Goal: Task Accomplishment & Management: Manage account settings

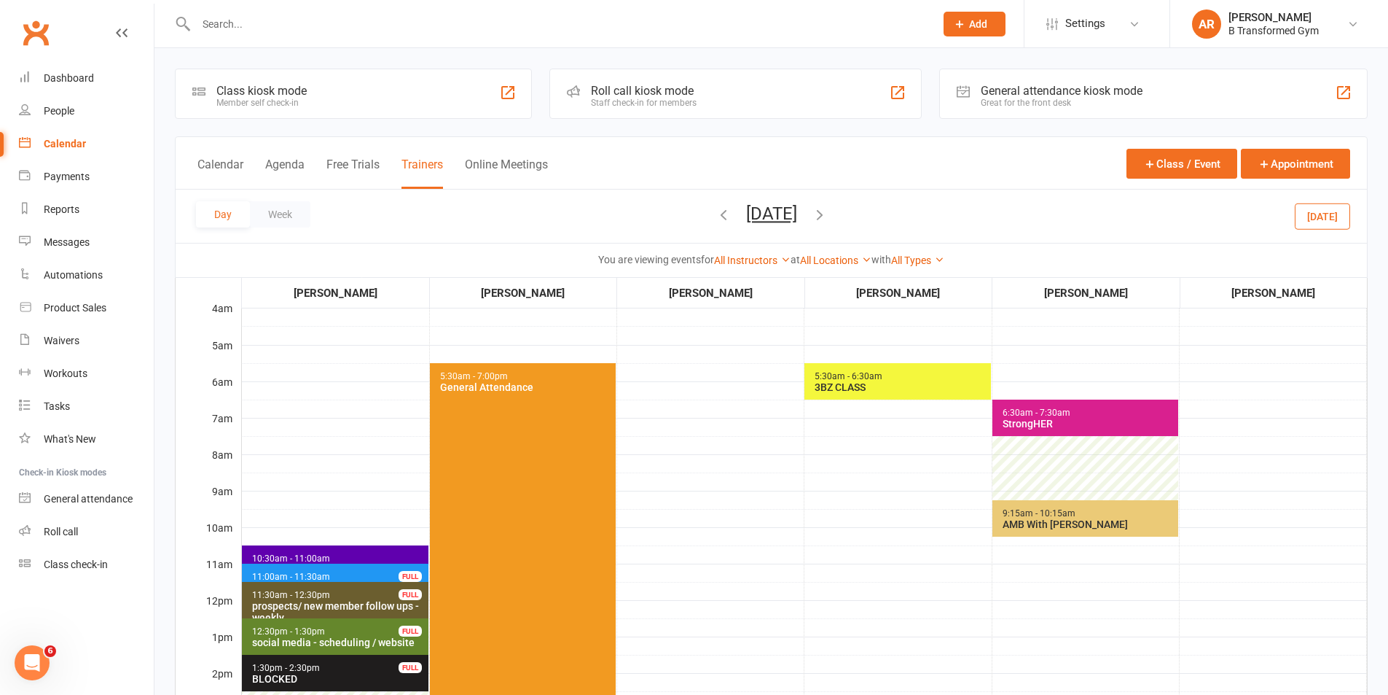
click at [791, 217] on button "[DATE]" at bounding box center [771, 213] width 51 height 20
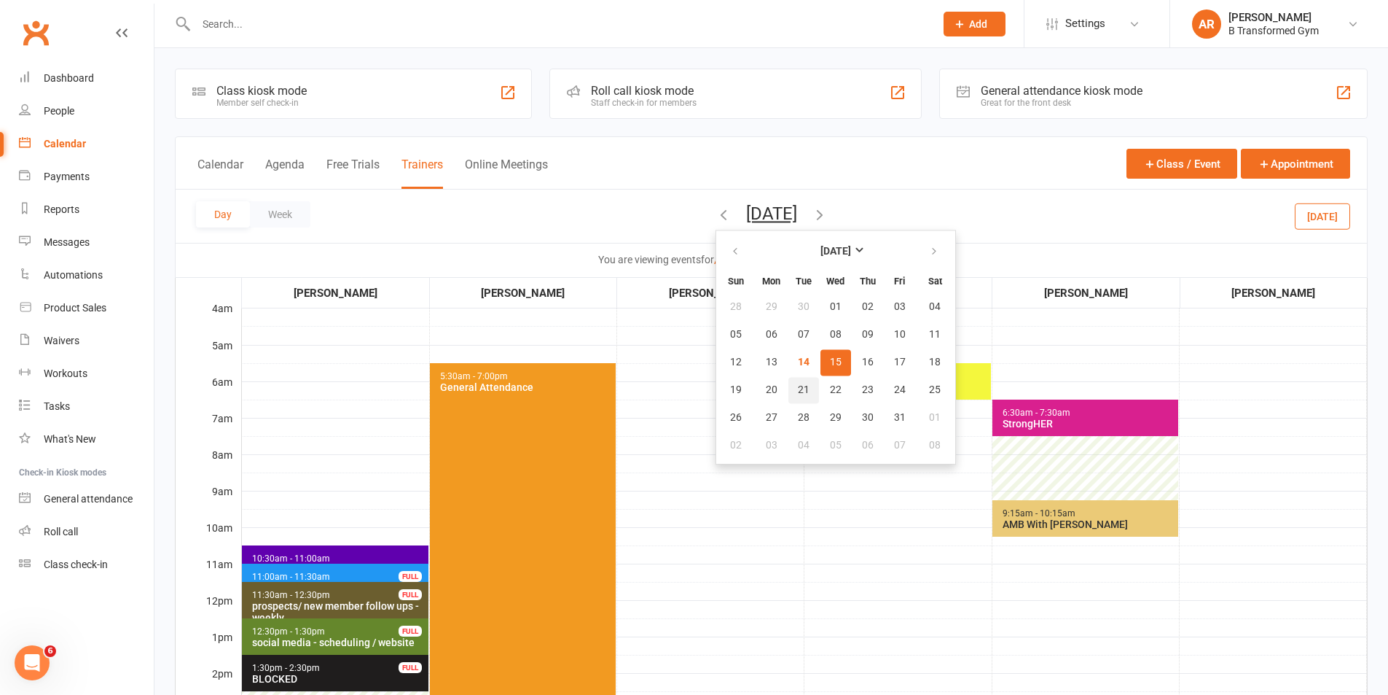
click at [798, 384] on span "21" at bounding box center [804, 390] width 12 height 12
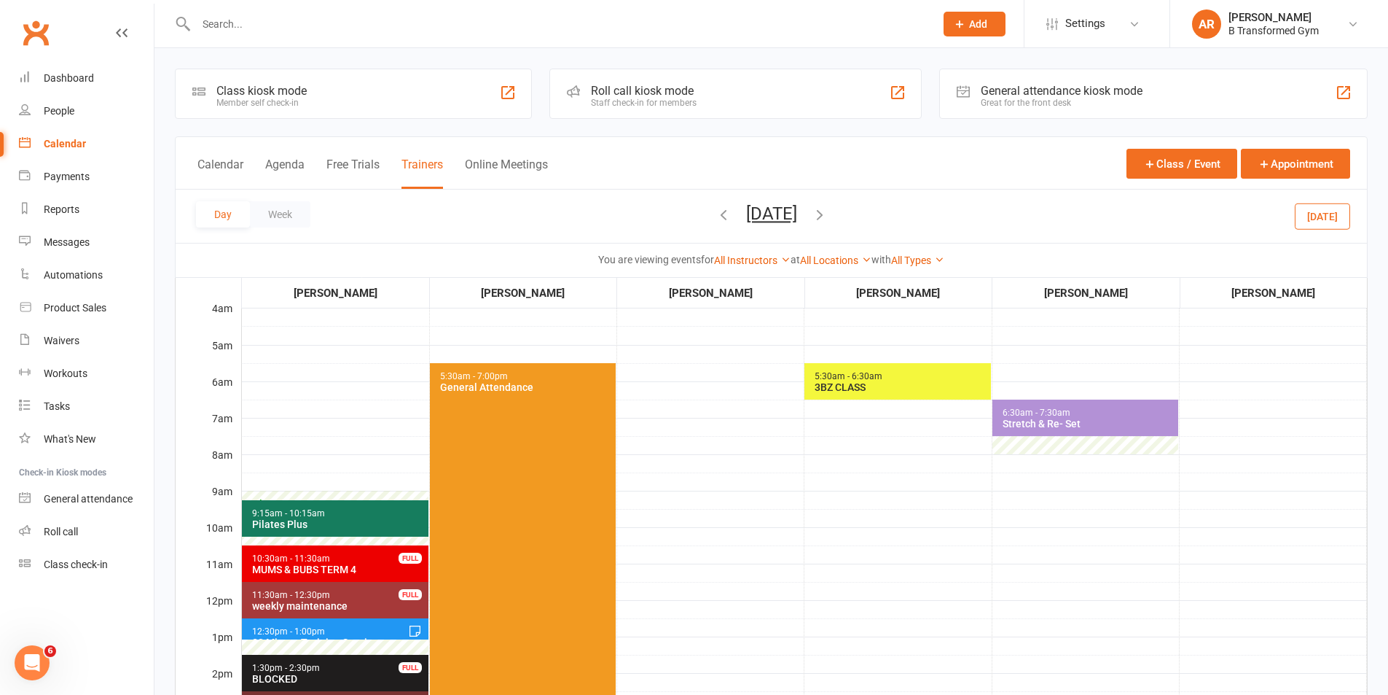
scroll to position [364, 0]
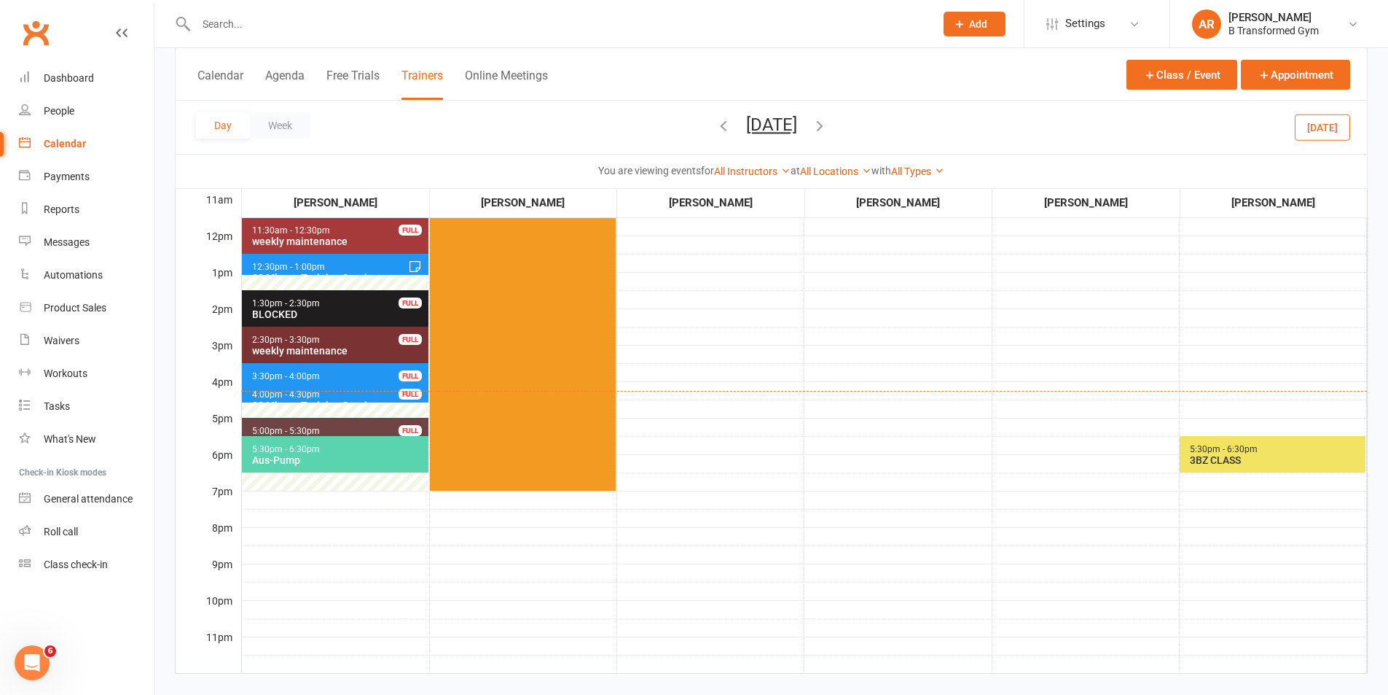
click at [299, 368] on span "3:30pm - 4:00pm 30 Minute Training Session - [PERSON_NAME] FULL" at bounding box center [335, 373] width 187 height 21
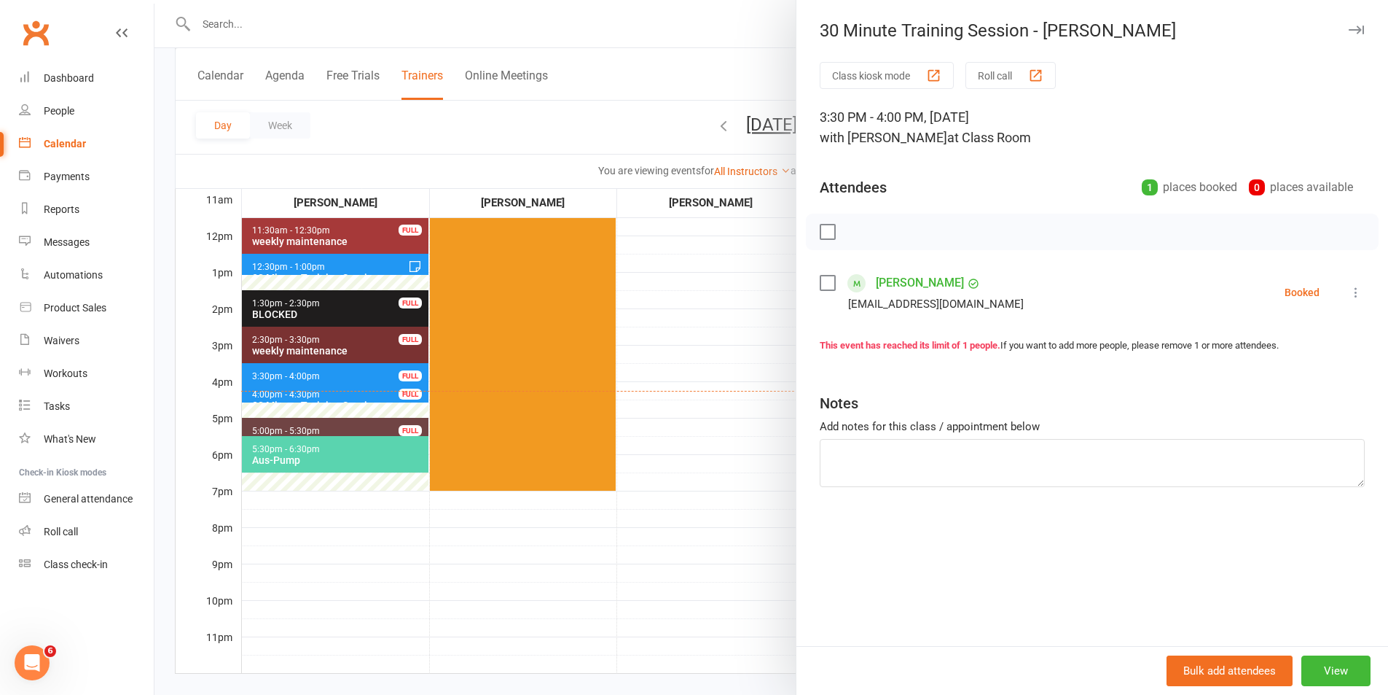
click at [705, 420] on div at bounding box center [772, 347] width 1234 height 695
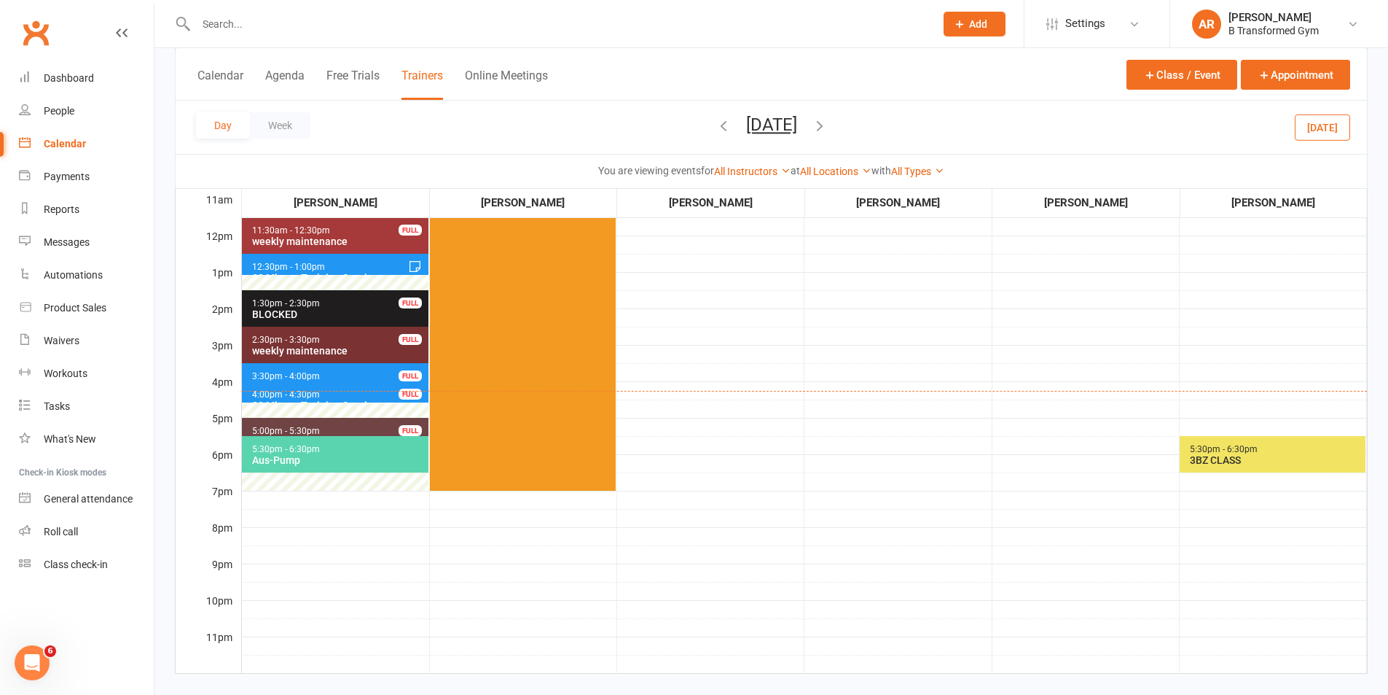
click at [356, 395] on span "4:00pm - 4:30pm 30 Minute Training Session - [PERSON_NAME]... FULL" at bounding box center [335, 391] width 187 height 21
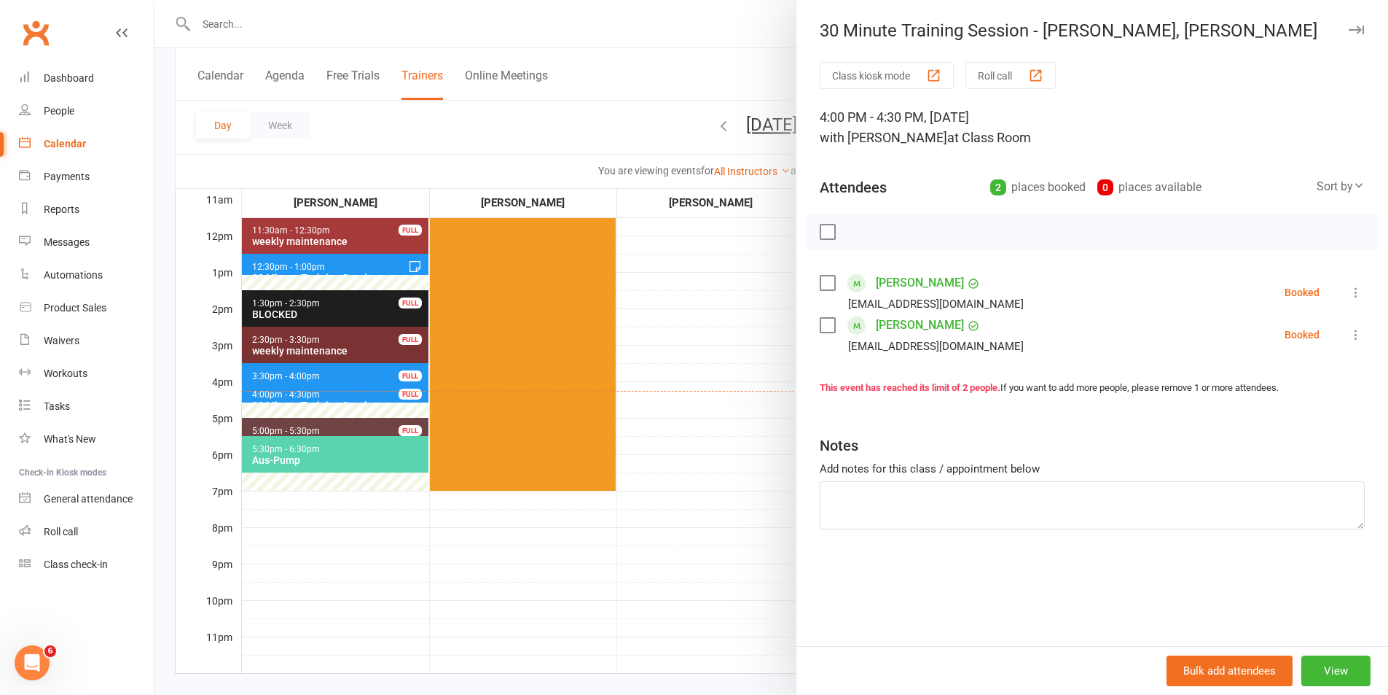
click at [711, 382] on div at bounding box center [772, 347] width 1234 height 695
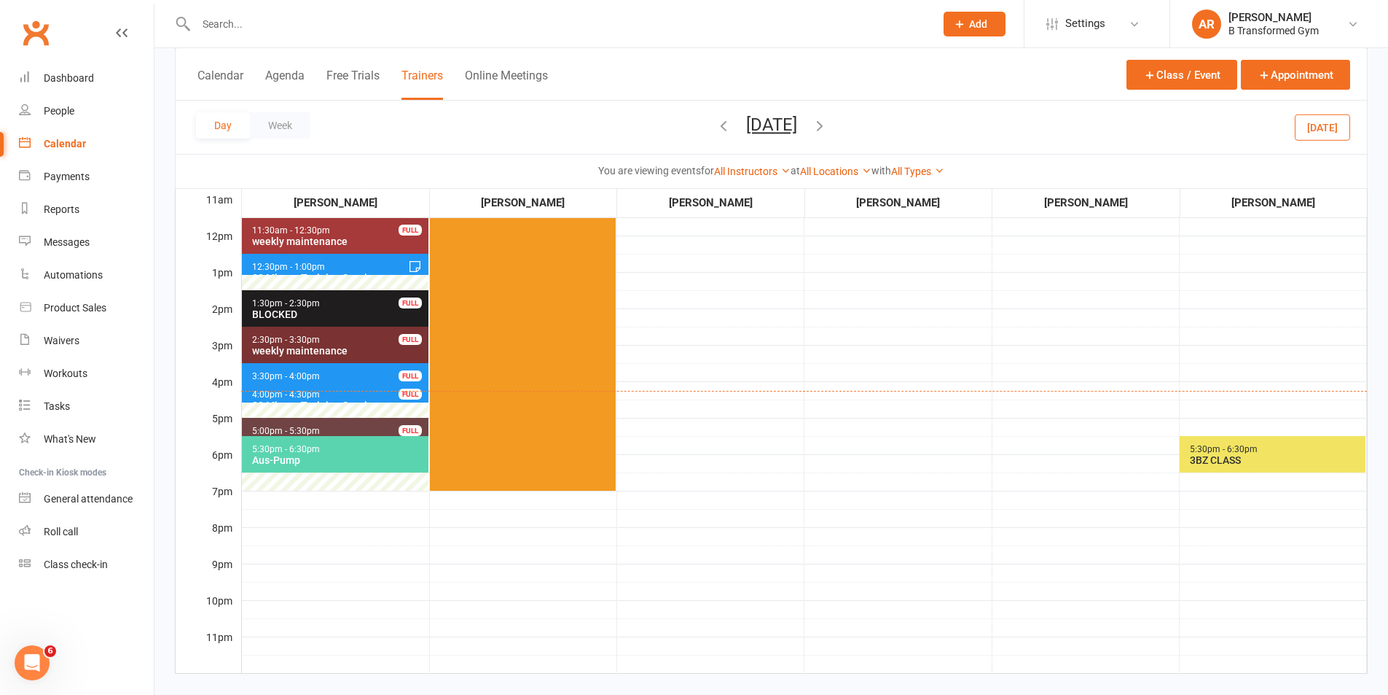
click at [351, 368] on span "3:30pm - 4:00pm 30 Minute Training Session - [PERSON_NAME] FULL" at bounding box center [335, 373] width 187 height 21
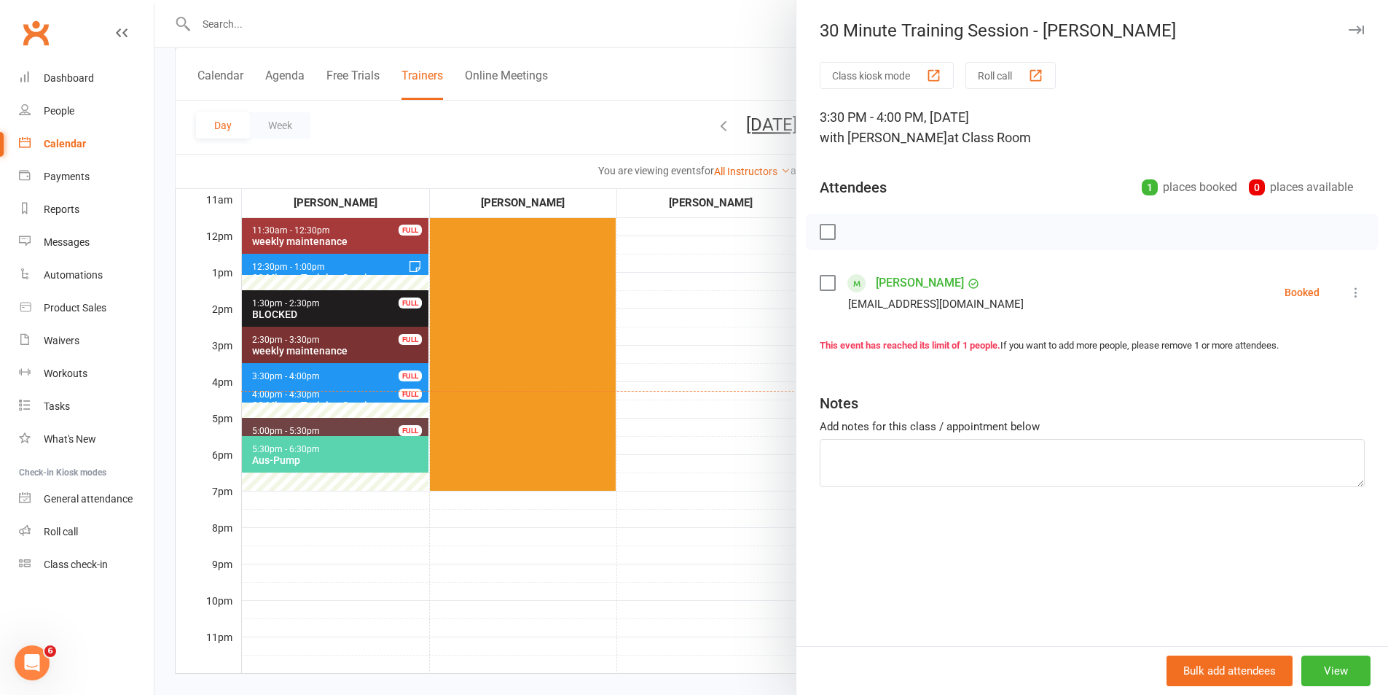
click at [1326, 654] on div "Bulk add attendees View" at bounding box center [1093, 670] width 592 height 49
click at [1342, 668] on button "View" at bounding box center [1336, 670] width 69 height 31
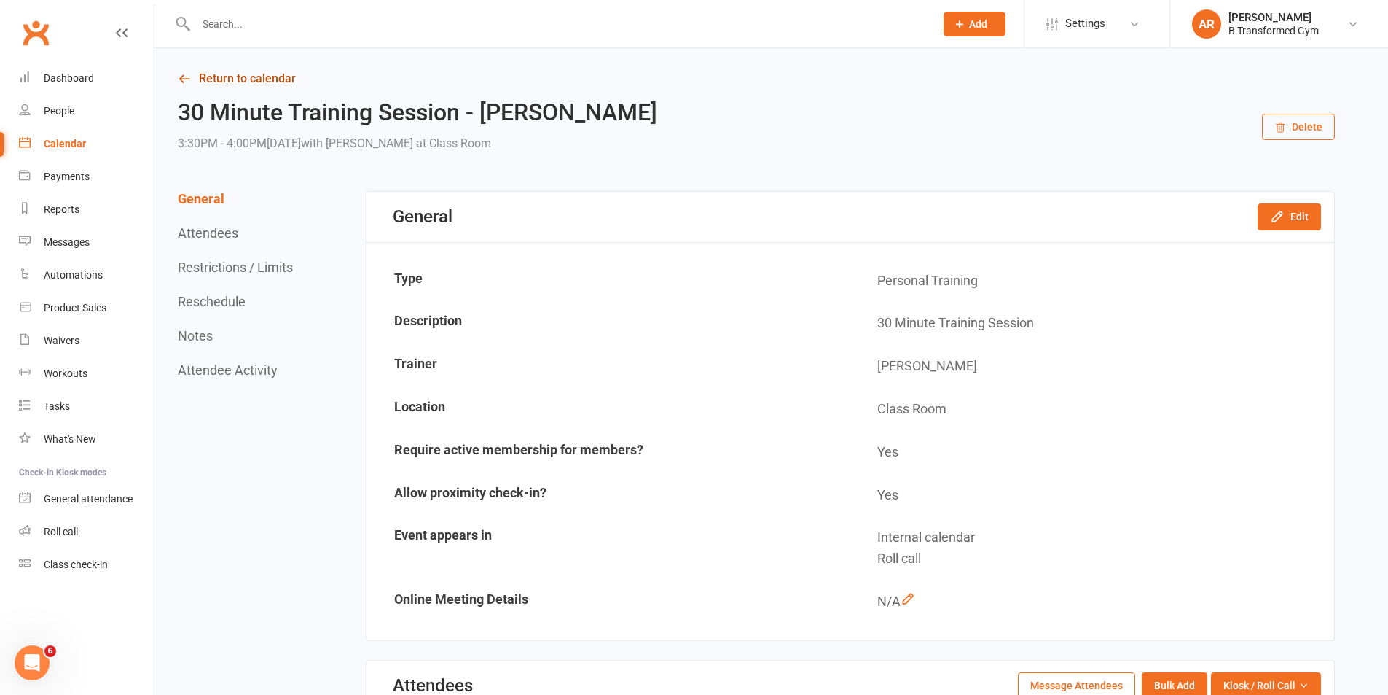
click at [272, 74] on link "Return to calendar" at bounding box center [756, 79] width 1157 height 20
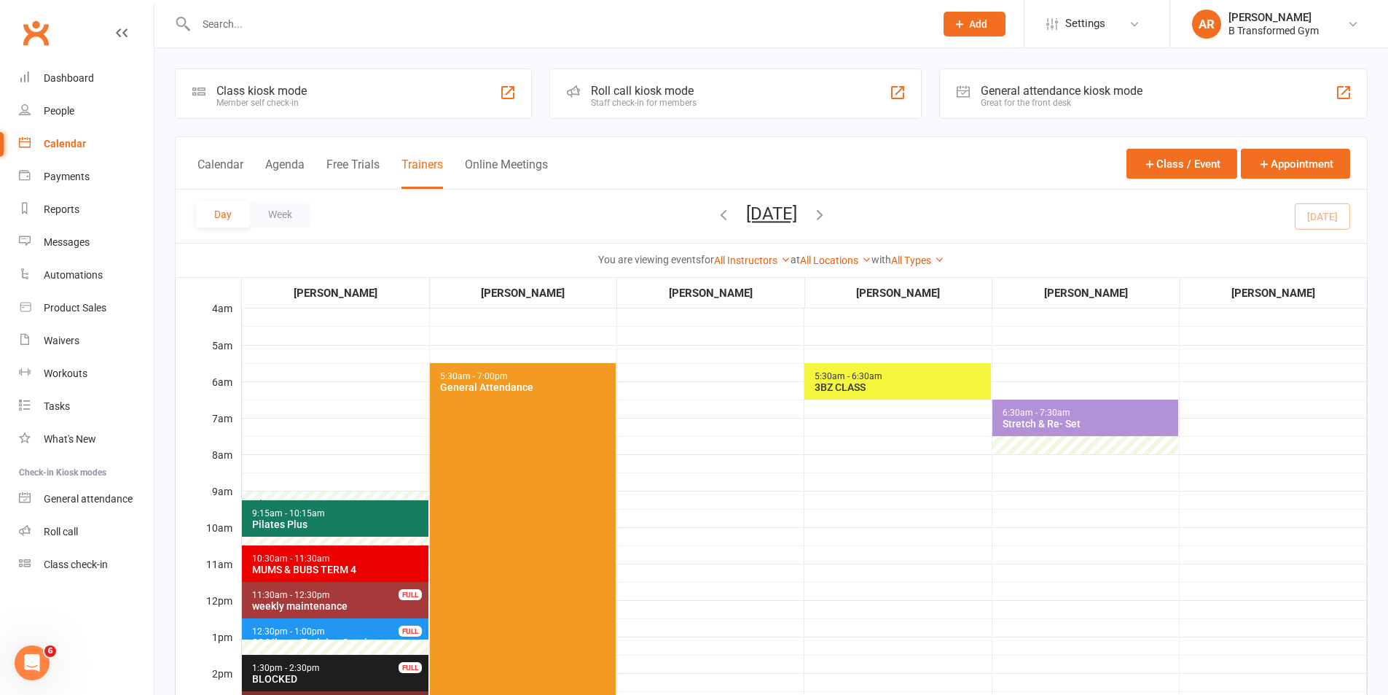
click at [797, 216] on button "[DATE]" at bounding box center [771, 213] width 51 height 20
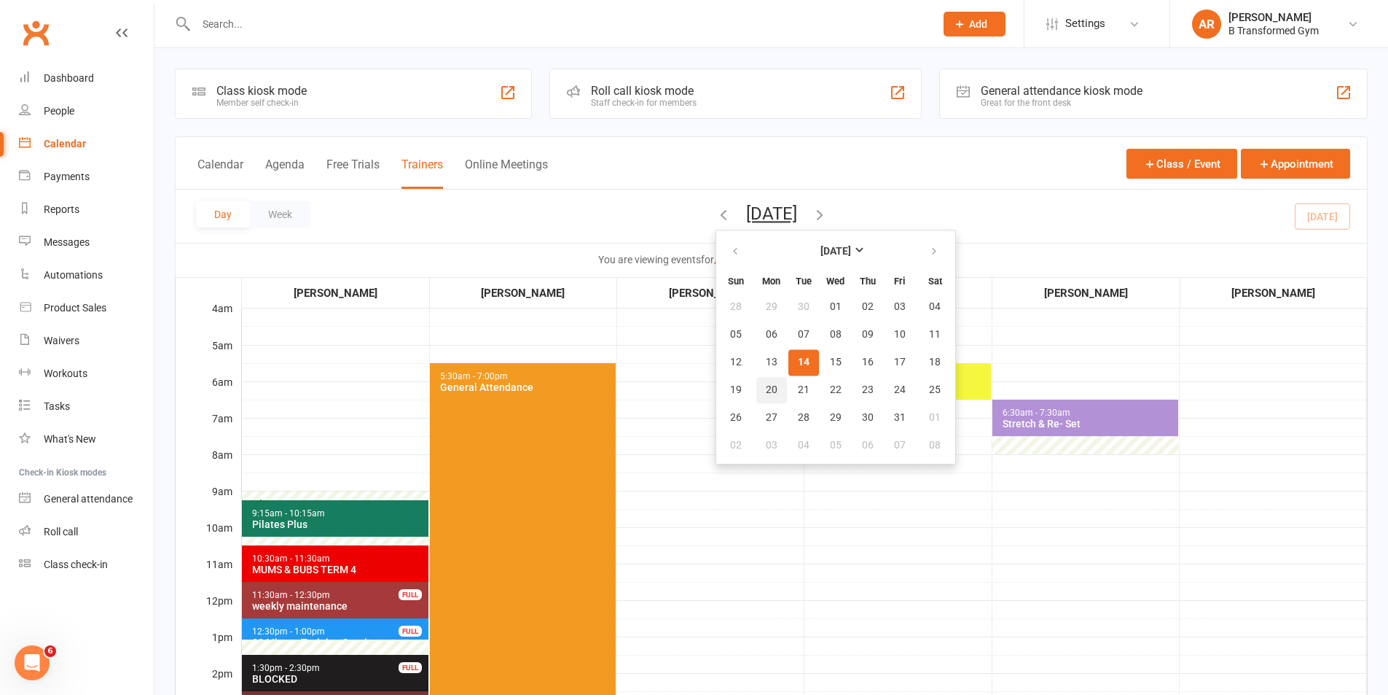
click at [766, 390] on span "20" at bounding box center [772, 390] width 12 height 12
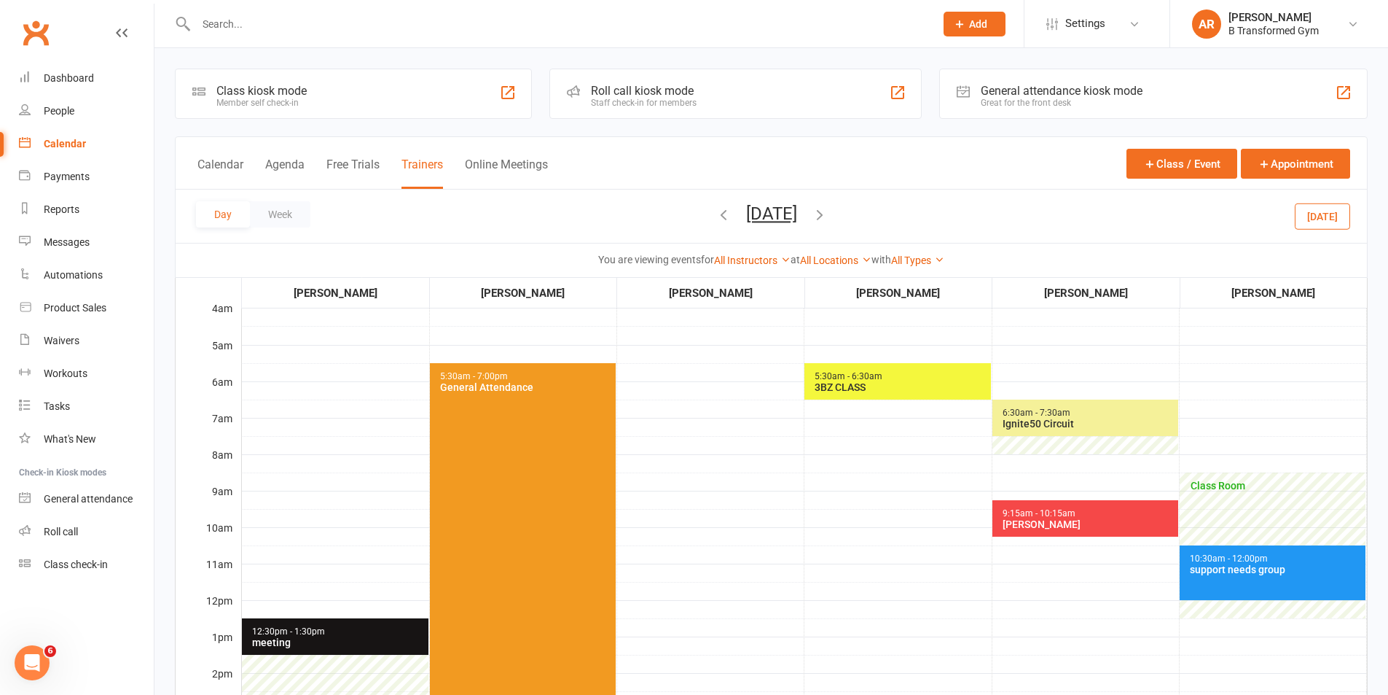
scroll to position [364, 0]
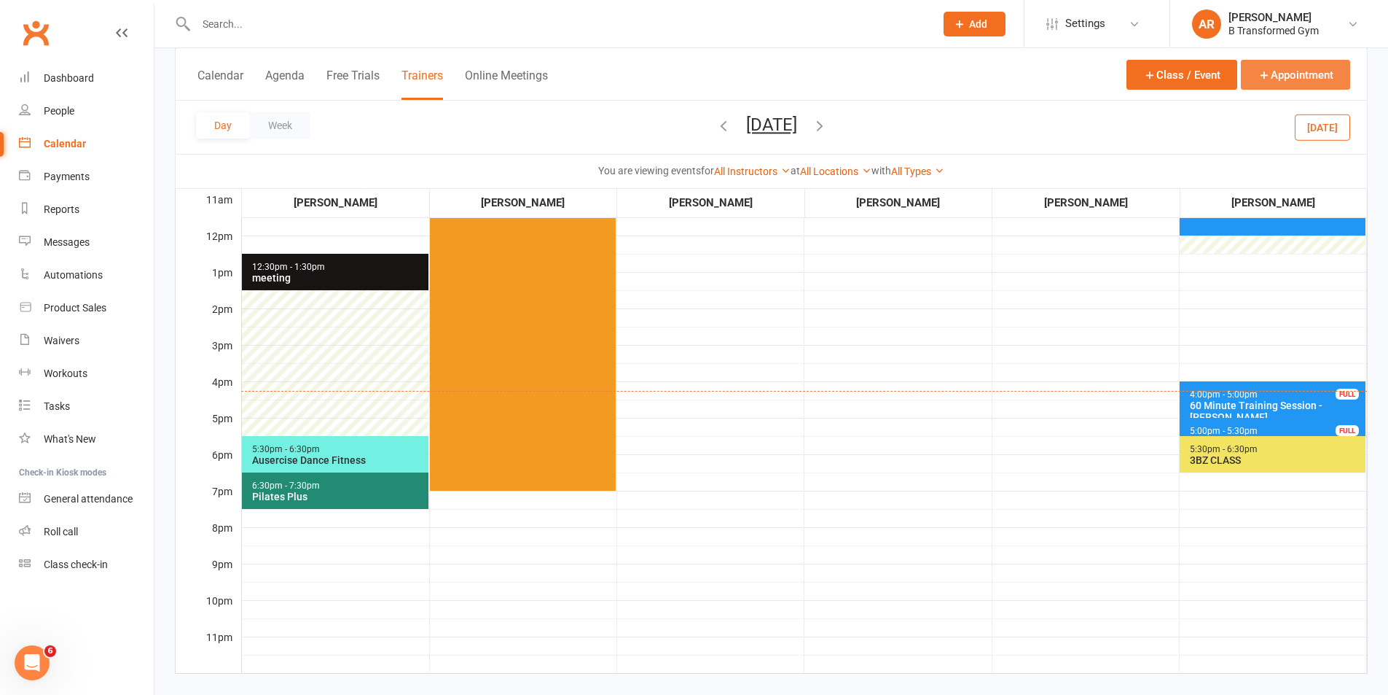
drag, startPoint x: 1305, startPoint y: 68, endPoint x: 1305, endPoint y: 83, distance: 15.3
click at [1305, 83] on button "Appointment" at bounding box center [1295, 75] width 109 height 30
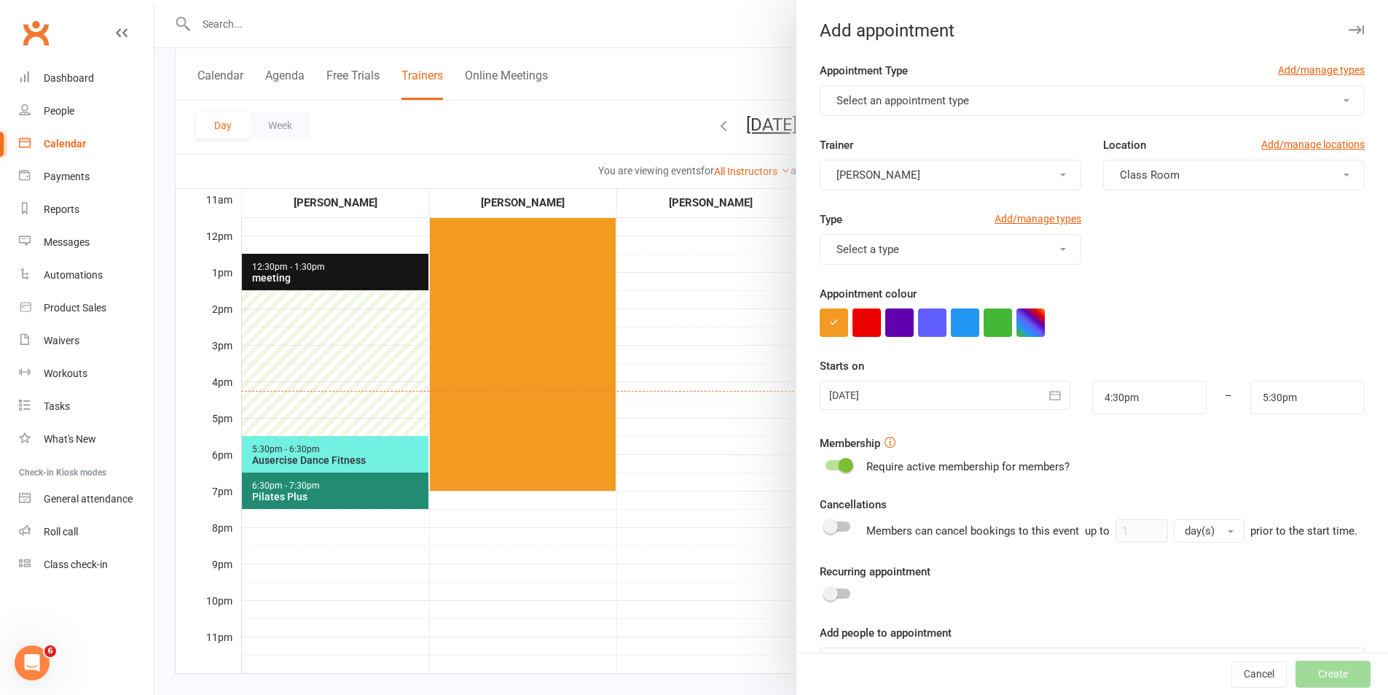
drag, startPoint x: 1032, startPoint y: 98, endPoint x: 1019, endPoint y: 105, distance: 14.7
click at [1032, 98] on button "Select an appointment type" at bounding box center [1092, 100] width 545 height 31
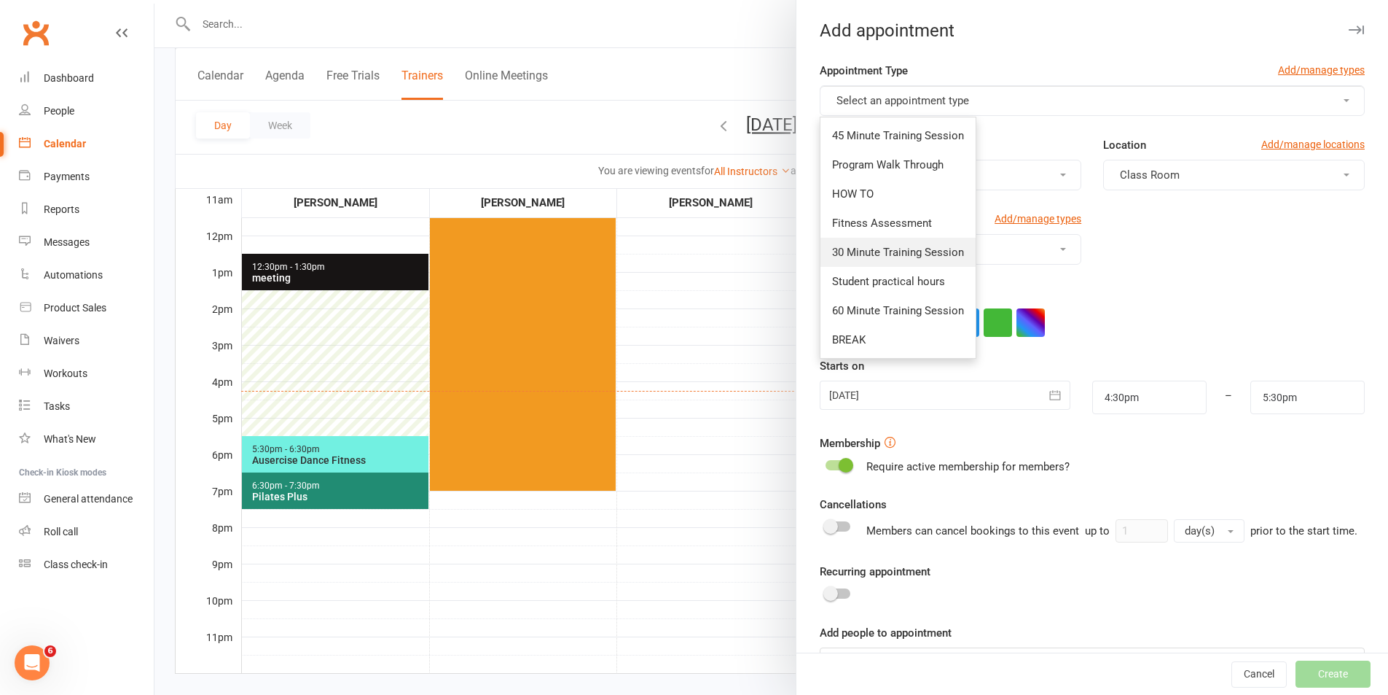
click at [895, 240] on link "30 Minute Training Session" at bounding box center [898, 252] width 155 height 29
type input "5:00pm"
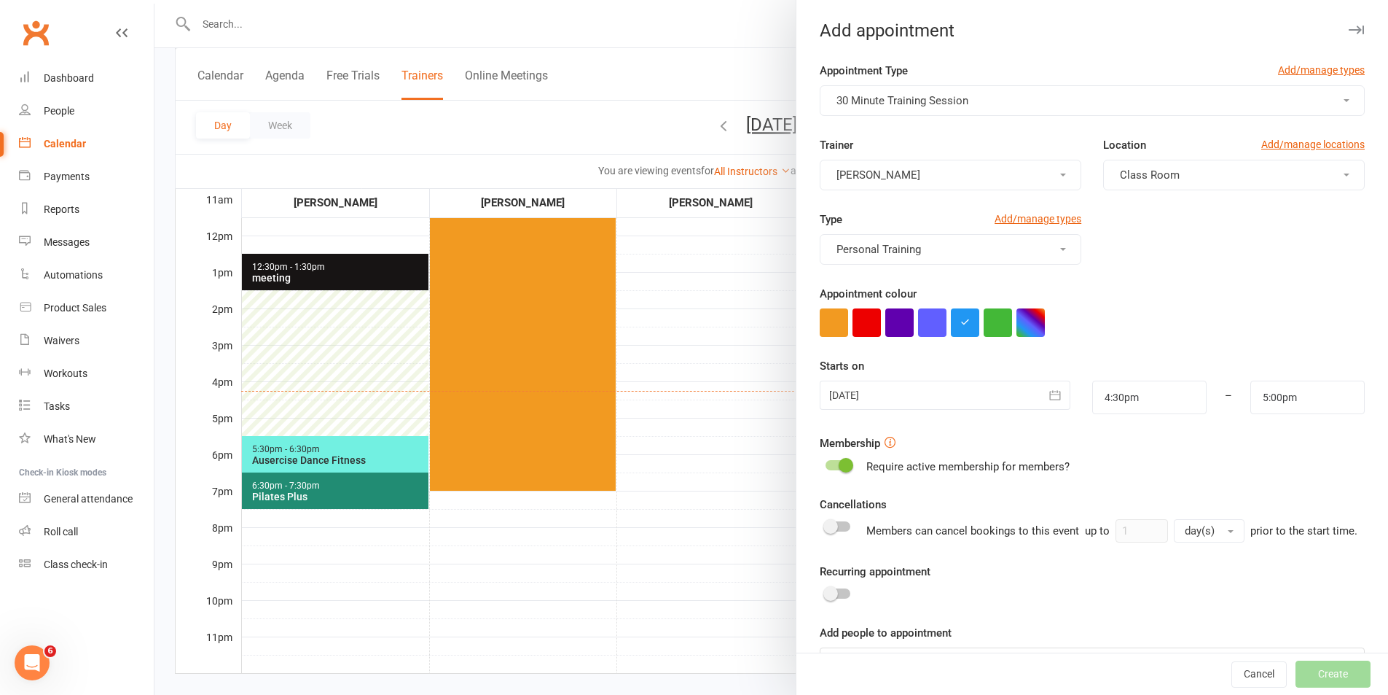
click at [945, 396] on div at bounding box center [945, 394] width 250 height 29
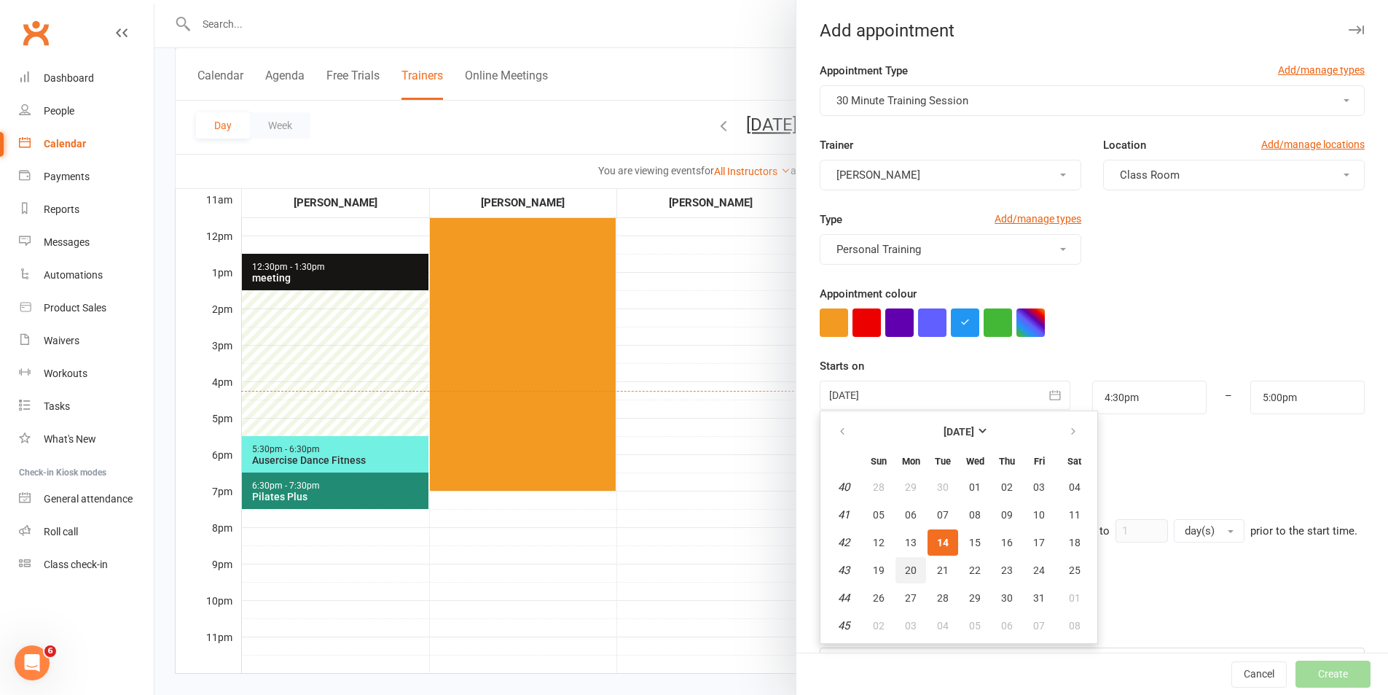
click at [905, 566] on span "20" at bounding box center [911, 570] width 12 height 12
type input "[DATE]"
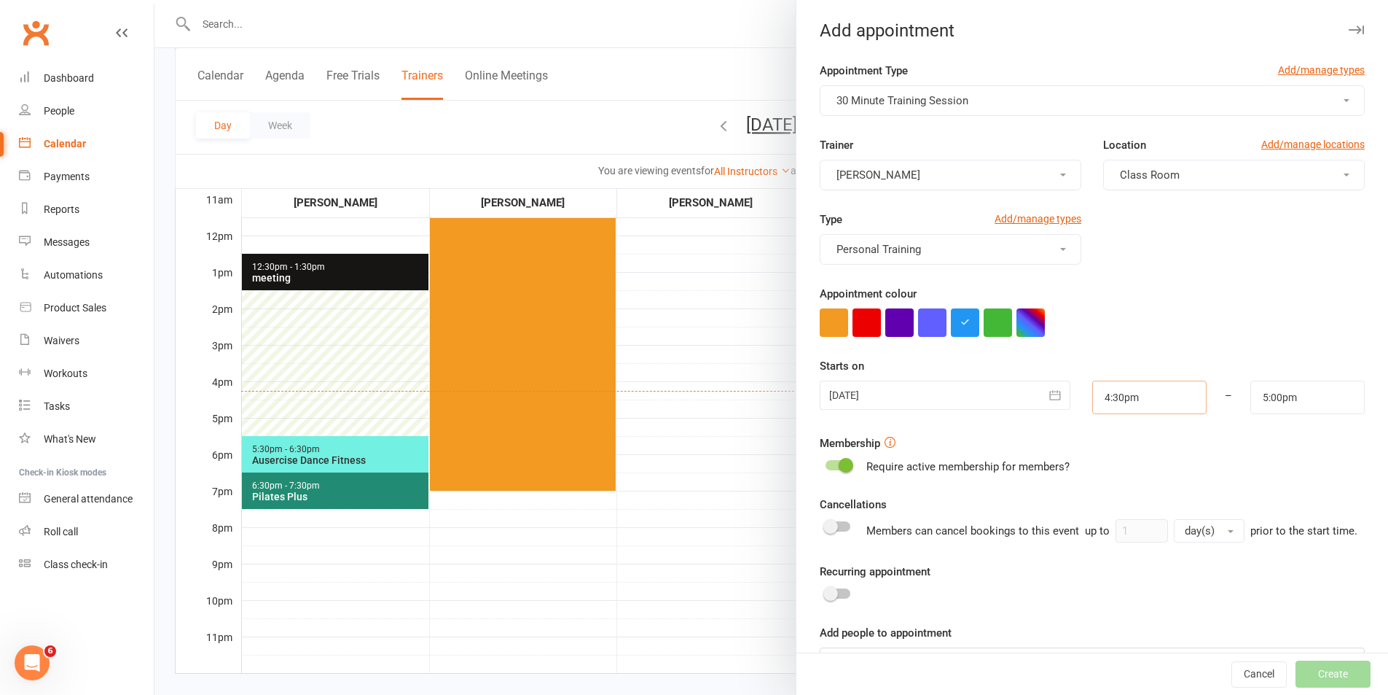
click at [1147, 384] on input "4:30pm" at bounding box center [1150, 397] width 114 height 34
type input "4:00pm"
drag, startPoint x: 1113, startPoint y: 518, endPoint x: 1114, endPoint y: 510, distance: 8.1
click at [1113, 517] on li "4:00pm" at bounding box center [1128, 512] width 70 height 22
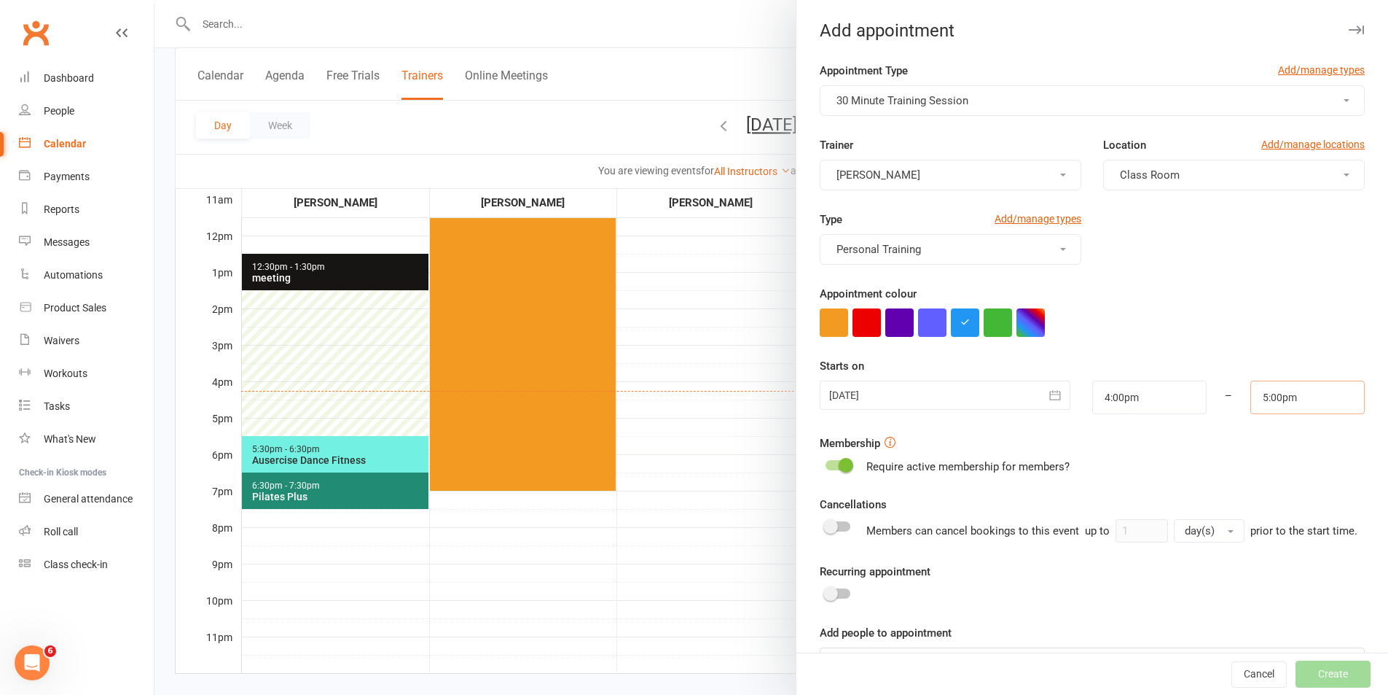
click at [1321, 403] on input "5:00pm" at bounding box center [1308, 397] width 114 height 34
type input "4:30pm"
click at [1266, 512] on li "4:30pm" at bounding box center [1286, 512] width 70 height 22
click at [1262, 485] on form "Appointment Type Add/manage types 30 Minute Training Session Trainer [PERSON_NA…" at bounding box center [1092, 370] width 545 height 616
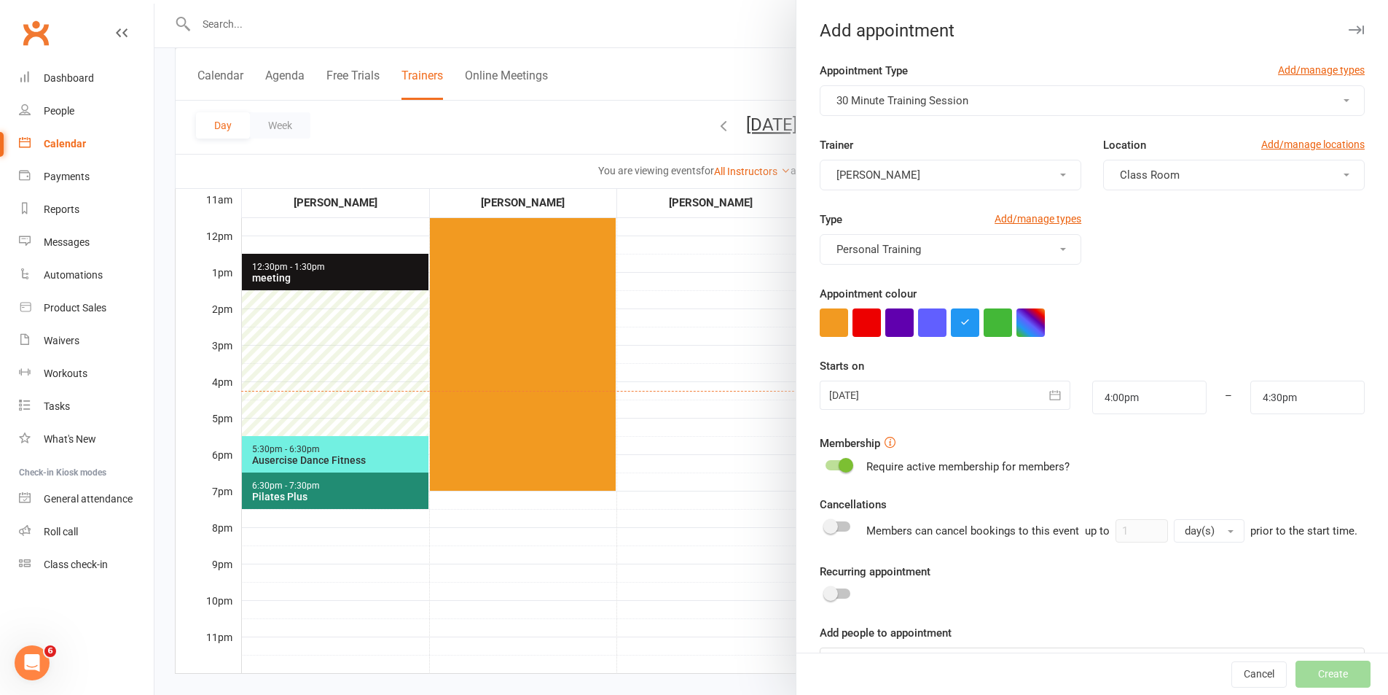
scroll to position [63, 0]
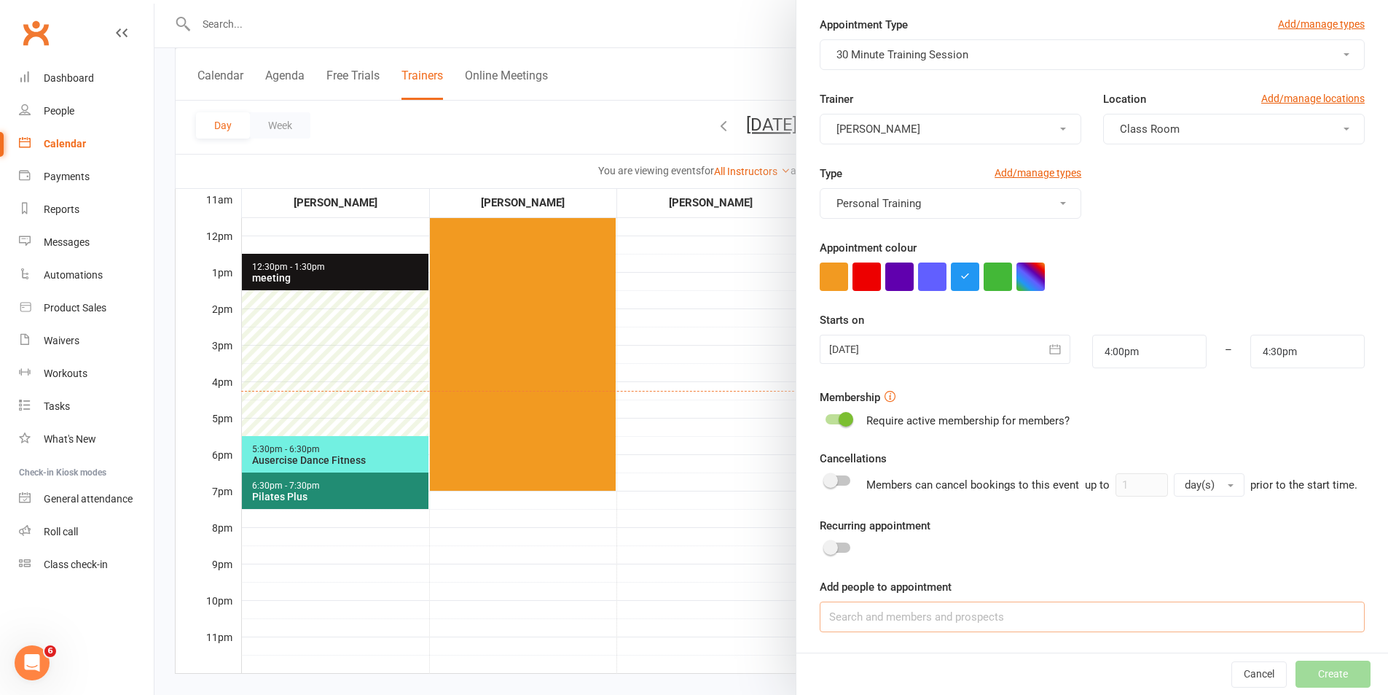
click at [1102, 615] on input at bounding box center [1092, 616] width 545 height 31
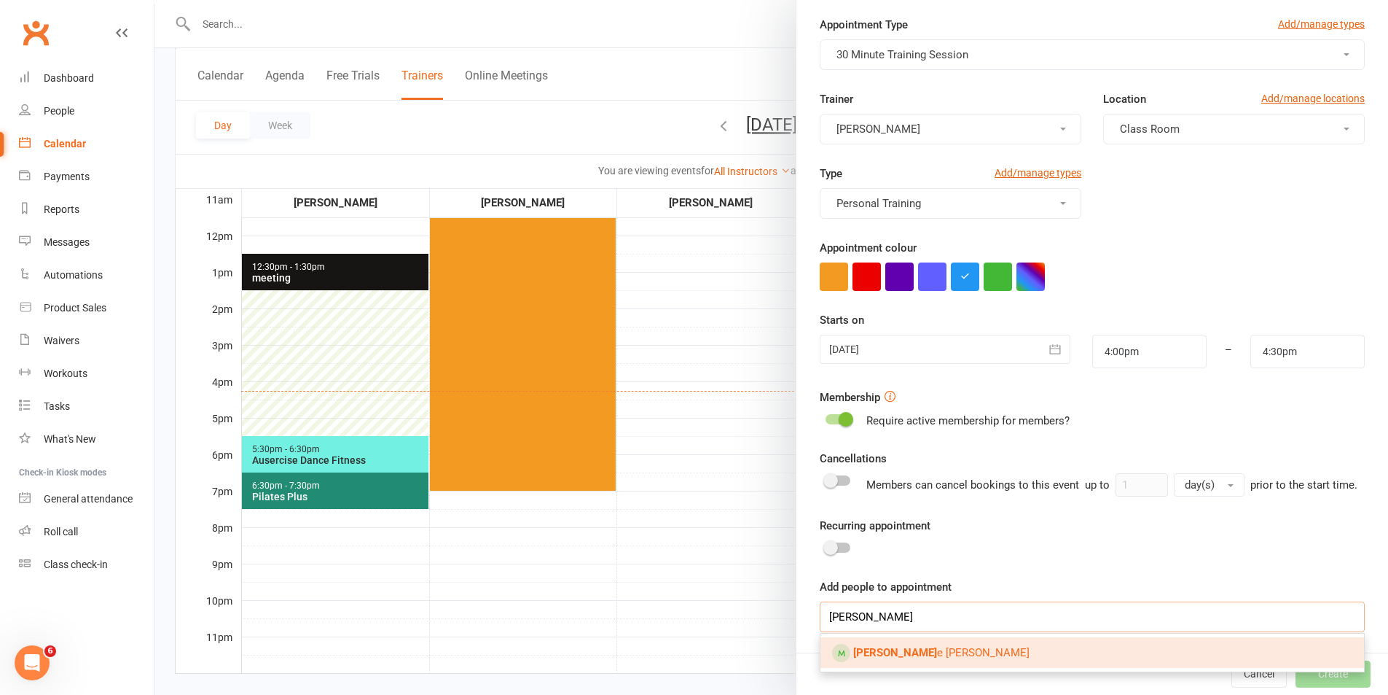
type input "[PERSON_NAME]"
click at [1004, 650] on link "[PERSON_NAME]" at bounding box center [1093, 652] width 544 height 31
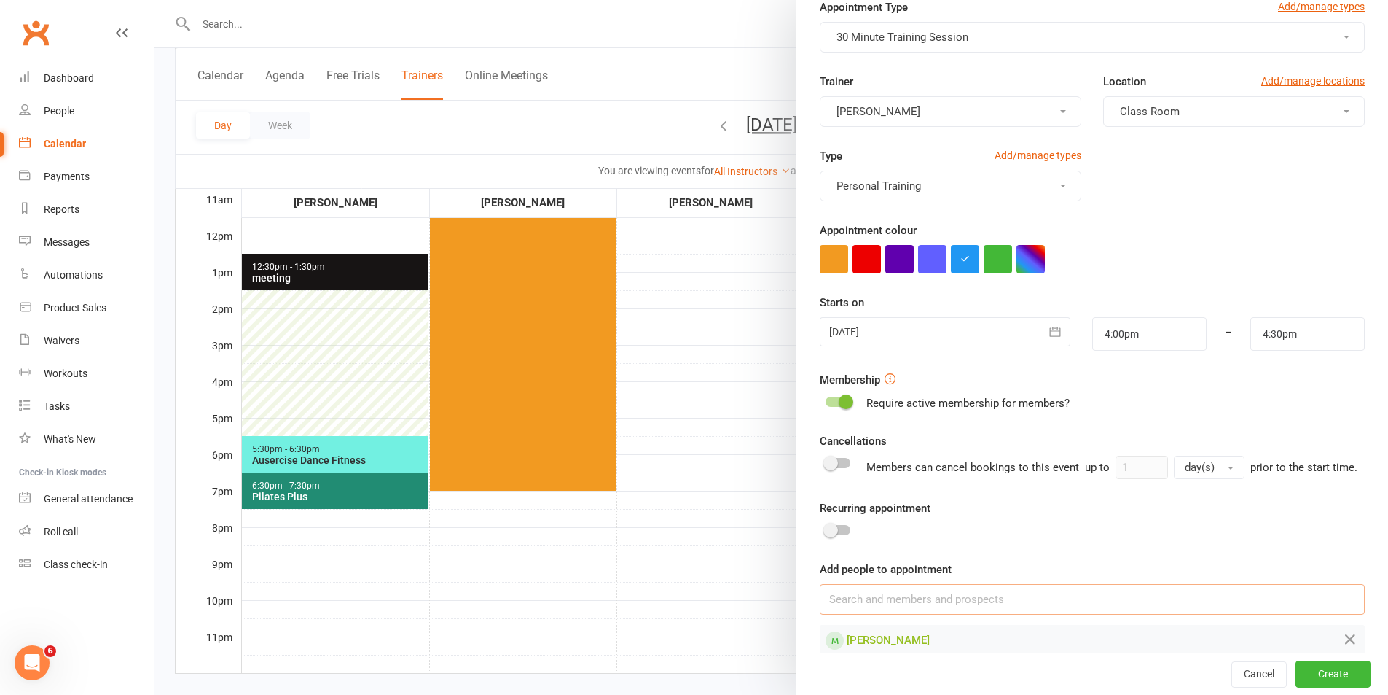
scroll to position [104, 0]
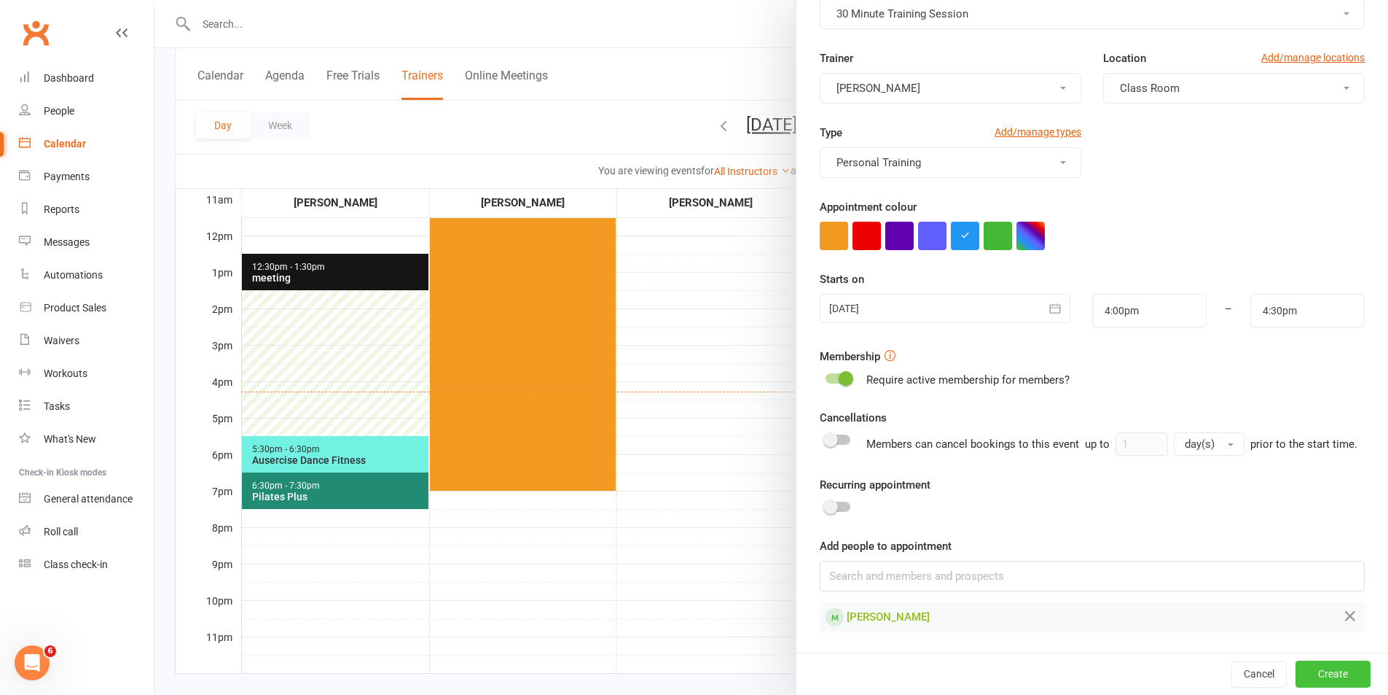
click at [1315, 676] on button "Create" at bounding box center [1333, 673] width 75 height 26
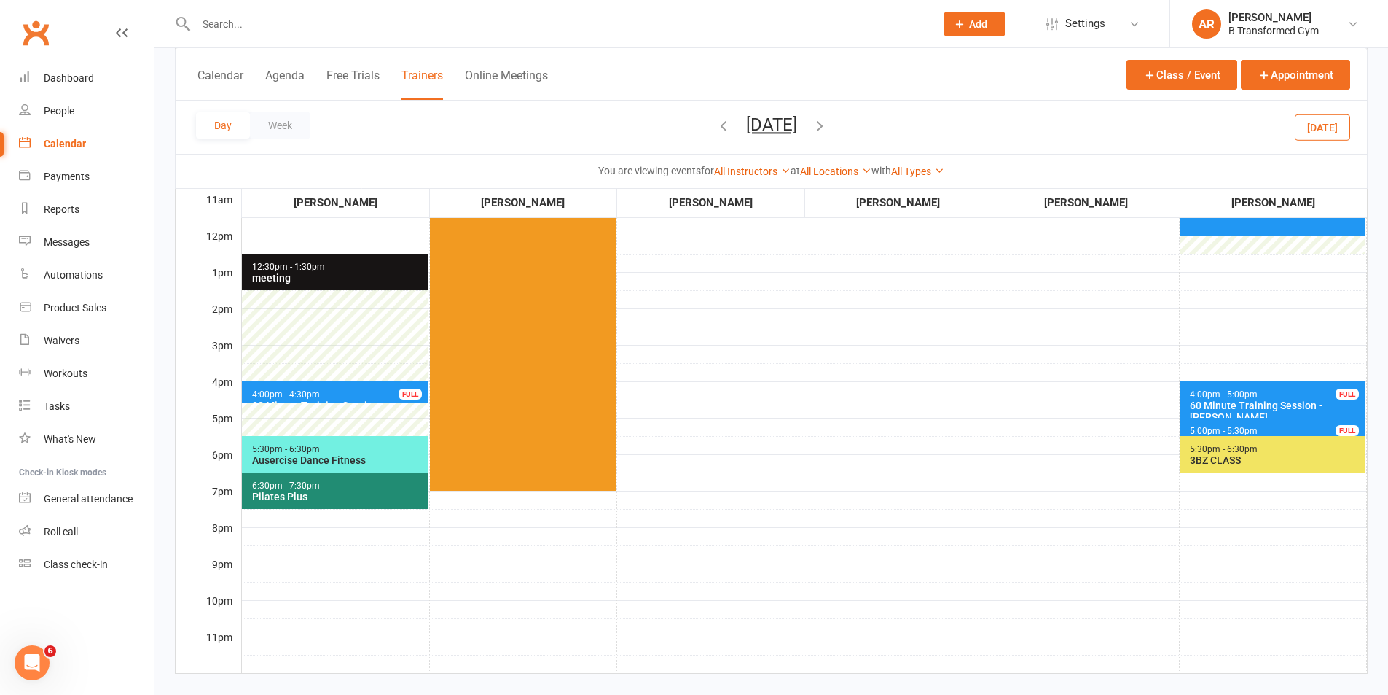
click at [797, 117] on button "[DATE]" at bounding box center [771, 124] width 51 height 20
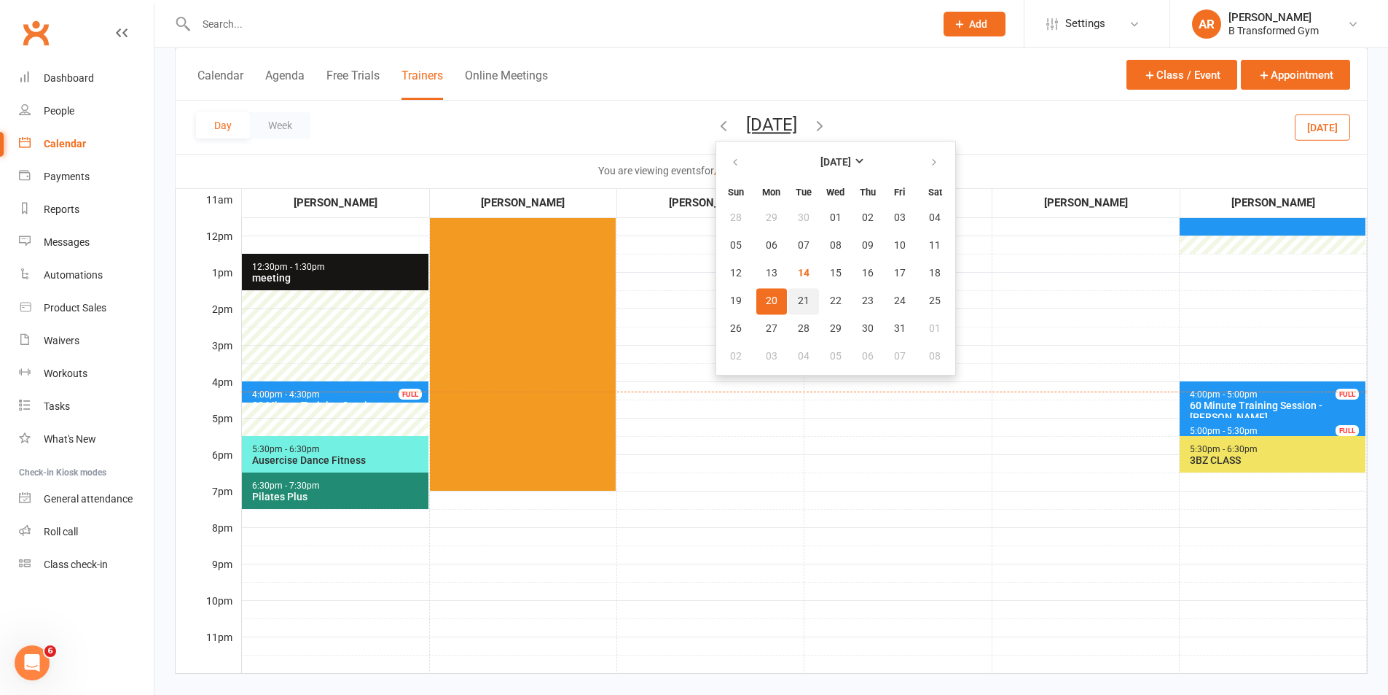
click at [798, 295] on span "21" at bounding box center [804, 301] width 12 height 12
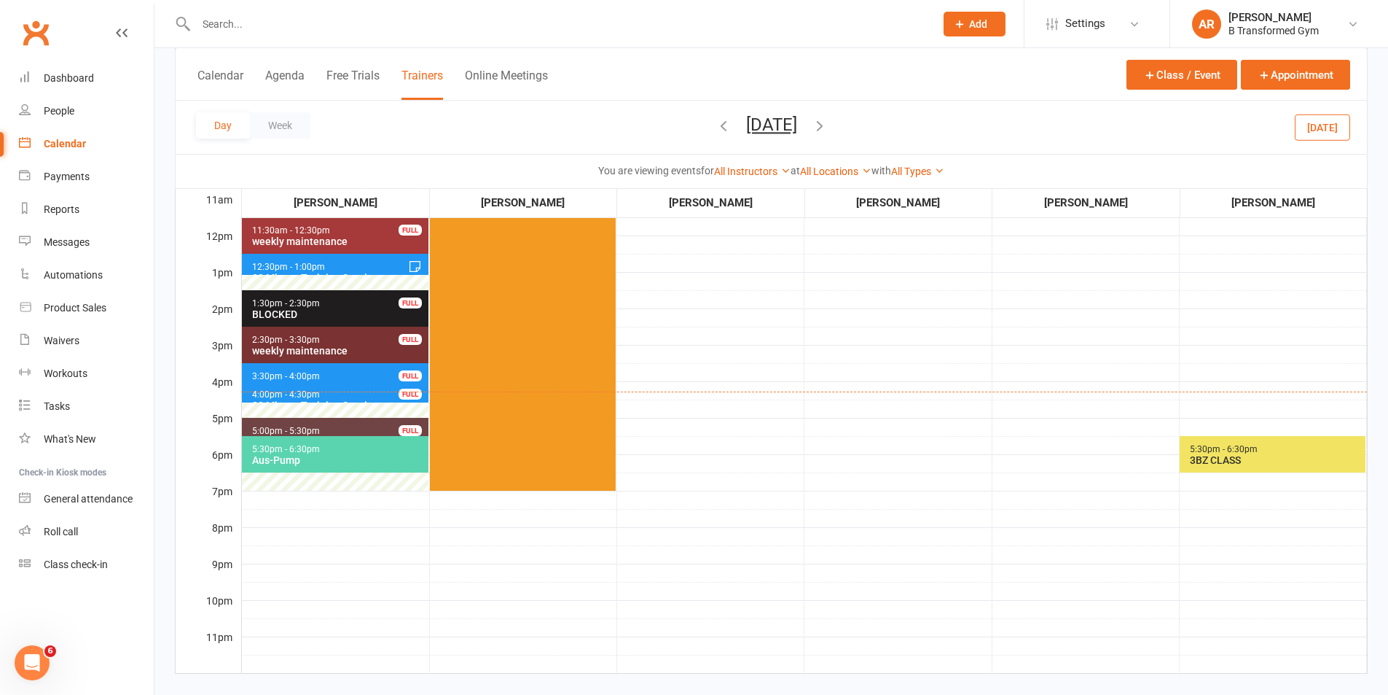
click at [316, 372] on span "3:30pm - 4:00pm" at bounding box center [285, 376] width 69 height 10
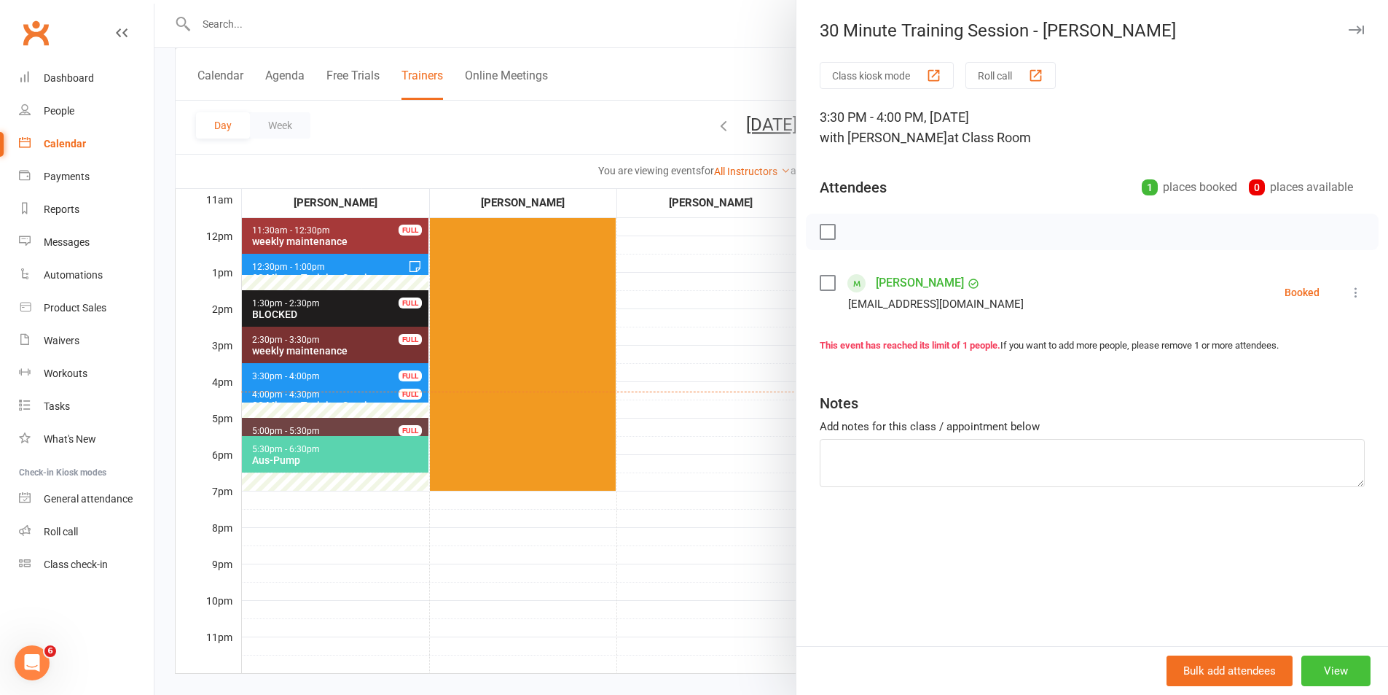
click at [1321, 657] on button "View" at bounding box center [1336, 670] width 69 height 31
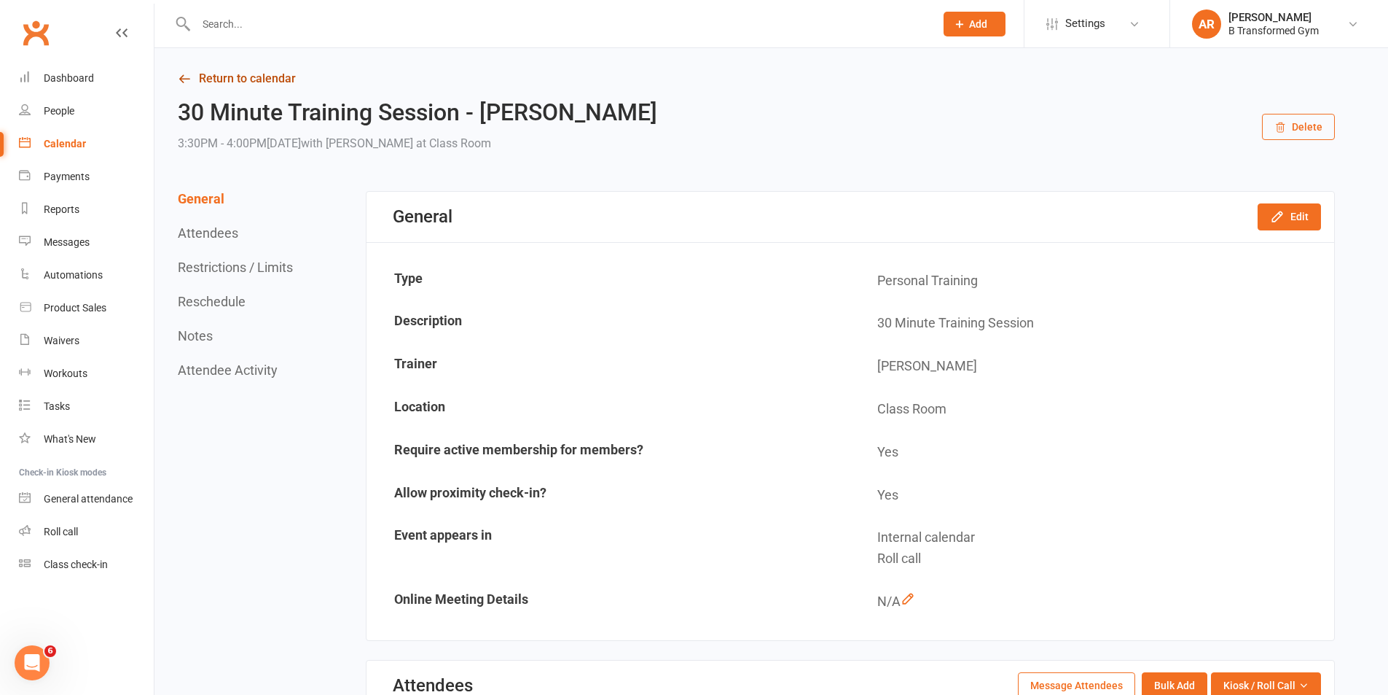
click at [1284, 128] on icon "button" at bounding box center [1281, 128] width 12 height 12
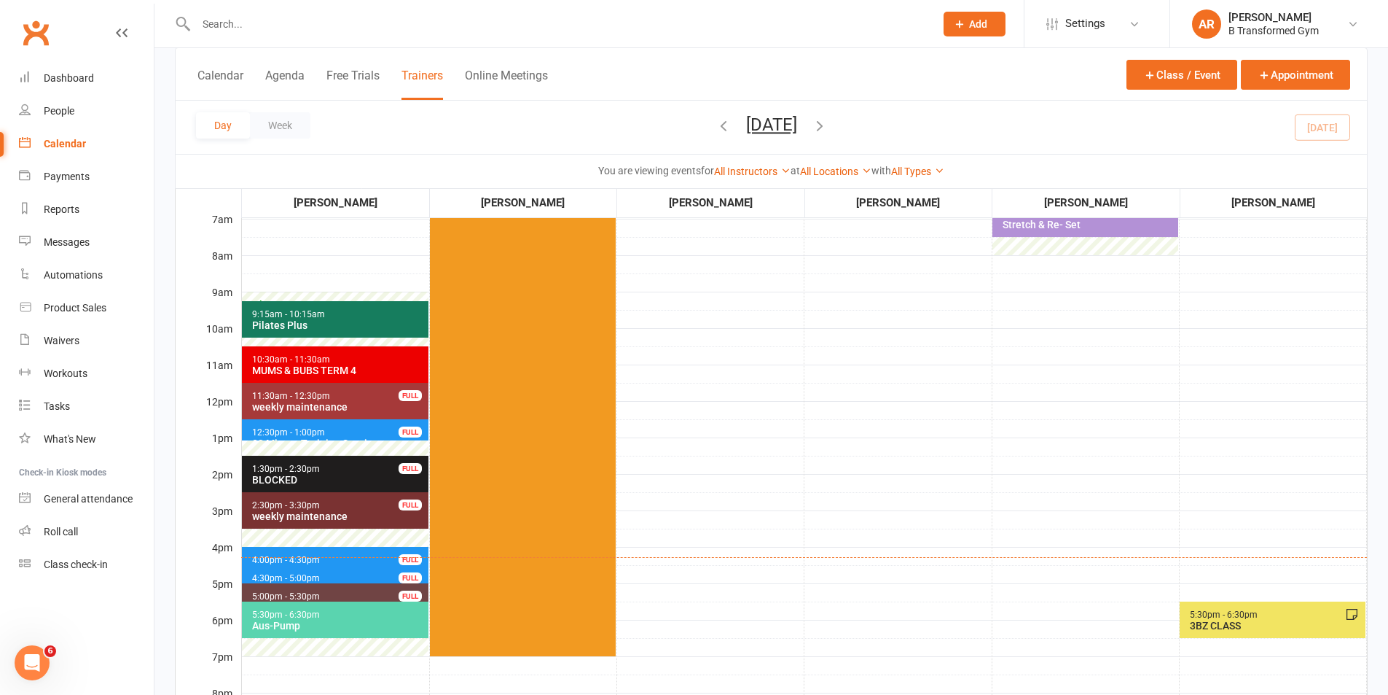
scroll to position [364, 0]
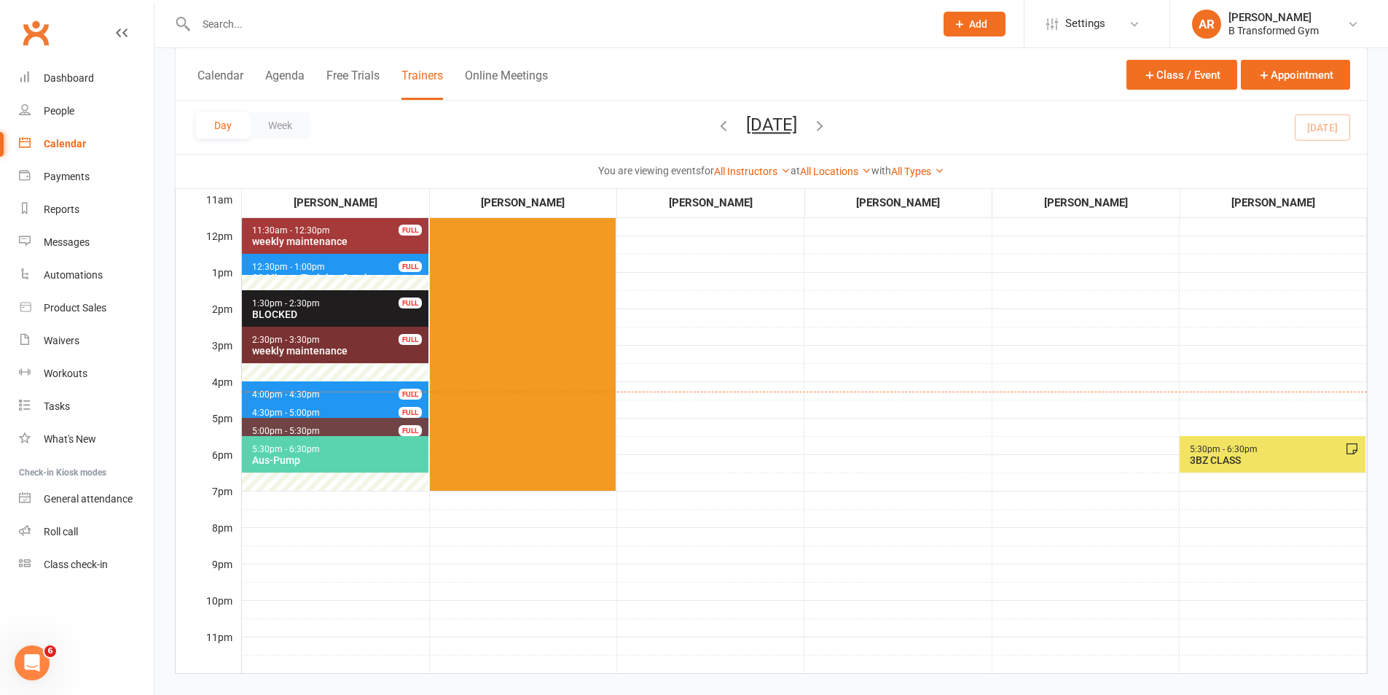
click at [311, 387] on span "4:00pm - 4:30pm 30 Minute Training Session - [PERSON_NAME] FULL" at bounding box center [335, 391] width 187 height 21
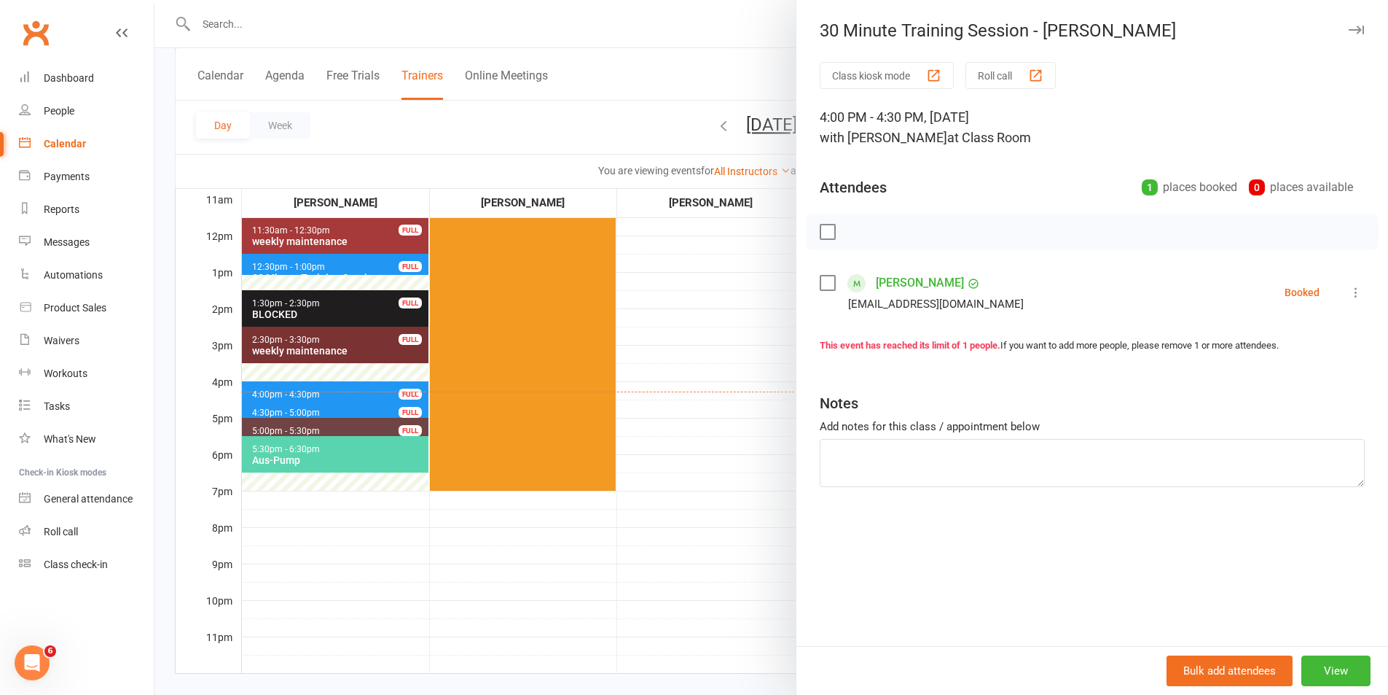
click at [820, 285] on label at bounding box center [827, 282] width 15 height 15
click at [854, 223] on button "button" at bounding box center [860, 231] width 25 height 25
click at [746, 316] on div at bounding box center [772, 347] width 1234 height 695
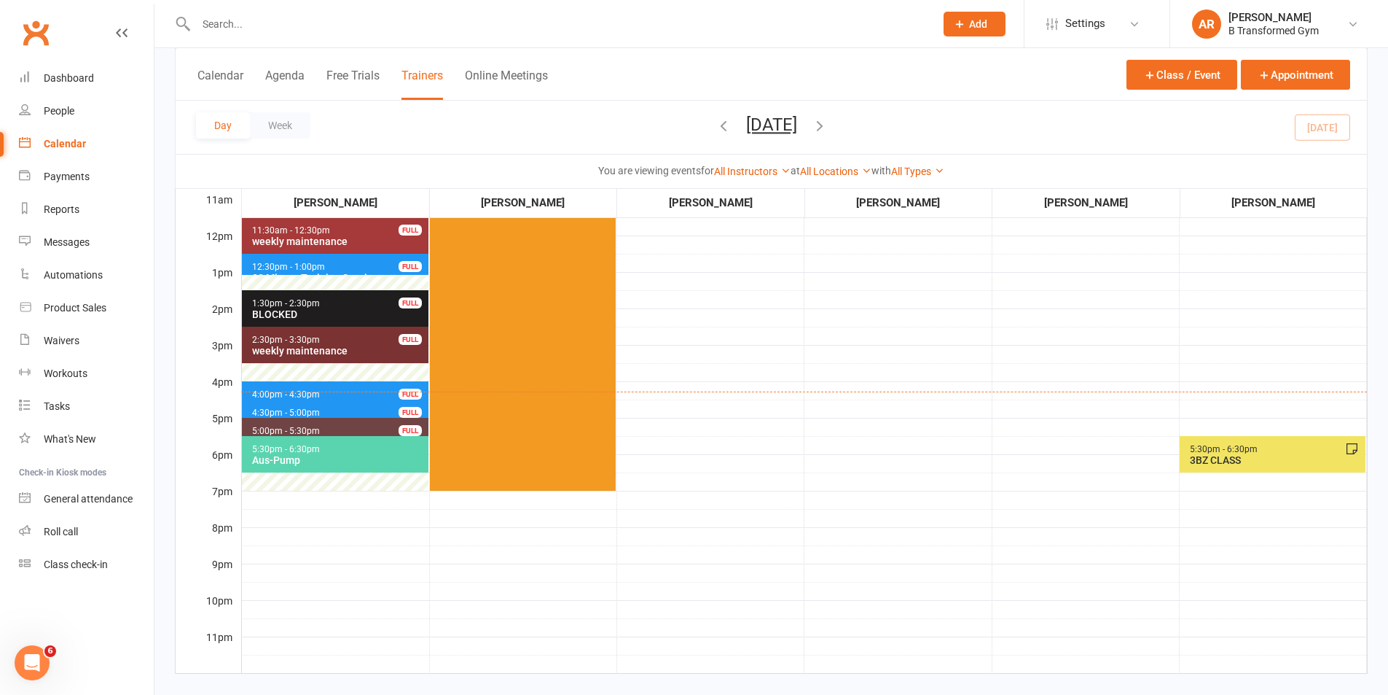
click at [336, 404] on span "4:30pm - 5:00pm 30 Minute Training Session - [PERSON_NAME] FULL" at bounding box center [335, 409] width 187 height 21
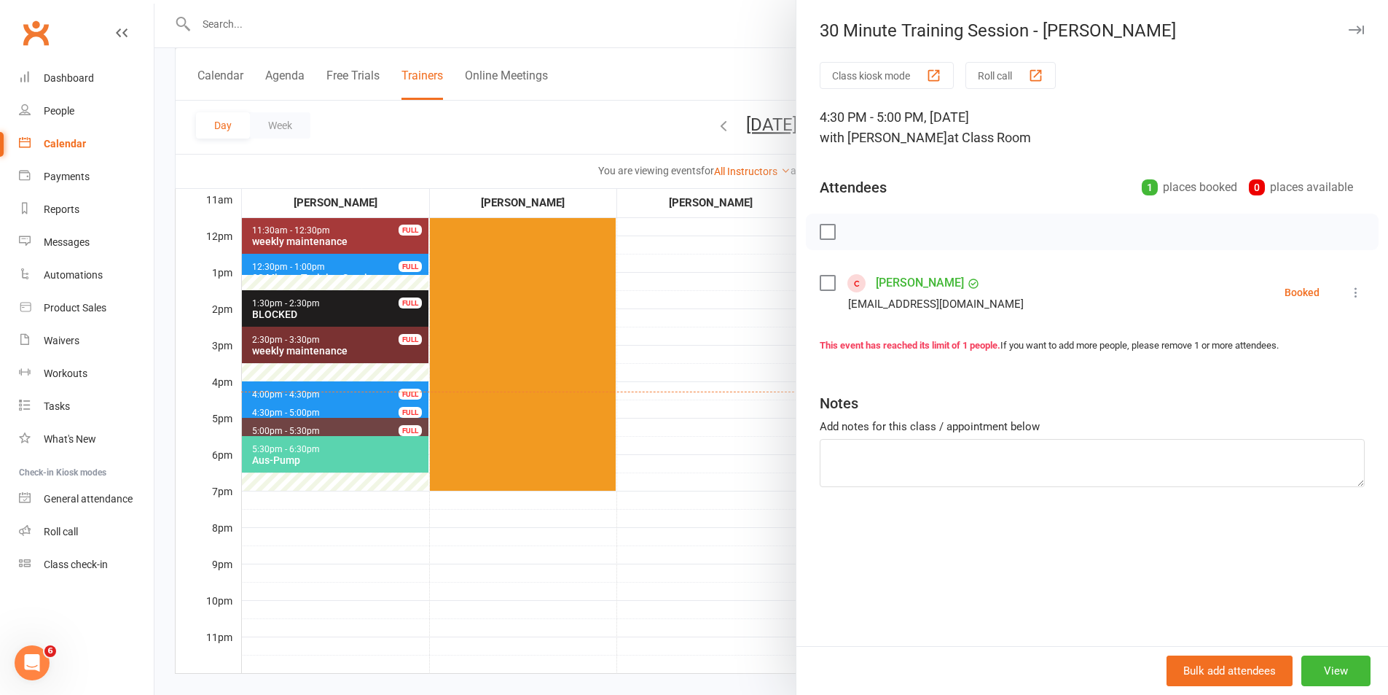
click at [822, 278] on label at bounding box center [827, 282] width 15 height 15
drag, startPoint x: 883, startPoint y: 235, endPoint x: 770, endPoint y: 80, distance: 191.4
click at [883, 233] on icon "button" at bounding box center [891, 232] width 16 height 16
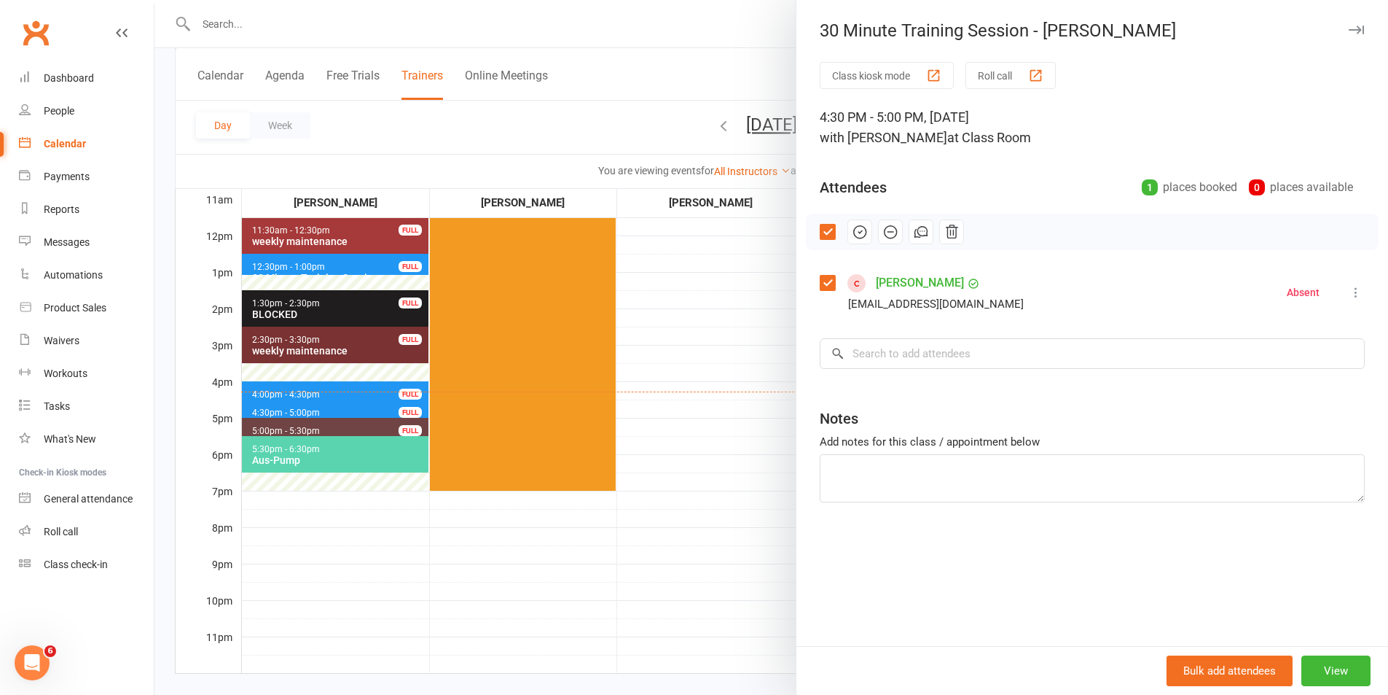
click at [766, 401] on div at bounding box center [772, 347] width 1234 height 695
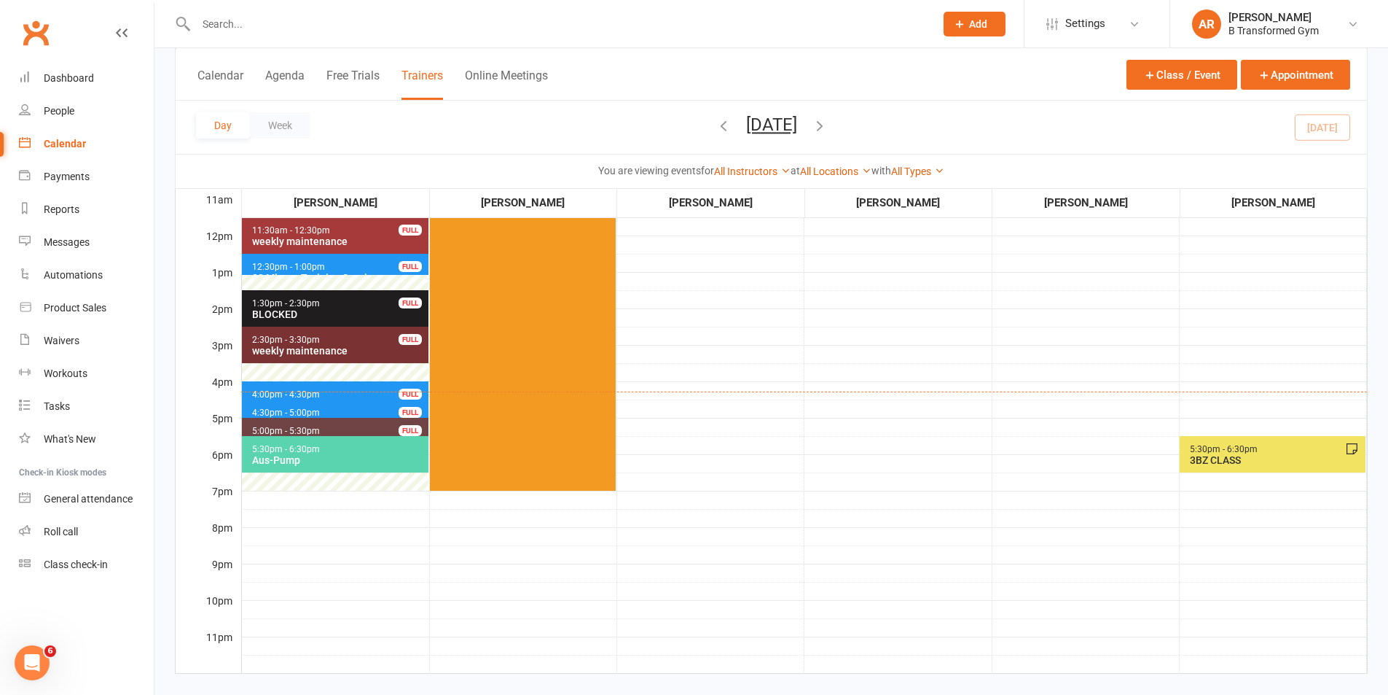
click at [298, 447] on span "5:30pm - 6:30pm" at bounding box center [285, 449] width 69 height 10
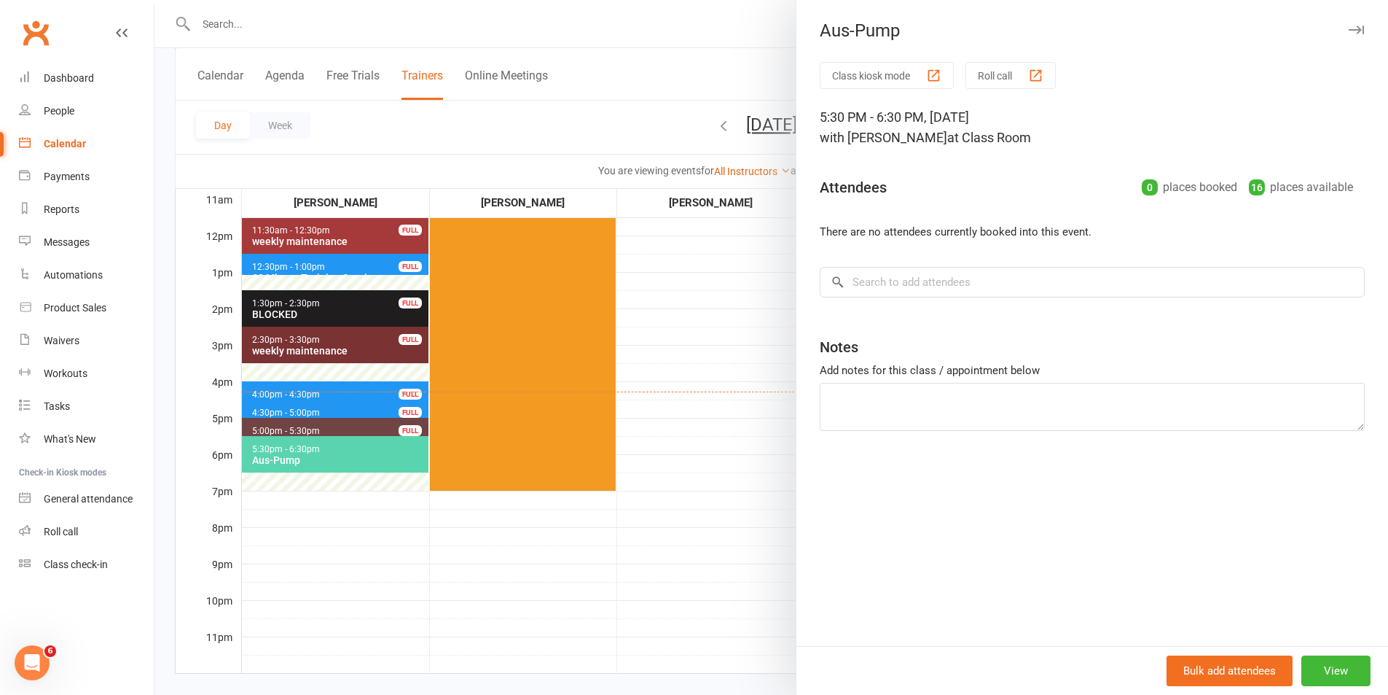
click at [739, 384] on div at bounding box center [772, 347] width 1234 height 695
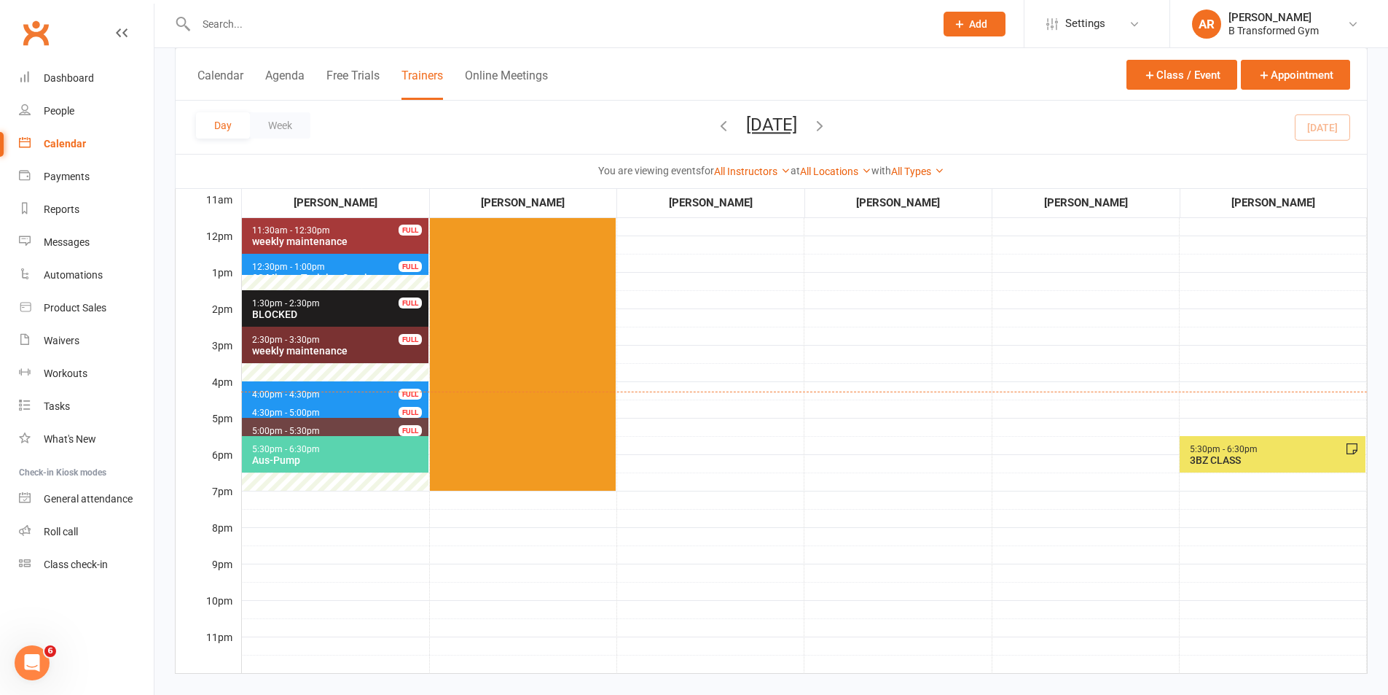
click at [348, 439] on span "5:30pm - 6:30pm Aus-Pump" at bounding box center [335, 454] width 187 height 36
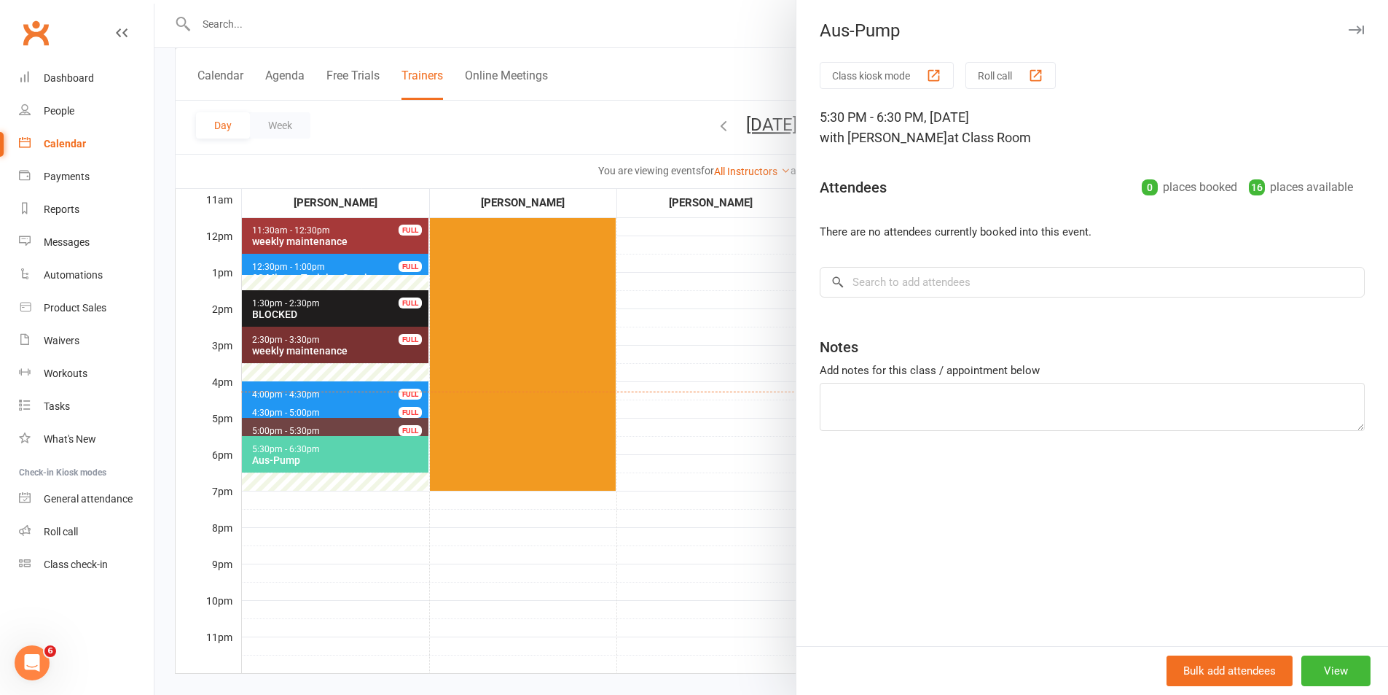
click at [697, 406] on div at bounding box center [772, 347] width 1234 height 695
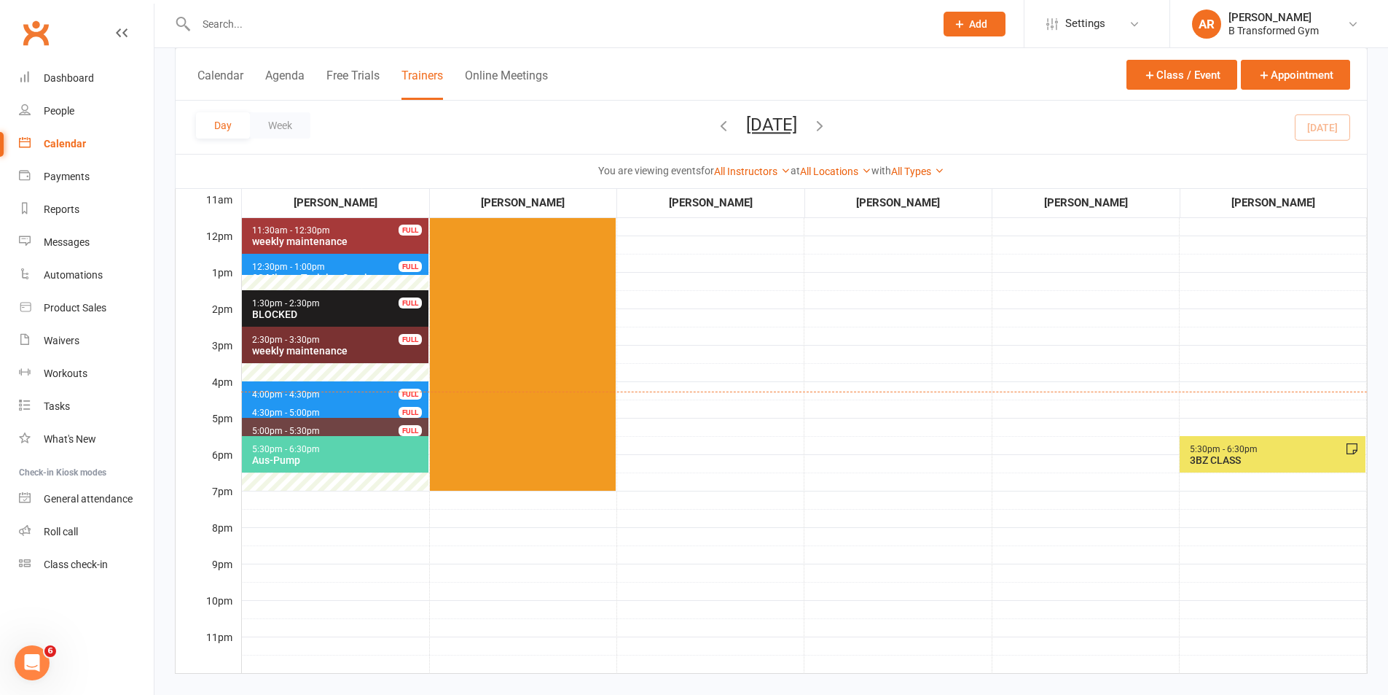
scroll to position [0, 0]
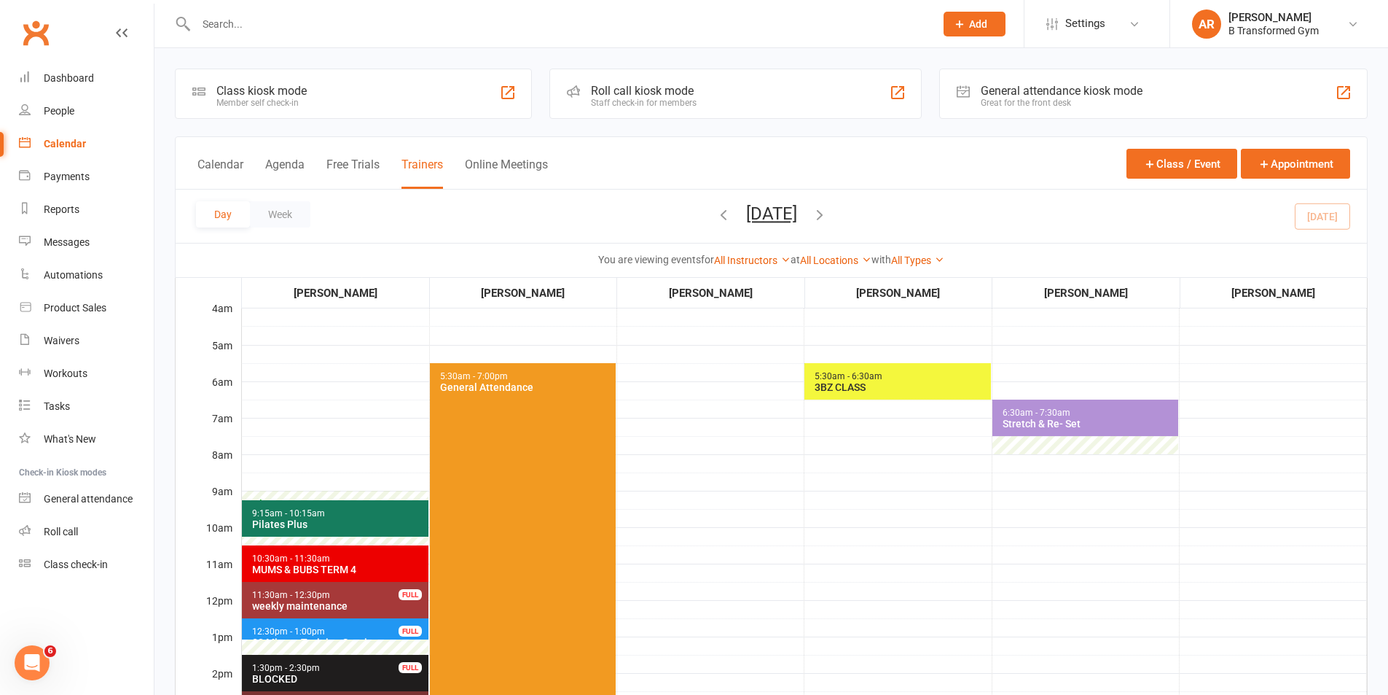
drag, startPoint x: 814, startPoint y: 420, endPoint x: 577, endPoint y: 723, distance: 384.7
drag, startPoint x: 577, startPoint y: 723, endPoint x: 477, endPoint y: 723, distance: 100.6
drag, startPoint x: 477, startPoint y: 723, endPoint x: 946, endPoint y: 610, distance: 482.8
click at [946, 610] on td "5:30am - 6:30am 3BZ CLASS" at bounding box center [898, 672] width 187 height 729
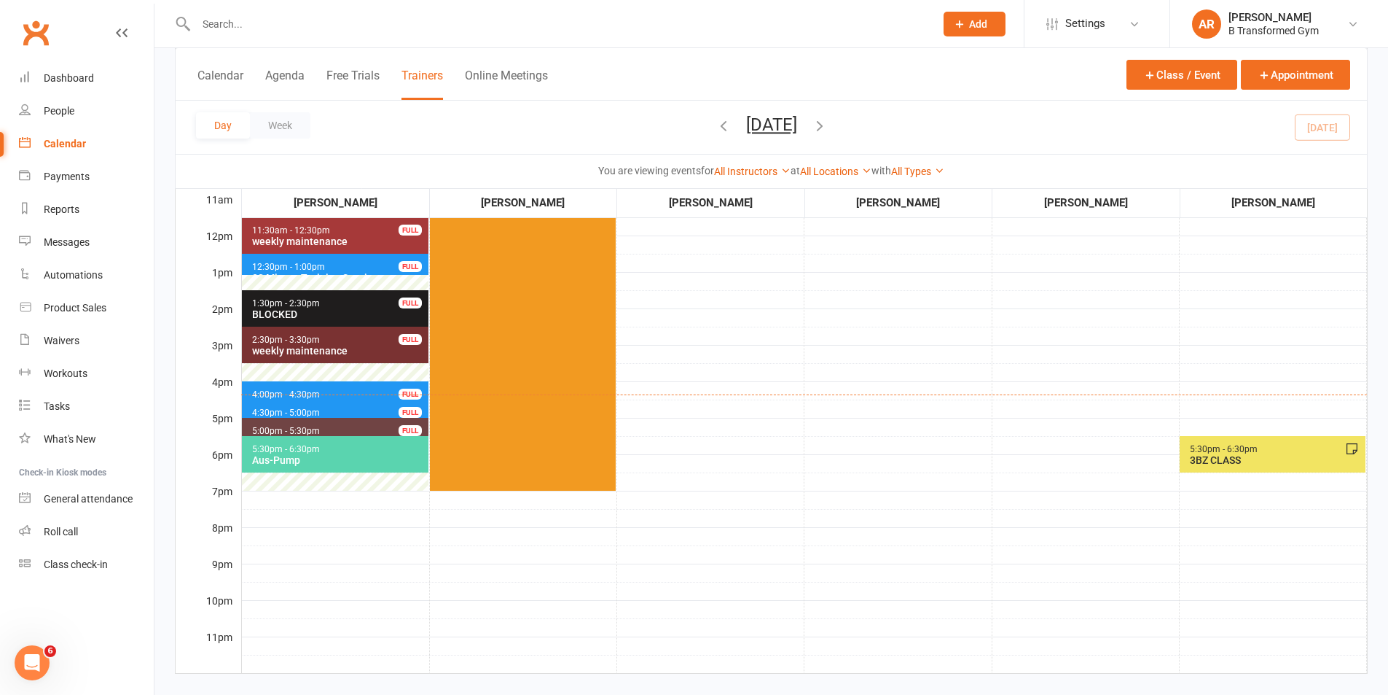
click at [307, 408] on span "4:30pm - 5:00pm" at bounding box center [285, 412] width 69 height 10
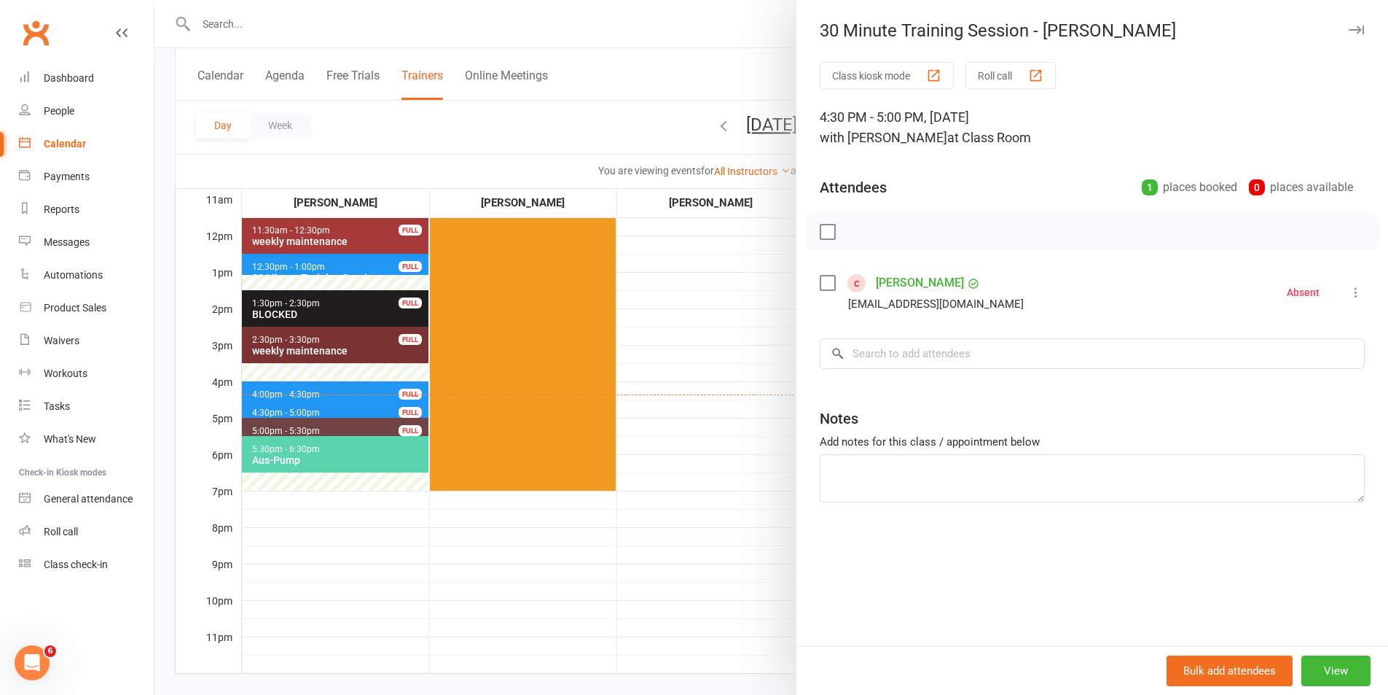
click at [734, 425] on div at bounding box center [772, 347] width 1234 height 695
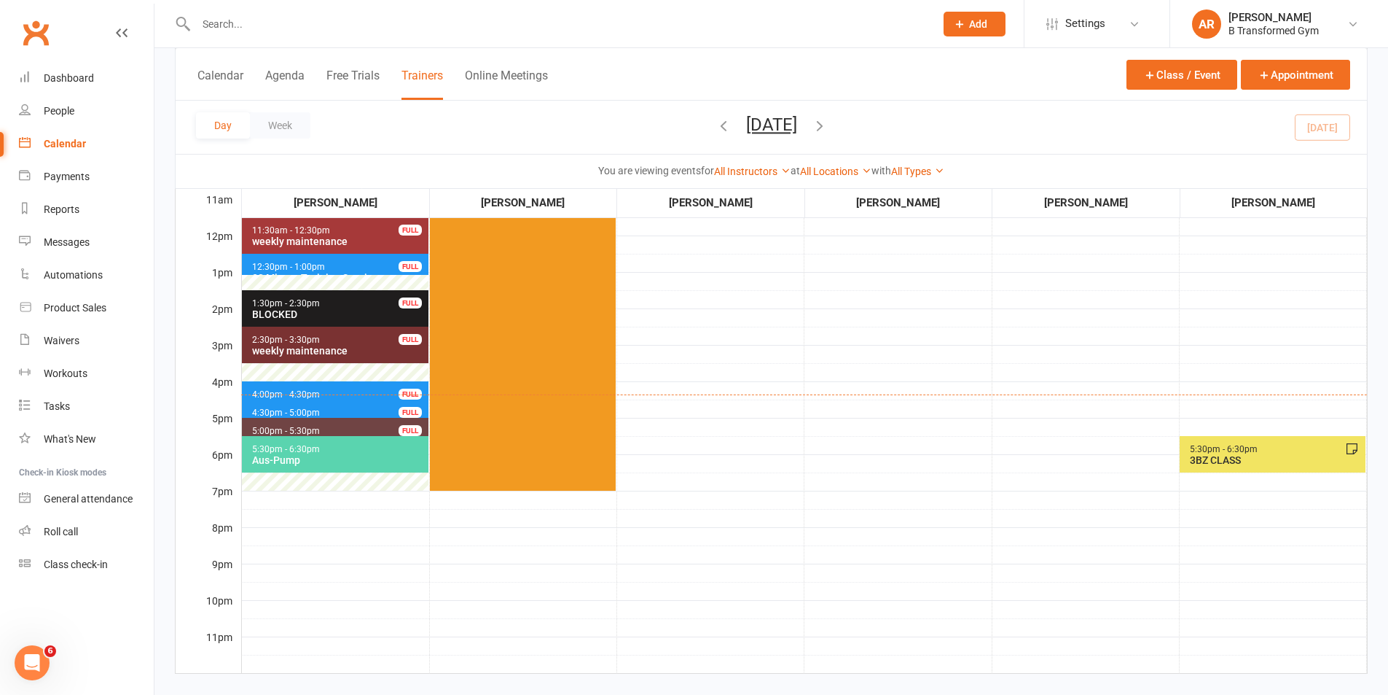
click at [292, 454] on div "Aus-Pump" at bounding box center [338, 460] width 174 height 12
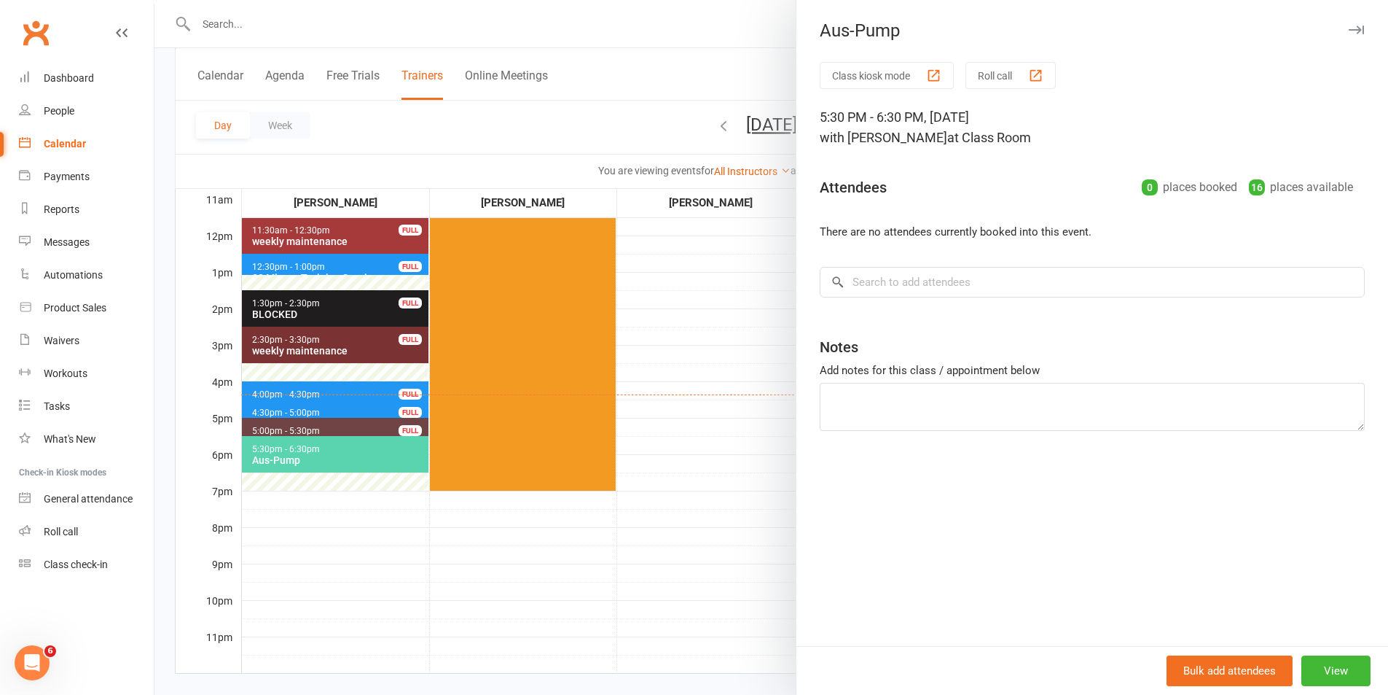
click at [679, 365] on div at bounding box center [772, 347] width 1234 height 695
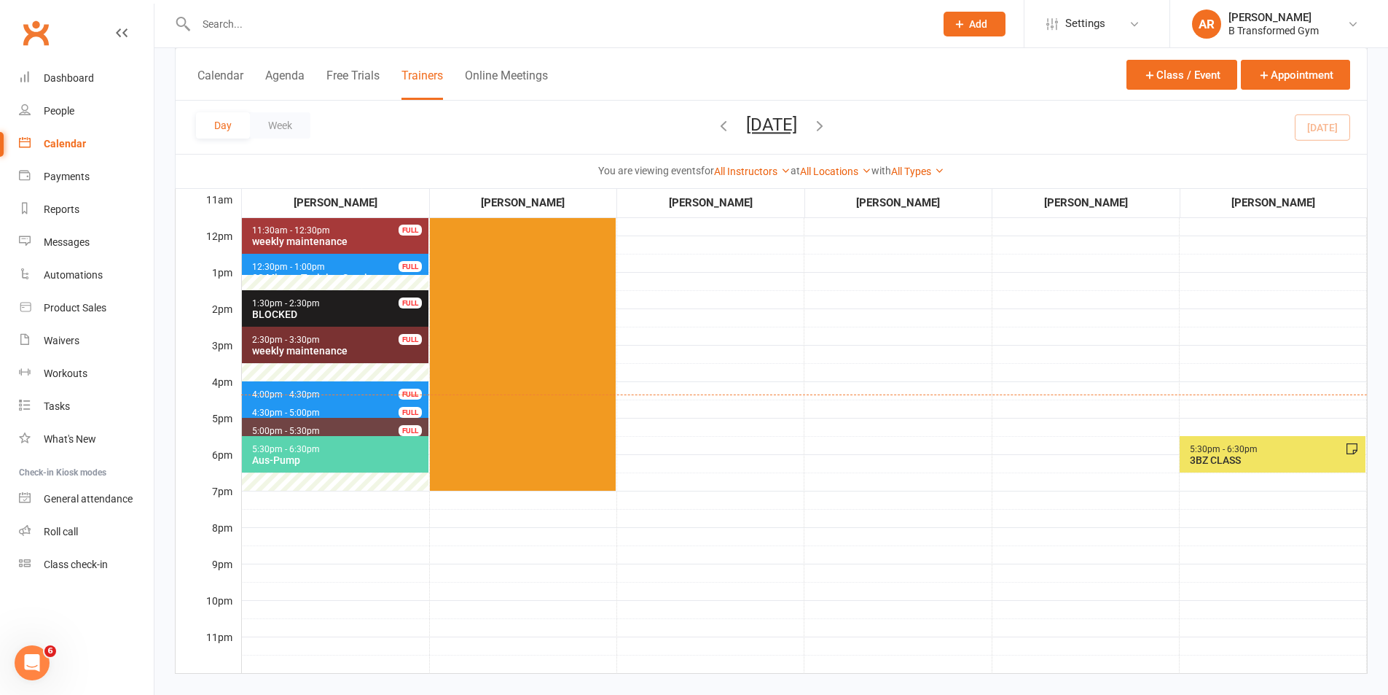
click at [783, 120] on button "[DATE]" at bounding box center [771, 124] width 51 height 20
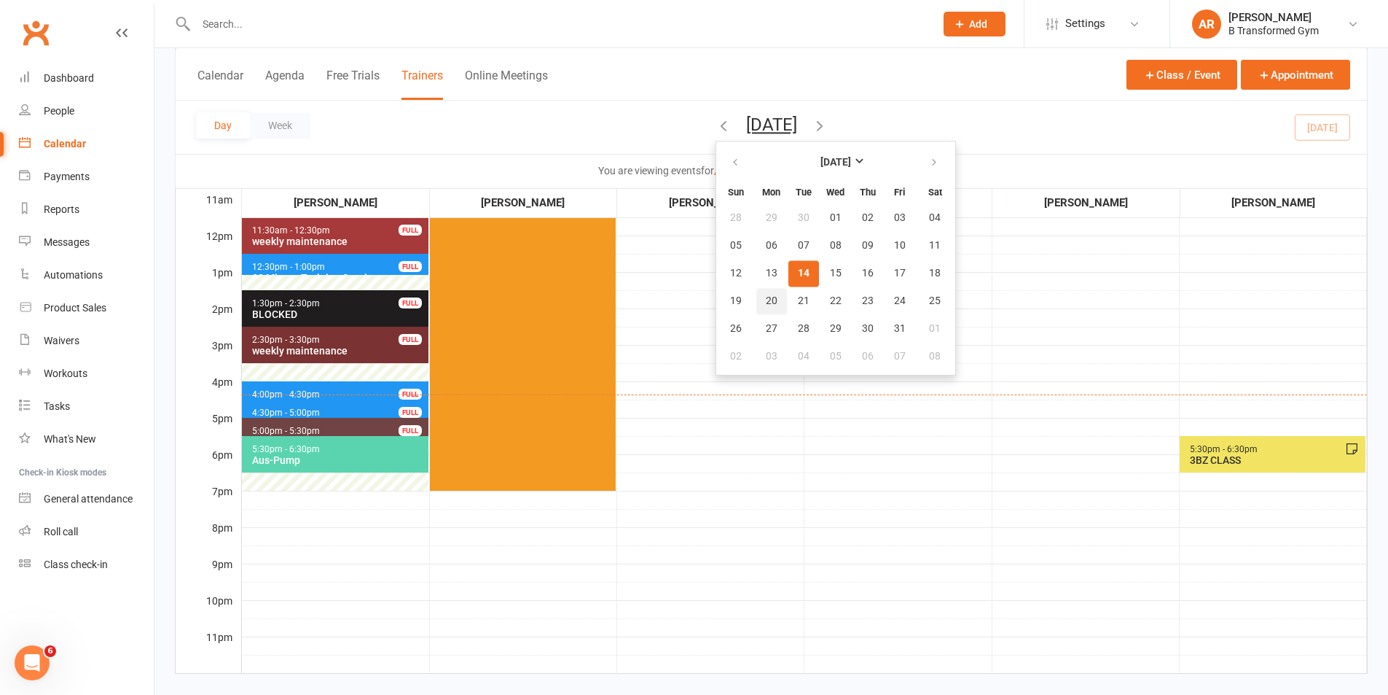
click at [766, 295] on span "20" at bounding box center [772, 301] width 12 height 12
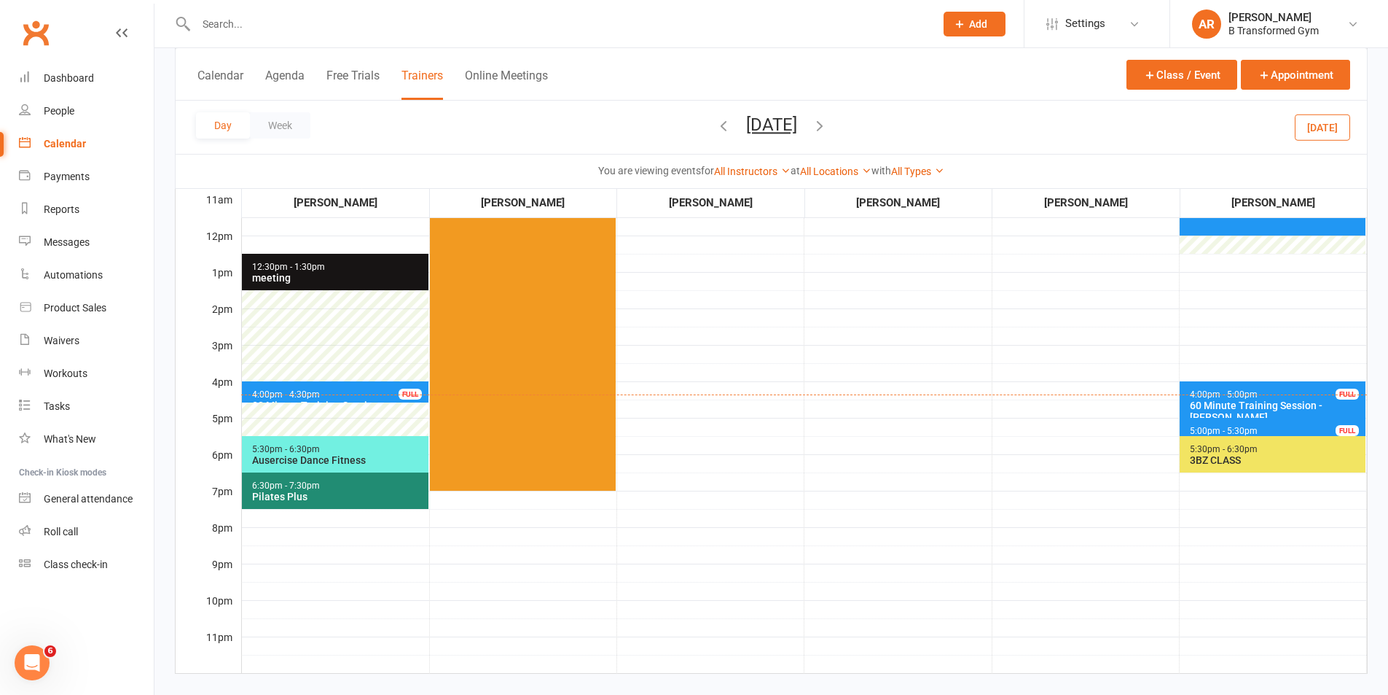
scroll to position [0, 0]
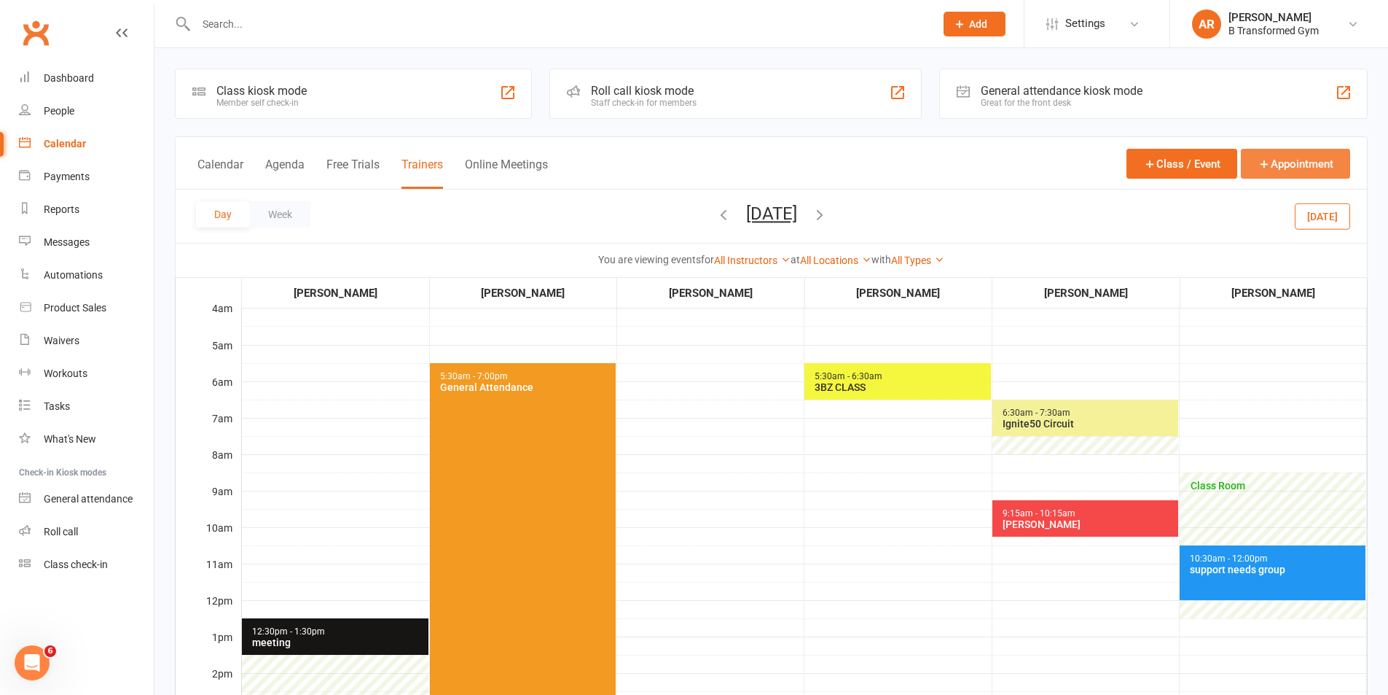
click at [1279, 150] on button "Appointment" at bounding box center [1295, 164] width 109 height 30
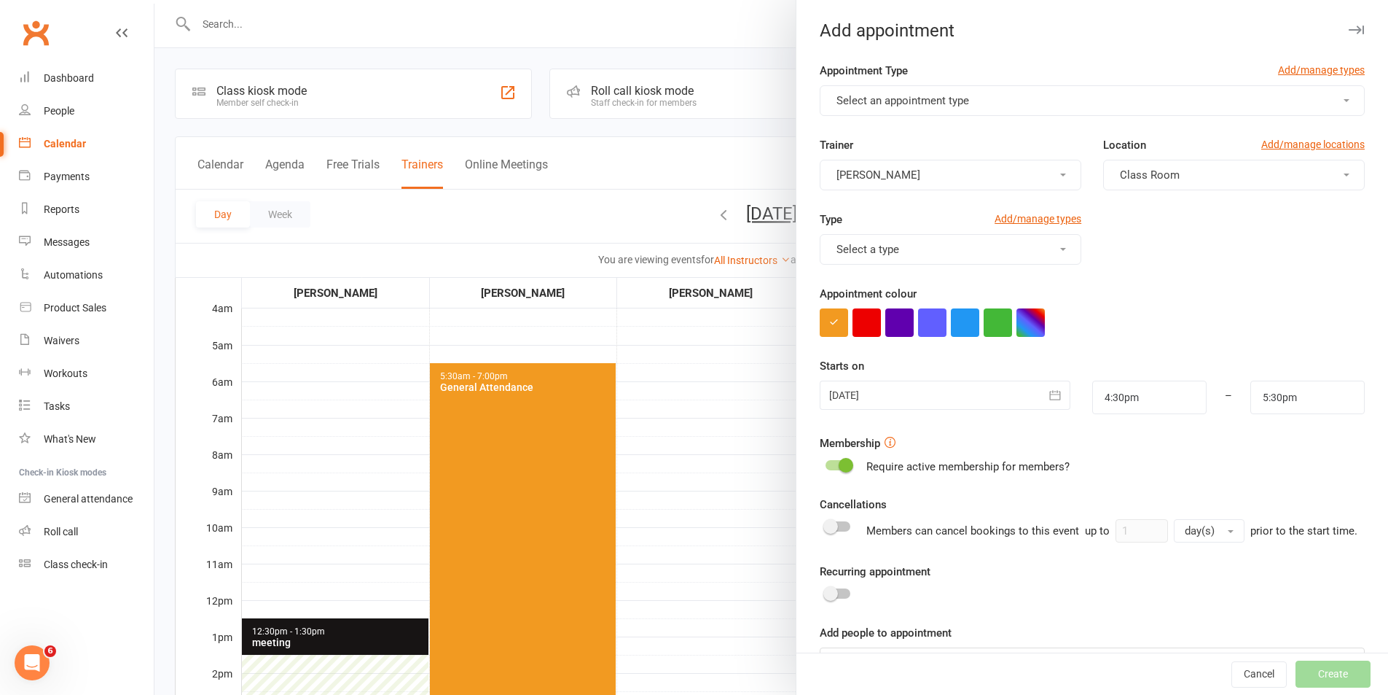
click at [909, 100] on span "Select an appointment type" at bounding box center [903, 100] width 133 height 13
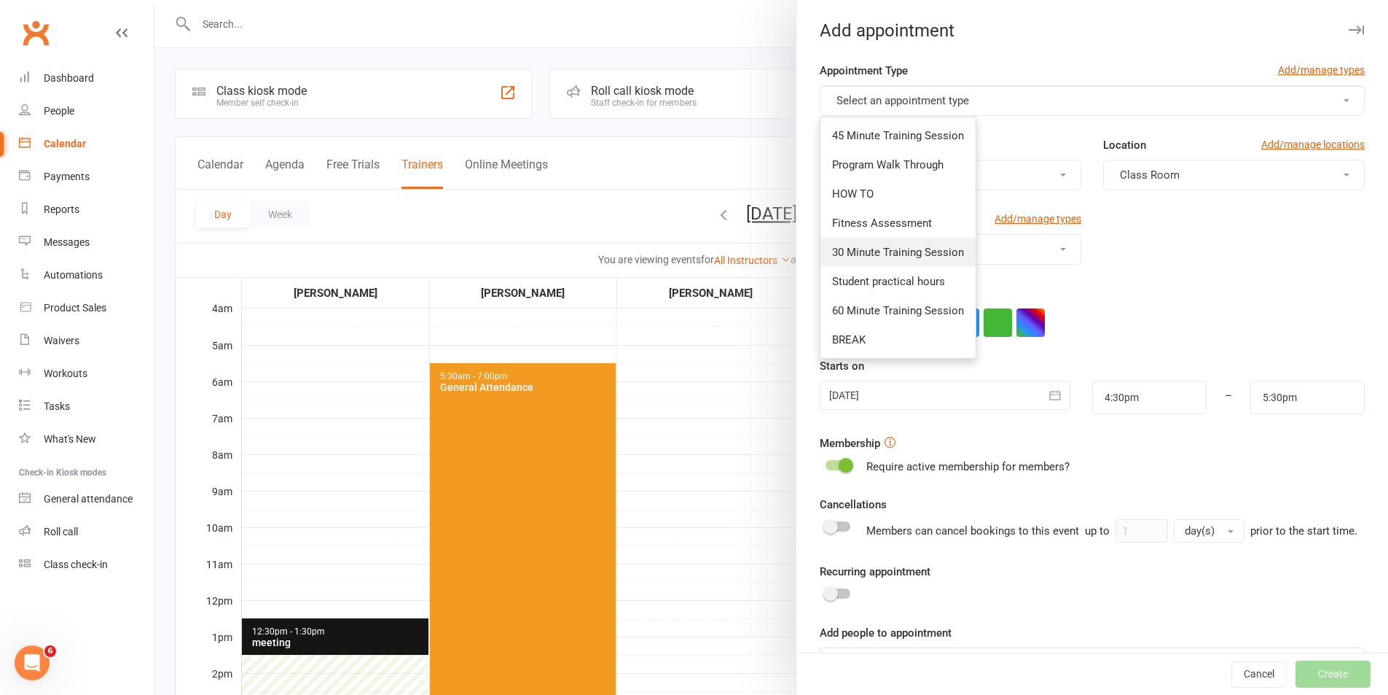
click at [890, 246] on span "30 Minute Training Session" at bounding box center [898, 252] width 132 height 13
type input "5:00pm"
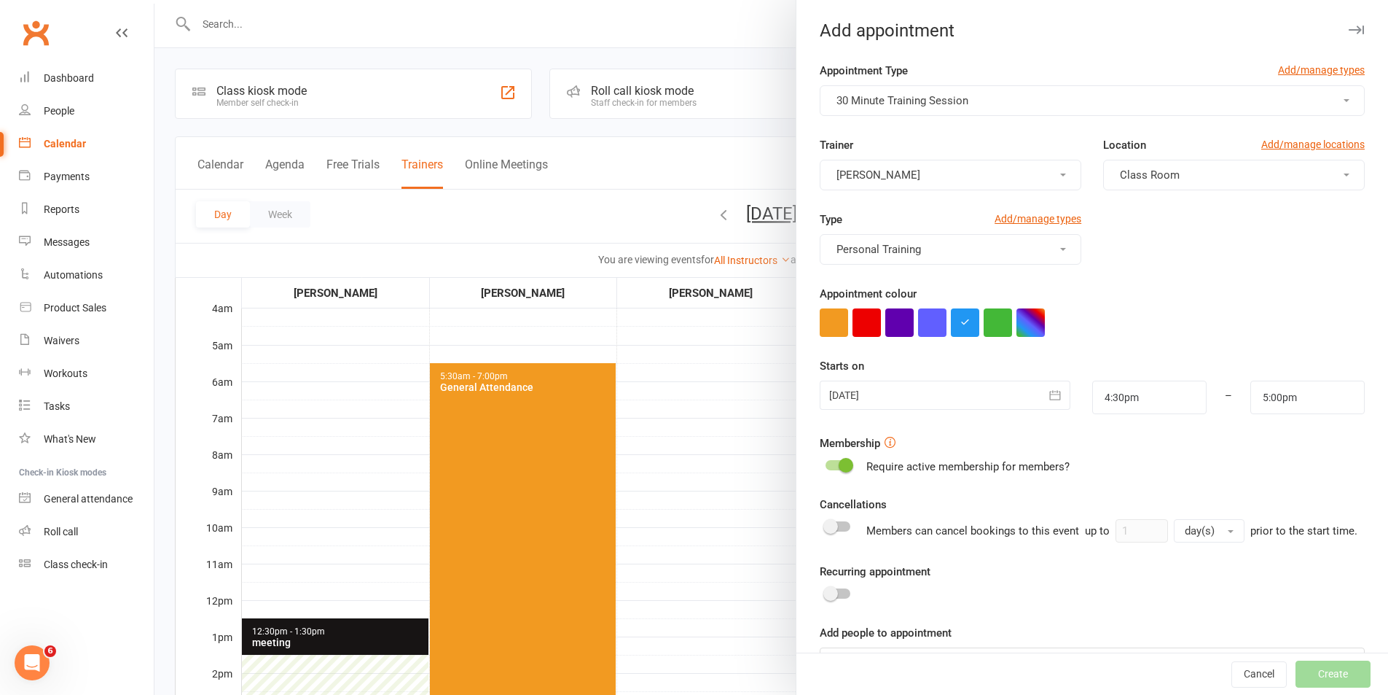
click at [884, 398] on div at bounding box center [945, 394] width 250 height 29
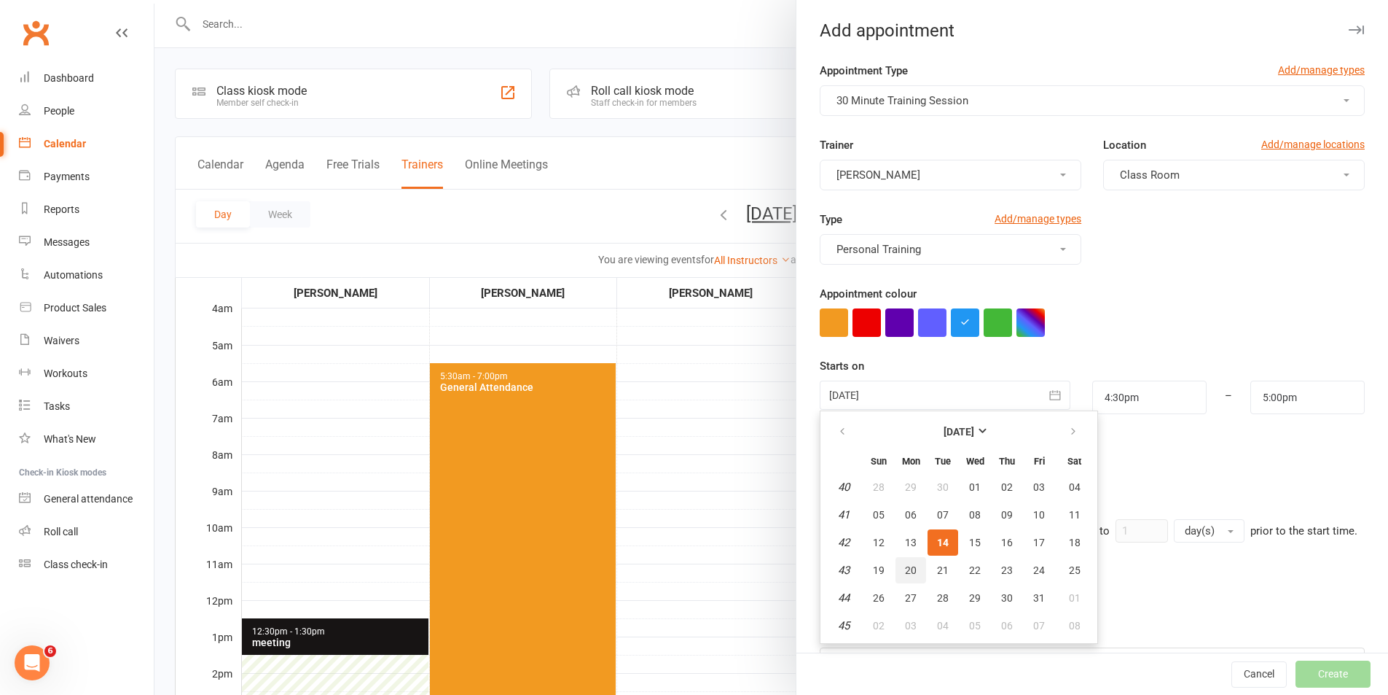
click at [905, 569] on span "20" at bounding box center [911, 570] width 12 height 12
type input "[DATE]"
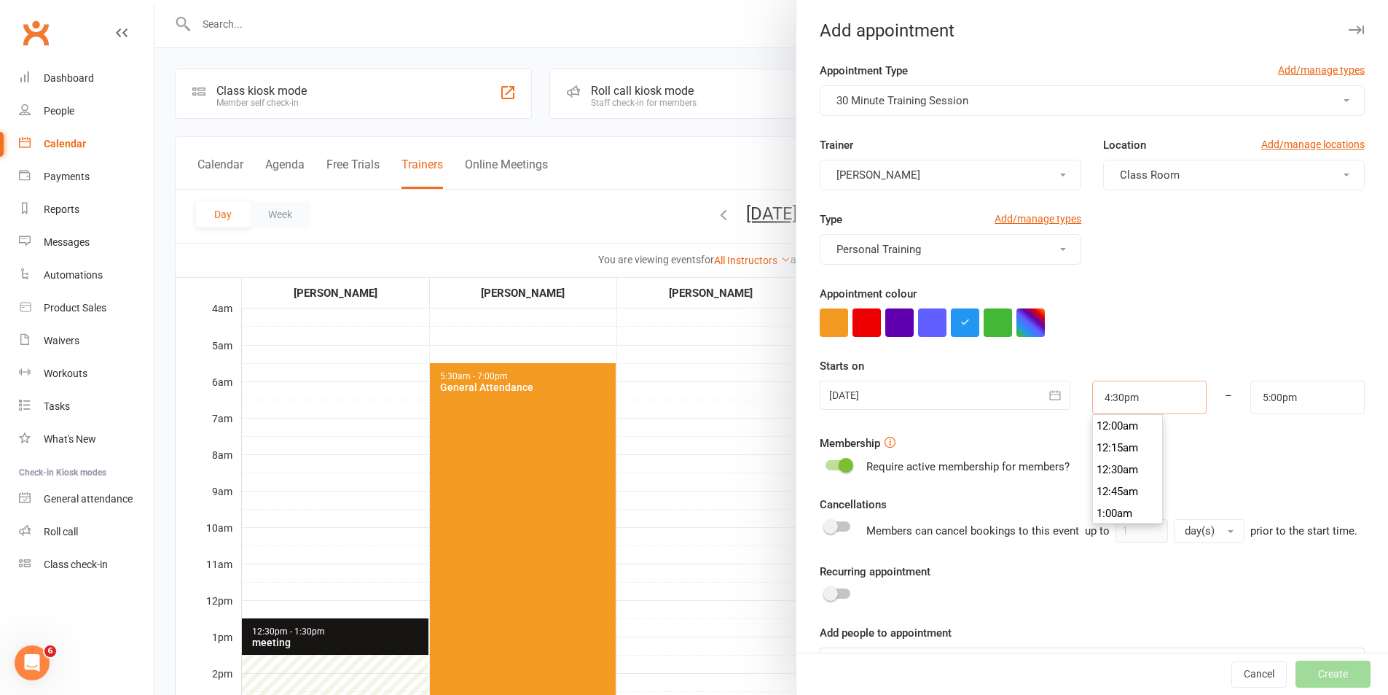
click at [1131, 394] on input "4:30pm" at bounding box center [1150, 397] width 114 height 34
click at [1135, 396] on input "4:30pm" at bounding box center [1150, 397] width 114 height 34
type input "2:00am"
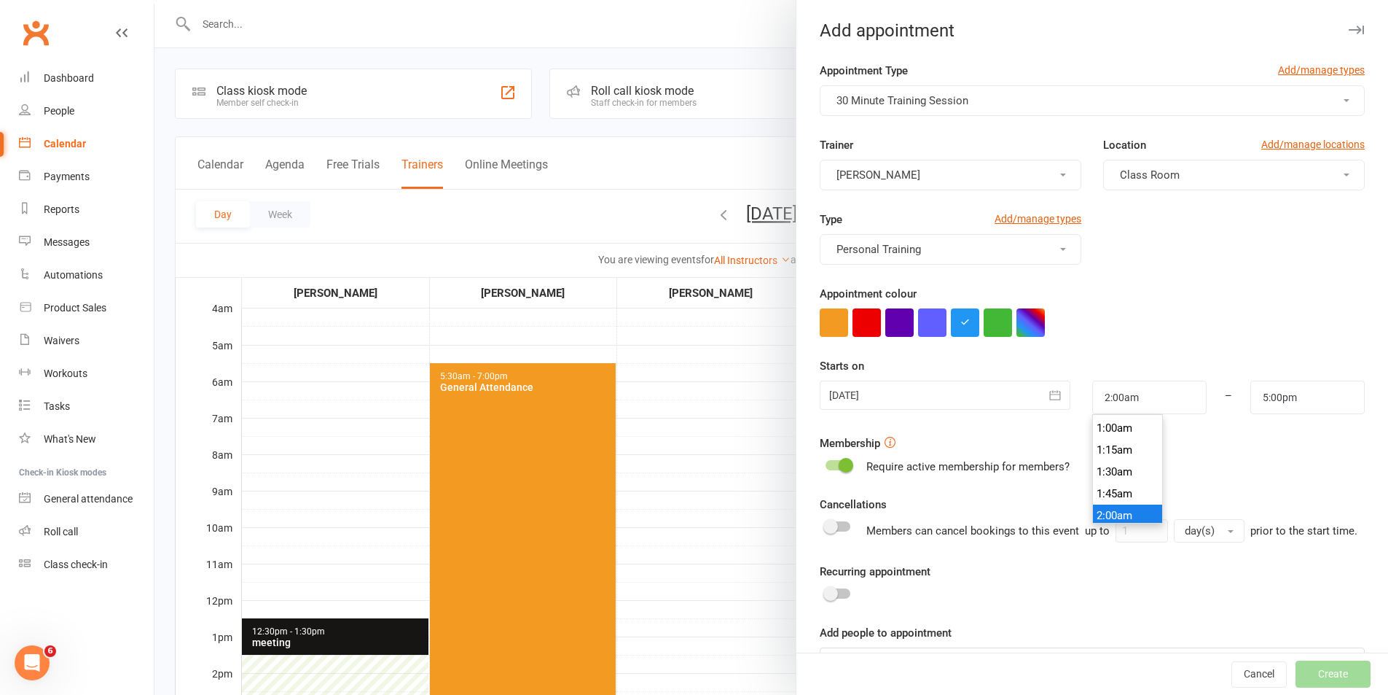
click at [1104, 506] on li "2:00am" at bounding box center [1128, 515] width 70 height 22
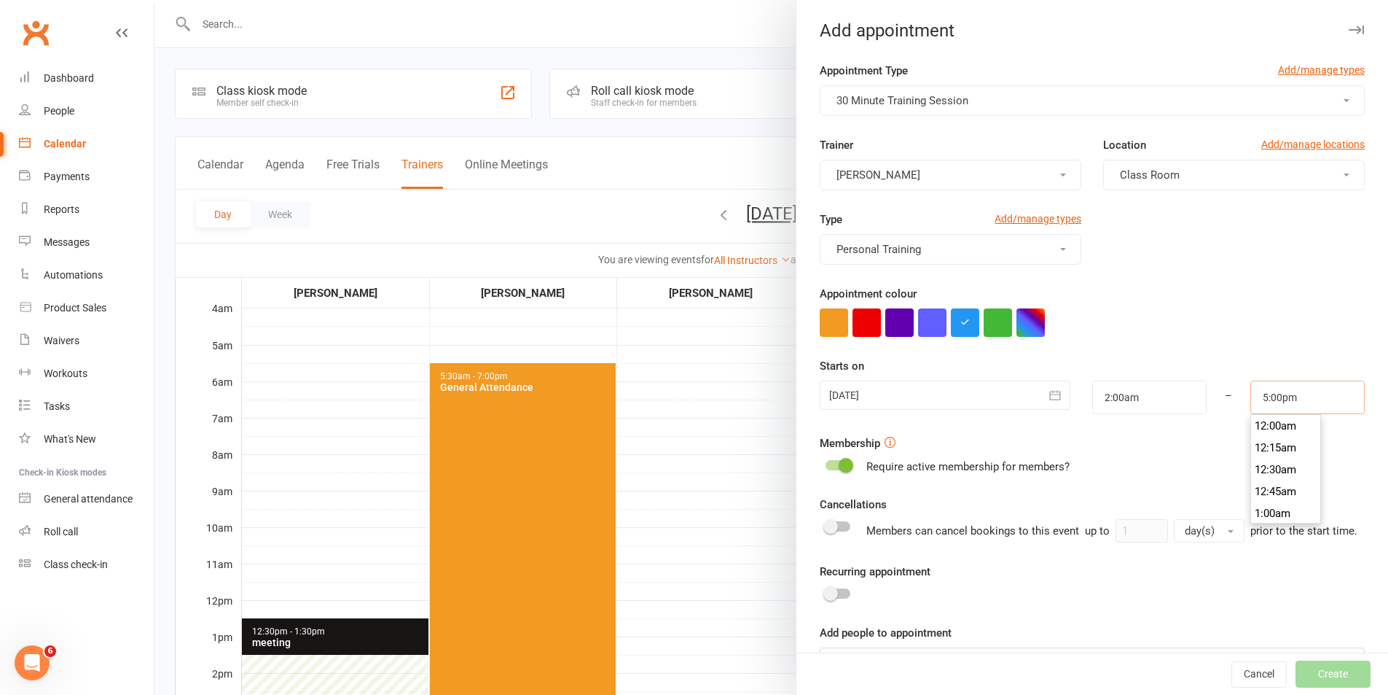
click at [1301, 389] on input "5:00pm" at bounding box center [1308, 397] width 114 height 34
type input "2:30am"
click at [1262, 499] on li "2:30am" at bounding box center [1286, 502] width 70 height 22
click at [1261, 499] on div "Cancellations Members can cancel bookings to this event up to 1 day(s) prior to…" at bounding box center [1092, 519] width 545 height 47
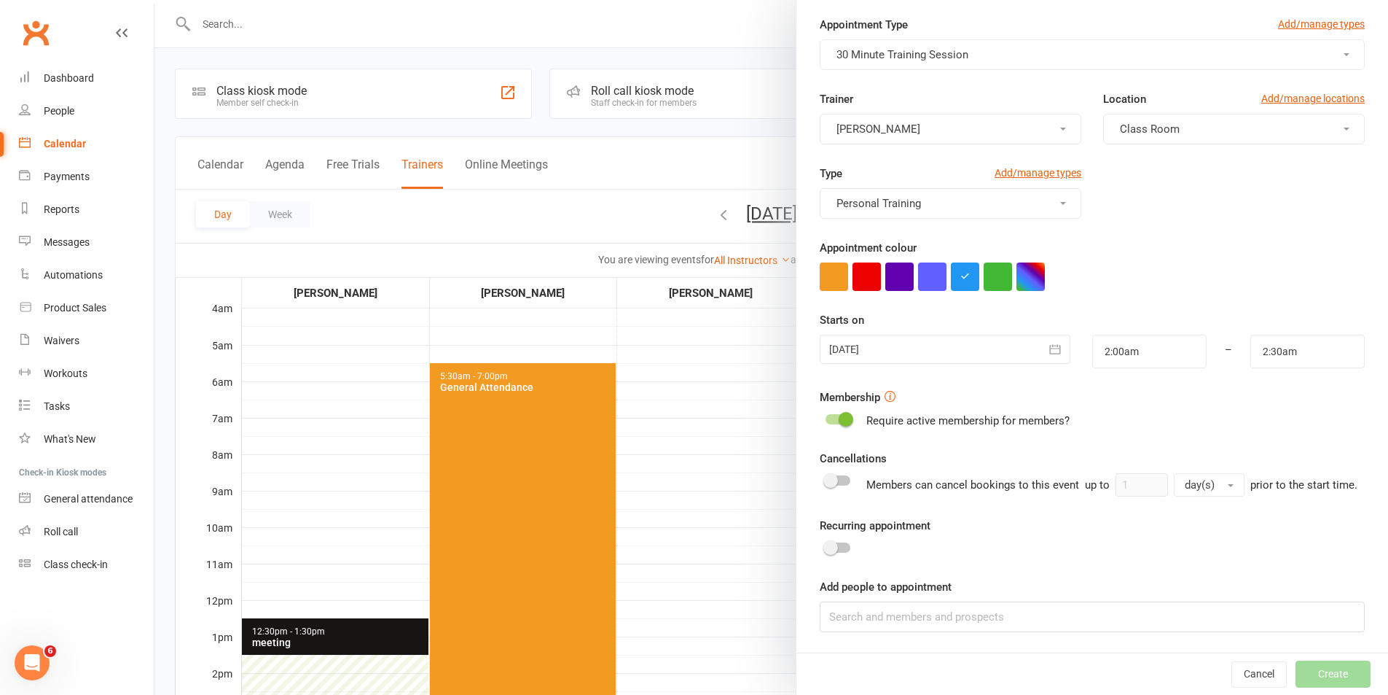
scroll to position [63, 0]
click at [1050, 622] on input at bounding box center [1092, 616] width 545 height 31
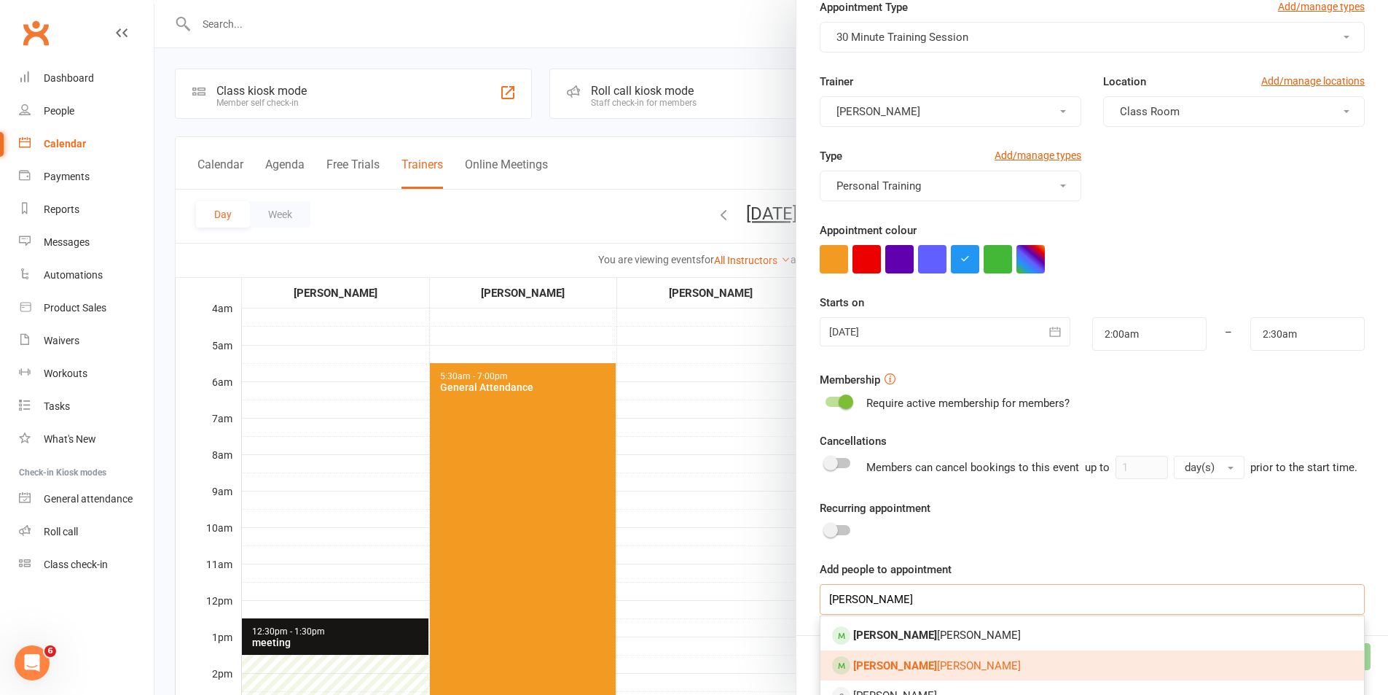
type input "[PERSON_NAME]"
click at [950, 679] on link "[PERSON_NAME]" at bounding box center [1093, 665] width 544 height 31
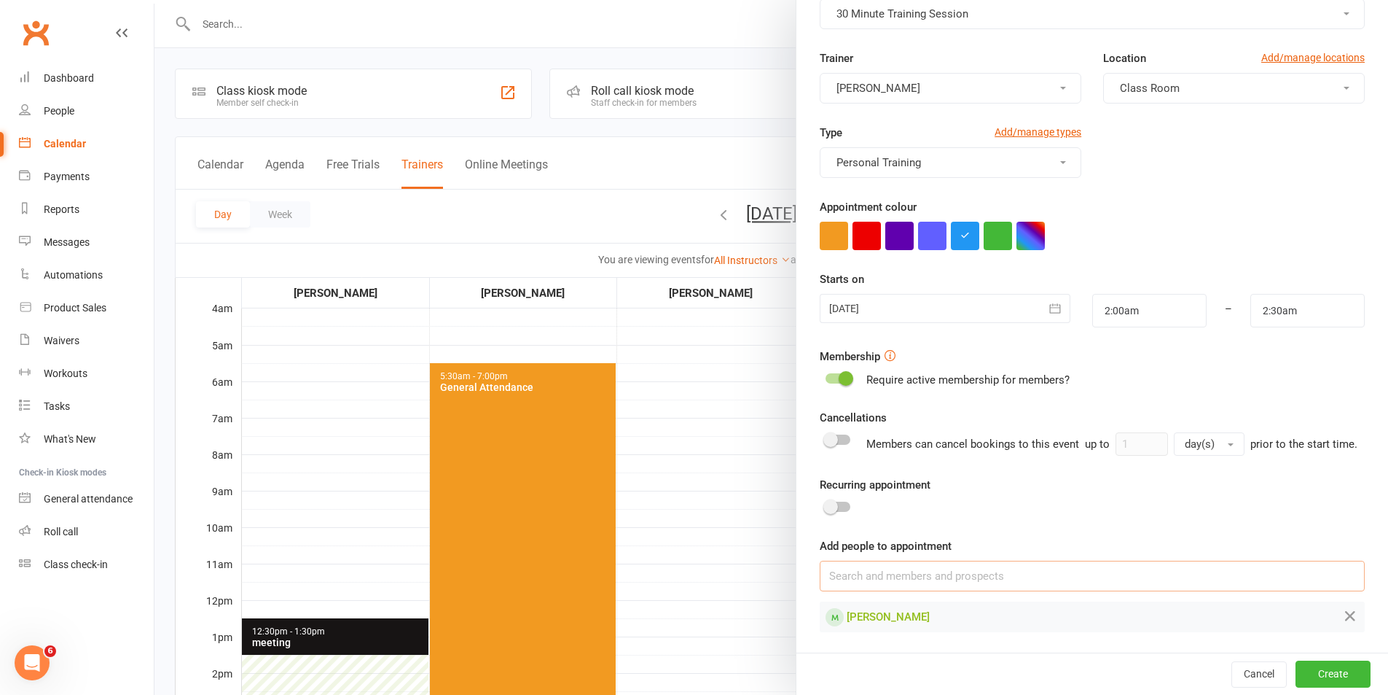
scroll to position [104, 0]
click at [1326, 671] on button "Create" at bounding box center [1333, 673] width 75 height 26
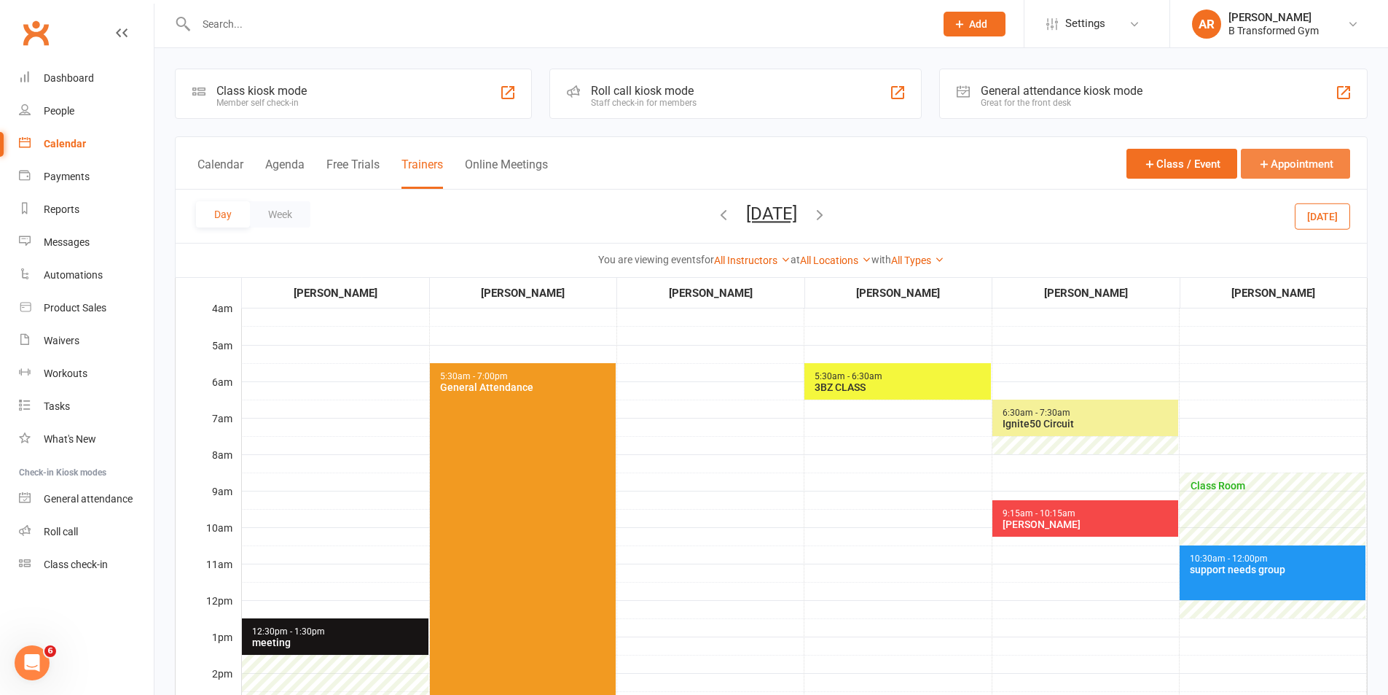
click at [1307, 163] on button "Appointment" at bounding box center [1295, 164] width 109 height 30
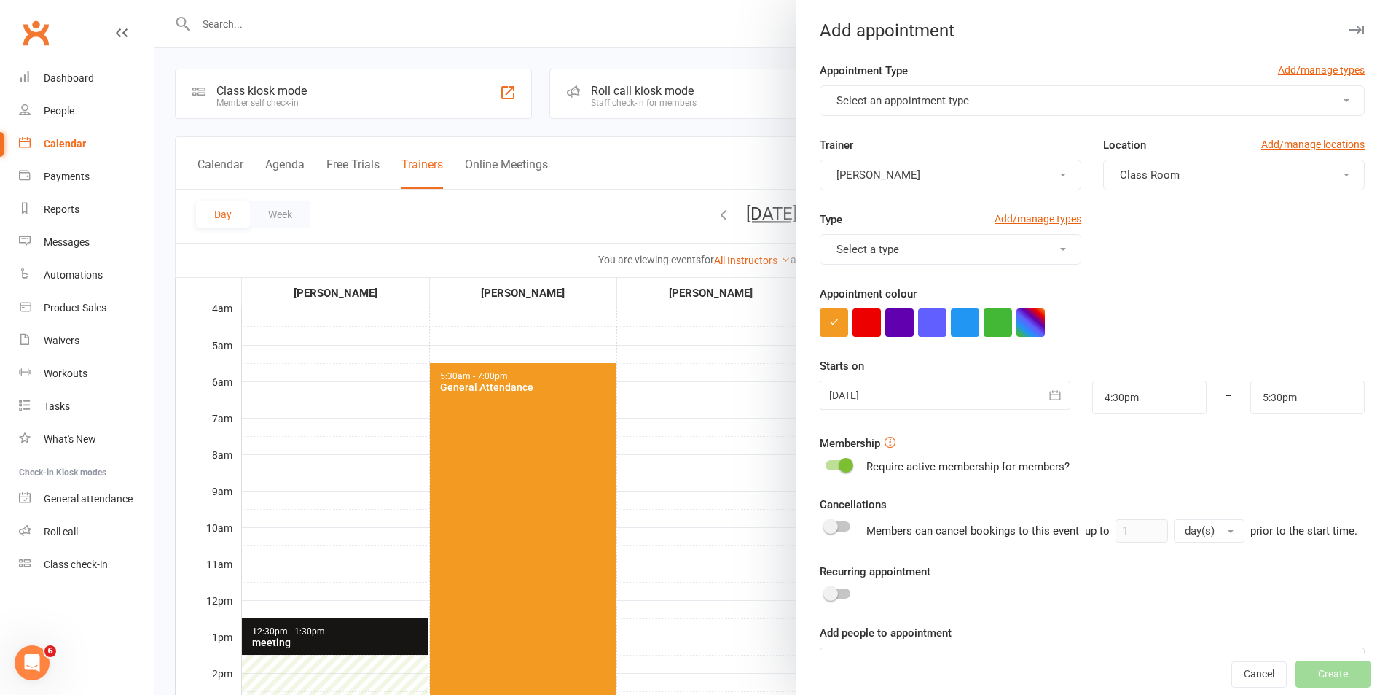
click at [998, 98] on button "Select an appointment type" at bounding box center [1092, 100] width 545 height 31
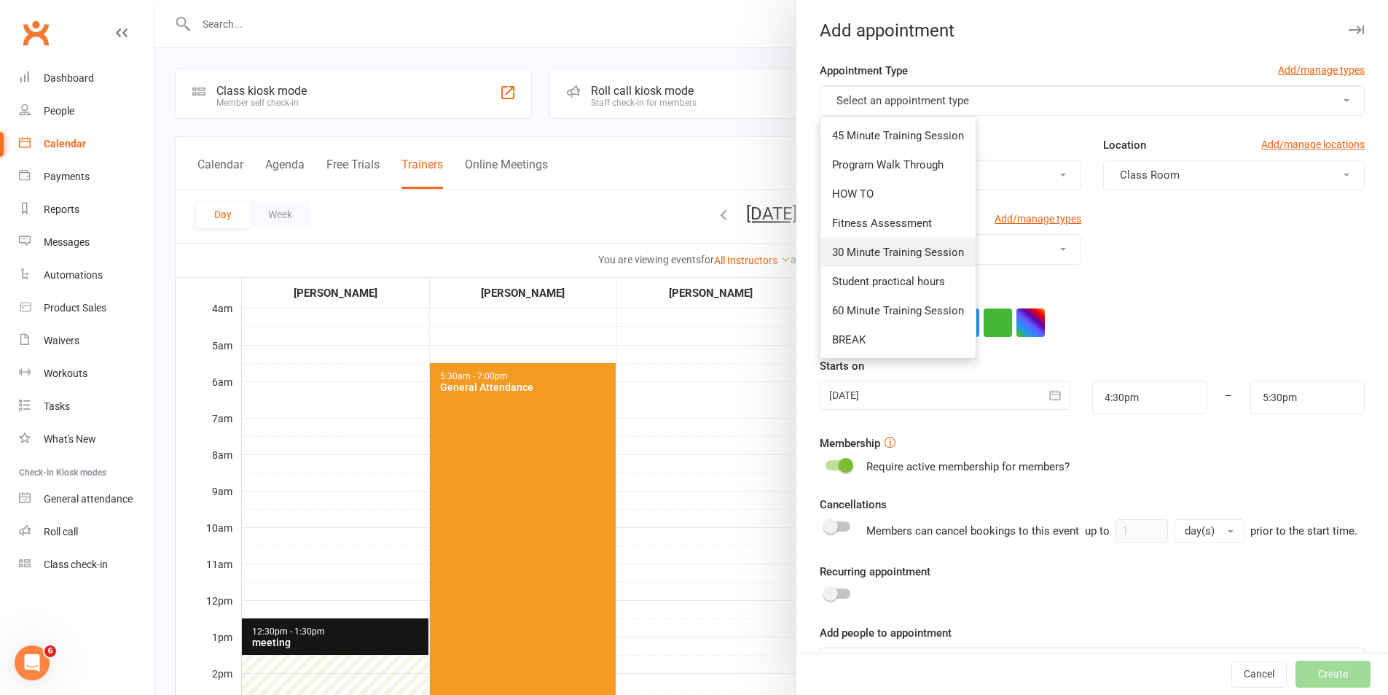
click at [873, 251] on span "30 Minute Training Session" at bounding box center [898, 252] width 132 height 13
type input "5:00pm"
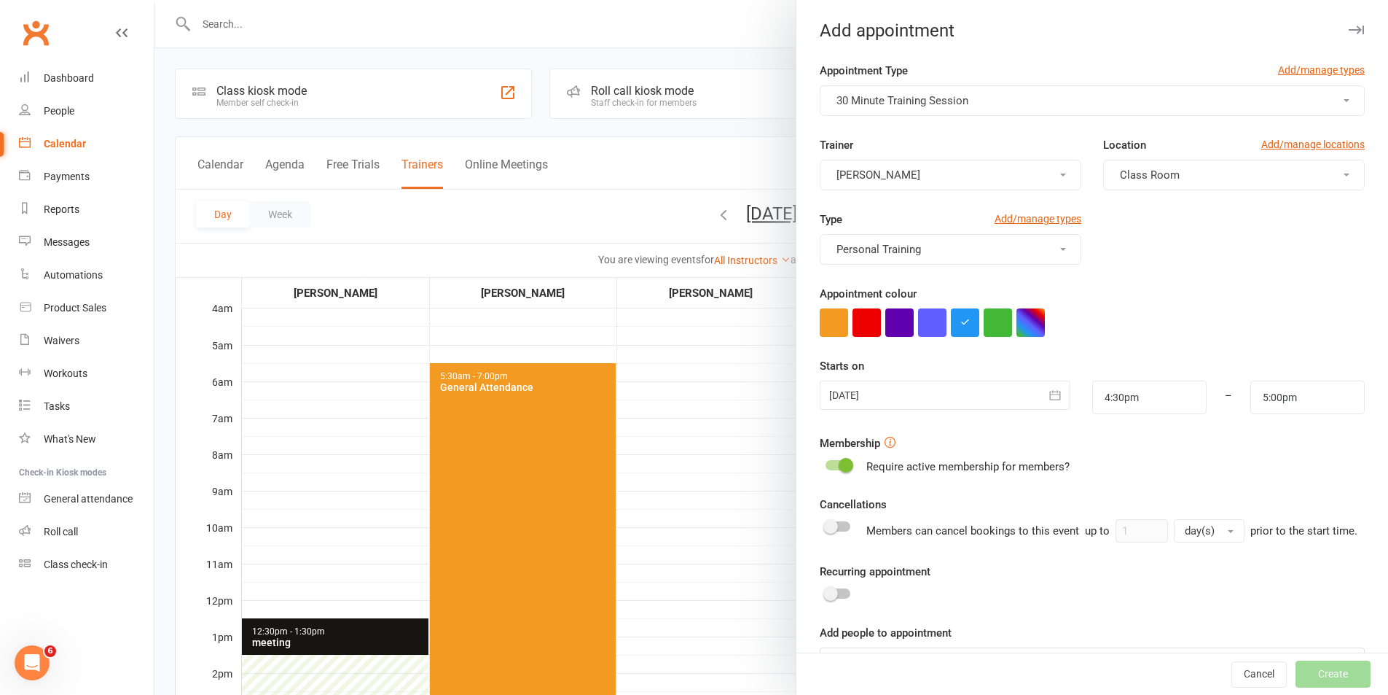
click at [870, 398] on div at bounding box center [945, 394] width 250 height 29
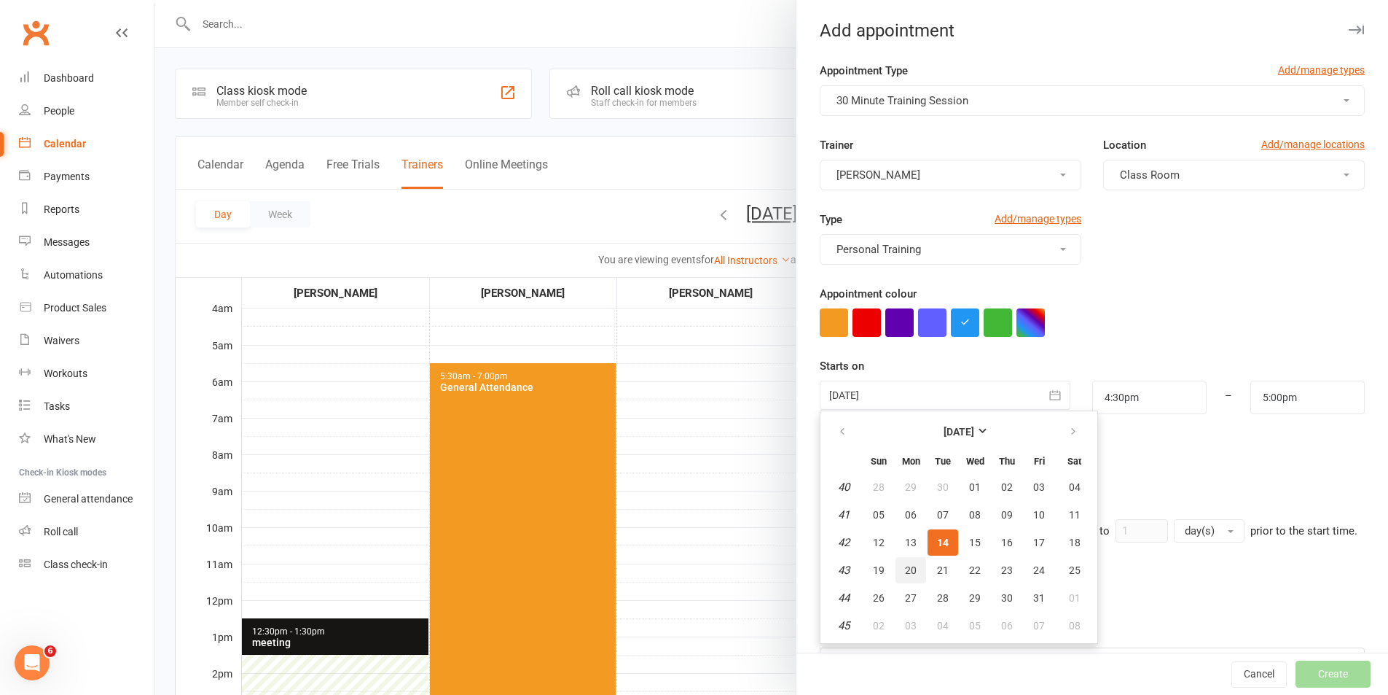
click at [906, 568] on span "20" at bounding box center [911, 570] width 12 height 12
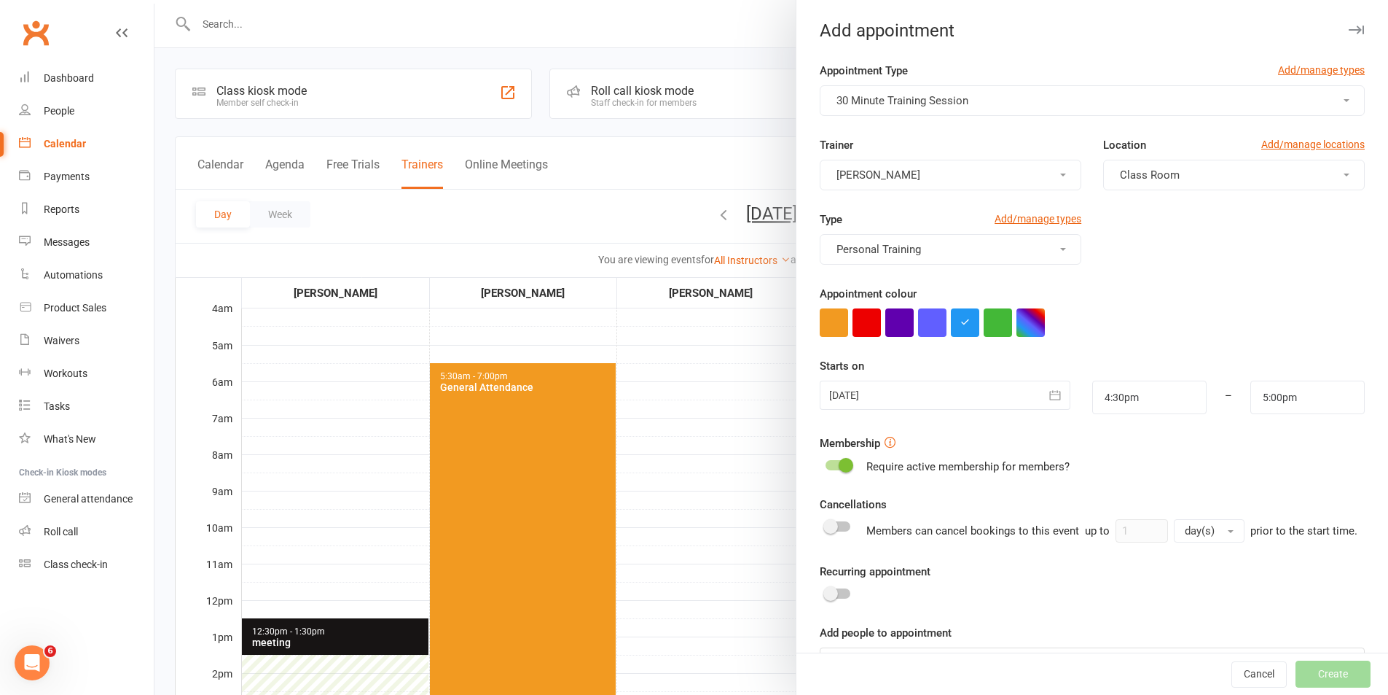
type input "[DATE]"
click at [1138, 404] on input "4:30pm" at bounding box center [1150, 397] width 114 height 34
type input "2:30pm"
click at [1114, 487] on li "2:30pm" at bounding box center [1128, 488] width 70 height 22
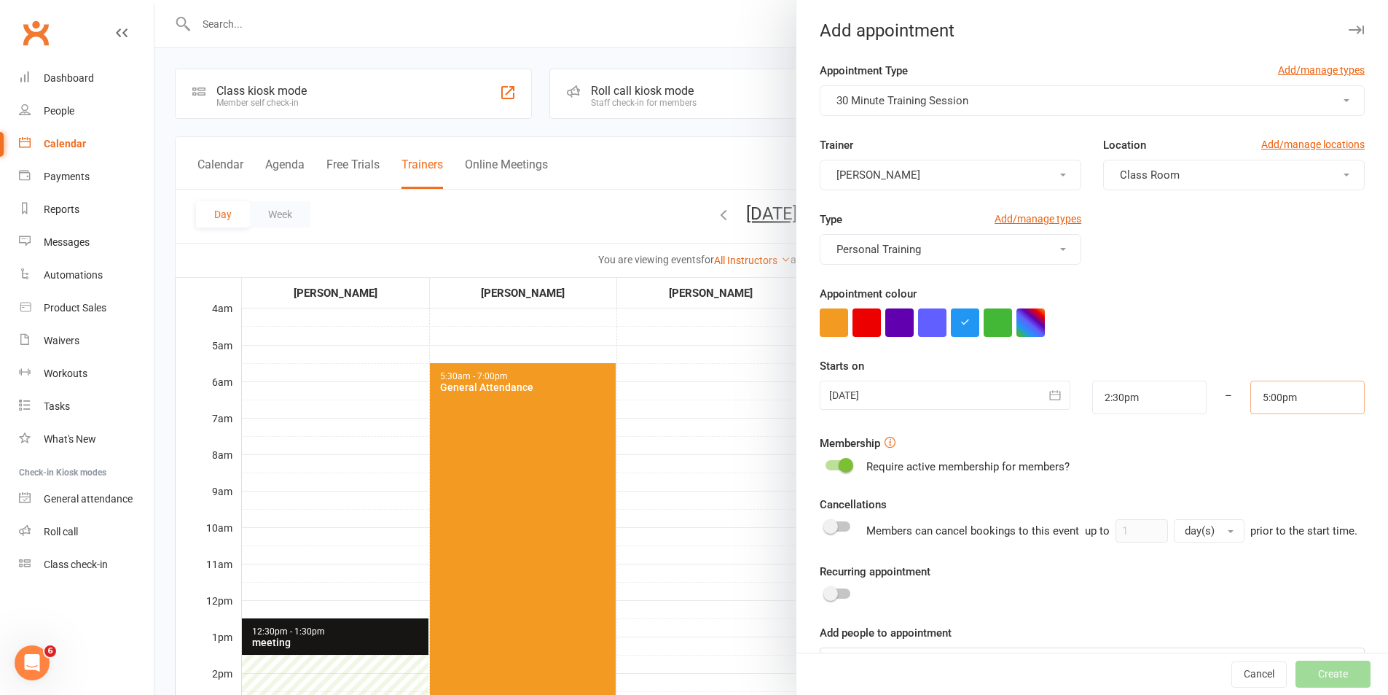
click at [1300, 398] on input "5:00pm" at bounding box center [1308, 397] width 114 height 34
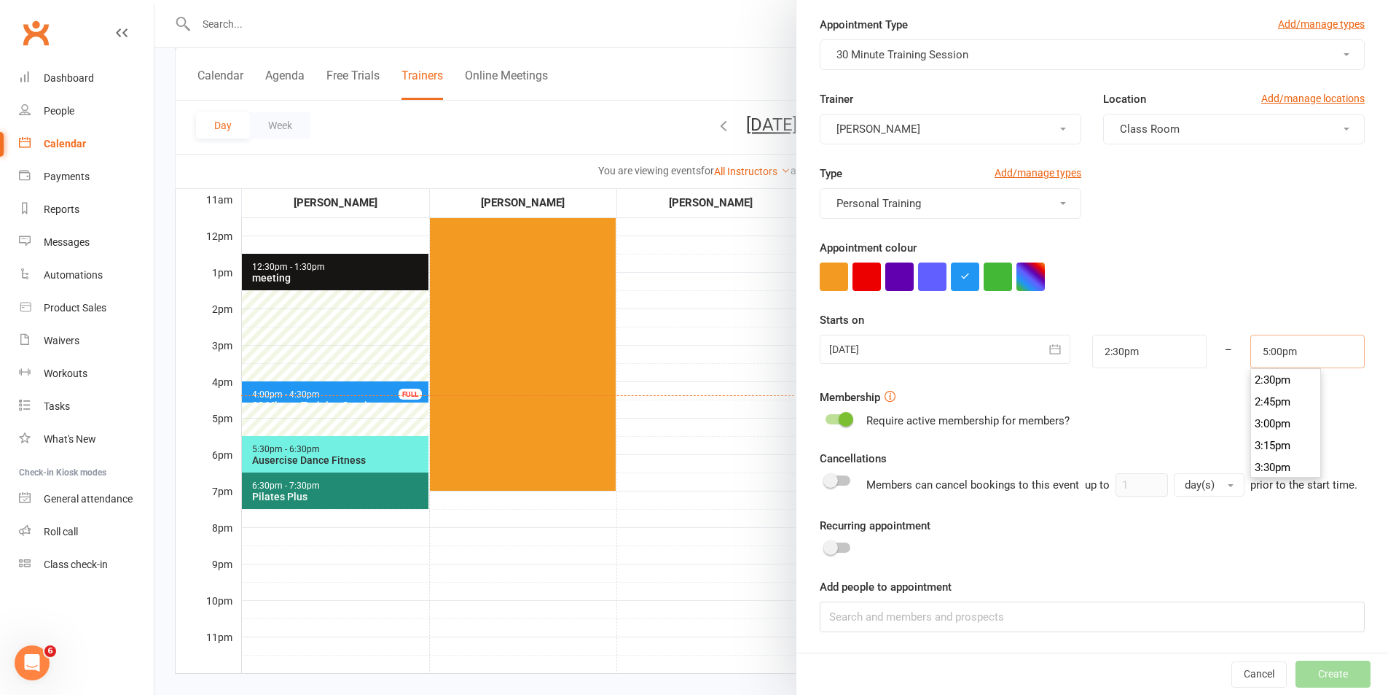
scroll to position [1236, 0]
type input "3:00pm"
click at [1268, 445] on li "3:00pm" at bounding box center [1286, 456] width 70 height 22
click at [1267, 431] on form "Appointment Type Add/manage types 30 Minute Training Session Trainer [PERSON_NA…" at bounding box center [1092, 324] width 545 height 616
click at [1111, 617] on input at bounding box center [1092, 616] width 545 height 31
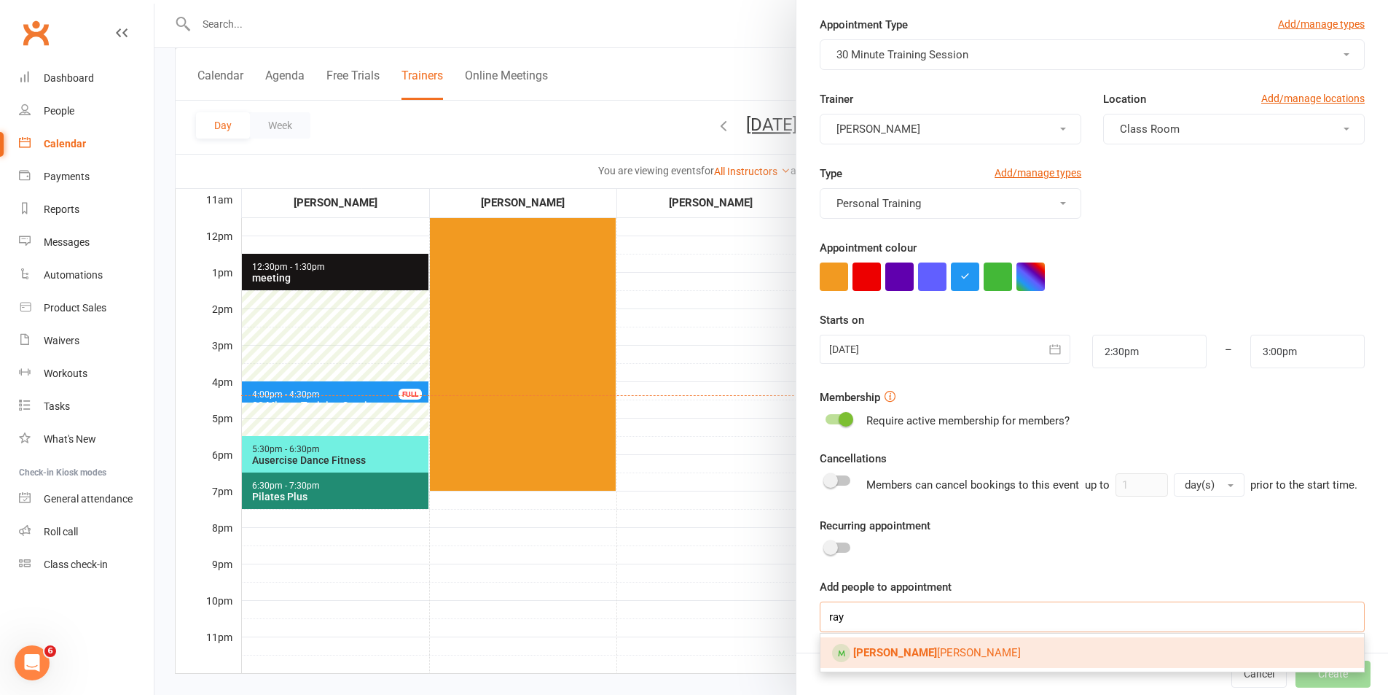
type input "ray"
click at [991, 652] on link "[PERSON_NAME]" at bounding box center [1093, 652] width 544 height 31
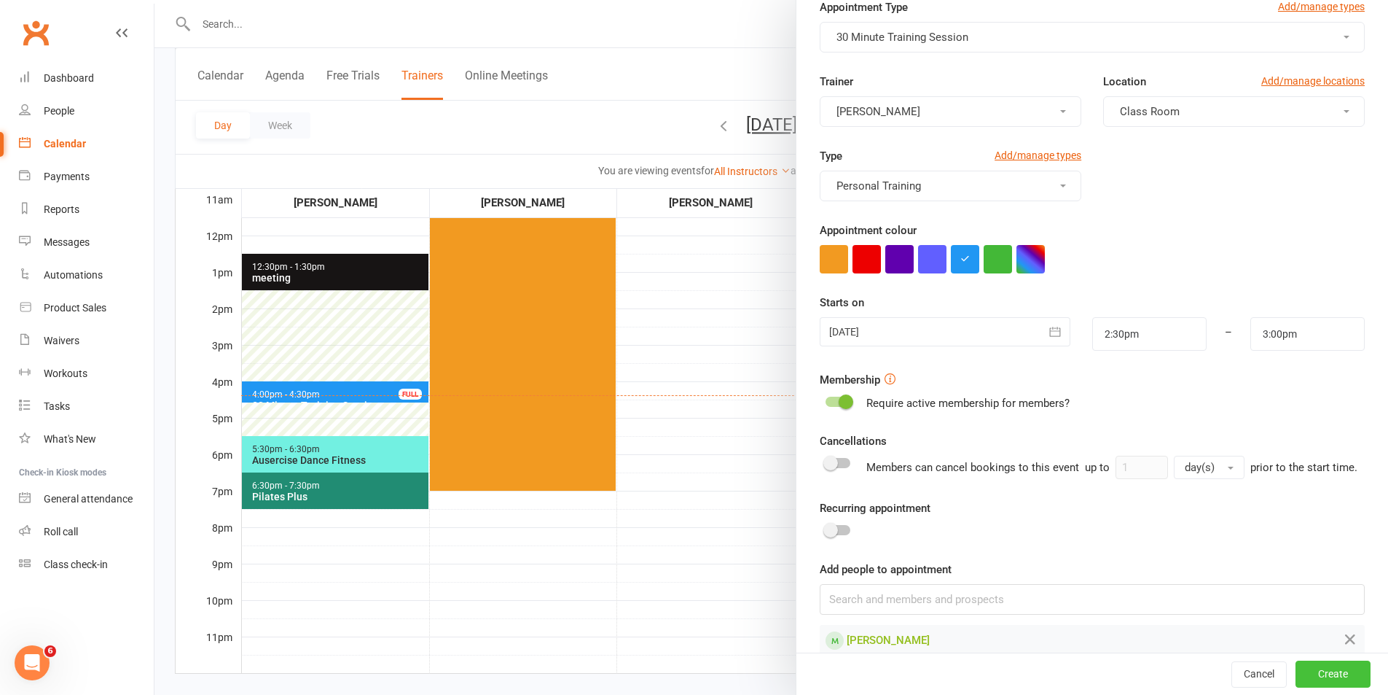
click at [1322, 672] on button "Create" at bounding box center [1333, 674] width 75 height 26
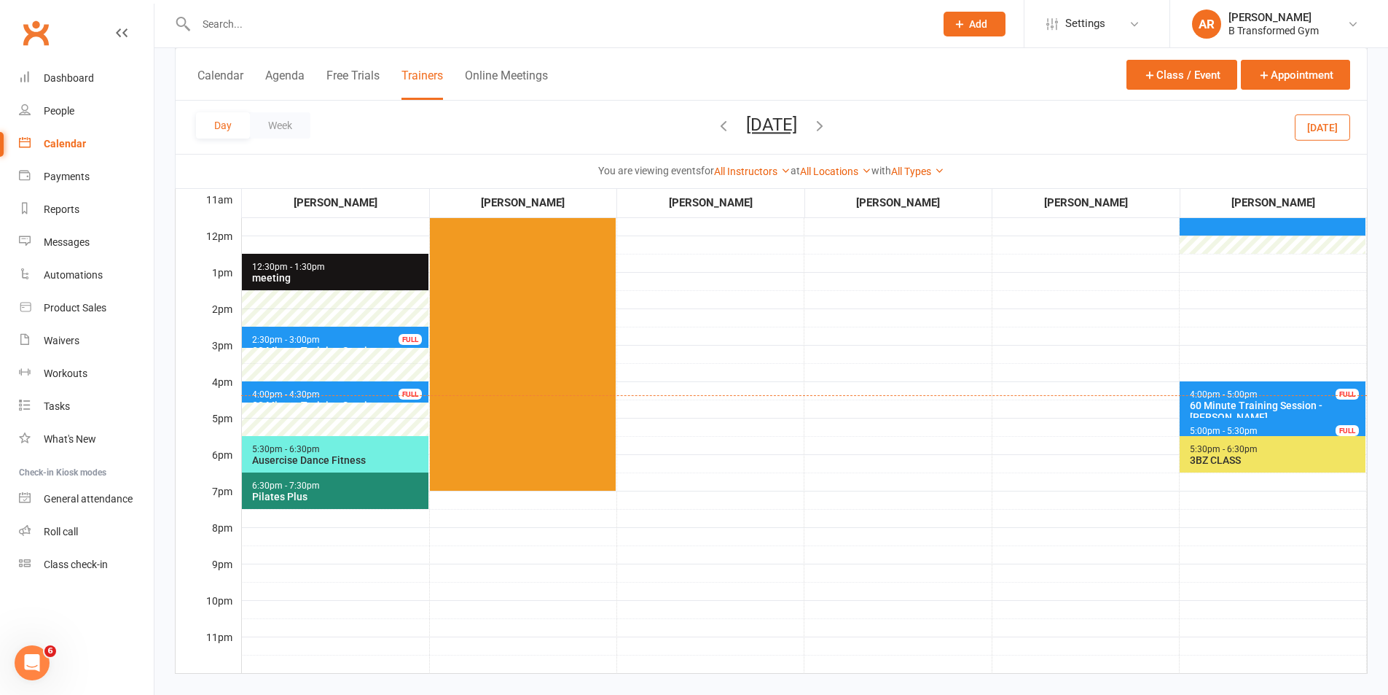
click at [359, 387] on span "4:00pm - 4:30pm 30 Minute Training Session - [PERSON_NAME] FULL" at bounding box center [335, 391] width 187 height 21
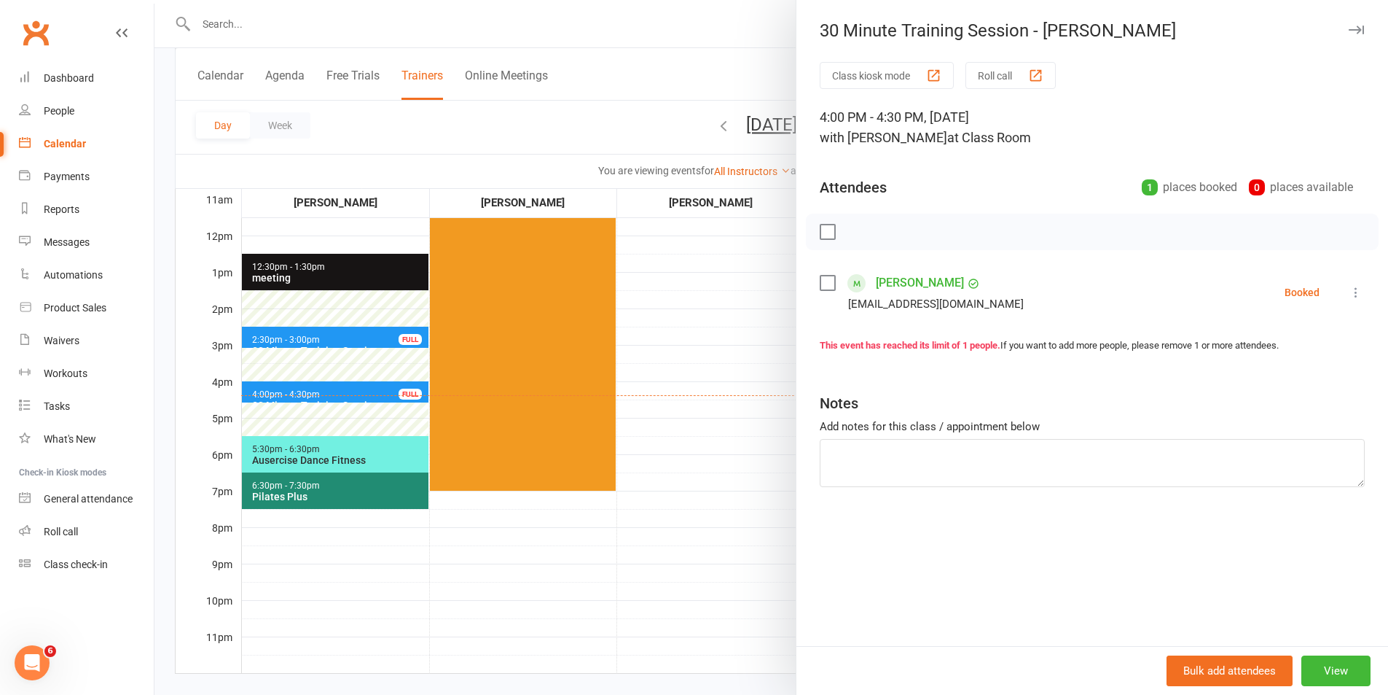
click at [679, 359] on div at bounding box center [772, 347] width 1234 height 695
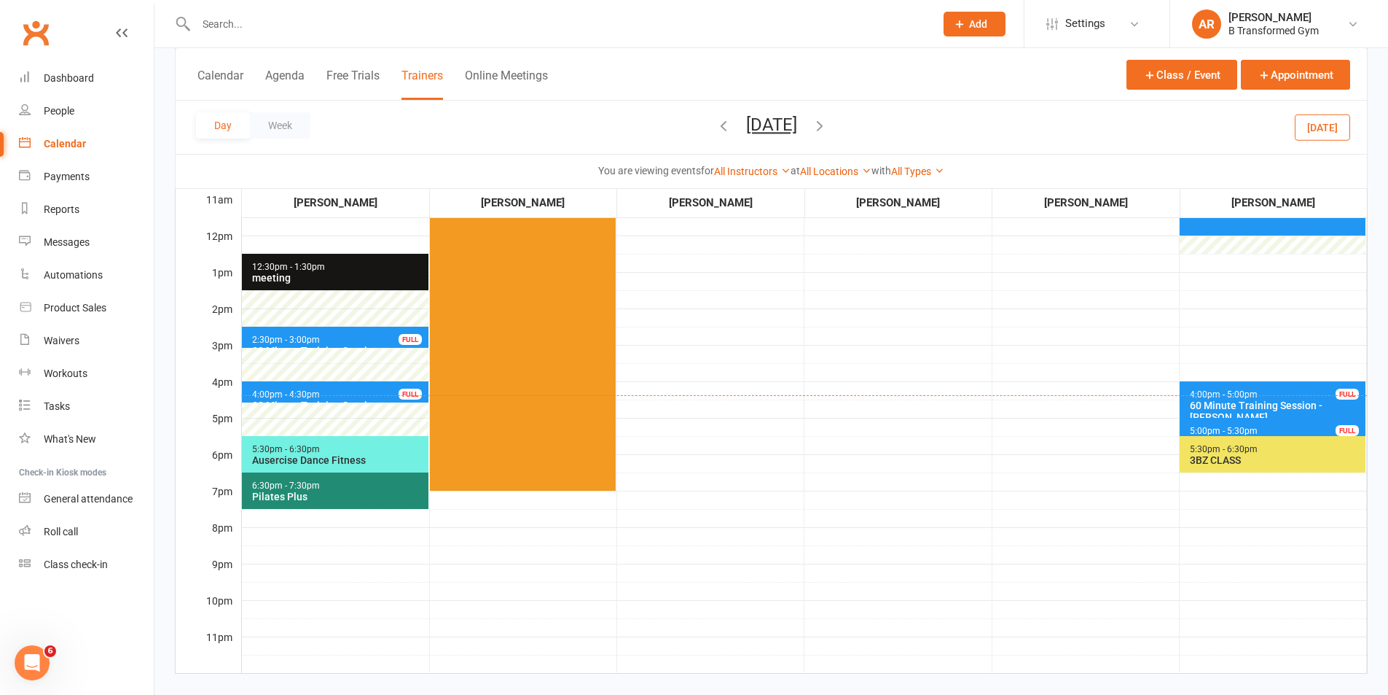
click at [336, 338] on span "2:30pm - 3:00pm 30 Minute Training Session - [PERSON_NAME] FULL" at bounding box center [335, 337] width 187 height 21
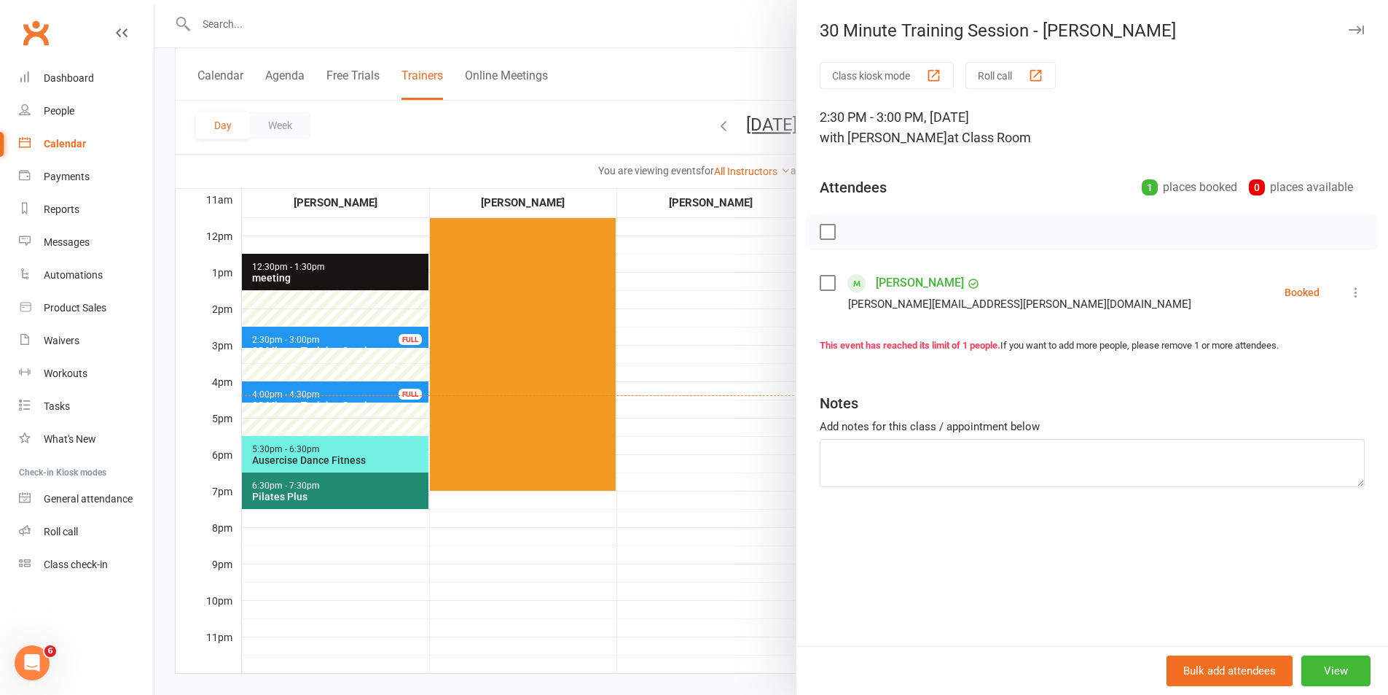
click at [715, 370] on div at bounding box center [772, 347] width 1234 height 695
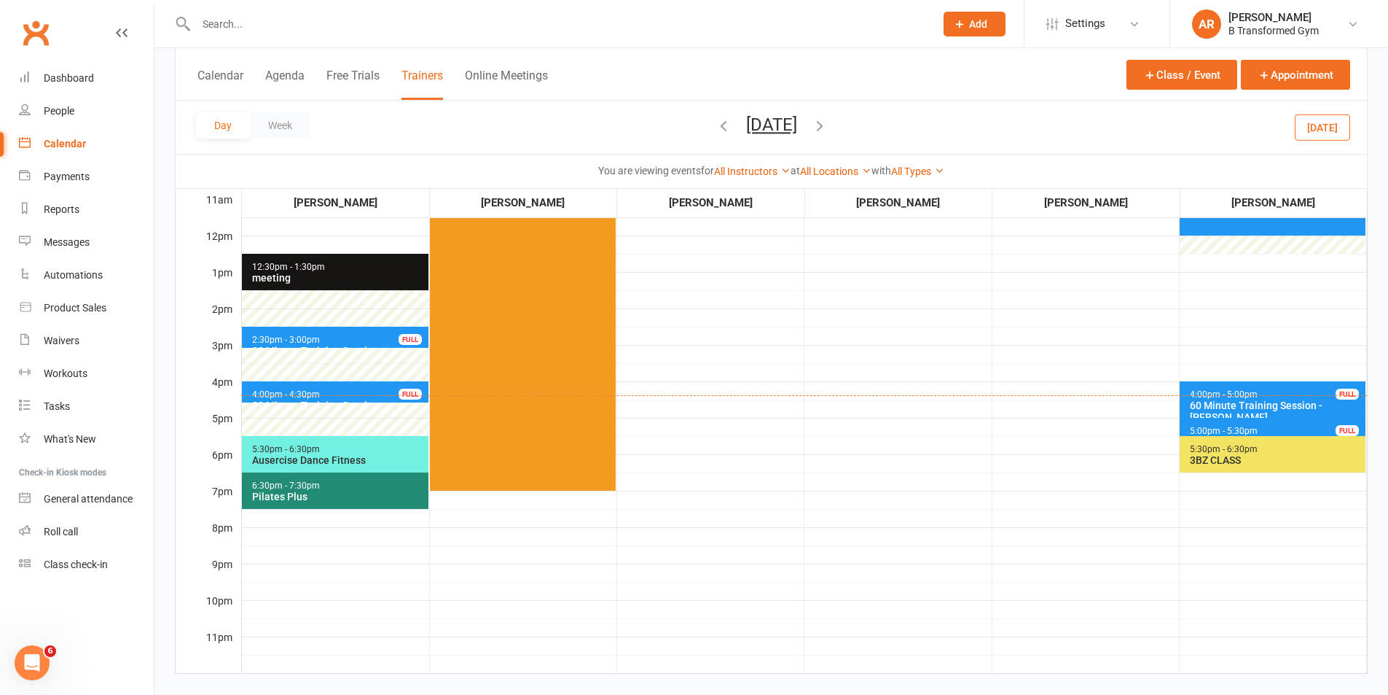
click at [354, 331] on span "2:30pm - 3:00pm 30 Minute Training Session - [PERSON_NAME] FULL" at bounding box center [335, 337] width 187 height 21
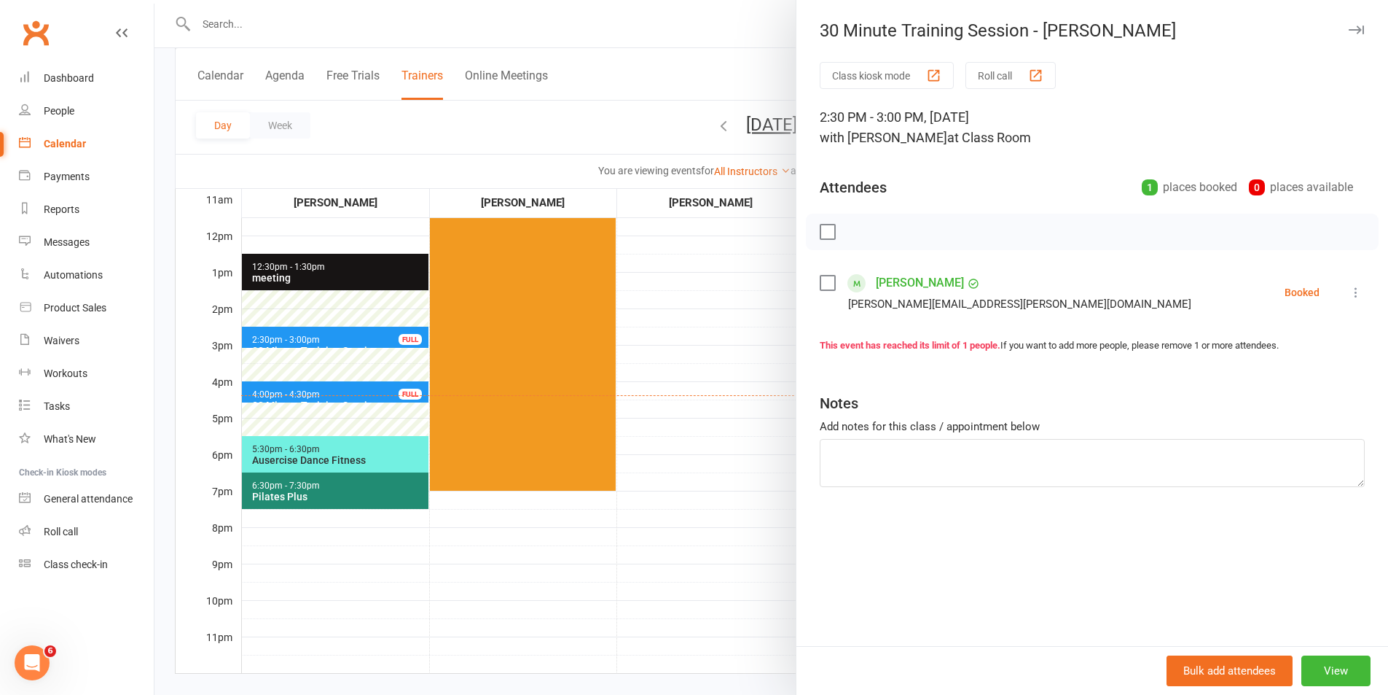
click at [716, 356] on div at bounding box center [772, 347] width 1234 height 695
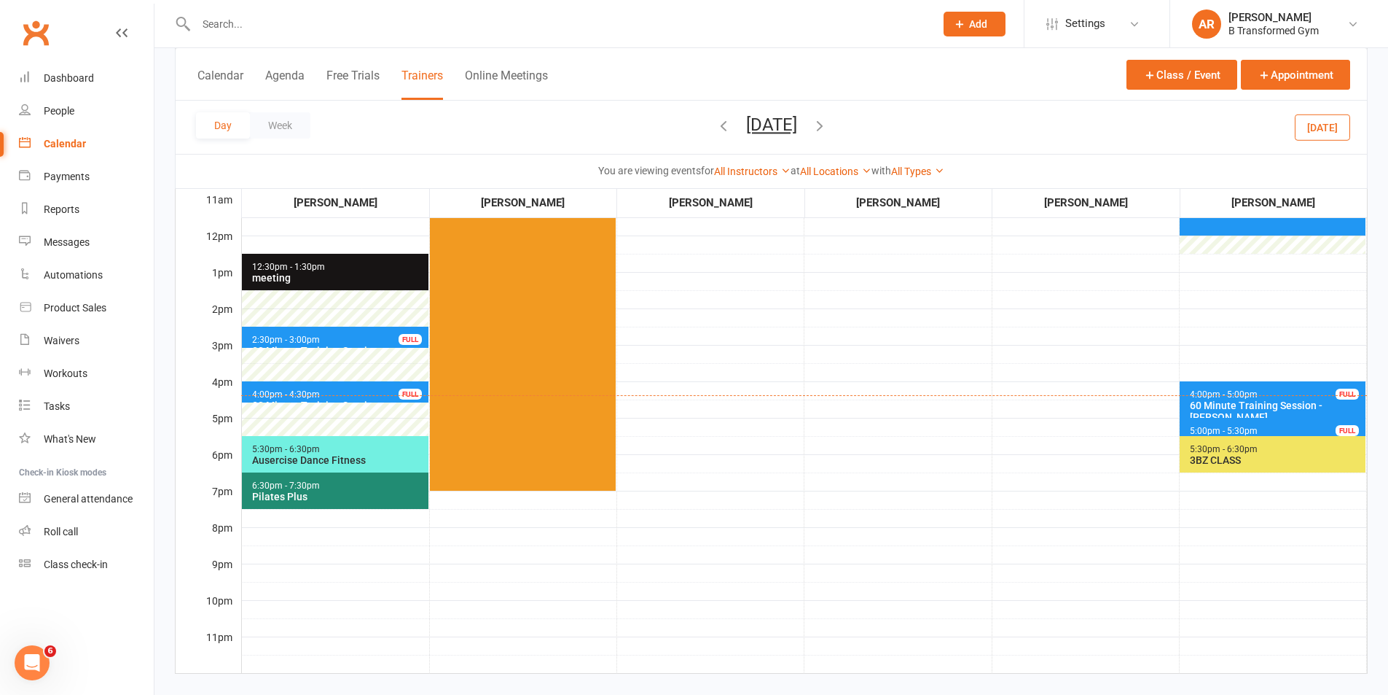
click at [338, 30] on input "text" at bounding box center [558, 24] width 733 height 20
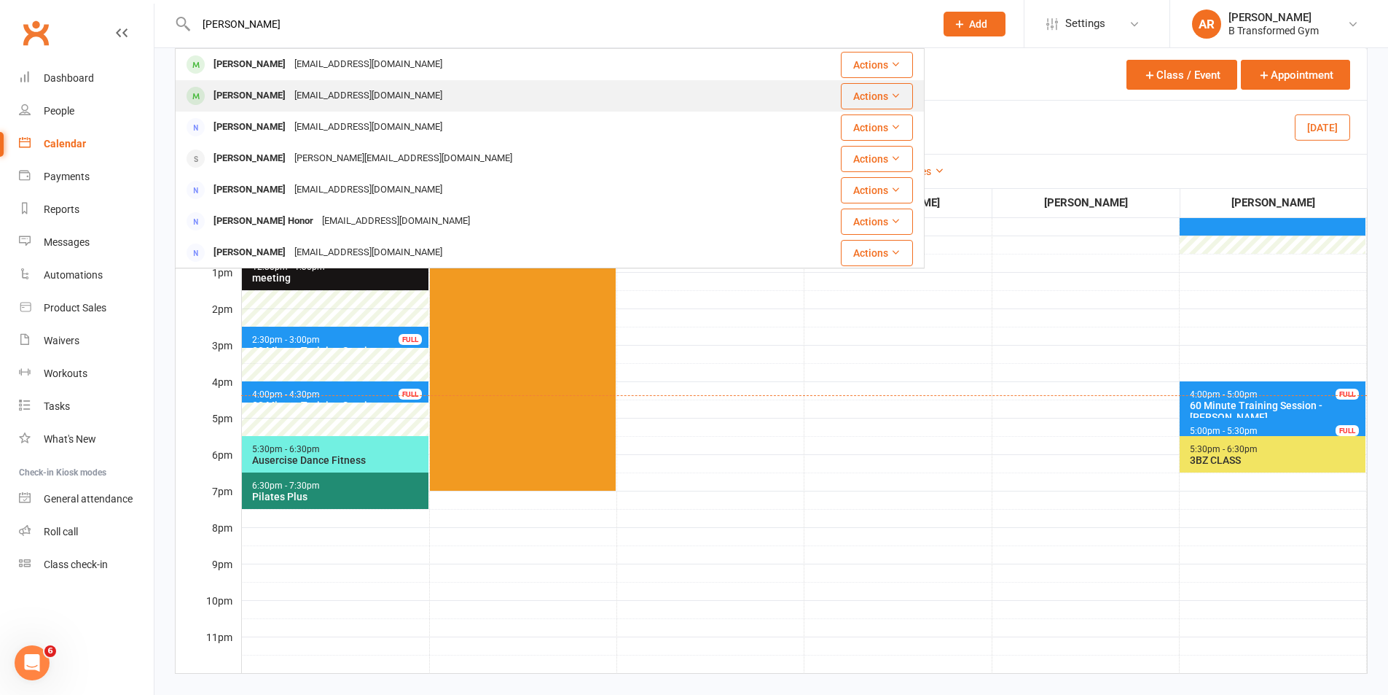
type input "[PERSON_NAME]"
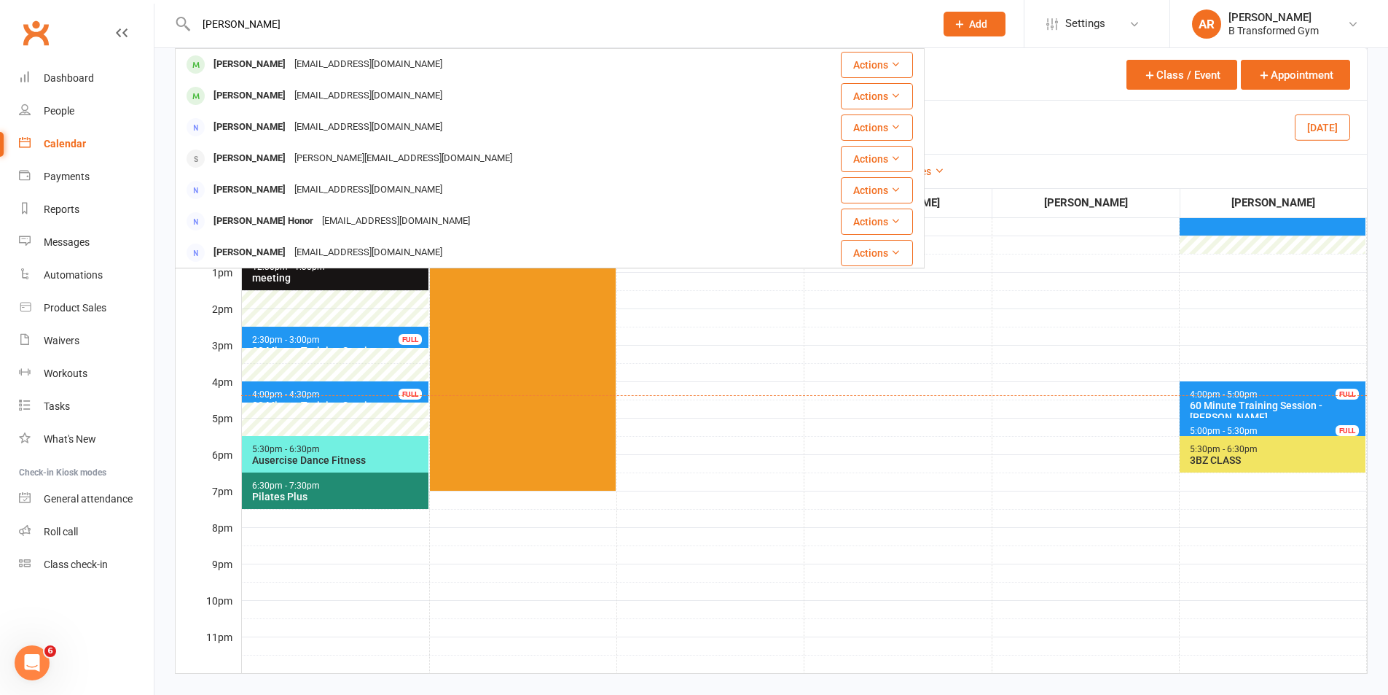
click at [290, 101] on div "[EMAIL_ADDRESS][DOMAIN_NAME]" at bounding box center [368, 95] width 157 height 21
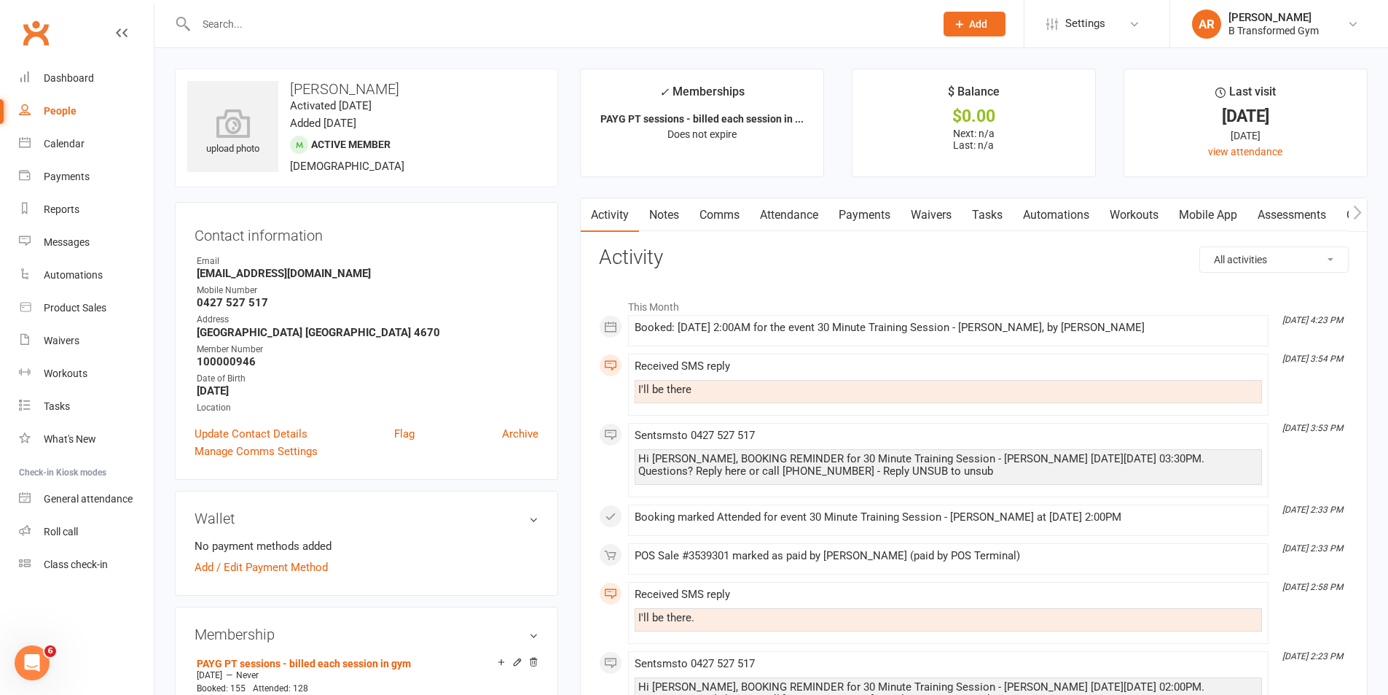
click at [816, 211] on link "Attendance" at bounding box center [789, 215] width 79 height 34
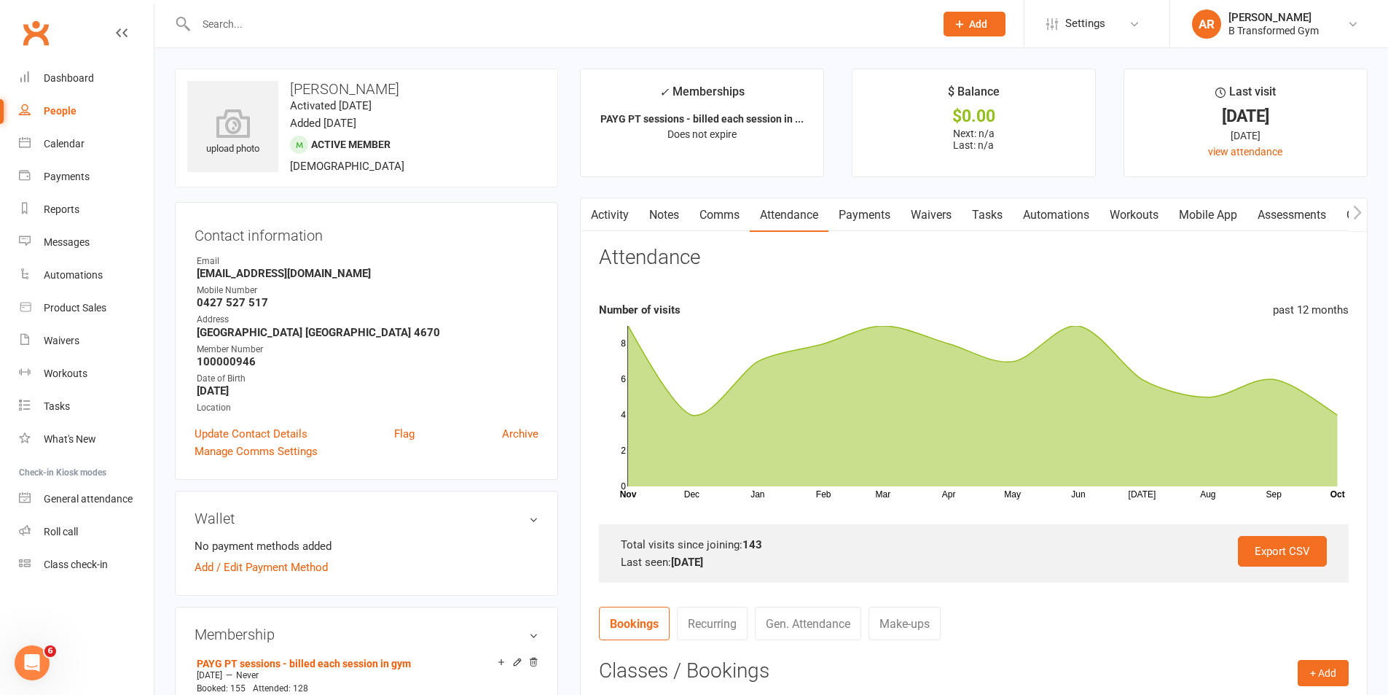
scroll to position [695, 0]
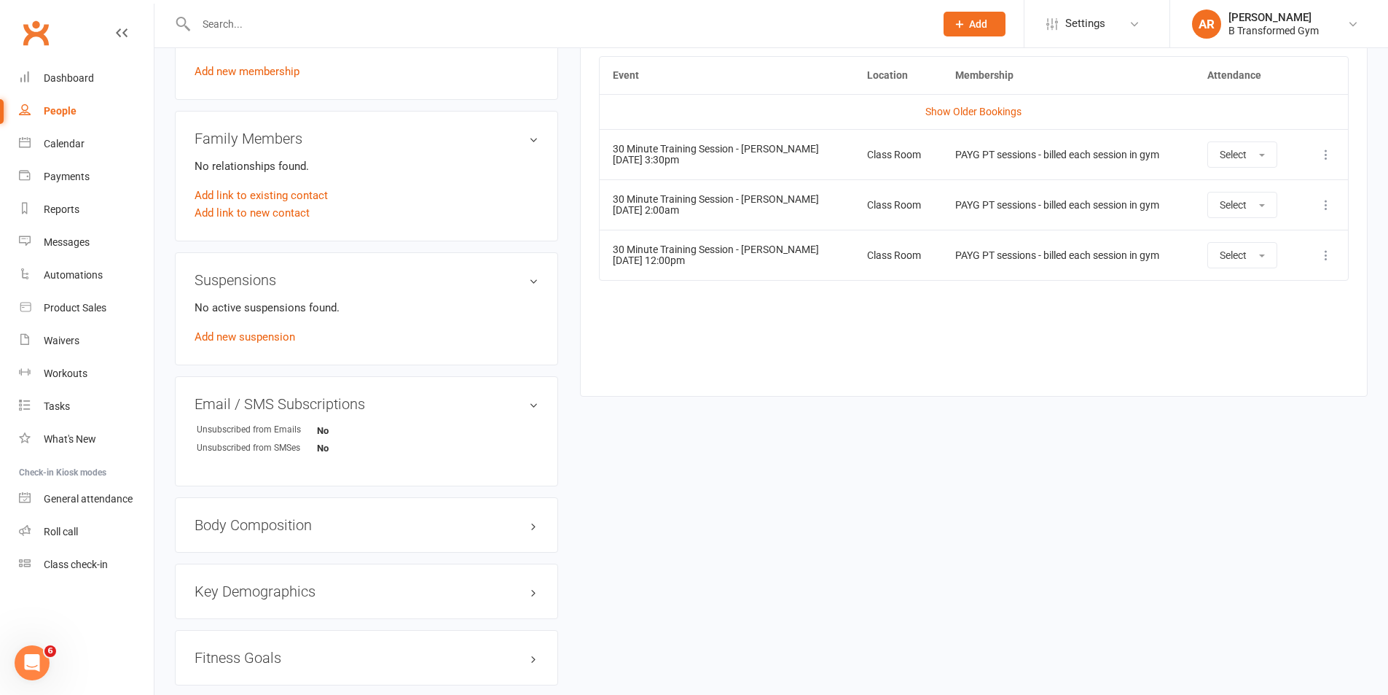
click at [1328, 200] on icon at bounding box center [1326, 205] width 15 height 15
click at [1222, 258] on link "View event" at bounding box center [1262, 262] width 144 height 29
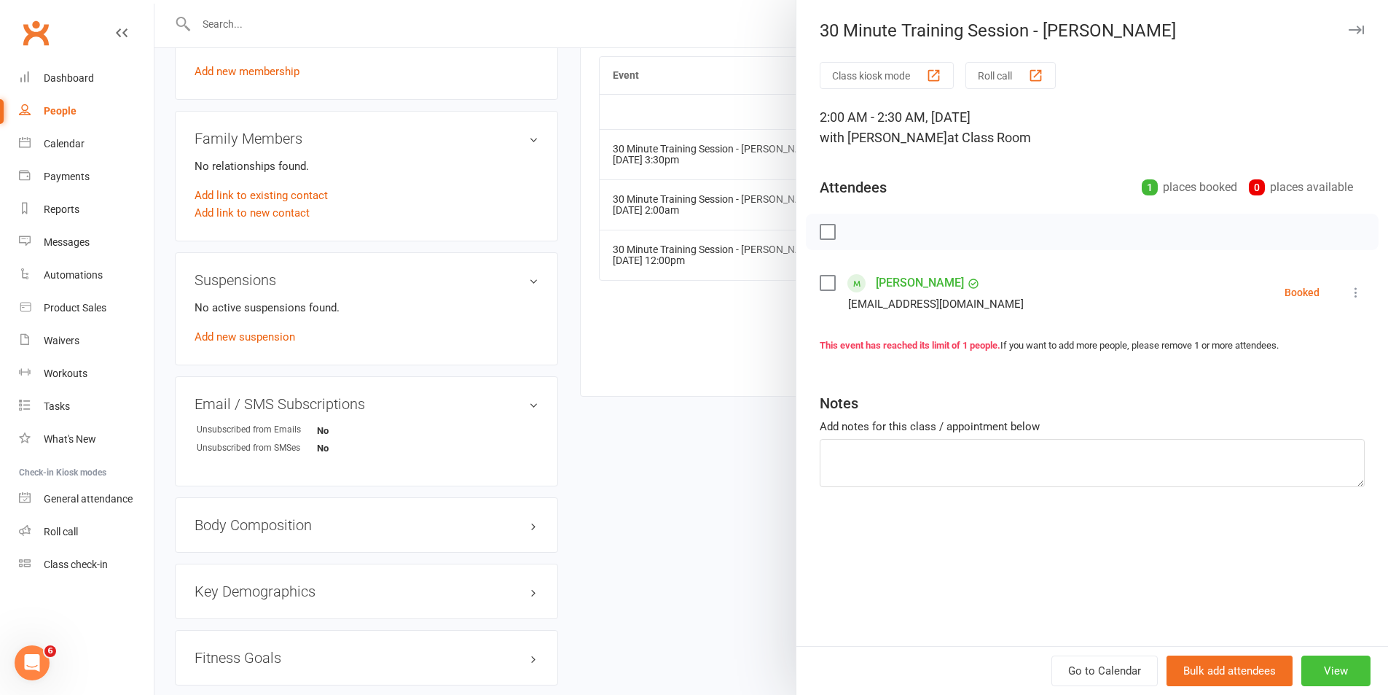
click at [1320, 667] on button "View" at bounding box center [1336, 670] width 69 height 31
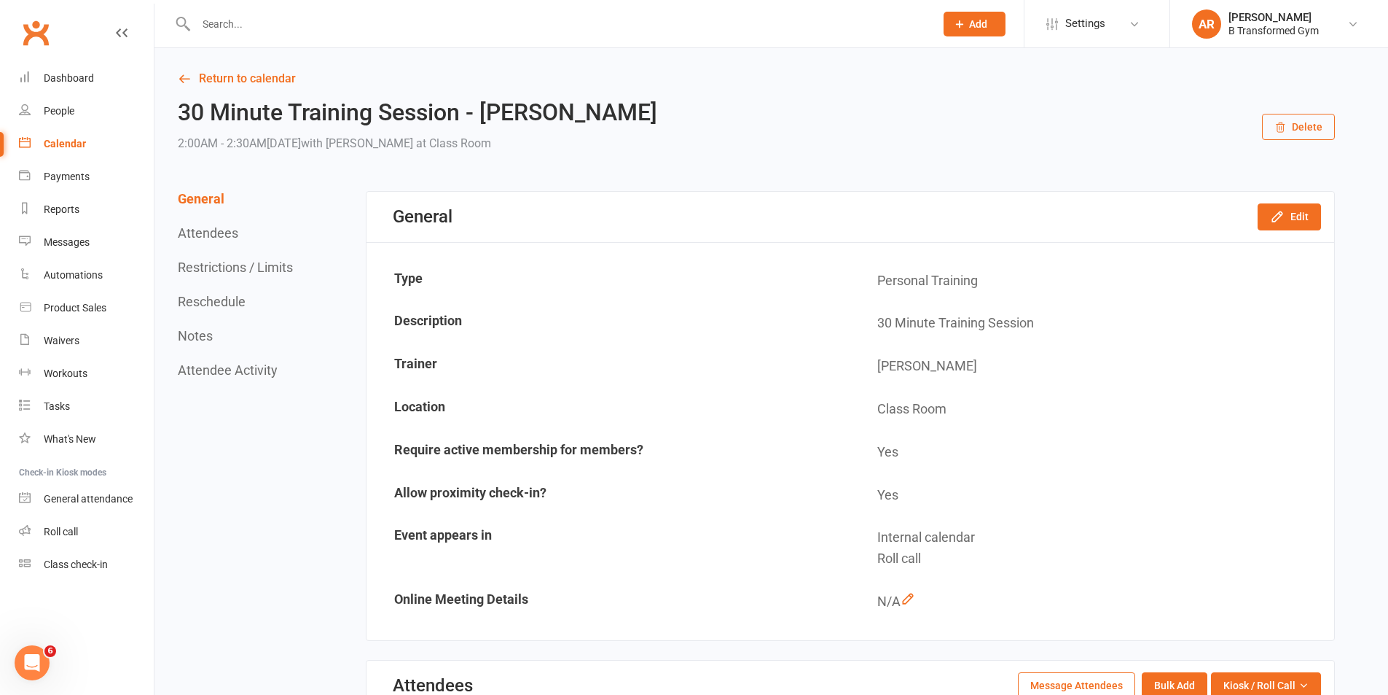
scroll to position [695, 0]
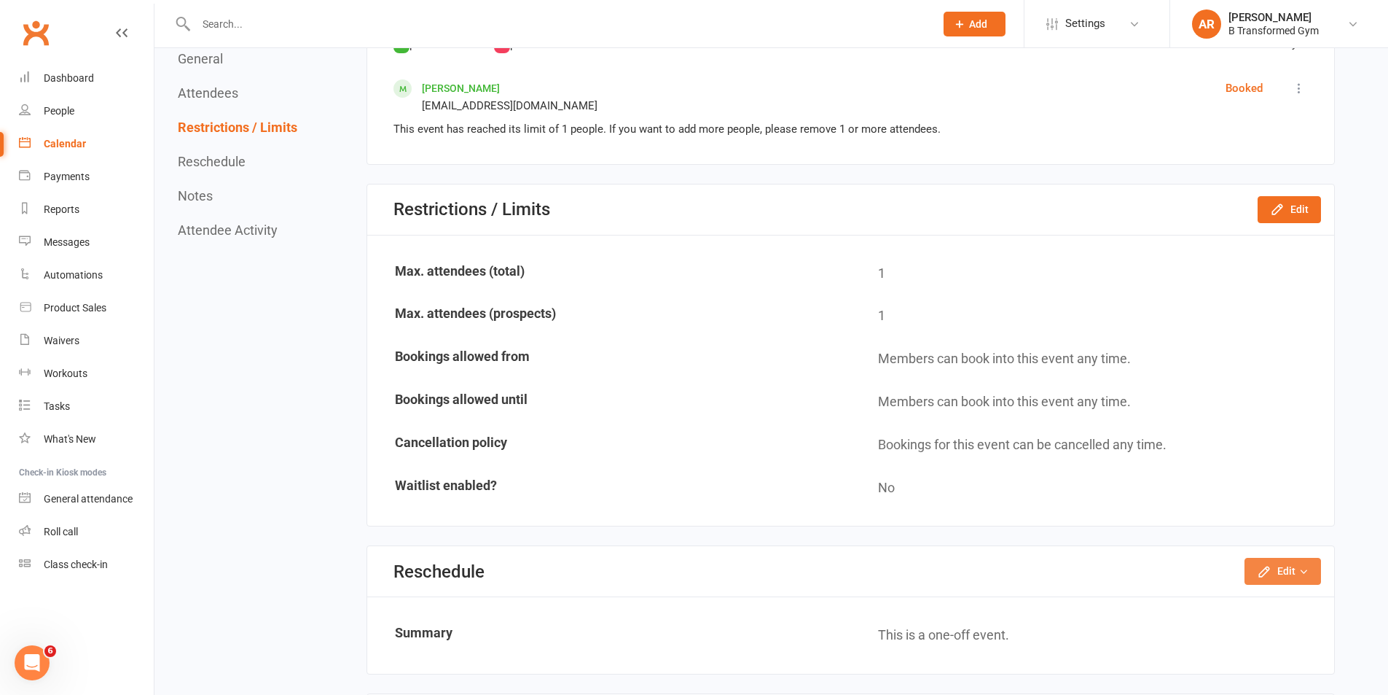
click at [1251, 563] on button "Edit" at bounding box center [1283, 571] width 77 height 26
click at [1229, 598] on link "Reschedule this event only" at bounding box center [1244, 604] width 153 height 29
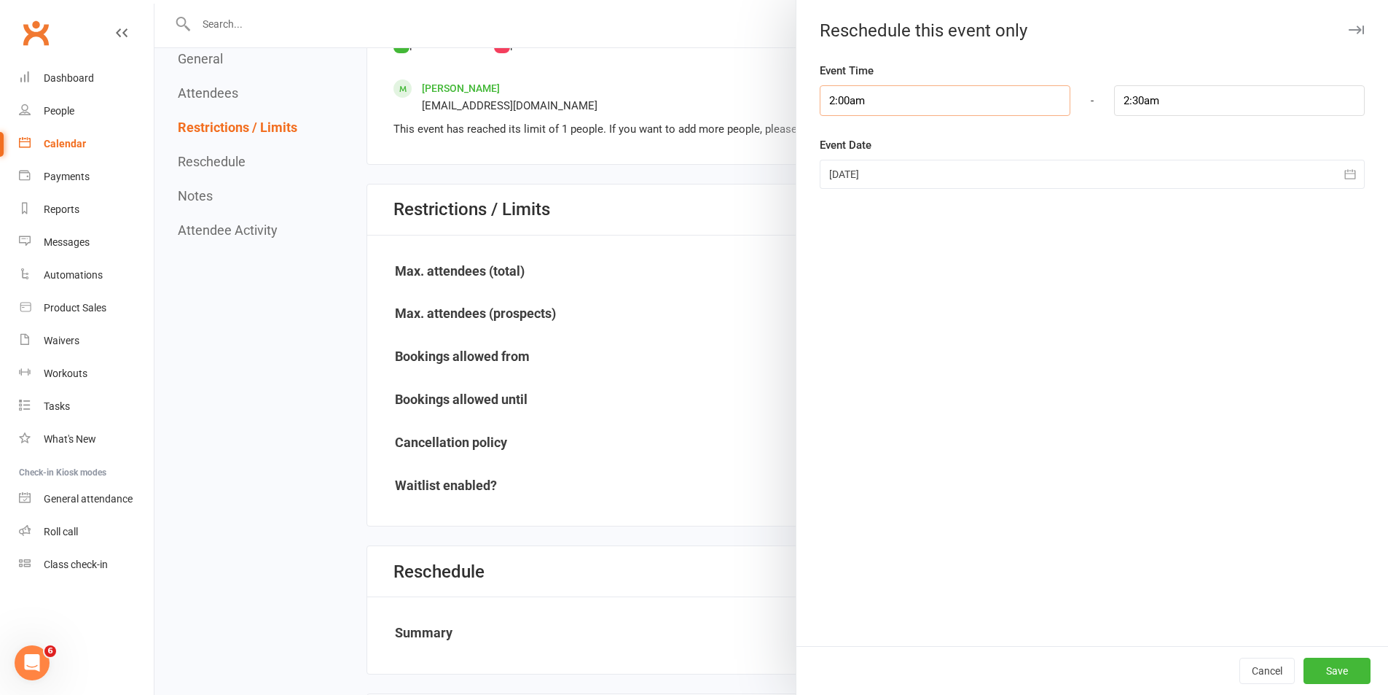
click at [884, 101] on input "2:00am" at bounding box center [945, 100] width 251 height 31
type input "2:00pm"
type input "2:30pm"
click at [851, 192] on li "2:00pm" at bounding box center [856, 200] width 70 height 22
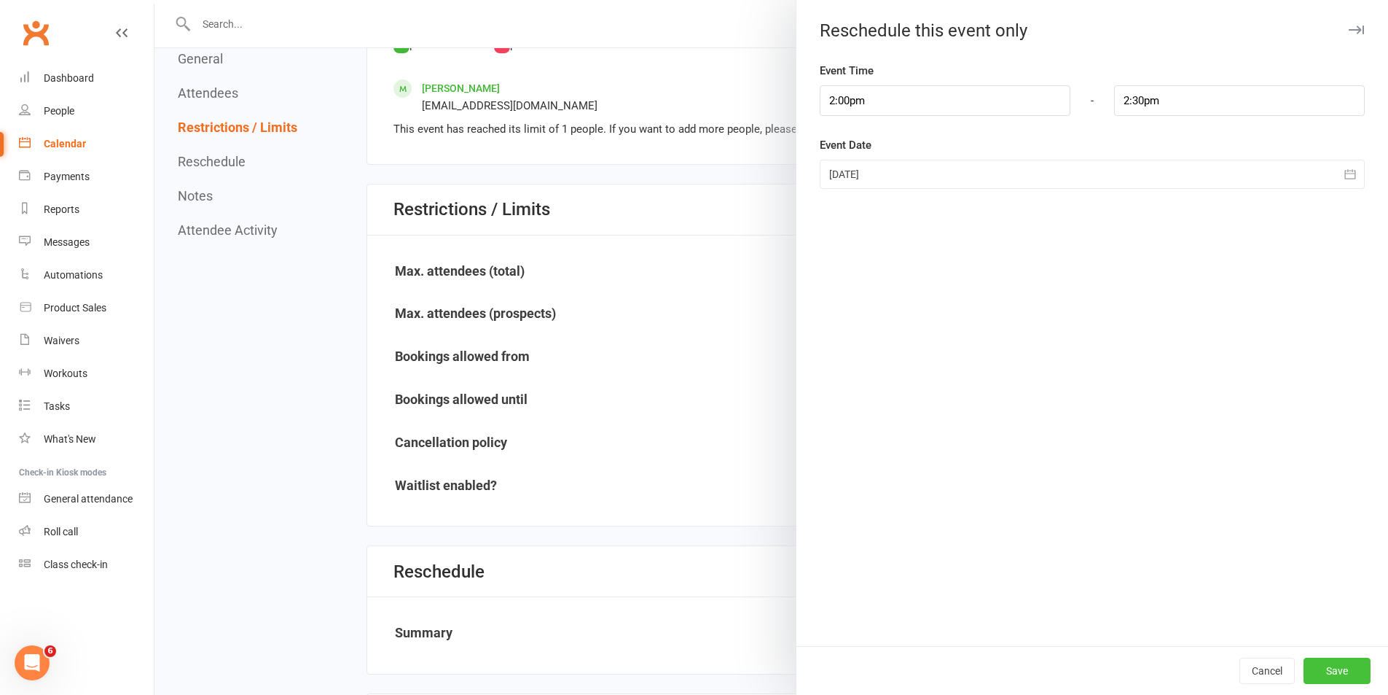
drag, startPoint x: 1335, startPoint y: 662, endPoint x: 587, endPoint y: 350, distance: 810.9
click at [1333, 659] on button "Save" at bounding box center [1337, 670] width 67 height 26
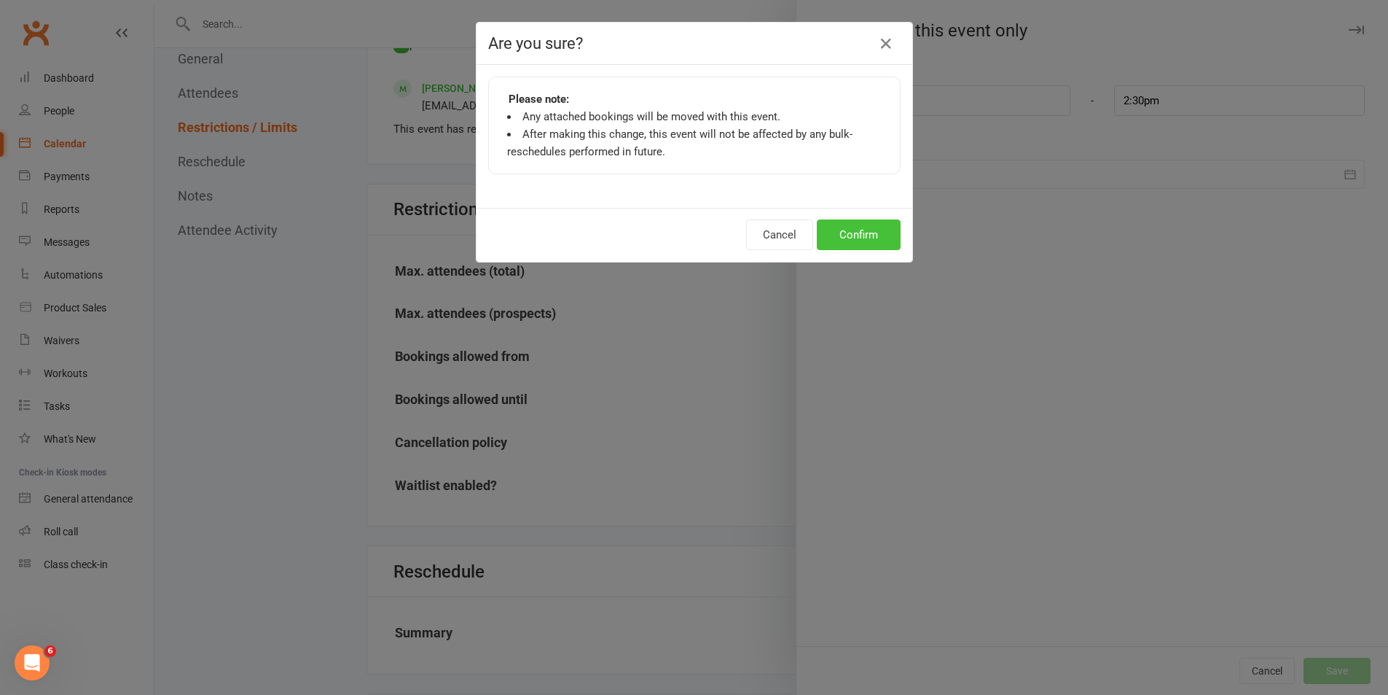
click at [856, 240] on button "Confirm" at bounding box center [859, 234] width 84 height 31
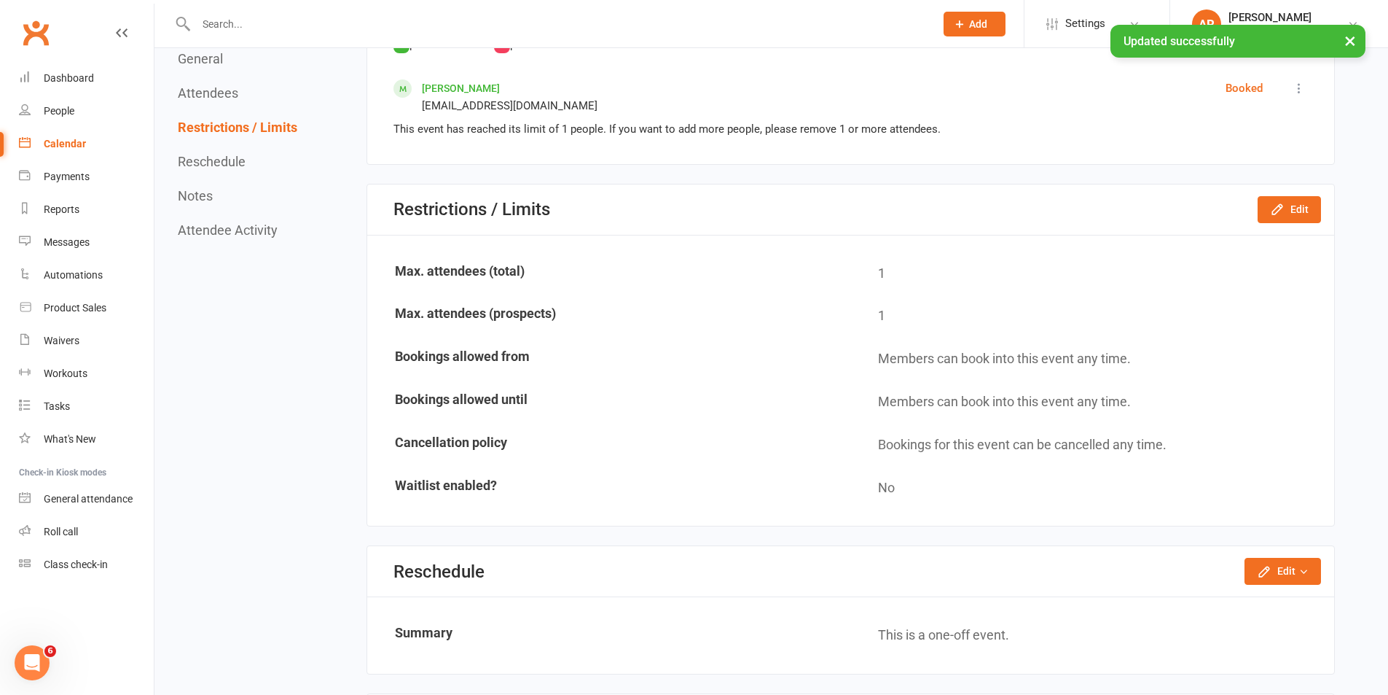
drag, startPoint x: 47, startPoint y: 141, endPoint x: 135, endPoint y: 145, distance: 88.3
click at [47, 141] on div "Calendar" at bounding box center [65, 144] width 42 height 12
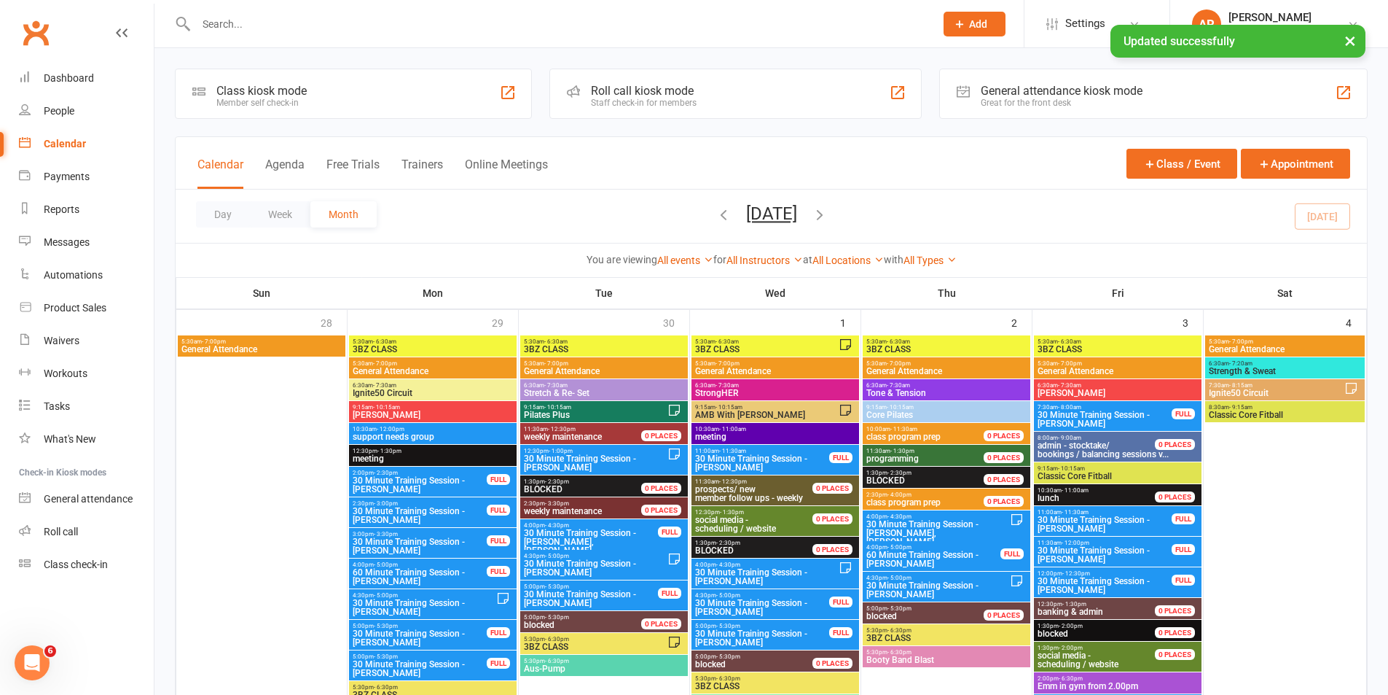
click at [433, 160] on button "Trainers" at bounding box center [423, 172] width 42 height 31
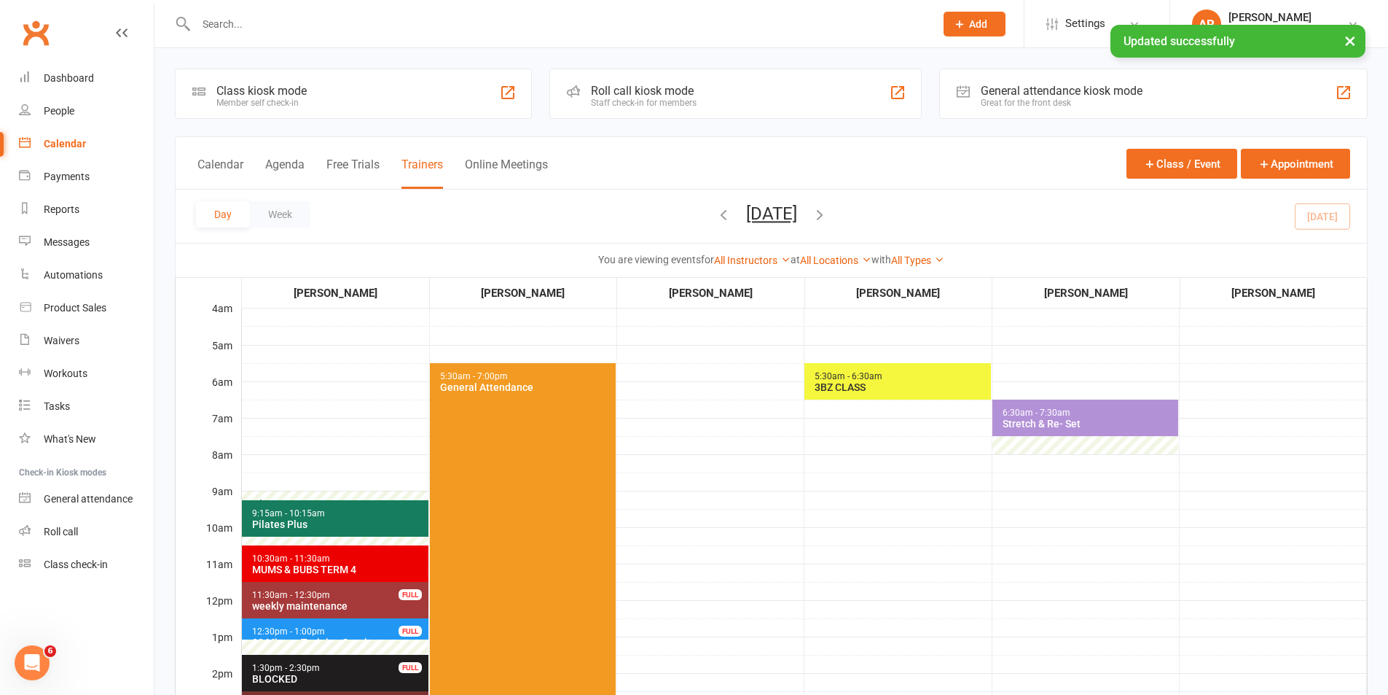
click at [763, 208] on button "[DATE]" at bounding box center [771, 213] width 51 height 20
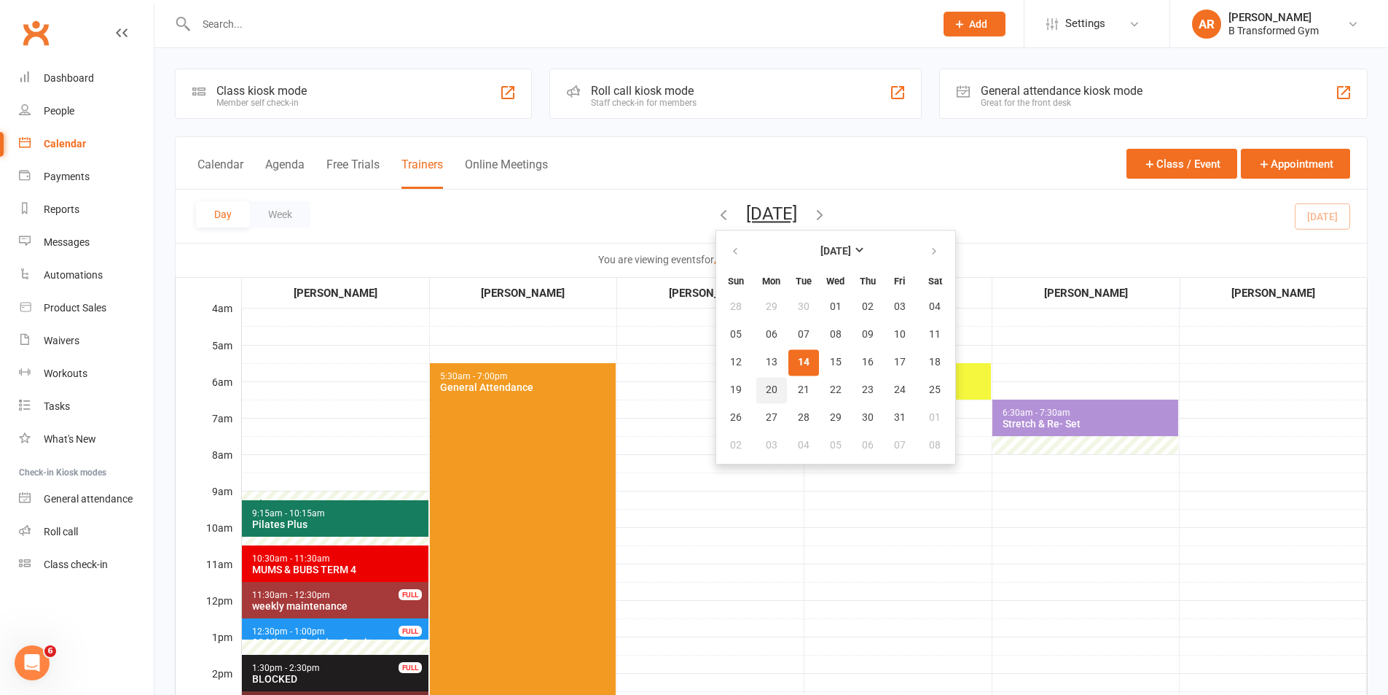
click at [766, 389] on span "20" at bounding box center [772, 390] width 12 height 12
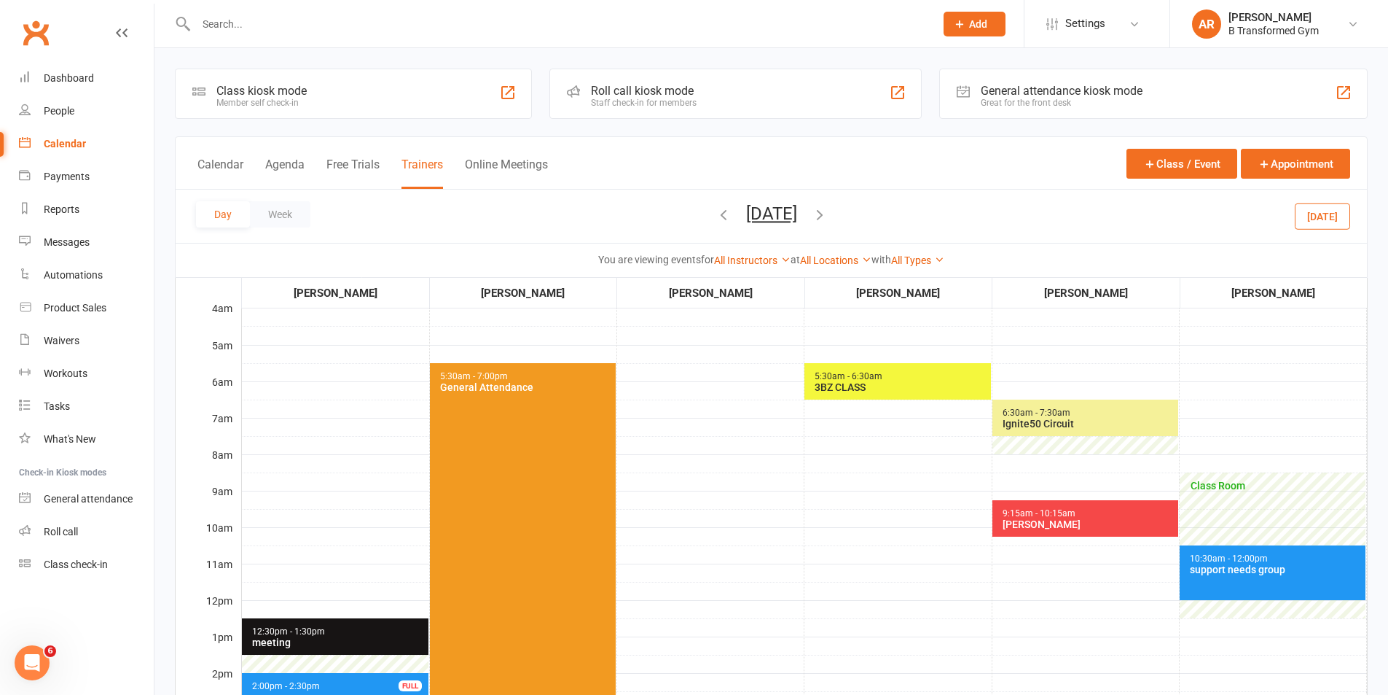
scroll to position [364, 0]
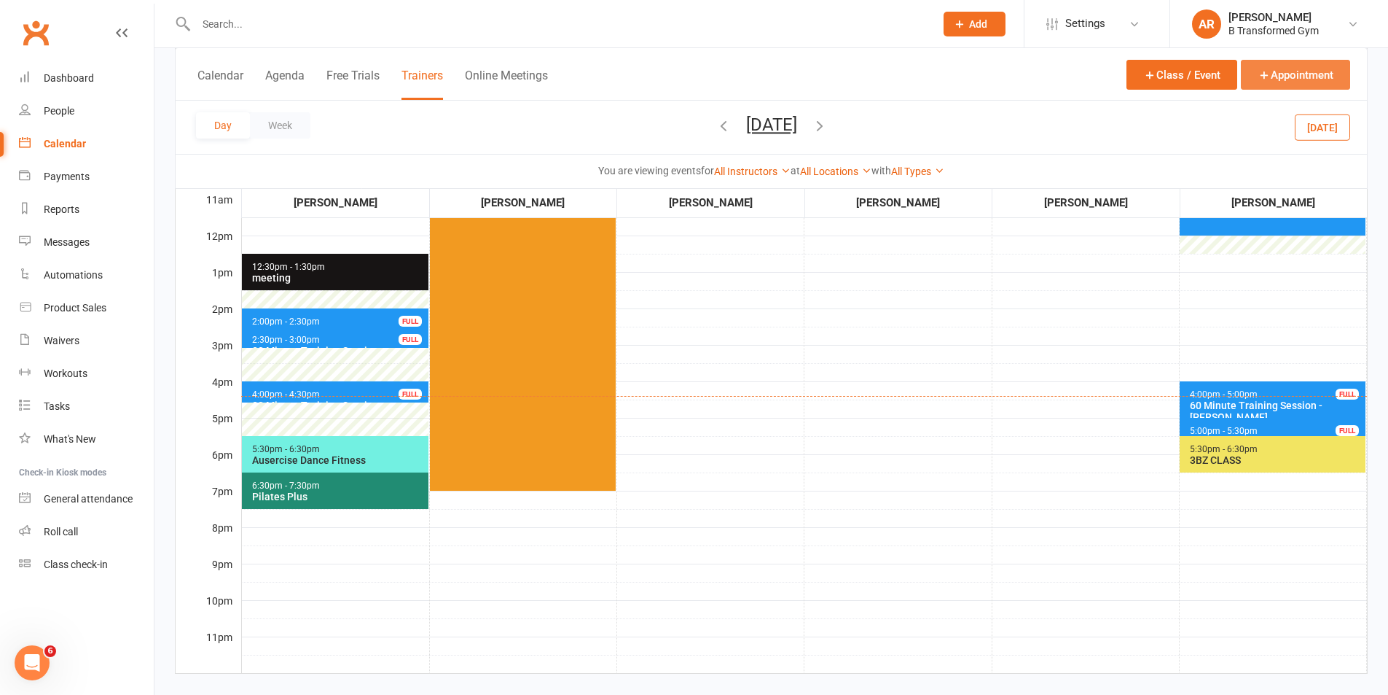
click at [1270, 74] on icon "button" at bounding box center [1264, 75] width 13 height 13
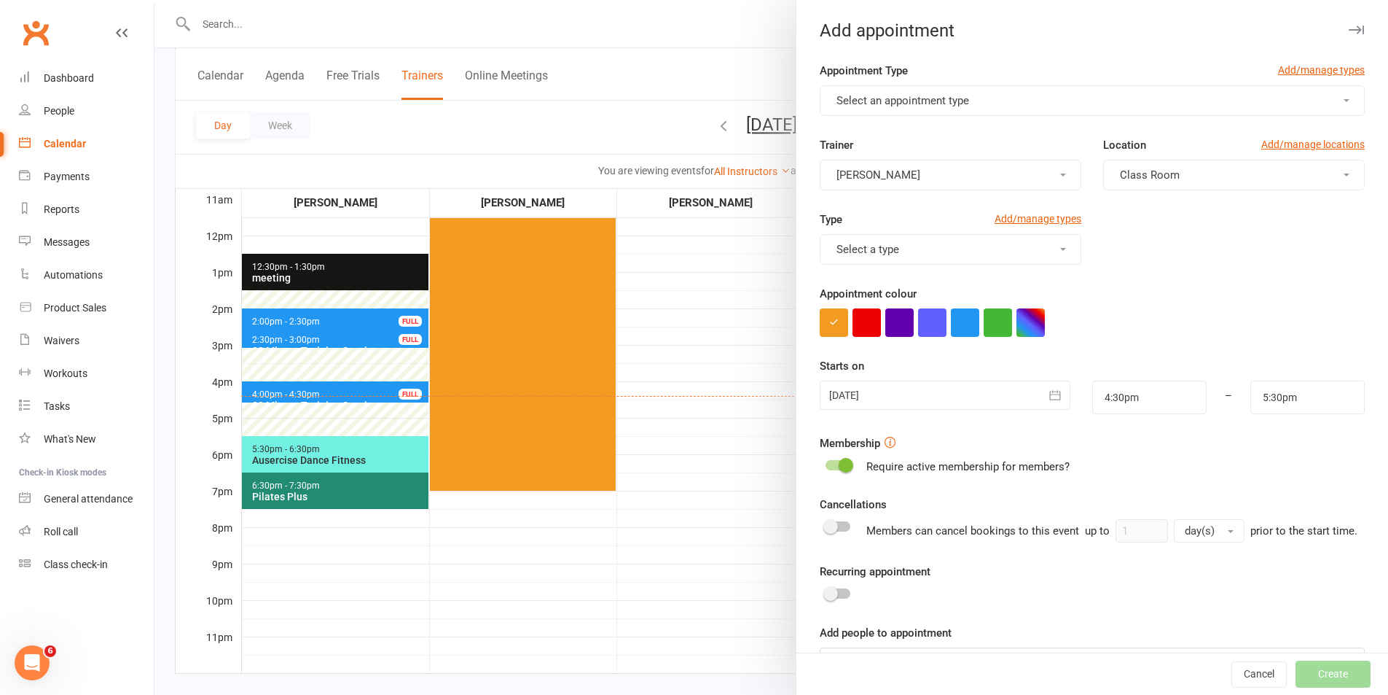
click at [861, 98] on span "Select an appointment type" at bounding box center [903, 100] width 133 height 13
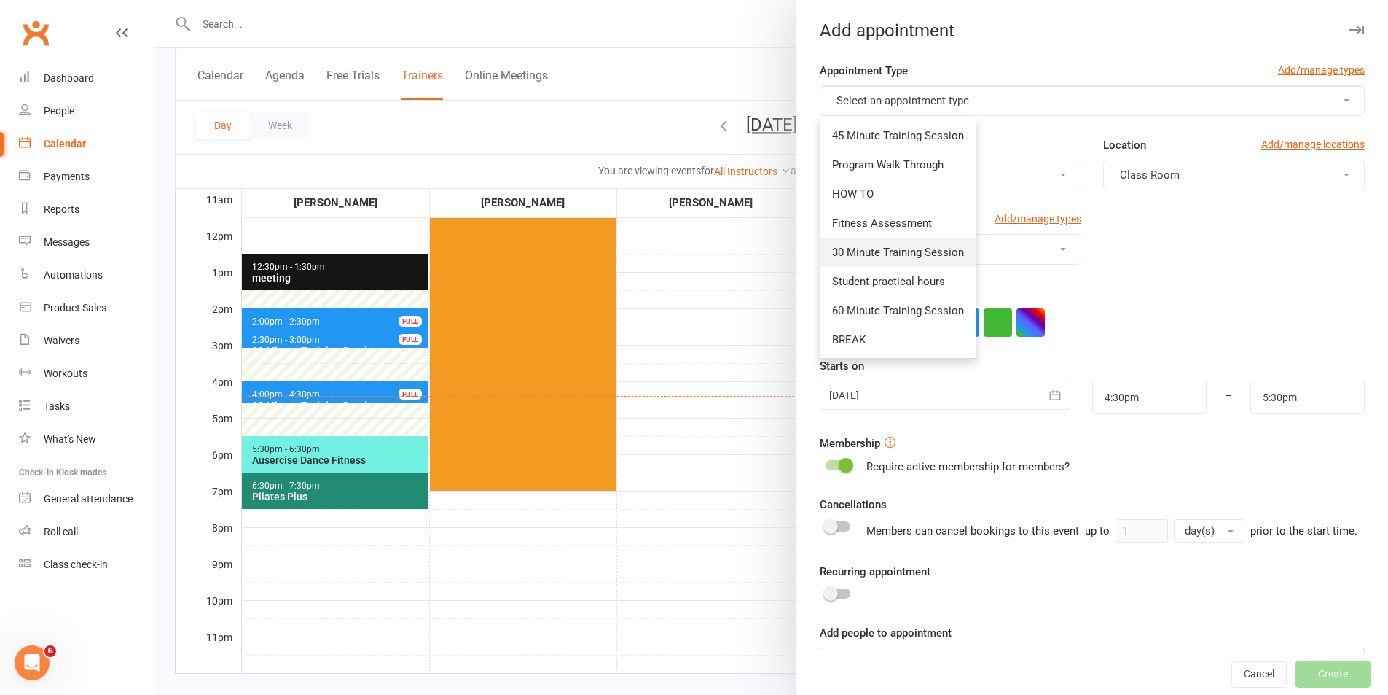
click at [888, 247] on span "30 Minute Training Session" at bounding box center [898, 252] width 132 height 13
type input "5:00pm"
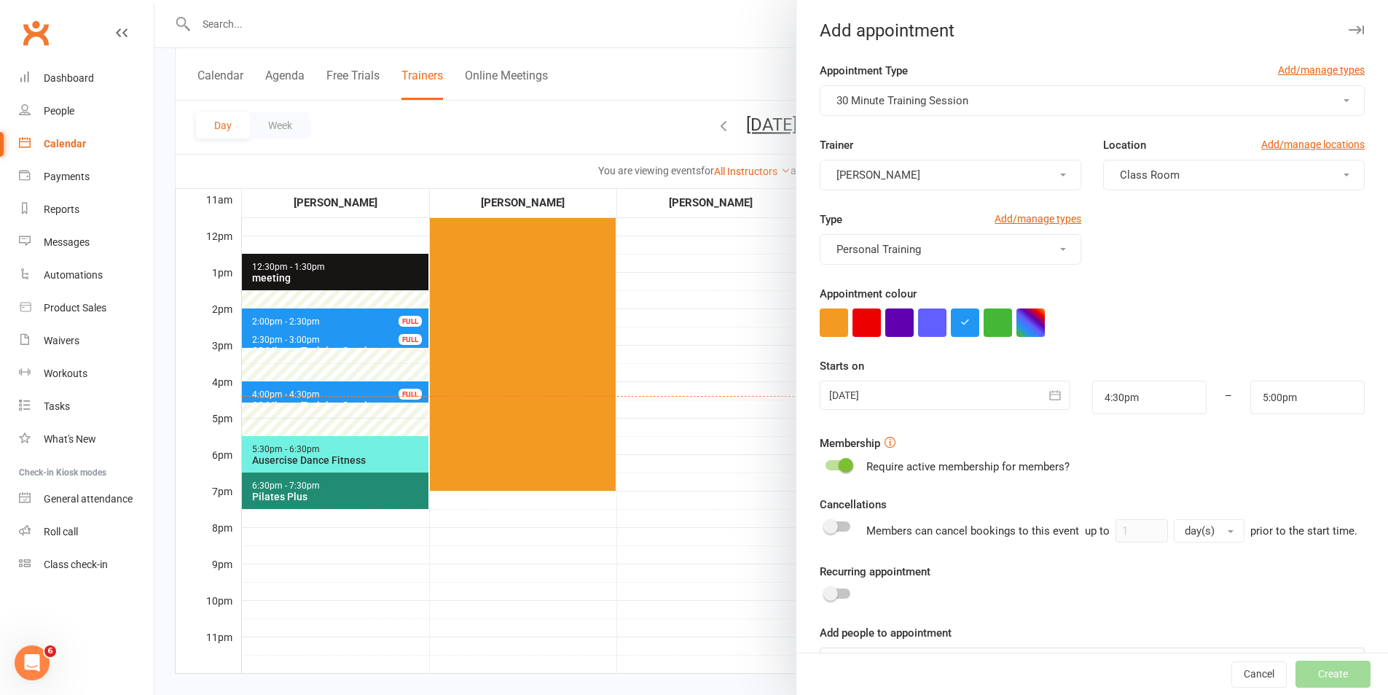
click at [938, 395] on div at bounding box center [945, 394] width 250 height 29
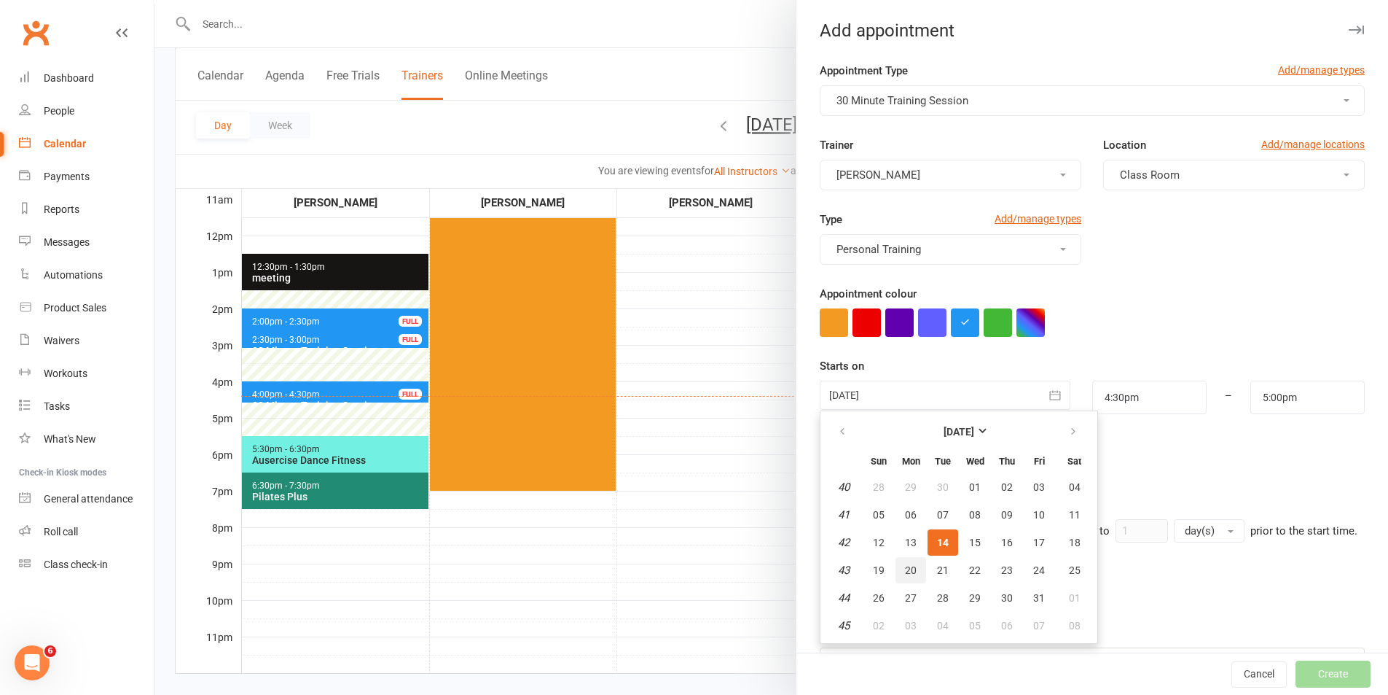
click at [905, 564] on span "20" at bounding box center [911, 570] width 12 height 12
type input "[DATE]"
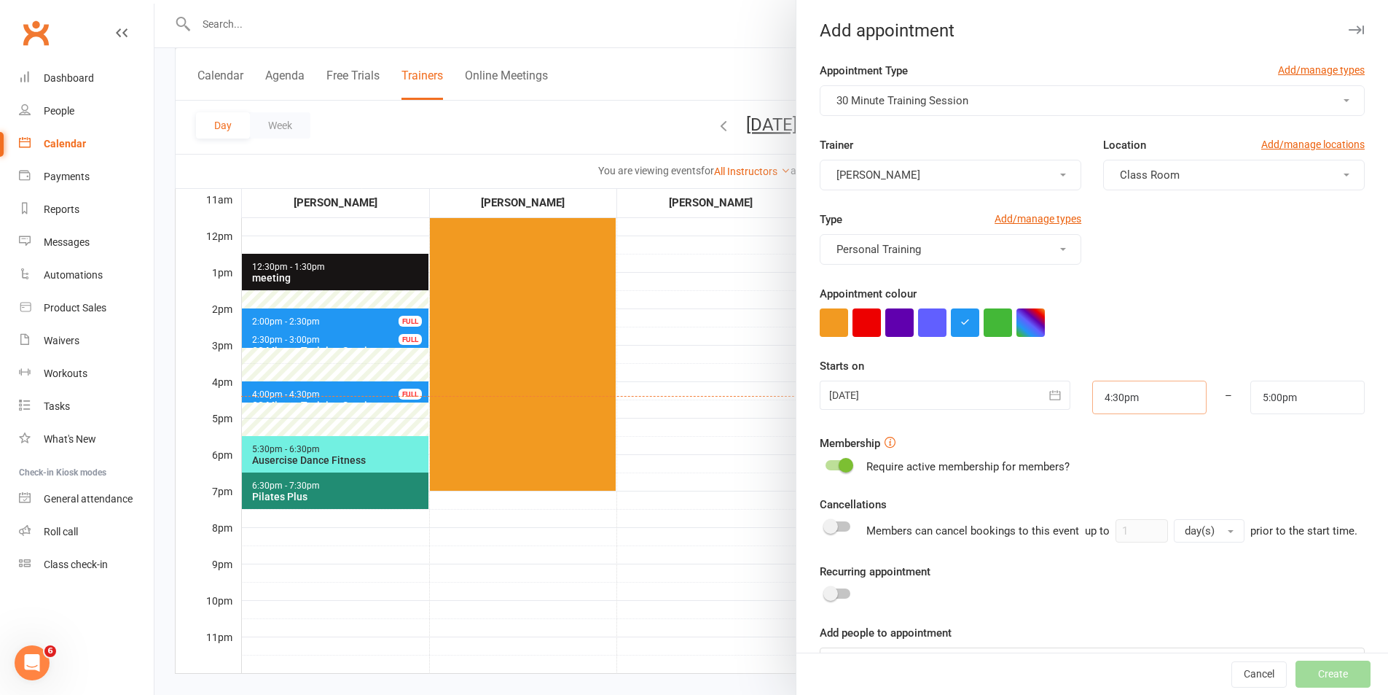
click at [1144, 400] on input "4:30pm" at bounding box center [1150, 397] width 114 height 34
type input "3:00pm"
click at [1122, 426] on li "3:00pm" at bounding box center [1128, 424] width 70 height 22
click at [1299, 396] on input "5:00pm" at bounding box center [1308, 397] width 114 height 34
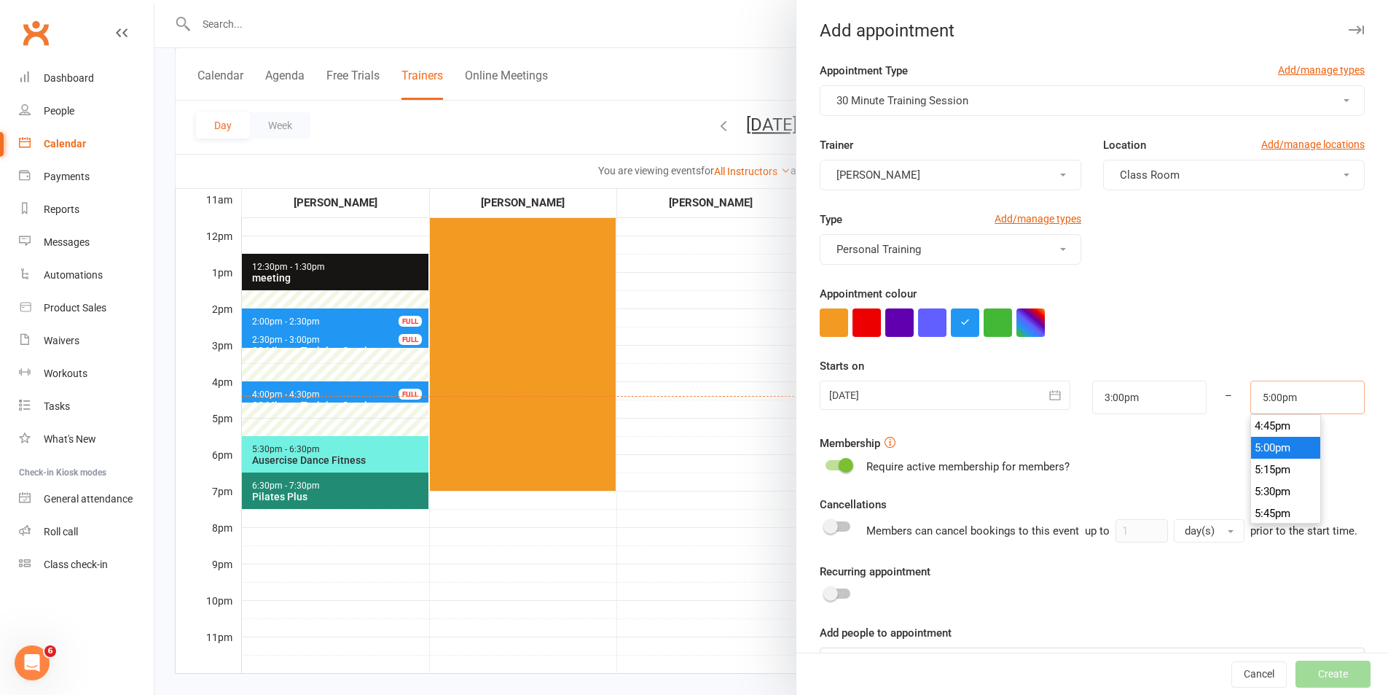
scroll to position [1357, 0]
type input "3:30pm"
click at [1271, 417] on li "3:30pm" at bounding box center [1286, 424] width 70 height 22
click at [1263, 444] on div "Membership Require active membership for members?" at bounding box center [1092, 454] width 545 height 41
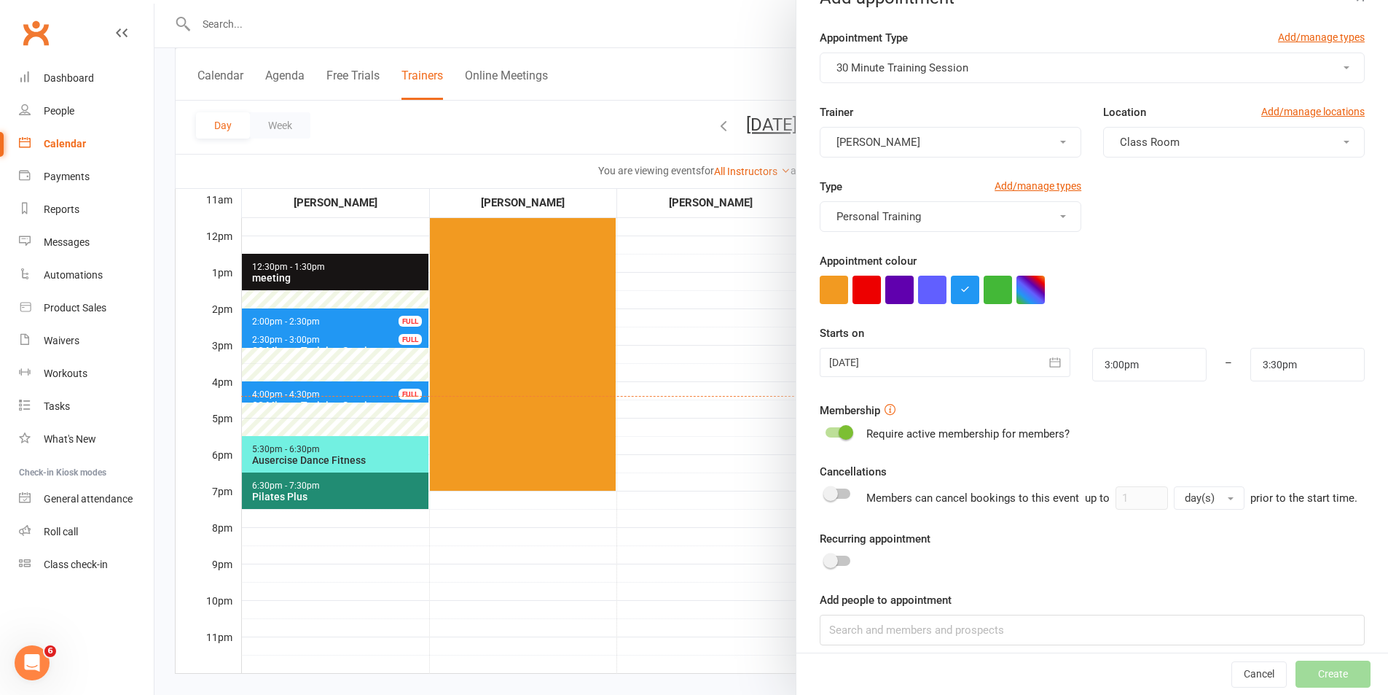
scroll to position [63, 0]
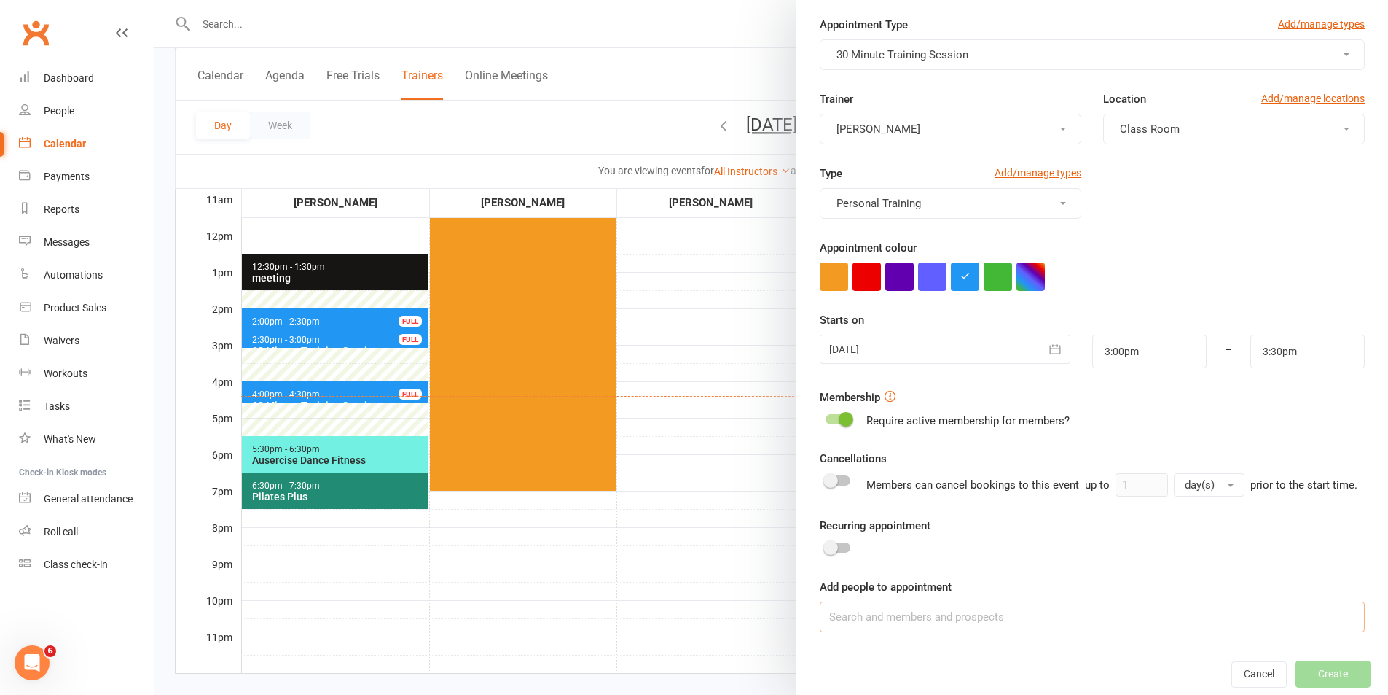
click at [1116, 622] on input at bounding box center [1092, 616] width 545 height 31
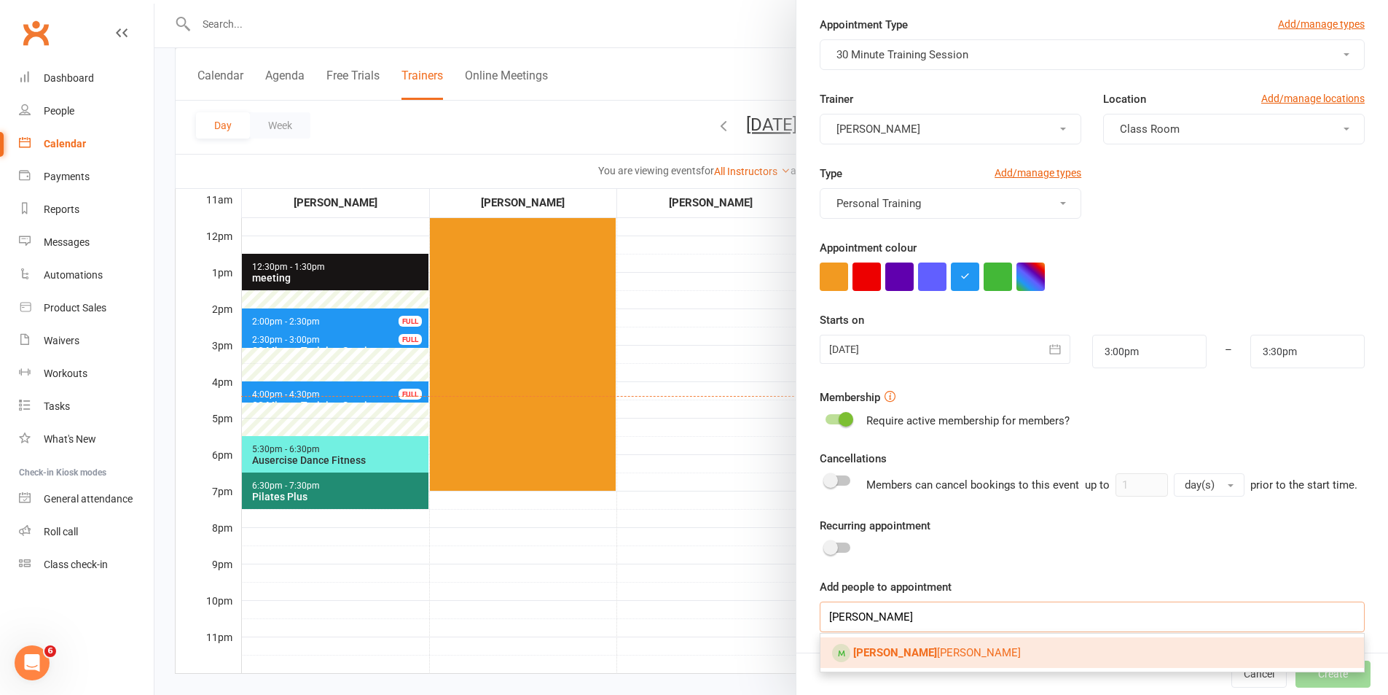
type input "[PERSON_NAME]"
drag, startPoint x: 1006, startPoint y: 654, endPoint x: 1071, endPoint y: 671, distance: 67.5
click at [1006, 653] on link "[PERSON_NAME]" at bounding box center [1093, 652] width 544 height 31
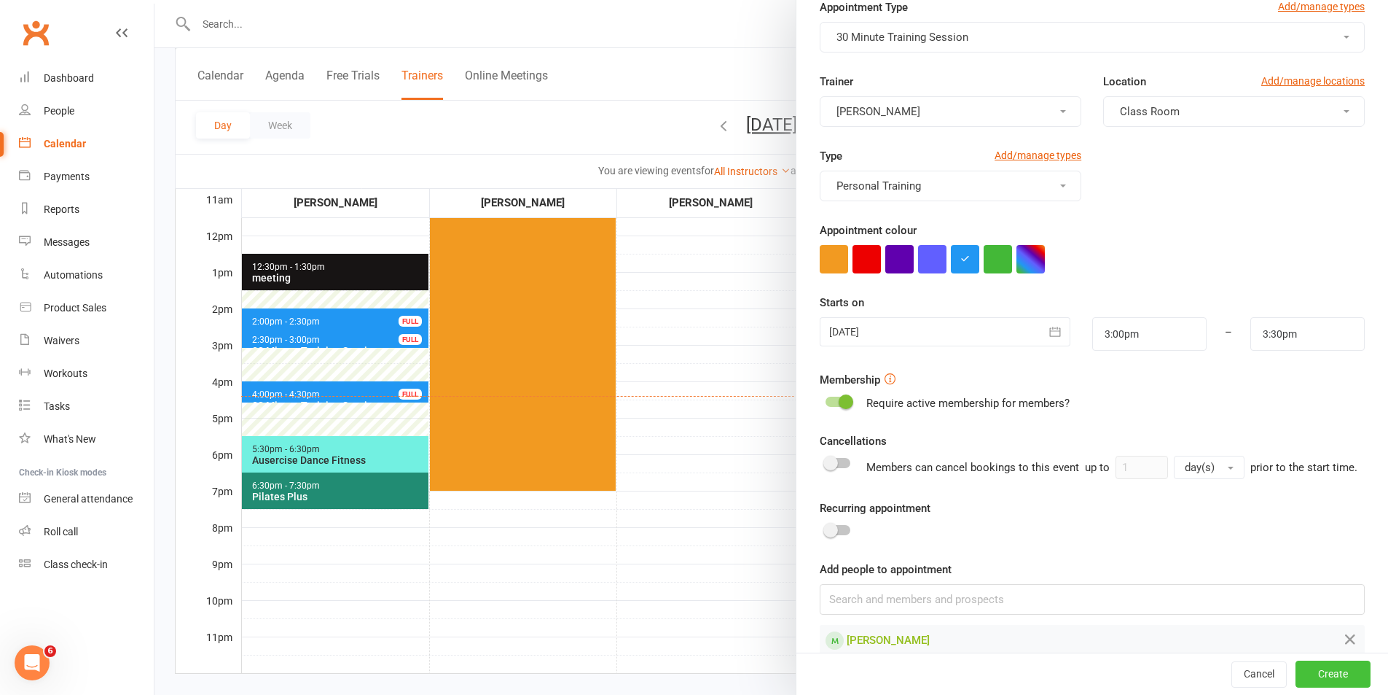
click at [1328, 673] on button "Create" at bounding box center [1333, 674] width 75 height 26
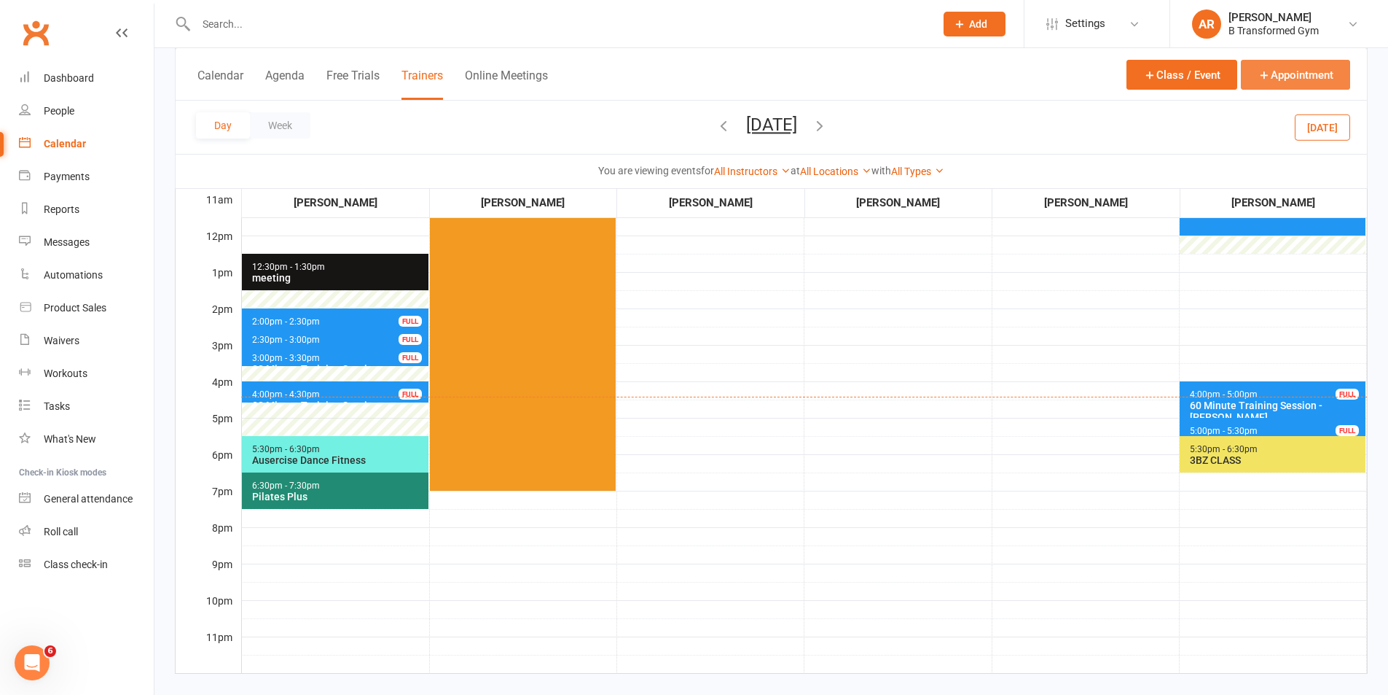
click at [1276, 80] on button "Appointment" at bounding box center [1295, 75] width 109 height 30
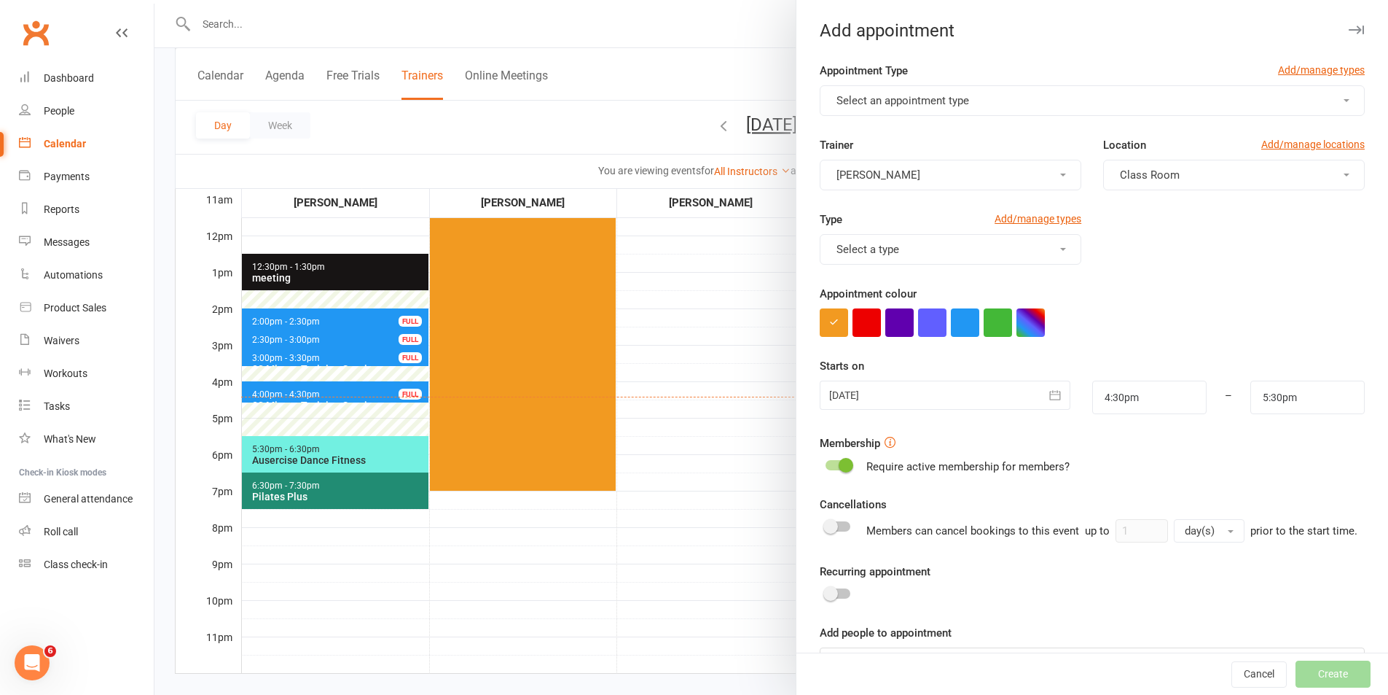
click at [914, 99] on span "Select an appointment type" at bounding box center [903, 100] width 133 height 13
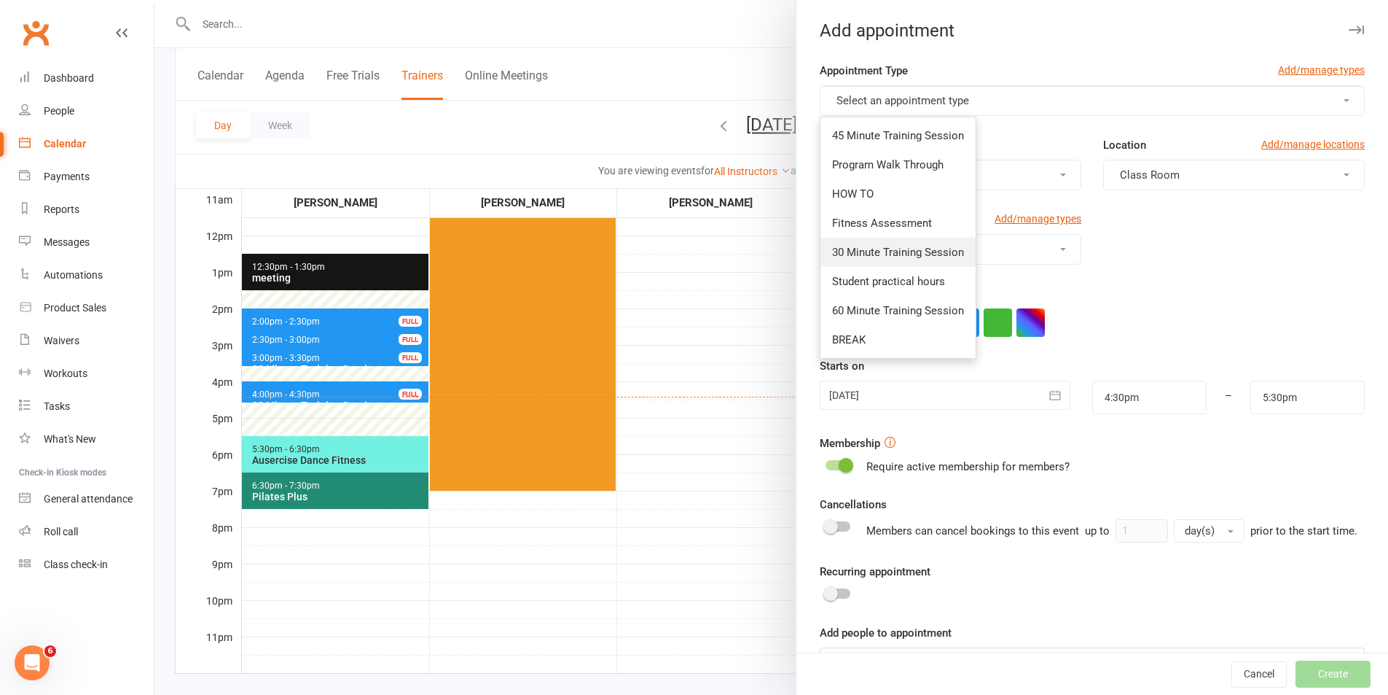
click at [891, 253] on span "30 Minute Training Session" at bounding box center [898, 252] width 132 height 13
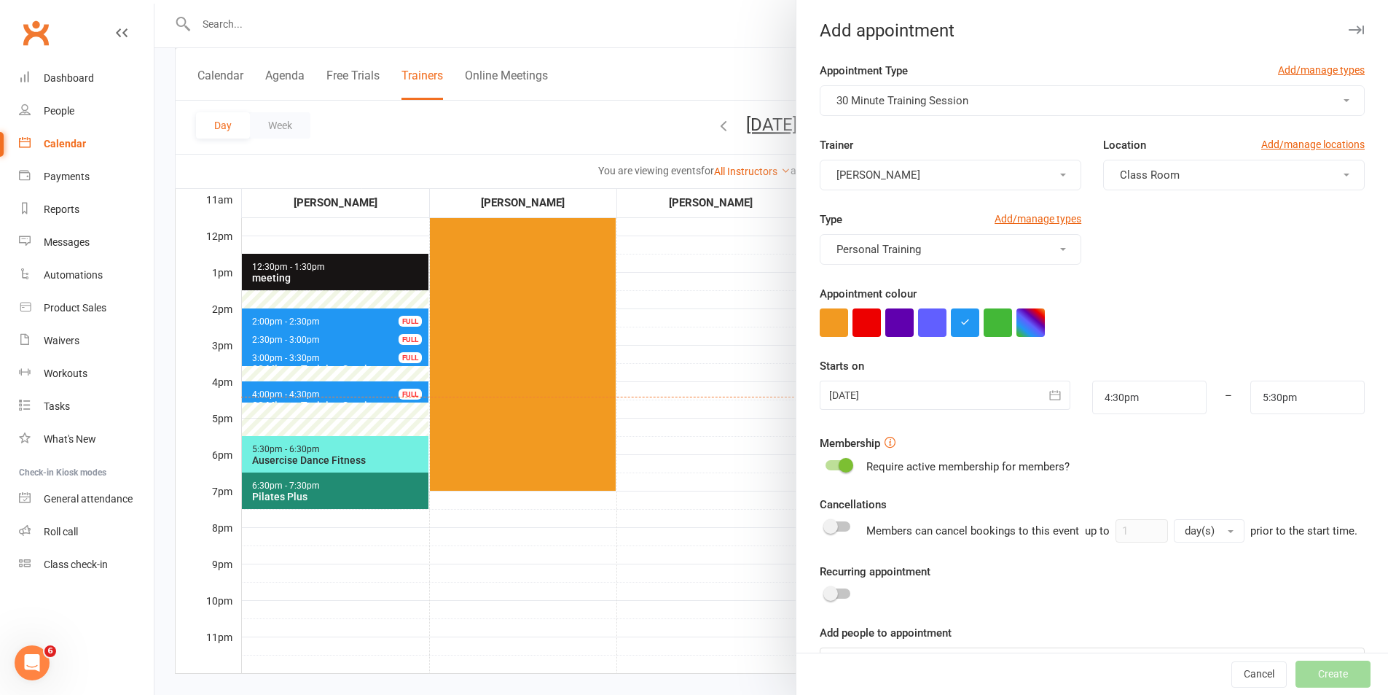
type input "5:00pm"
click at [910, 398] on div at bounding box center [945, 394] width 250 height 29
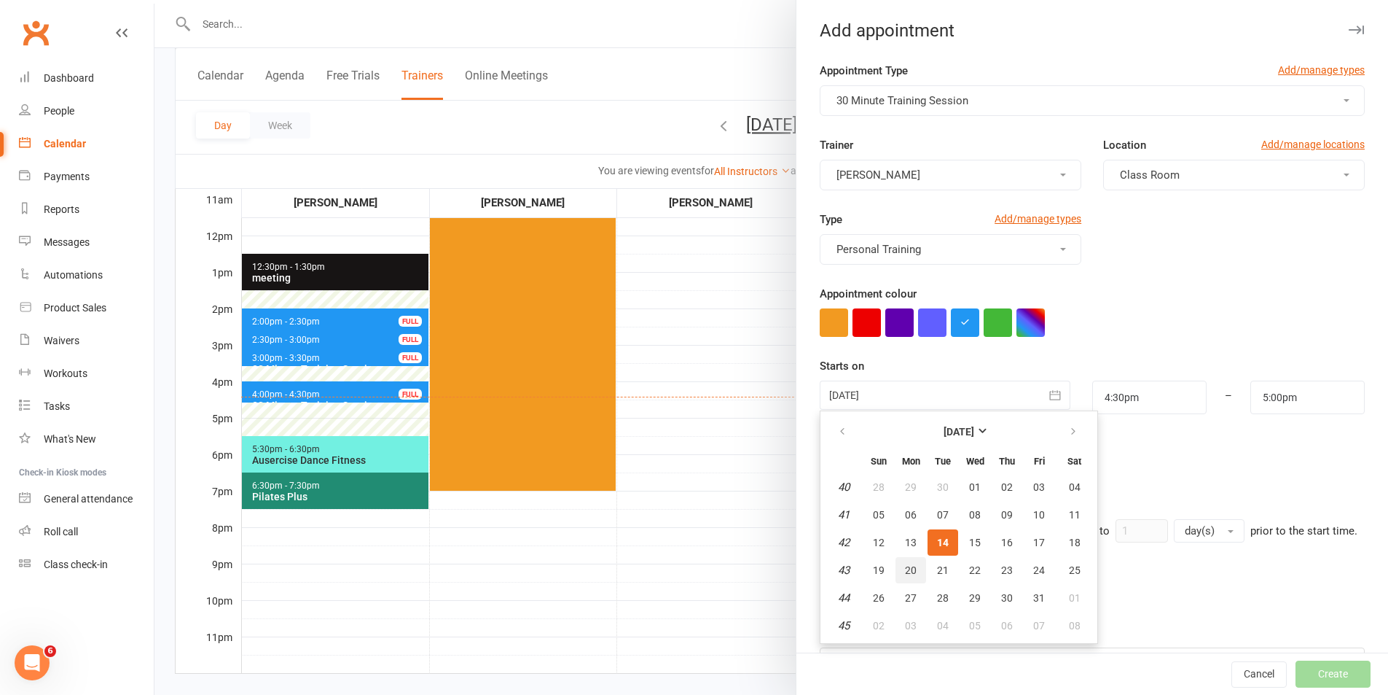
click at [905, 566] on span "20" at bounding box center [911, 570] width 12 height 12
type input "[DATE]"
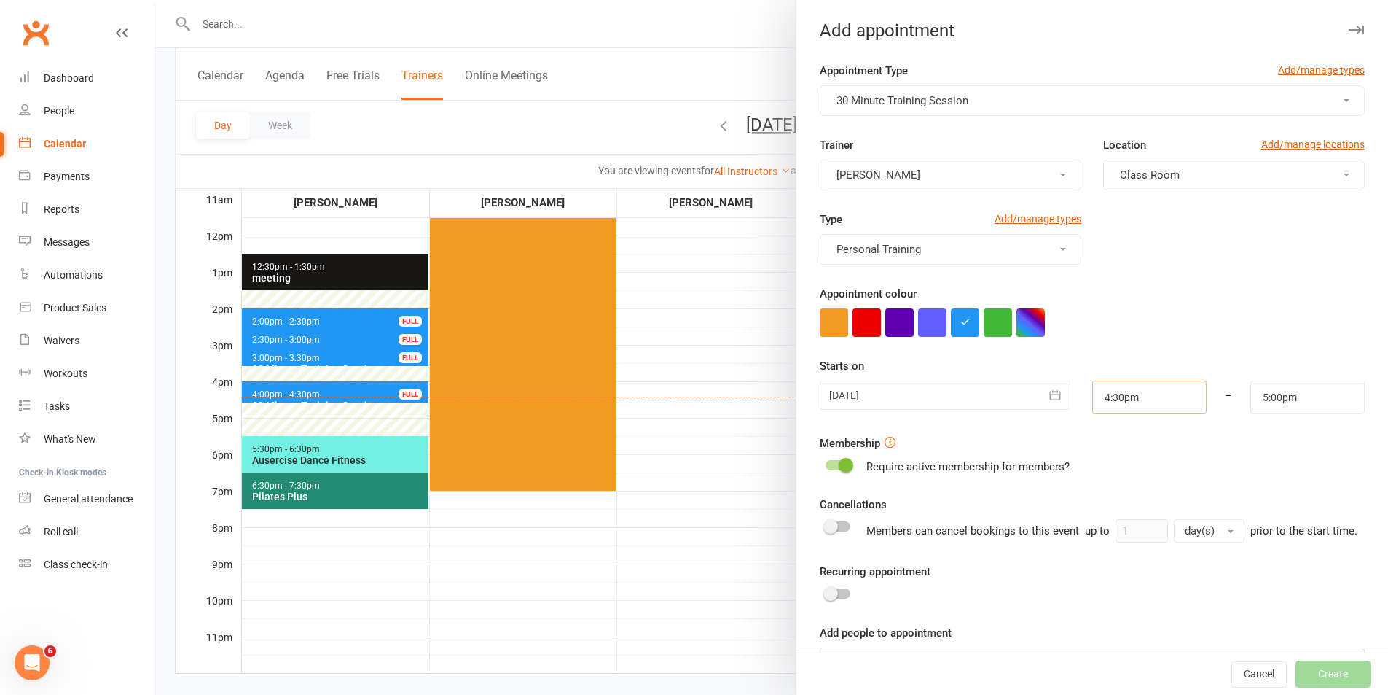
click at [1133, 398] on input "4:30pm" at bounding box center [1150, 397] width 114 height 34
type input "5:00pm"
click at [1119, 493] on li "5:00pm" at bounding box center [1128, 491] width 70 height 22
click at [1305, 401] on input "5:00pm" at bounding box center [1308, 397] width 114 height 34
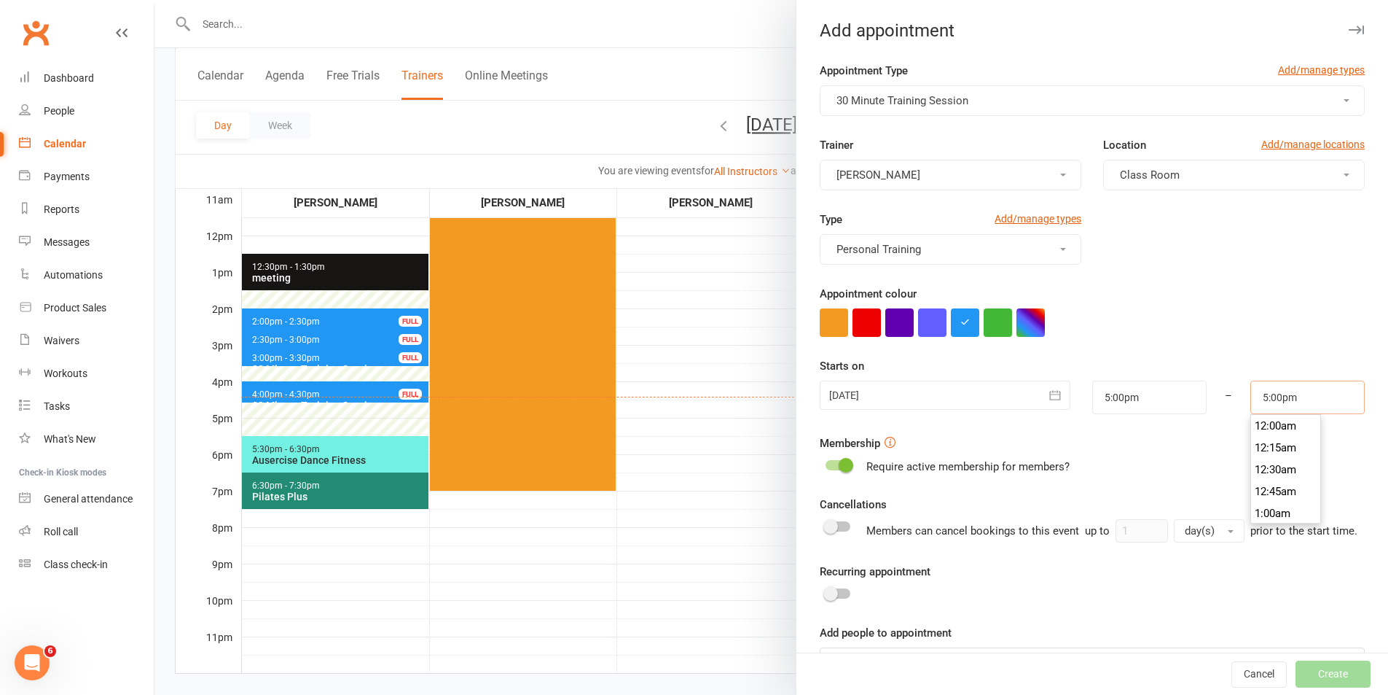
scroll to position [1465, 0]
type input "5:30pm"
click at [1264, 489] on li "5:30pm" at bounding box center [1286, 491] width 70 height 22
click at [1264, 489] on form "Appointment Type Add/manage types 30 Minute Training Session Trainer [PERSON_NA…" at bounding box center [1092, 370] width 545 height 616
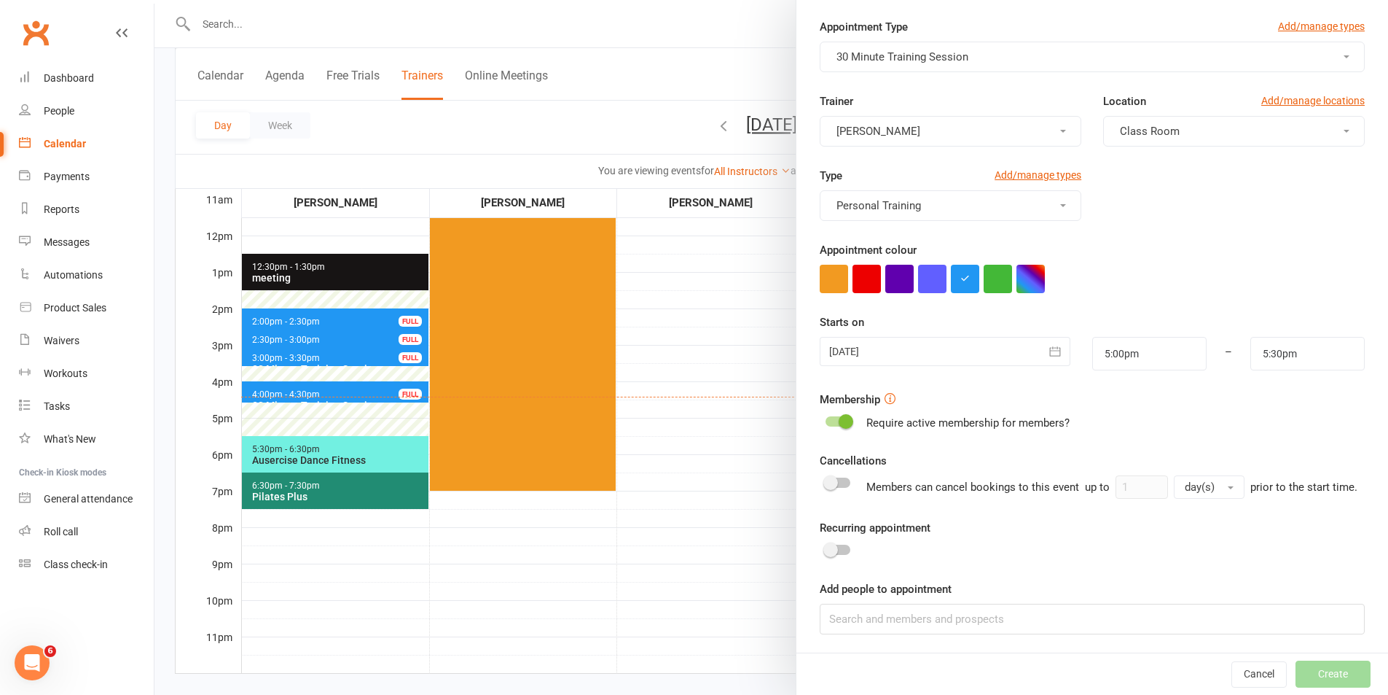
scroll to position [63, 0]
click at [1103, 625] on input at bounding box center [1092, 616] width 545 height 31
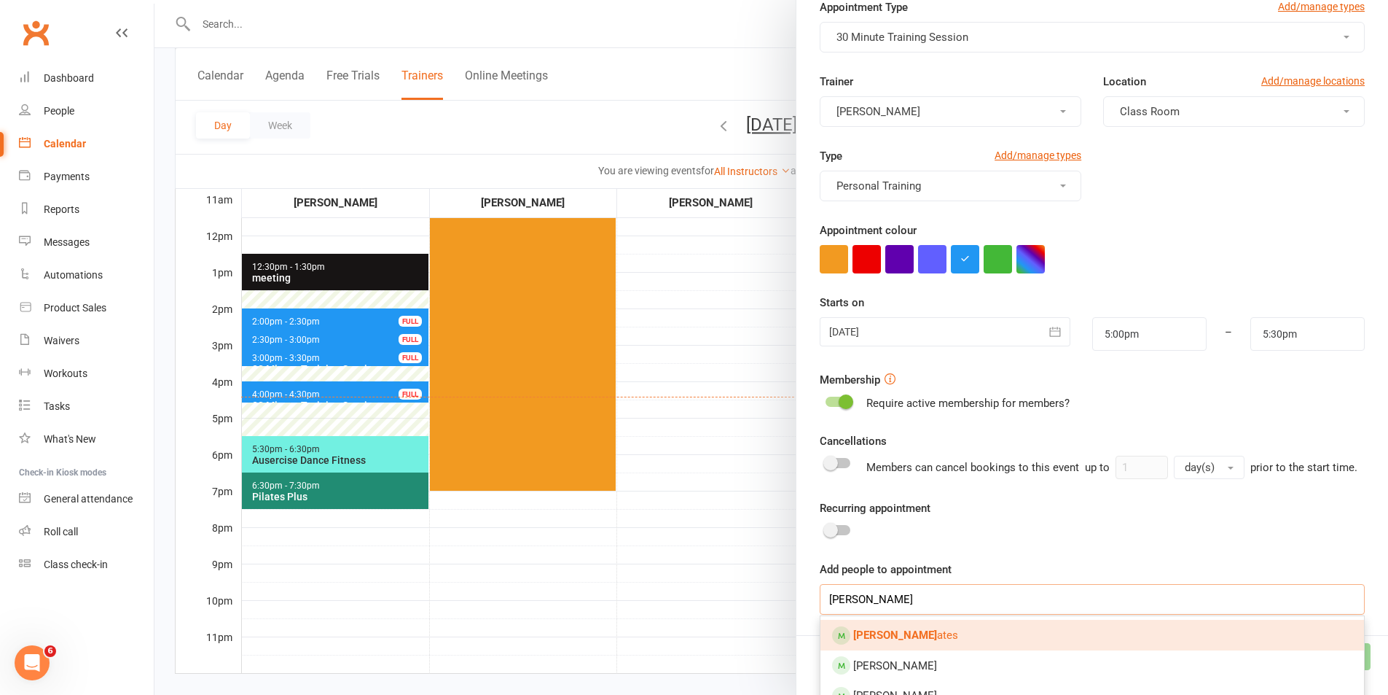
type input "[PERSON_NAME]"
click at [1049, 641] on link "[PERSON_NAME]" at bounding box center [1093, 635] width 544 height 31
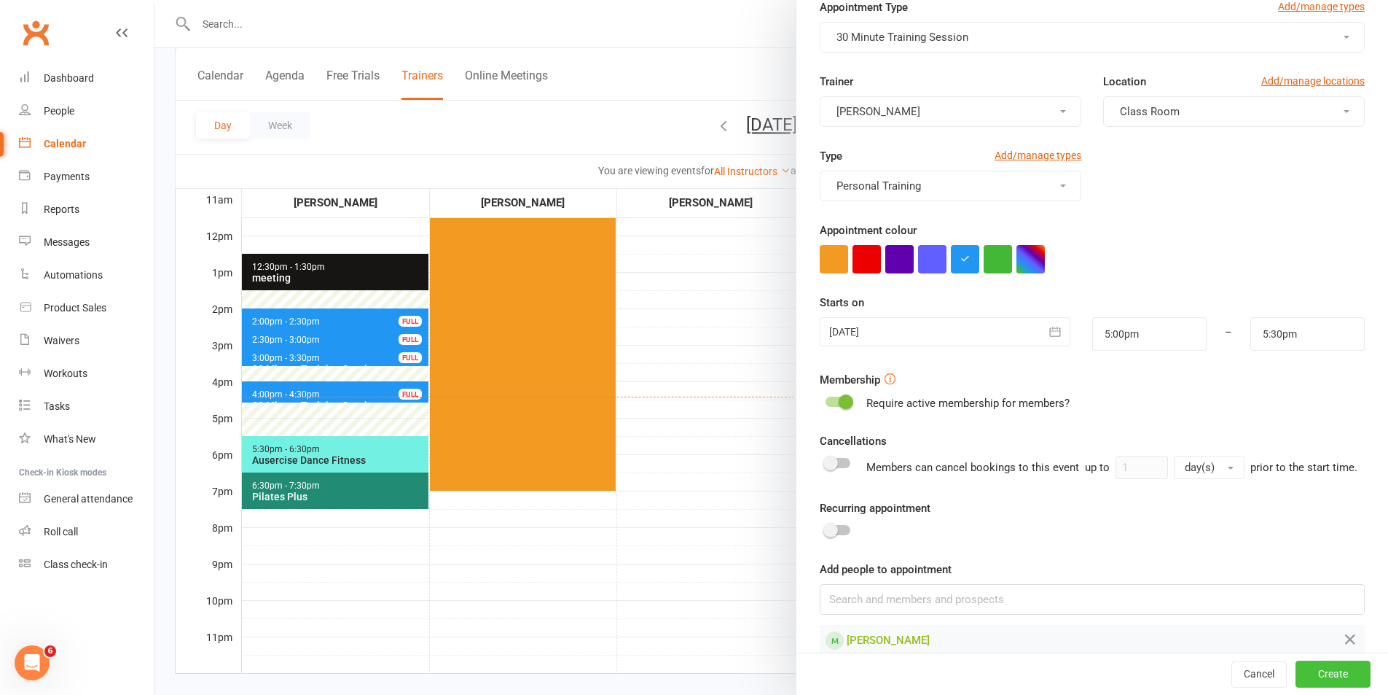
click at [1310, 678] on button "Create" at bounding box center [1333, 674] width 75 height 26
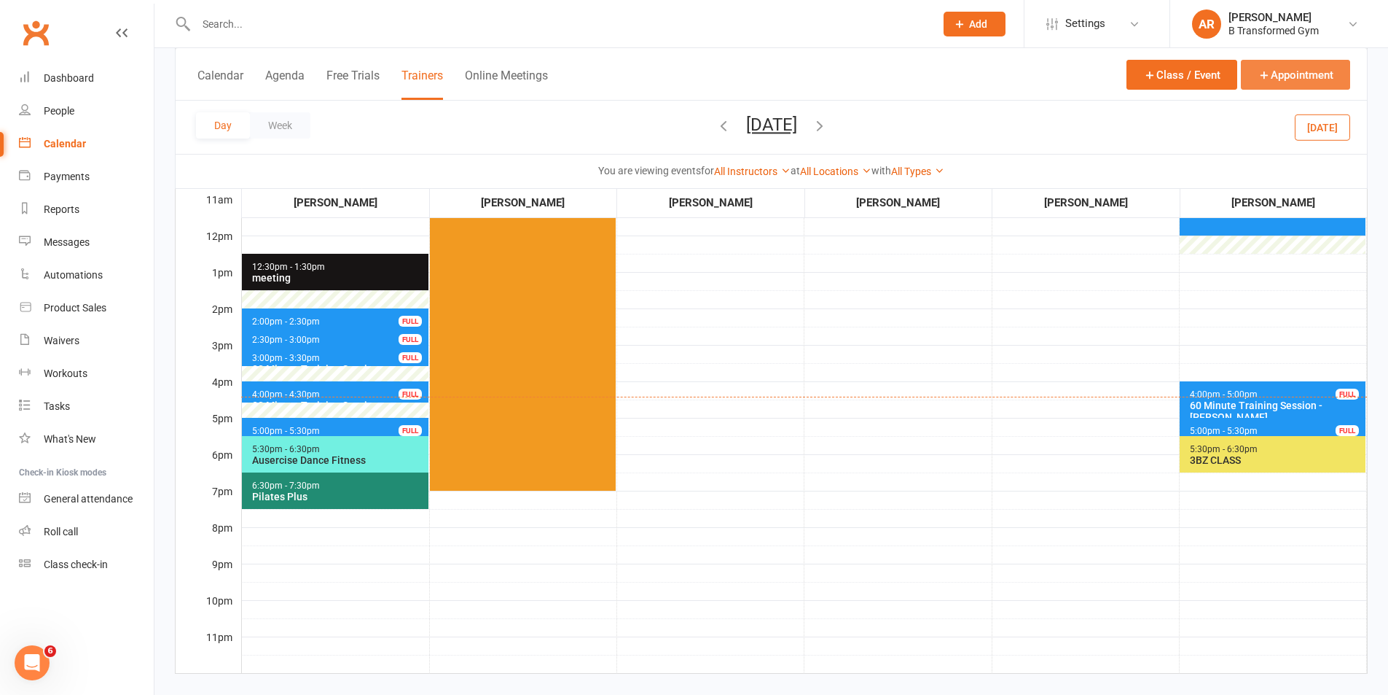
click at [1281, 78] on button "Appointment" at bounding box center [1295, 75] width 109 height 30
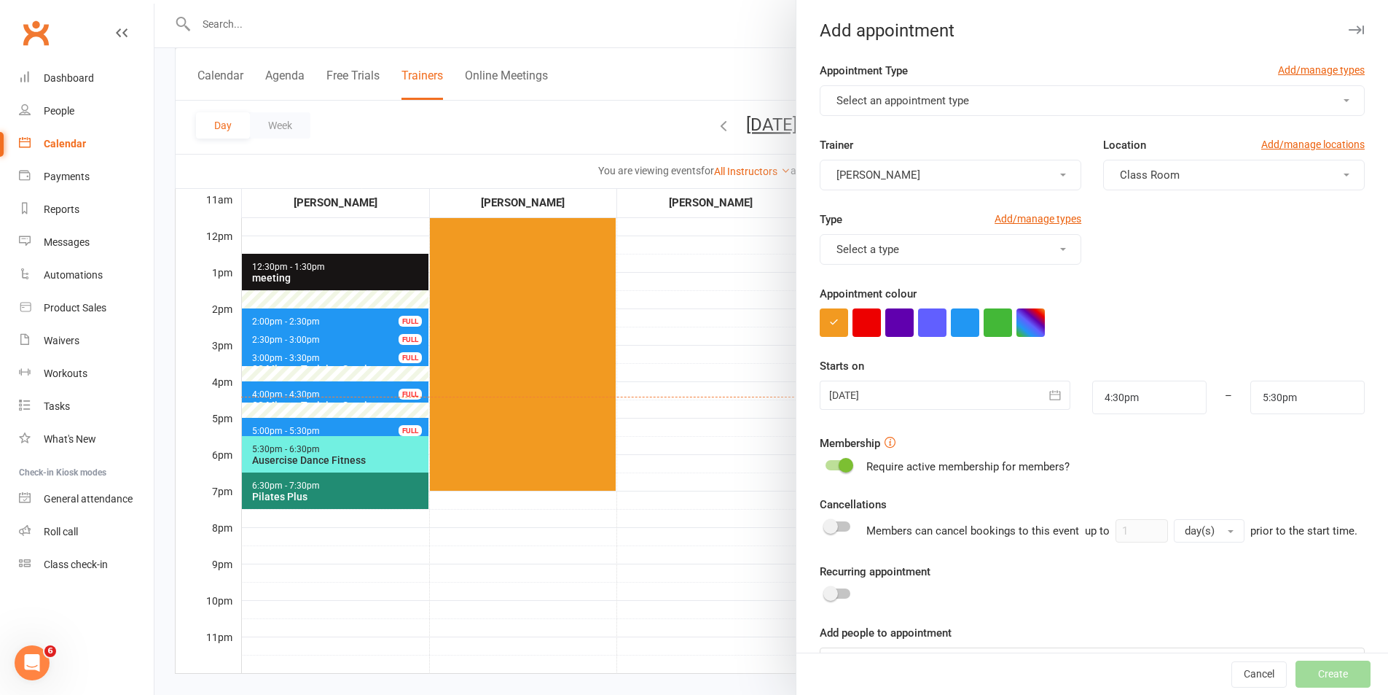
click at [1014, 111] on button "Select an appointment type" at bounding box center [1092, 100] width 545 height 31
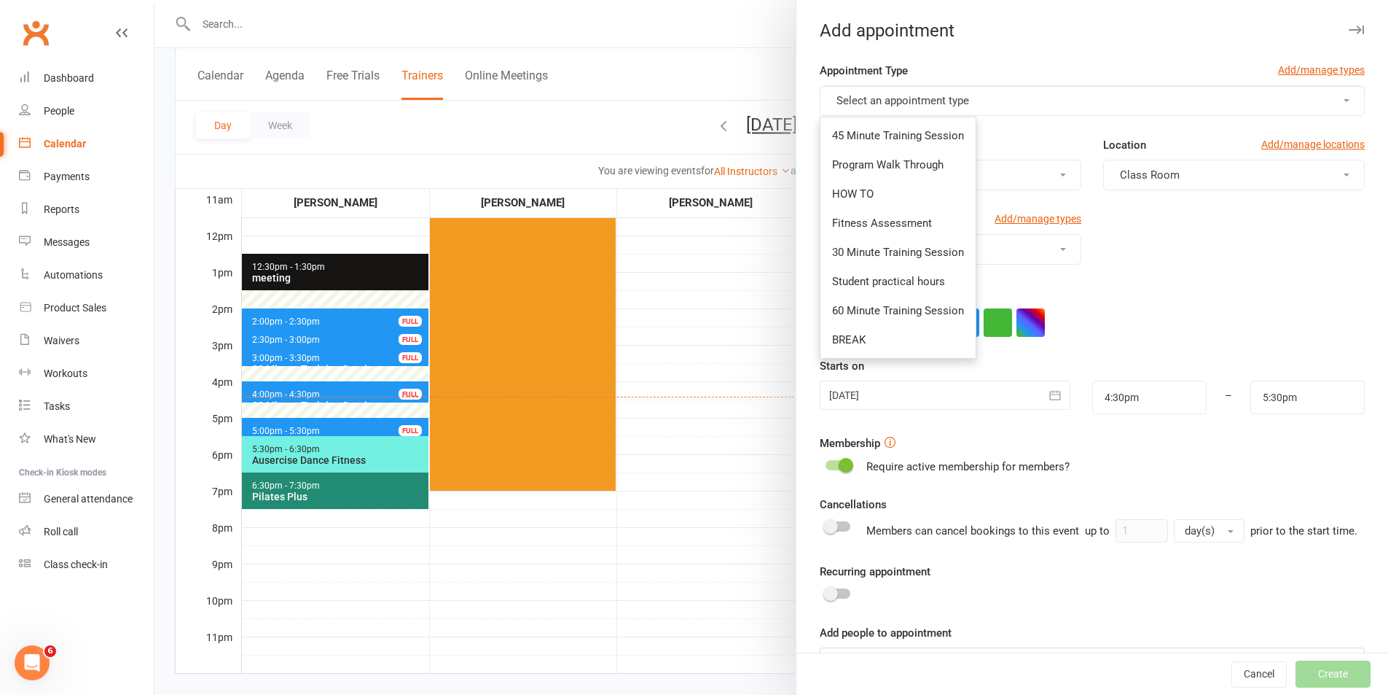
click at [730, 278] on div at bounding box center [772, 347] width 1234 height 695
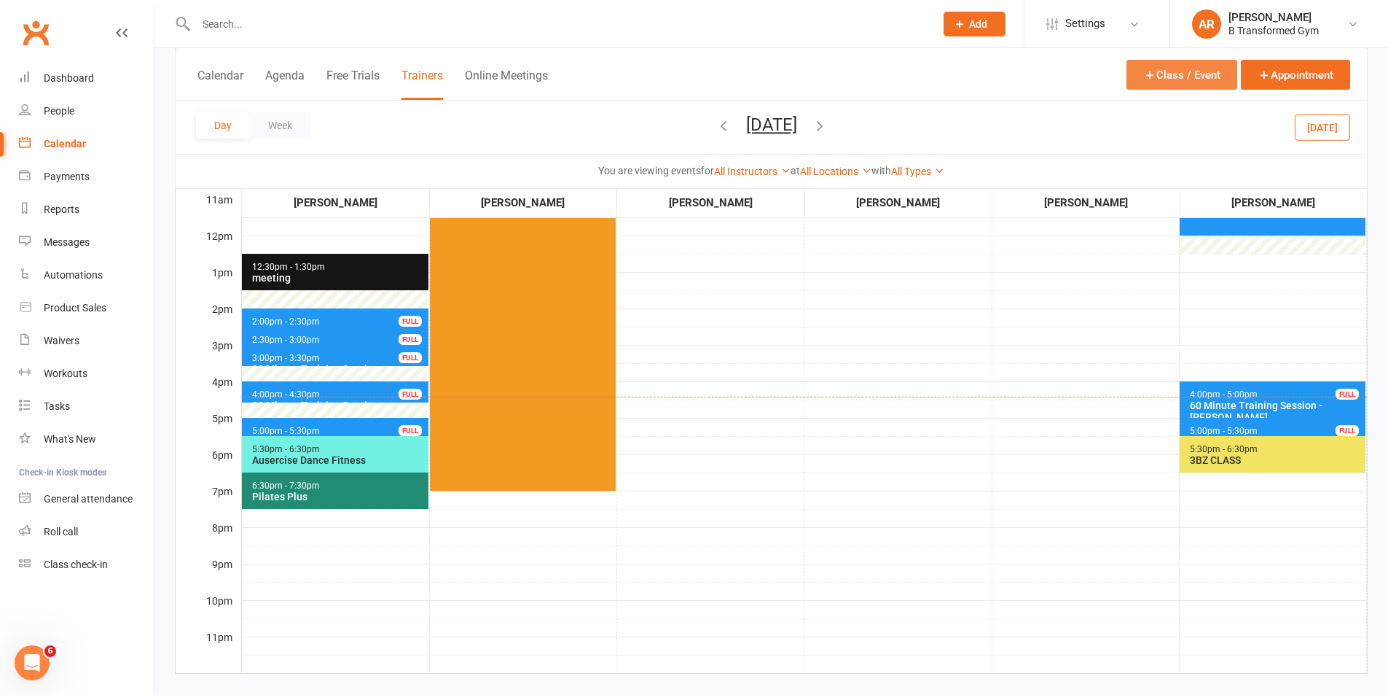
click at [1163, 75] on button "Class / Event" at bounding box center [1182, 75] width 111 height 30
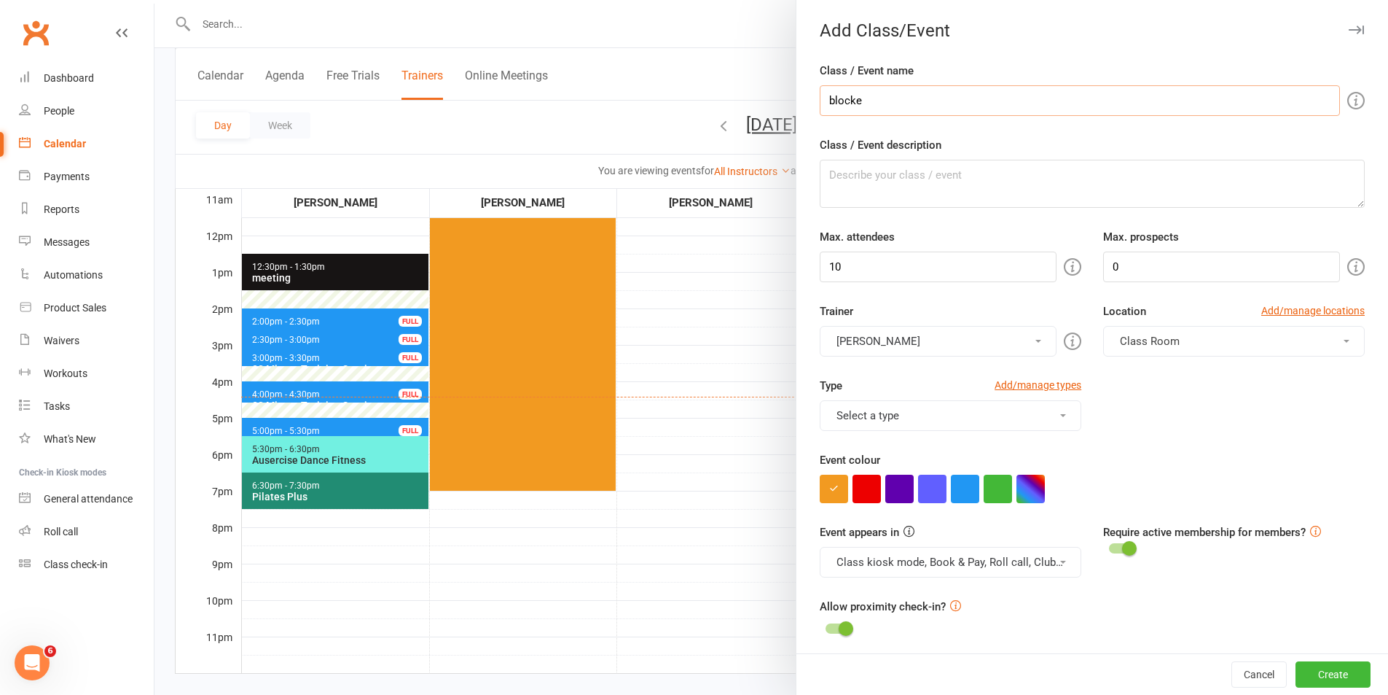
type input "blocked"
drag, startPoint x: 934, startPoint y: 270, endPoint x: 782, endPoint y: 277, distance: 151.8
click at [155, 0] on new-event-schedule "Add Class/Event Class / Event name blocked Class / Event description [PERSON_NA…" at bounding box center [155, 0] width 0 height 0
type input "0"
click at [896, 417] on button "Select a type" at bounding box center [951, 415] width 262 height 31
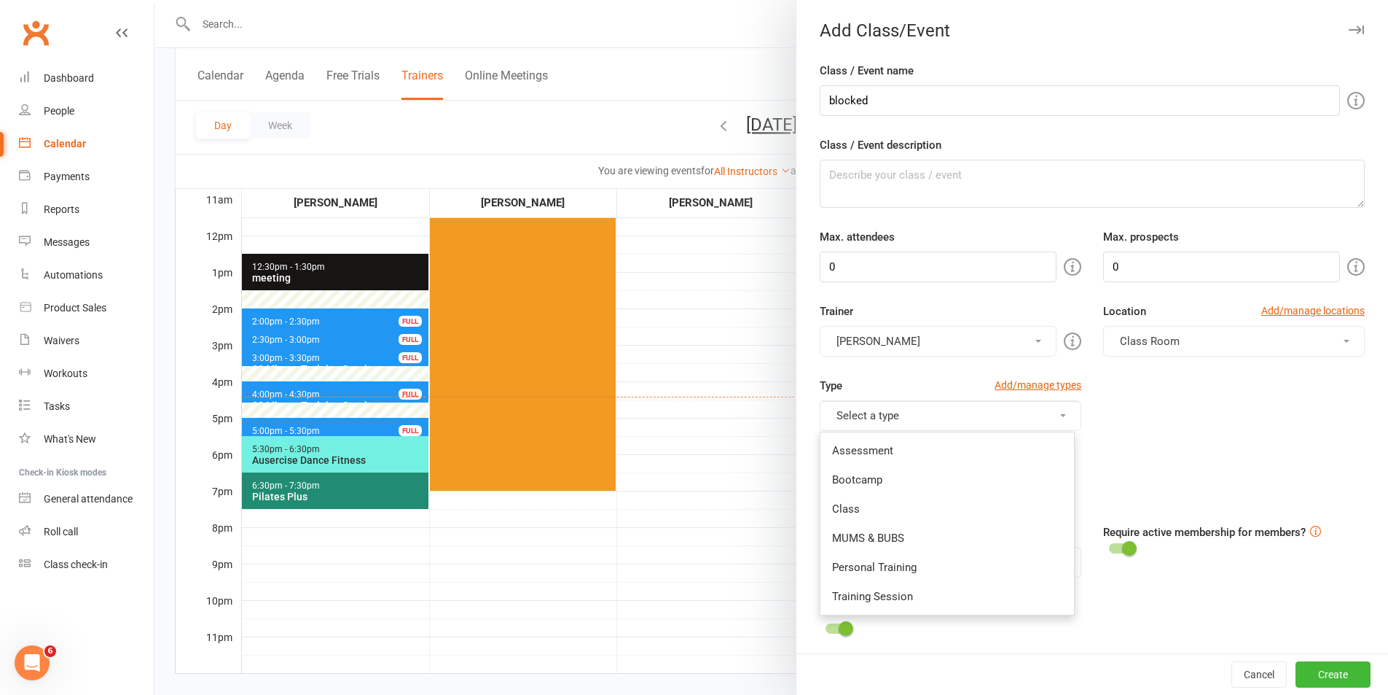
click at [897, 417] on button "Select a type" at bounding box center [951, 415] width 262 height 31
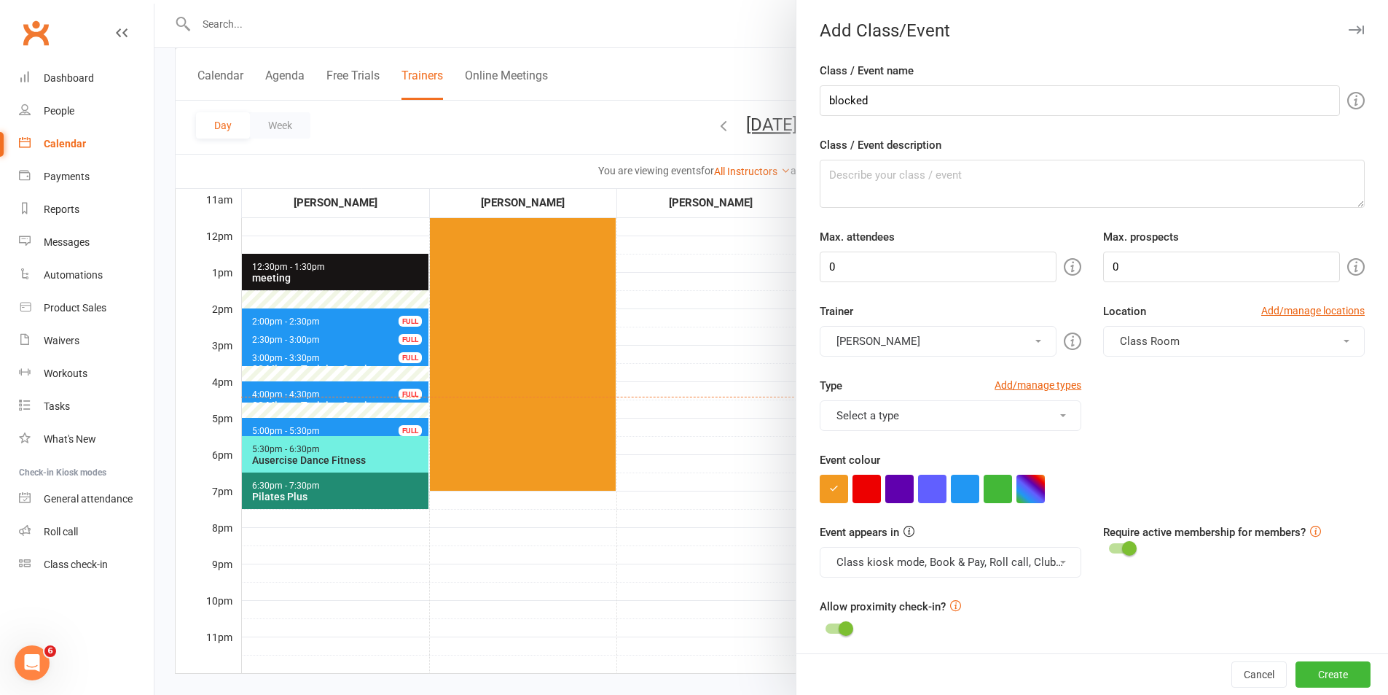
click at [935, 559] on button "Class kiosk mode, Book & Pay, Roll call, Clubworx website calendar and Mobile a…" at bounding box center [951, 562] width 262 height 31
click at [856, 595] on link "Clubworx website calendar and Mobile app" at bounding box center [943, 596] width 244 height 29
click at [867, 545] on div "Event appears in Class kiosk mode, Book & Pay, Roll call Clubworx website calen…" at bounding box center [951, 550] width 284 height 54
click at [879, 571] on button "Class kiosk mode, Book & Pay, Roll call" at bounding box center [951, 562] width 262 height 31
click at [878, 637] on link "Class kiosk mode" at bounding box center [936, 625] width 231 height 29
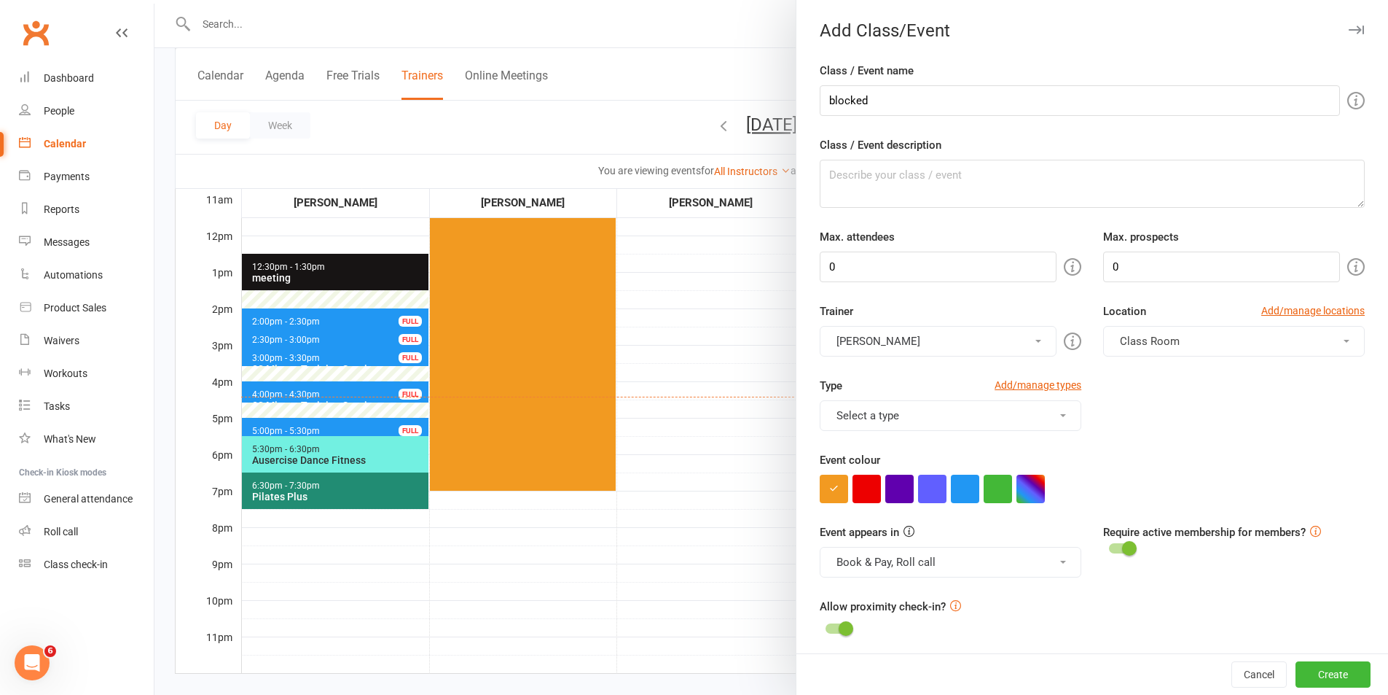
drag, startPoint x: 891, startPoint y: 552, endPoint x: 878, endPoint y: 634, distance: 83.5
click at [891, 552] on button "Book & Pay, Roll call" at bounding box center [951, 562] width 262 height 31
drag, startPoint x: 872, startPoint y: 657, endPoint x: 878, endPoint y: 638, distance: 19.6
click at [872, 656] on link "Book & Pay" at bounding box center [936, 655] width 231 height 29
drag, startPoint x: 894, startPoint y: 562, endPoint x: 894, endPoint y: 571, distance: 8.7
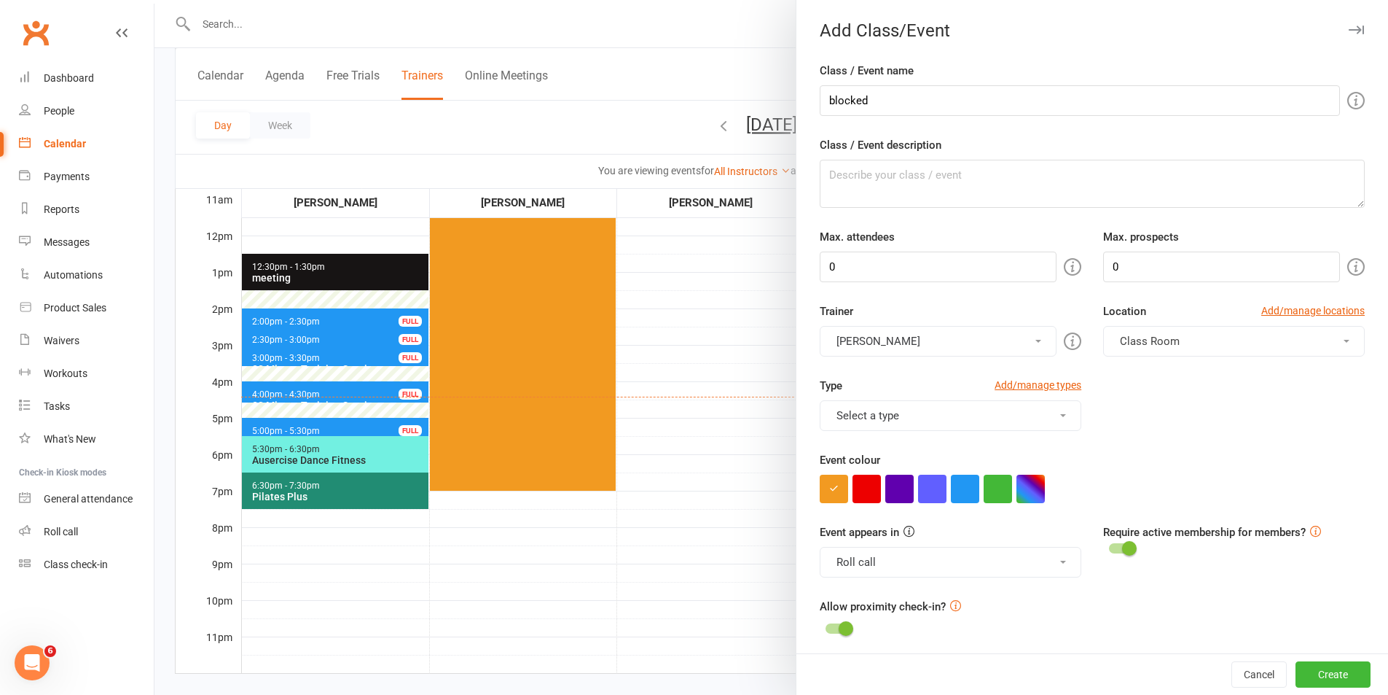
click at [894, 563] on button "Roll call" at bounding box center [951, 562] width 262 height 31
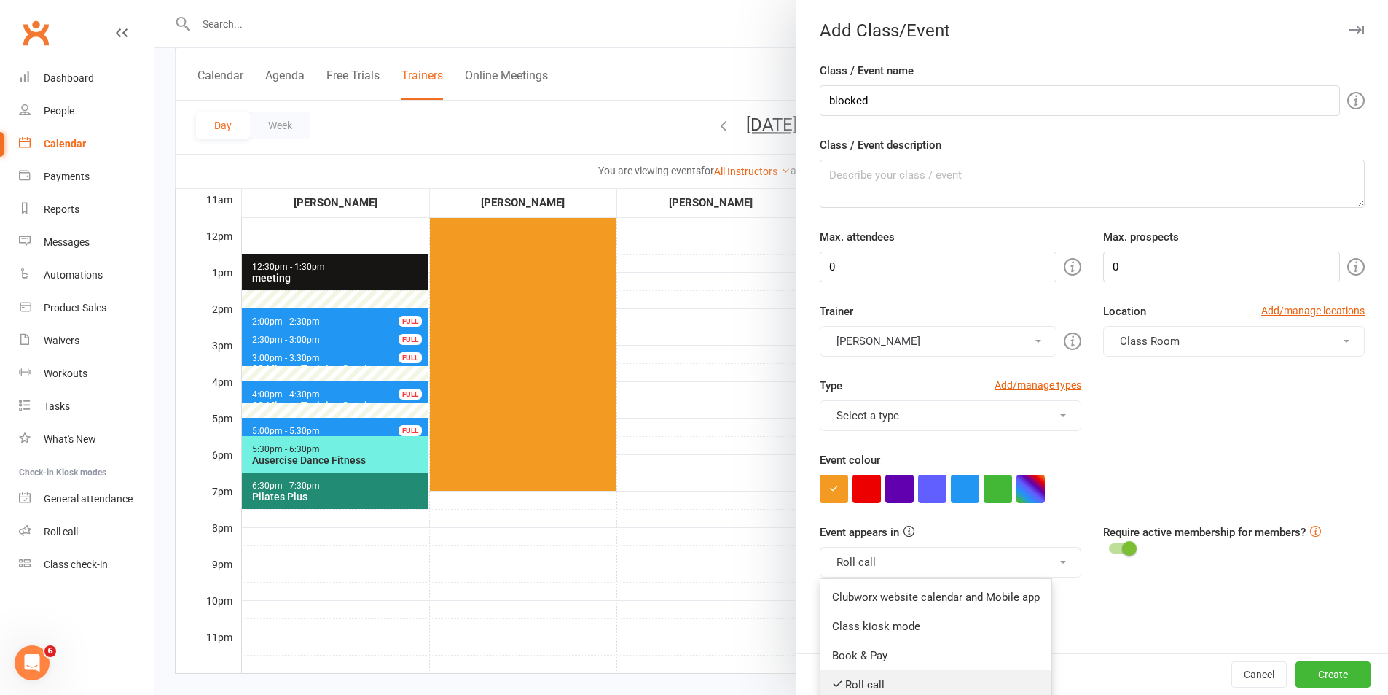
click at [874, 679] on link "Roll call" at bounding box center [936, 684] width 231 height 29
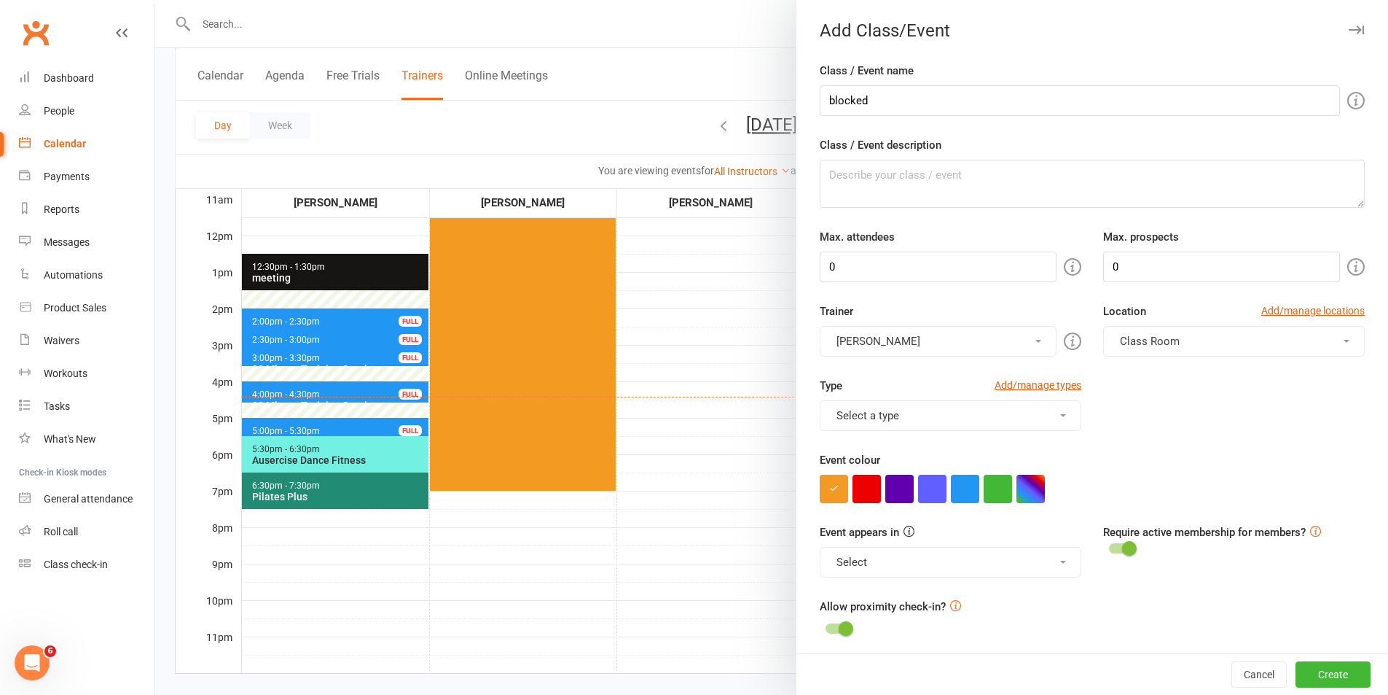
scroll to position [550, 0]
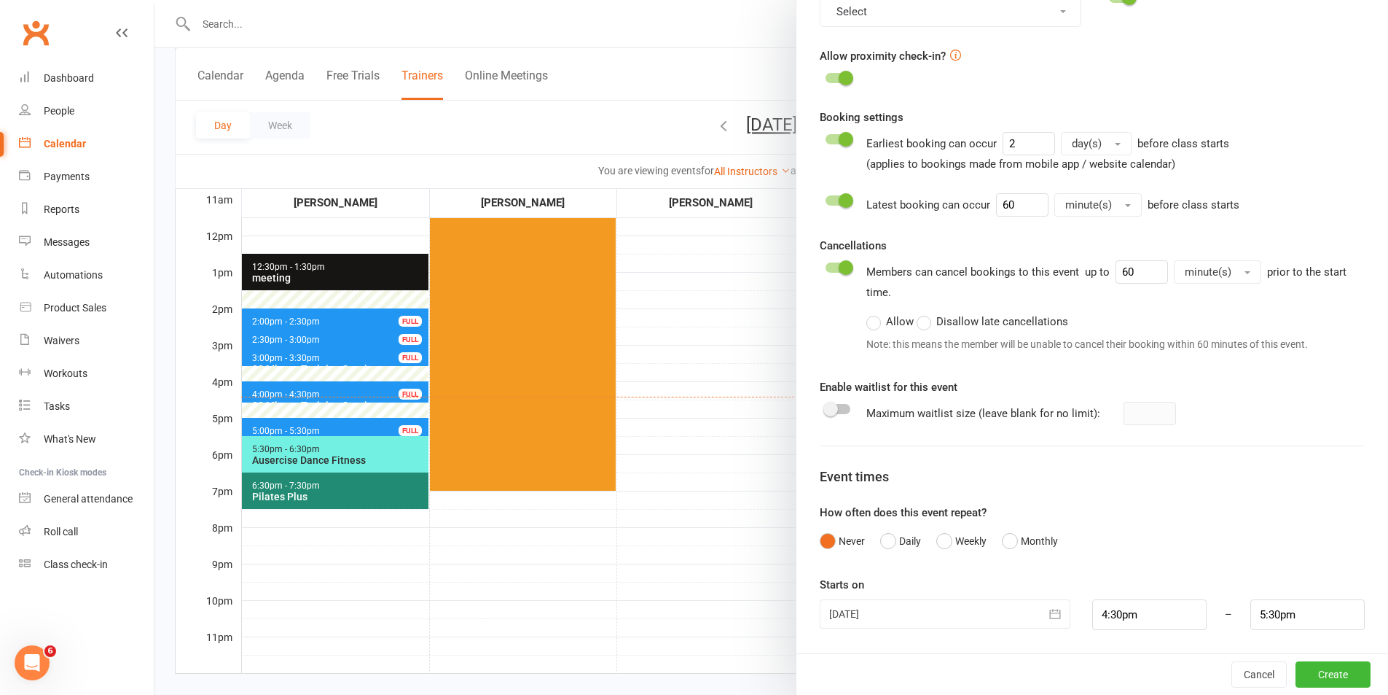
click at [933, 617] on div at bounding box center [945, 613] width 250 height 29
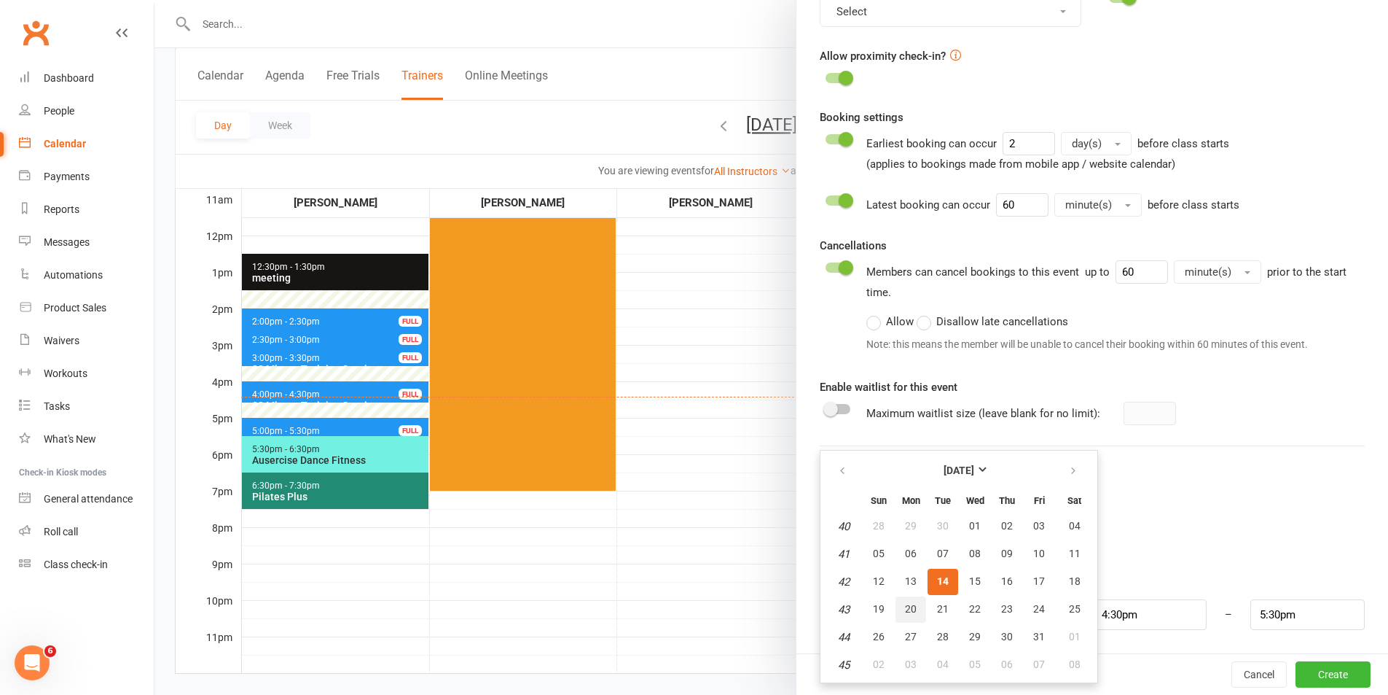
drag, startPoint x: 902, startPoint y: 600, endPoint x: 914, endPoint y: 601, distance: 11.8
click at [904, 600] on button "20" at bounding box center [911, 609] width 31 height 26
type input "[DATE]"
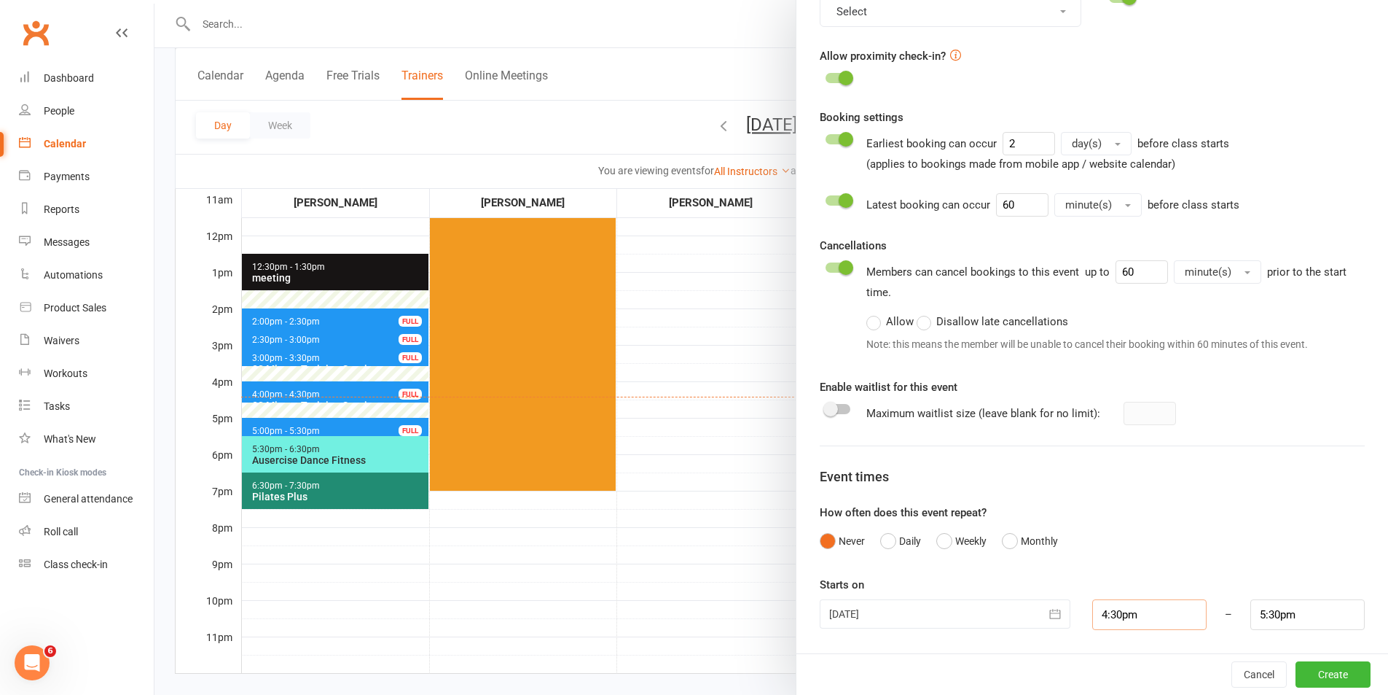
click at [1137, 611] on input "4:30pm" at bounding box center [1150, 614] width 114 height 31
type input "3:30pm"
click at [1113, 544] on li "3:30pm" at bounding box center [1128, 544] width 70 height 22
drag, startPoint x: 1318, startPoint y: 612, endPoint x: 1301, endPoint y: 614, distance: 16.8
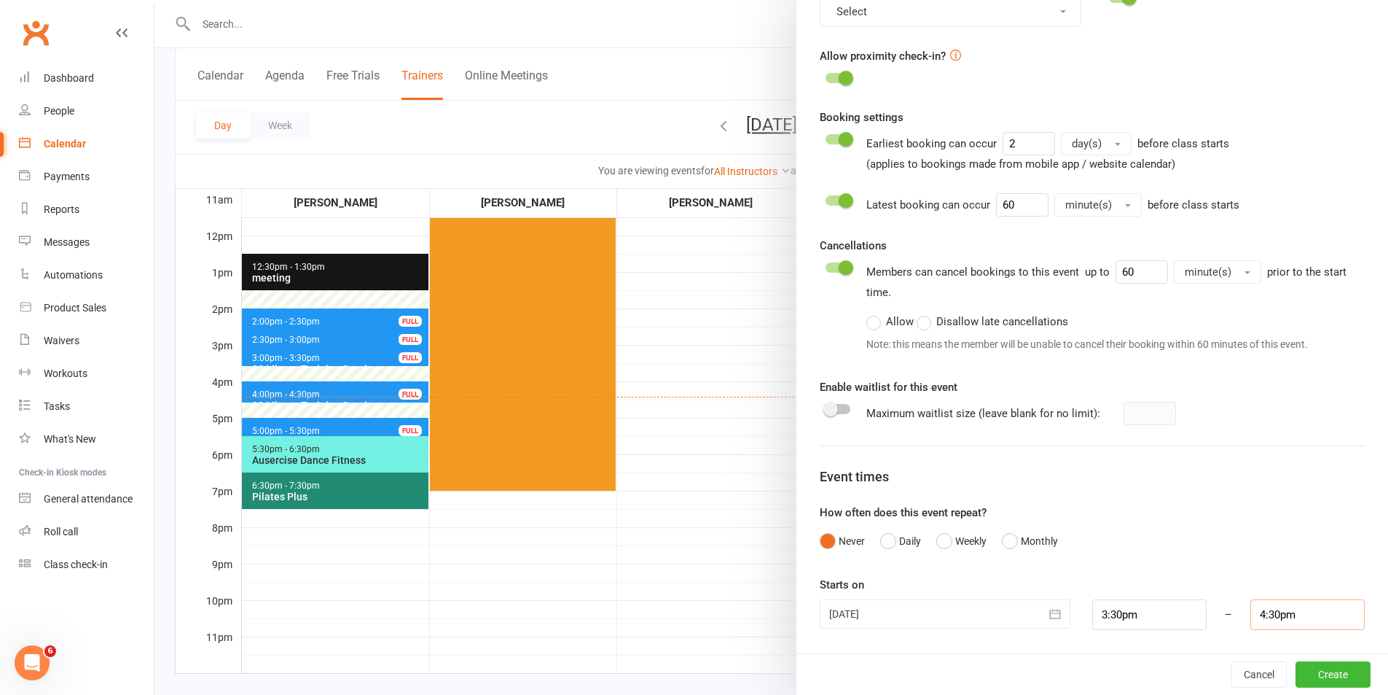
click at [1317, 612] on input "4:30pm" at bounding box center [1308, 614] width 114 height 31
type input "4:00pm"
click at [1251, 580] on li "4:00pm" at bounding box center [1286, 588] width 70 height 22
click at [1238, 560] on form "Class / Event name blocked Class / Event description Max. attendees 0 Max. pros…" at bounding box center [1092, 71] width 545 height 1118
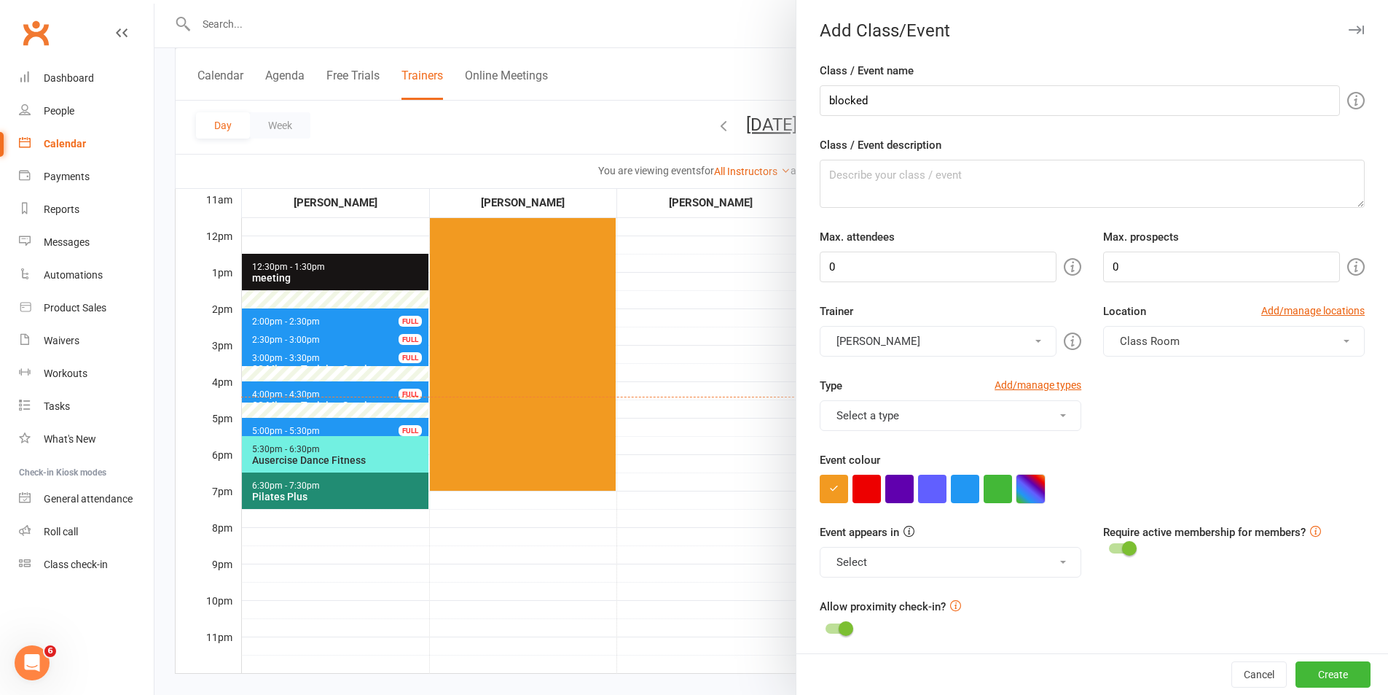
click at [1022, 483] on button "button" at bounding box center [1031, 488] width 28 height 28
click at [974, 519] on colorpicker-saturation at bounding box center [956, 514] width 73 height 73
type input "#701d1d"
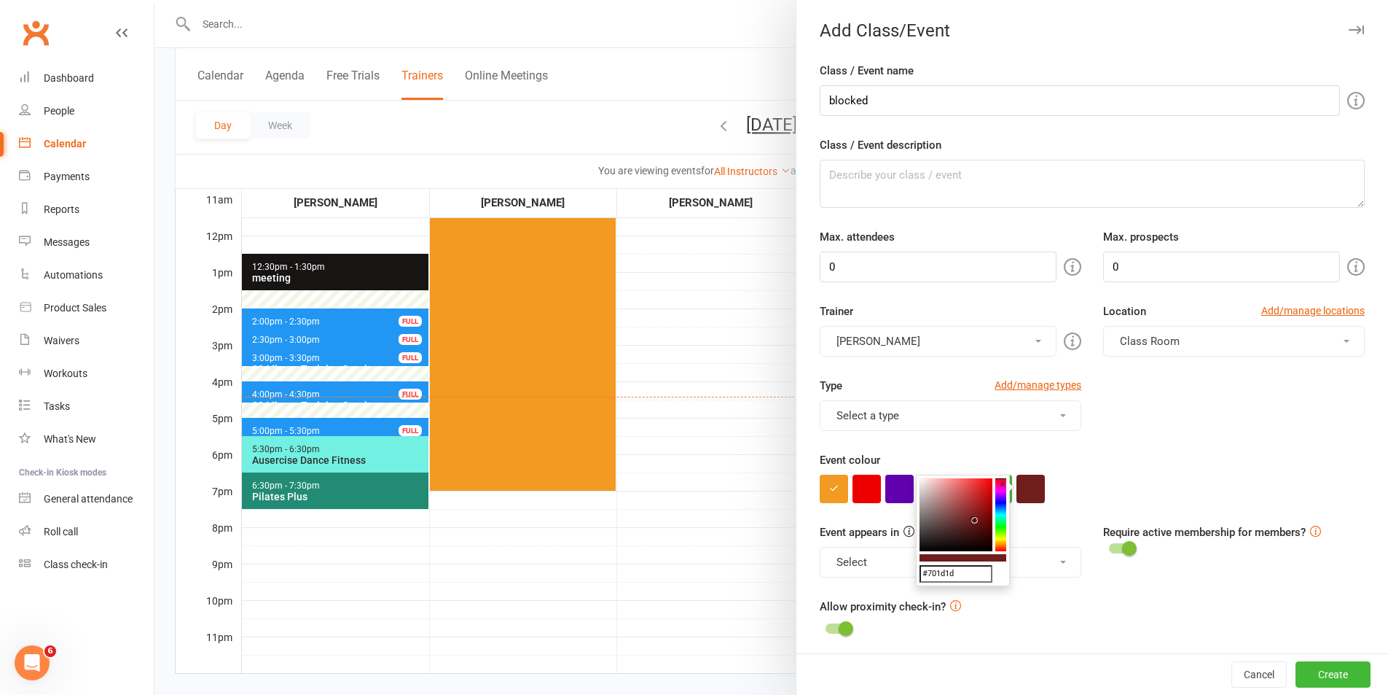
click at [1181, 486] on div at bounding box center [1092, 488] width 545 height 28
click at [1307, 665] on button "Create" at bounding box center [1333, 674] width 75 height 26
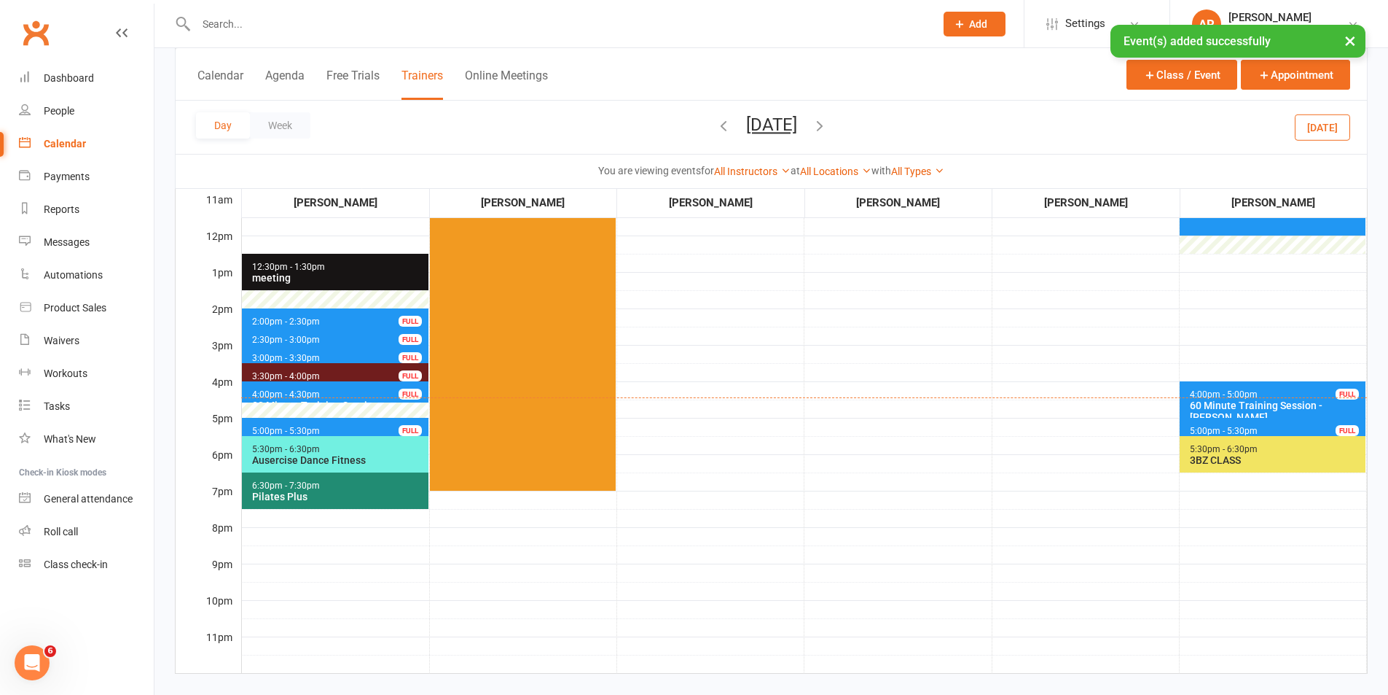
click at [746, 450] on td at bounding box center [710, 307] width 187 height 729
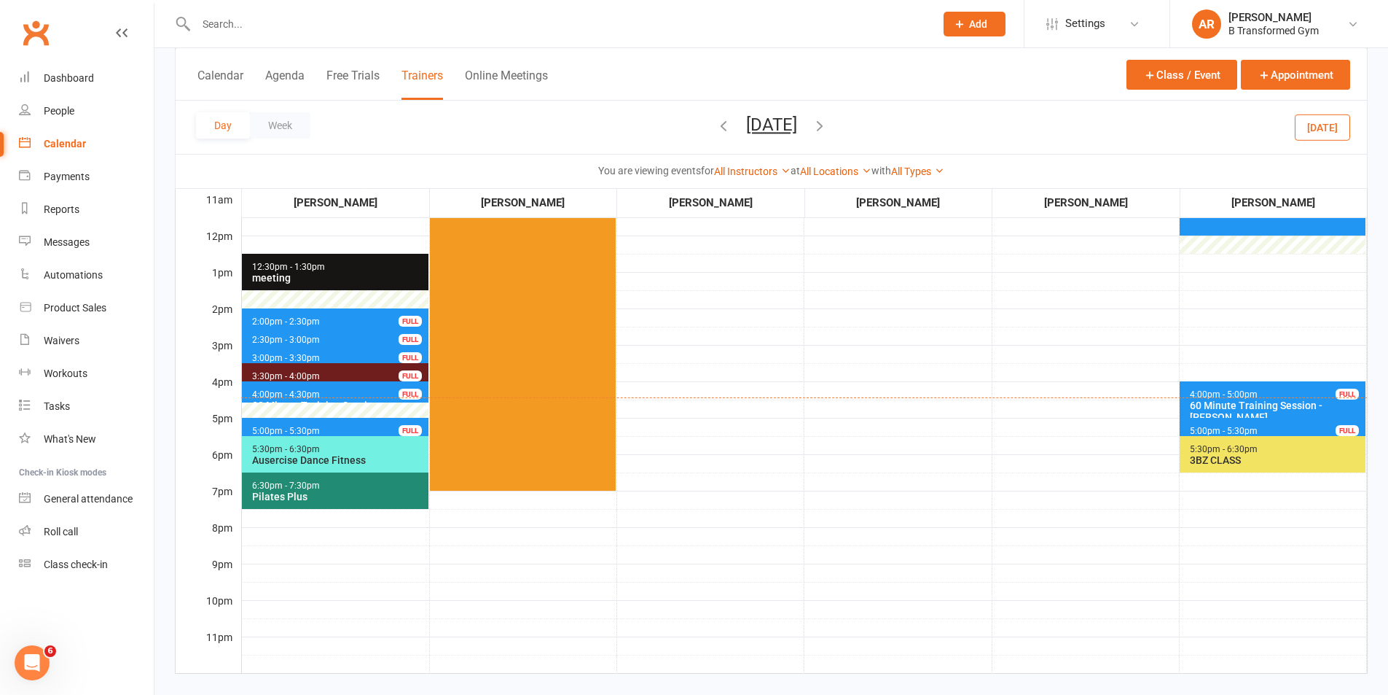
click at [828, 122] on icon "button" at bounding box center [820, 125] width 16 height 16
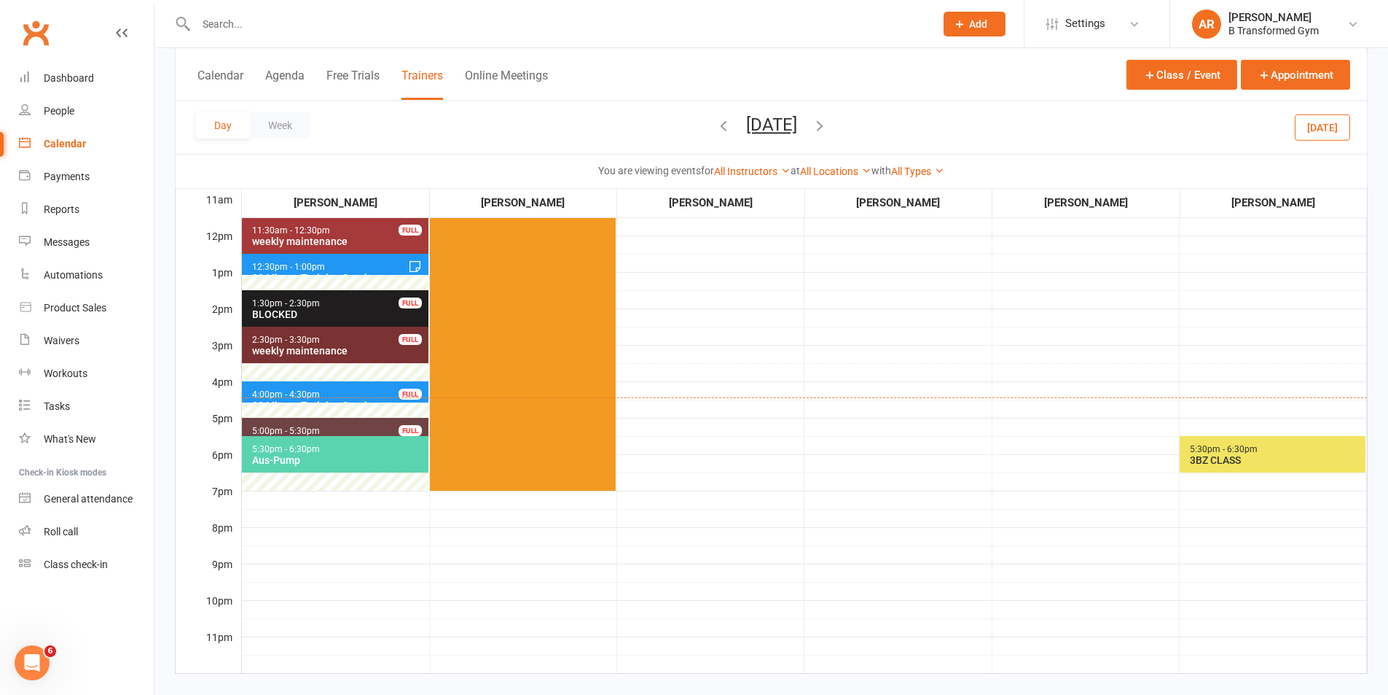
click at [351, 382] on span "4:00pm - 4:30pm 30 Minute Training Session - [PERSON_NAME]... FULL" at bounding box center [335, 391] width 187 height 21
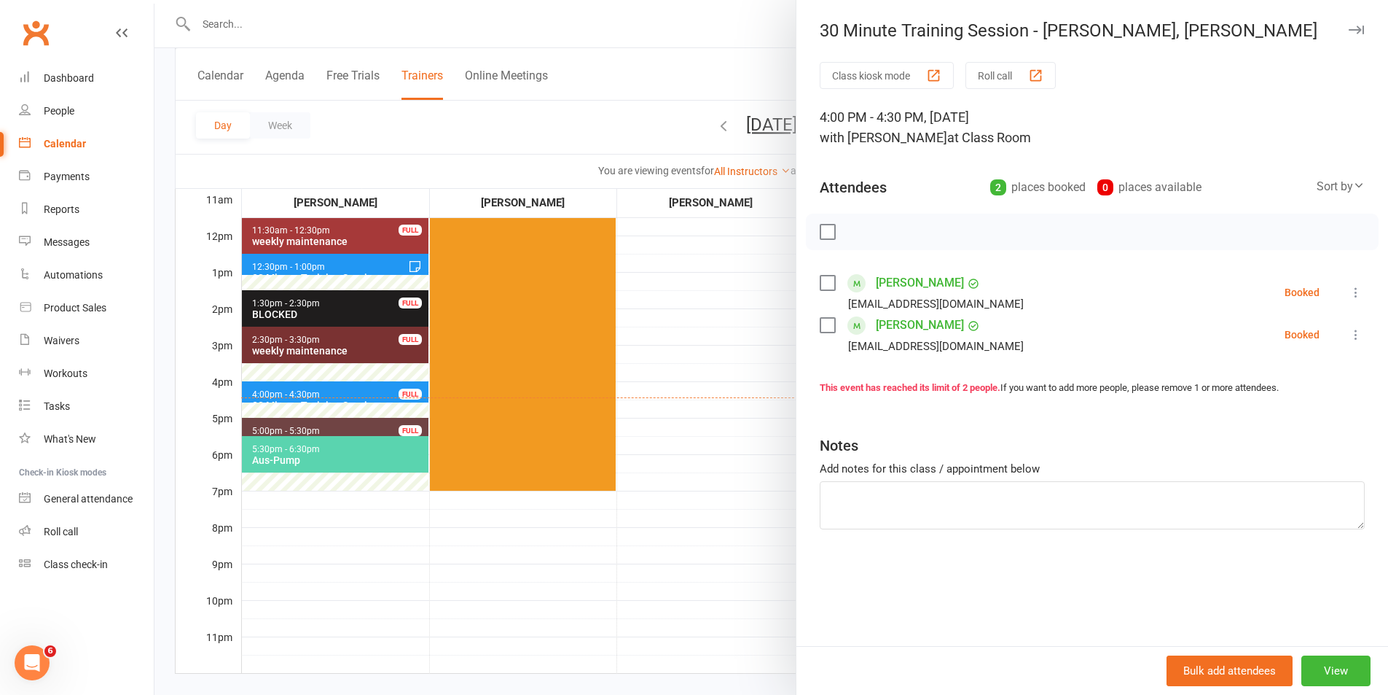
click at [721, 381] on div at bounding box center [772, 347] width 1234 height 695
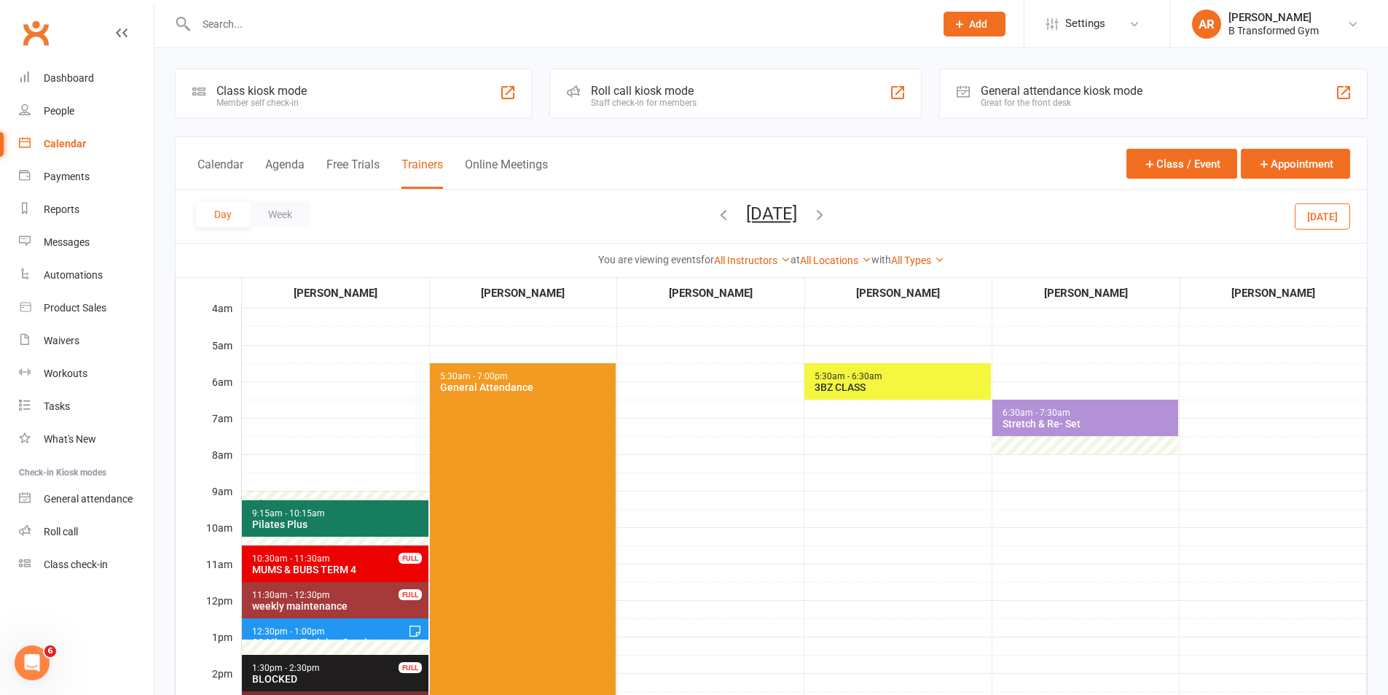
click at [354, 626] on span "12:30pm - 1:00pm 30 Minute Training Session - [PERSON_NAME]" at bounding box center [335, 628] width 187 height 21
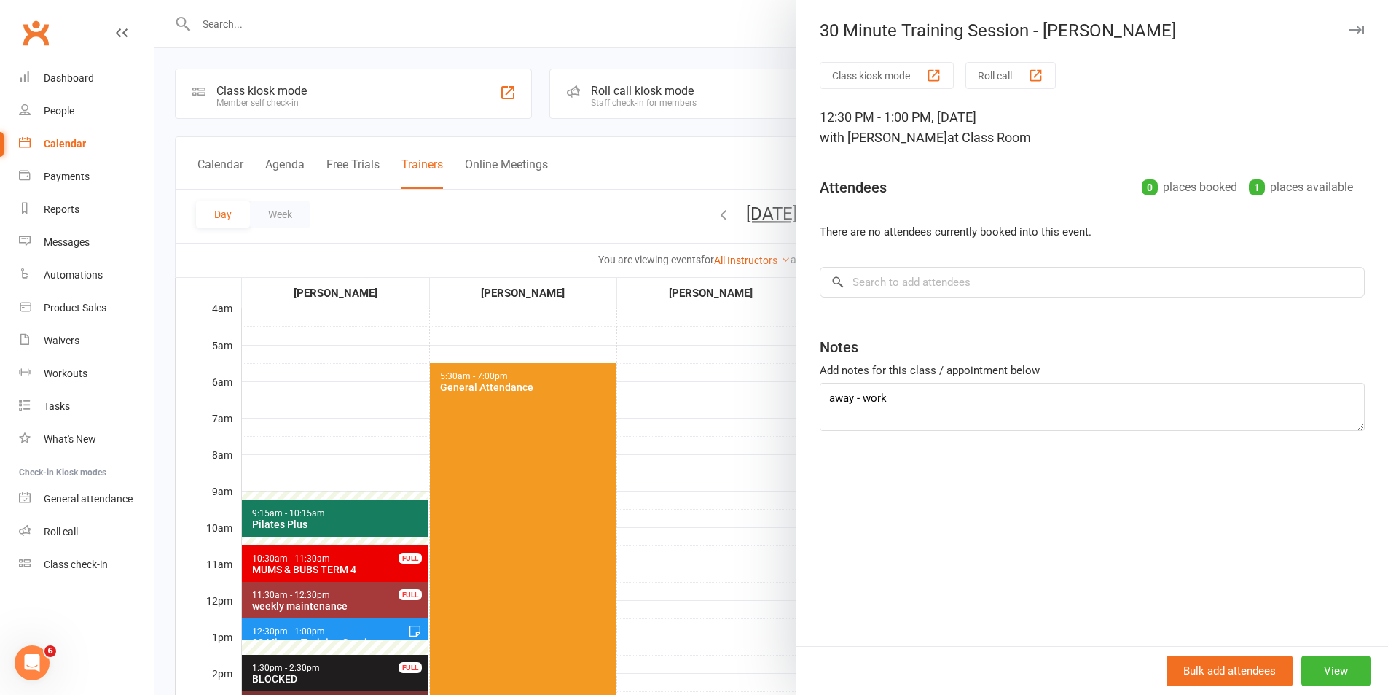
click at [686, 544] on div at bounding box center [772, 347] width 1234 height 695
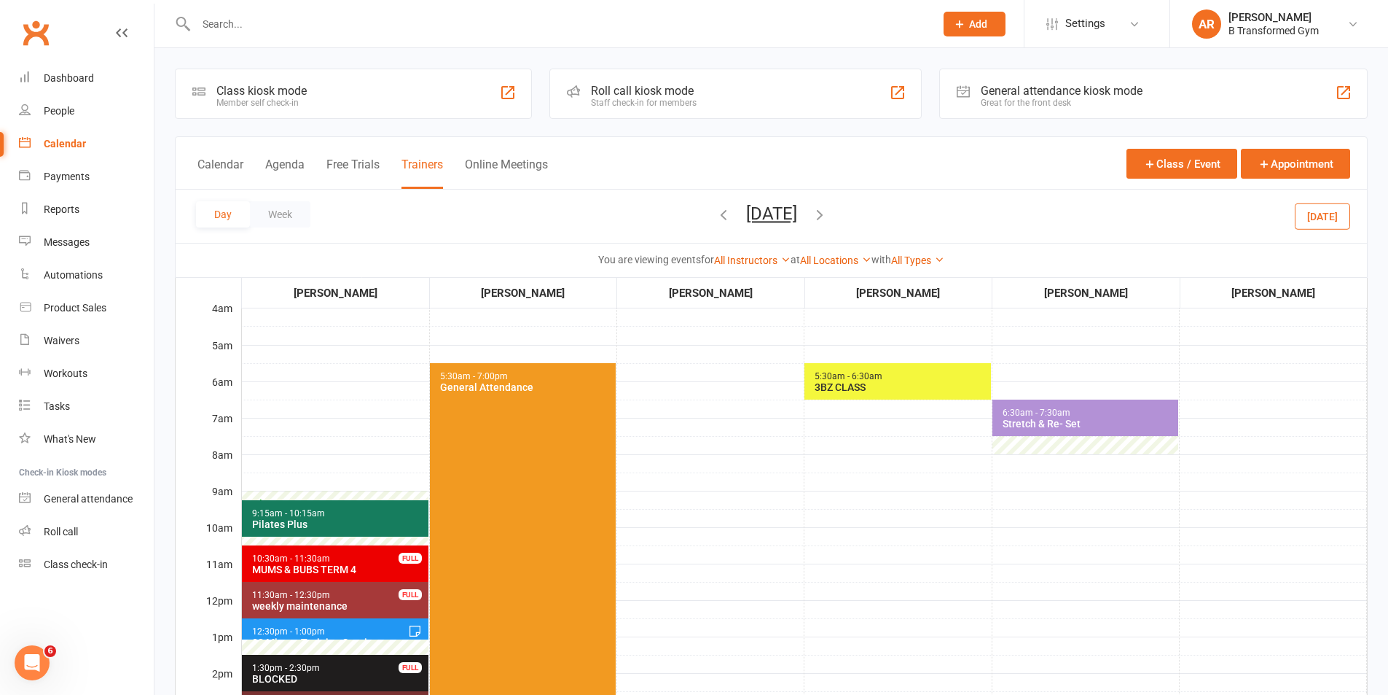
scroll to position [364, 0]
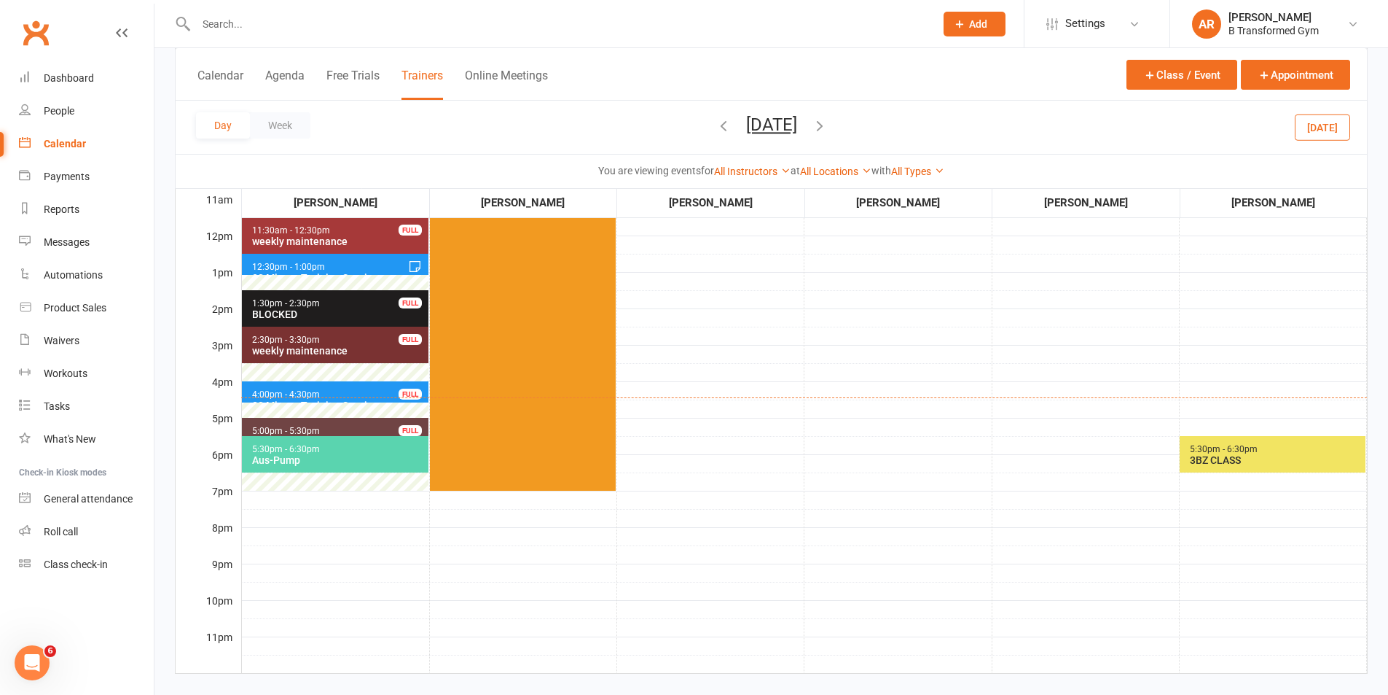
click at [828, 122] on icon "button" at bounding box center [820, 125] width 16 height 16
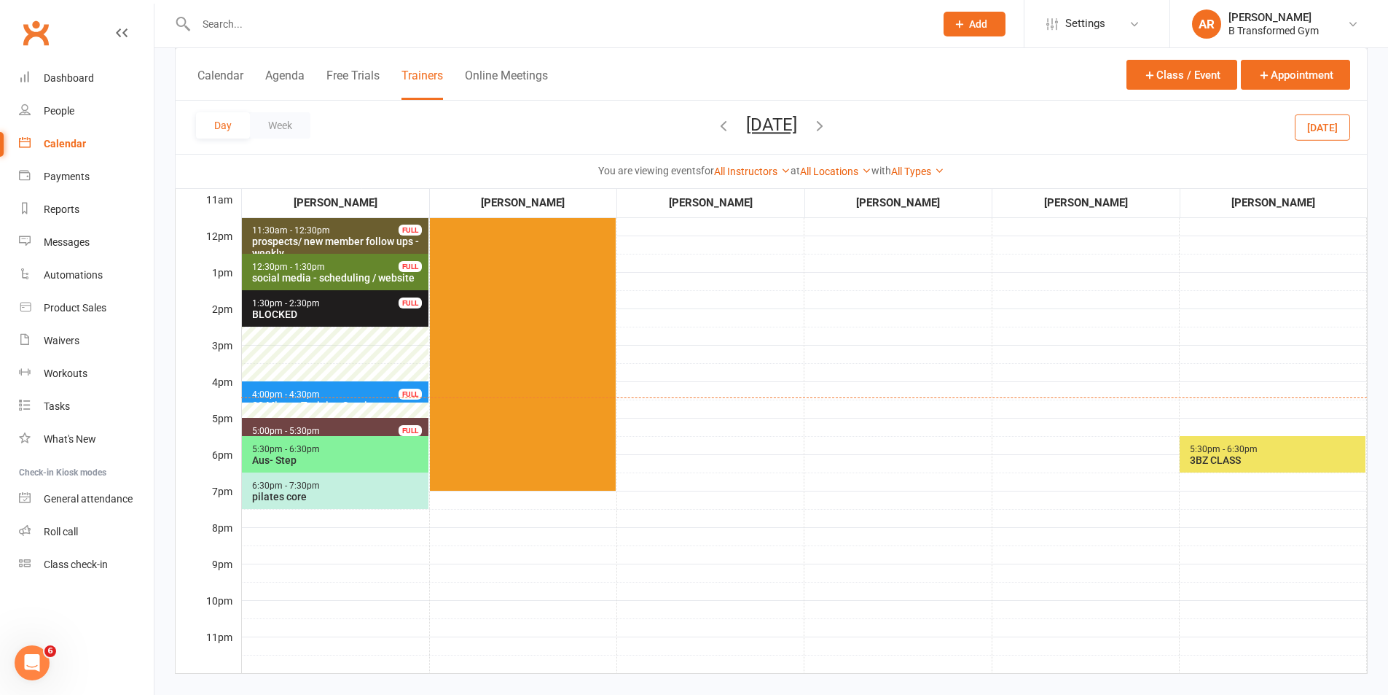
click at [348, 392] on span "4:00pm - 4:30pm 30 Minute Training Session - [PERSON_NAME] FULL" at bounding box center [335, 391] width 187 height 21
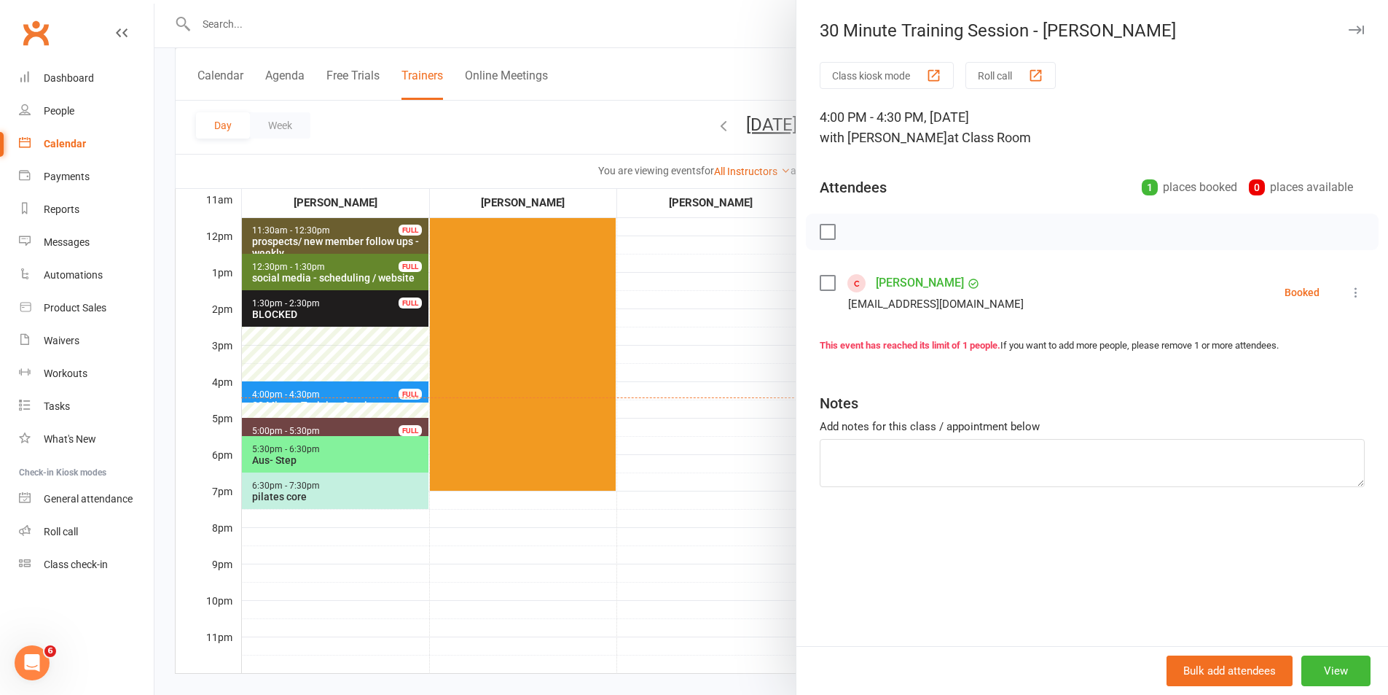
click at [827, 230] on label at bounding box center [827, 231] width 15 height 15
click at [947, 232] on icon "button" at bounding box center [952, 232] width 16 height 16
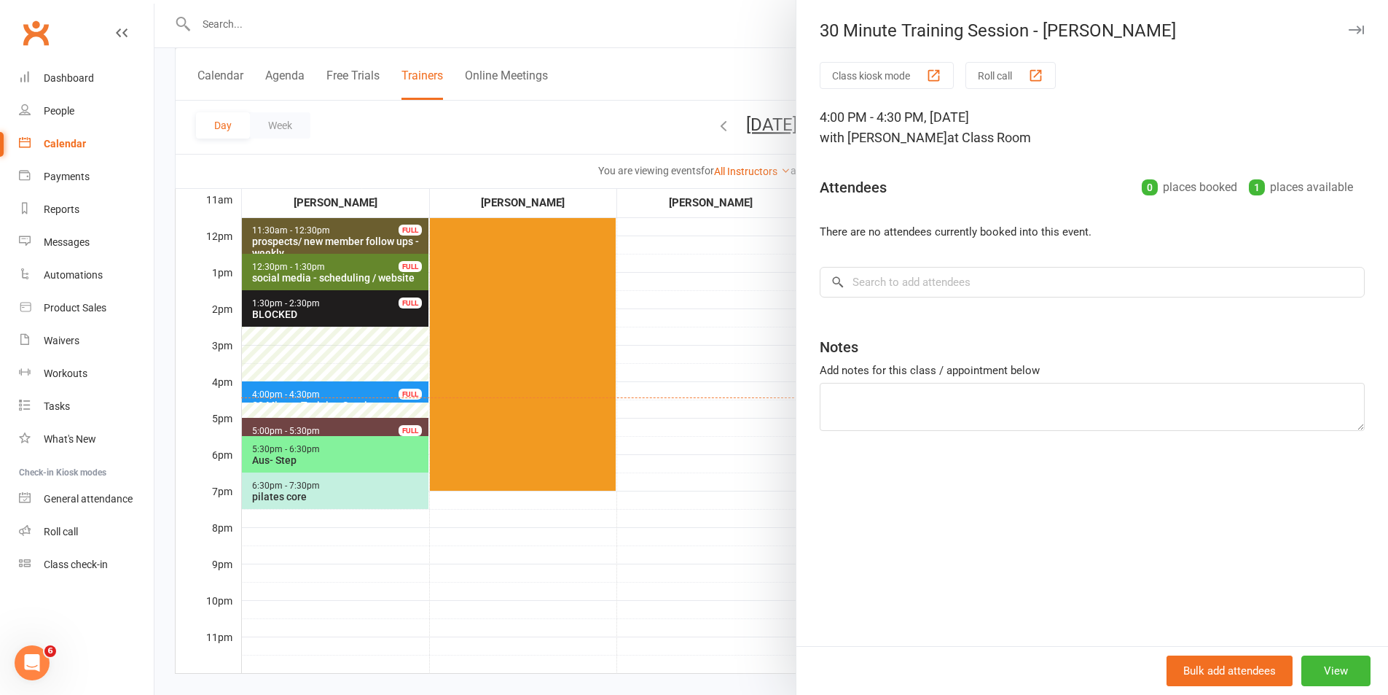
click at [700, 319] on div at bounding box center [772, 347] width 1234 height 695
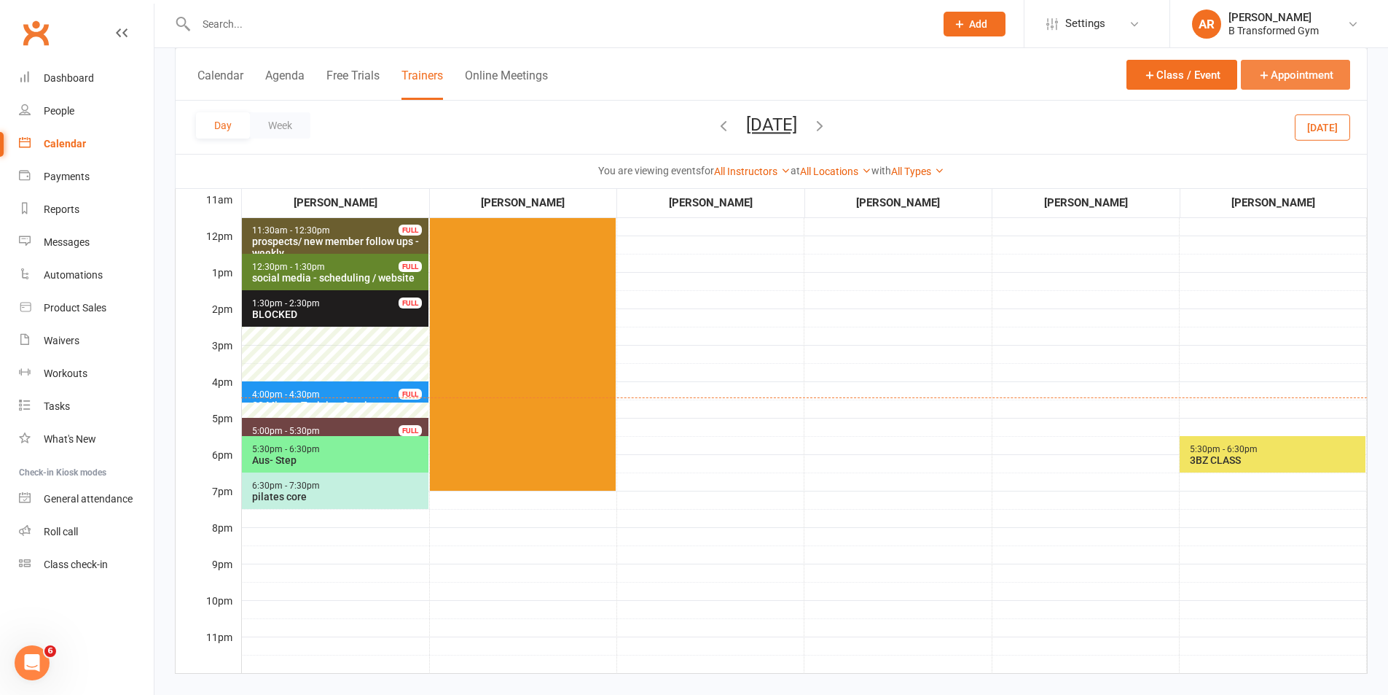
click at [1272, 69] on button "Appointment" at bounding box center [1295, 75] width 109 height 30
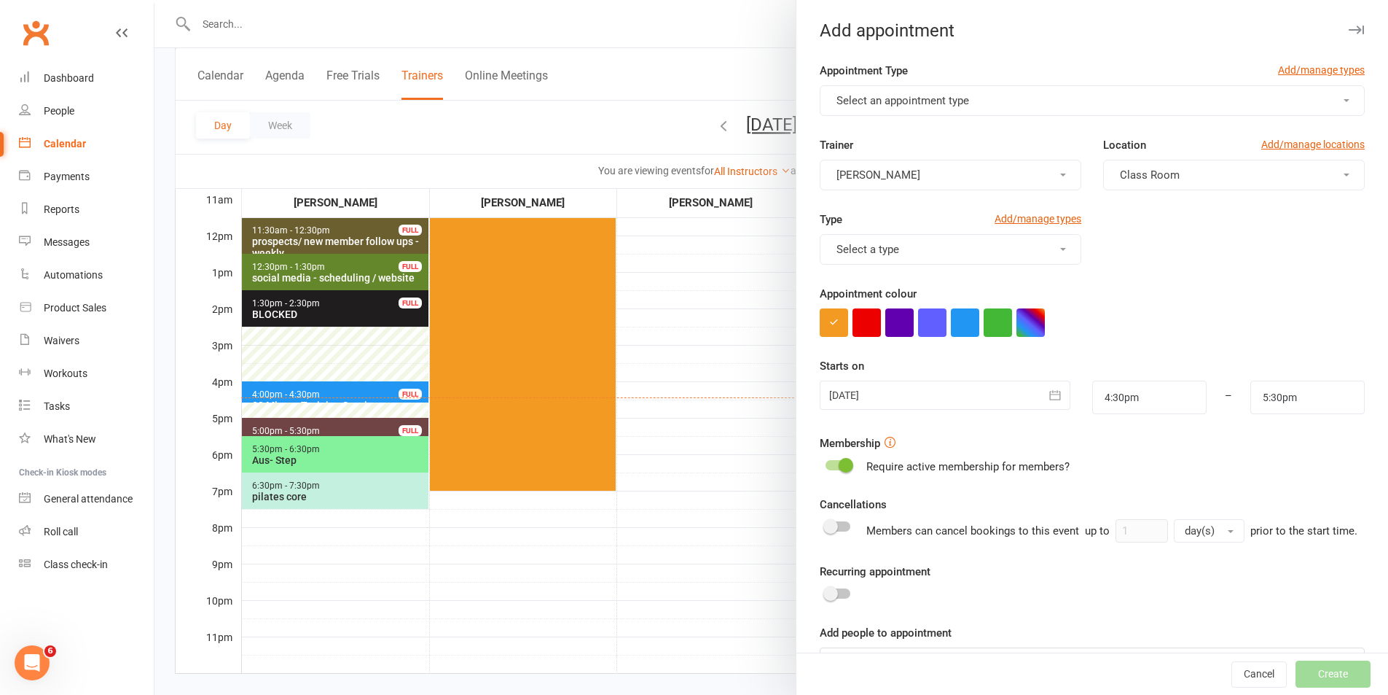
click at [924, 90] on button "Select an appointment type" at bounding box center [1092, 100] width 545 height 31
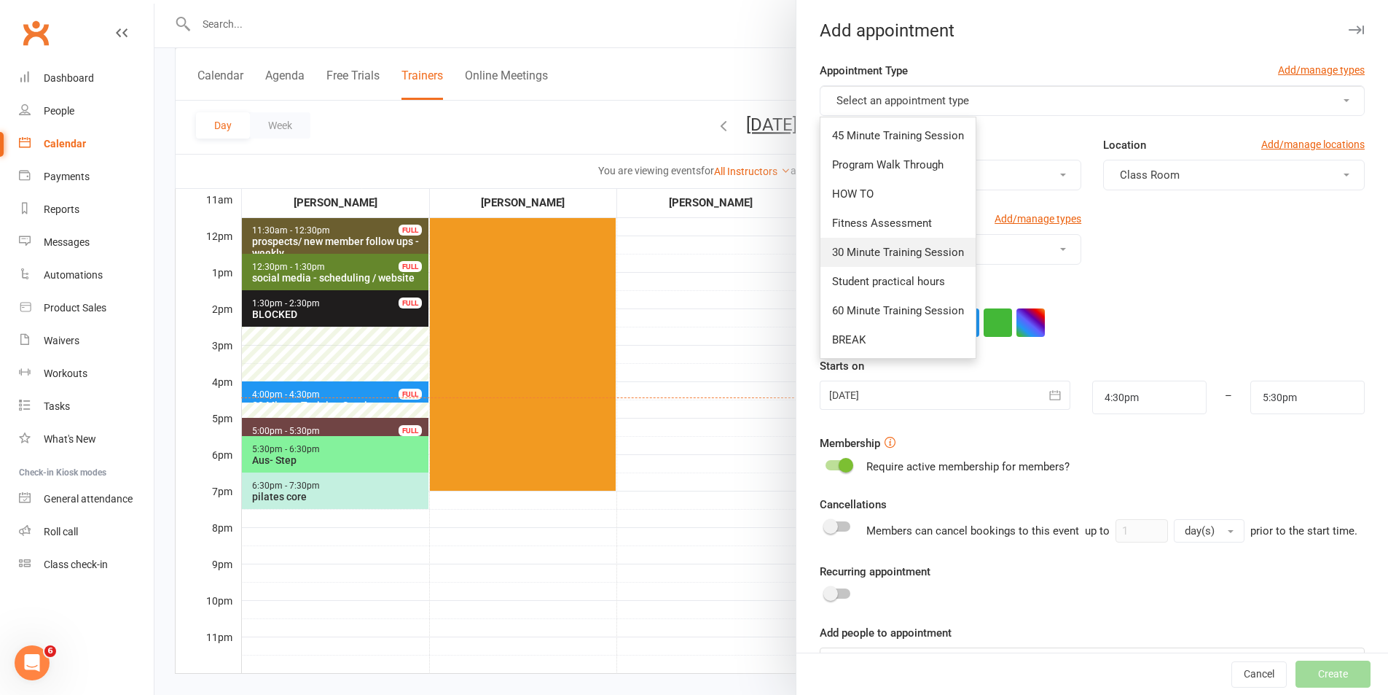
drag, startPoint x: 859, startPoint y: 257, endPoint x: 859, endPoint y: 329, distance: 71.4
click at [859, 258] on span "30 Minute Training Session" at bounding box center [898, 252] width 132 height 13
type input "5:00pm"
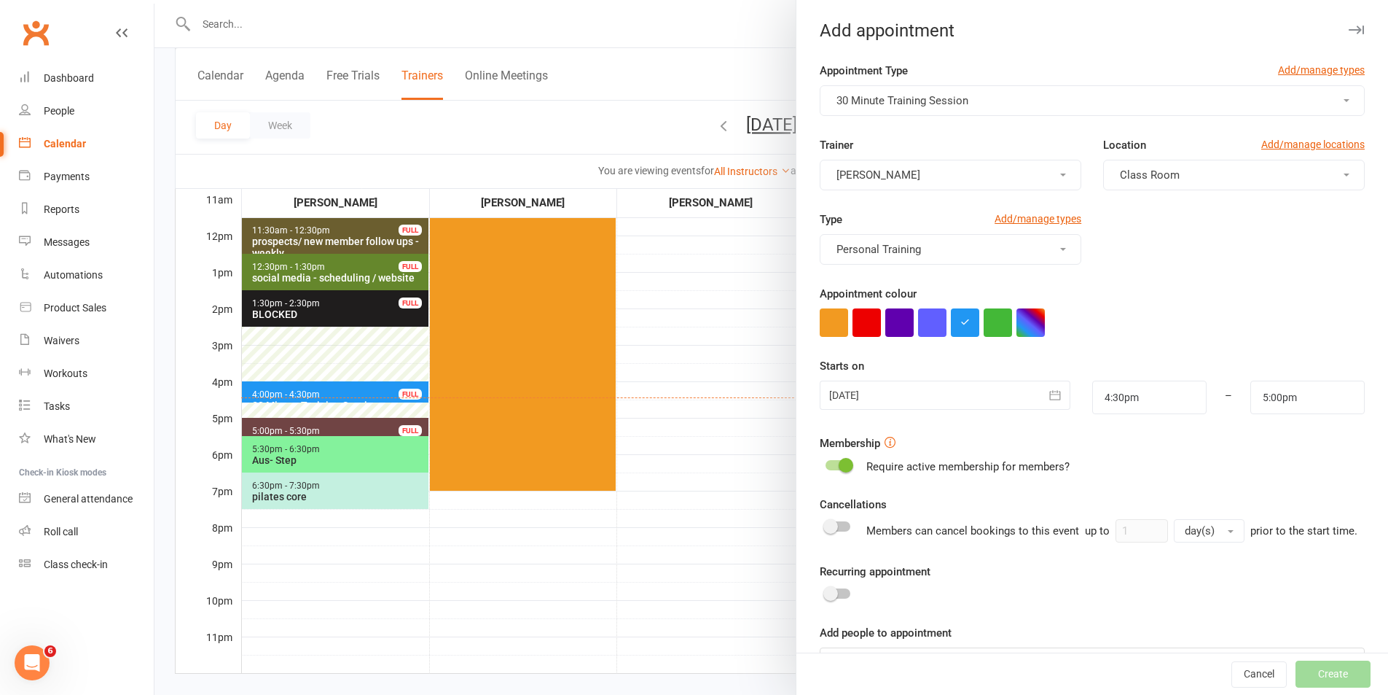
click at [857, 402] on div at bounding box center [945, 394] width 250 height 29
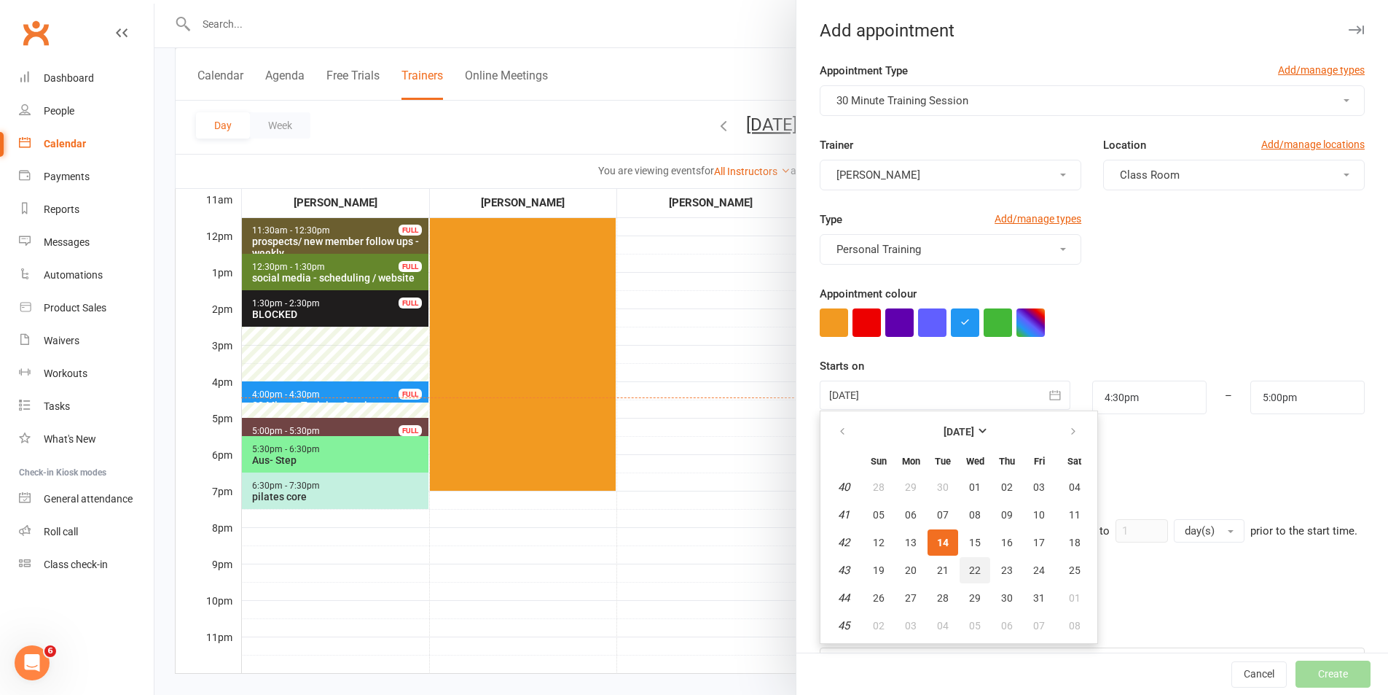
drag, startPoint x: 961, startPoint y: 577, endPoint x: 1031, endPoint y: 447, distance: 148.0
click at [961, 577] on button "22" at bounding box center [975, 570] width 31 height 26
type input "[DATE]"
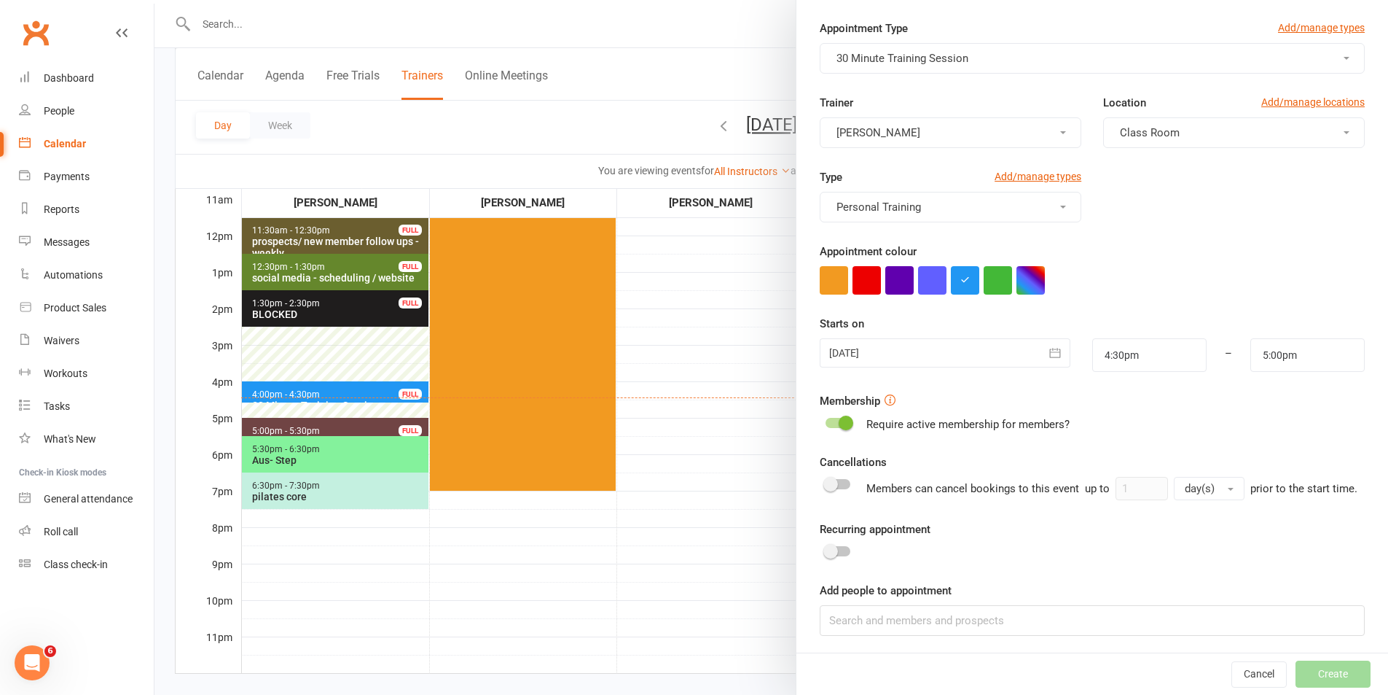
scroll to position [63, 0]
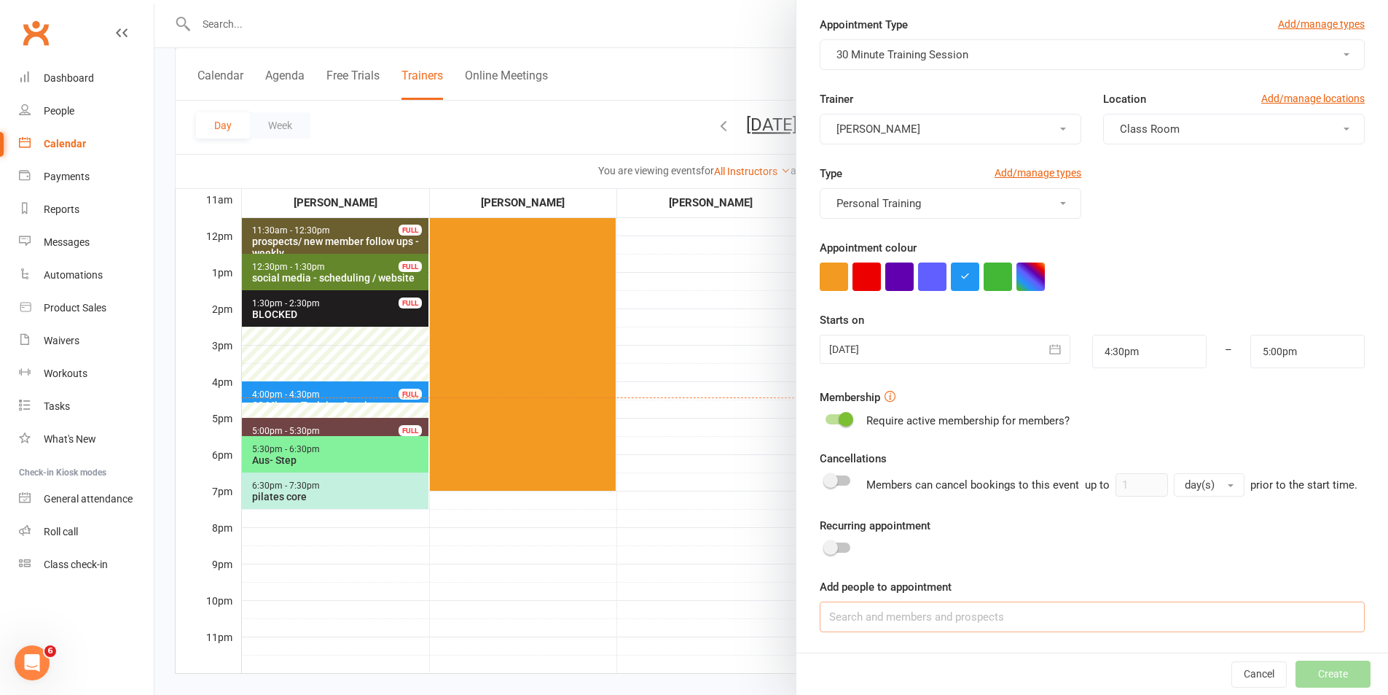
click at [997, 609] on input at bounding box center [1092, 616] width 545 height 31
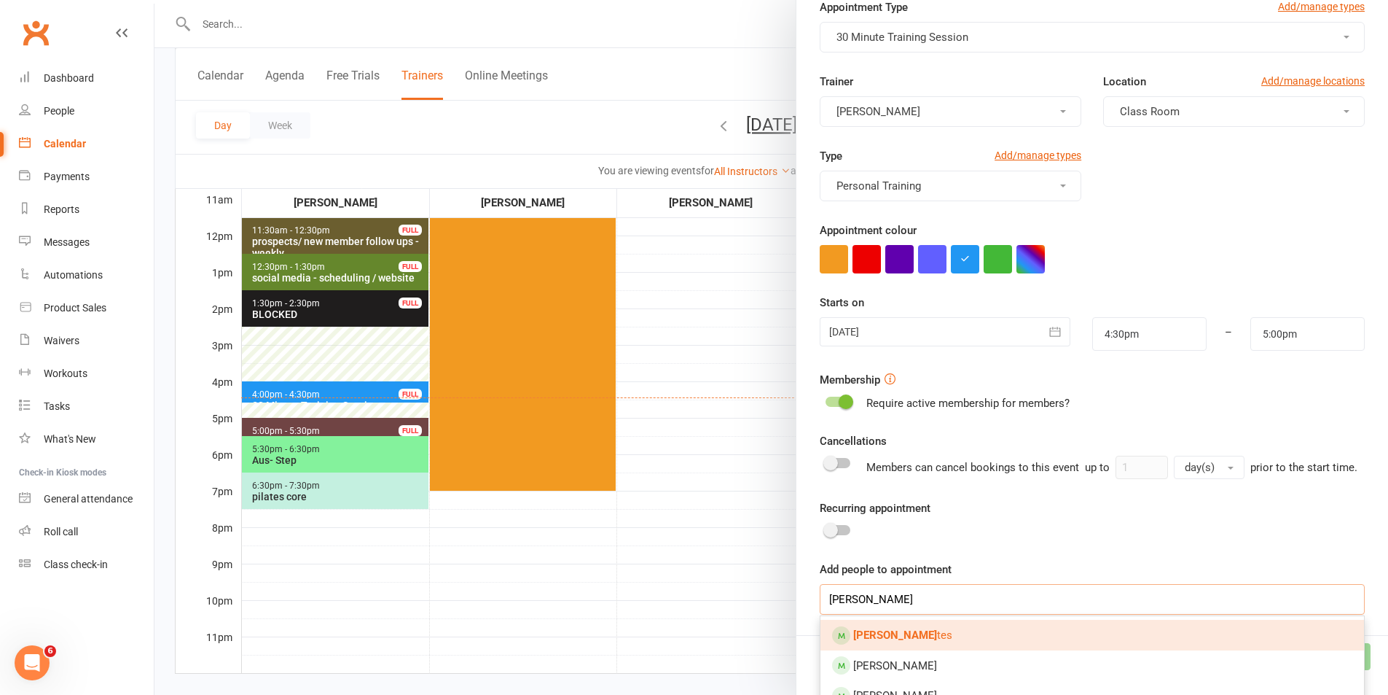
type input "[PERSON_NAME]"
click at [927, 645] on link "[PERSON_NAME]" at bounding box center [1093, 635] width 544 height 31
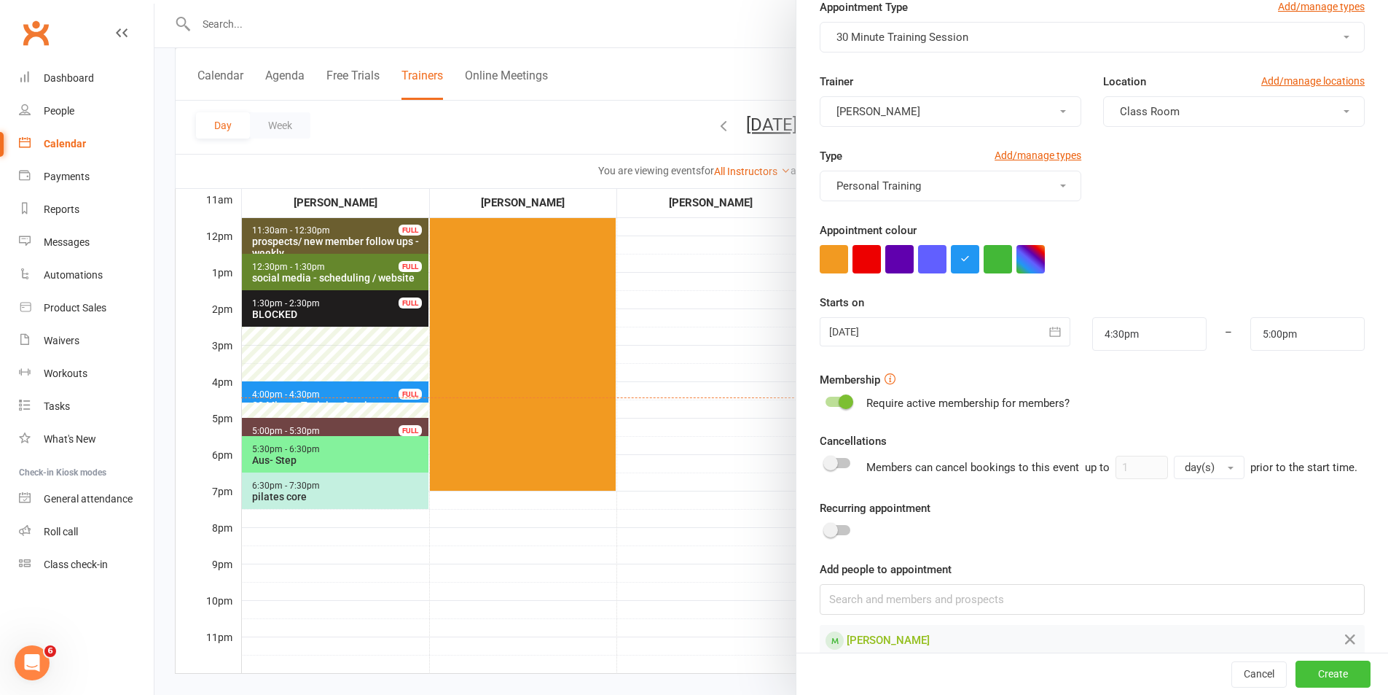
click at [1316, 678] on button "Create" at bounding box center [1333, 674] width 75 height 26
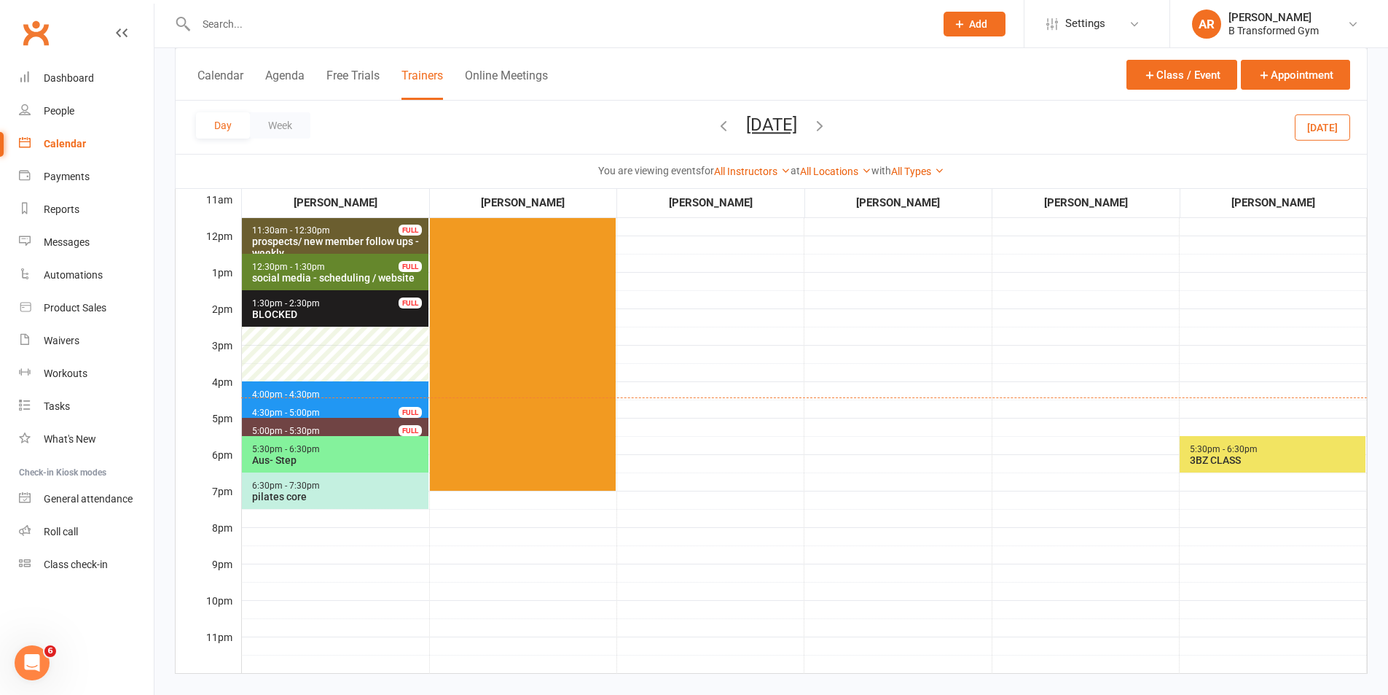
click at [828, 120] on icon "button" at bounding box center [820, 125] width 16 height 16
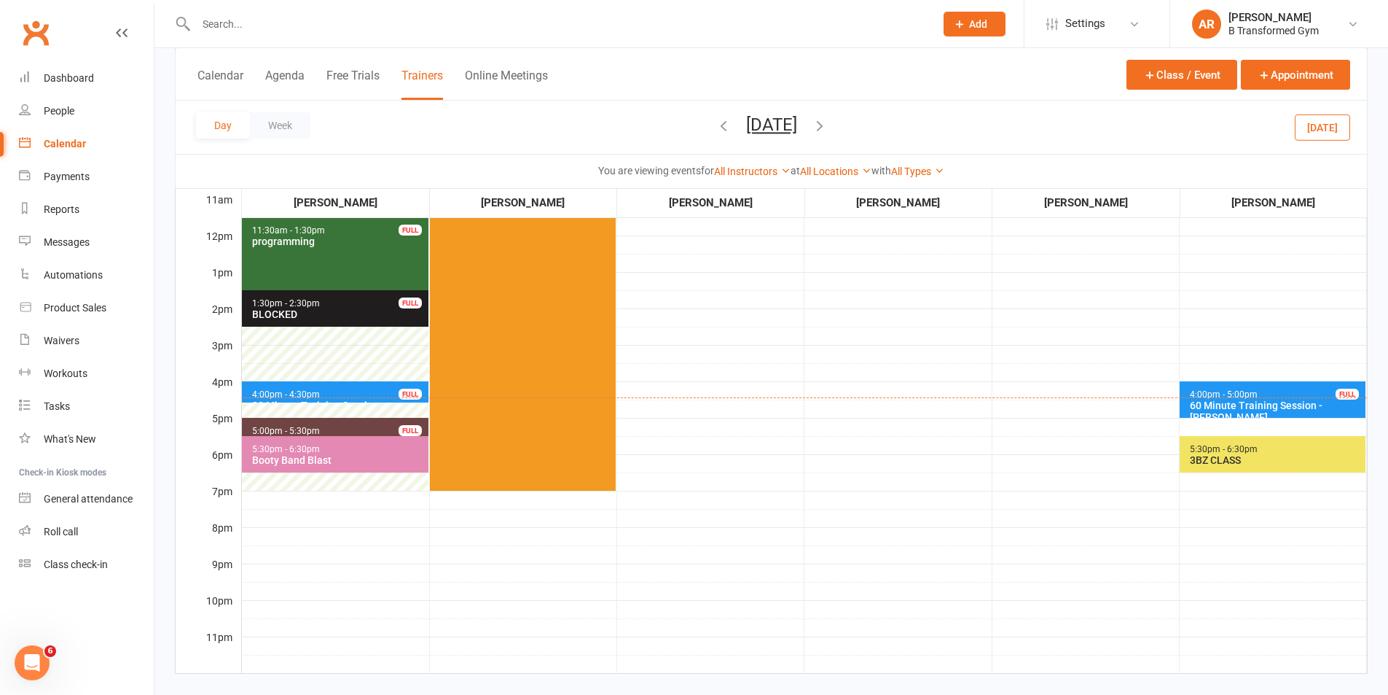
click at [313, 387] on span "4:00pm - 4:30pm 30 Minute Training Session - [PERSON_NAME]... FULL" at bounding box center [335, 391] width 187 height 21
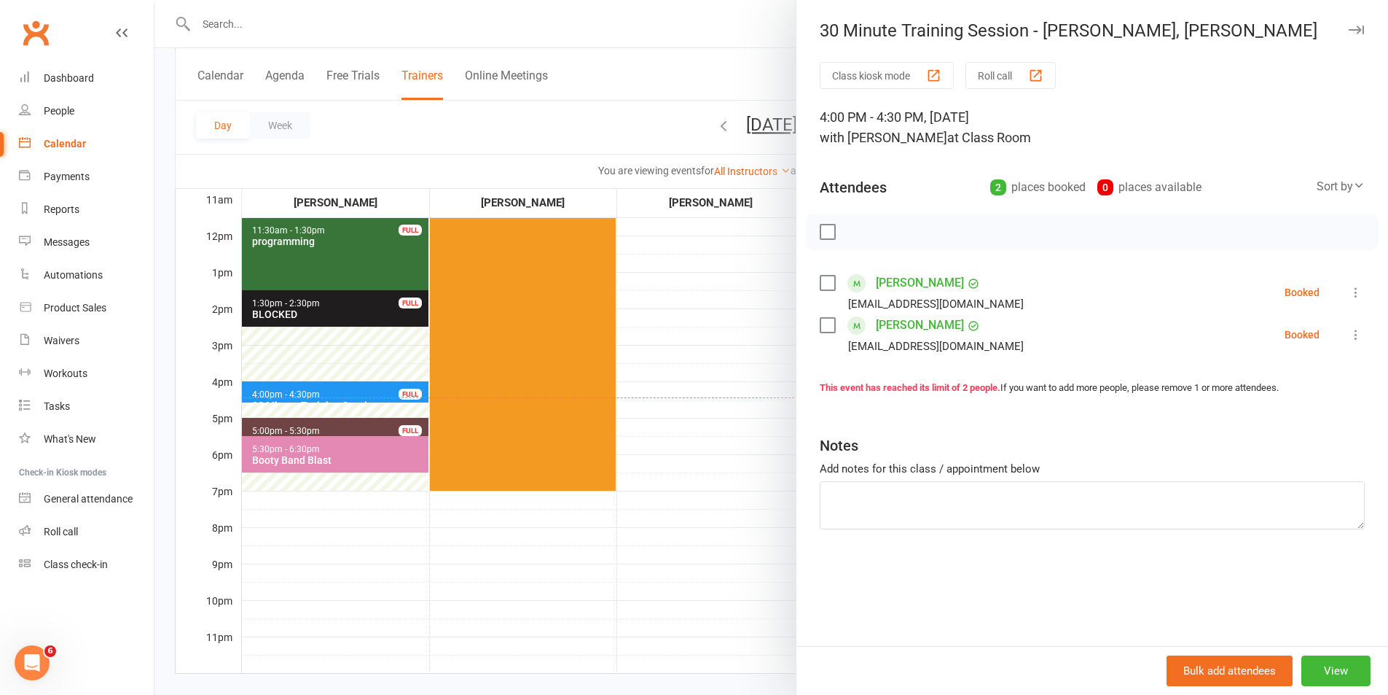
click at [735, 390] on div at bounding box center [772, 347] width 1234 height 695
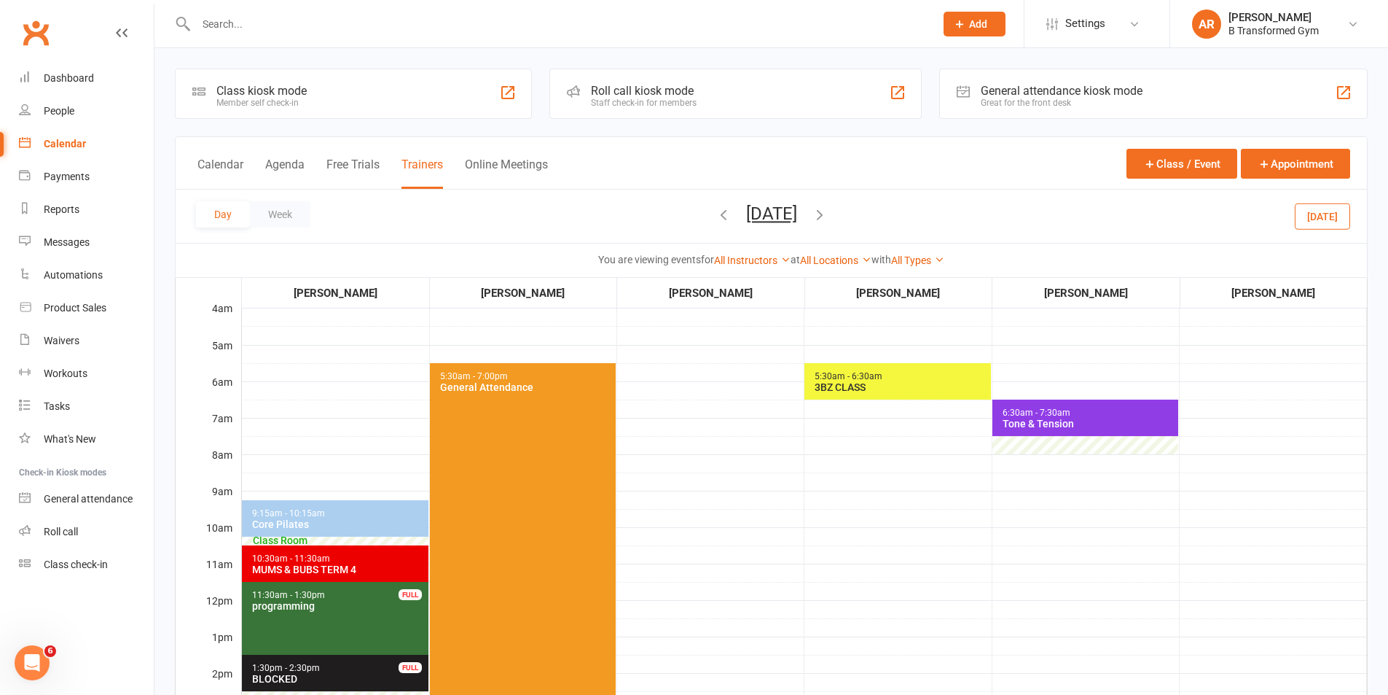
scroll to position [364, 0]
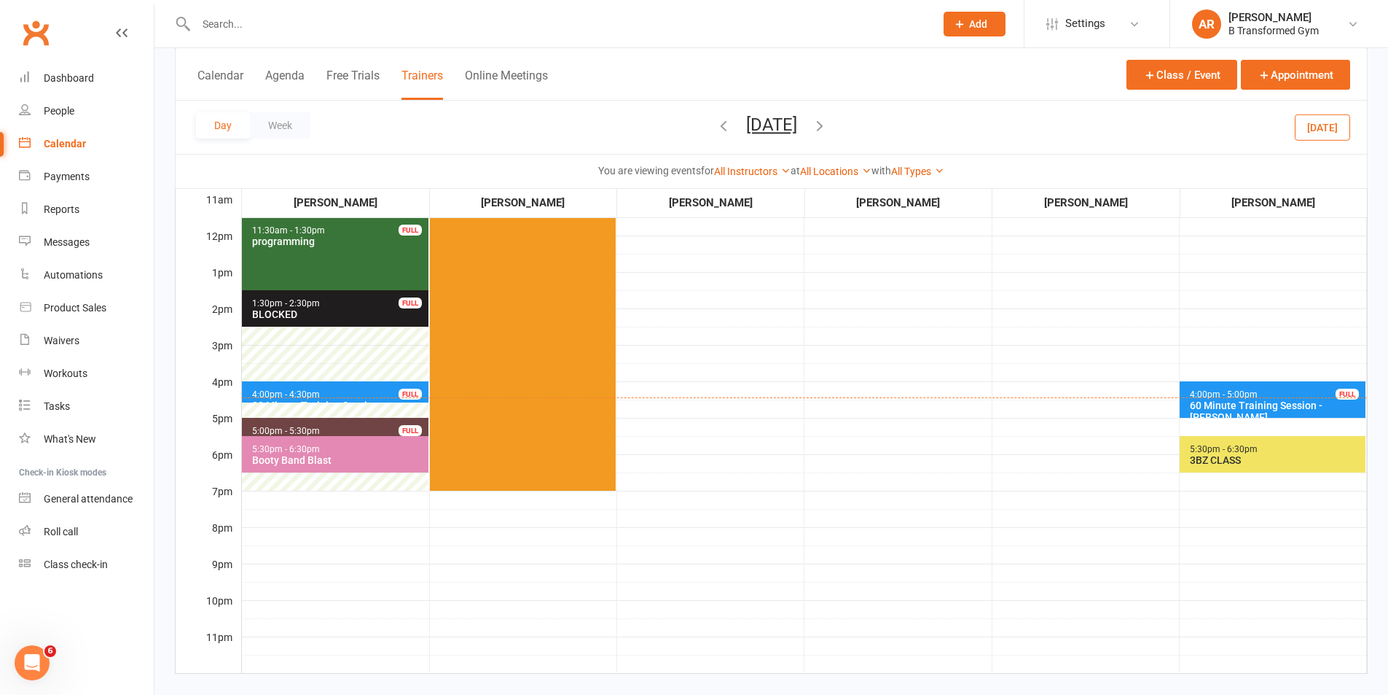
click at [828, 121] on icon "button" at bounding box center [820, 125] width 16 height 16
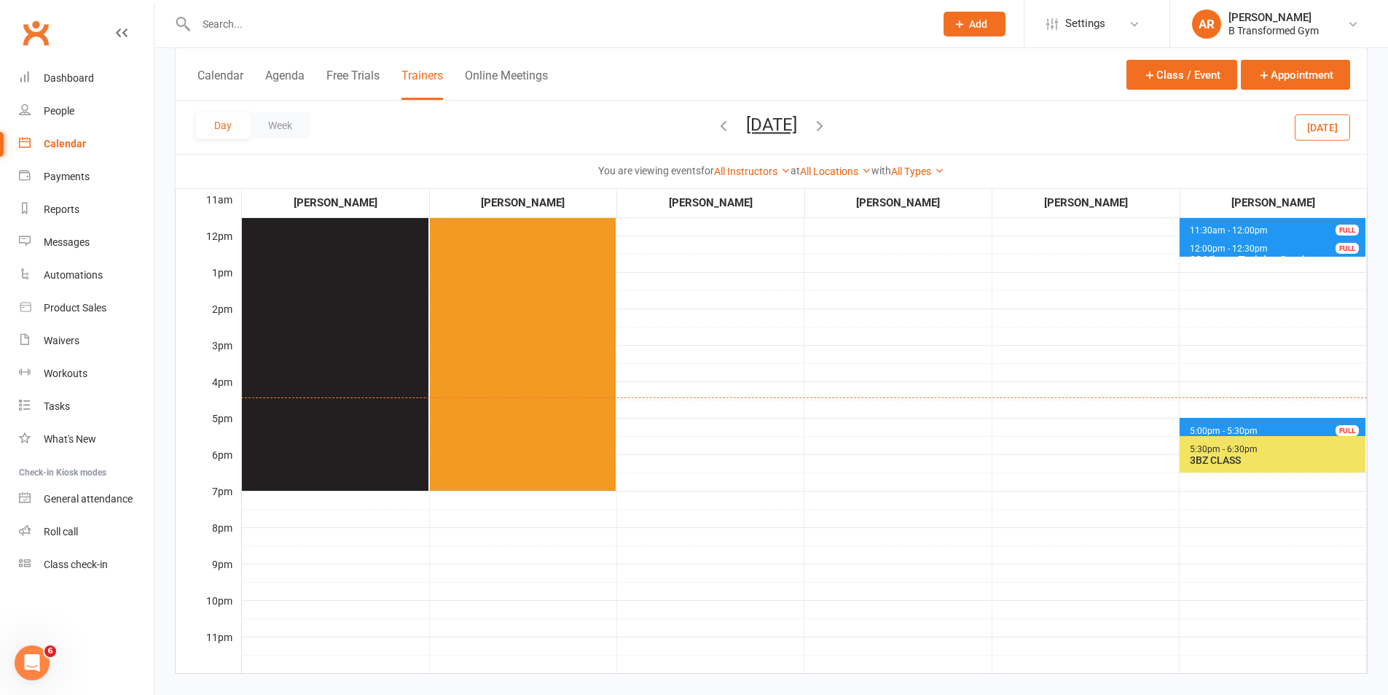
scroll to position [0, 0]
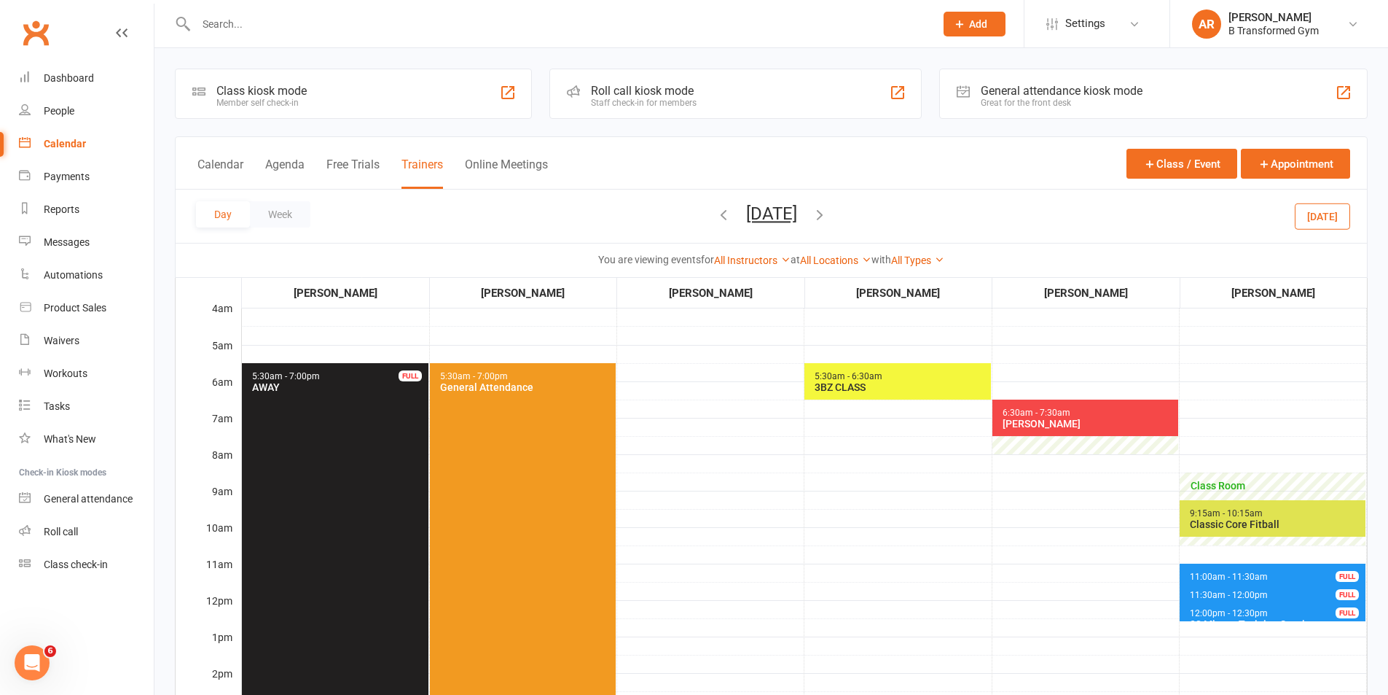
click at [1219, 575] on span "11:00am - 11:30am" at bounding box center [1228, 576] width 79 height 10
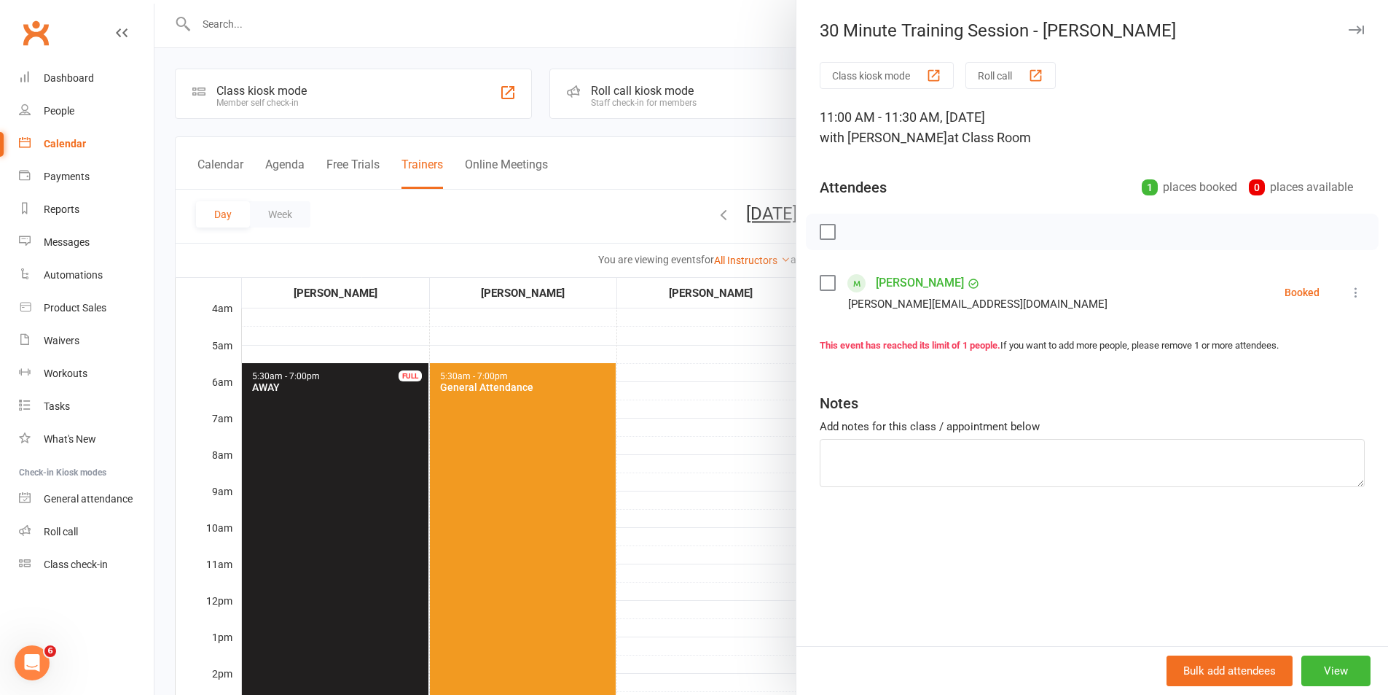
click at [719, 541] on div at bounding box center [772, 347] width 1234 height 695
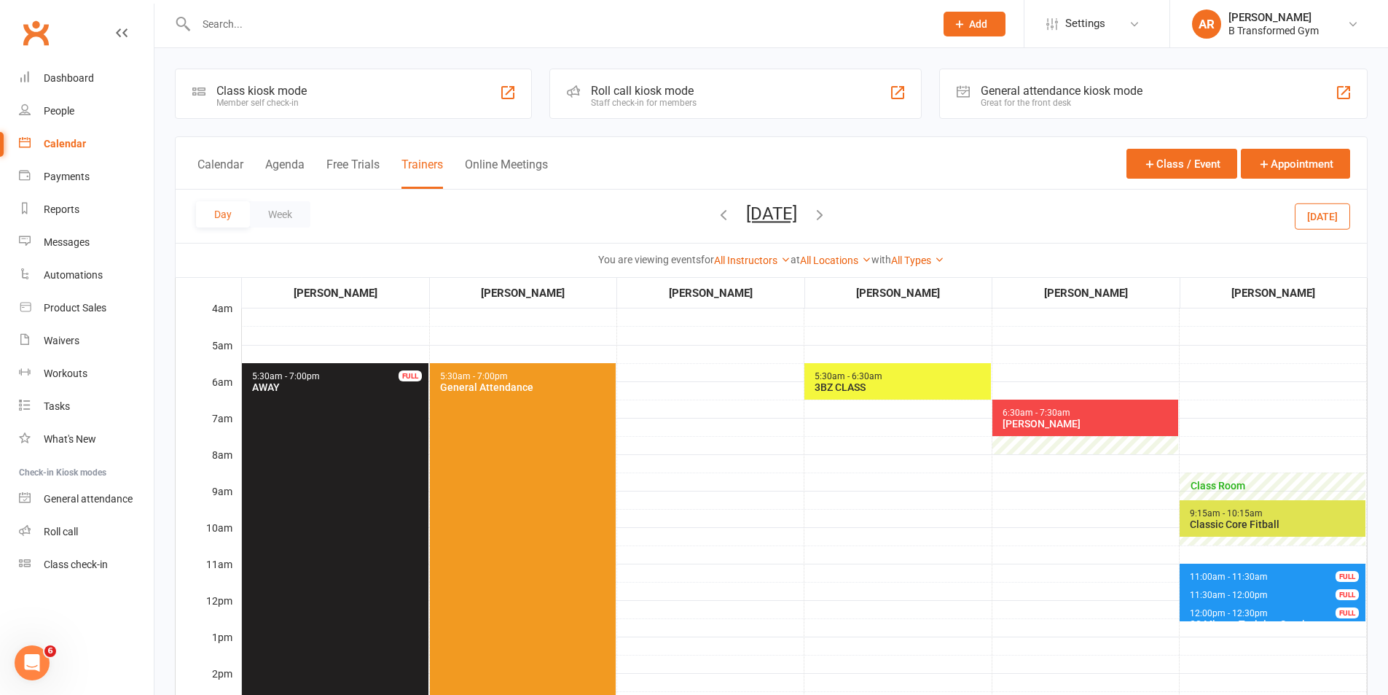
click at [1205, 598] on span "11:30am - 12:00pm" at bounding box center [1228, 595] width 79 height 10
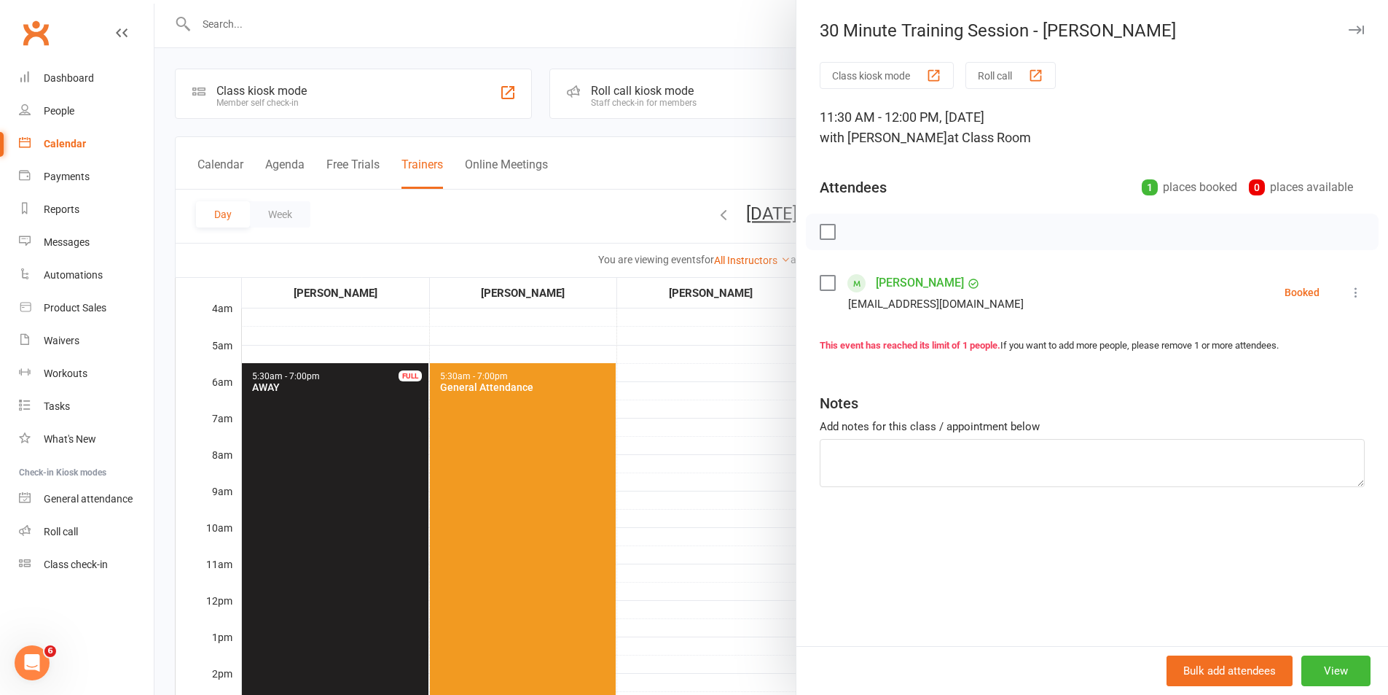
click at [730, 574] on div at bounding box center [772, 347] width 1234 height 695
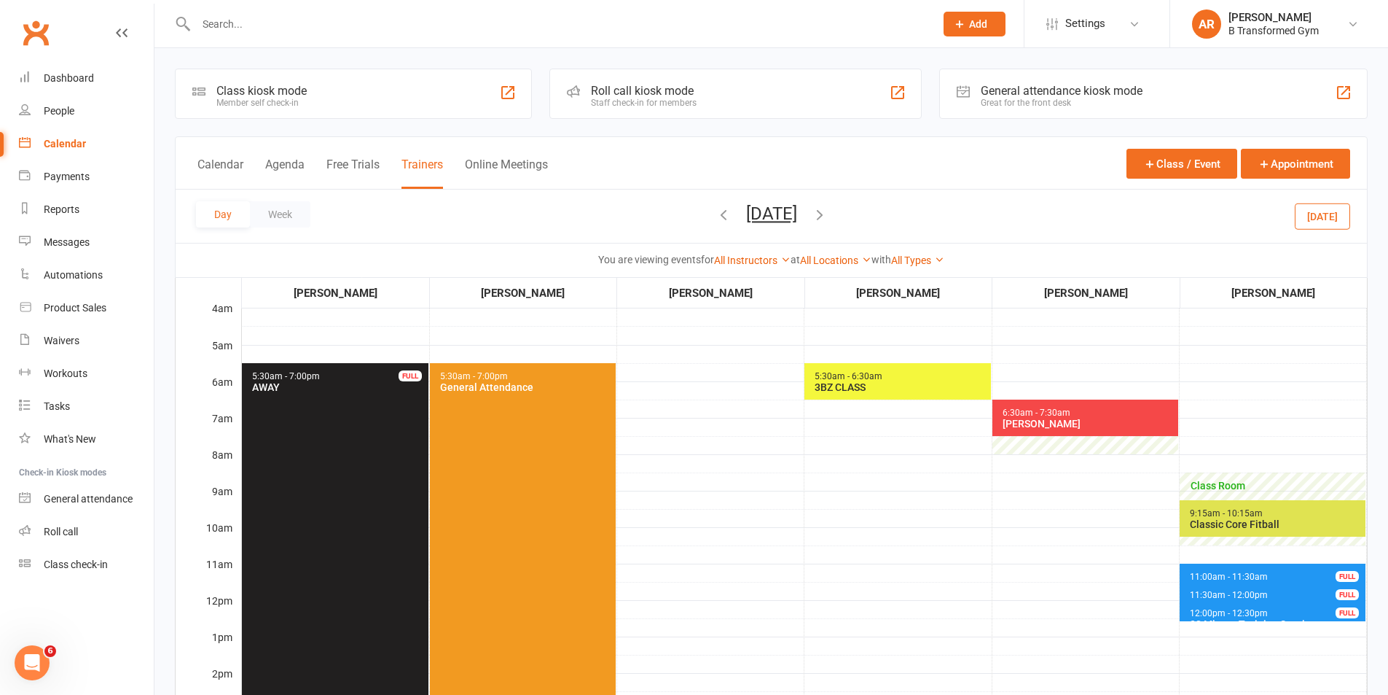
click at [1200, 618] on div "30 Minute Training Session - [PERSON_NAME]" at bounding box center [1275, 629] width 173 height 23
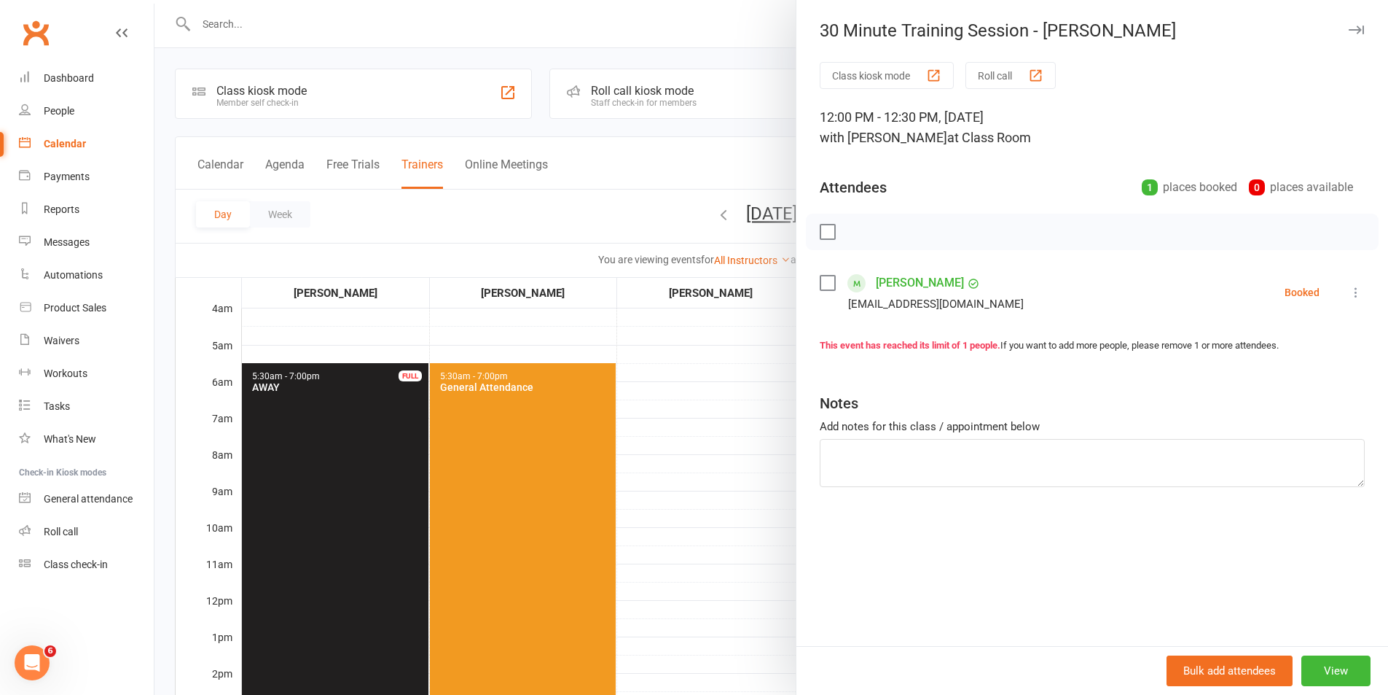
click at [714, 577] on div at bounding box center [772, 347] width 1234 height 695
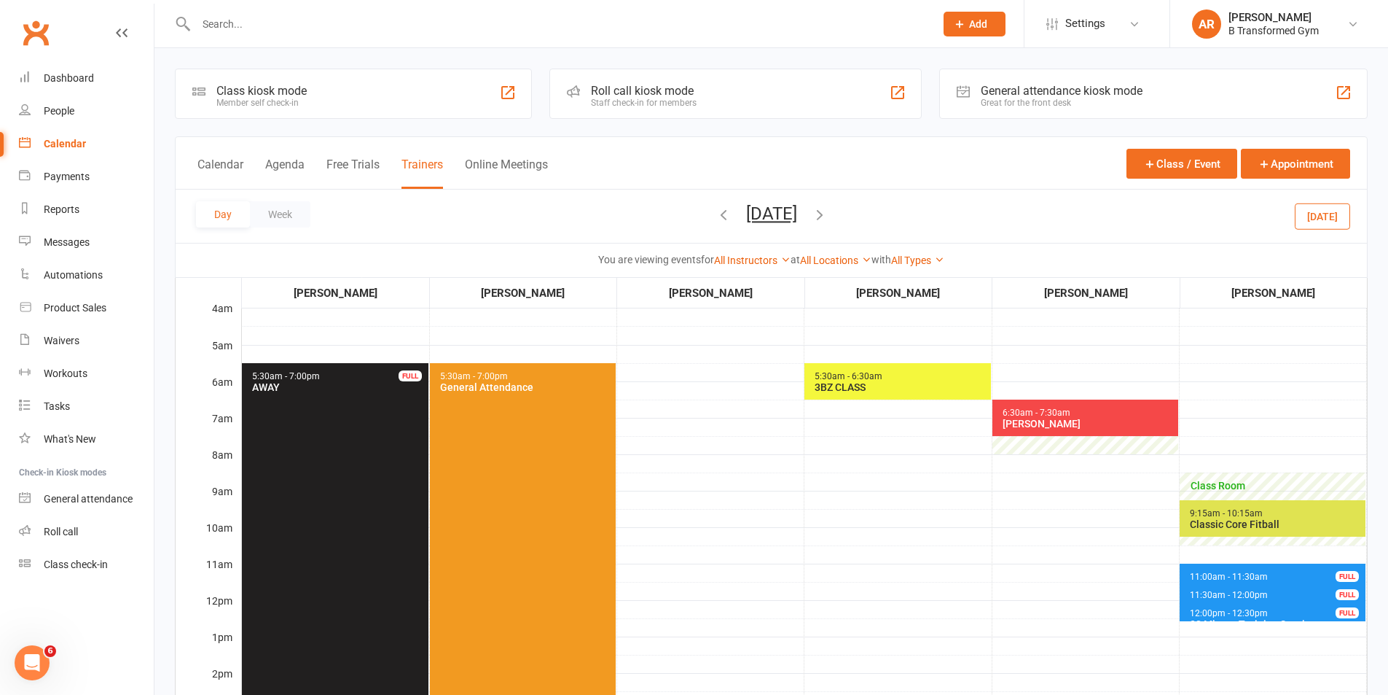
scroll to position [364, 0]
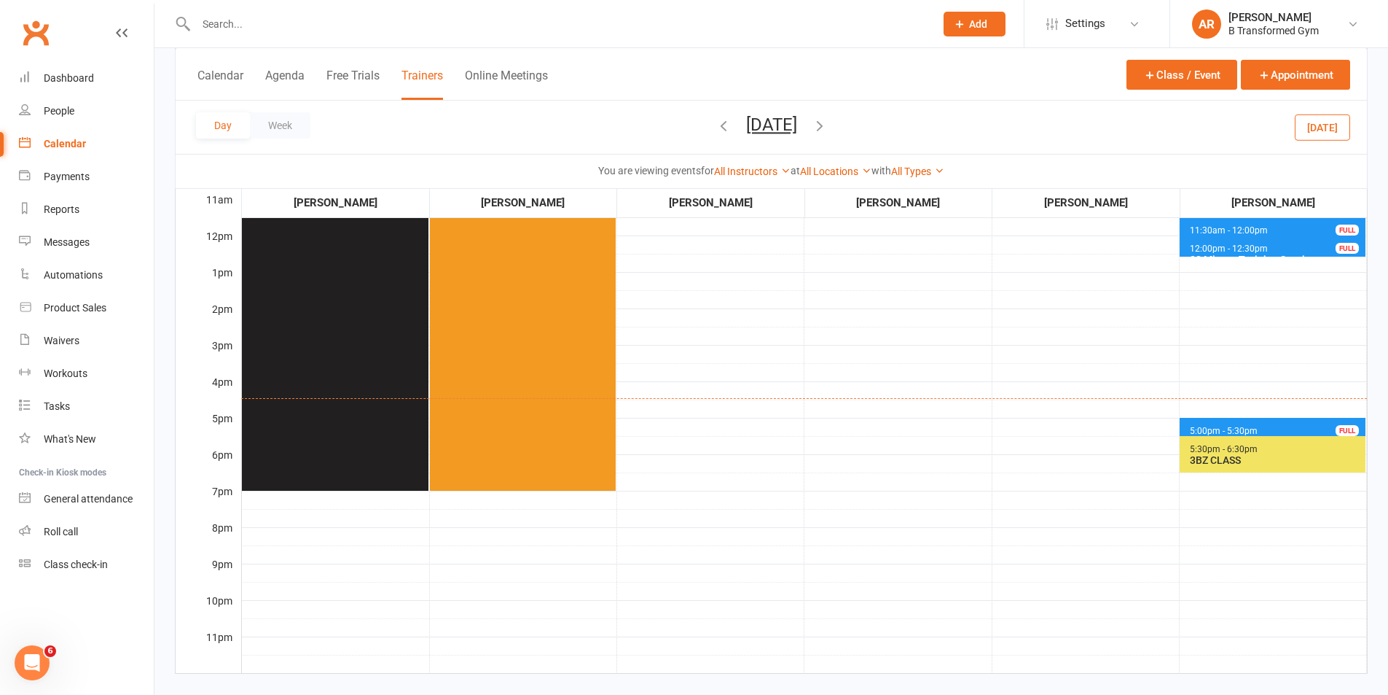
click at [1200, 420] on span "5:00pm - 5:30pm 30 Minute Training Session - [PERSON_NAME] FULL" at bounding box center [1273, 428] width 186 height 21
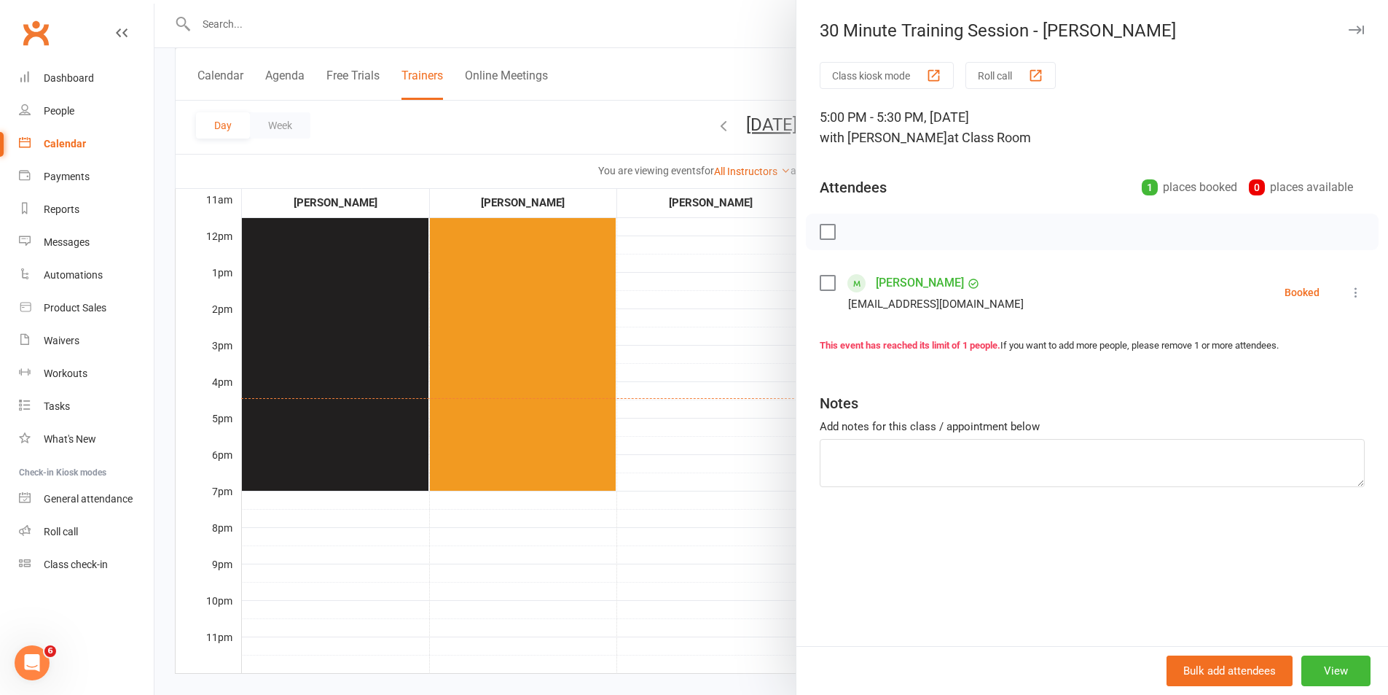
click at [710, 386] on div at bounding box center [772, 347] width 1234 height 695
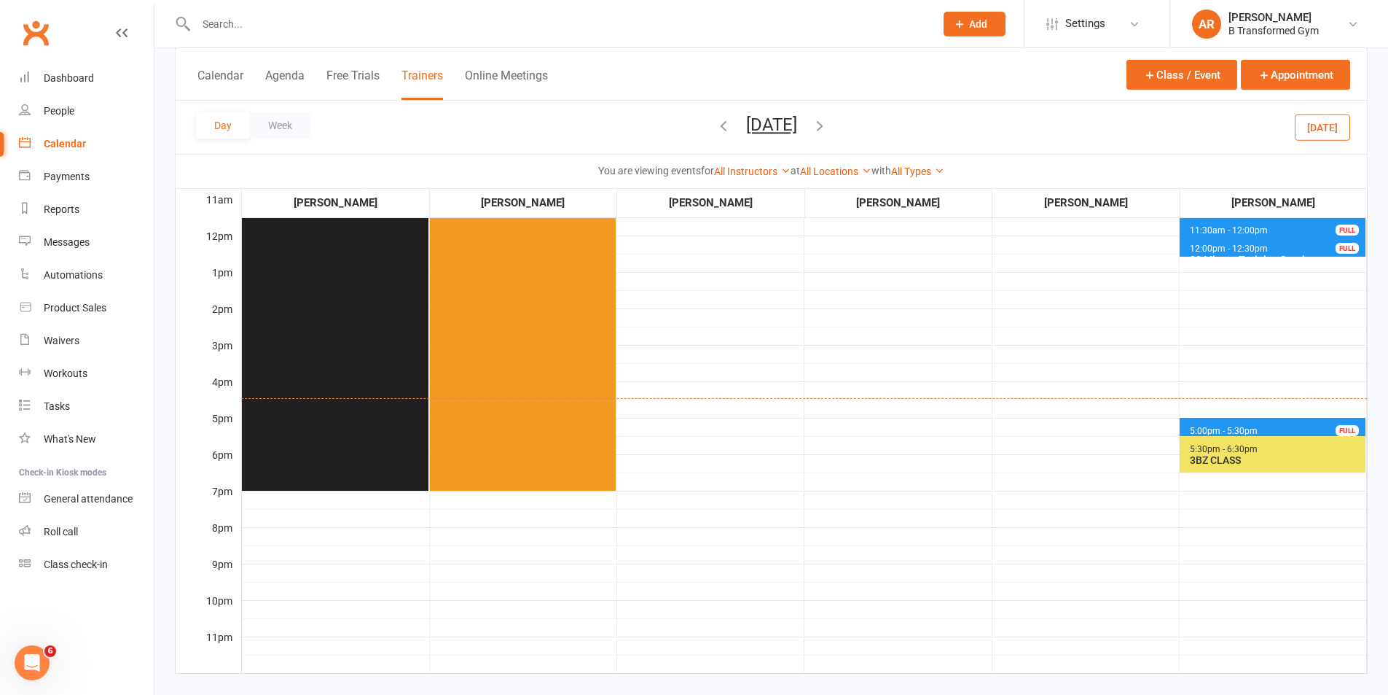
scroll to position [0, 0]
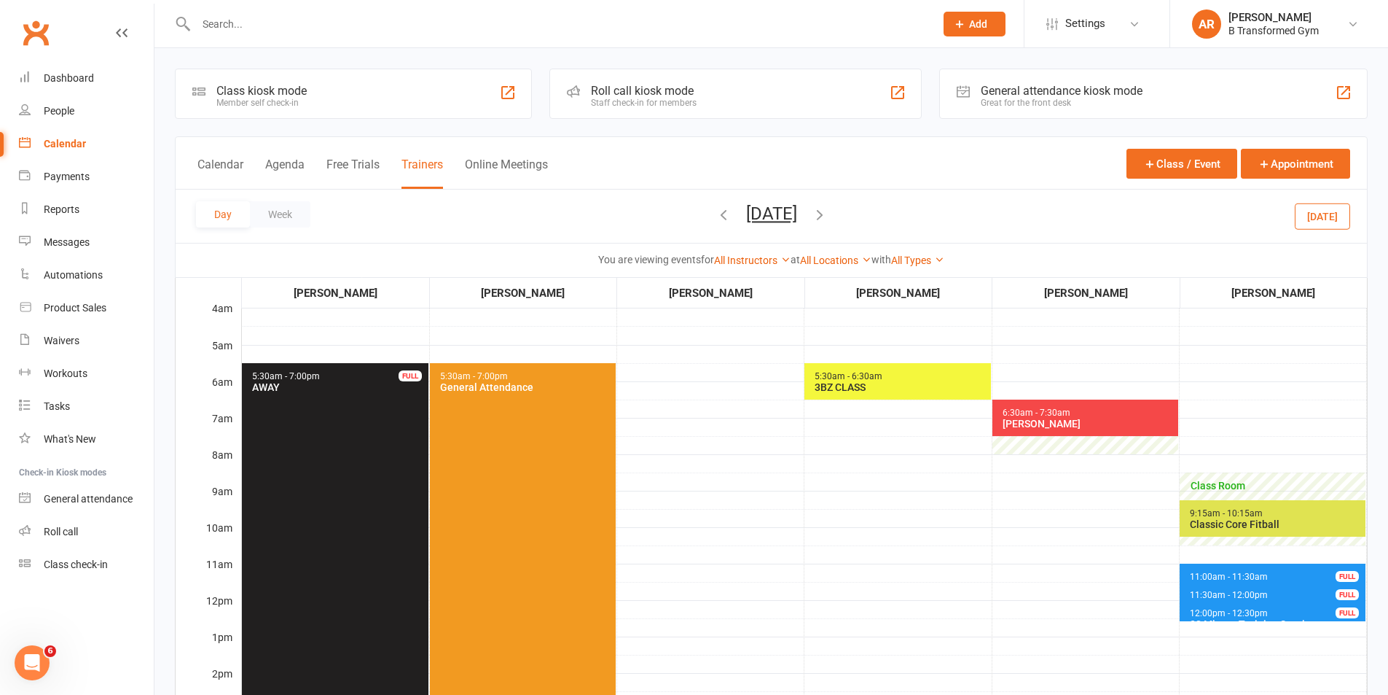
click at [772, 211] on button "[DATE]" at bounding box center [771, 213] width 51 height 20
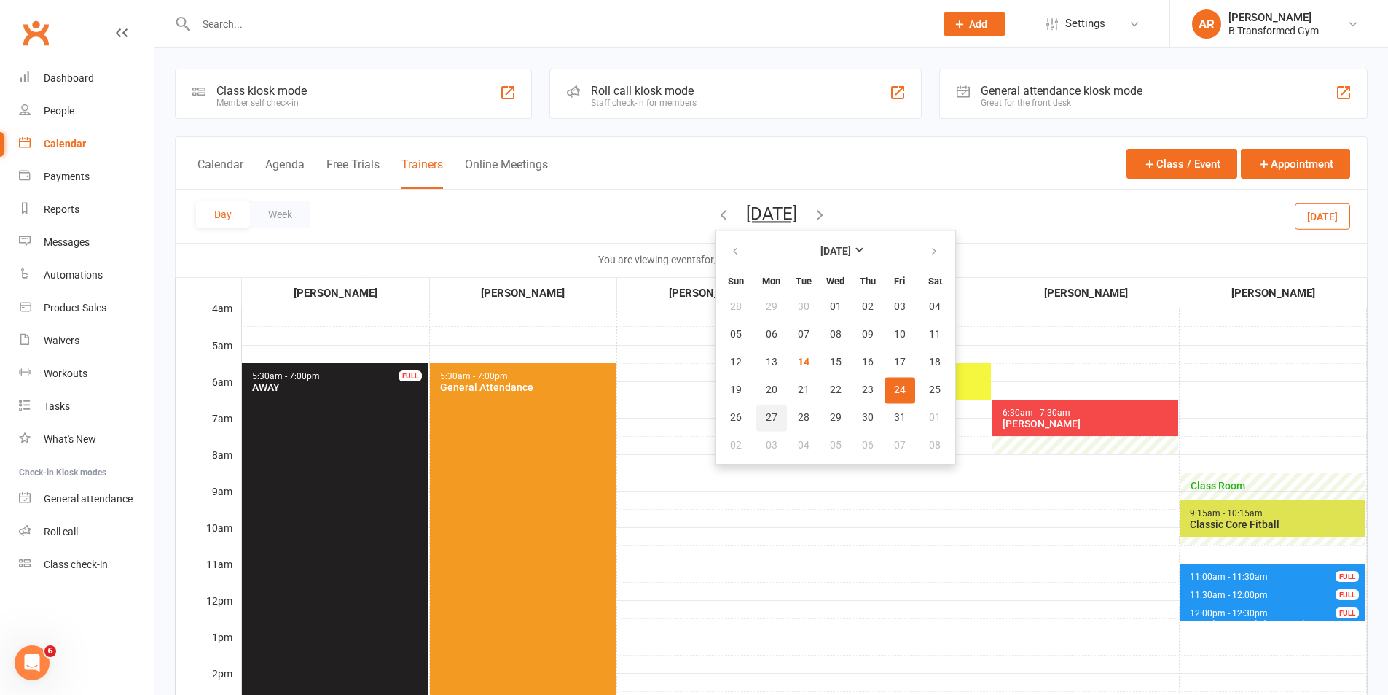
click at [766, 418] on span "27" at bounding box center [772, 418] width 12 height 12
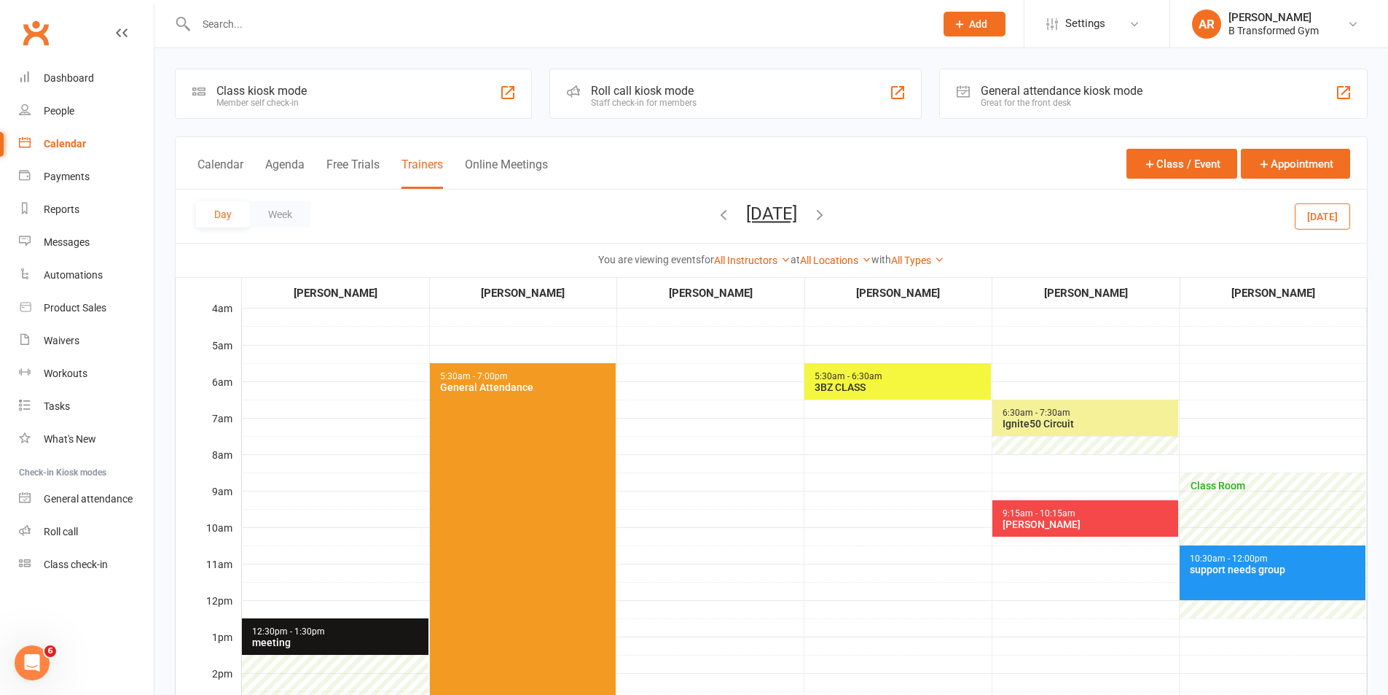
scroll to position [364, 0]
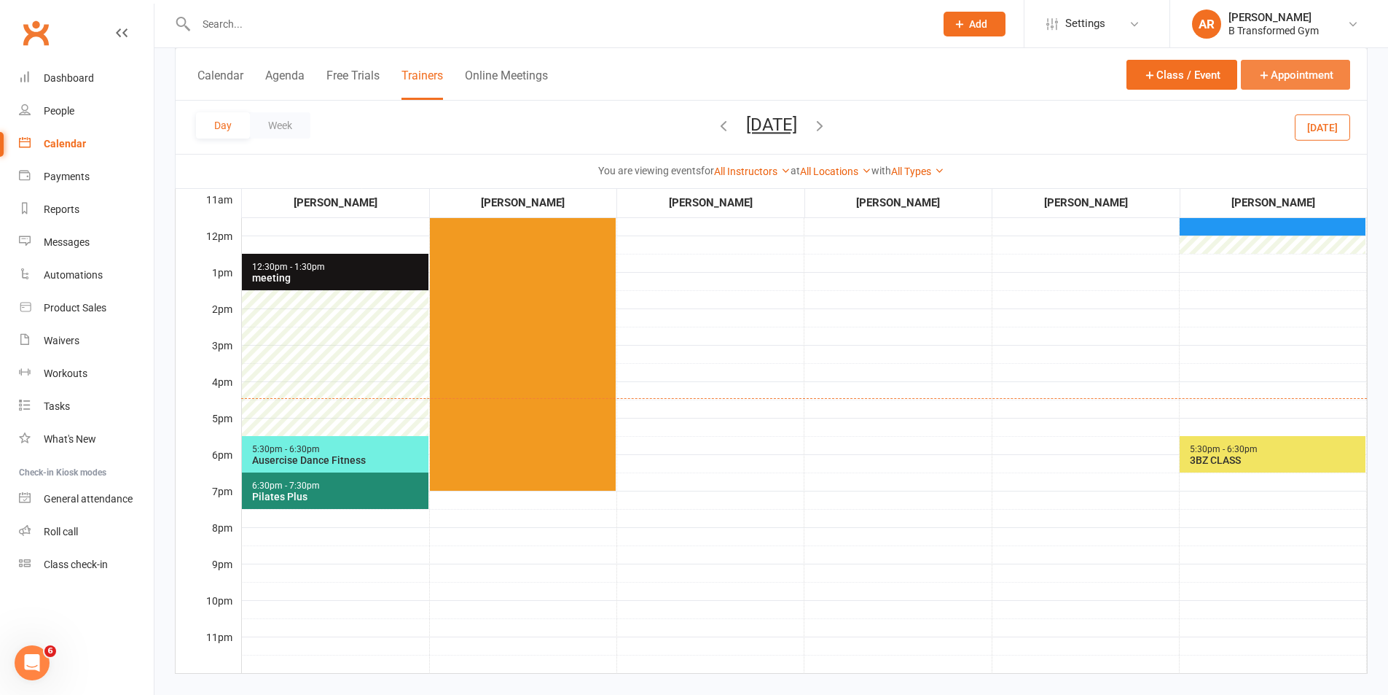
click at [1289, 65] on button "Appointment" at bounding box center [1295, 75] width 109 height 30
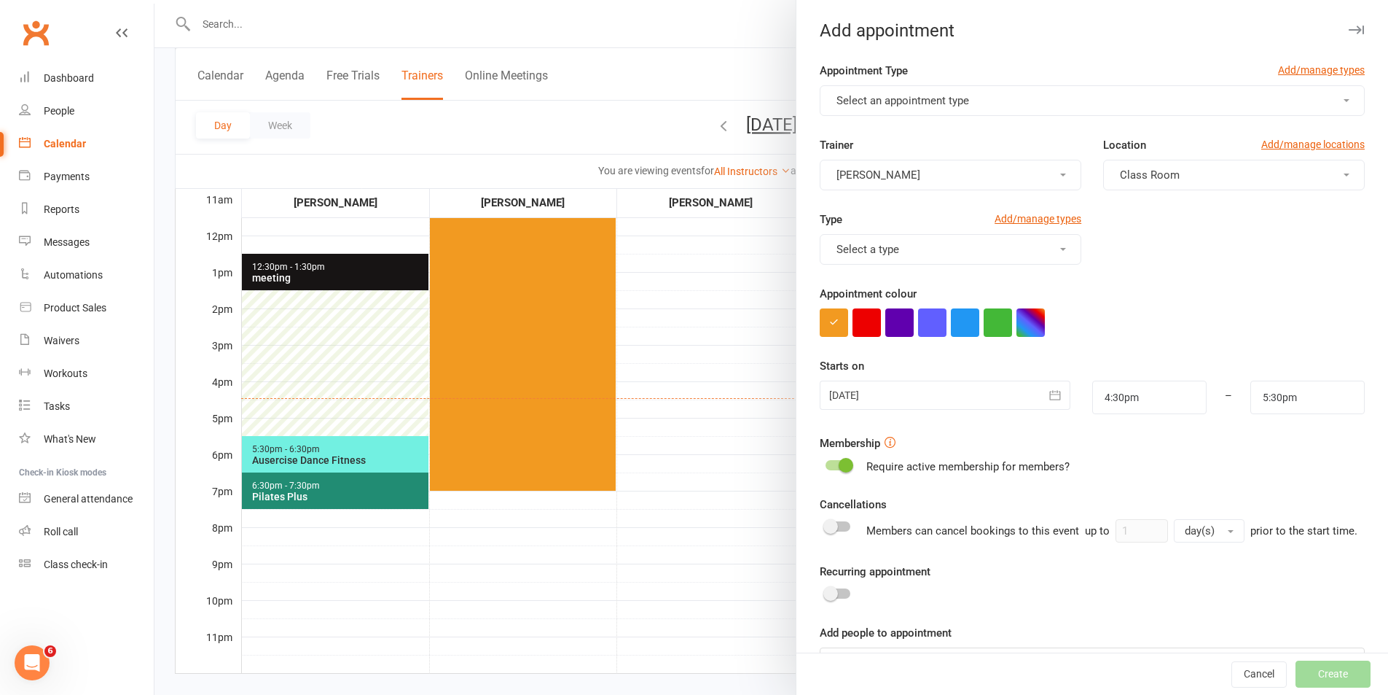
click at [935, 100] on span "Select an appointment type" at bounding box center [903, 100] width 133 height 13
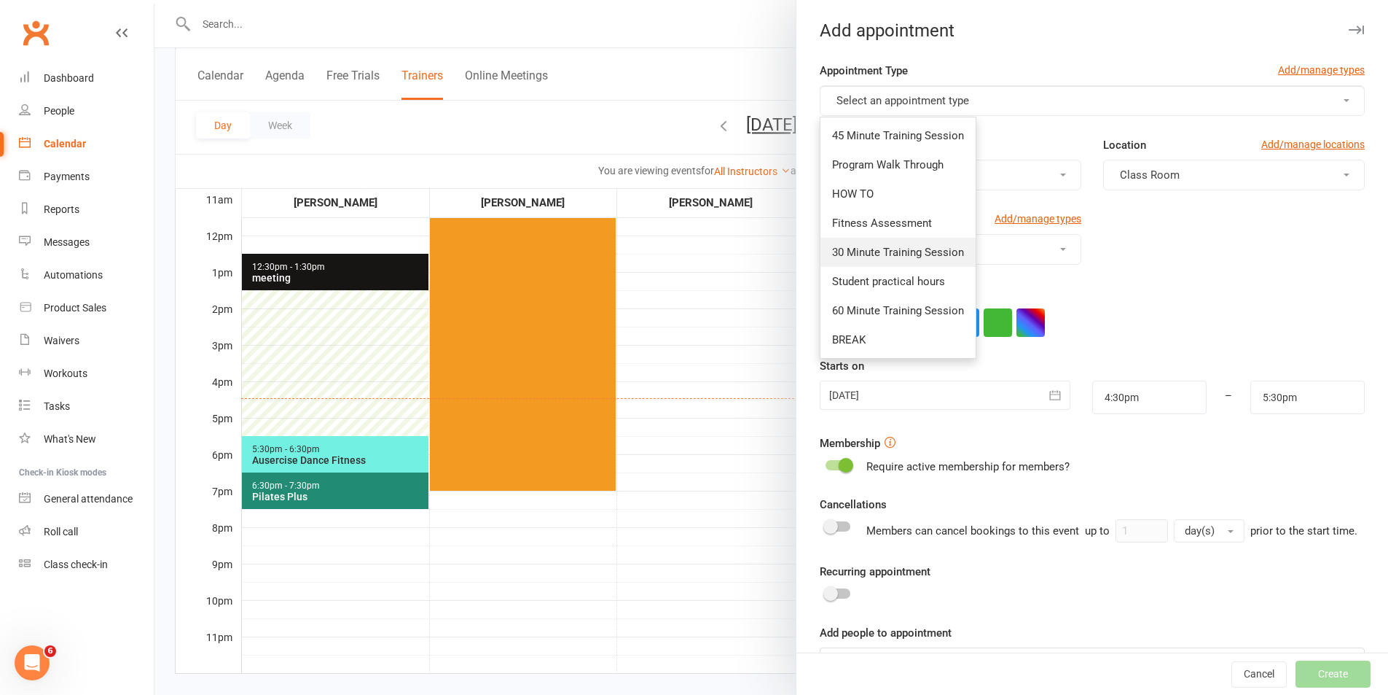
click at [878, 251] on span "30 Minute Training Session" at bounding box center [898, 252] width 132 height 13
type input "5:00pm"
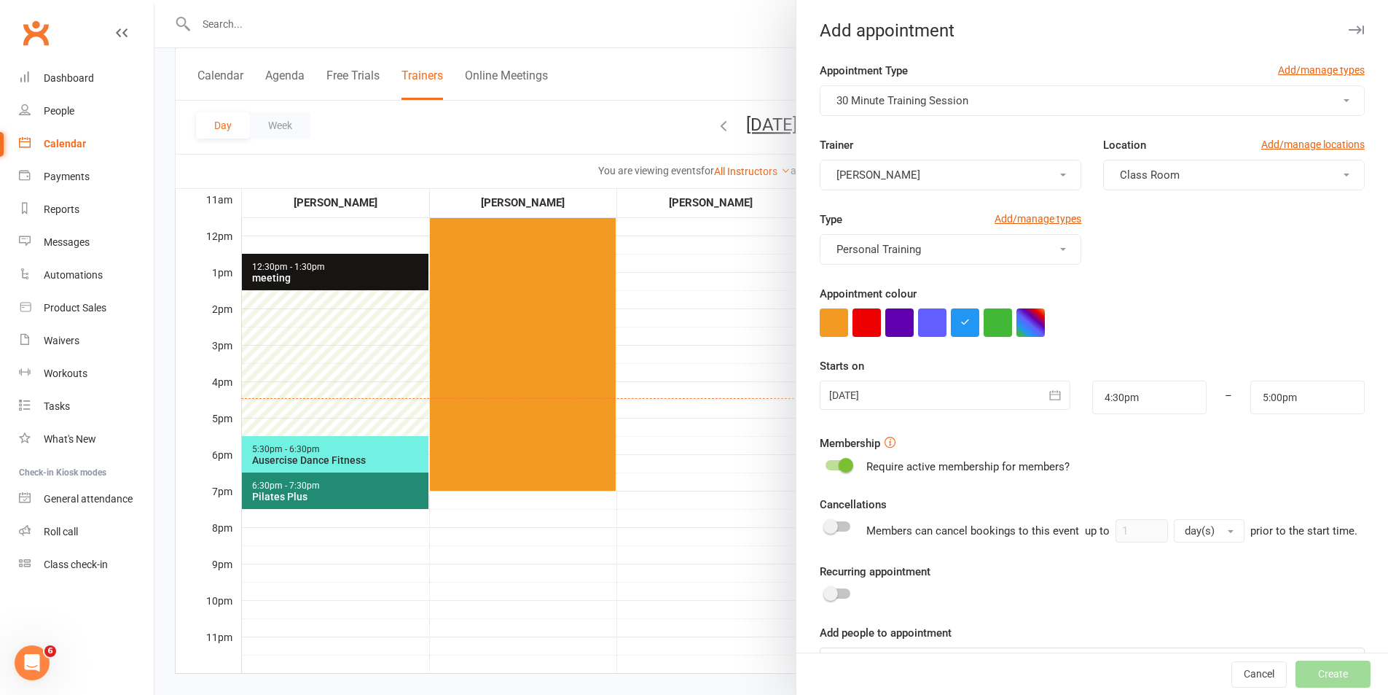
click at [874, 395] on div at bounding box center [945, 394] width 250 height 29
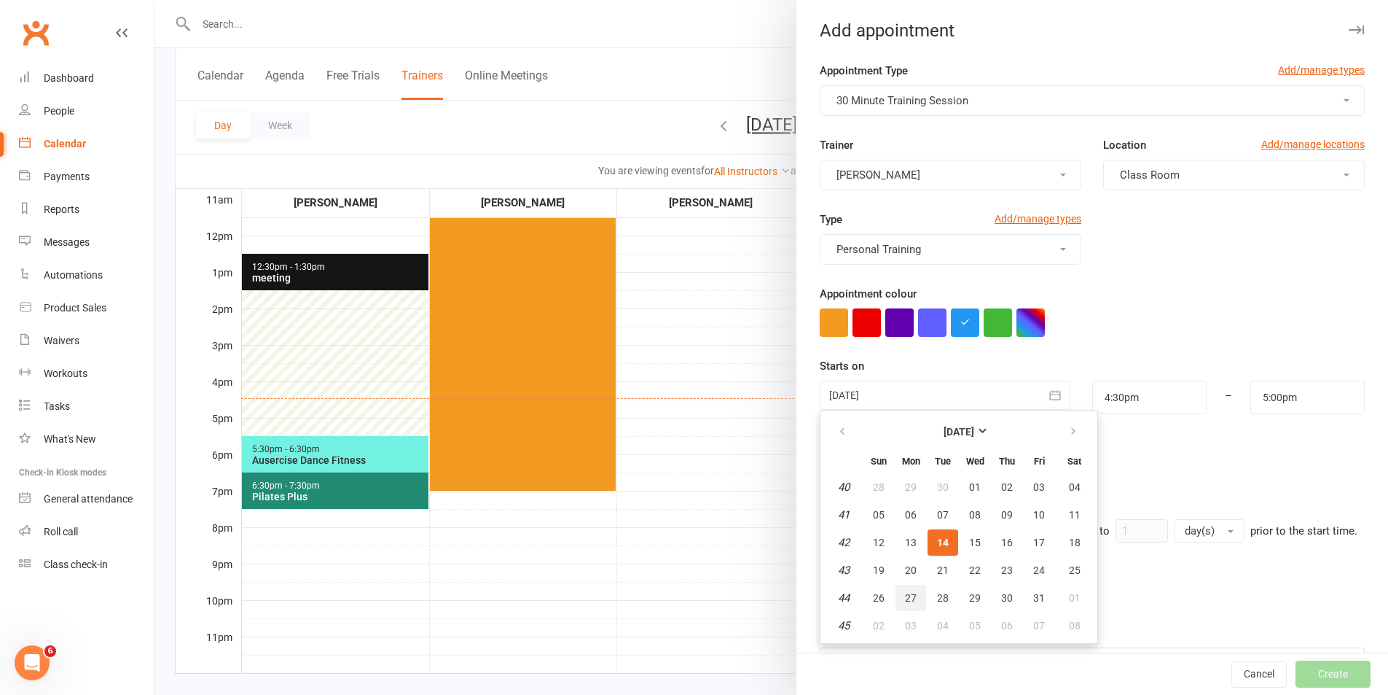
drag, startPoint x: 904, startPoint y: 595, endPoint x: 917, endPoint y: 575, distance: 23.7
click at [905, 595] on span "27" at bounding box center [911, 598] width 12 height 12
type input "[DATE]"
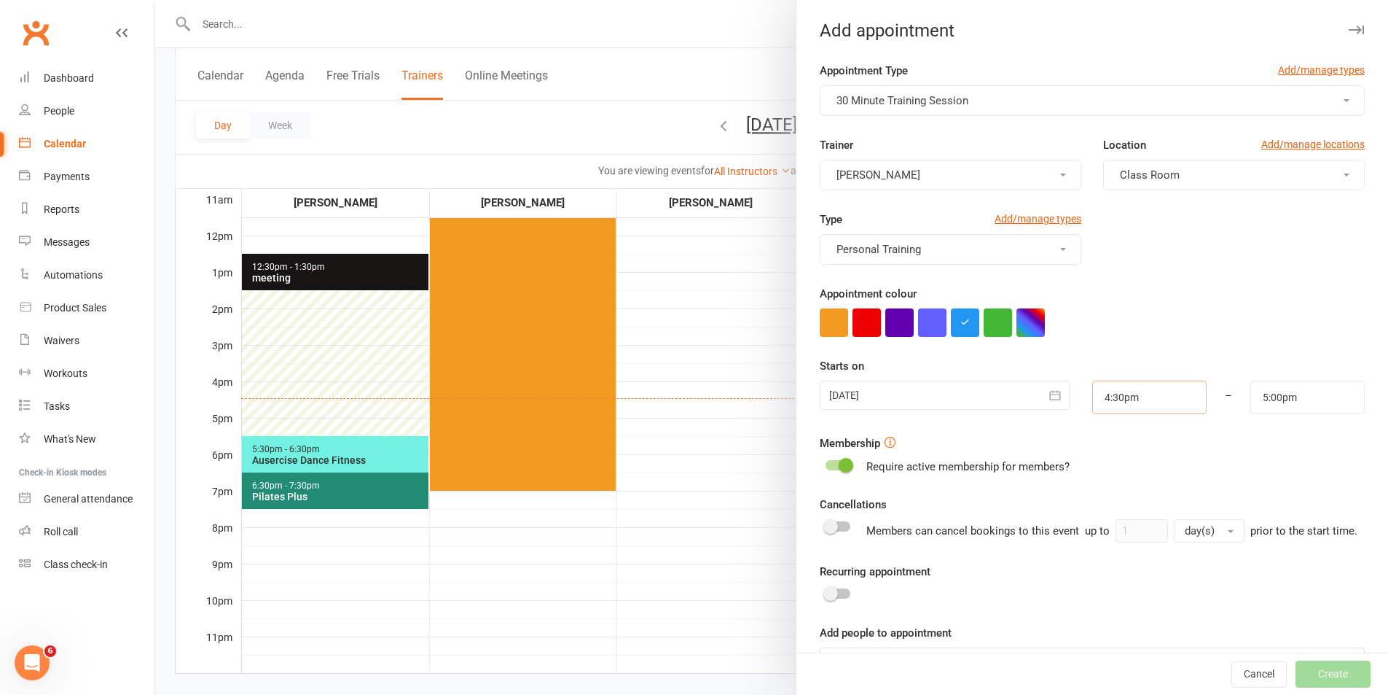
click at [1136, 402] on input "4:30pm" at bounding box center [1150, 397] width 114 height 34
type input "2:00pm"
drag, startPoint x: 1111, startPoint y: 445, endPoint x: 1272, endPoint y: 423, distance: 162.5
click at [1111, 445] on li "2:00pm" at bounding box center [1128, 445] width 70 height 22
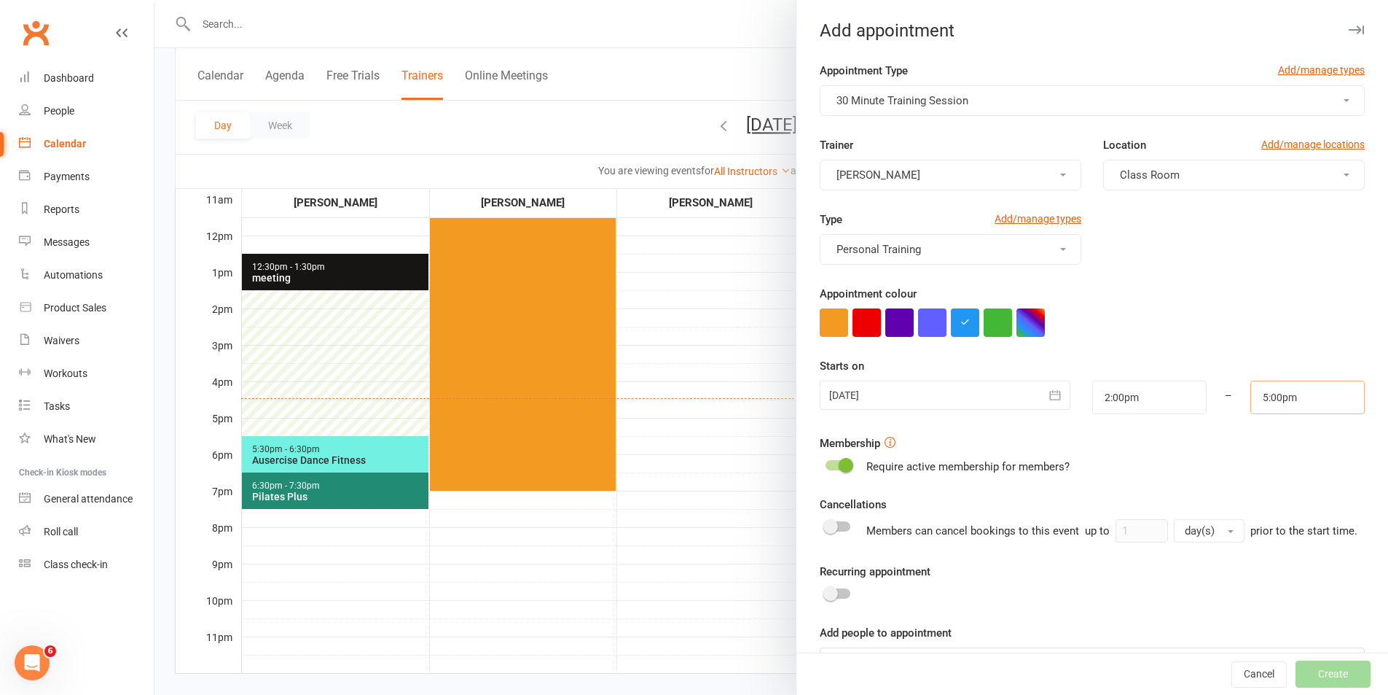
click at [1295, 392] on input "5:00pm" at bounding box center [1308, 397] width 114 height 34
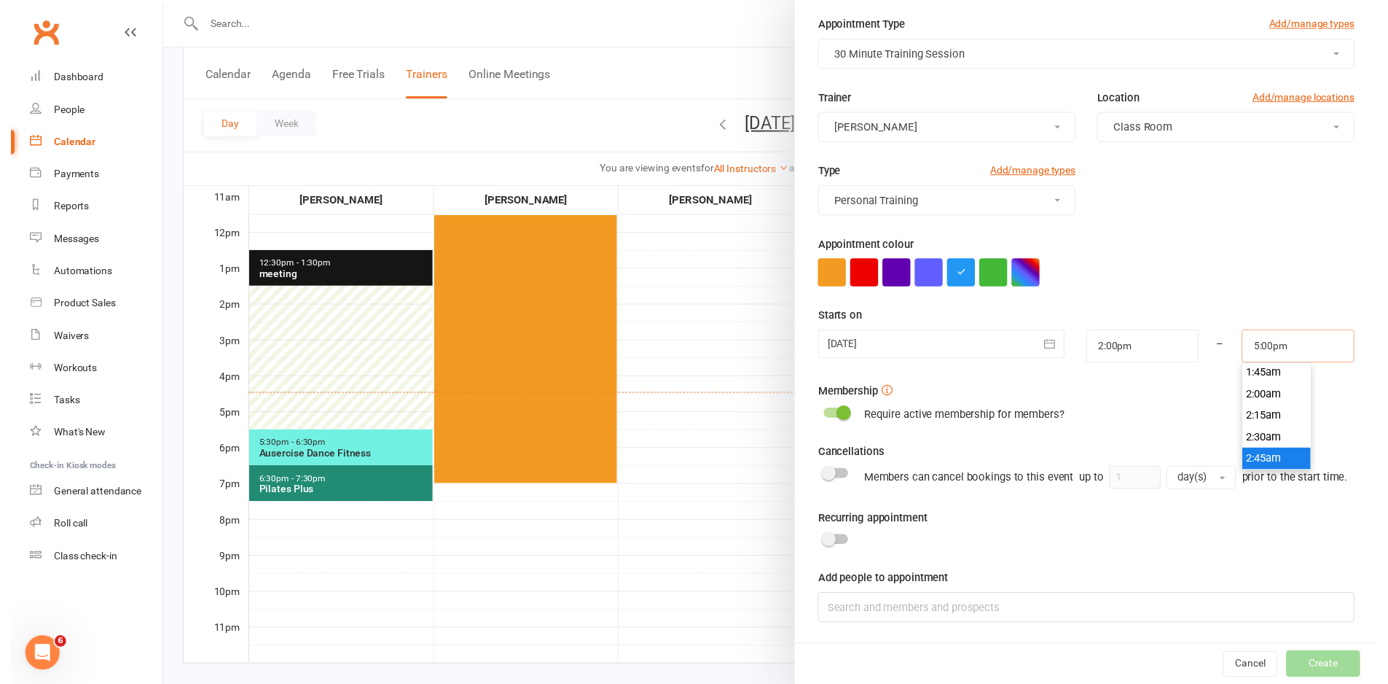
scroll to position [129, 0]
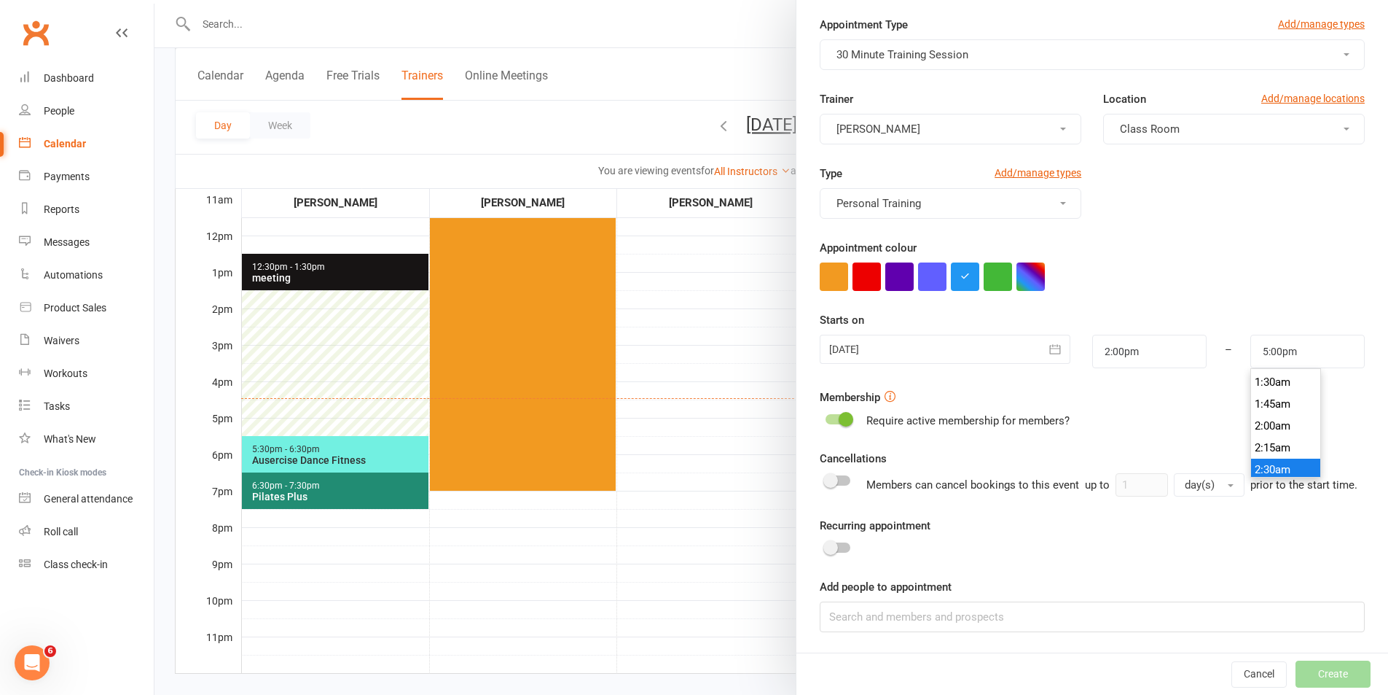
type input "2:30am"
click at [1261, 458] on li "2:30am" at bounding box center [1286, 469] width 70 height 22
click at [1261, 429] on form "Appointment Type Add/manage types 30 Minute Training Session Trainer [PERSON_NA…" at bounding box center [1092, 324] width 545 height 616
click at [1044, 612] on input at bounding box center [1092, 616] width 545 height 31
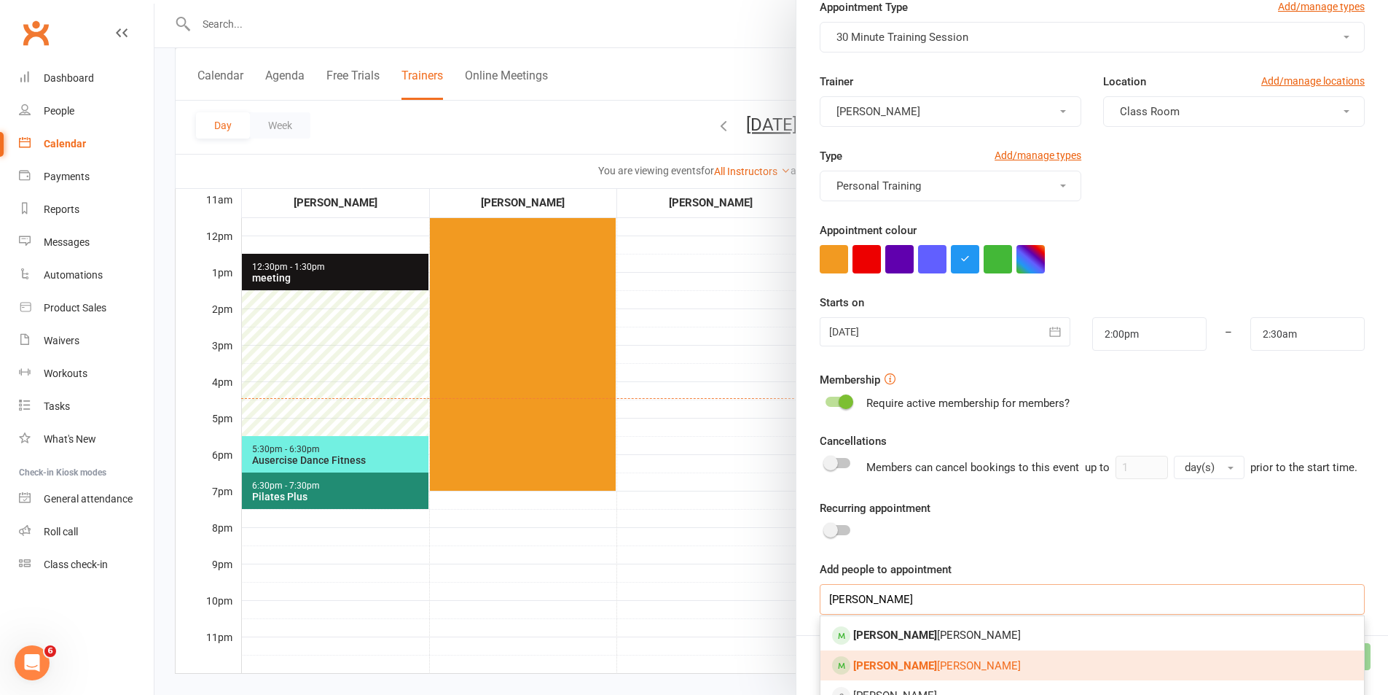
type input "[PERSON_NAME]"
click at [930, 673] on link "[PERSON_NAME]" at bounding box center [1093, 665] width 544 height 31
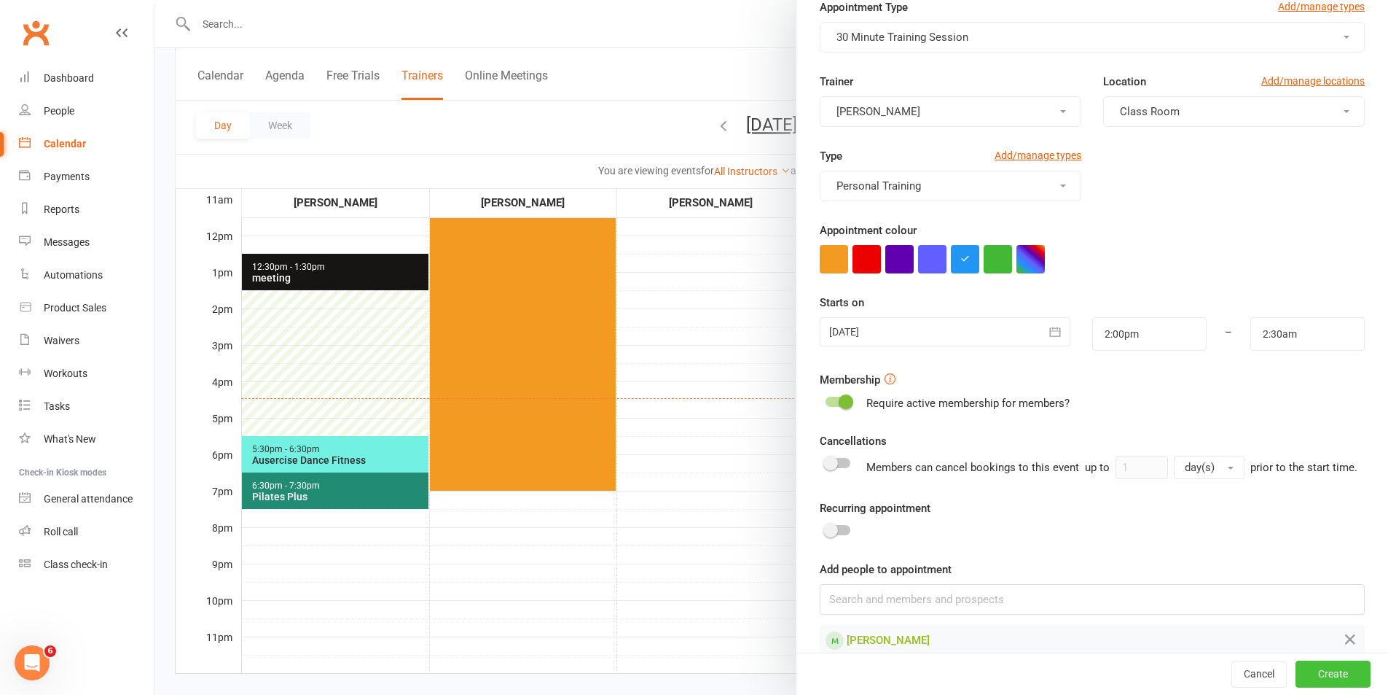
click at [1305, 676] on button "Create" at bounding box center [1333, 674] width 75 height 26
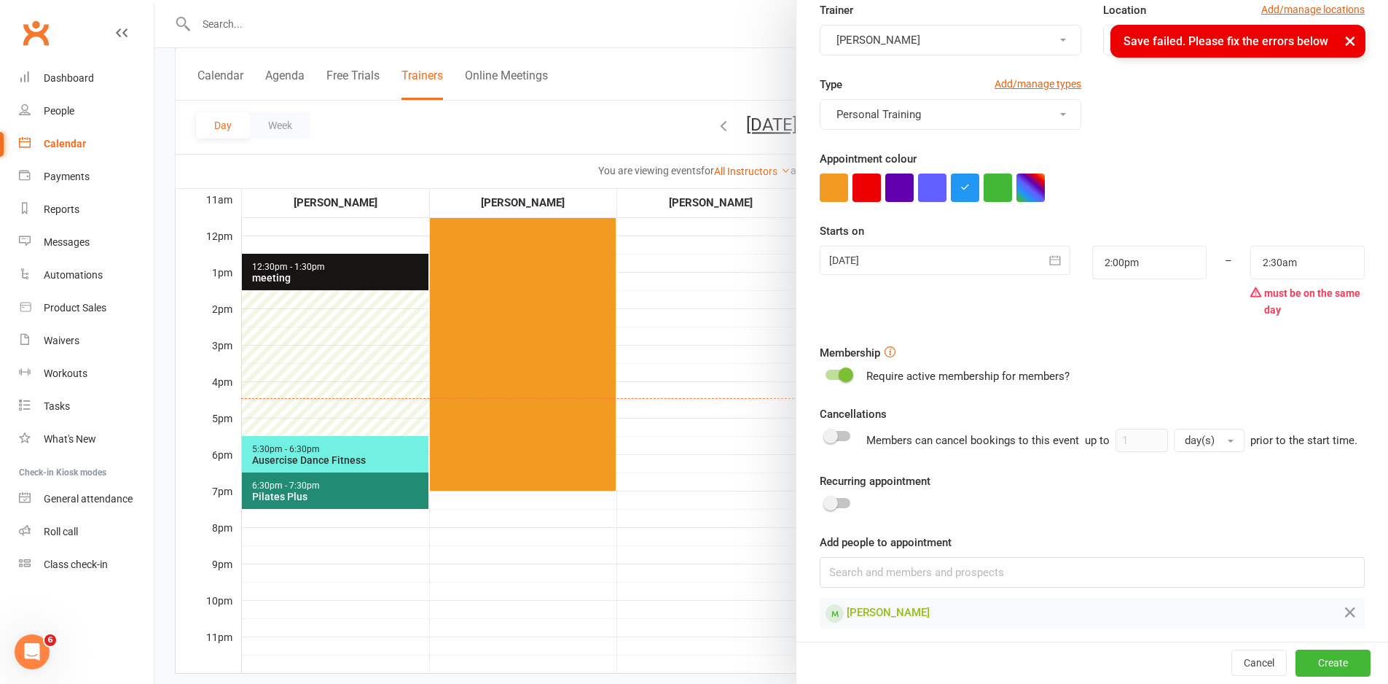
scroll to position [160, 0]
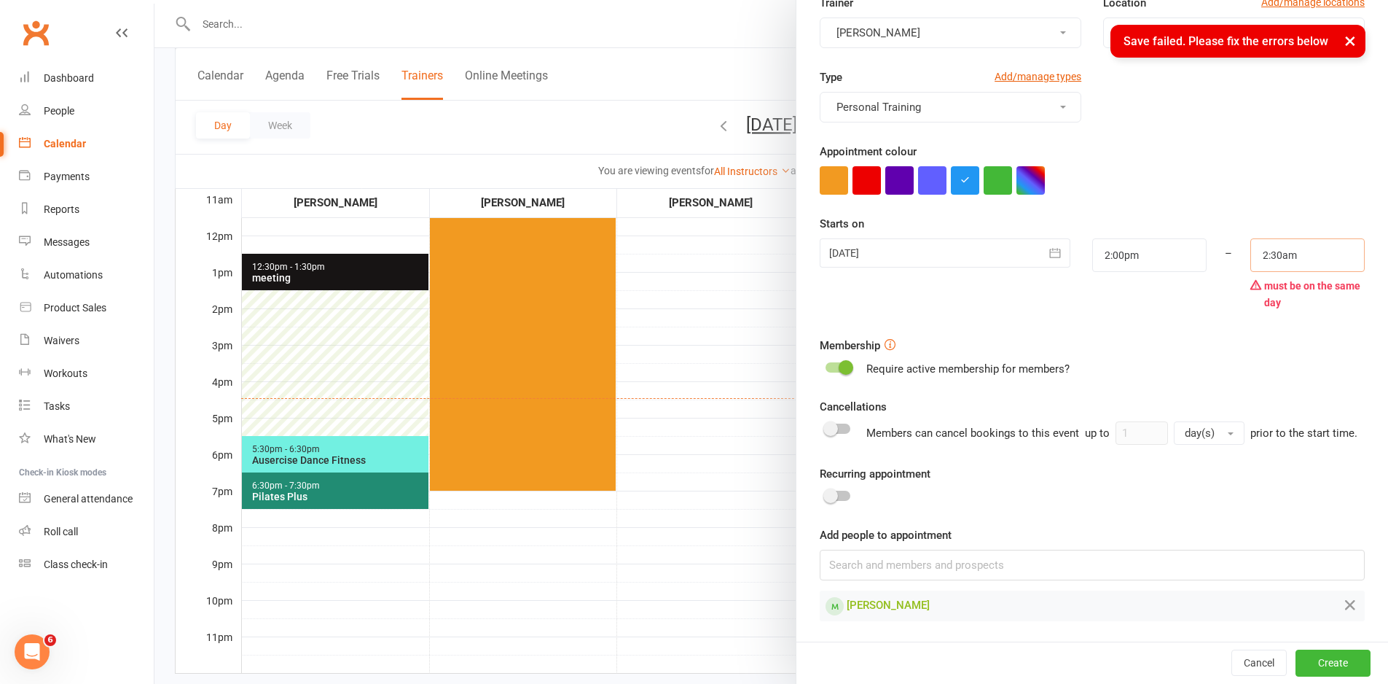
click at [1299, 238] on input "2:30am" at bounding box center [1308, 255] width 114 height 34
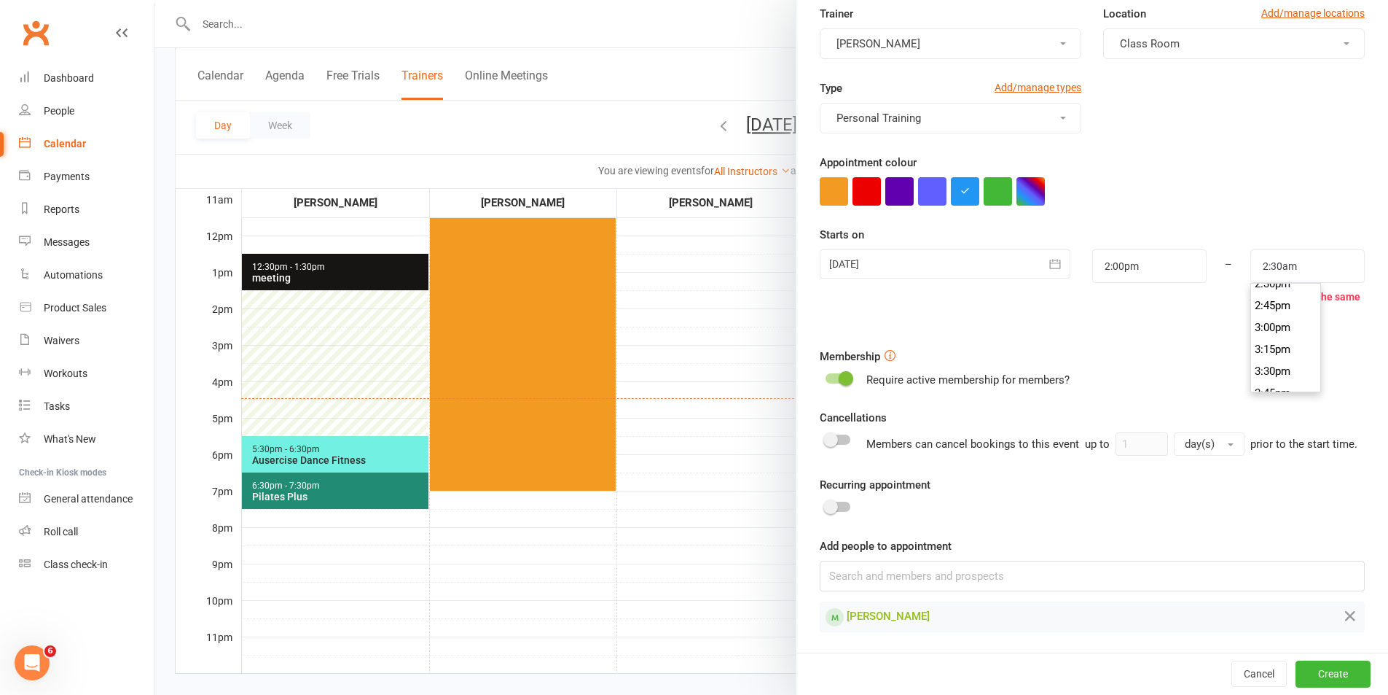
scroll to position [1271, 0]
type input "2:30pm"
click at [1260, 281] on li "2:30pm" at bounding box center [1286, 292] width 70 height 22
drag, startPoint x: 1227, startPoint y: 347, endPoint x: 1159, endPoint y: 310, distance: 77.6
click at [1227, 348] on div "Membership Require active membership for members?" at bounding box center [1092, 368] width 545 height 41
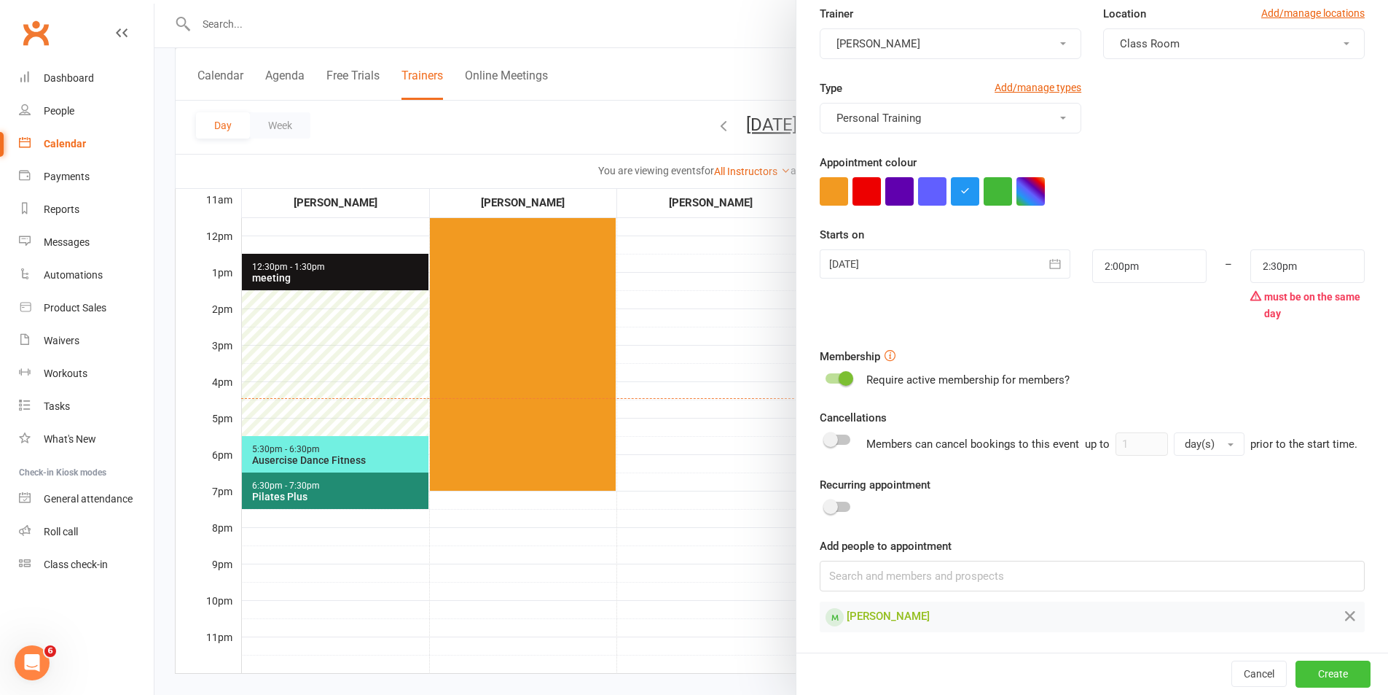
click at [1296, 664] on button "Create" at bounding box center [1333, 673] width 75 height 26
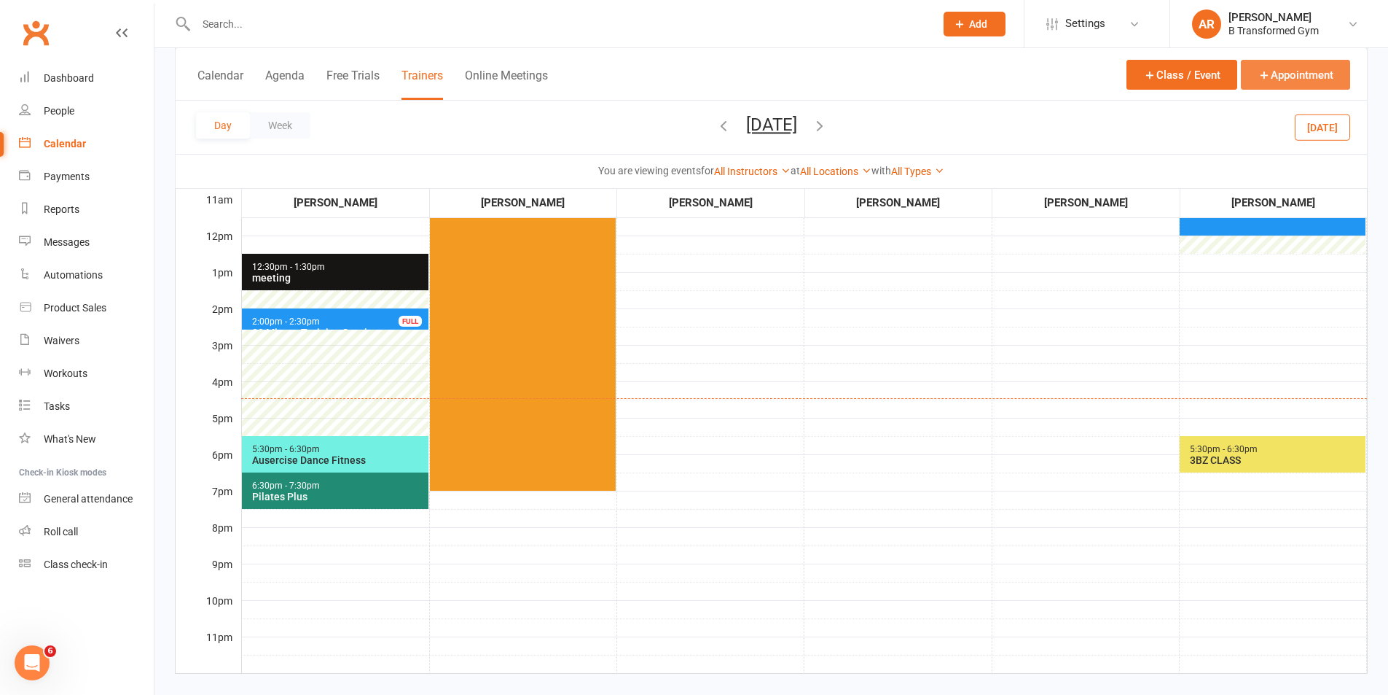
click at [1300, 70] on button "Appointment" at bounding box center [1295, 75] width 109 height 30
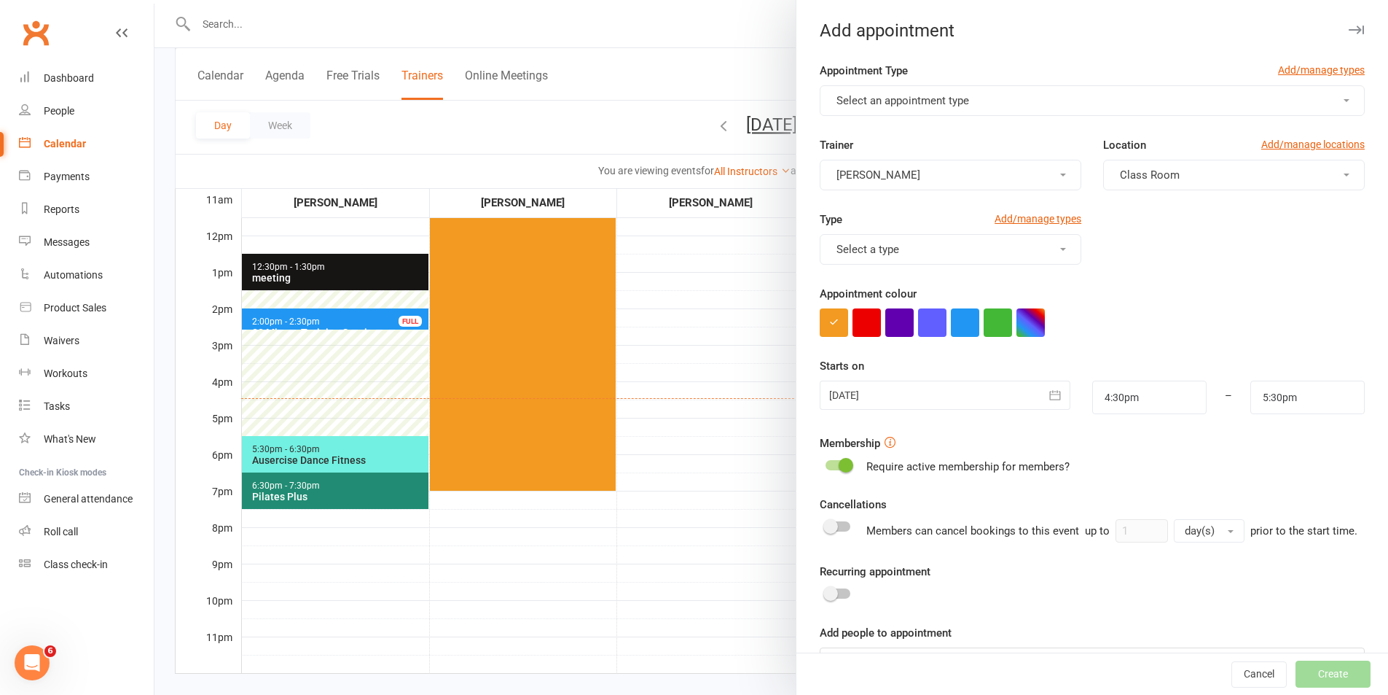
click at [969, 102] on button "Select an appointment type" at bounding box center [1092, 100] width 545 height 31
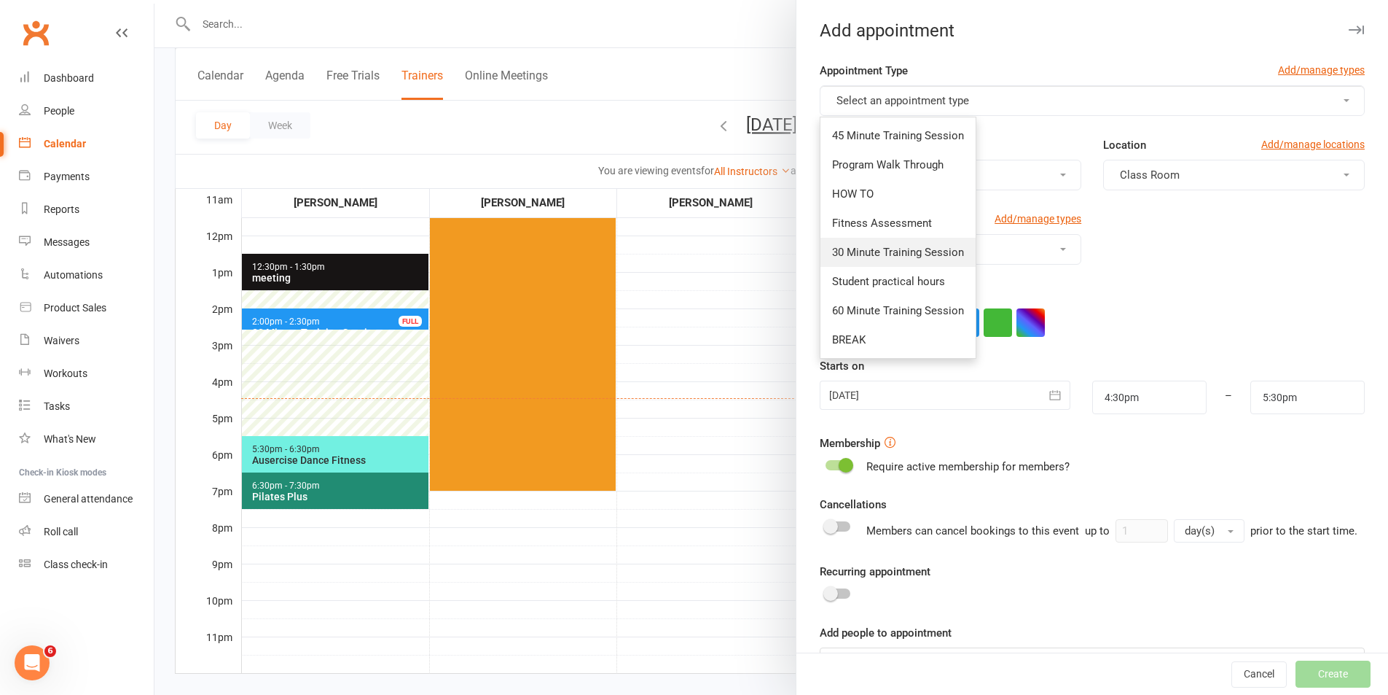
click at [919, 251] on span "30 Minute Training Session" at bounding box center [898, 252] width 132 height 13
type input "5:00pm"
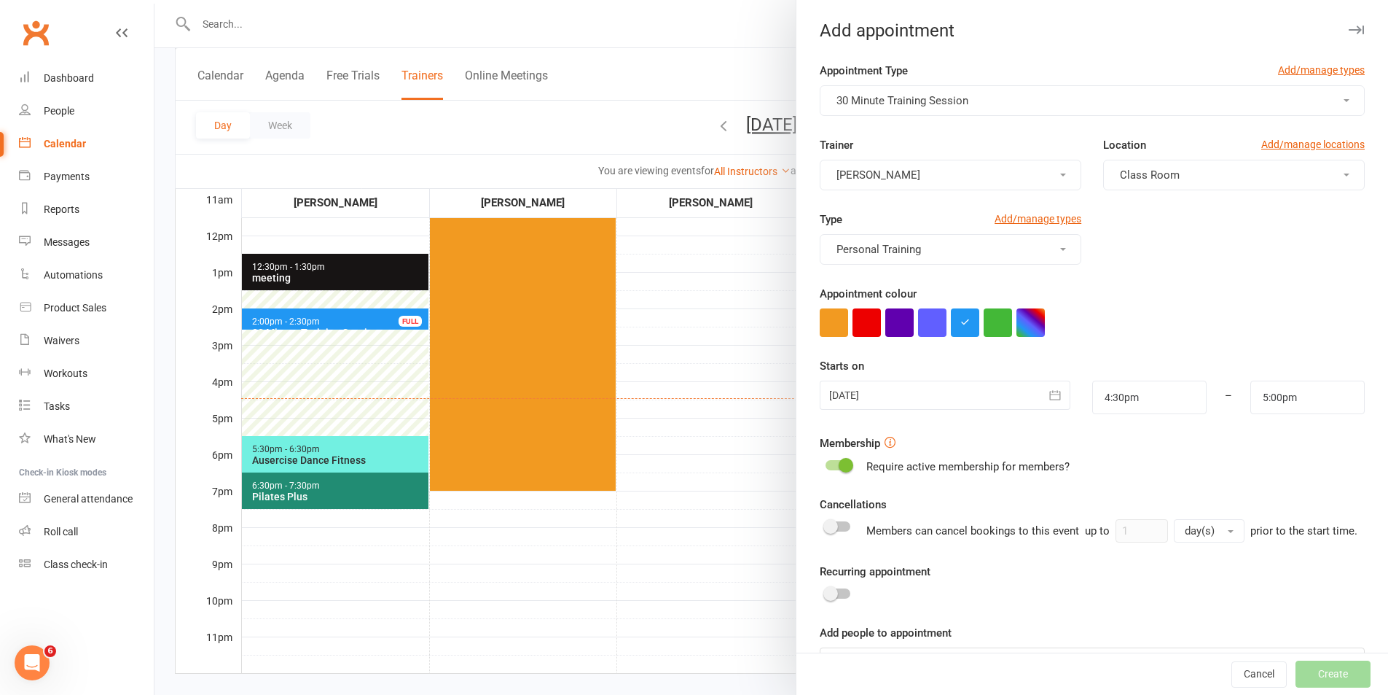
click at [910, 392] on div at bounding box center [945, 394] width 250 height 29
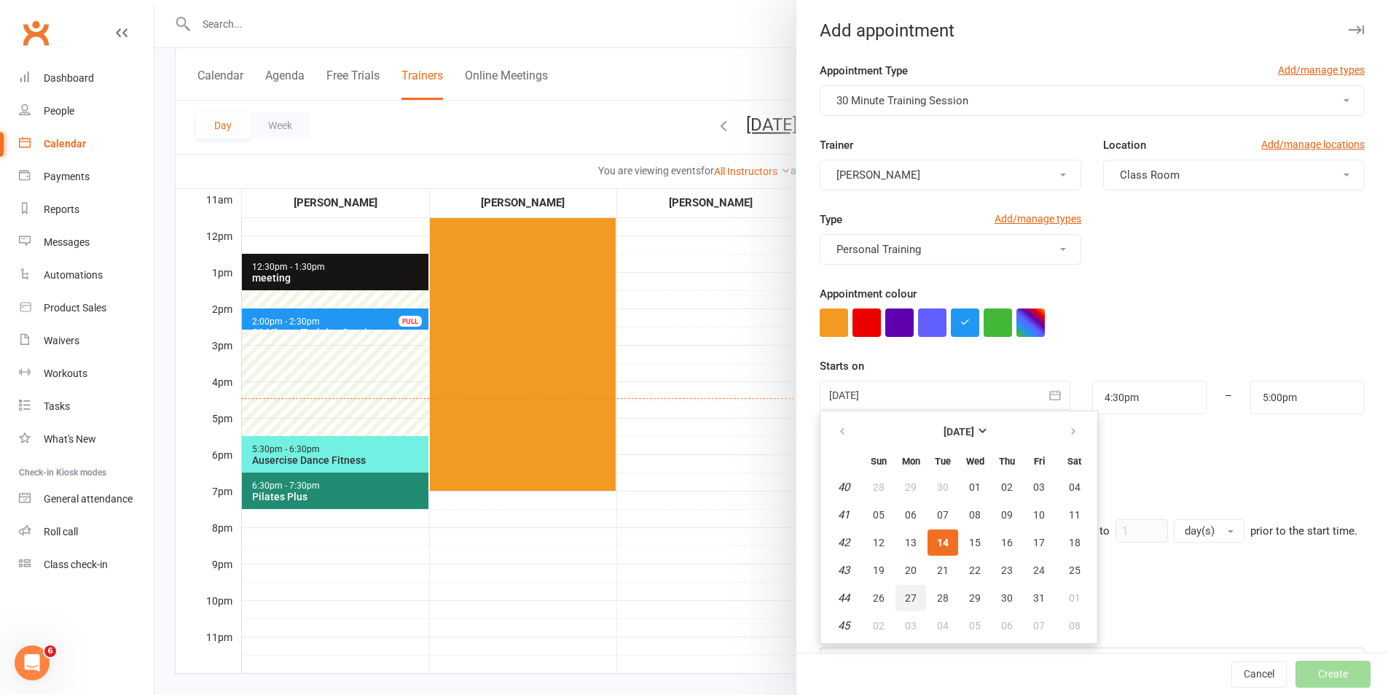
drag, startPoint x: 918, startPoint y: 598, endPoint x: 922, endPoint y: 584, distance: 15.2
click at [918, 595] on button "27" at bounding box center [911, 598] width 31 height 26
type input "[DATE]"
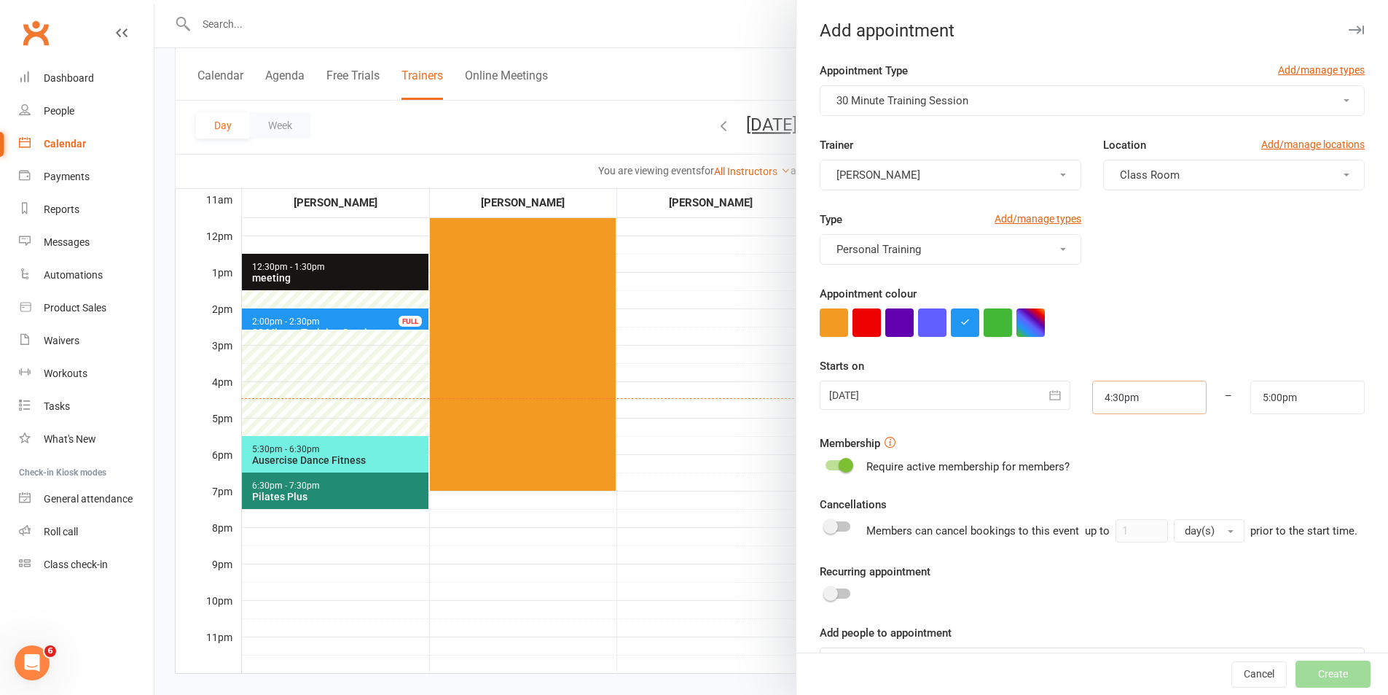
click at [1133, 404] on input "4:30pm" at bounding box center [1150, 397] width 114 height 34
type input "2:30pm"
click at [1119, 437] on li "2:30pm" at bounding box center [1128, 439] width 70 height 22
click at [1296, 396] on input "5:00pm" at bounding box center [1308, 397] width 114 height 34
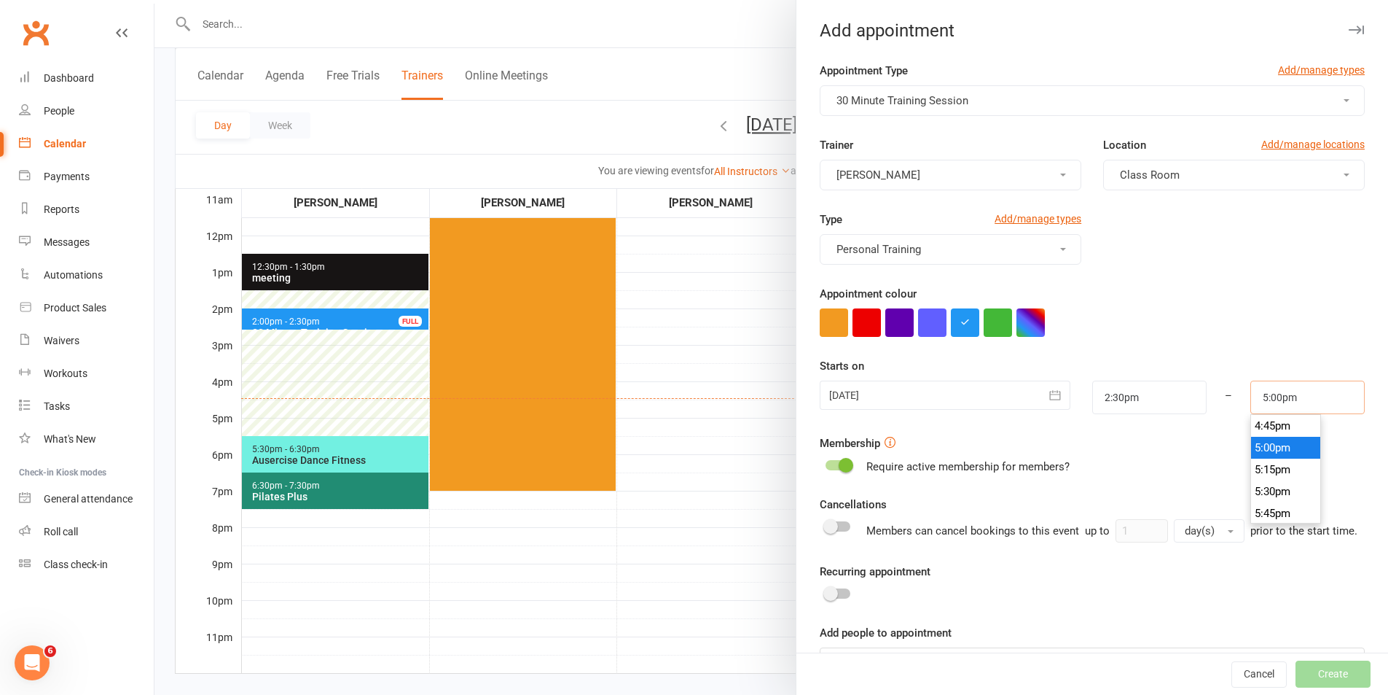
scroll to position [1357, 0]
click at [1272, 426] on li "3:30pm" at bounding box center [1286, 424] width 70 height 22
click at [1293, 399] on input "3:30pm" at bounding box center [1308, 397] width 114 height 34
type input "3:00pm"
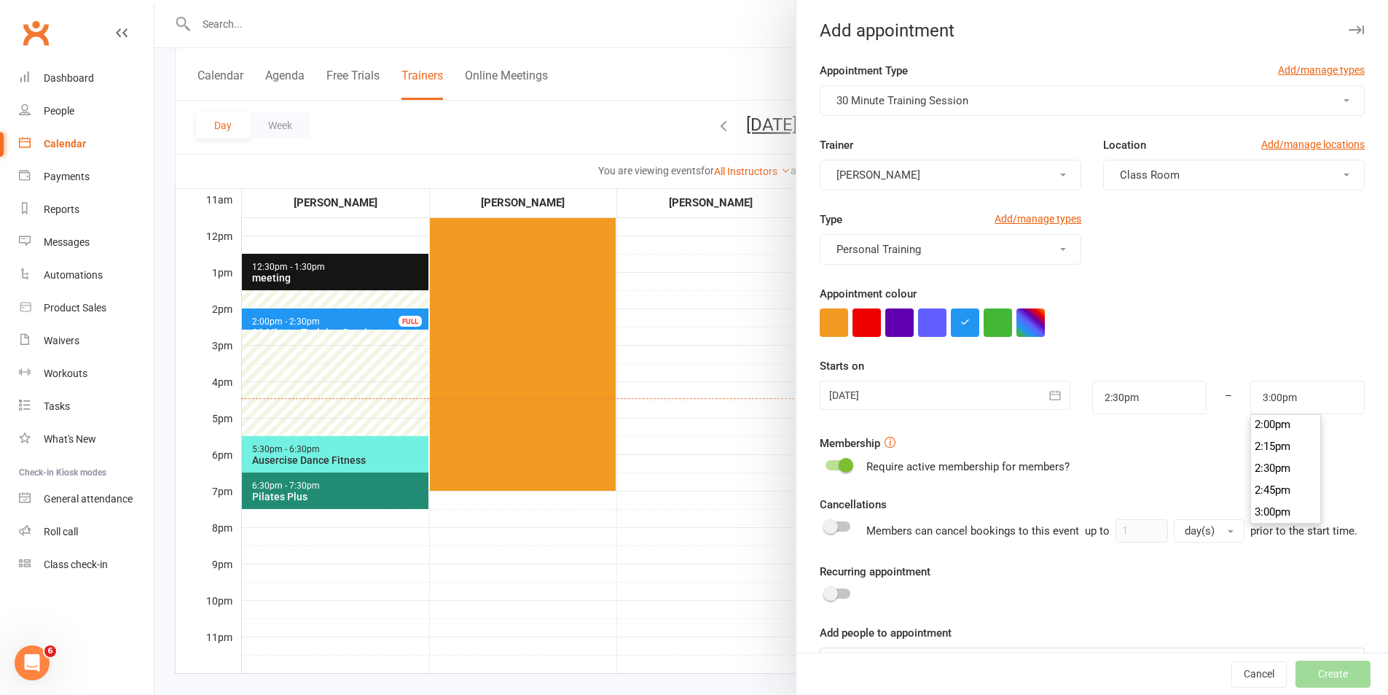
click at [1269, 501] on li "3:00pm" at bounding box center [1286, 512] width 70 height 22
click at [1265, 499] on div "Cancellations Members can cancel bookings to this event up to 1 day(s) prior to…" at bounding box center [1092, 519] width 545 height 47
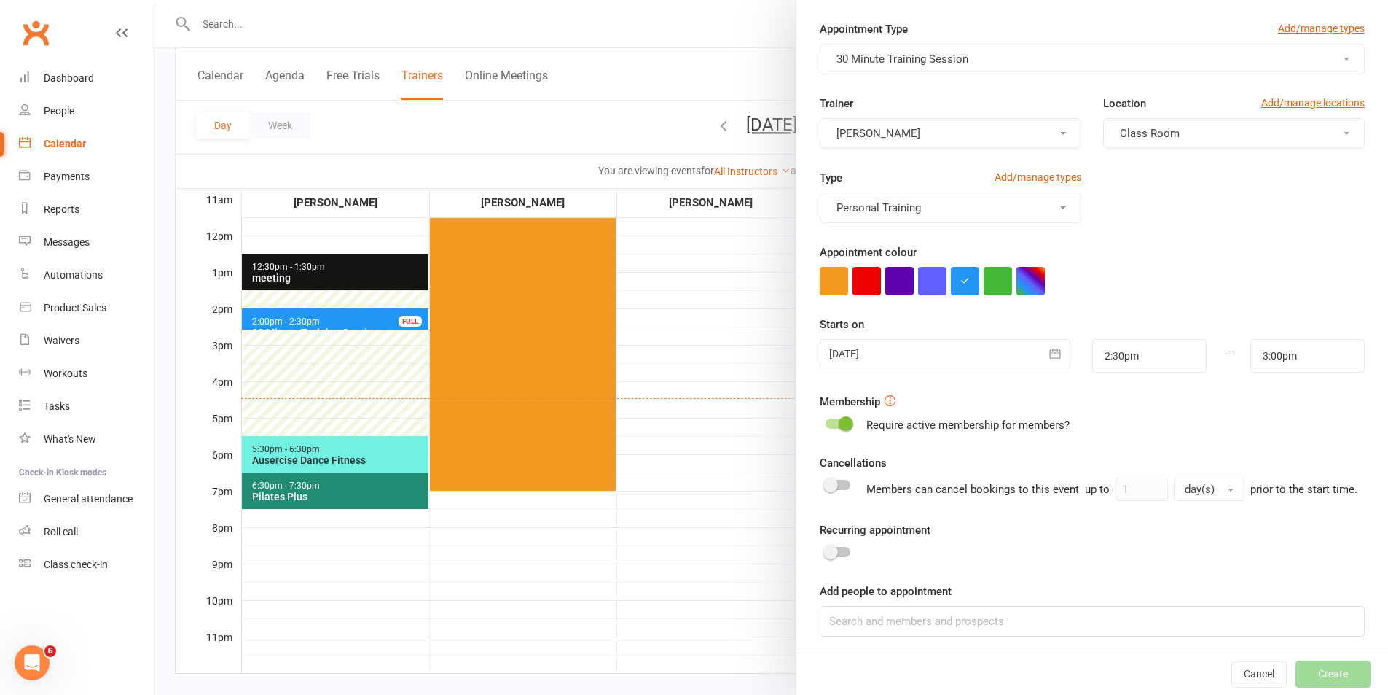
scroll to position [63, 0]
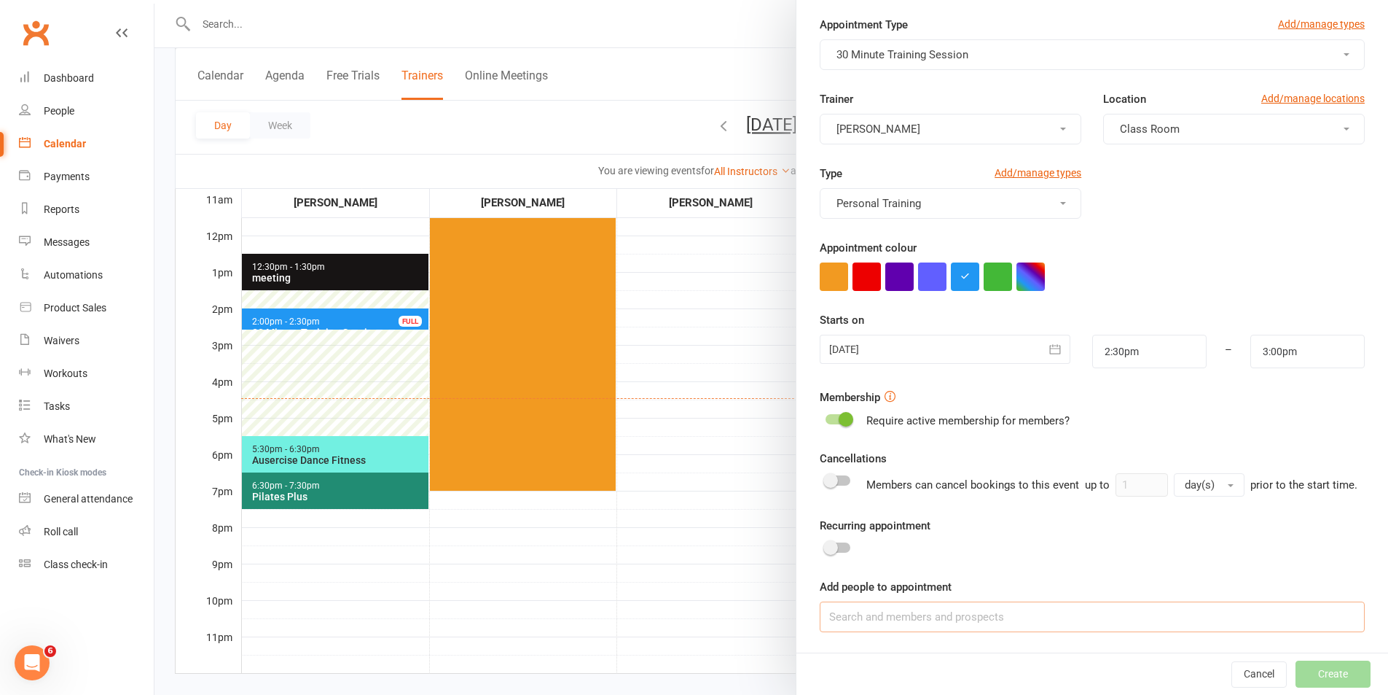
click at [972, 619] on input at bounding box center [1092, 616] width 545 height 31
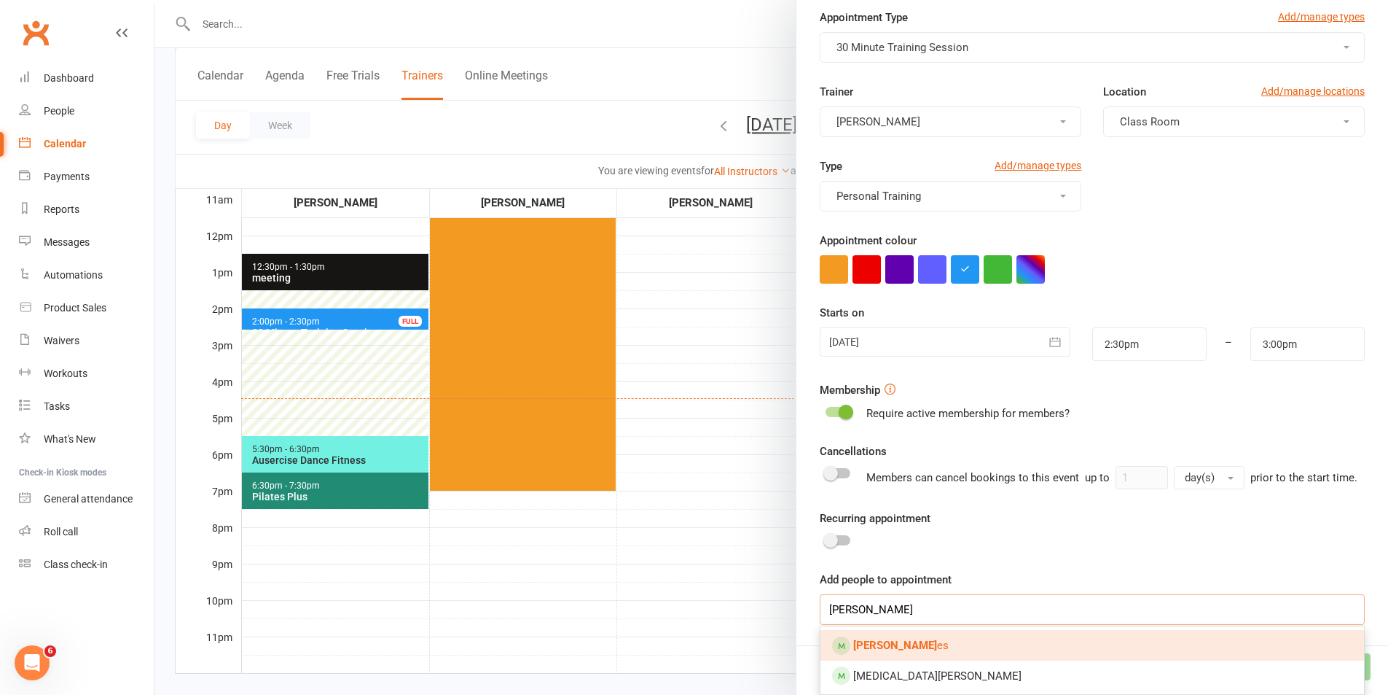
type input "[PERSON_NAME]"
drag, startPoint x: 1018, startPoint y: 654, endPoint x: 1216, endPoint y: 687, distance: 200.1
click at [1019, 654] on link "[PERSON_NAME] es" at bounding box center [1093, 645] width 544 height 31
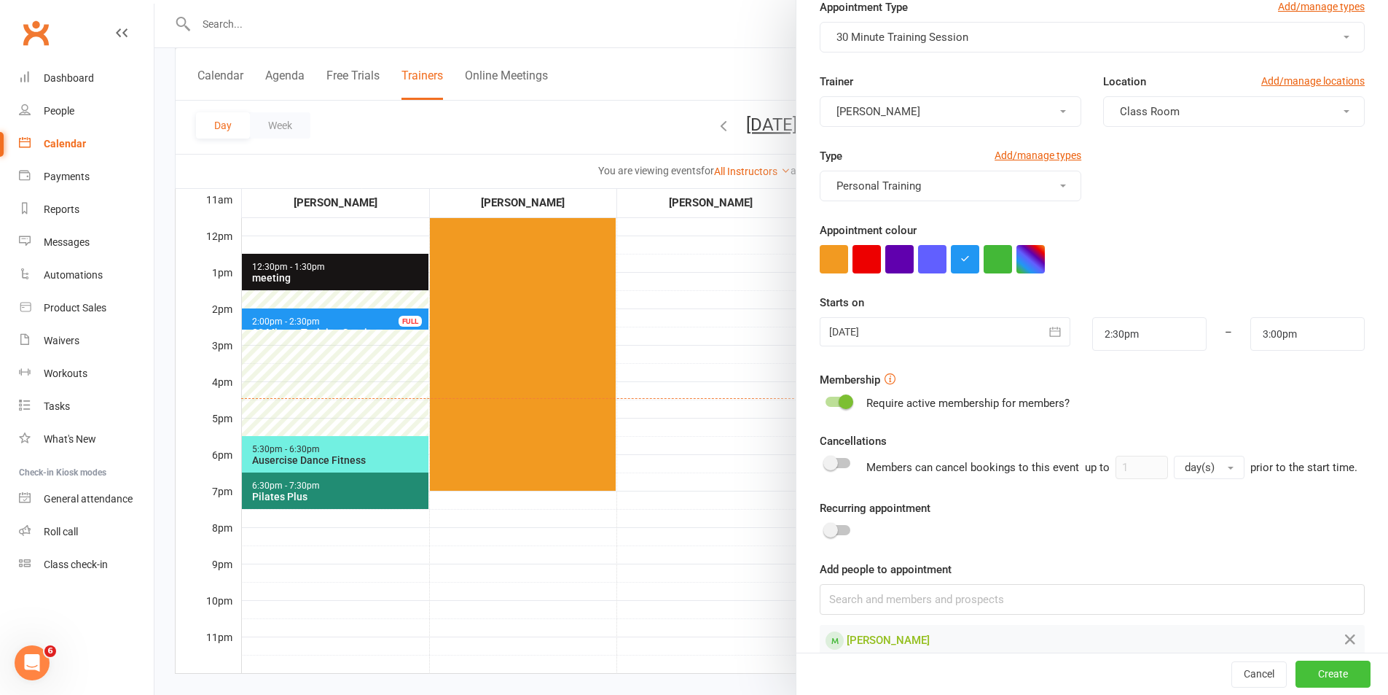
click at [1334, 675] on button "Create" at bounding box center [1333, 674] width 75 height 26
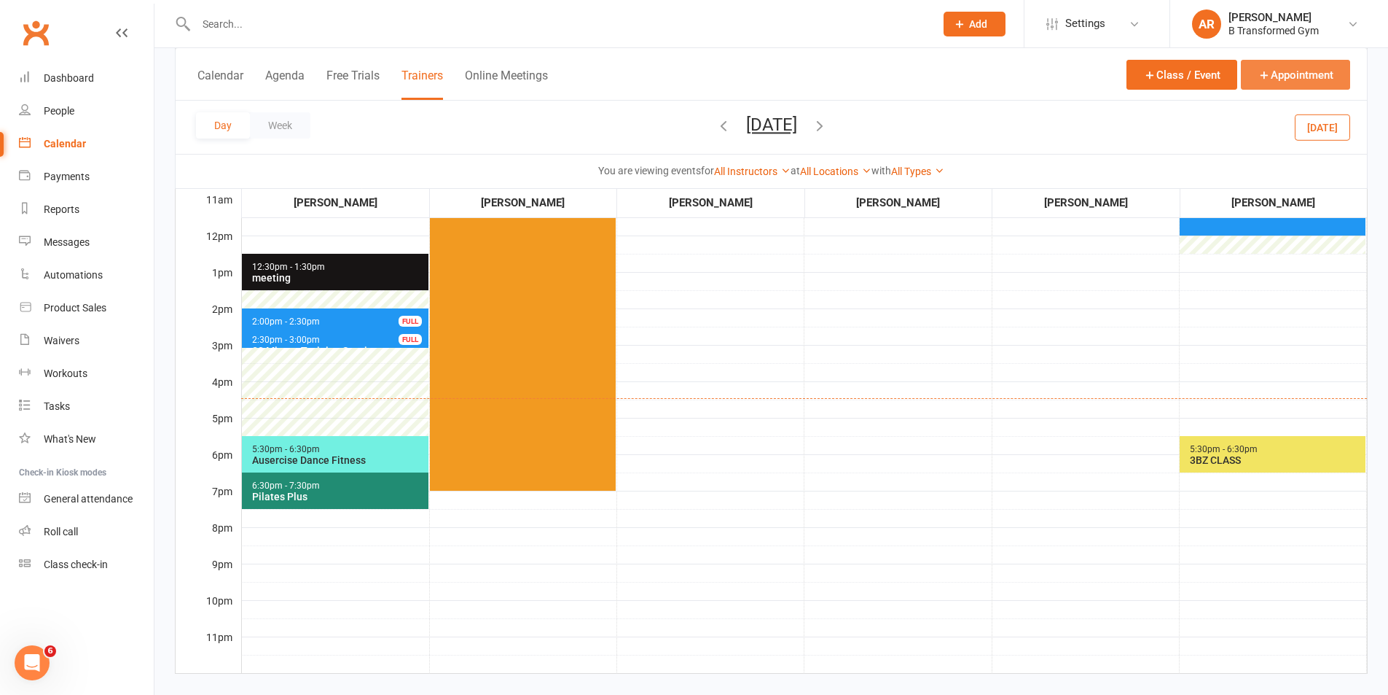
click at [1273, 74] on button "Appointment" at bounding box center [1295, 75] width 109 height 30
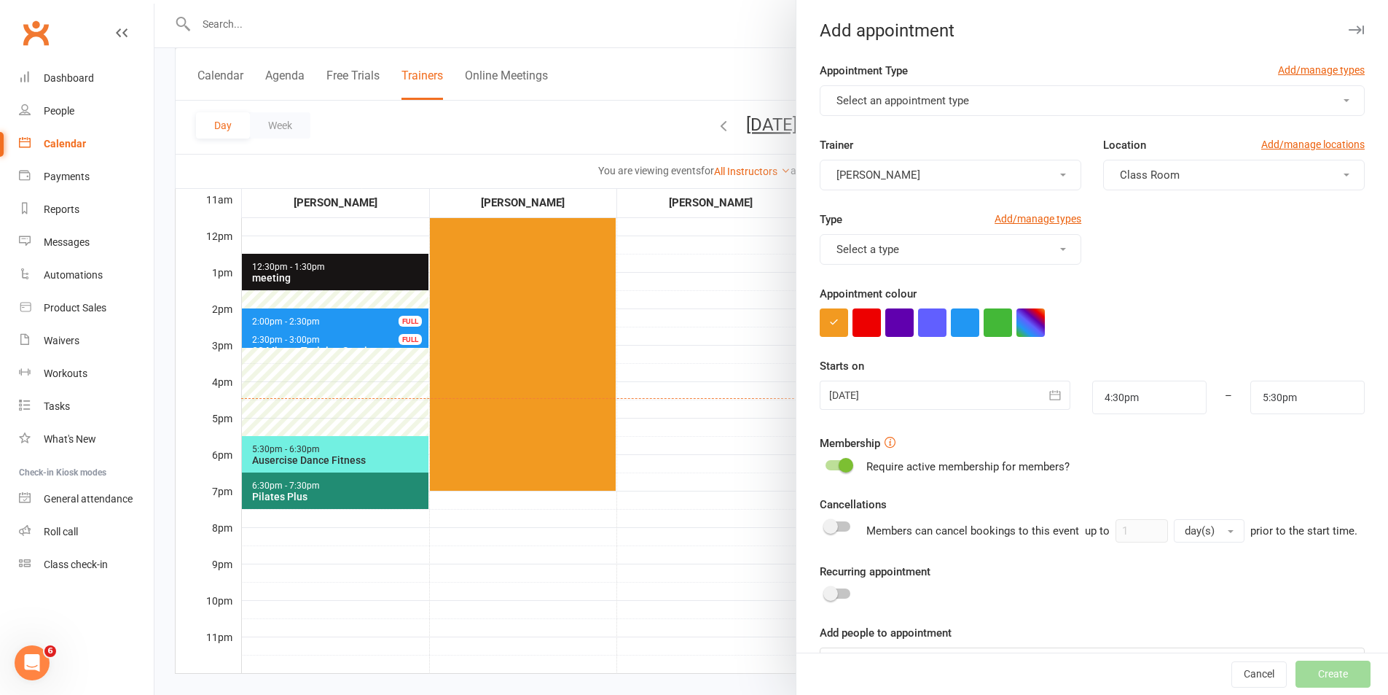
click at [935, 94] on span "Select an appointment type" at bounding box center [903, 100] width 133 height 13
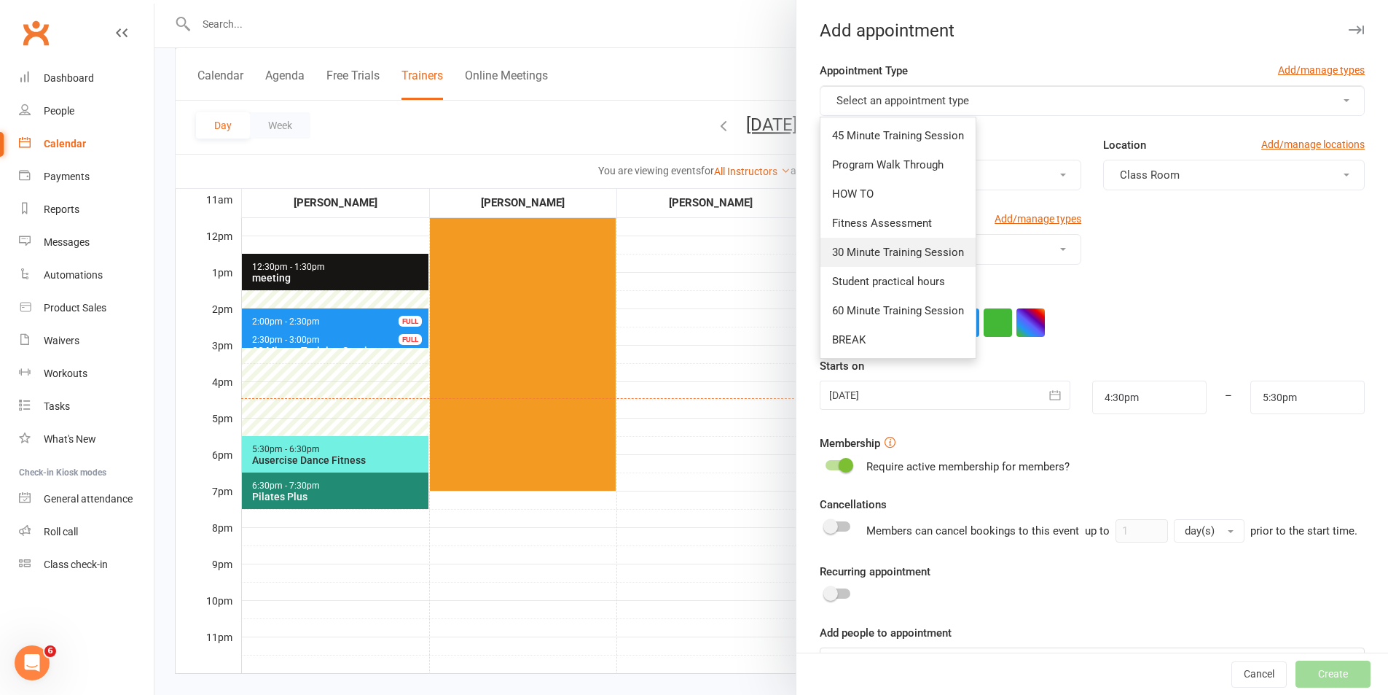
click at [886, 255] on span "30 Minute Training Session" at bounding box center [898, 252] width 132 height 13
type input "5:00pm"
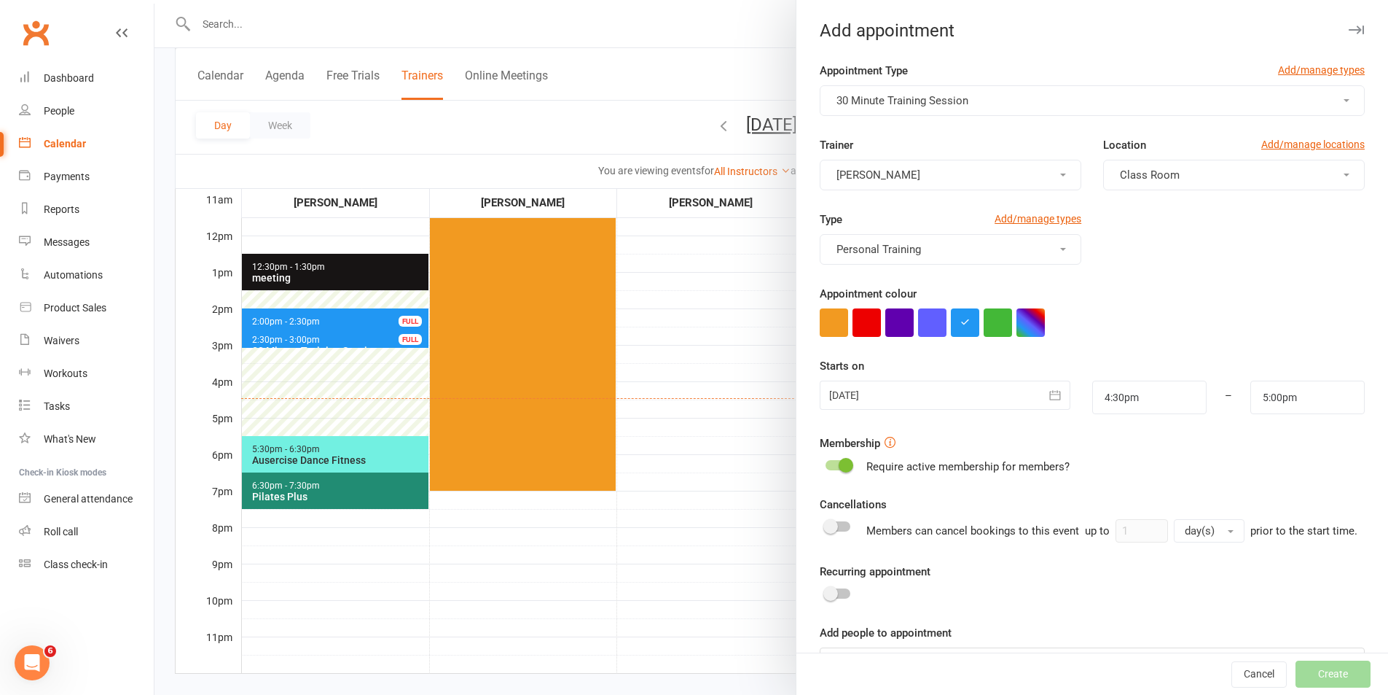
click at [876, 394] on div at bounding box center [945, 394] width 250 height 29
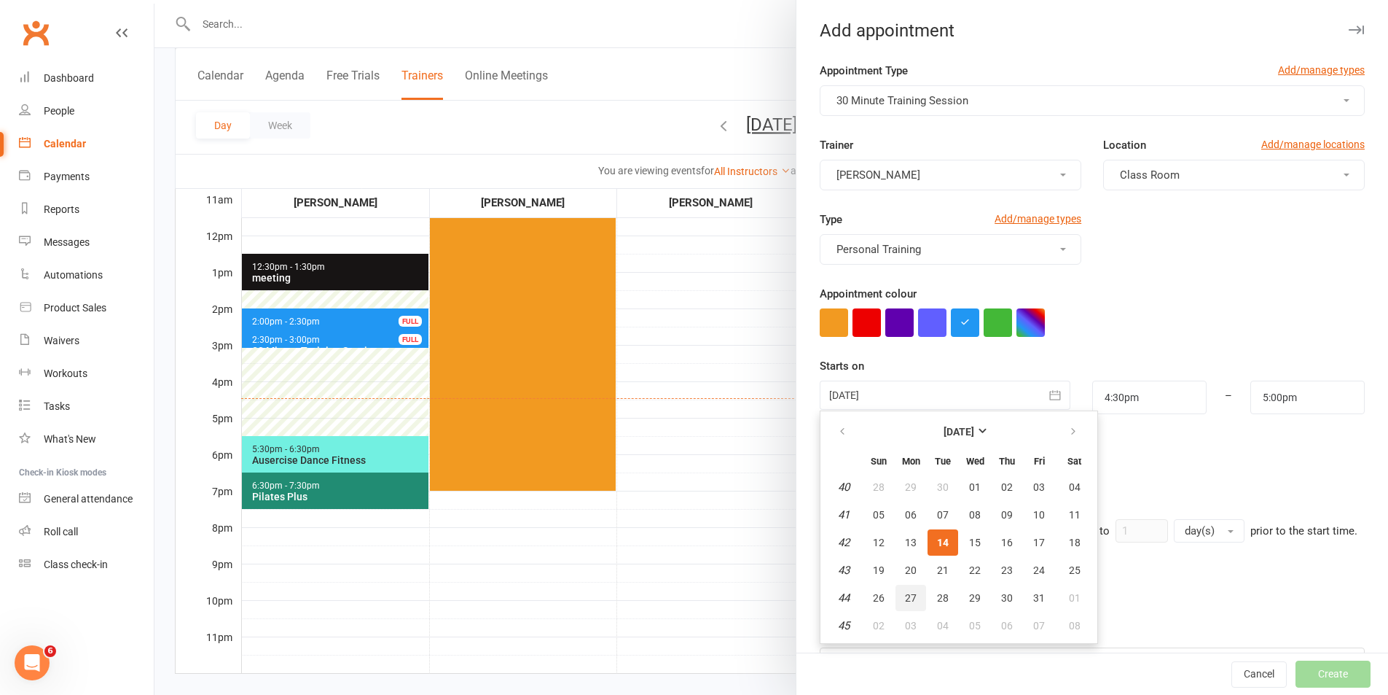
click at [907, 592] on span "27" at bounding box center [911, 598] width 12 height 12
type input "[DATE]"
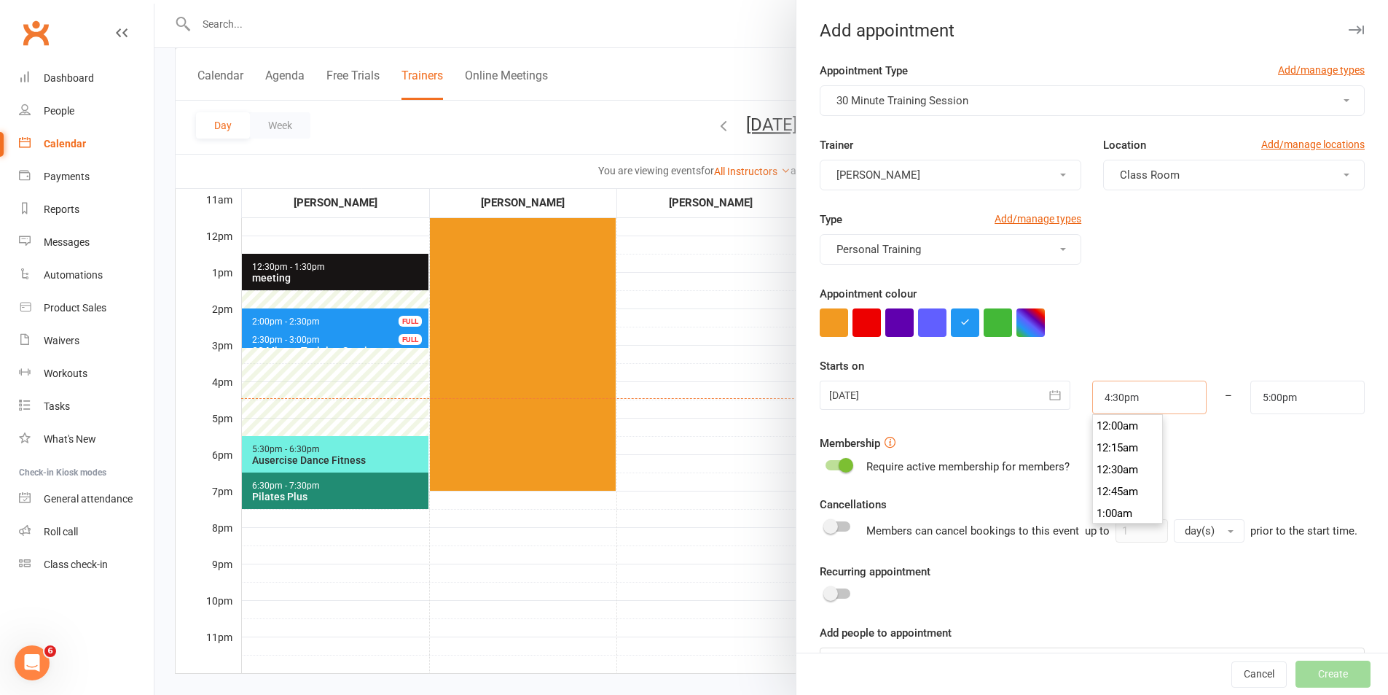
click at [1146, 389] on input "4:30pm" at bounding box center [1150, 397] width 114 height 34
type input "3:00pm"
click at [1118, 431] on li "3:00pm" at bounding box center [1128, 424] width 70 height 22
click at [1290, 400] on input "5:00pm" at bounding box center [1308, 397] width 114 height 34
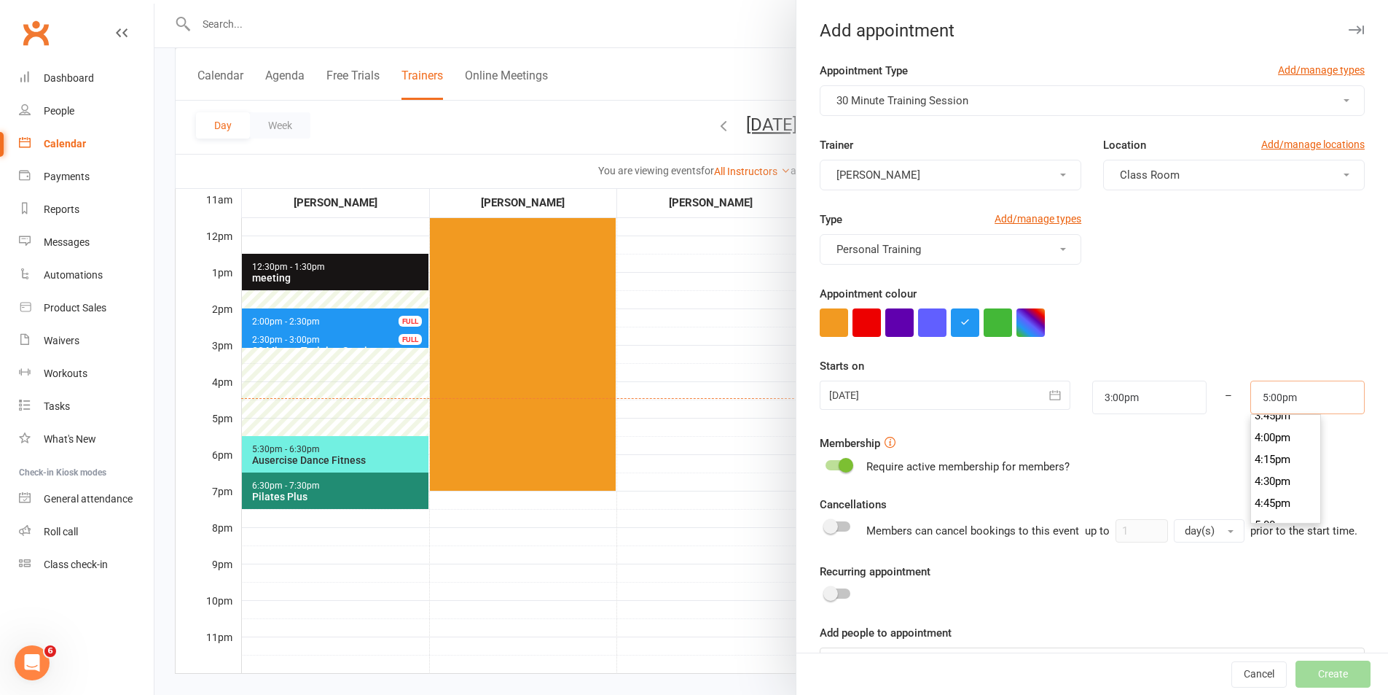
scroll to position [1357, 0]
type input "3:30pm"
click at [1261, 429] on li "3:30pm" at bounding box center [1286, 424] width 70 height 22
click at [1262, 439] on div "Membership Require active membership for members?" at bounding box center [1092, 454] width 545 height 41
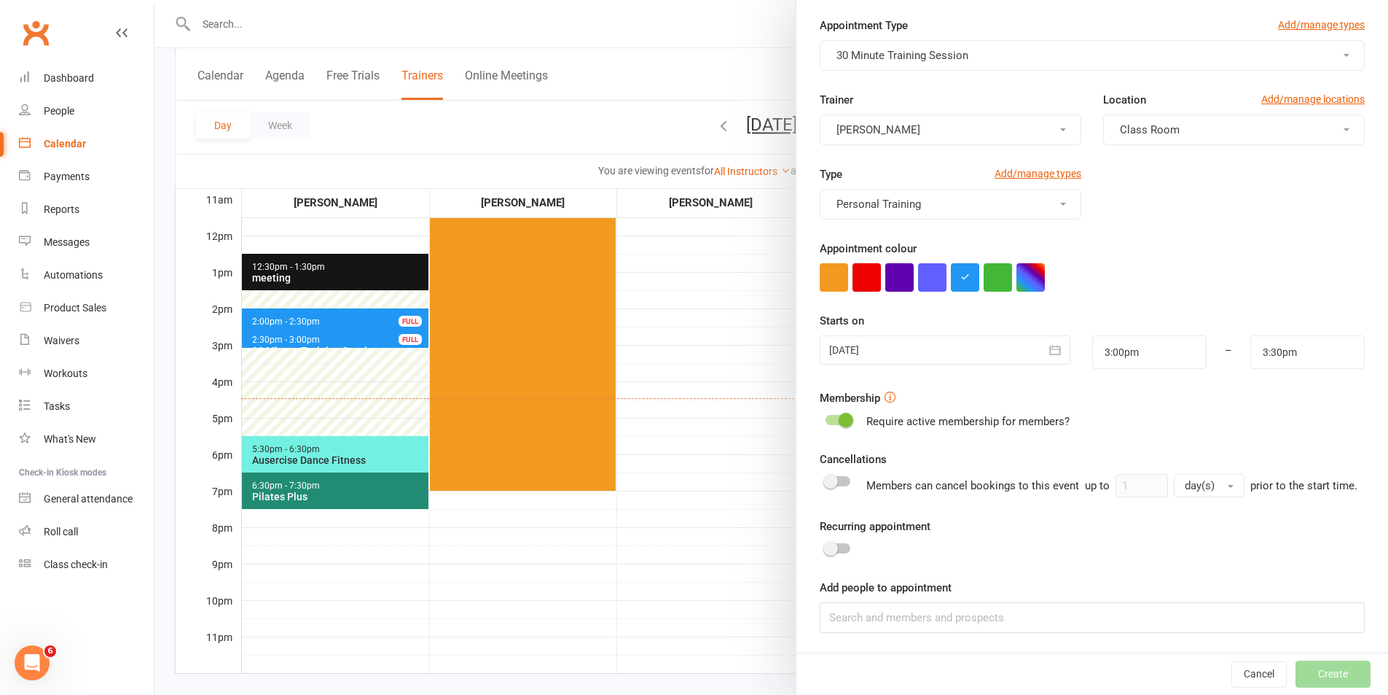
scroll to position [63, 0]
drag, startPoint x: 1165, startPoint y: 633, endPoint x: 1165, endPoint y: 625, distance: 8.0
click at [1165, 632] on div "Appointment Type Add/manage types 30 Minute Training Session Trainer [PERSON_NA…" at bounding box center [1093, 334] width 592 height 636
click at [1165, 622] on input at bounding box center [1092, 616] width 545 height 31
click at [1162, 626] on input at bounding box center [1092, 616] width 545 height 31
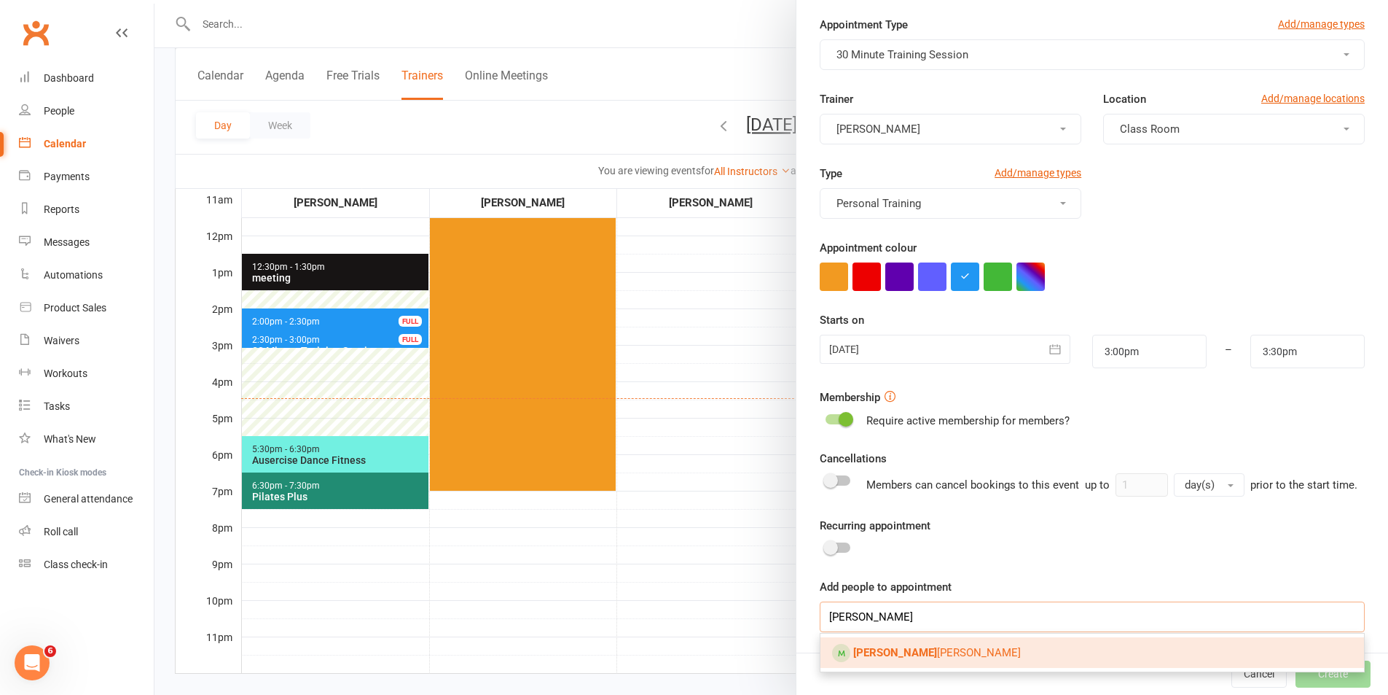
type input "[PERSON_NAME]"
click at [980, 640] on link "[PERSON_NAME]" at bounding box center [1093, 652] width 544 height 31
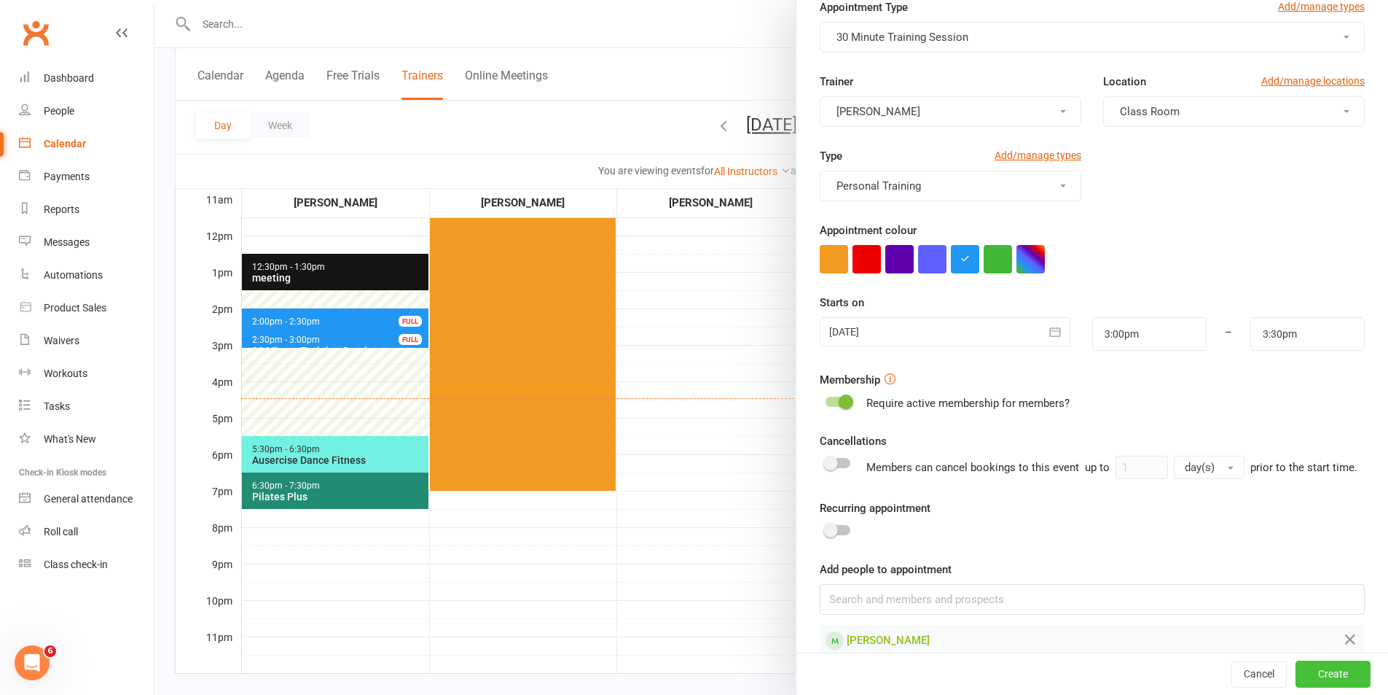
click at [1319, 671] on button "Create" at bounding box center [1333, 674] width 75 height 26
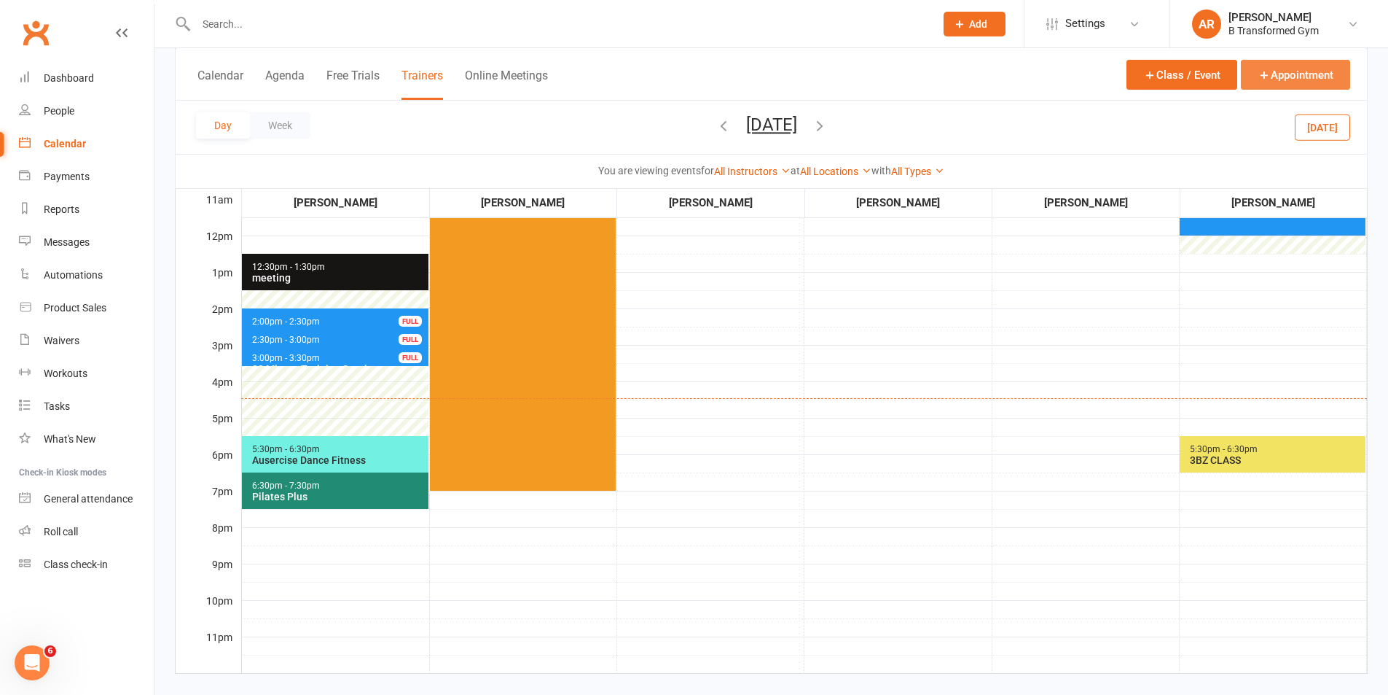
click at [1273, 71] on button "Appointment" at bounding box center [1295, 75] width 109 height 30
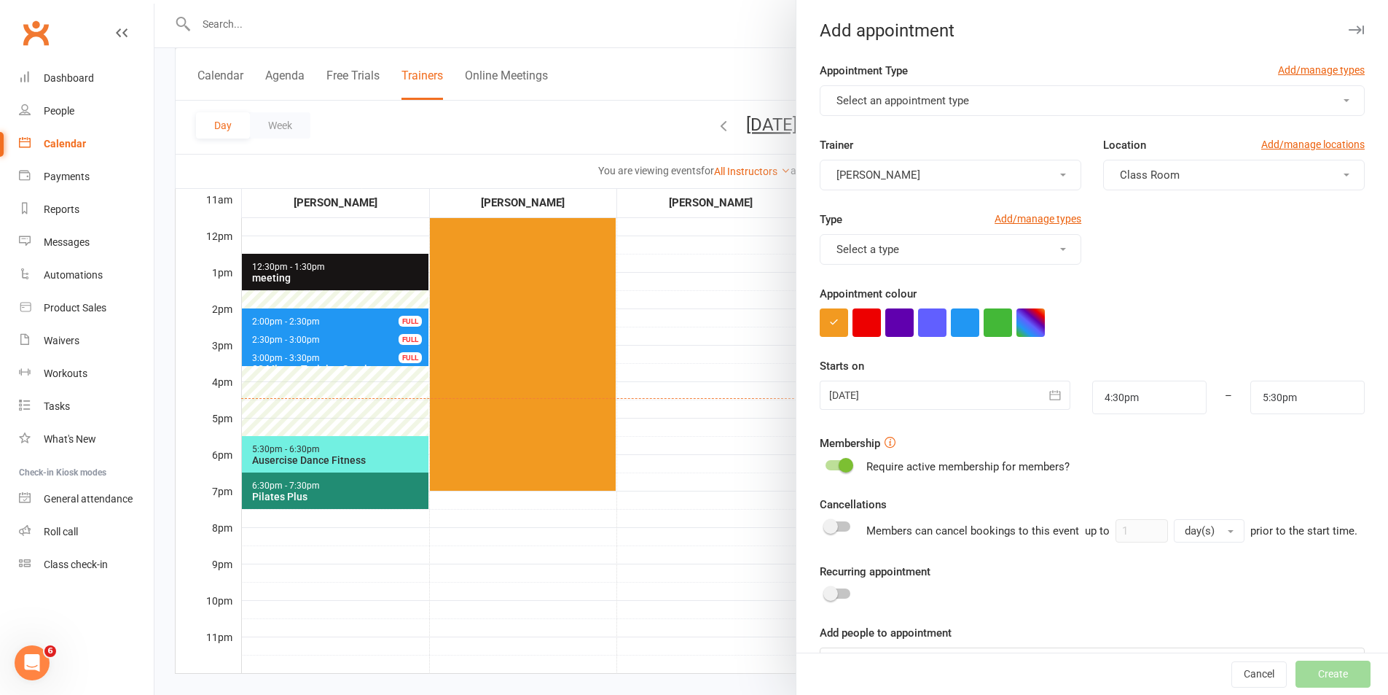
click at [976, 95] on button "Select an appointment type" at bounding box center [1092, 100] width 545 height 31
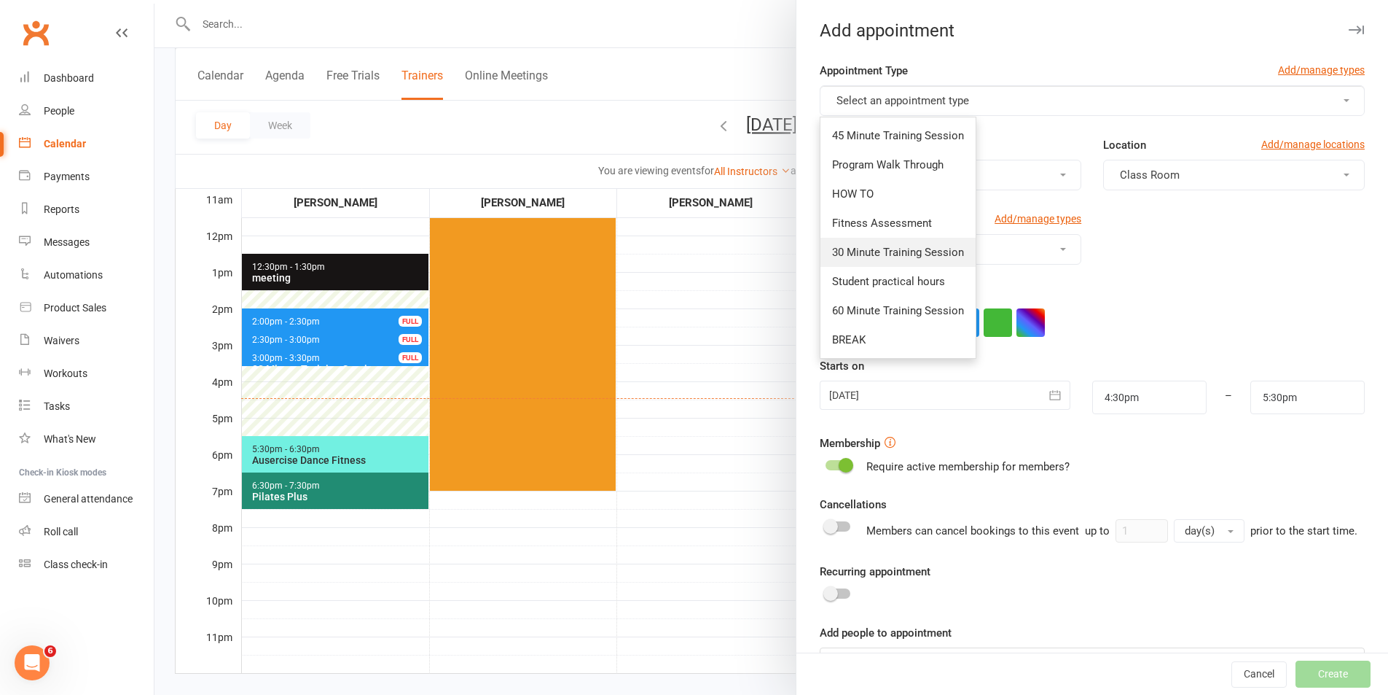
click at [907, 259] on link "30 Minute Training Session" at bounding box center [898, 252] width 155 height 29
type input "5:00pm"
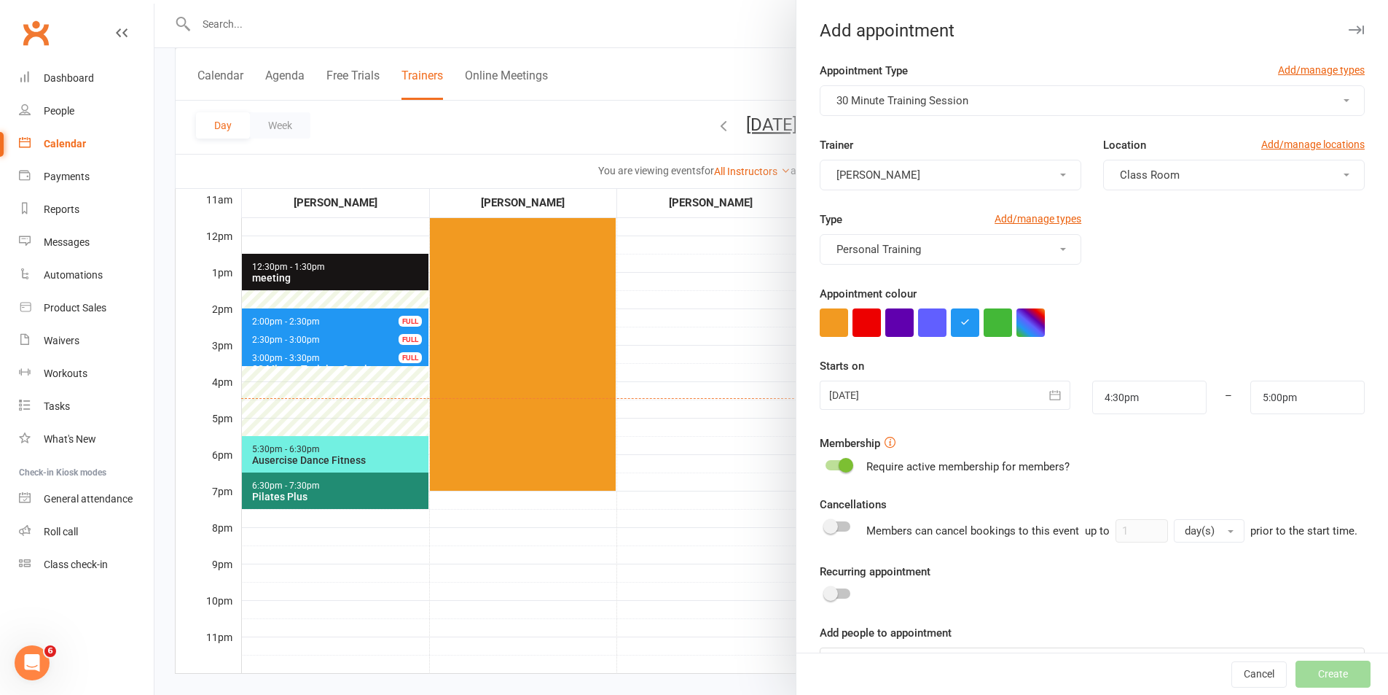
drag, startPoint x: 943, startPoint y: 404, endPoint x: 964, endPoint y: 520, distance: 118.4
click at [943, 404] on div at bounding box center [945, 394] width 250 height 29
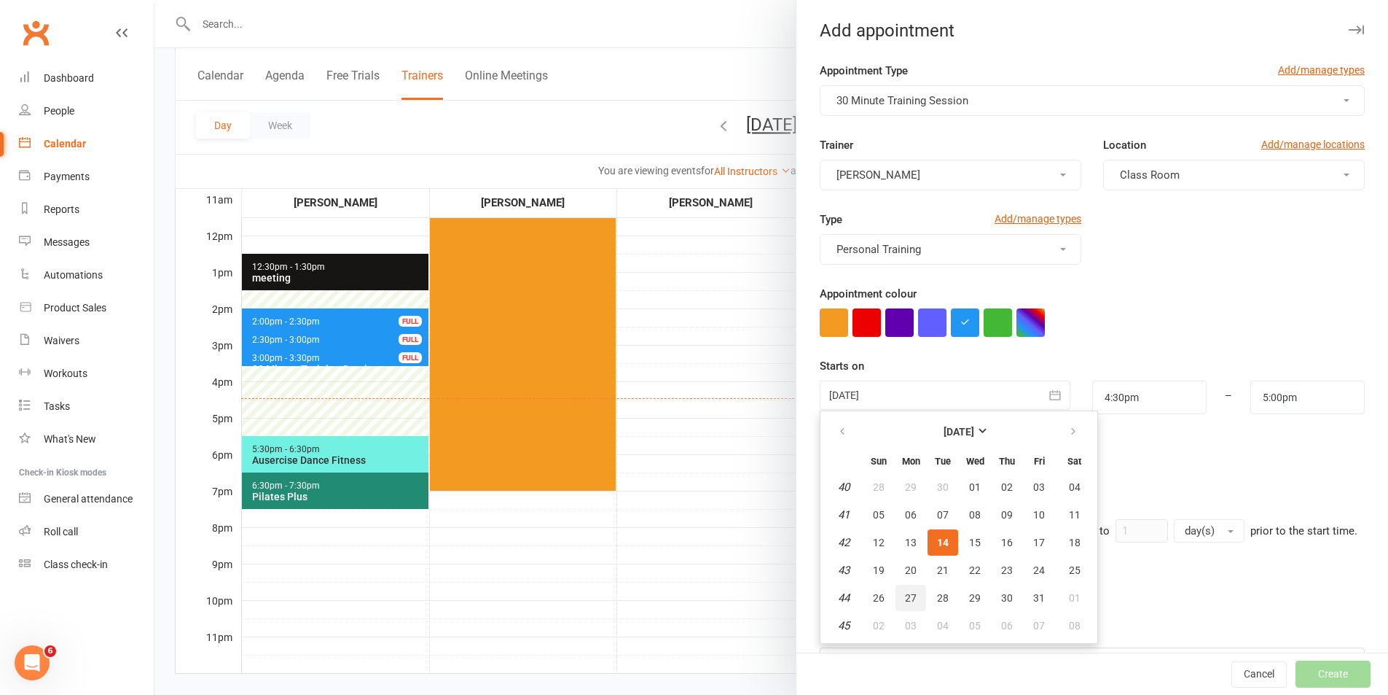
click at [913, 596] on button "27" at bounding box center [911, 598] width 31 height 26
type input "[DATE]"
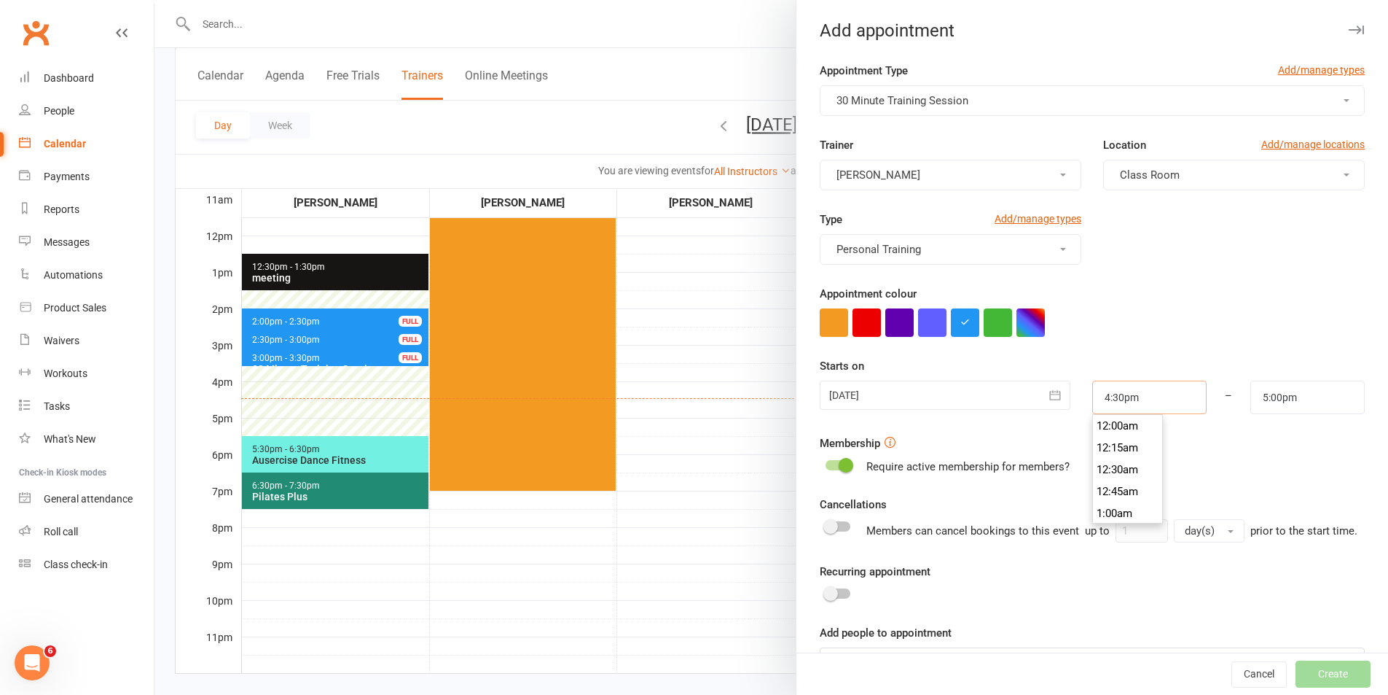
click at [1137, 396] on input "4:30pm" at bounding box center [1150, 397] width 114 height 34
type input "5:00pm"
click at [1120, 499] on li "5:00pm" at bounding box center [1128, 491] width 70 height 22
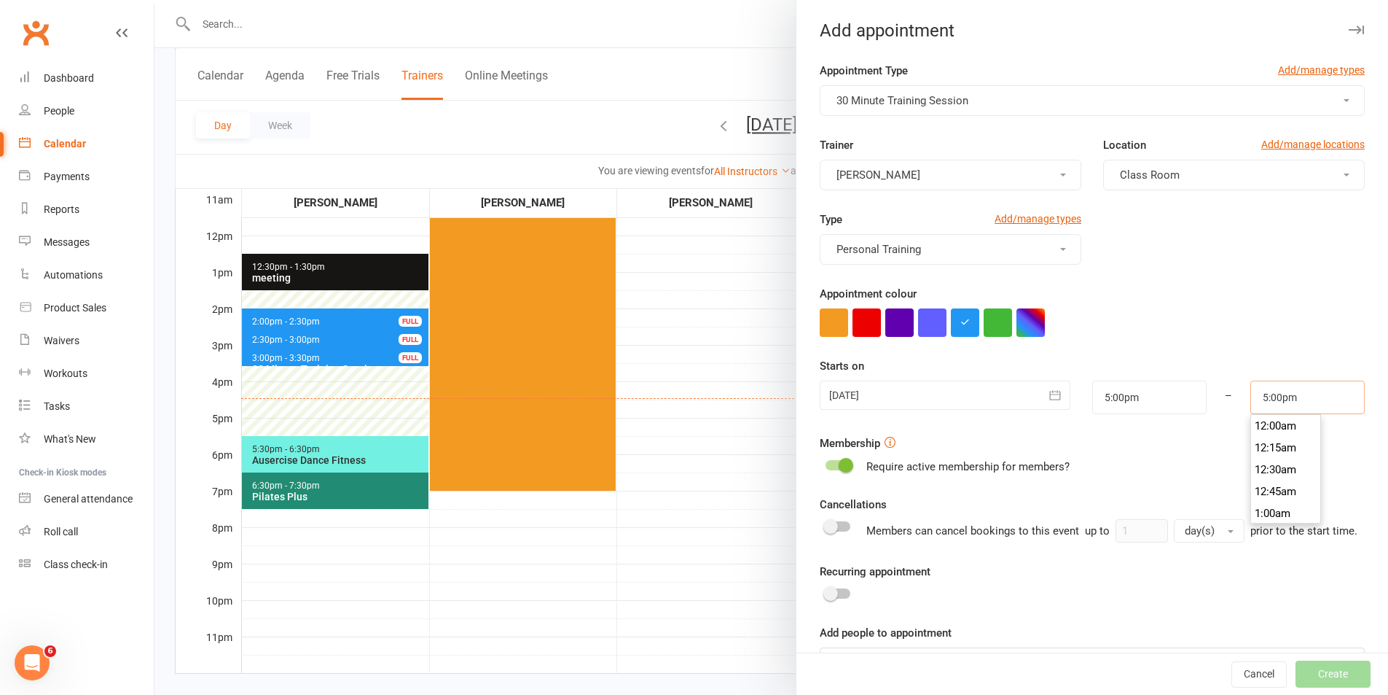
click at [1294, 397] on input "5:00pm" at bounding box center [1308, 397] width 114 height 34
type input "5:30pm"
click at [1265, 493] on li "5:30pm" at bounding box center [1286, 491] width 70 height 22
click at [1265, 493] on form "Appointment Type Add/manage types 30 Minute Training Session Trainer [PERSON_NA…" at bounding box center [1092, 370] width 545 height 616
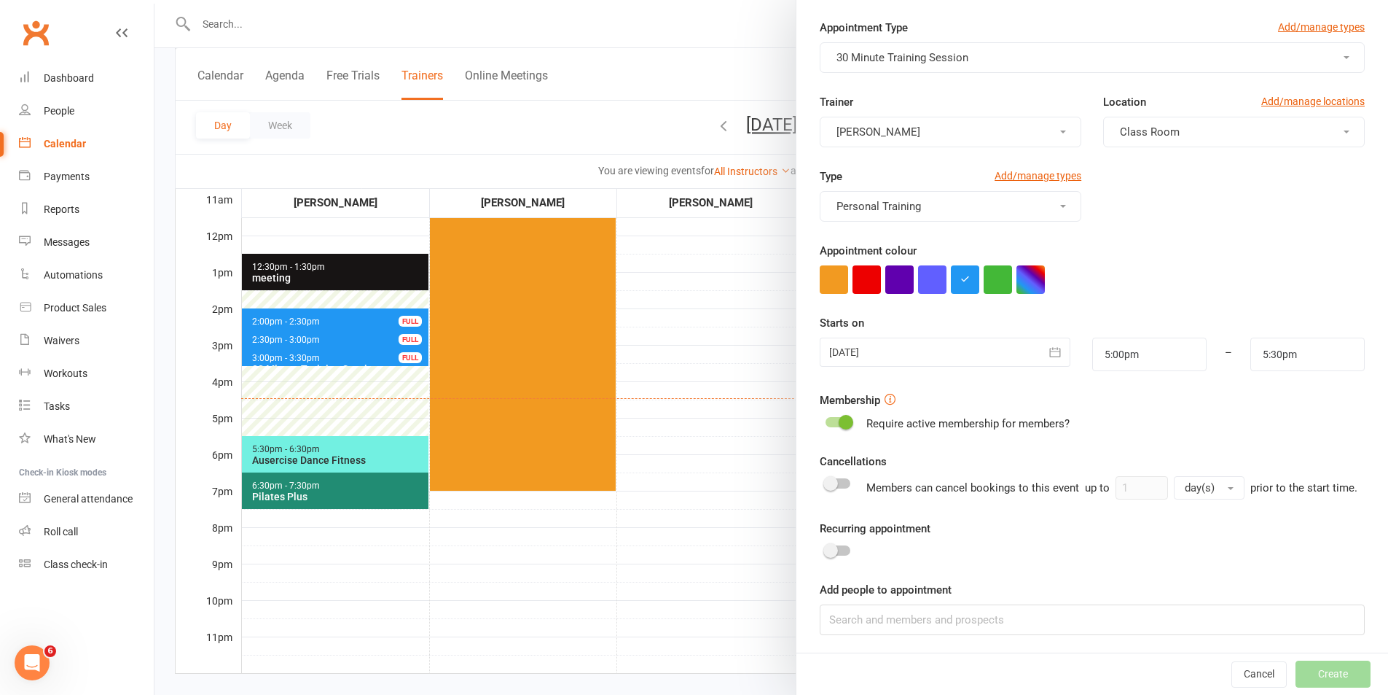
scroll to position [63, 0]
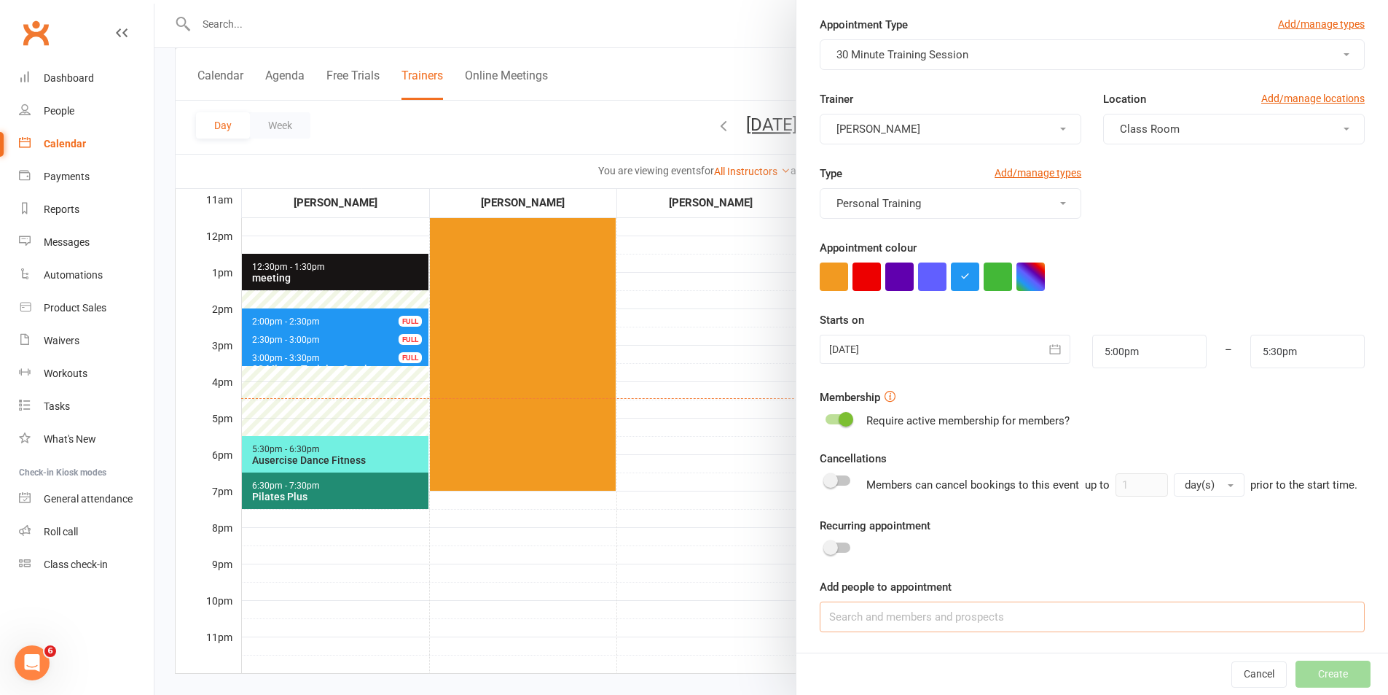
click at [1154, 625] on input at bounding box center [1092, 616] width 545 height 31
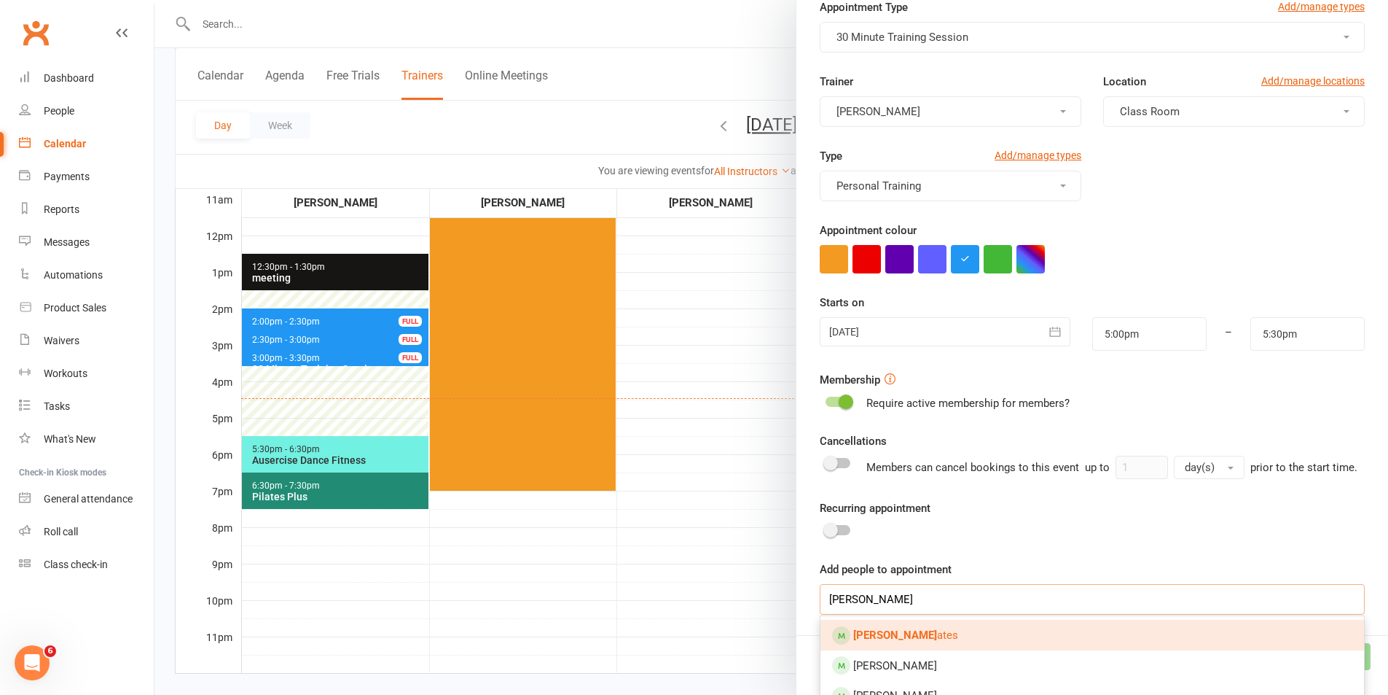
type input "[PERSON_NAME]"
click at [956, 650] on link "[PERSON_NAME]" at bounding box center [1093, 635] width 544 height 31
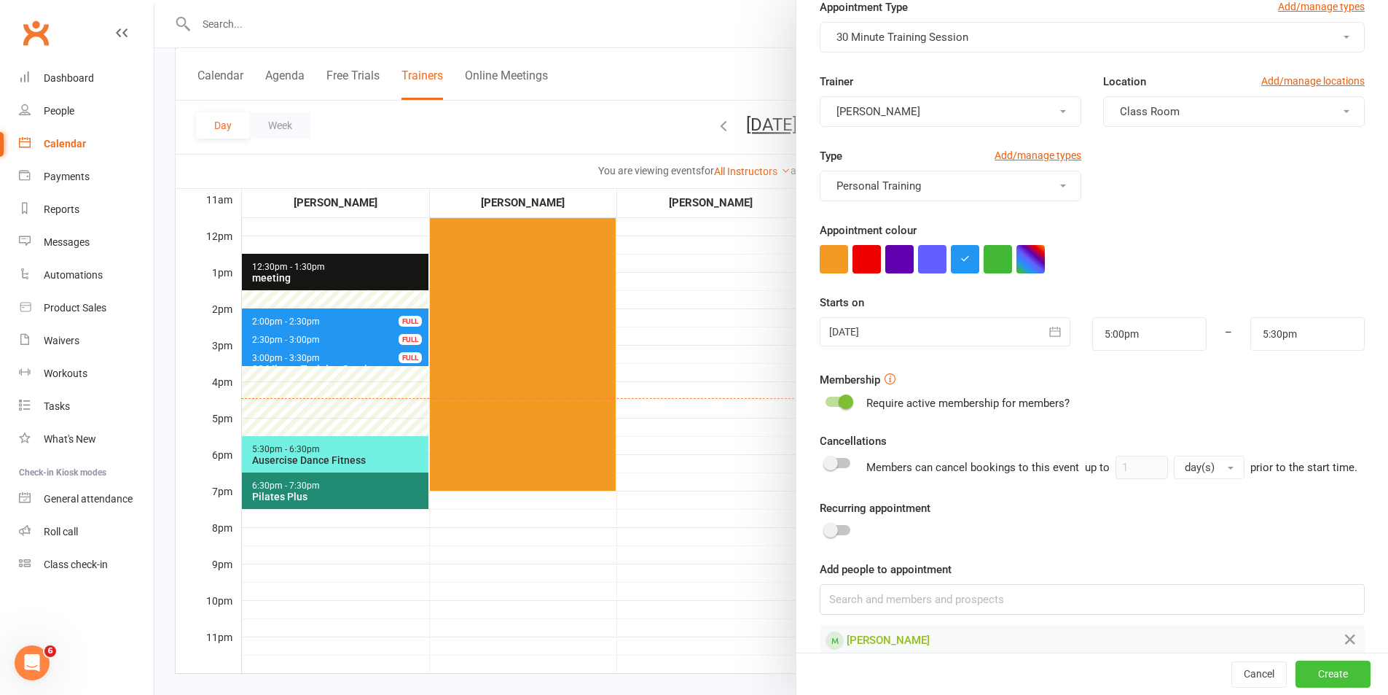
click at [1305, 679] on button "Create" at bounding box center [1333, 674] width 75 height 26
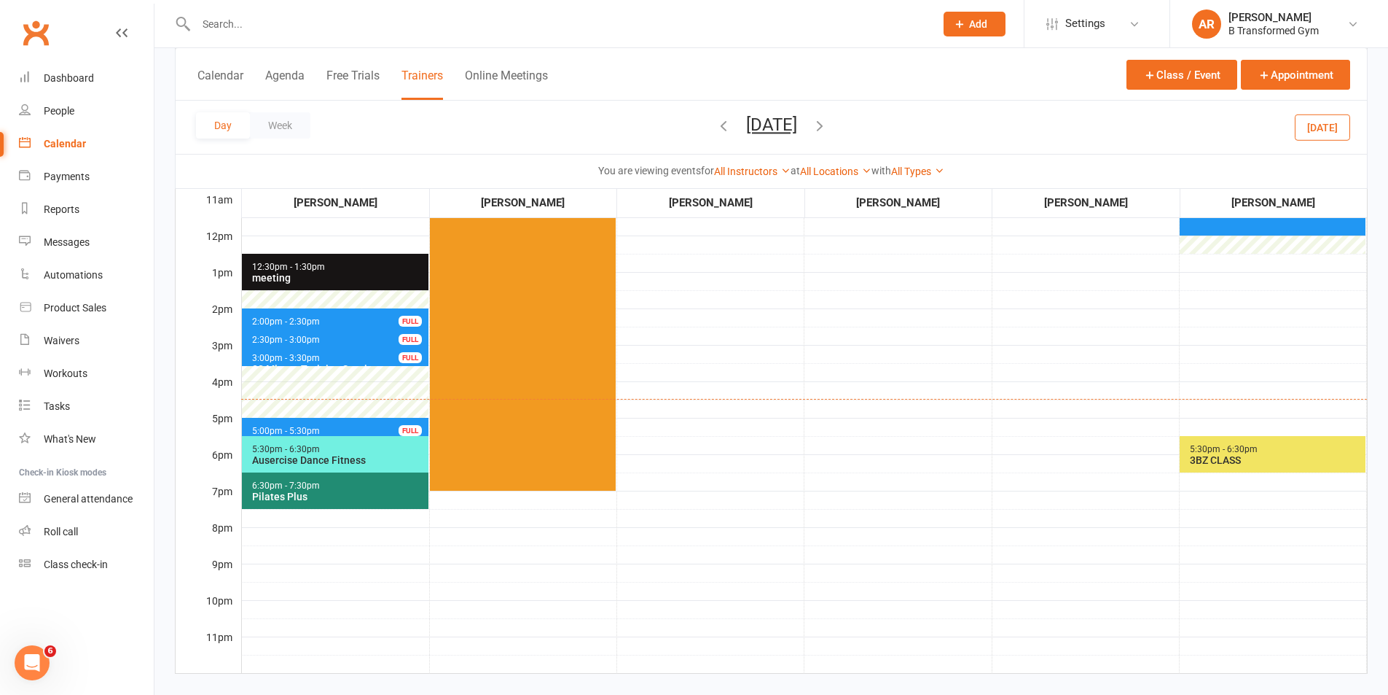
click at [828, 120] on icon "button" at bounding box center [820, 125] width 16 height 16
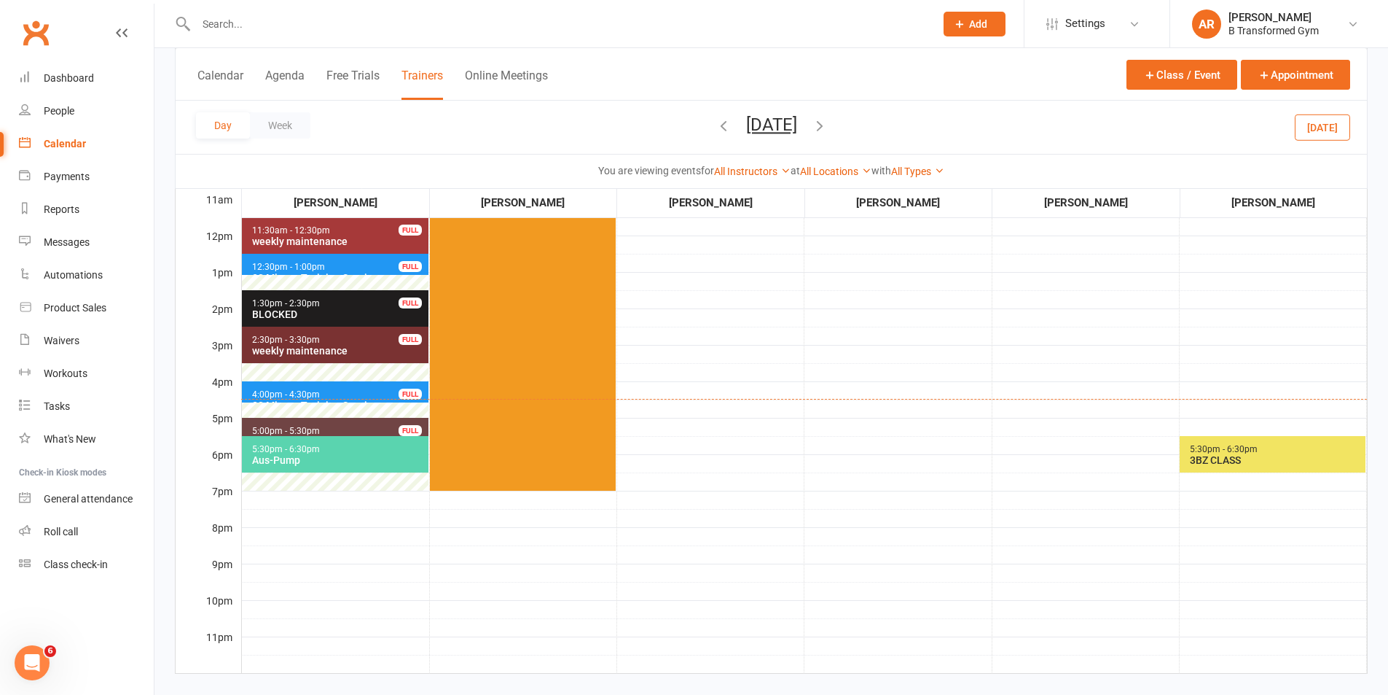
click at [310, 386] on span "4:00pm - 4:30pm 30 Minute Training Session - [PERSON_NAME]... FULL" at bounding box center [335, 391] width 187 height 21
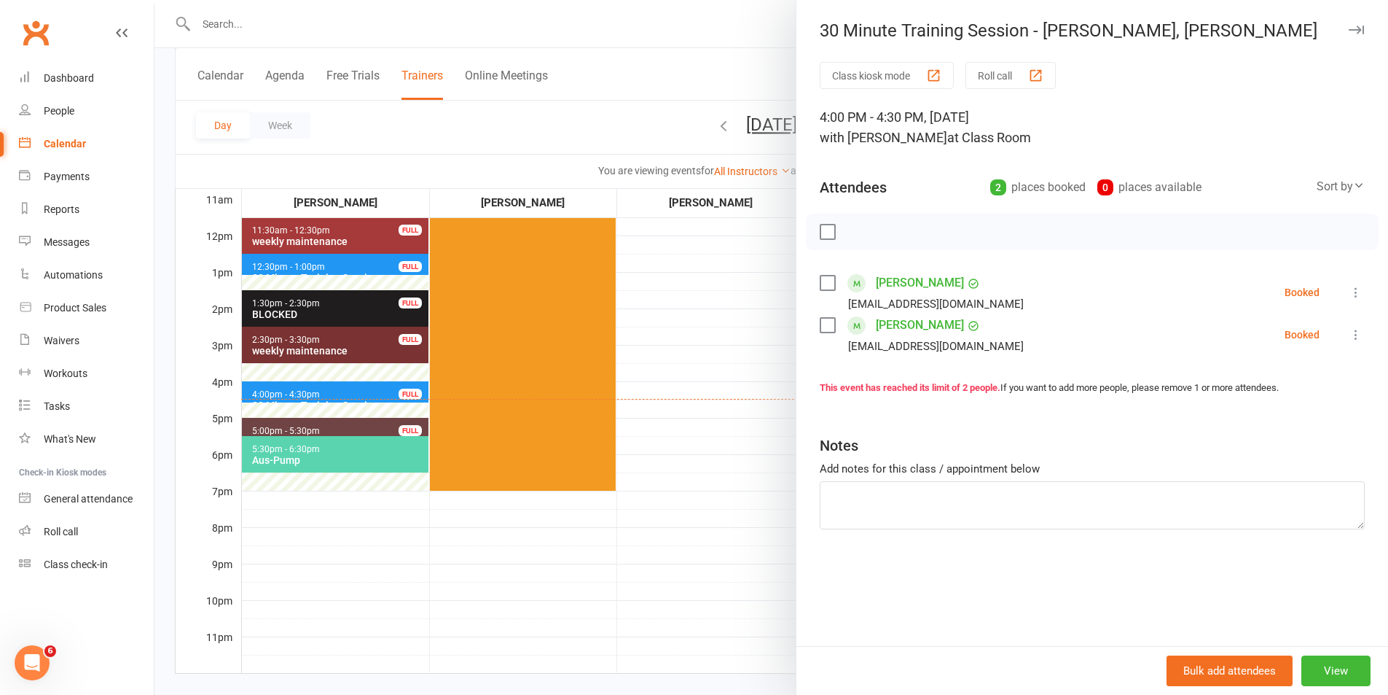
click at [695, 418] on div at bounding box center [772, 347] width 1234 height 695
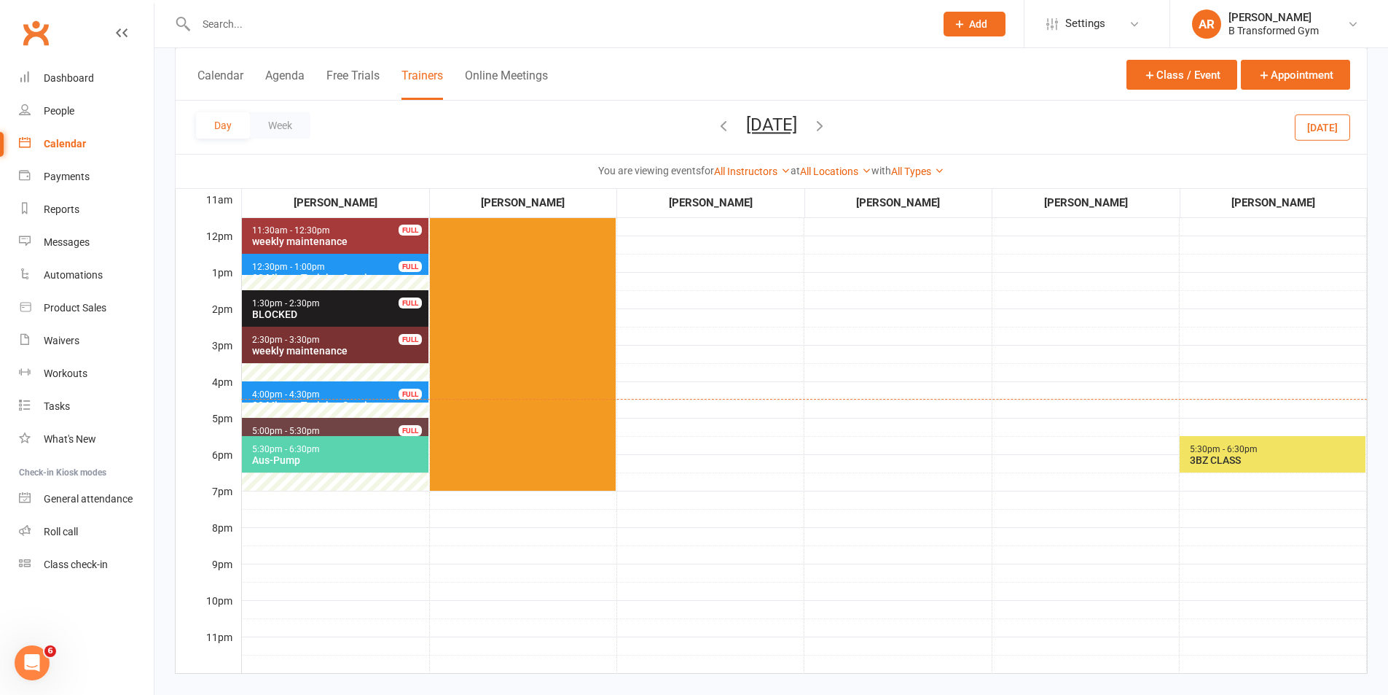
click at [313, 270] on span "12:30pm - 1:00pm" at bounding box center [288, 267] width 74 height 10
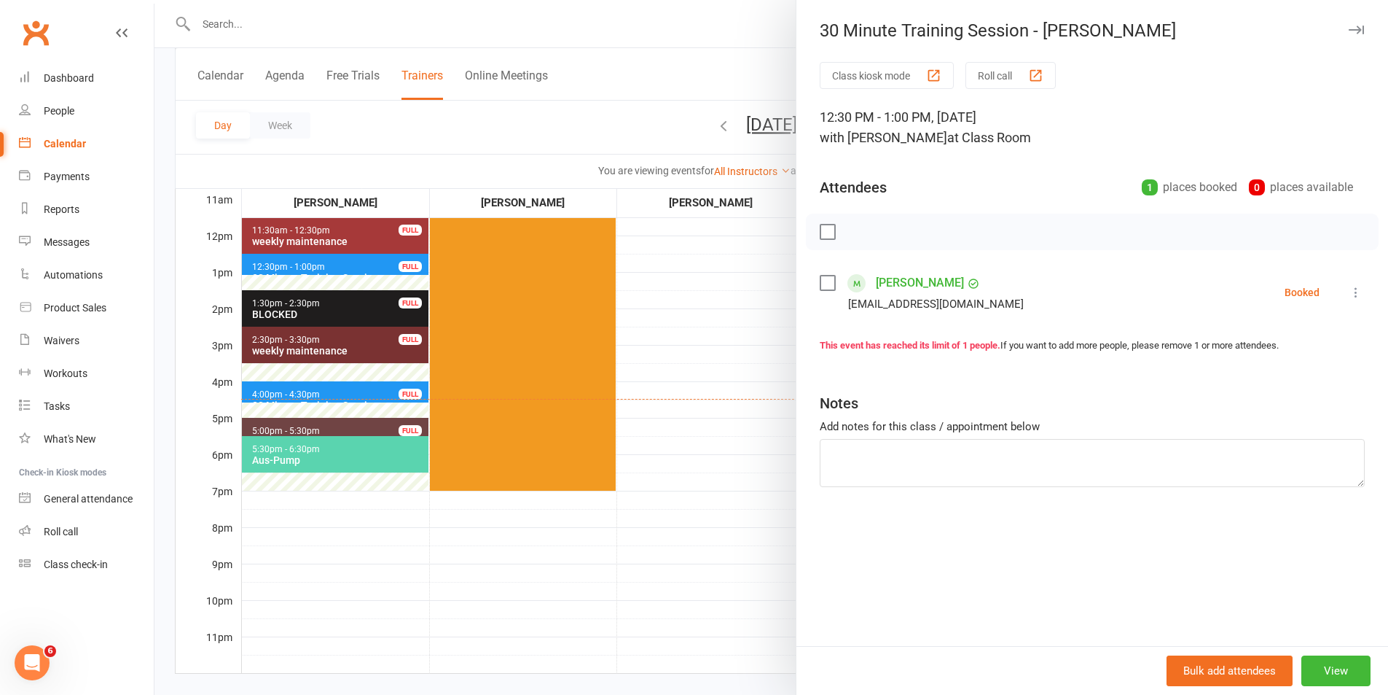
click at [703, 359] on div at bounding box center [772, 347] width 1234 height 695
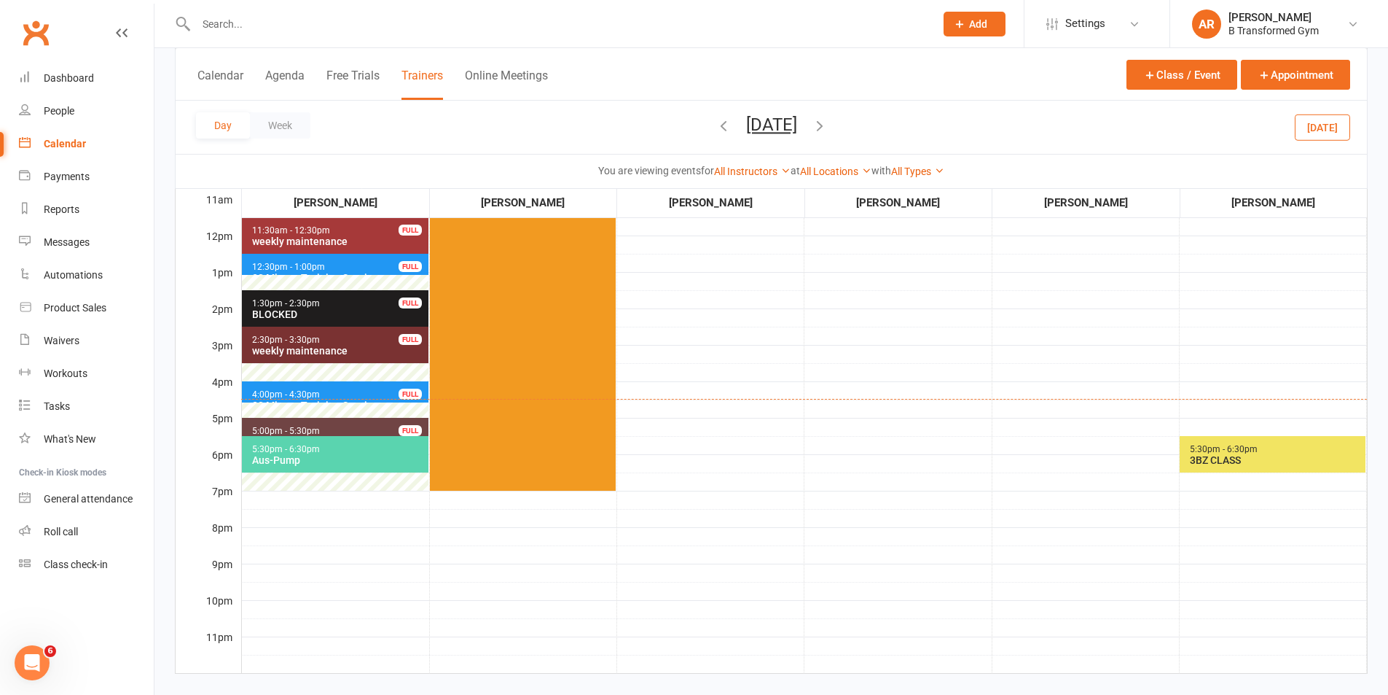
scroll to position [0, 0]
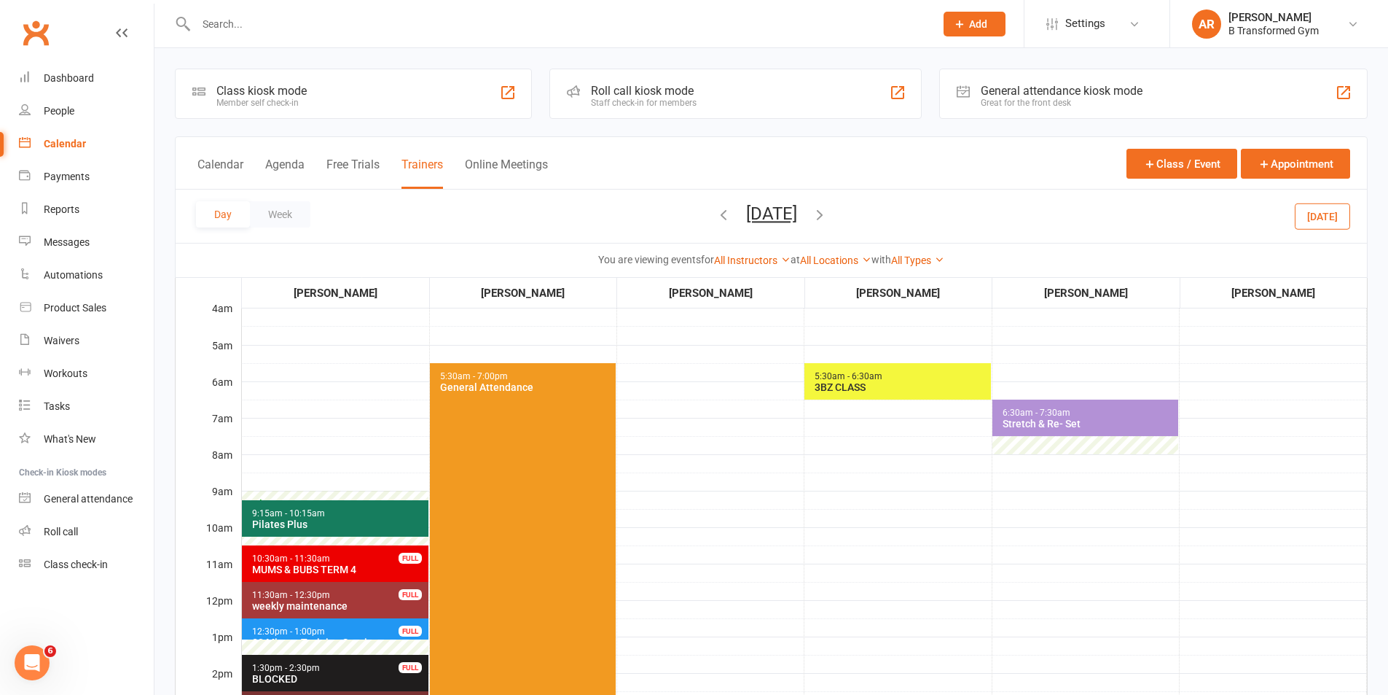
click at [828, 208] on icon "button" at bounding box center [820, 214] width 16 height 16
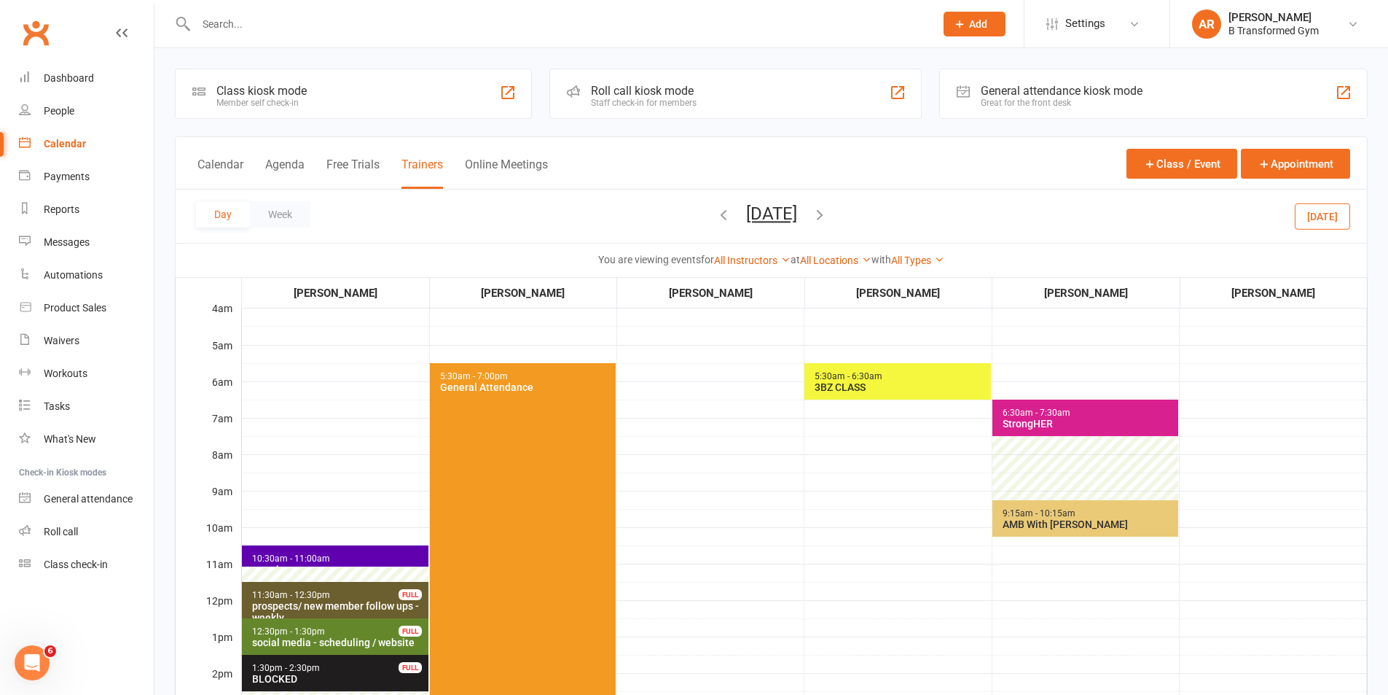
scroll to position [364, 0]
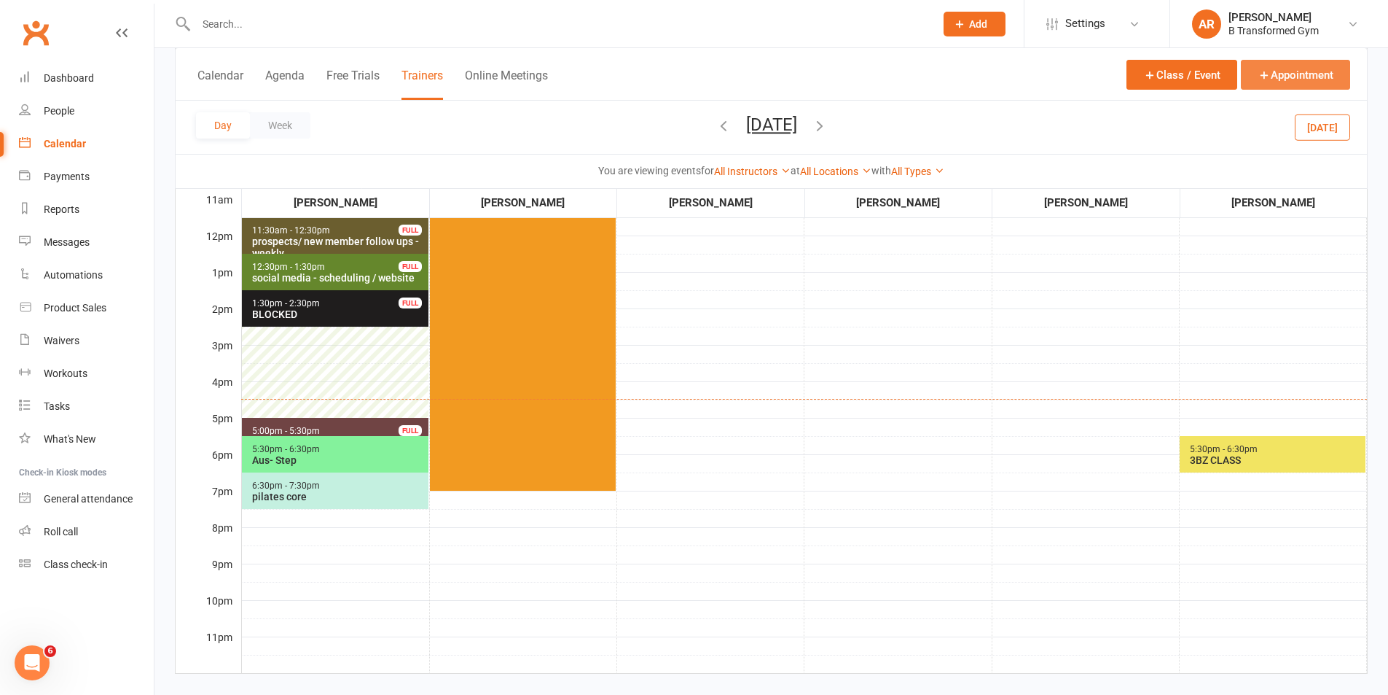
click at [1274, 78] on button "Appointment" at bounding box center [1295, 75] width 109 height 30
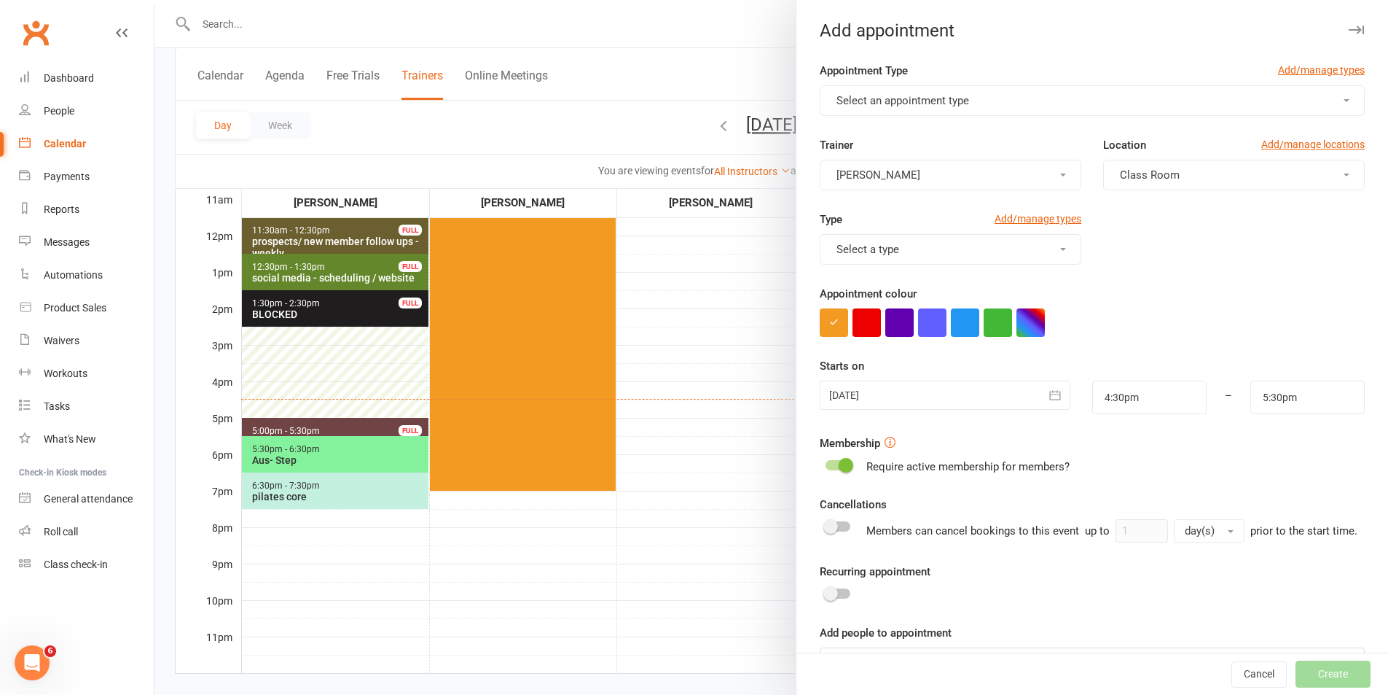
click at [936, 103] on span "Select an appointment type" at bounding box center [903, 100] width 133 height 13
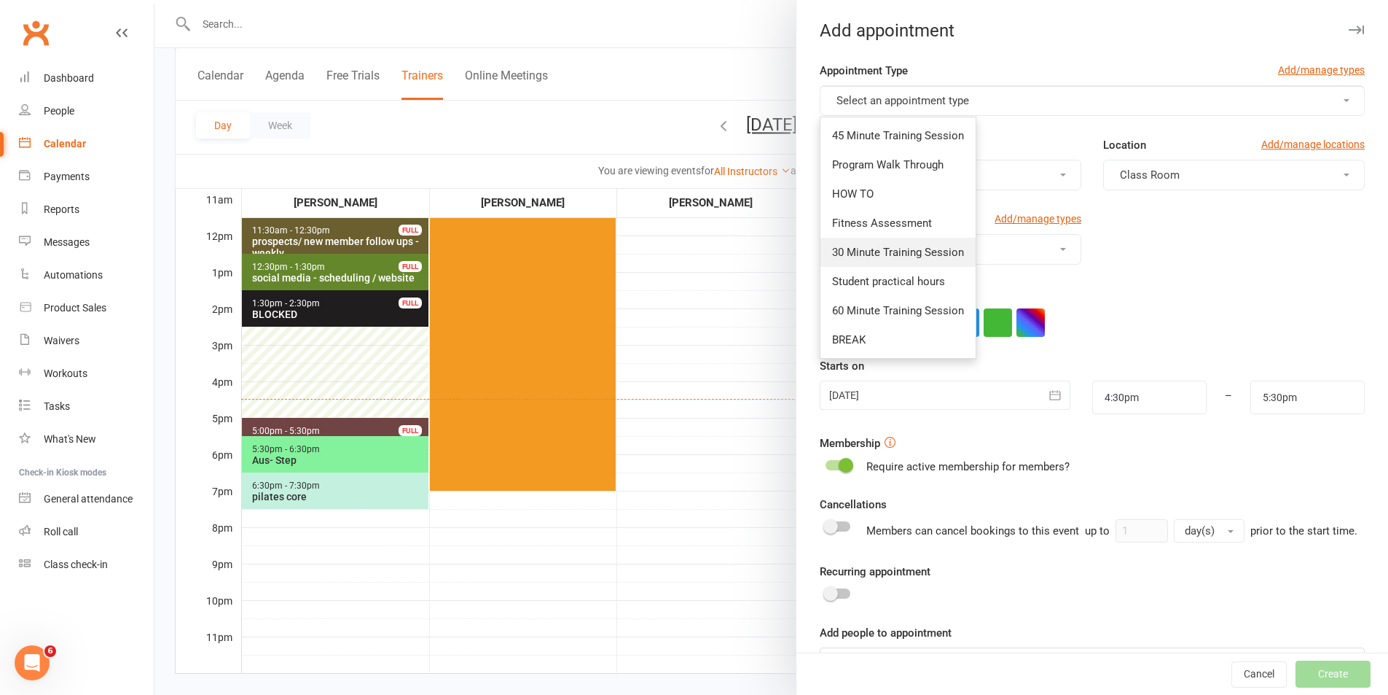
click at [904, 249] on span "30 Minute Training Session" at bounding box center [898, 252] width 132 height 13
type input "5:00pm"
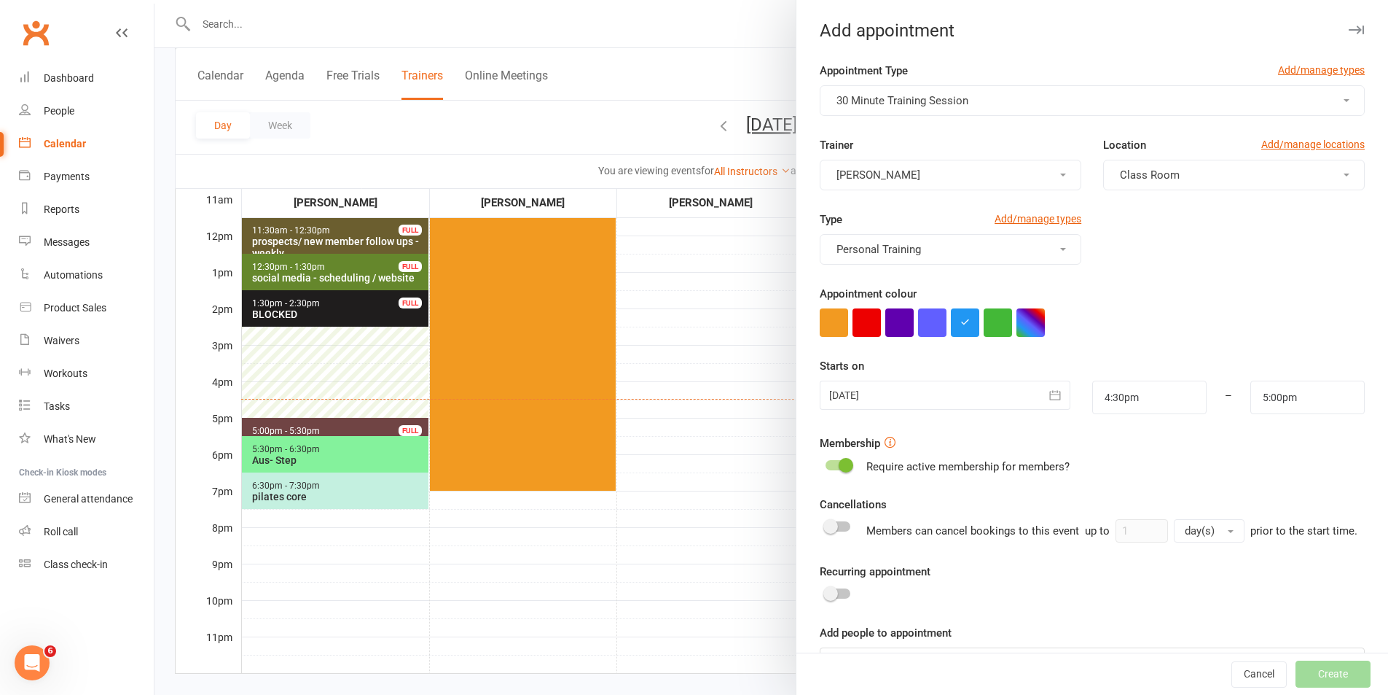
click at [901, 390] on div at bounding box center [945, 394] width 250 height 29
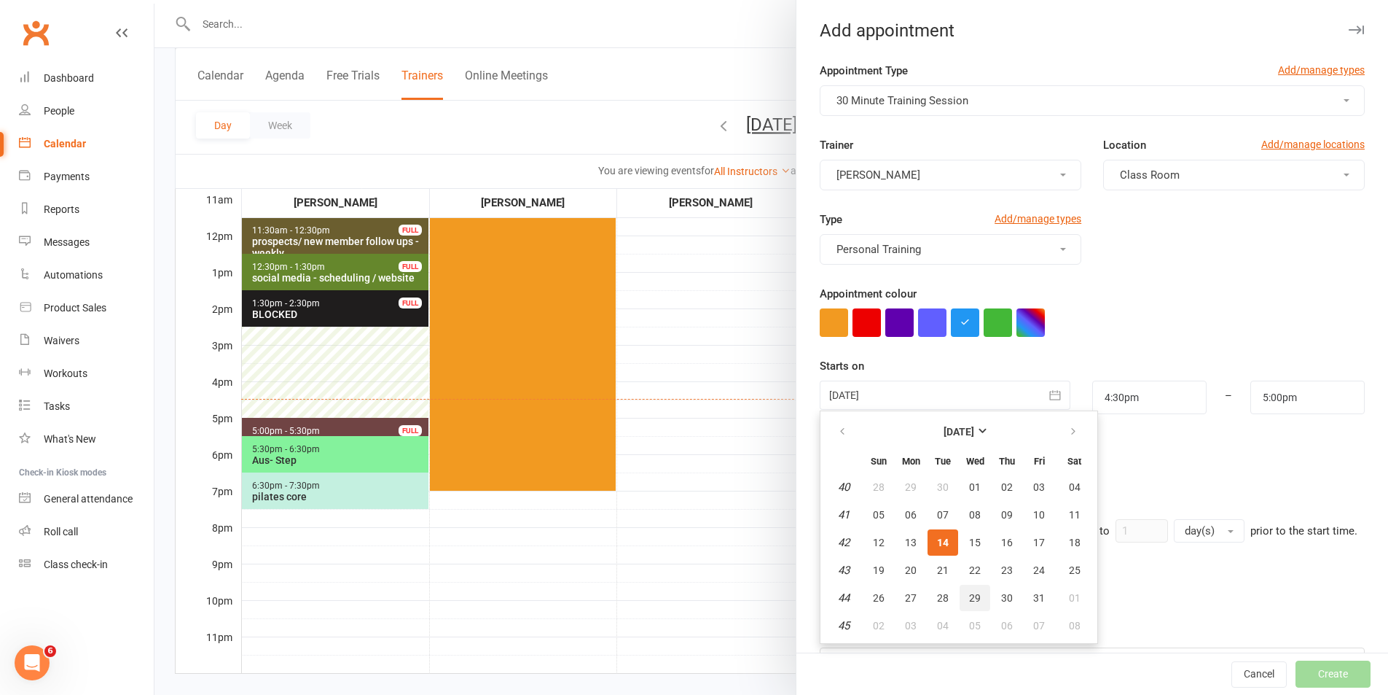
click at [980, 593] on button "29" at bounding box center [975, 598] width 31 height 26
type input "[DATE]"
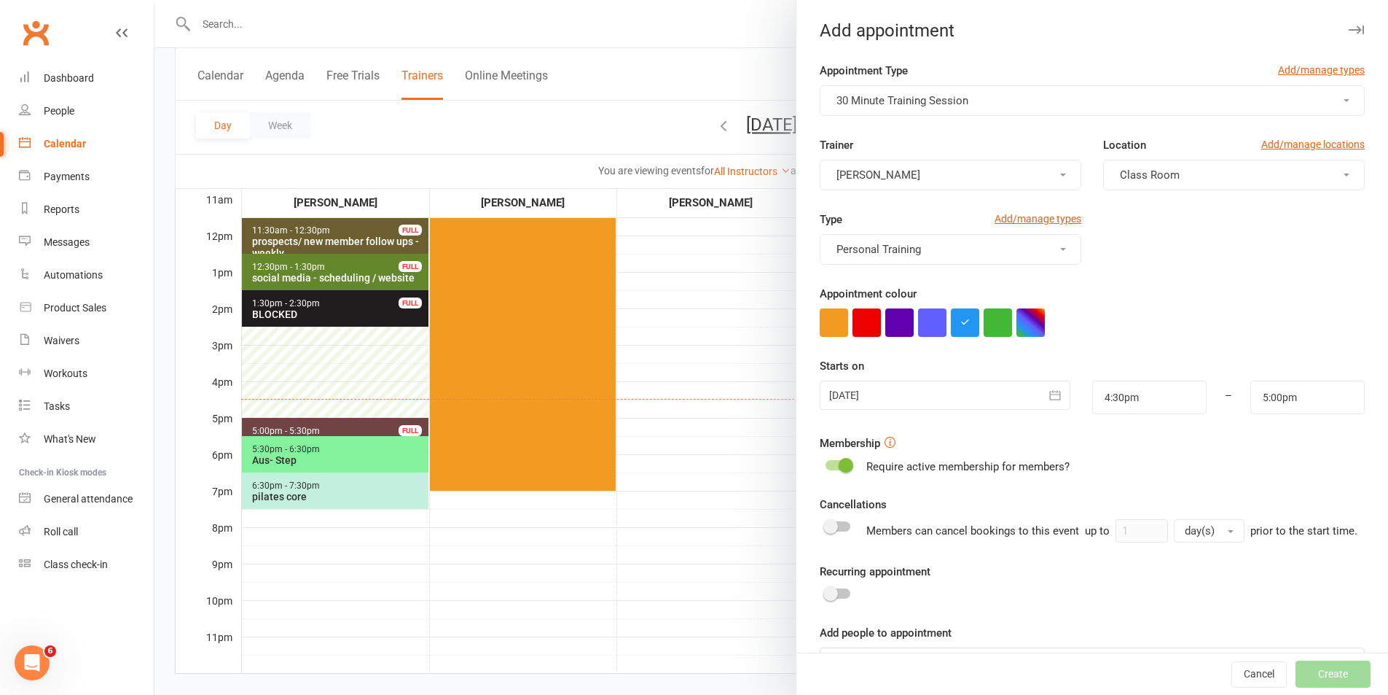
scroll to position [63, 0]
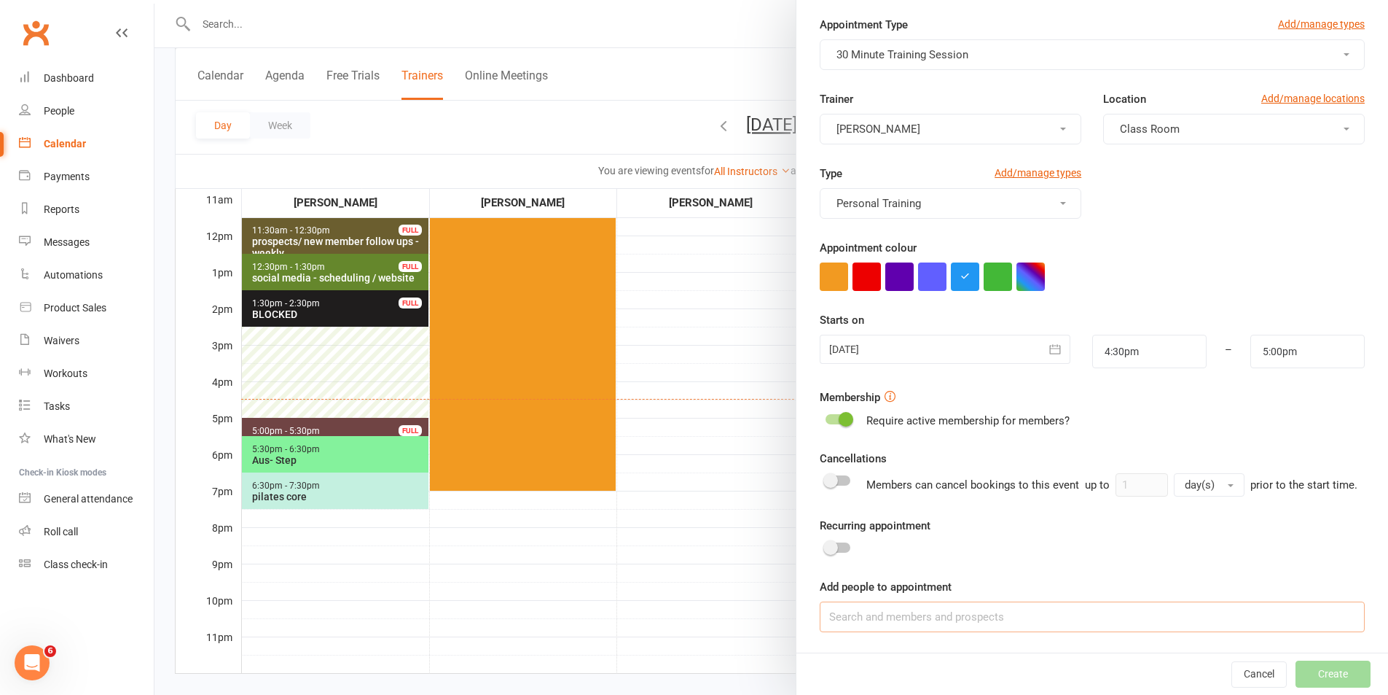
click at [1072, 606] on input at bounding box center [1092, 616] width 545 height 31
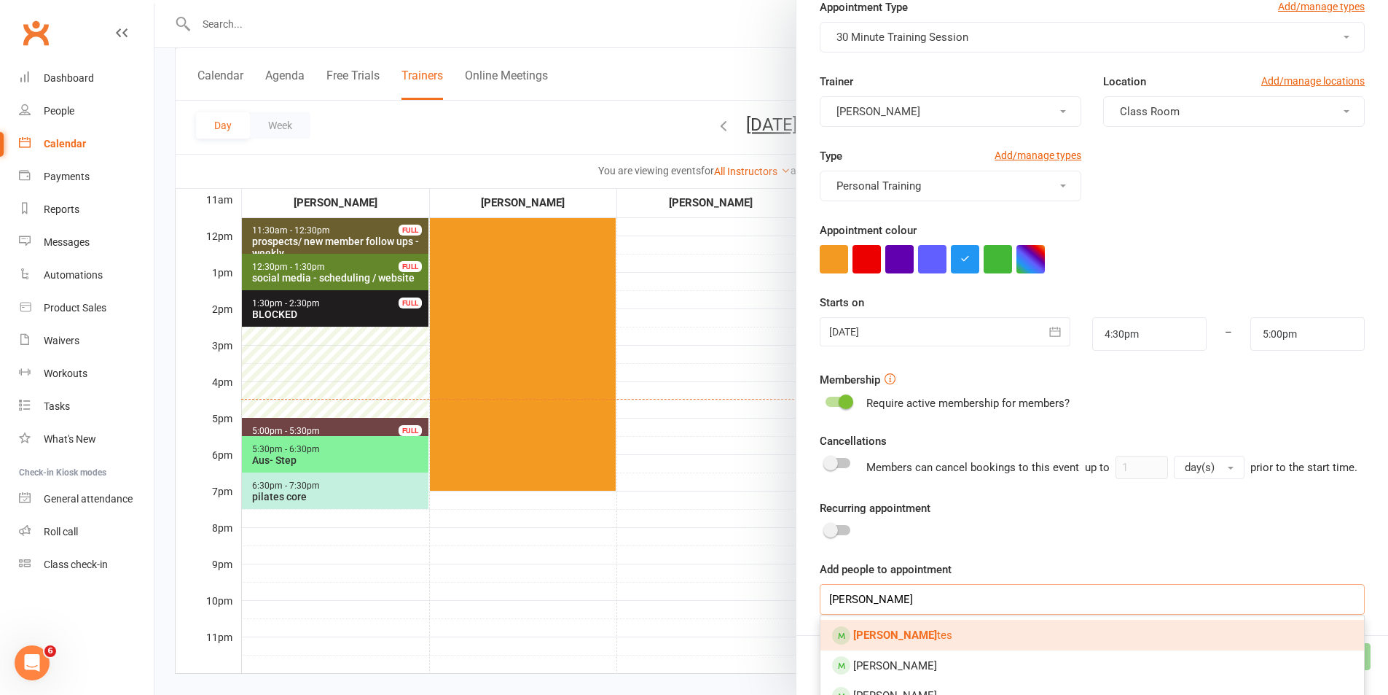
type input "[PERSON_NAME]"
click at [978, 646] on link "[PERSON_NAME]" at bounding box center [1093, 635] width 544 height 31
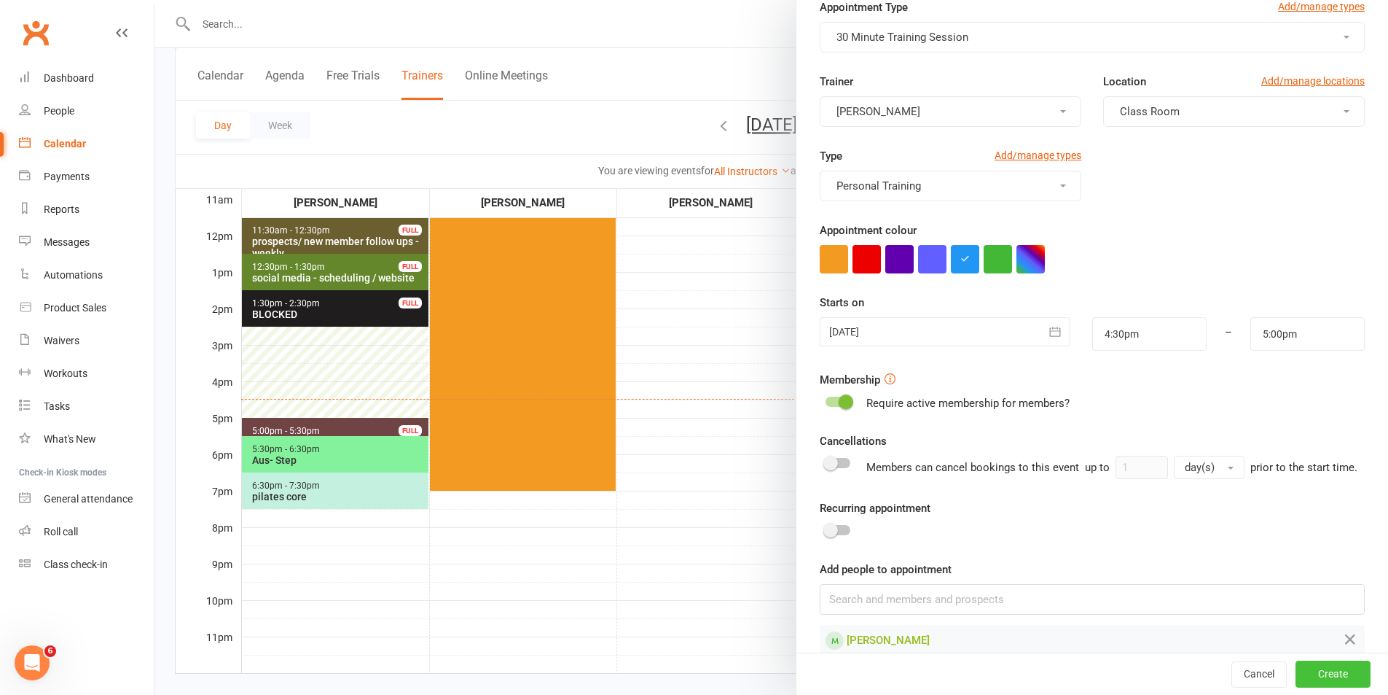
click at [1329, 671] on button "Create" at bounding box center [1333, 674] width 75 height 26
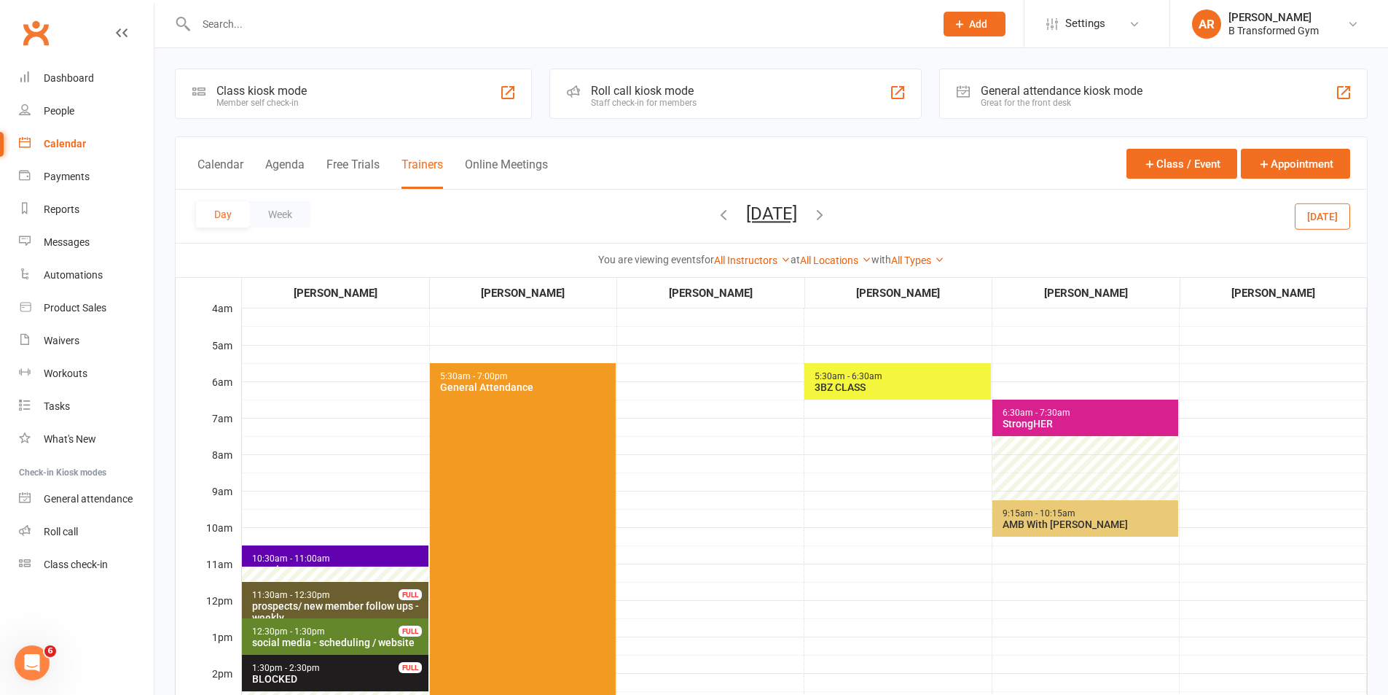
scroll to position [364, 0]
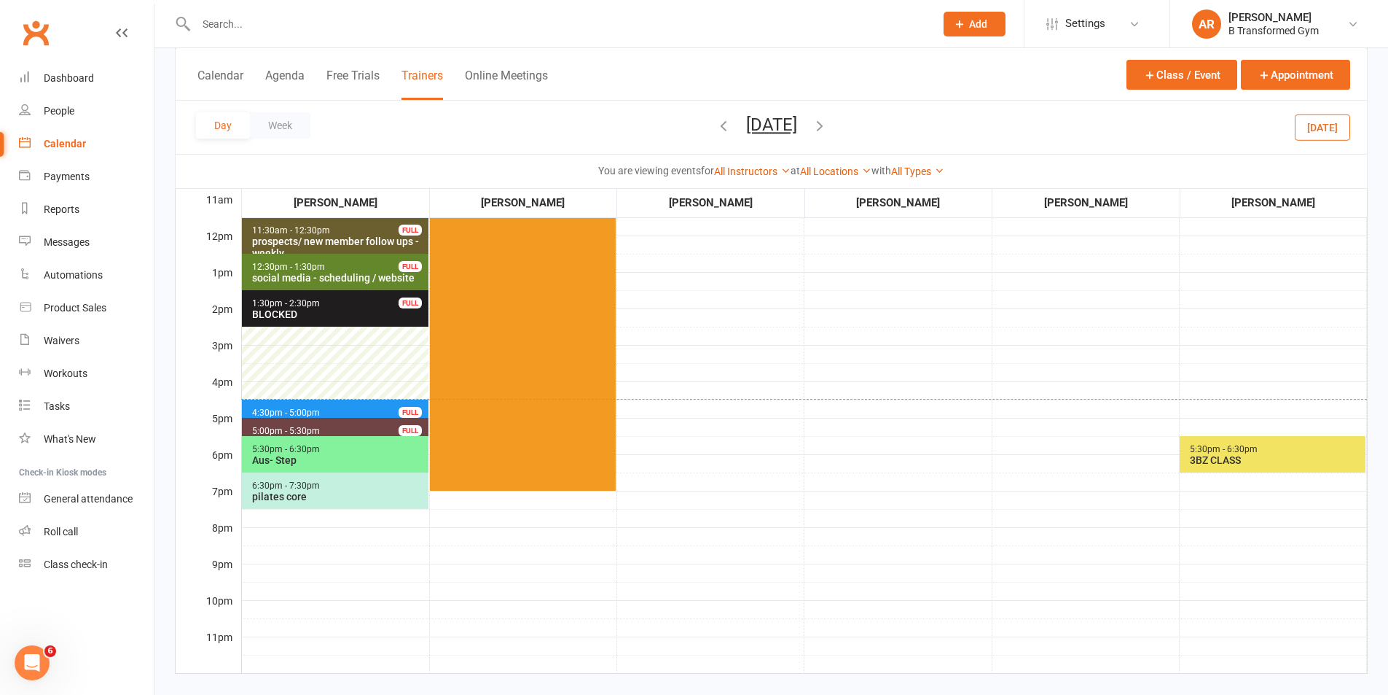
click at [828, 123] on icon "button" at bounding box center [820, 125] width 16 height 16
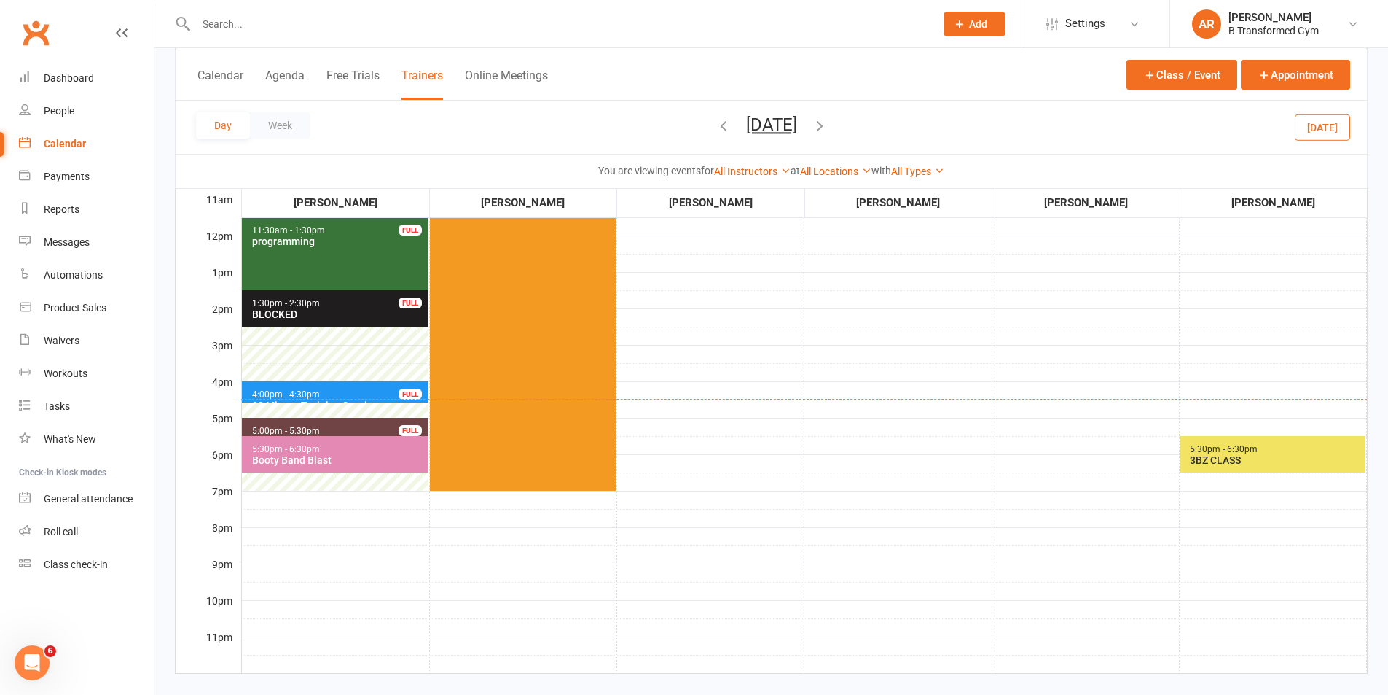
click at [364, 386] on span "4:00pm - 4:30pm 30 Minute Training Session - [PERSON_NAME]... FULL" at bounding box center [335, 391] width 187 height 21
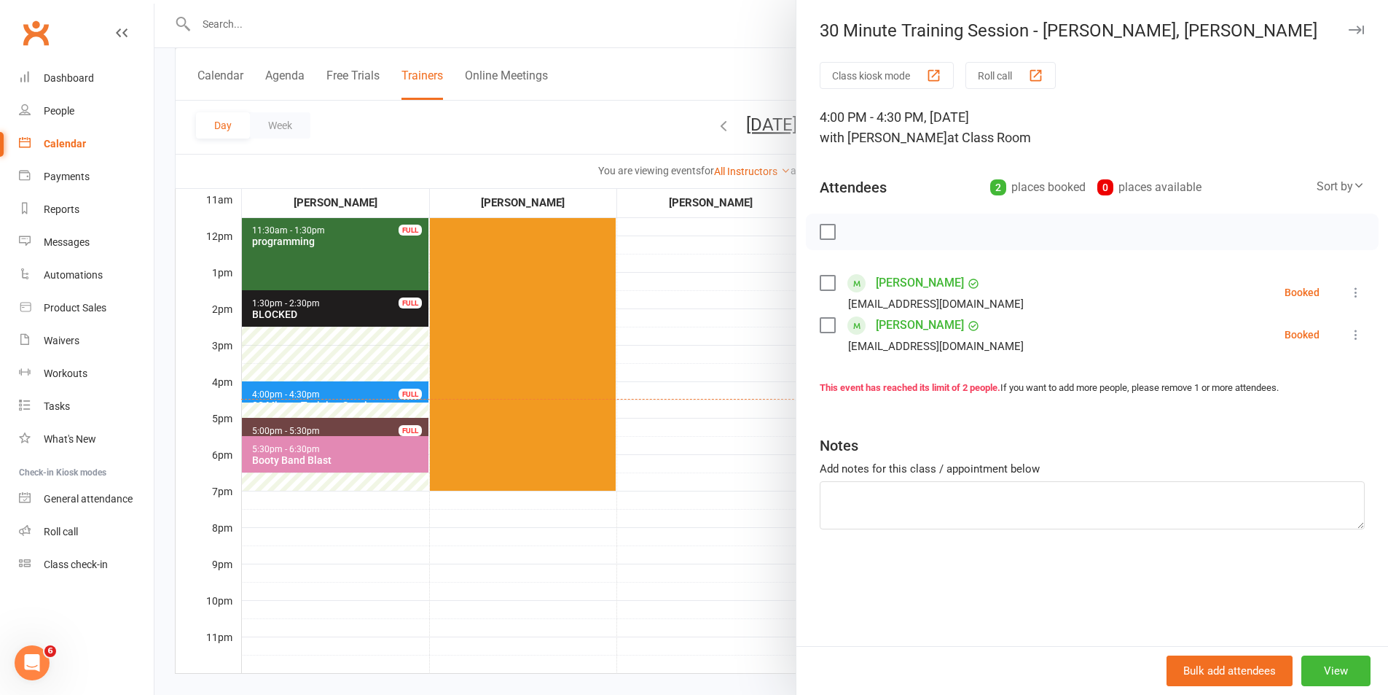
click at [730, 318] on div at bounding box center [772, 347] width 1234 height 695
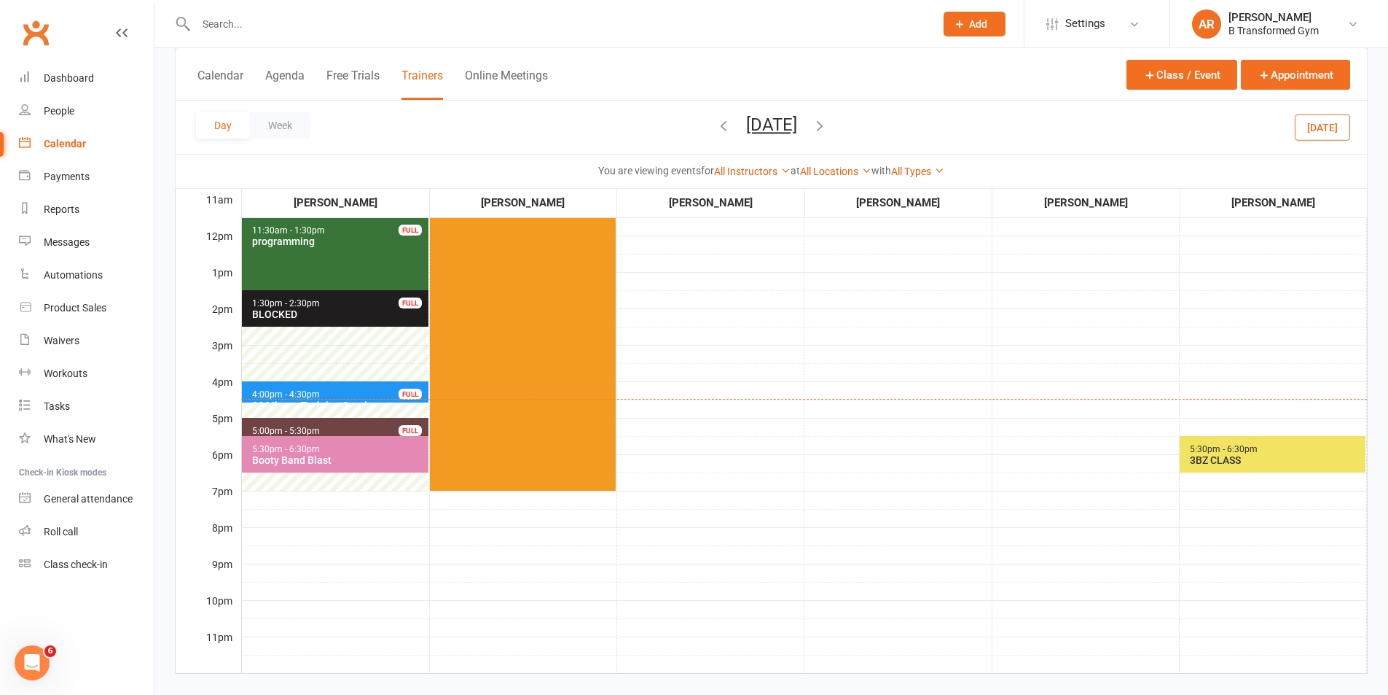
scroll to position [0, 0]
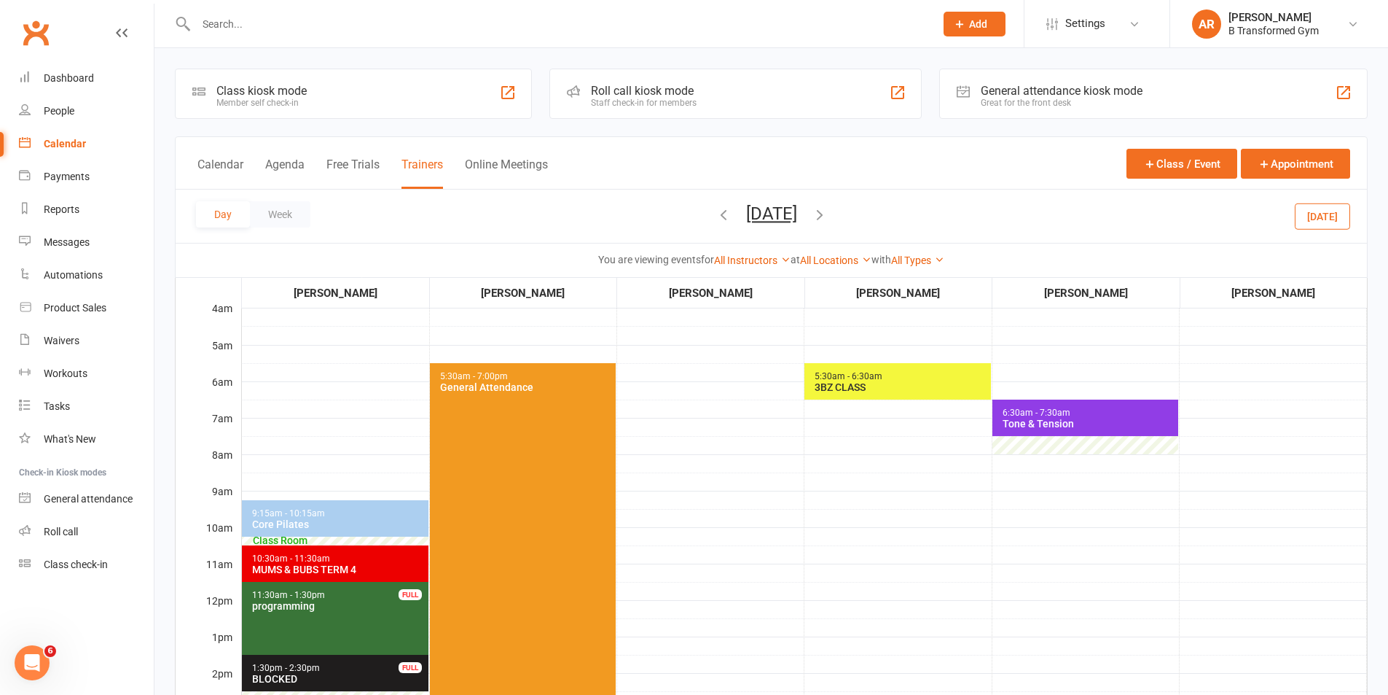
click at [828, 203] on button "button" at bounding box center [820, 216] width 16 height 26
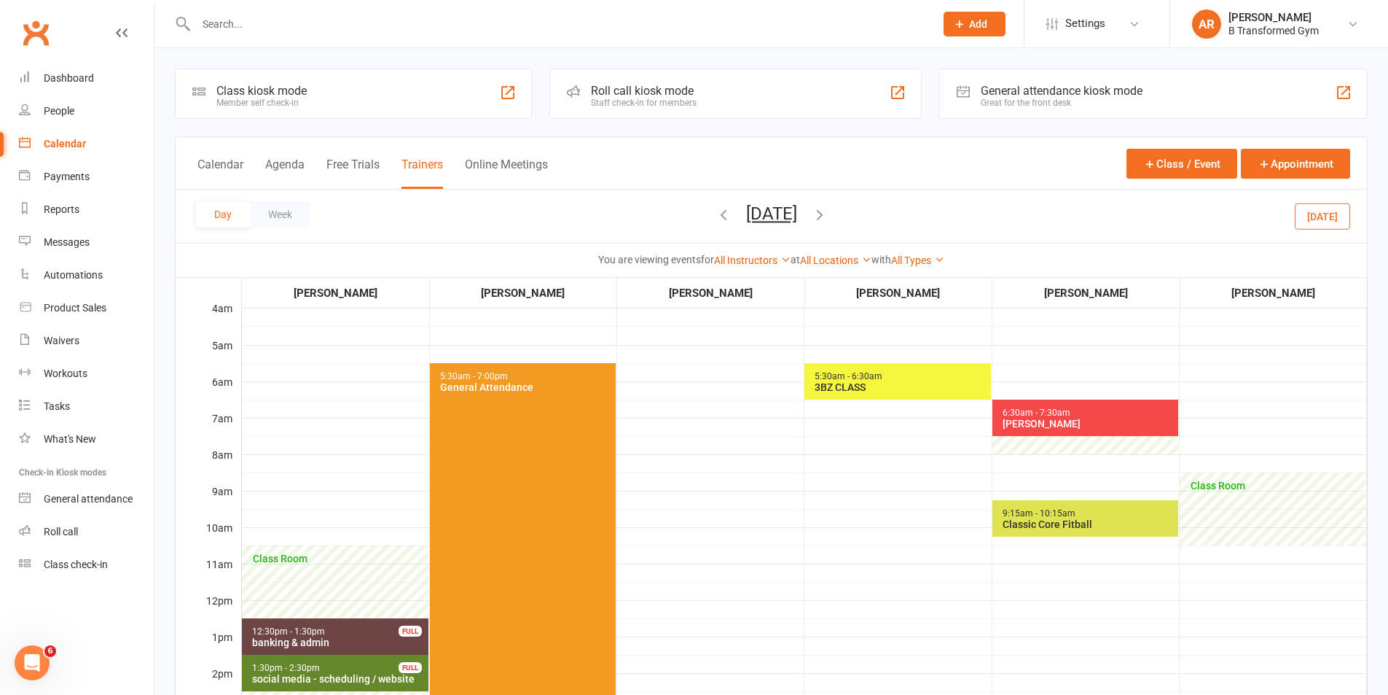
scroll to position [364, 0]
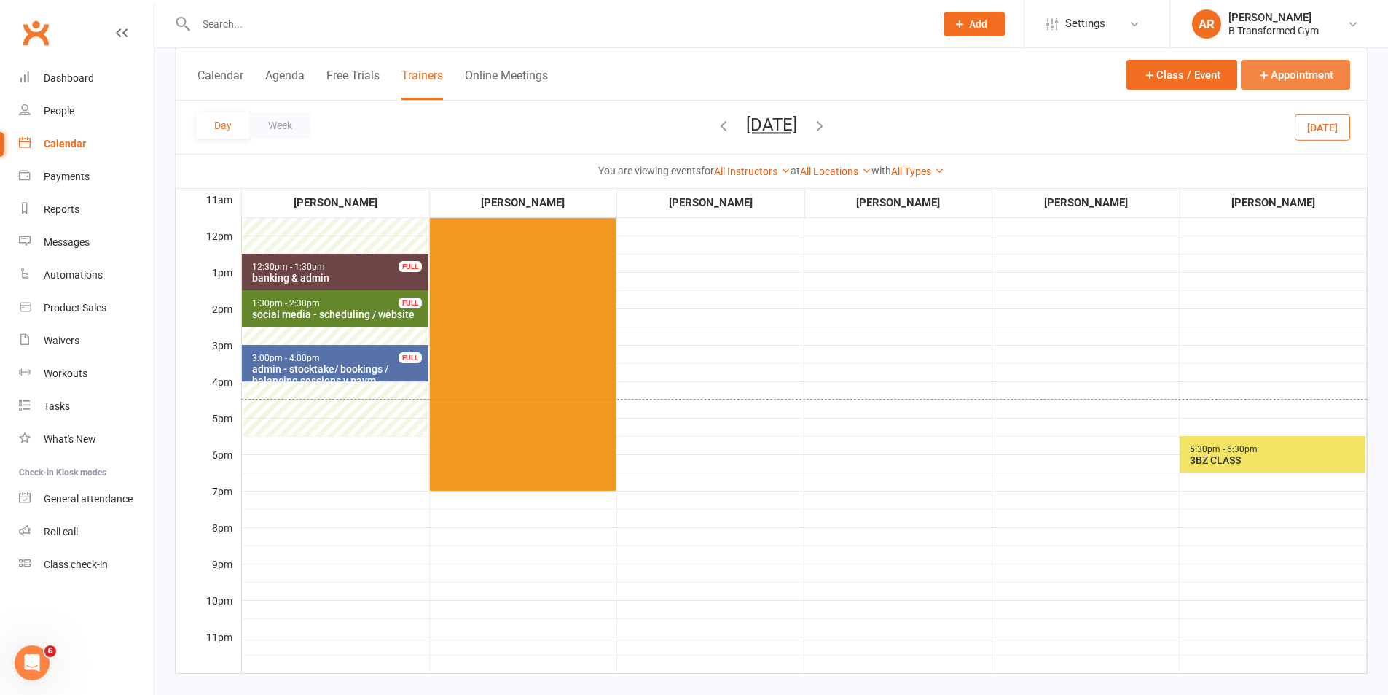
click at [1262, 76] on icon "button" at bounding box center [1264, 75] width 13 height 13
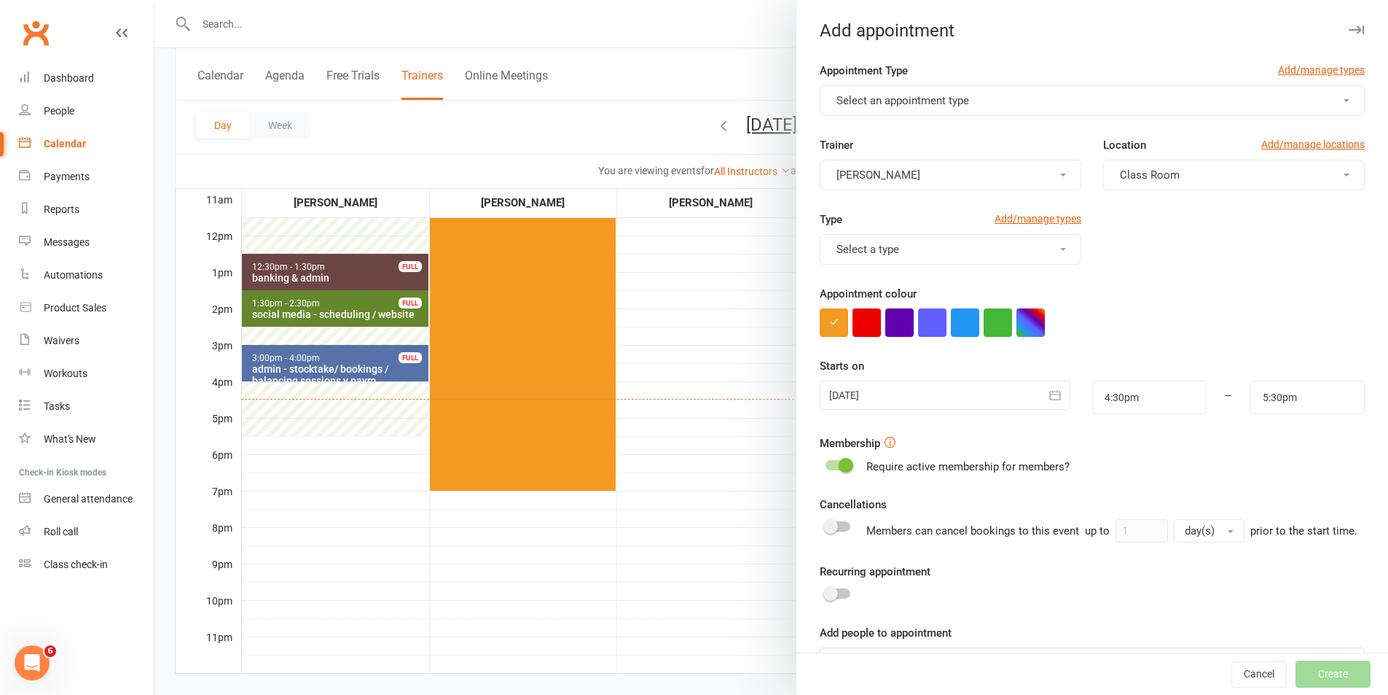
click at [851, 100] on span "Select an appointment type" at bounding box center [903, 100] width 133 height 13
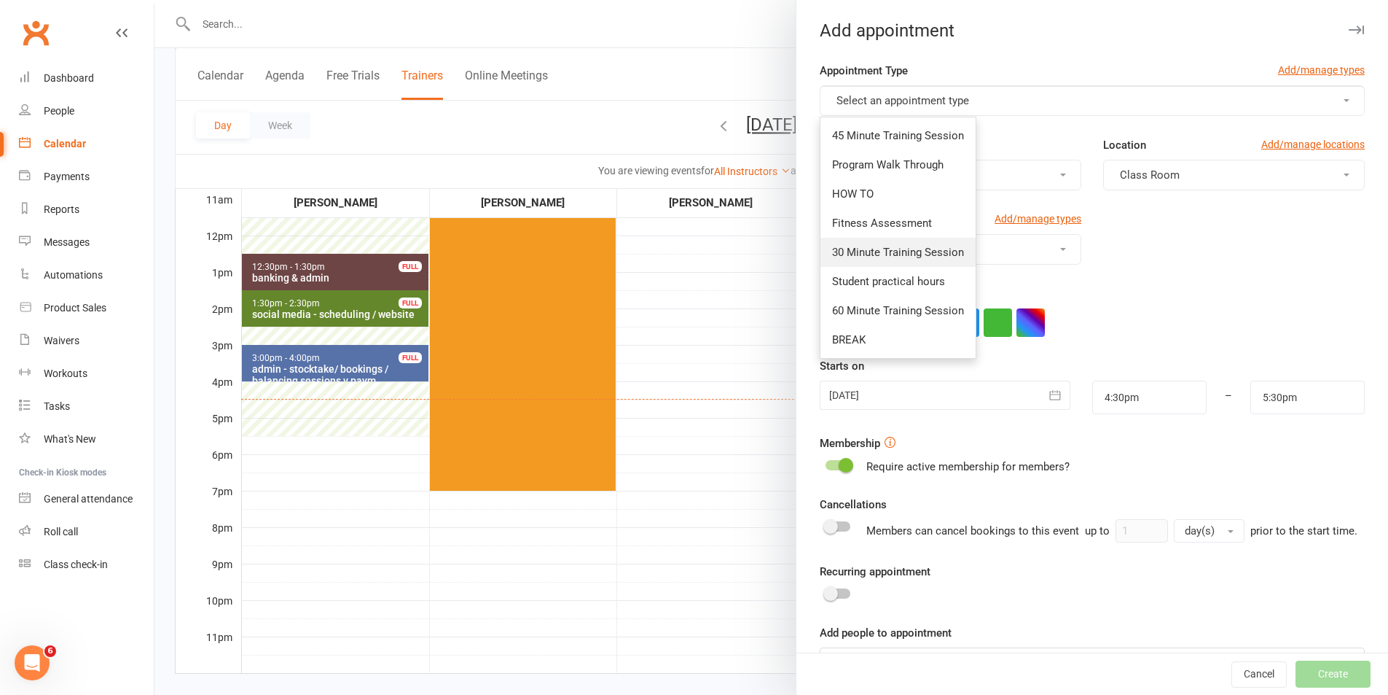
click at [843, 251] on span "30 Minute Training Session" at bounding box center [898, 252] width 132 height 13
type input "5:00pm"
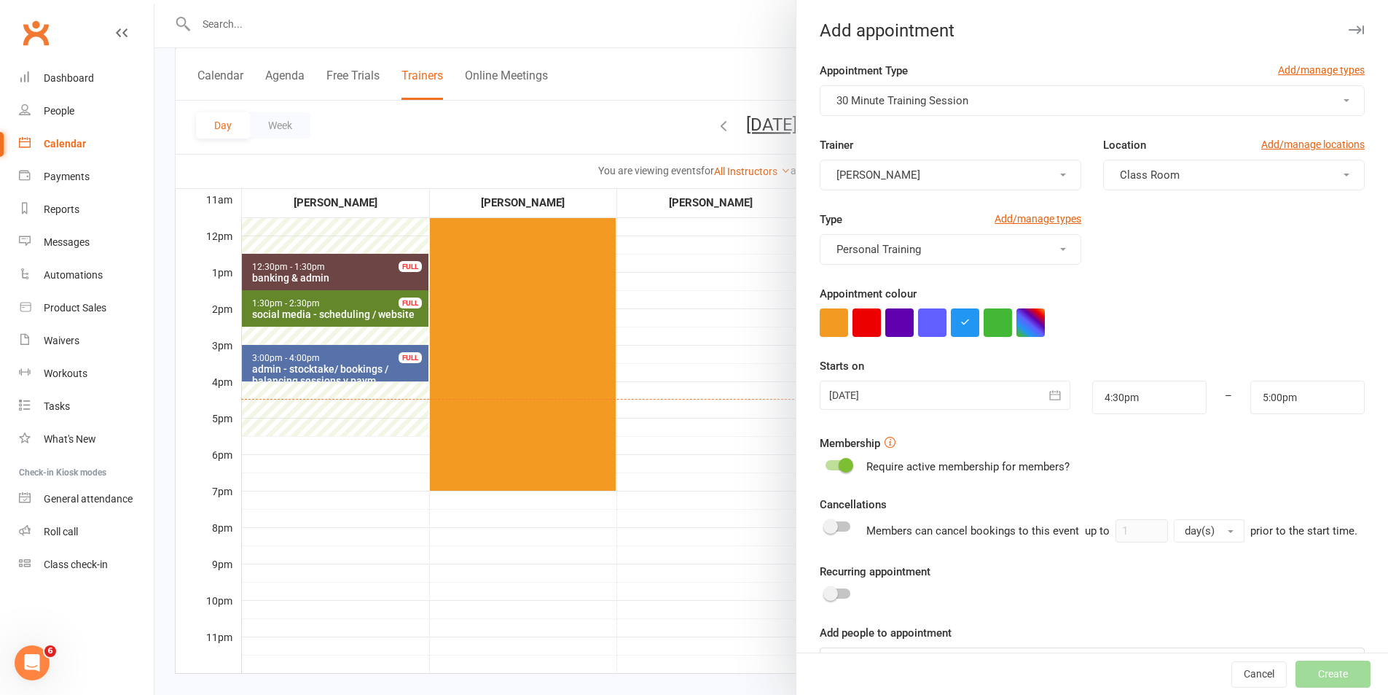
drag, startPoint x: 853, startPoint y: 391, endPoint x: 886, endPoint y: 407, distance: 36.5
click at [853, 392] on div at bounding box center [945, 394] width 250 height 29
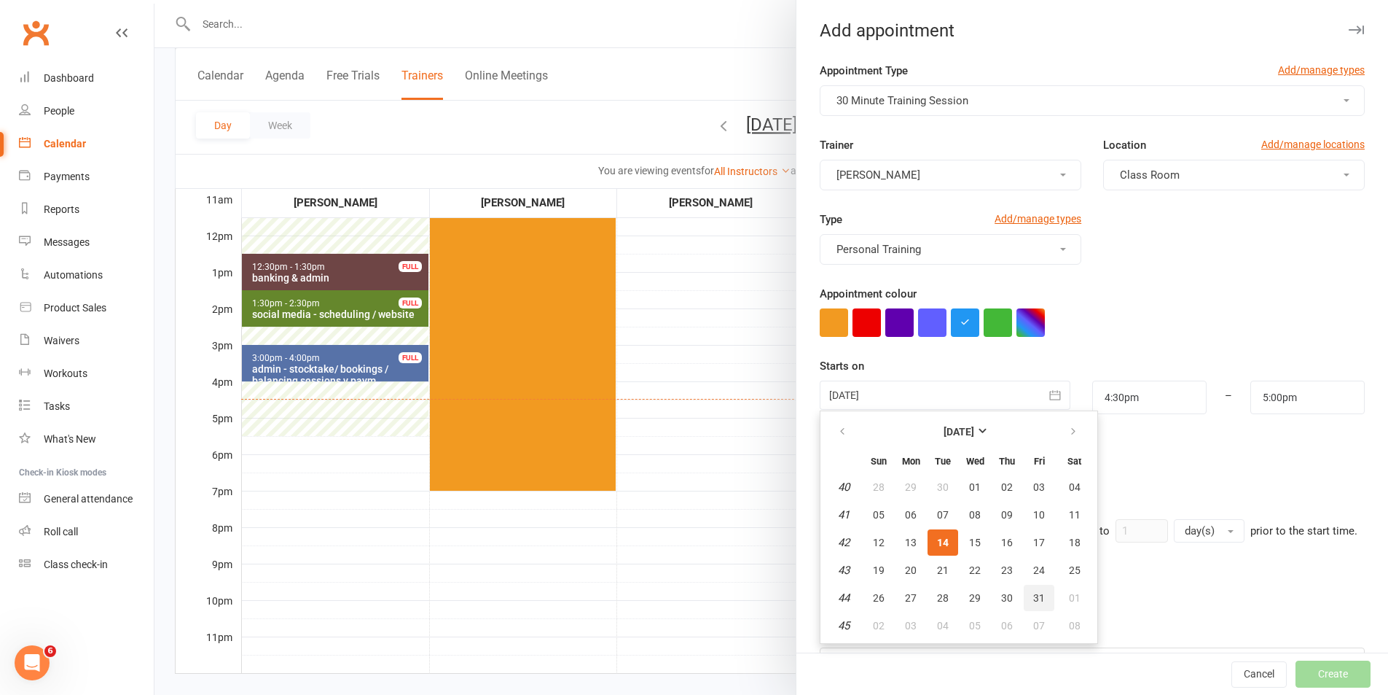
click at [1033, 590] on button "31" at bounding box center [1039, 598] width 31 height 26
type input "[DATE]"
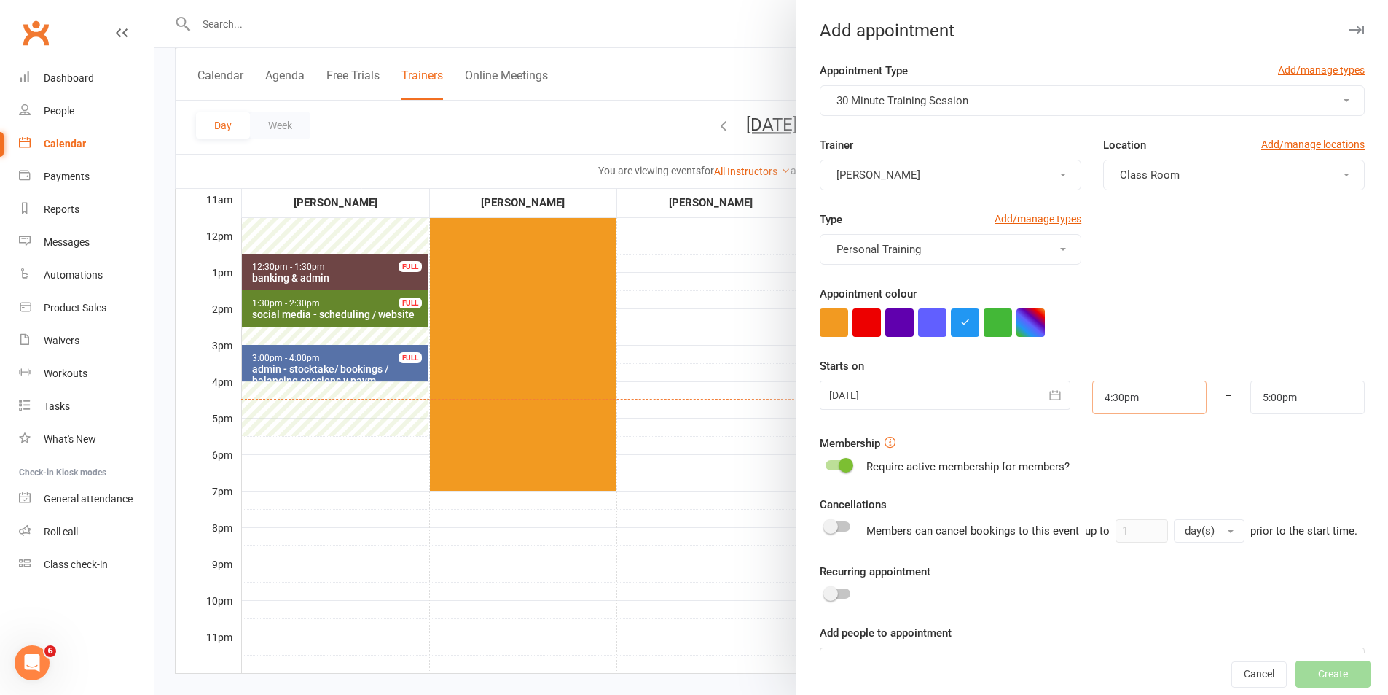
click at [1135, 400] on input "4:30pm" at bounding box center [1150, 397] width 114 height 34
click at [1110, 500] on li "3:45pm" at bounding box center [1128, 490] width 70 height 22
click at [1135, 397] on input "3:45pm" at bounding box center [1150, 397] width 114 height 34
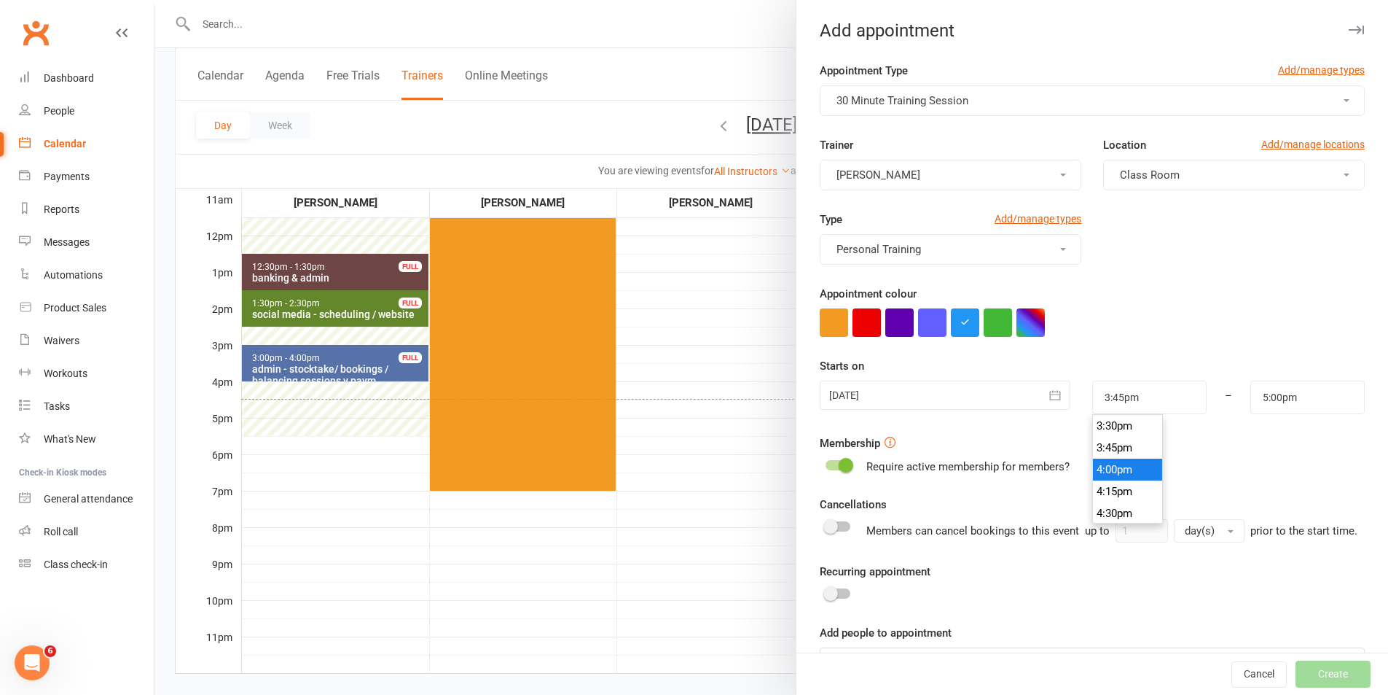
type input "4:00pm"
click at [1115, 466] on li "4:00pm" at bounding box center [1128, 469] width 70 height 22
click at [1318, 396] on input "5:00pm" at bounding box center [1308, 397] width 114 height 34
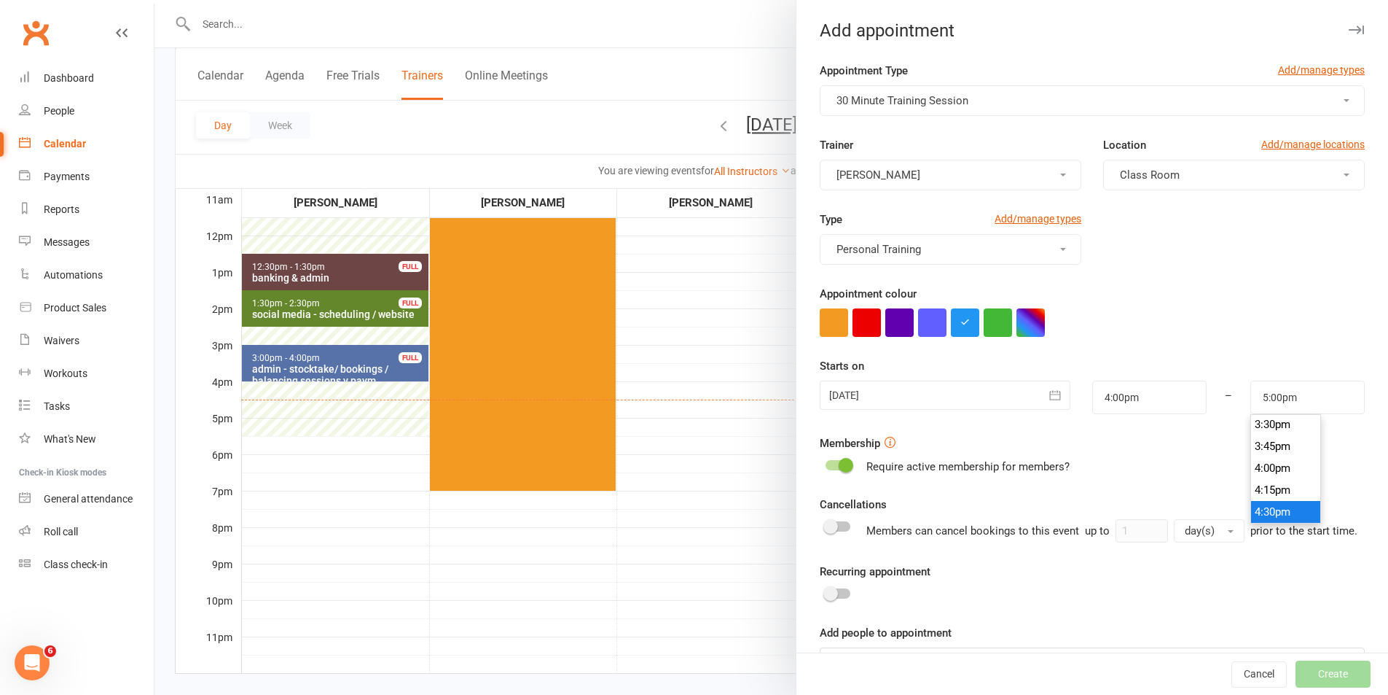
type input "4:30pm"
drag, startPoint x: 1267, startPoint y: 504, endPoint x: 1263, endPoint y: 490, distance: 13.6
click at [1265, 504] on li "4:30pm" at bounding box center [1286, 512] width 70 height 22
click at [1263, 490] on form "Appointment Type Add/manage types 30 Minute Training Session Trainer [PERSON_NA…" at bounding box center [1092, 370] width 545 height 616
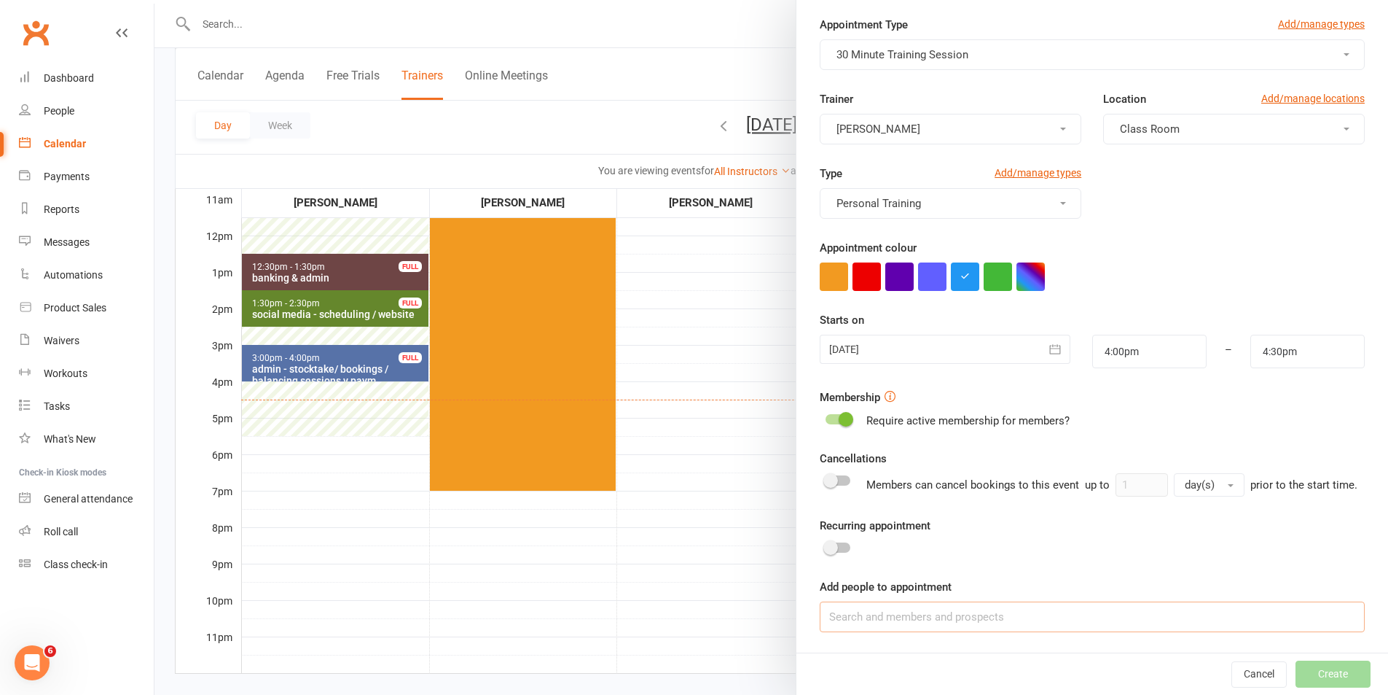
click at [1109, 603] on input at bounding box center [1092, 616] width 545 height 31
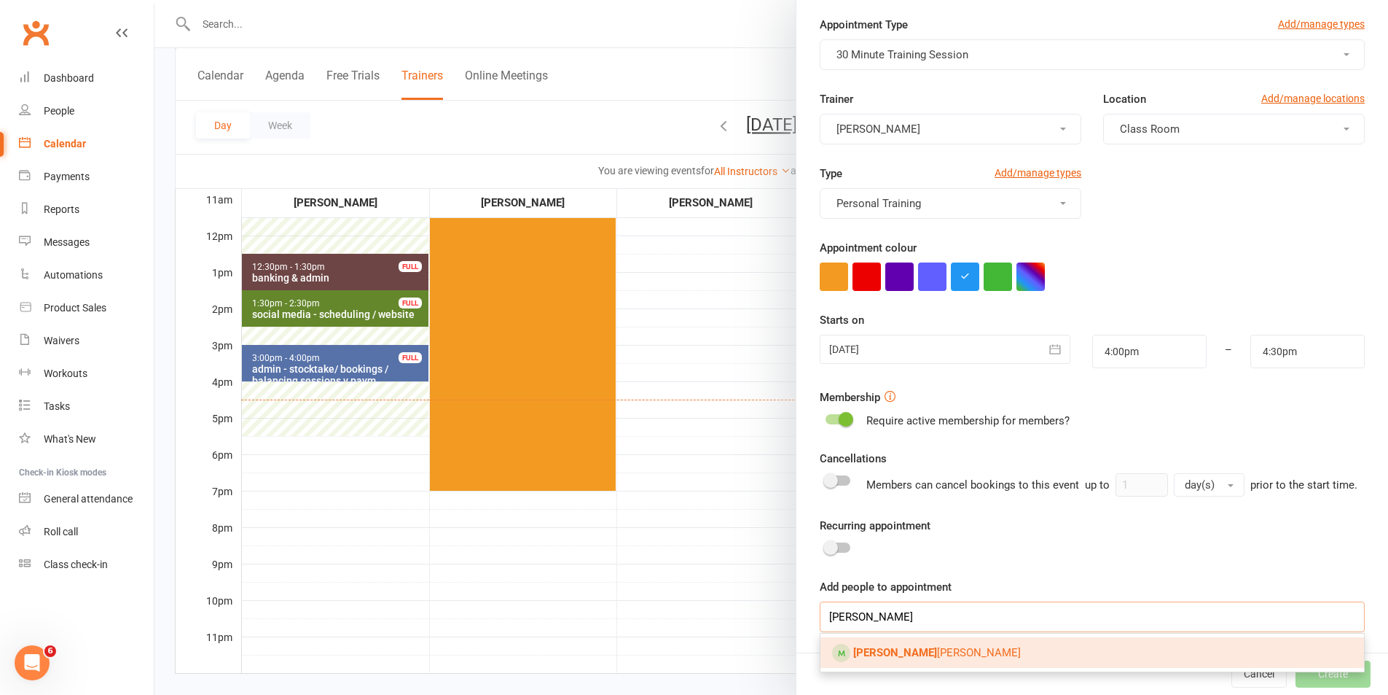
type input "[PERSON_NAME]"
click at [971, 654] on link "[PERSON_NAME]" at bounding box center [1093, 652] width 544 height 31
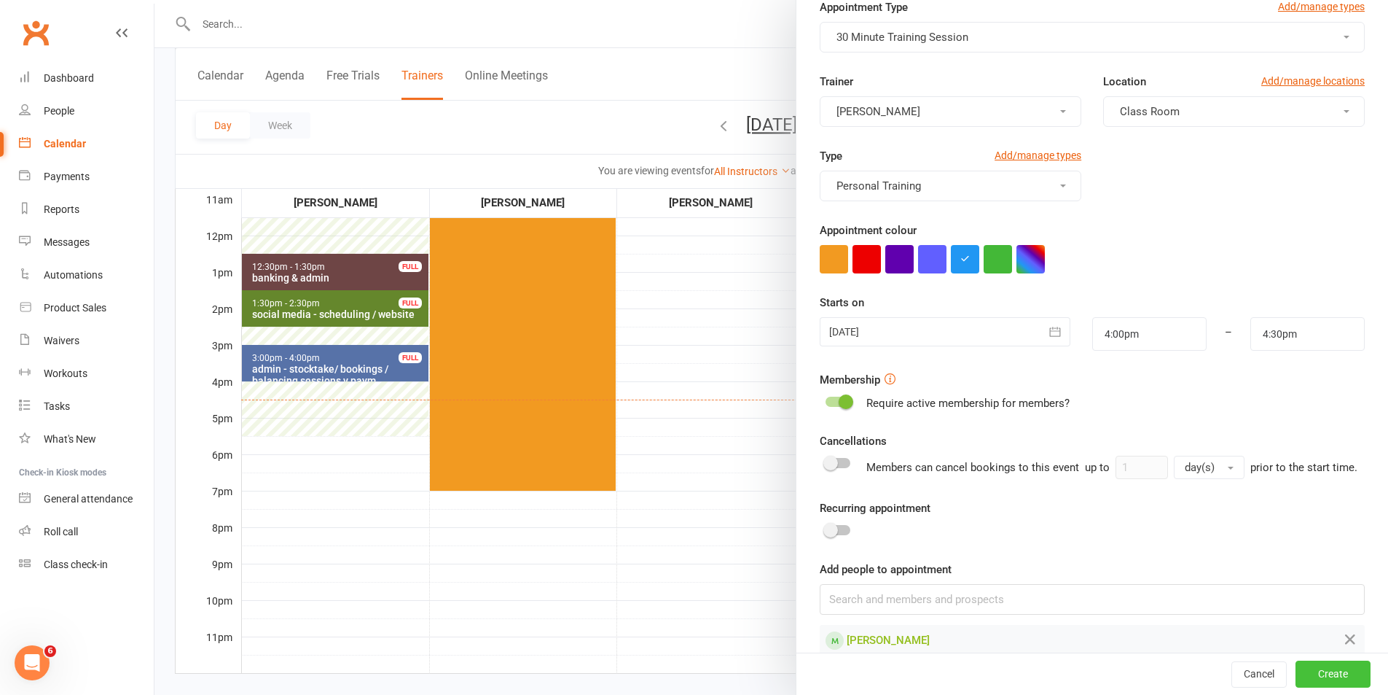
click at [1296, 661] on button "Create" at bounding box center [1333, 674] width 75 height 26
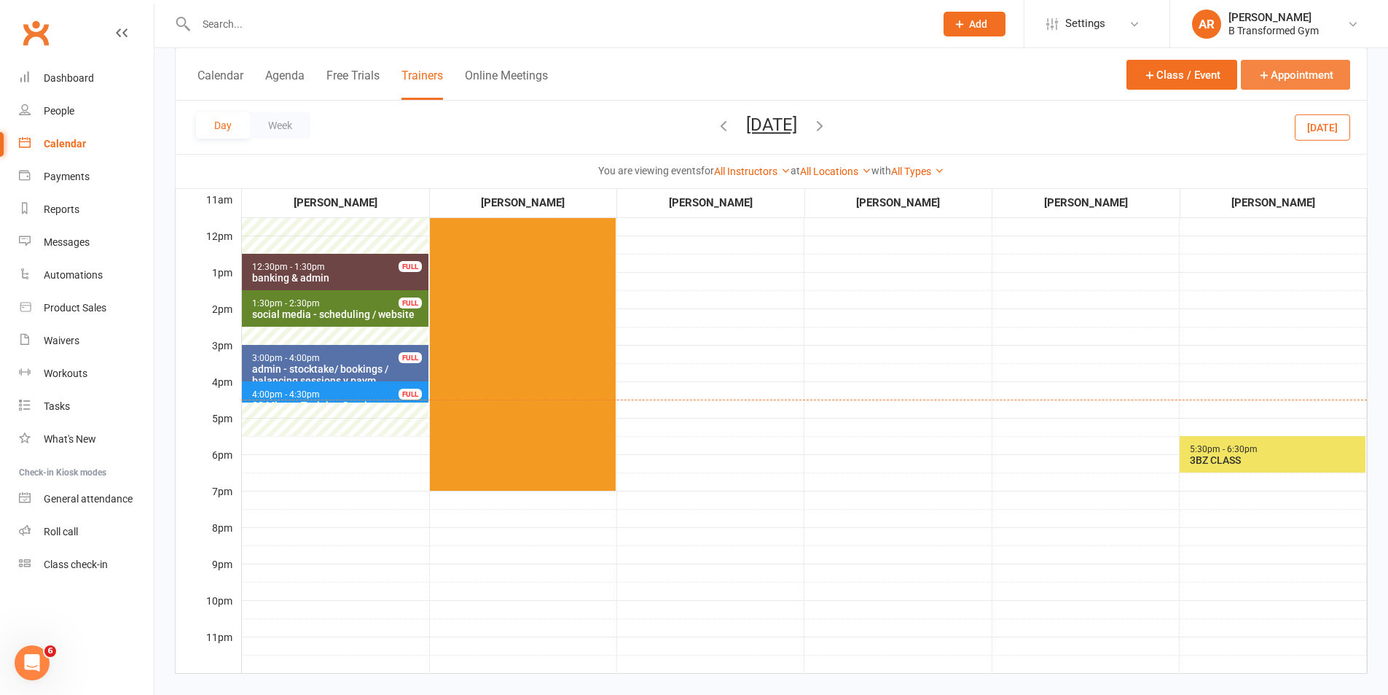
click at [1293, 71] on button "Appointment" at bounding box center [1295, 75] width 109 height 30
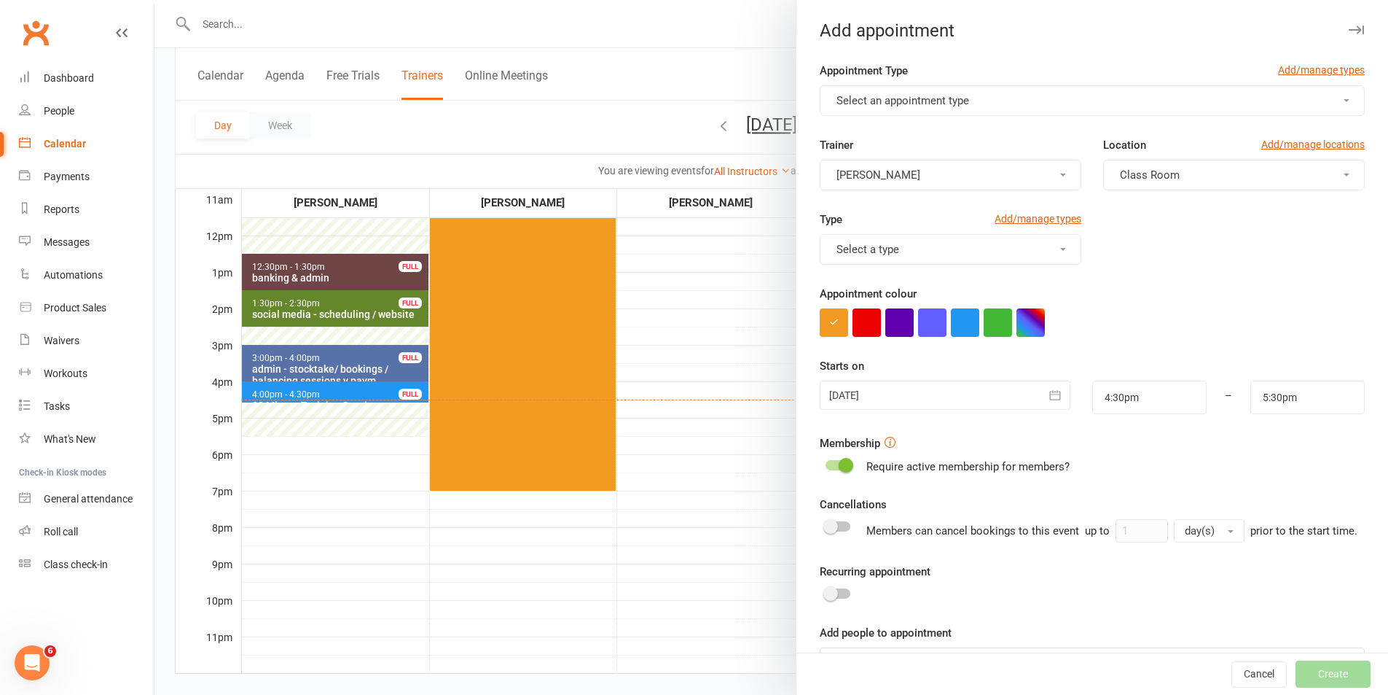
click at [887, 93] on button "Select an appointment type" at bounding box center [1092, 100] width 545 height 31
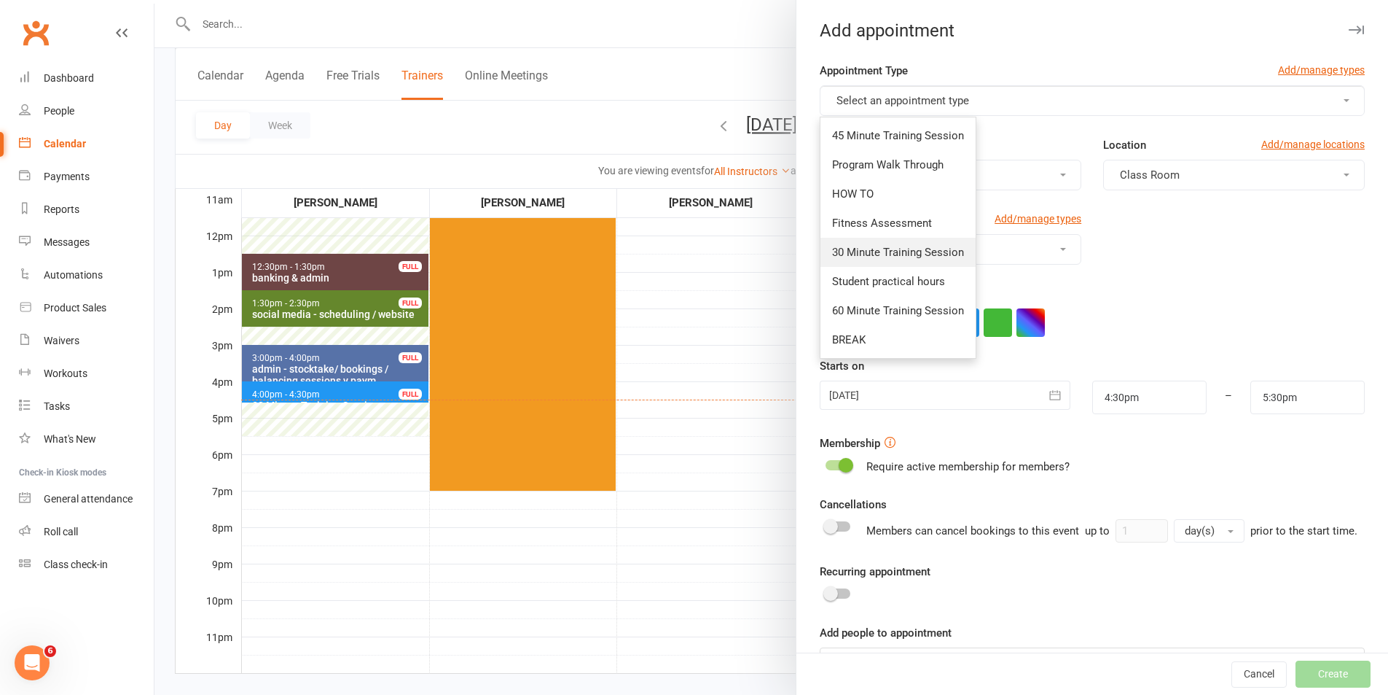
click at [856, 249] on span "30 Minute Training Session" at bounding box center [898, 252] width 132 height 13
type input "5:00pm"
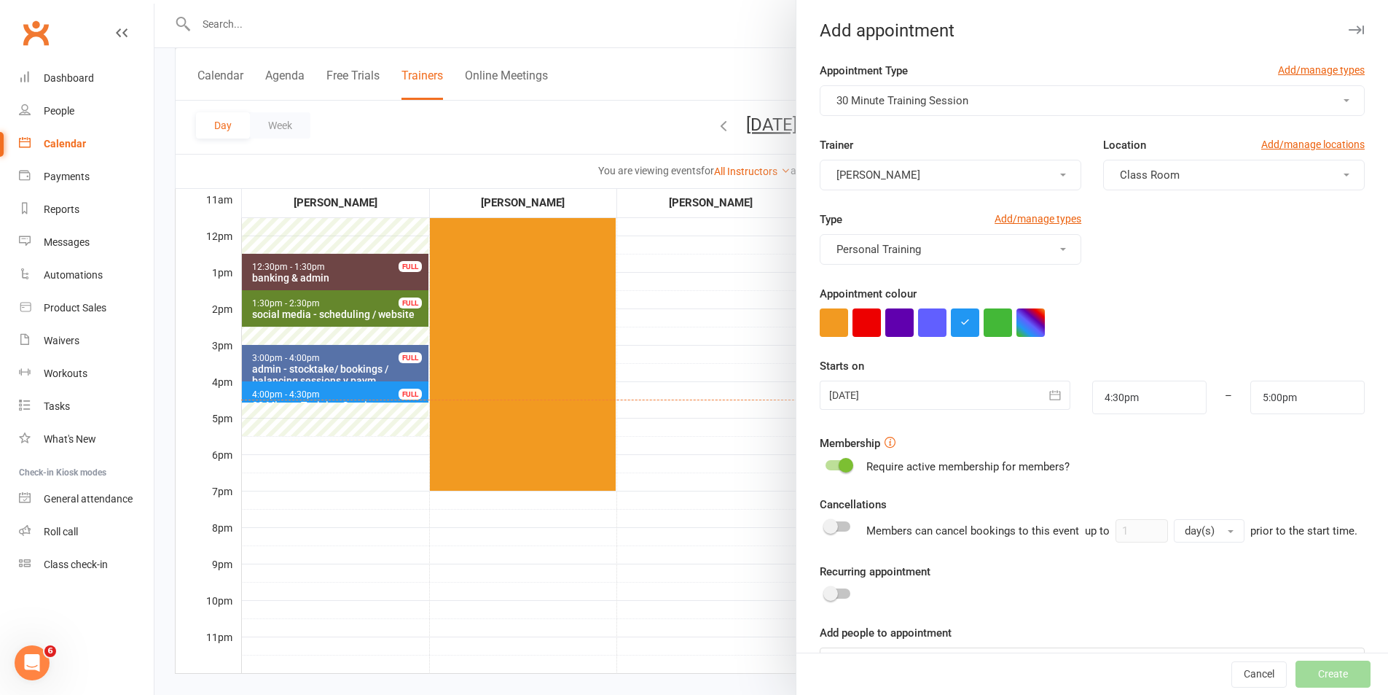
click at [885, 402] on div at bounding box center [945, 394] width 250 height 29
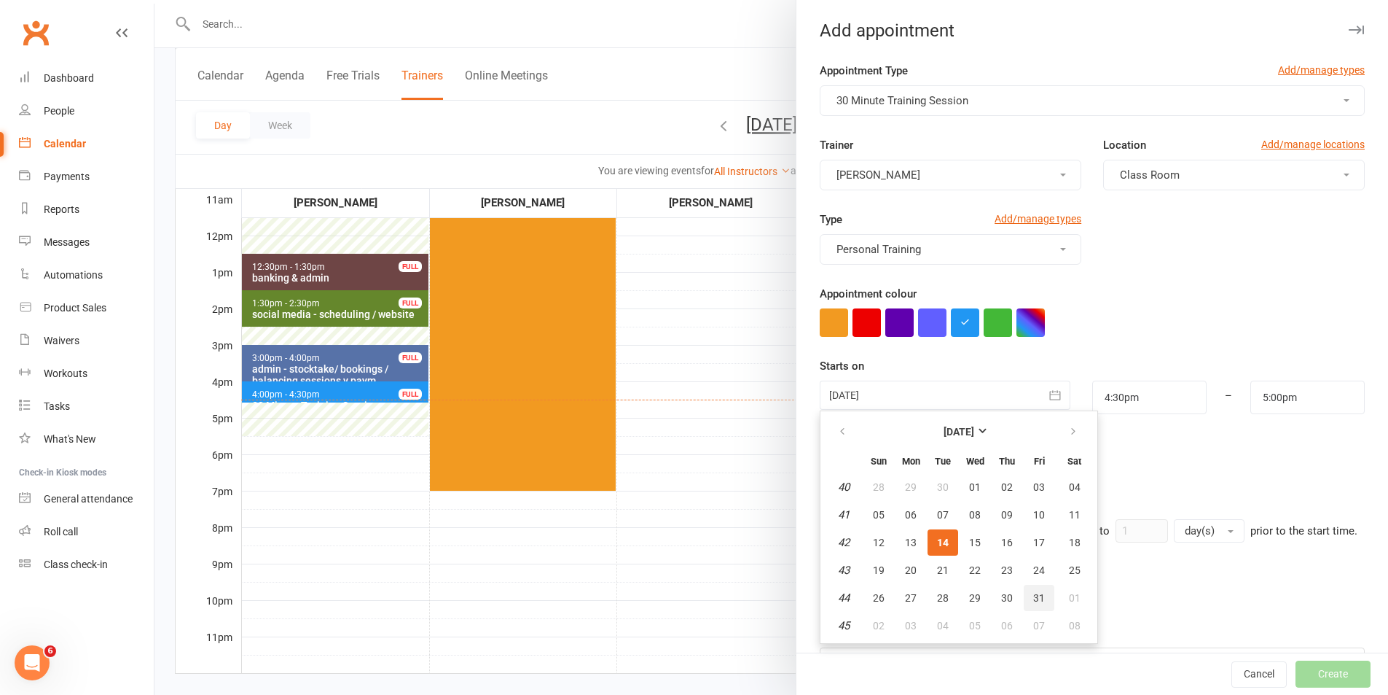
click at [1036, 586] on button "31" at bounding box center [1039, 598] width 31 height 26
type input "[DATE]"
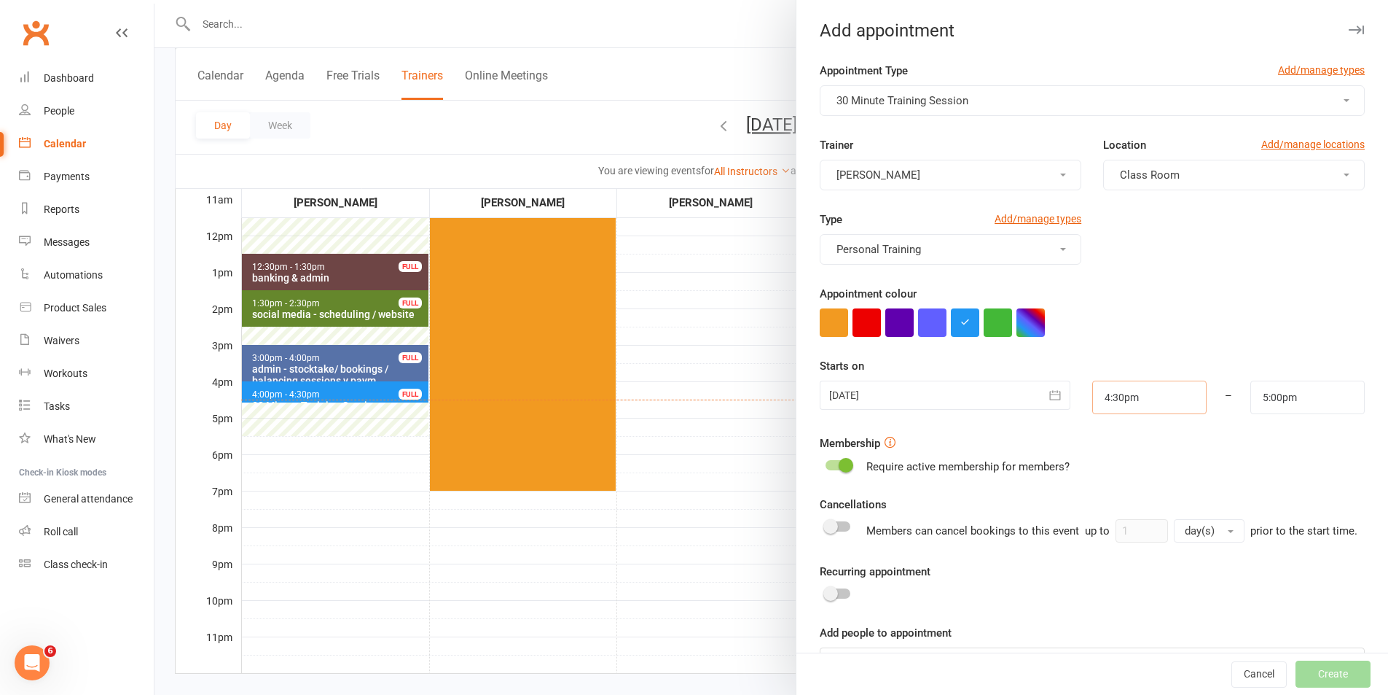
click at [1154, 399] on input "4:30pm" at bounding box center [1150, 397] width 114 height 34
type input "5:00pm"
drag, startPoint x: 1114, startPoint y: 494, endPoint x: 1235, endPoint y: 450, distance: 128.9
click at [1114, 493] on li "5:00pm" at bounding box center [1128, 491] width 70 height 22
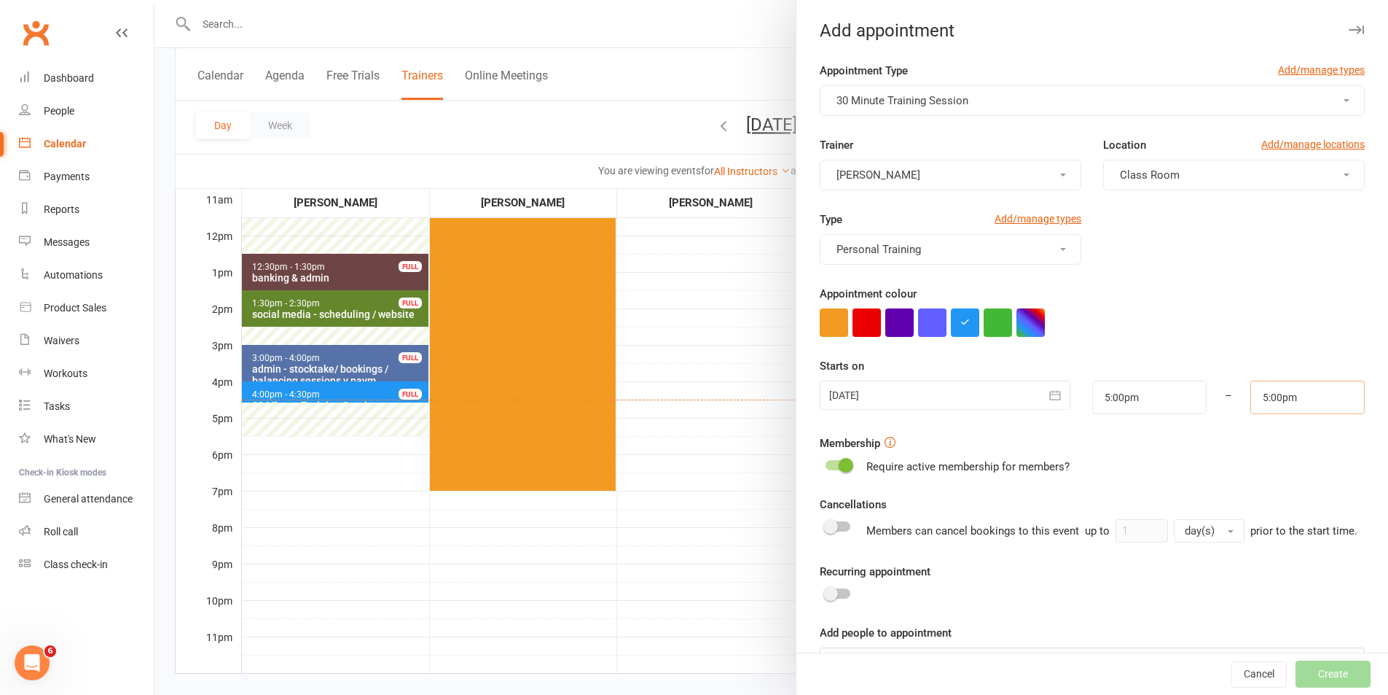
click at [1283, 398] on input "5:00pm" at bounding box center [1308, 397] width 114 height 34
type input "5:30pm"
click at [1257, 485] on li "5:30pm" at bounding box center [1286, 491] width 70 height 22
click at [1253, 488] on form "Appointment Type Add/manage types 30 Minute Training Session Trainer [PERSON_NA…" at bounding box center [1092, 370] width 545 height 616
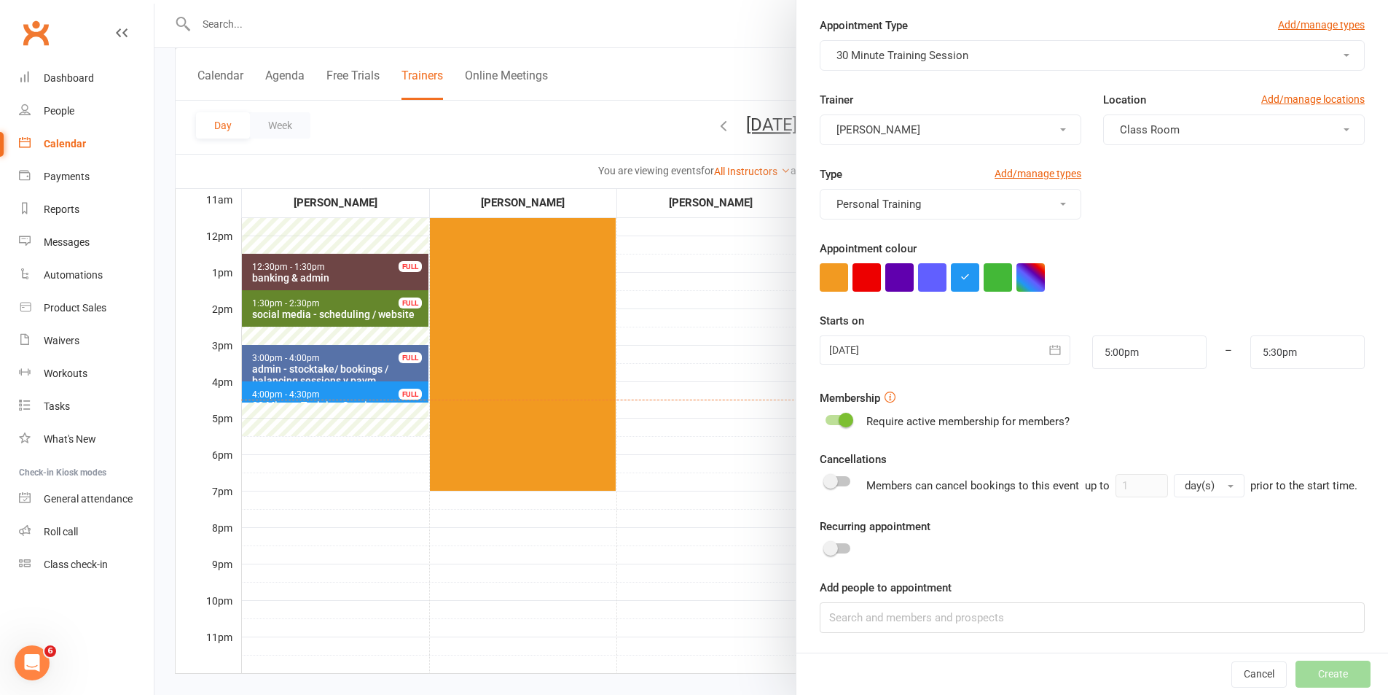
scroll to position [63, 0]
click at [1112, 625] on input at bounding box center [1092, 616] width 545 height 31
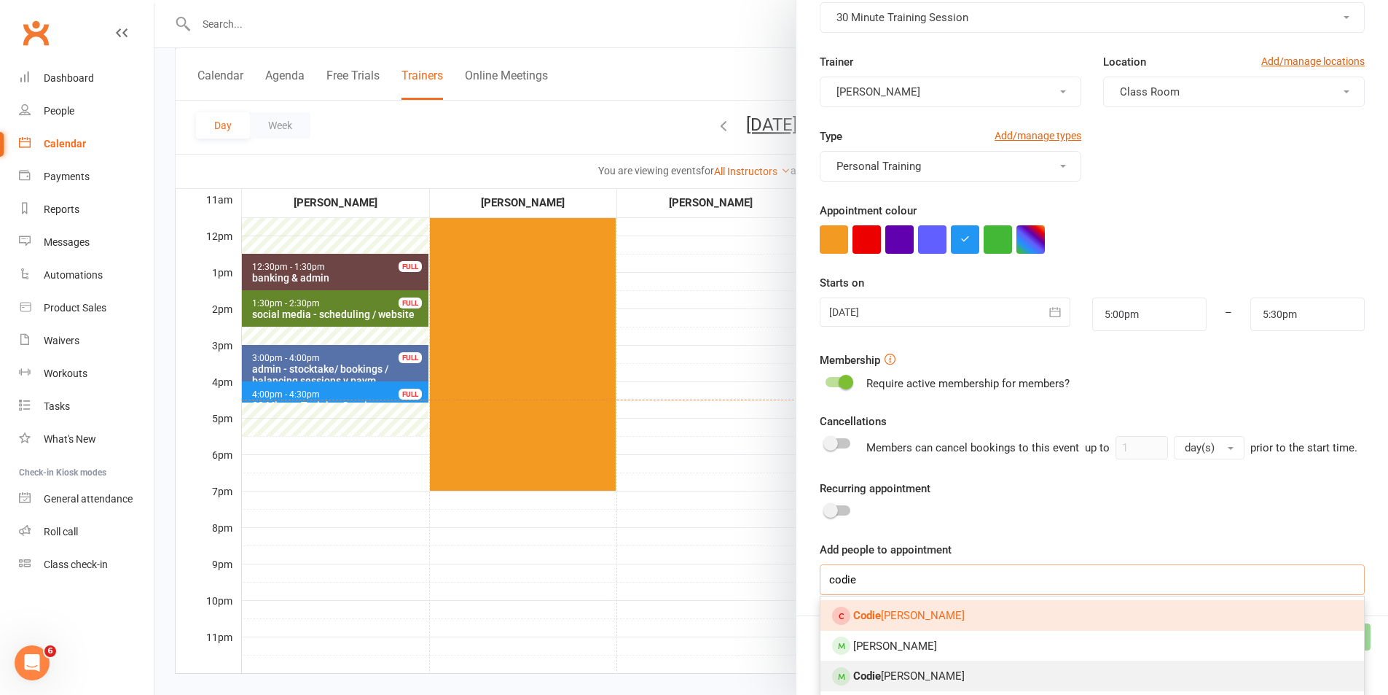
scroll to position [101, 0]
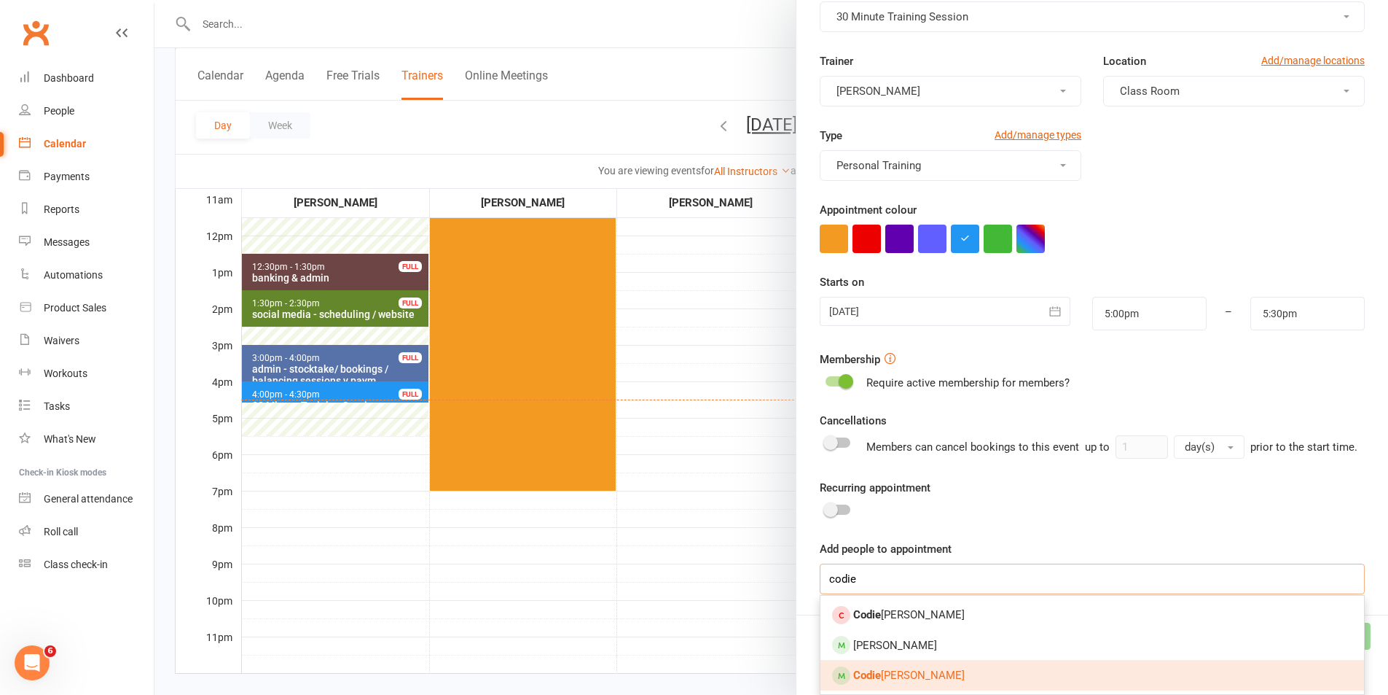
type input "codie"
click at [948, 673] on link "[PERSON_NAME]" at bounding box center [1093, 675] width 544 height 31
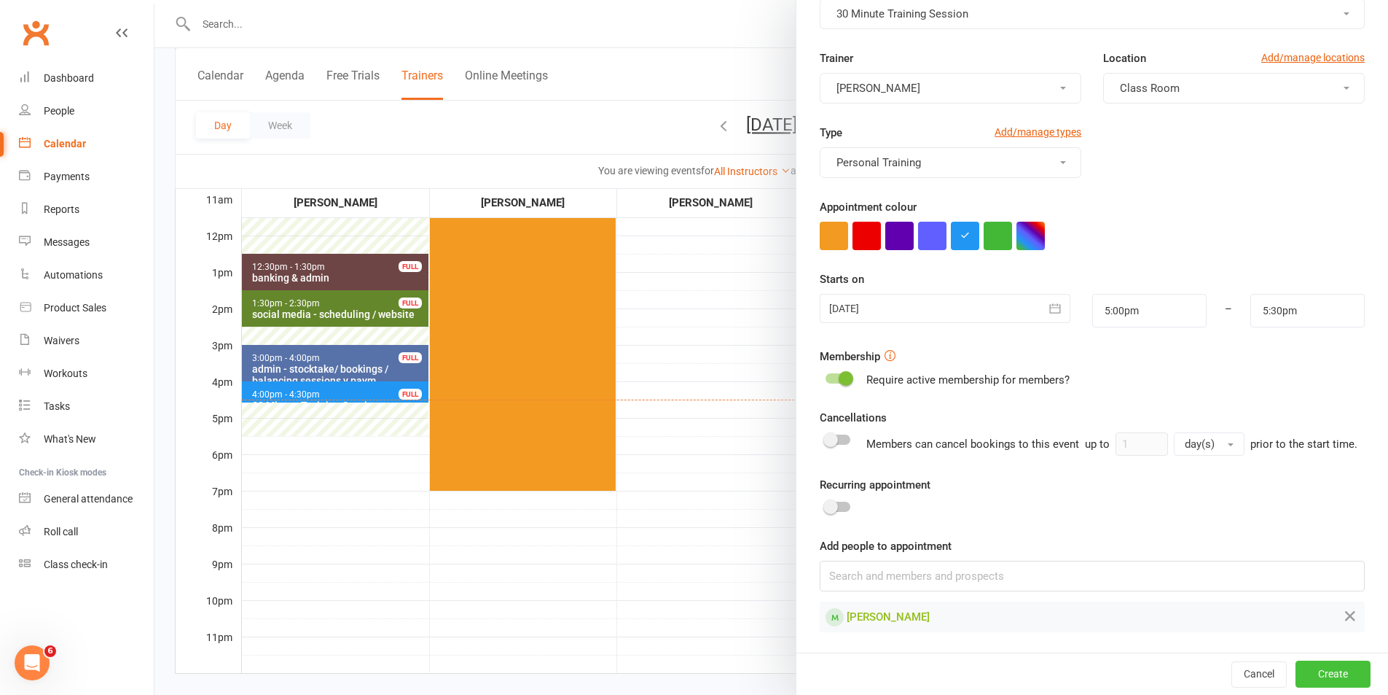
click at [1296, 665] on button "Create" at bounding box center [1333, 673] width 75 height 26
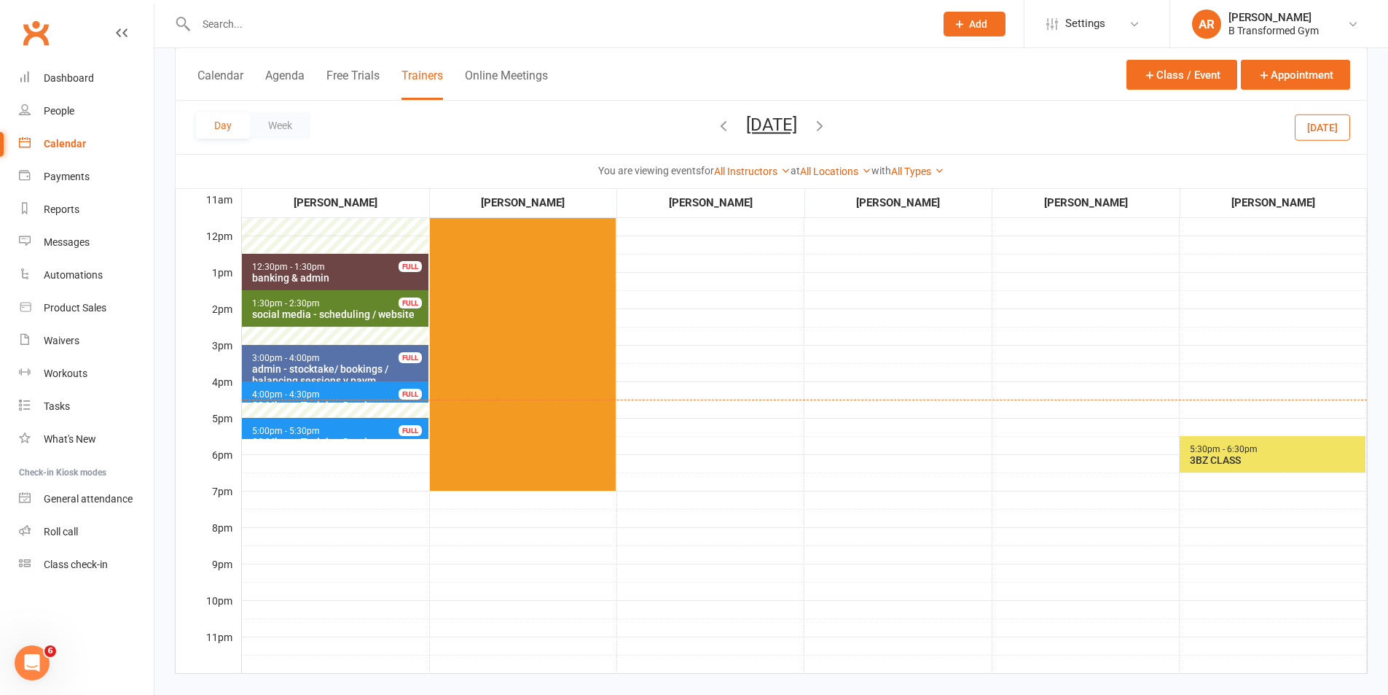
scroll to position [0, 0]
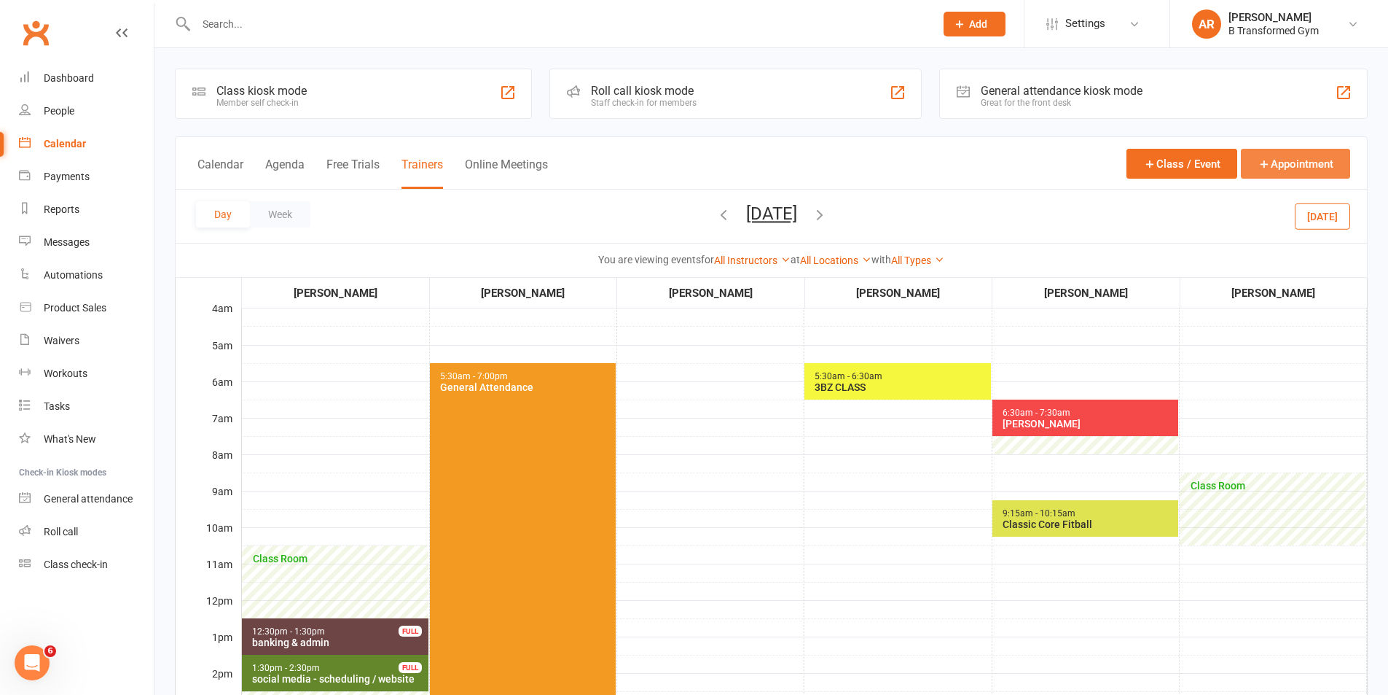
click at [1295, 166] on button "Appointment" at bounding box center [1295, 164] width 109 height 30
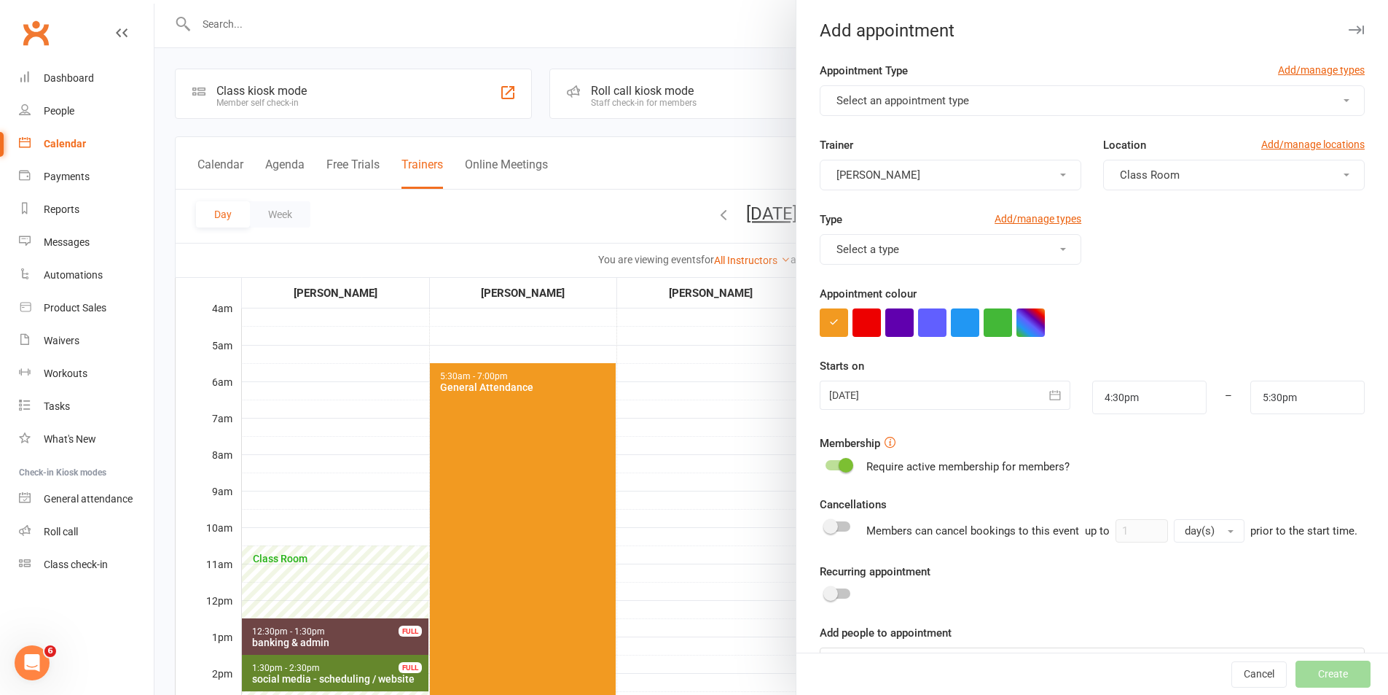
click at [921, 96] on span "Select an appointment type" at bounding box center [903, 100] width 133 height 13
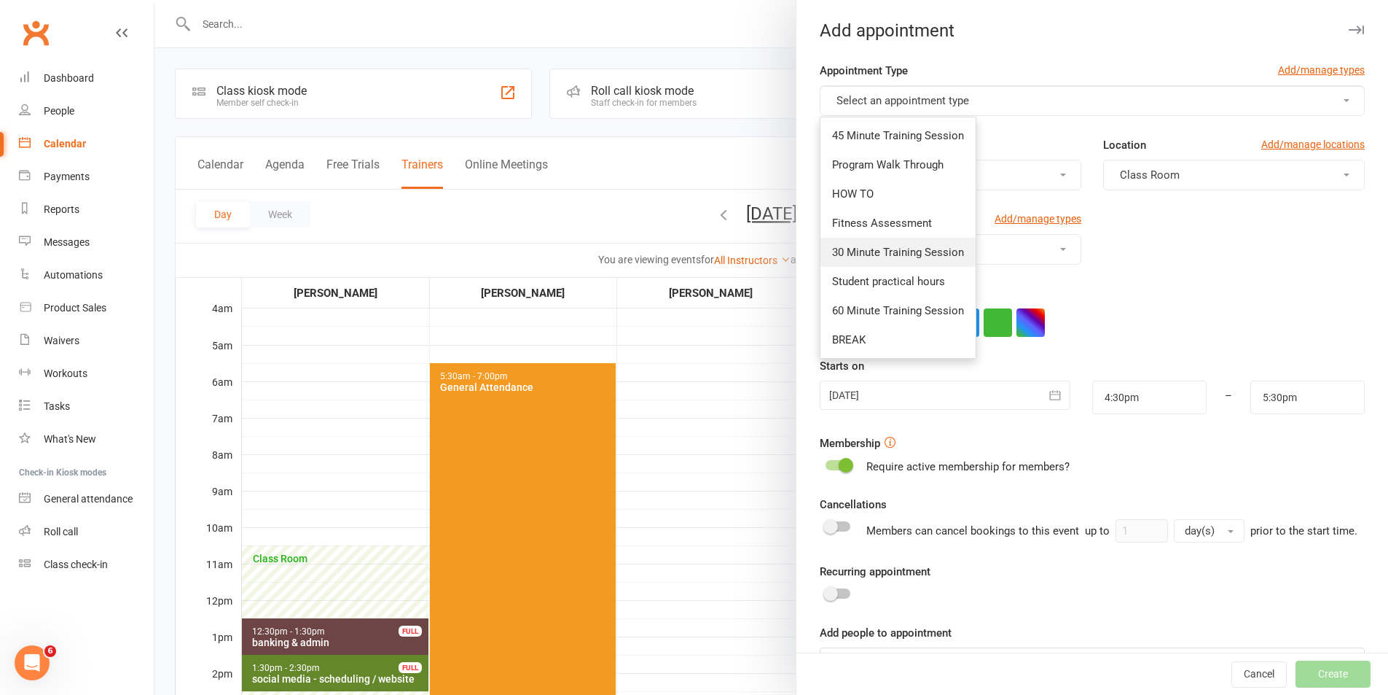
click at [910, 243] on link "30 Minute Training Session" at bounding box center [898, 252] width 155 height 29
type input "5:00pm"
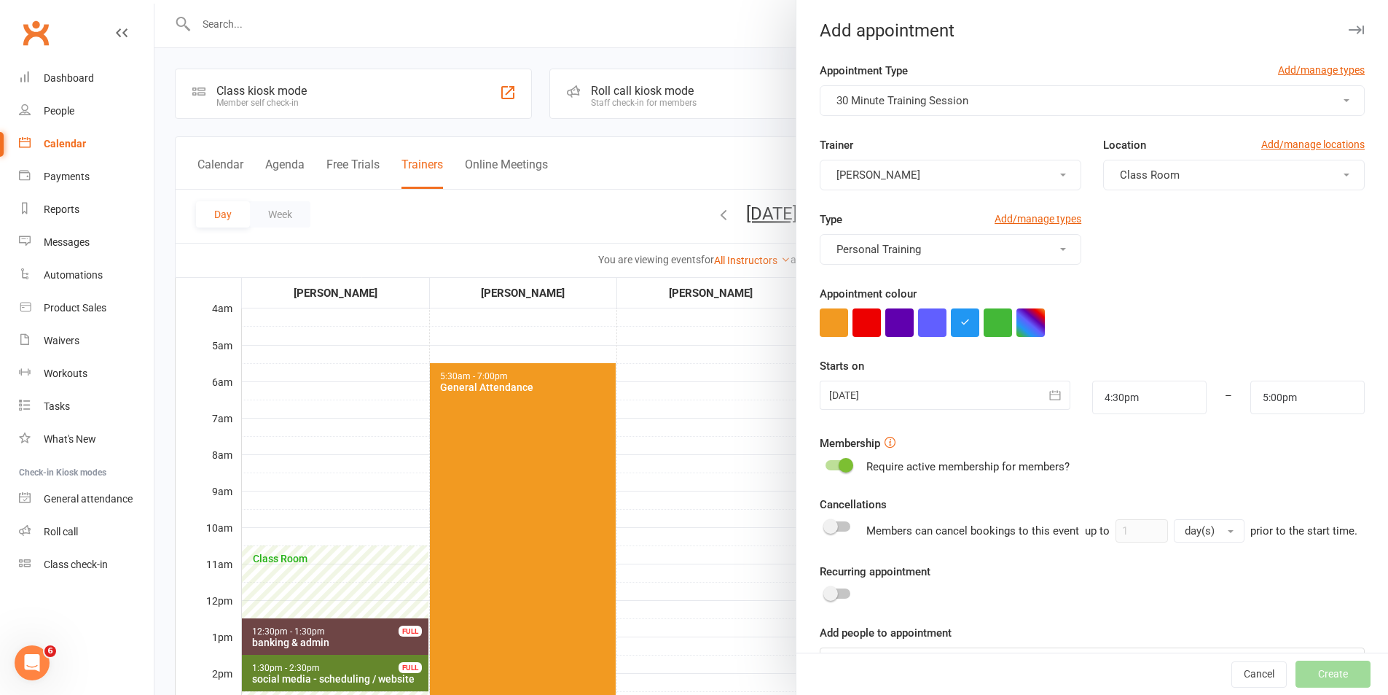
click at [969, 390] on div at bounding box center [945, 394] width 250 height 29
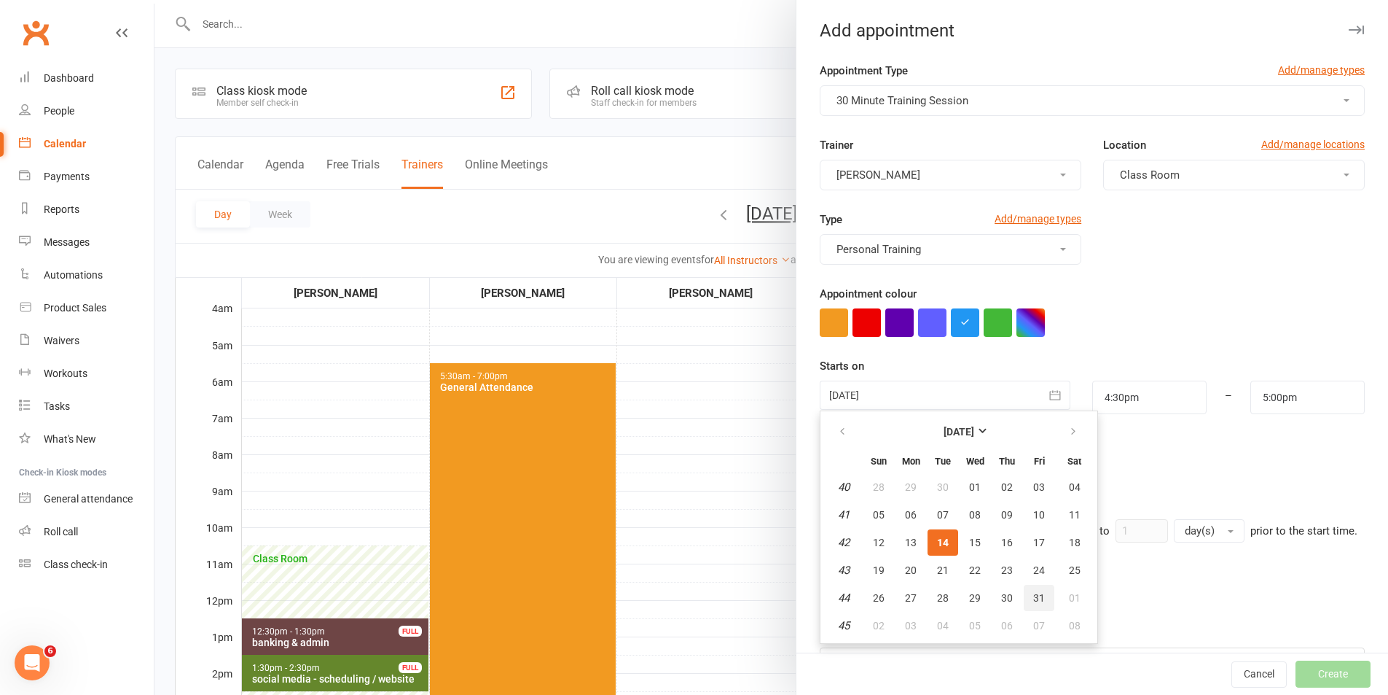
click at [1033, 593] on span "31" at bounding box center [1039, 598] width 12 height 12
type input "[DATE]"
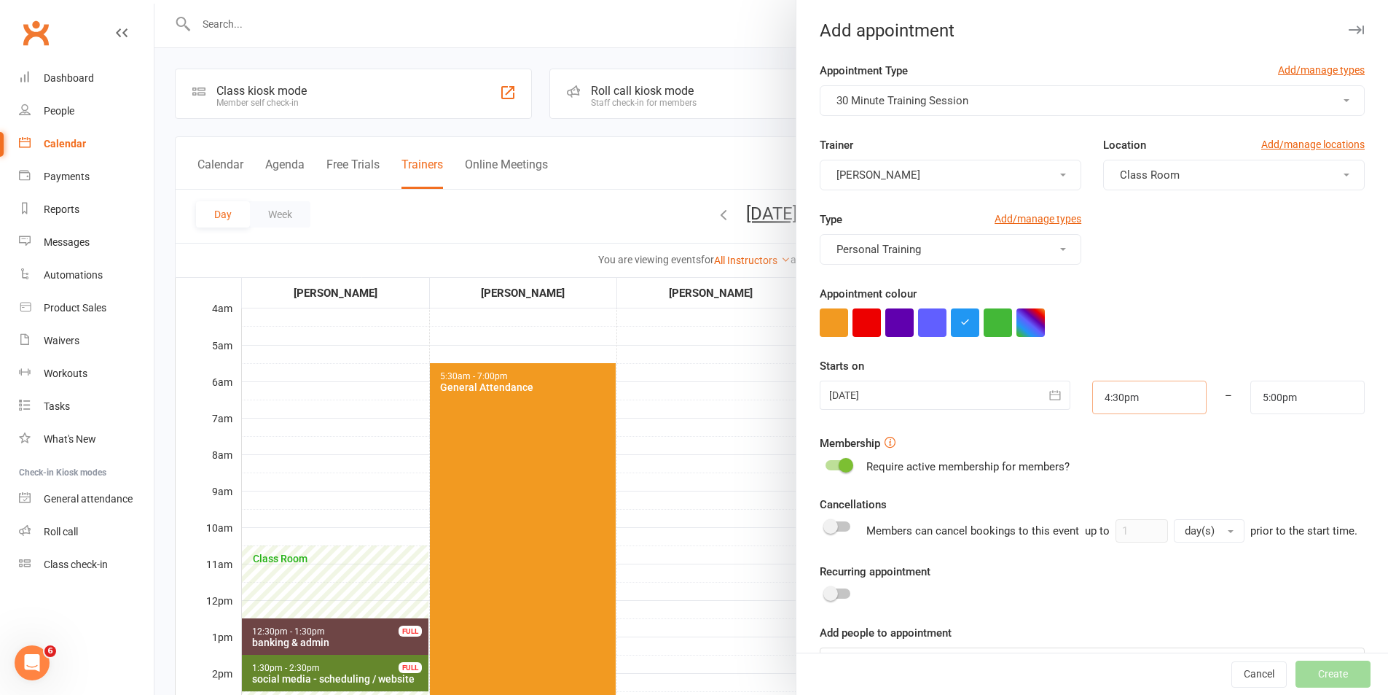
click at [1138, 399] on input "4:30pm" at bounding box center [1150, 397] width 114 height 34
type input "11:00am"
drag, startPoint x: 1113, startPoint y: 499, endPoint x: 1264, endPoint y: 437, distance: 163.1
click at [1113, 498] on li "11:00am" at bounding box center [1128, 506] width 70 height 22
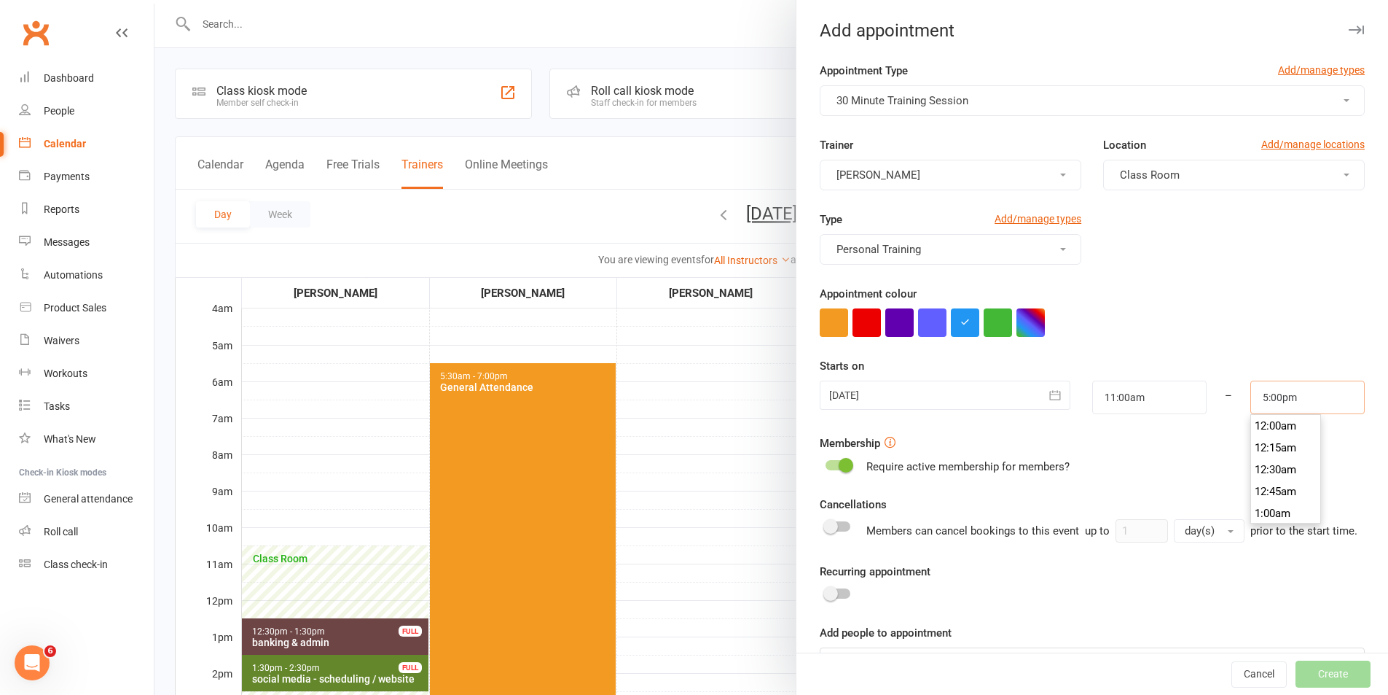
click at [1303, 404] on input "5:00pm" at bounding box center [1308, 397] width 114 height 34
type input "11:30am"
click at [1265, 510] on li "11:30am" at bounding box center [1286, 515] width 70 height 22
click at [1260, 503] on div "Cancellations Members can cancel bookings to this event up to 1 day(s) prior to…" at bounding box center [1092, 519] width 545 height 47
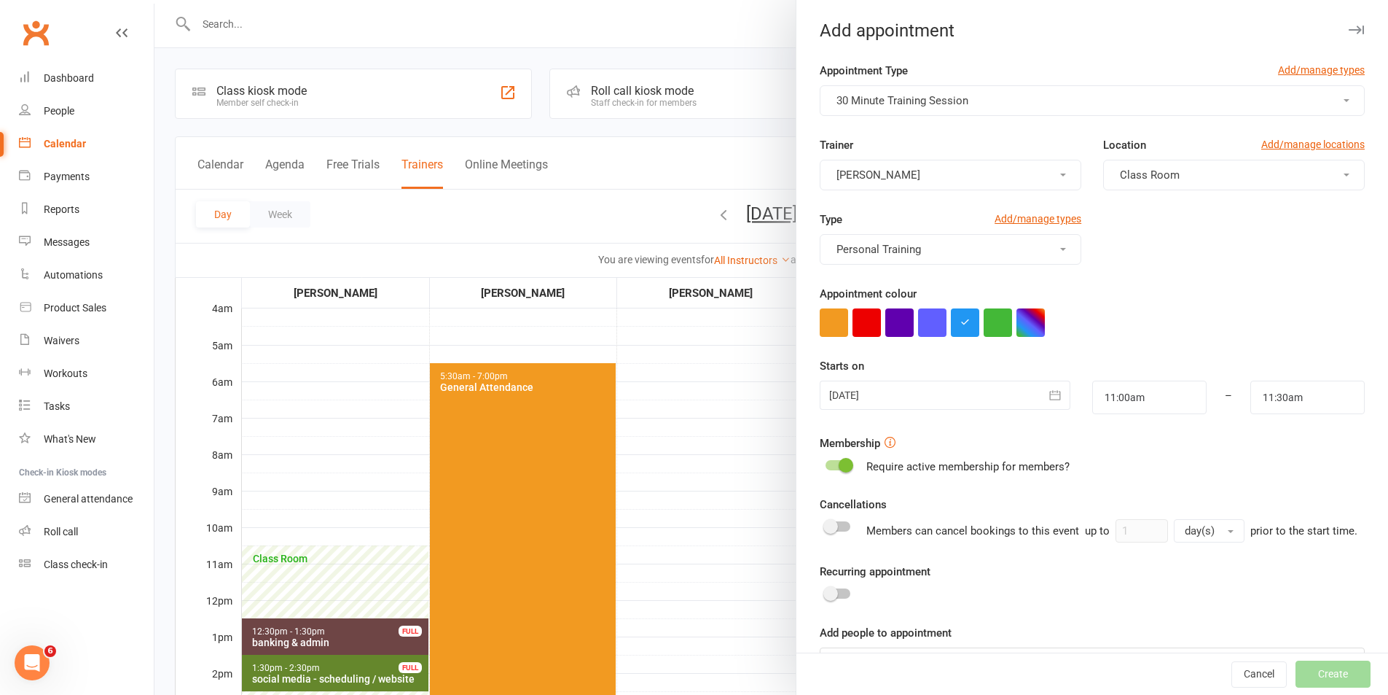
scroll to position [63, 0]
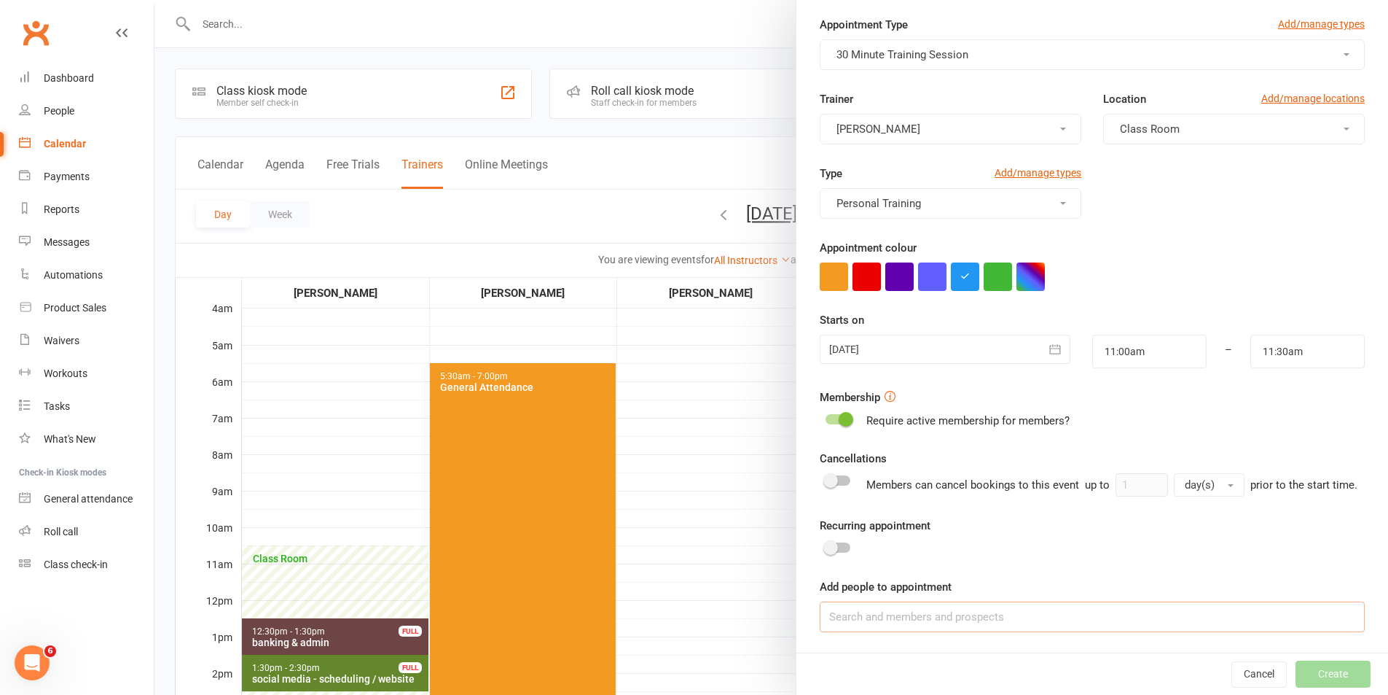
click at [1010, 621] on input at bounding box center [1092, 616] width 545 height 31
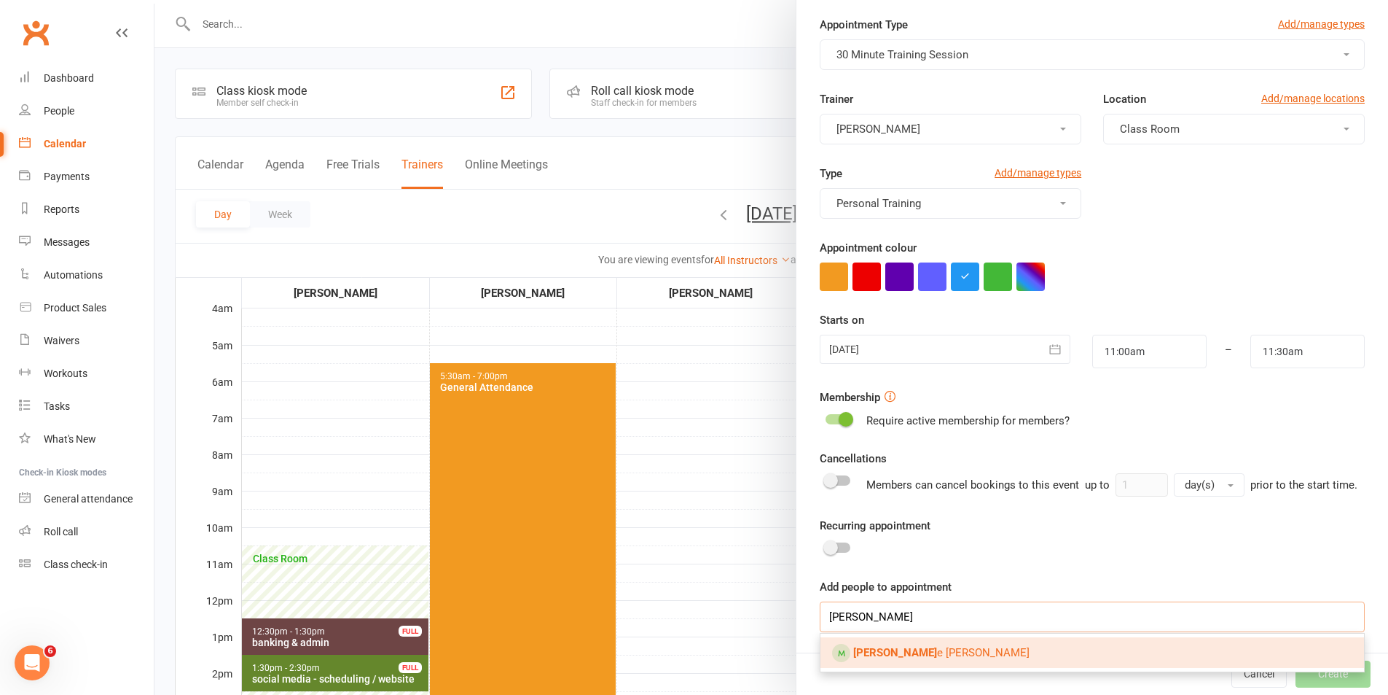
type input "[PERSON_NAME]"
click at [873, 646] on span "[PERSON_NAME]" at bounding box center [941, 652] width 176 height 13
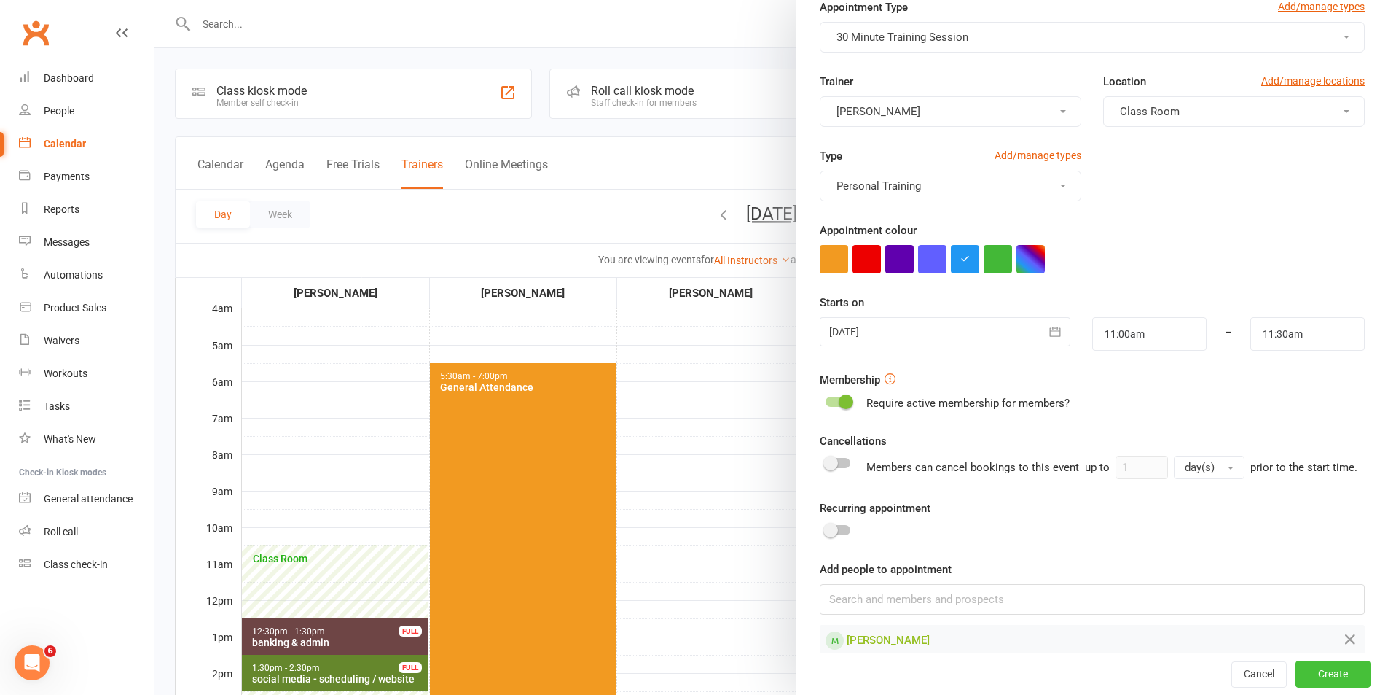
click at [1310, 674] on button "Create" at bounding box center [1333, 674] width 75 height 26
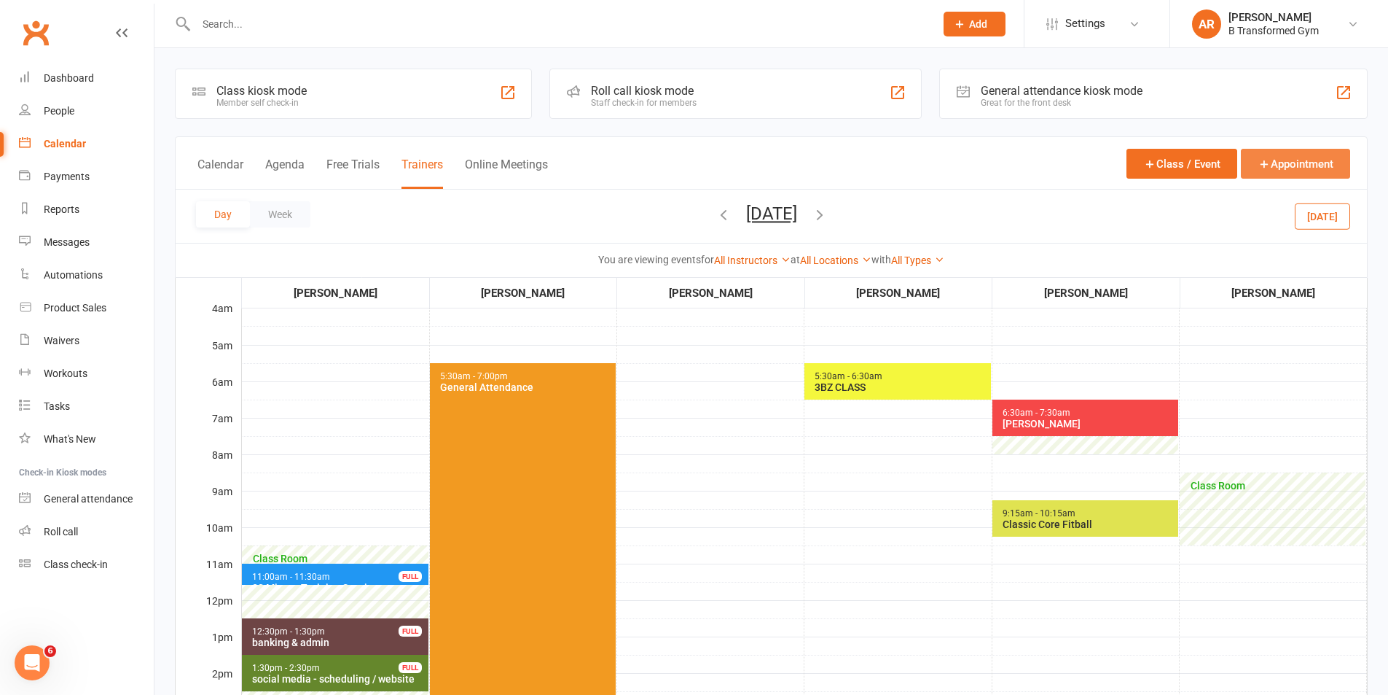
click at [1272, 152] on button "Appointment" at bounding box center [1295, 164] width 109 height 30
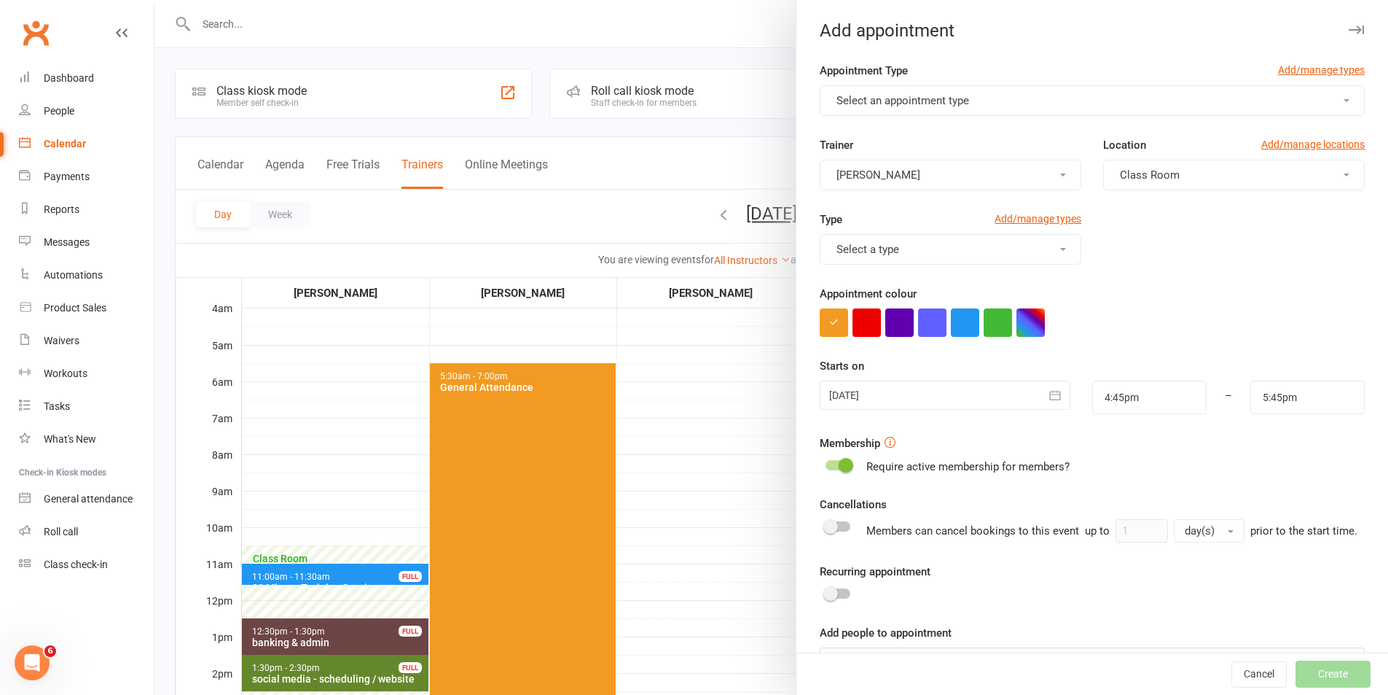
click at [937, 96] on span "Select an appointment type" at bounding box center [903, 100] width 133 height 13
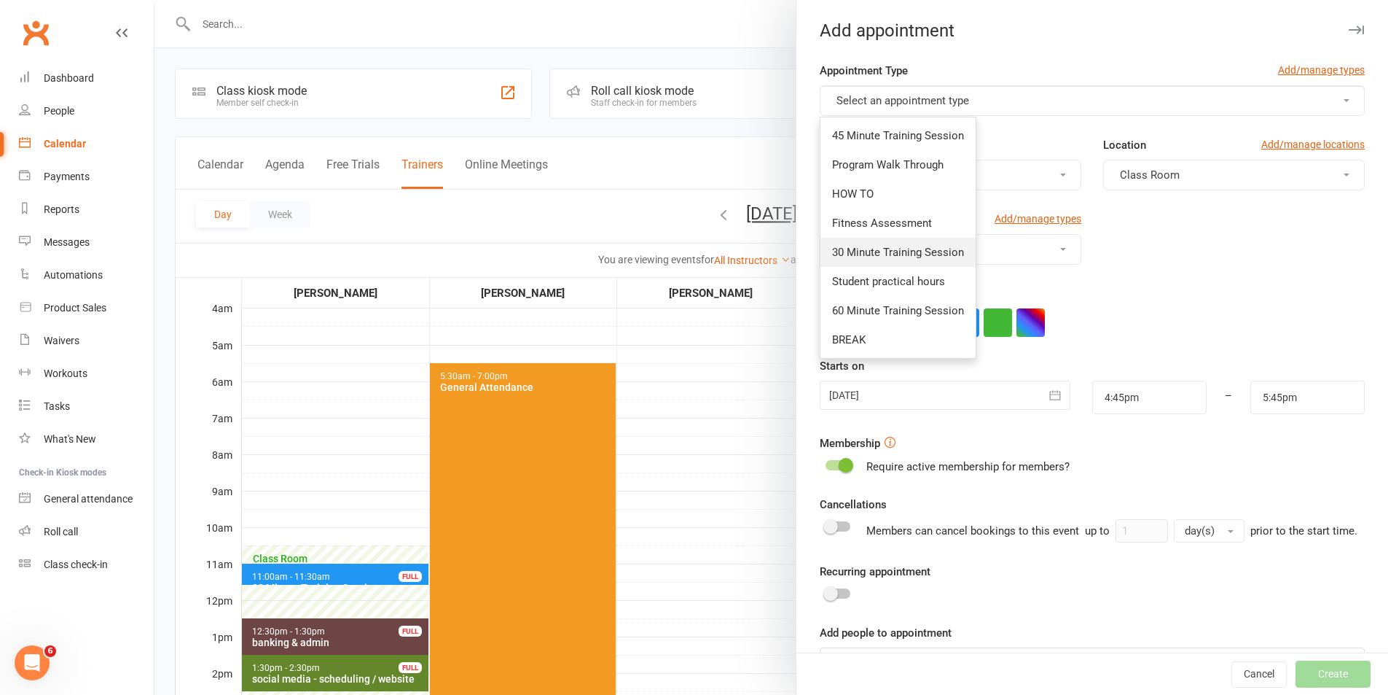
click at [912, 251] on span "30 Minute Training Session" at bounding box center [898, 252] width 132 height 13
type input "5:15pm"
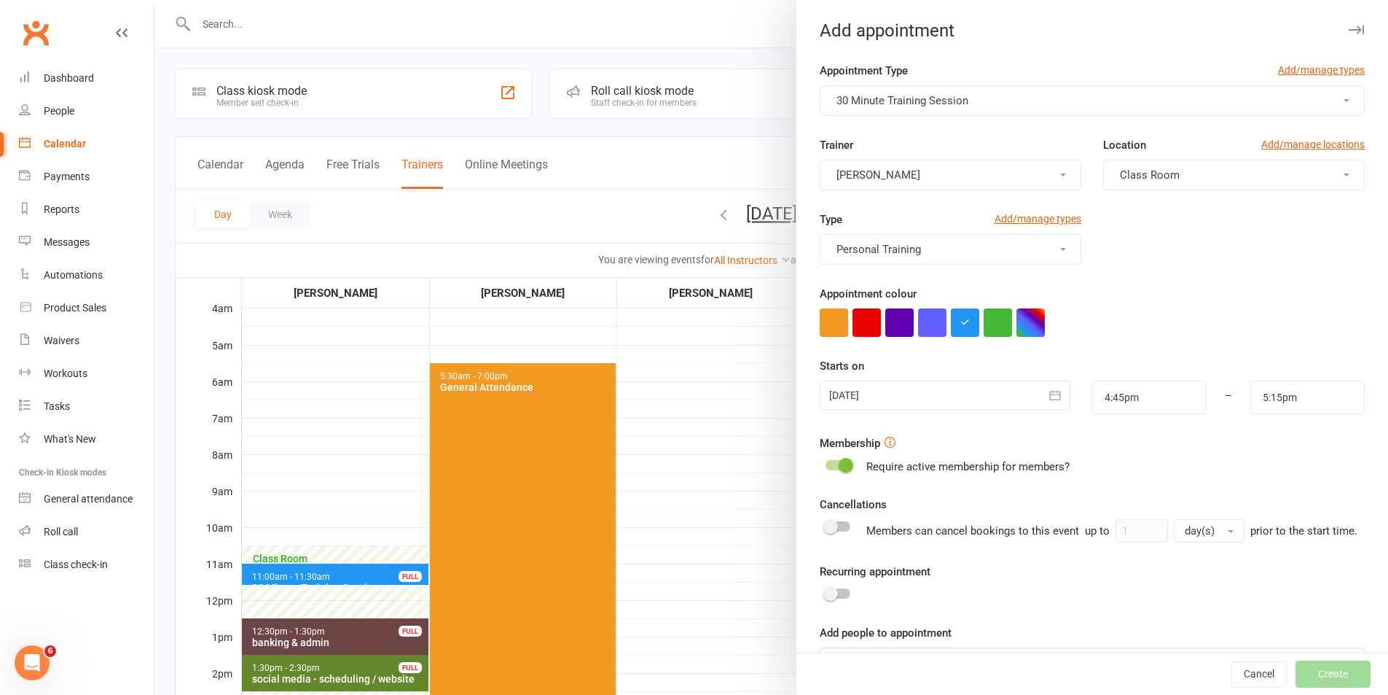
click at [936, 396] on div at bounding box center [945, 394] width 250 height 29
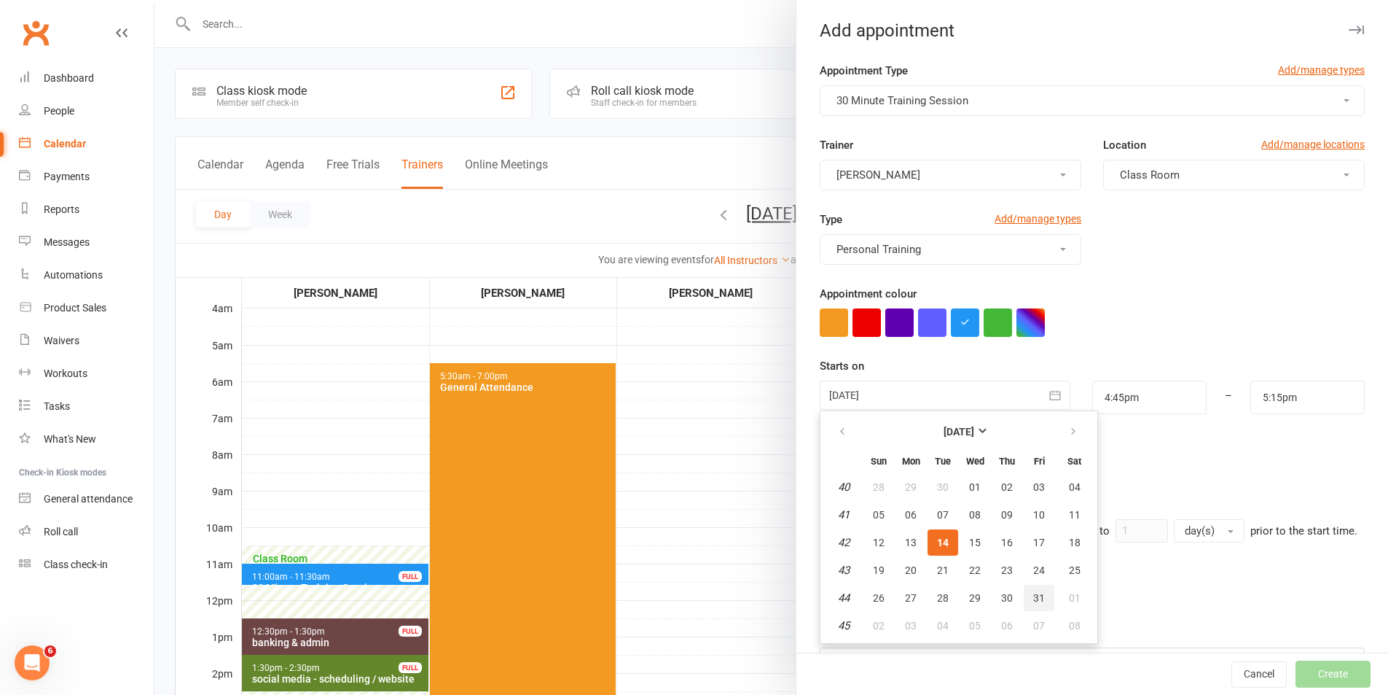
click at [1040, 603] on button "31" at bounding box center [1039, 598] width 31 height 26
type input "[DATE]"
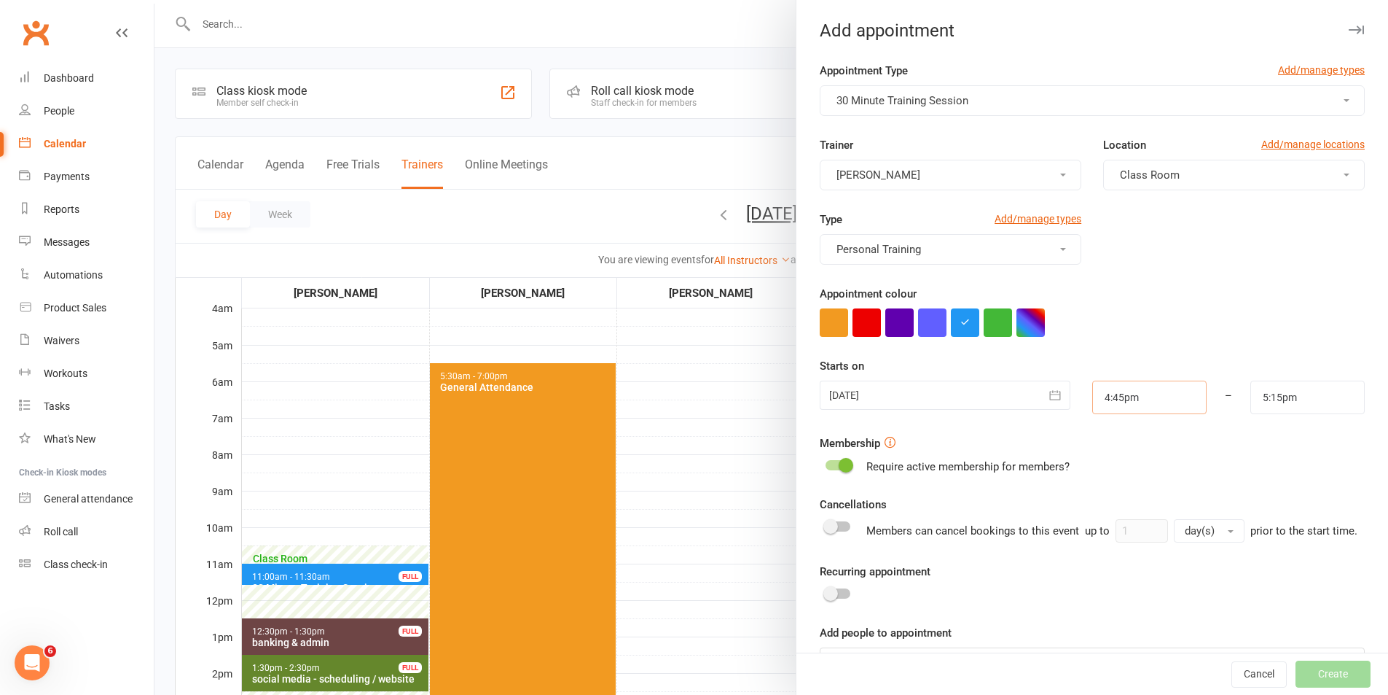
click at [1147, 404] on input "4:45pm" at bounding box center [1150, 397] width 114 height 34
type input "11:30am"
click at [1110, 423] on li "11:30am" at bounding box center [1128, 420] width 70 height 22
click at [1289, 399] on input "5:15pm" at bounding box center [1308, 397] width 114 height 34
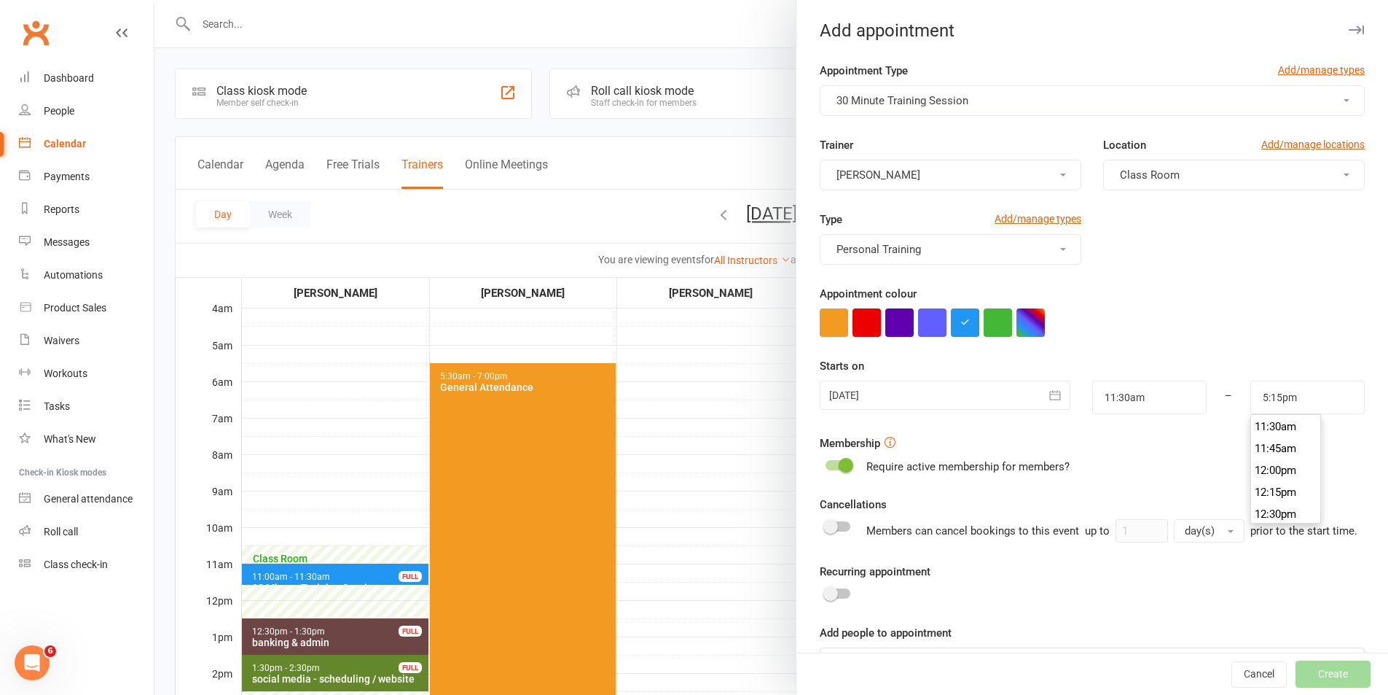
scroll to position [1000, 0]
type input "12:00pm"
click at [1265, 480] on li "12:00pm" at bounding box center [1286, 475] width 70 height 22
click at [1205, 485] on form "Appointment Type Add/manage types 30 Minute Training Session Trainer [PERSON_NA…" at bounding box center [1092, 370] width 545 height 616
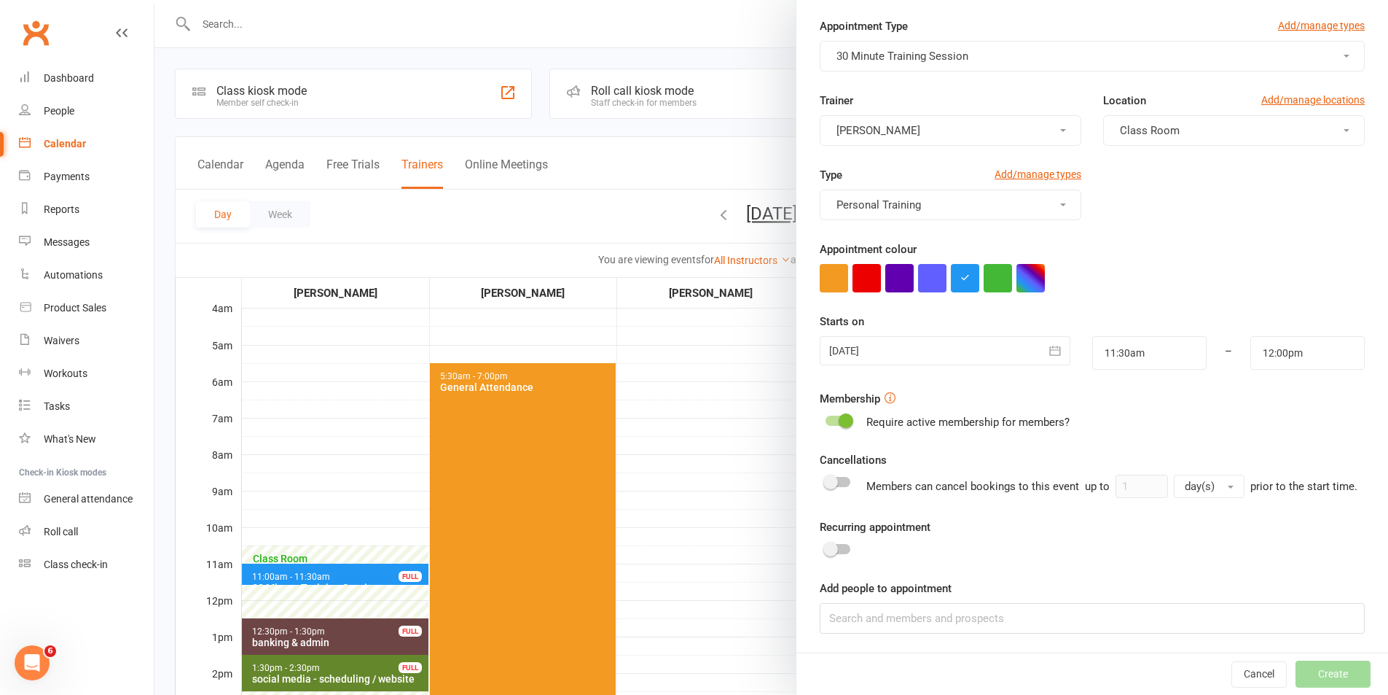
scroll to position [63, 0]
drag, startPoint x: 1122, startPoint y: 624, endPoint x: 1129, endPoint y: 630, distance: 9.3
click at [1125, 626] on input at bounding box center [1092, 616] width 545 height 31
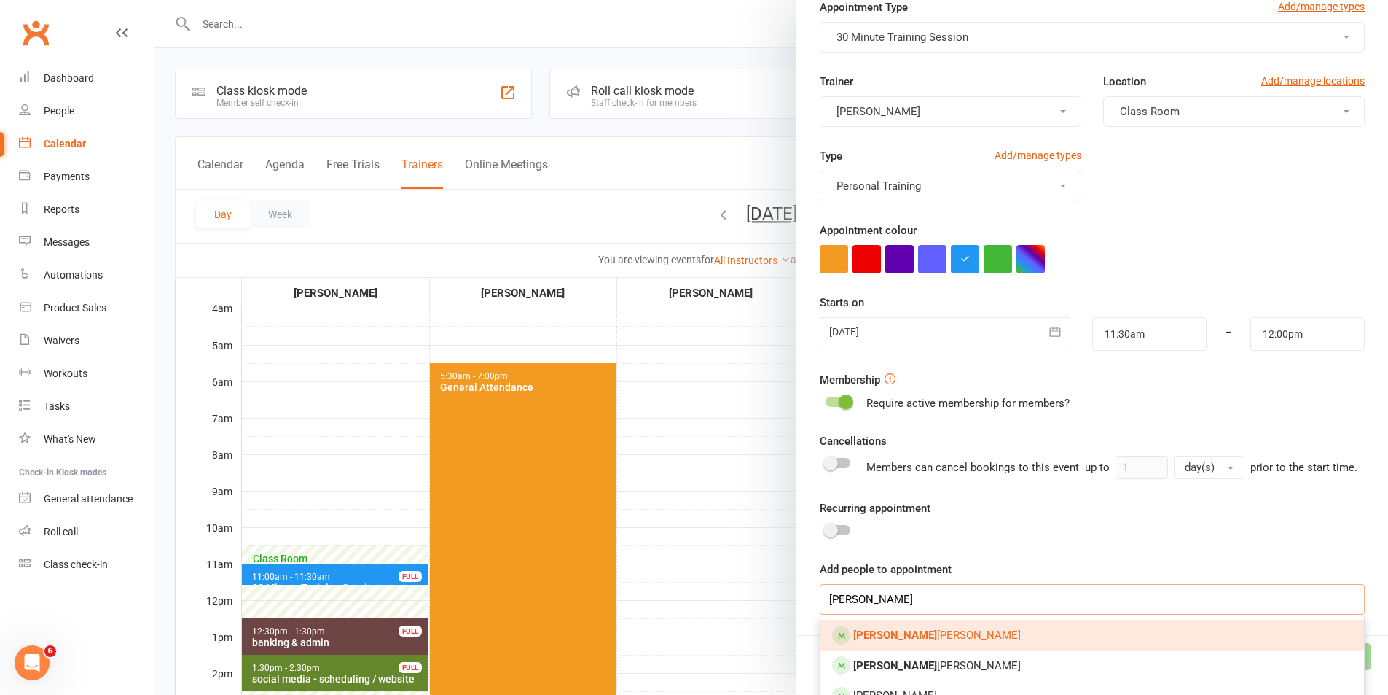
type input "[PERSON_NAME]"
drag, startPoint x: 1028, startPoint y: 646, endPoint x: 1185, endPoint y: 623, distance: 158.4
click at [1028, 646] on link "[PERSON_NAME]" at bounding box center [1093, 635] width 544 height 31
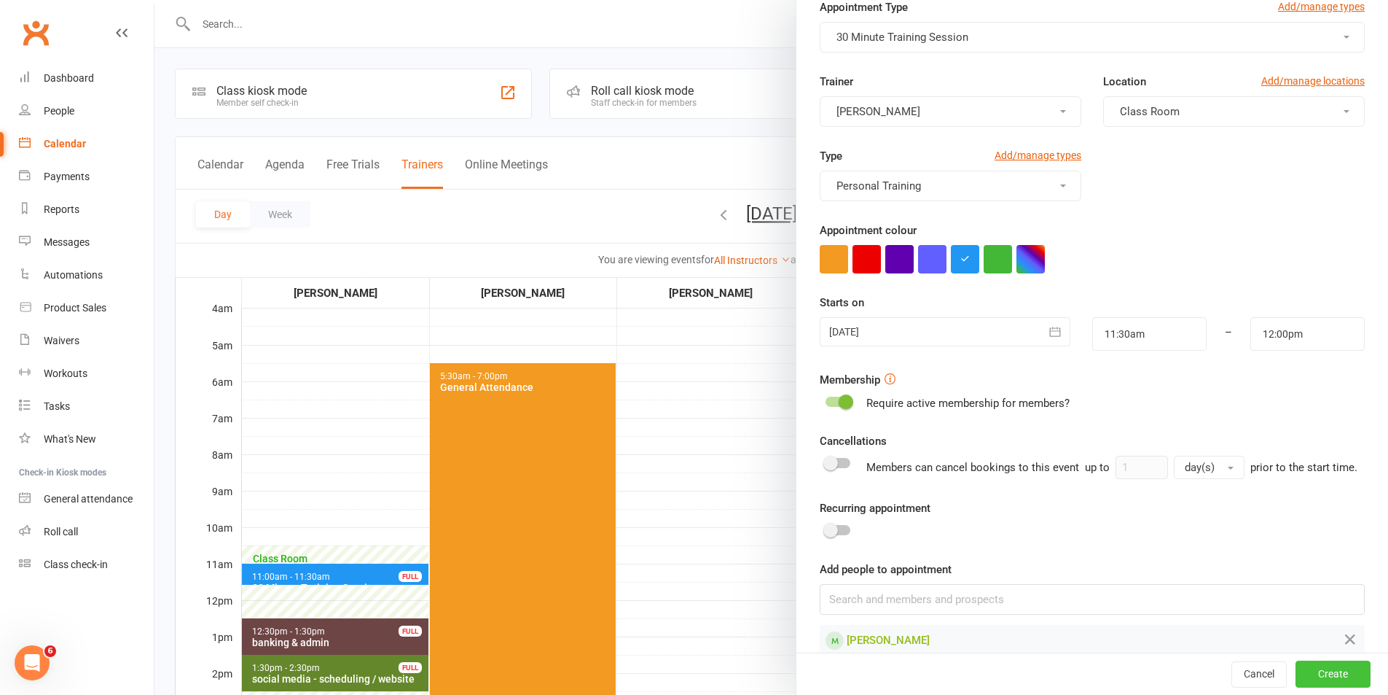
click at [1297, 669] on button "Create" at bounding box center [1333, 674] width 75 height 26
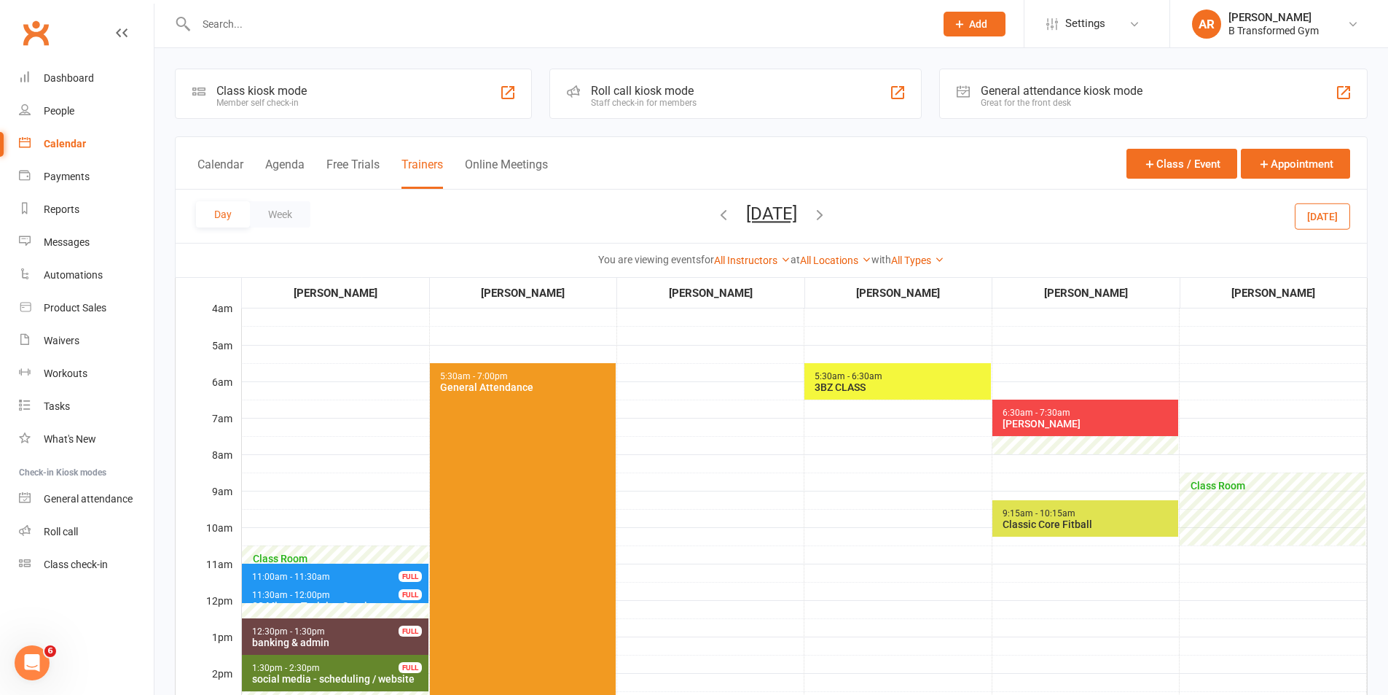
click at [1303, 146] on div "Calendar Agenda Free Trials Trainers Online Meetings Class / Event Appointment" at bounding box center [772, 163] width 1192 height 52
click at [1298, 162] on button "Appointment" at bounding box center [1295, 164] width 109 height 30
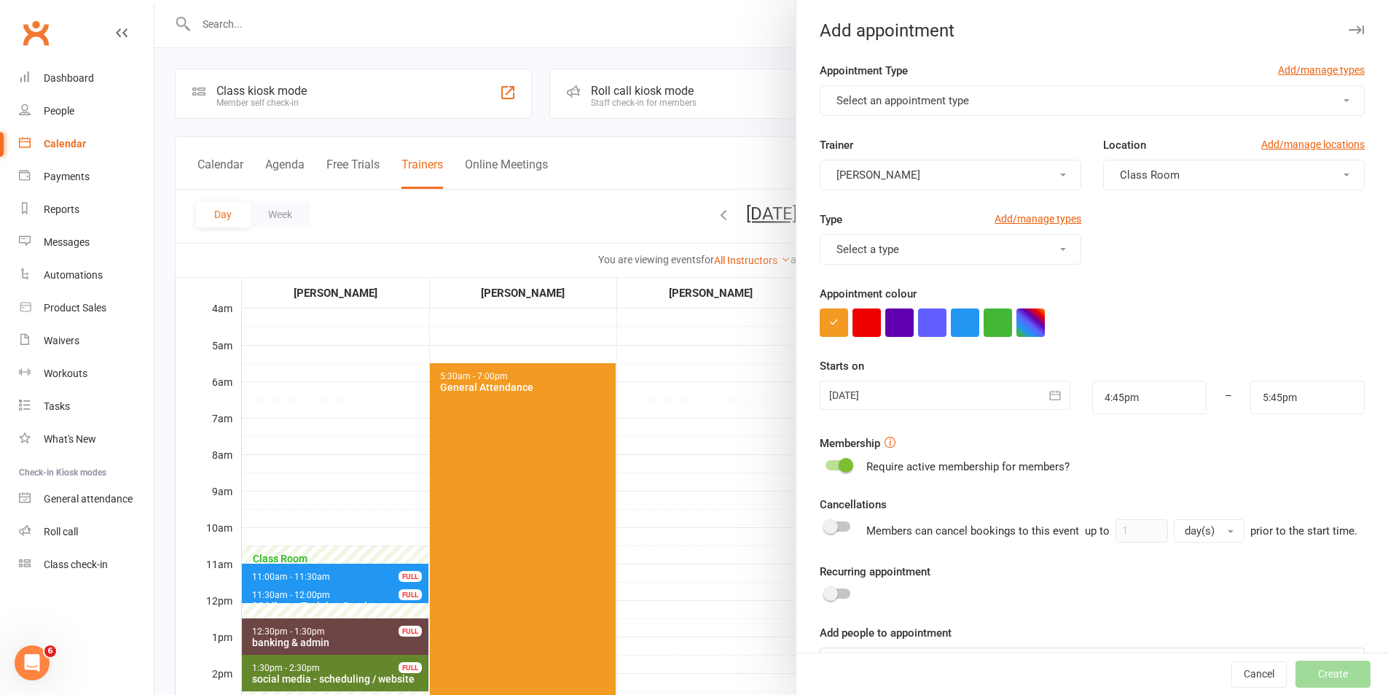
click at [924, 95] on span "Select an appointment type" at bounding box center [903, 100] width 133 height 13
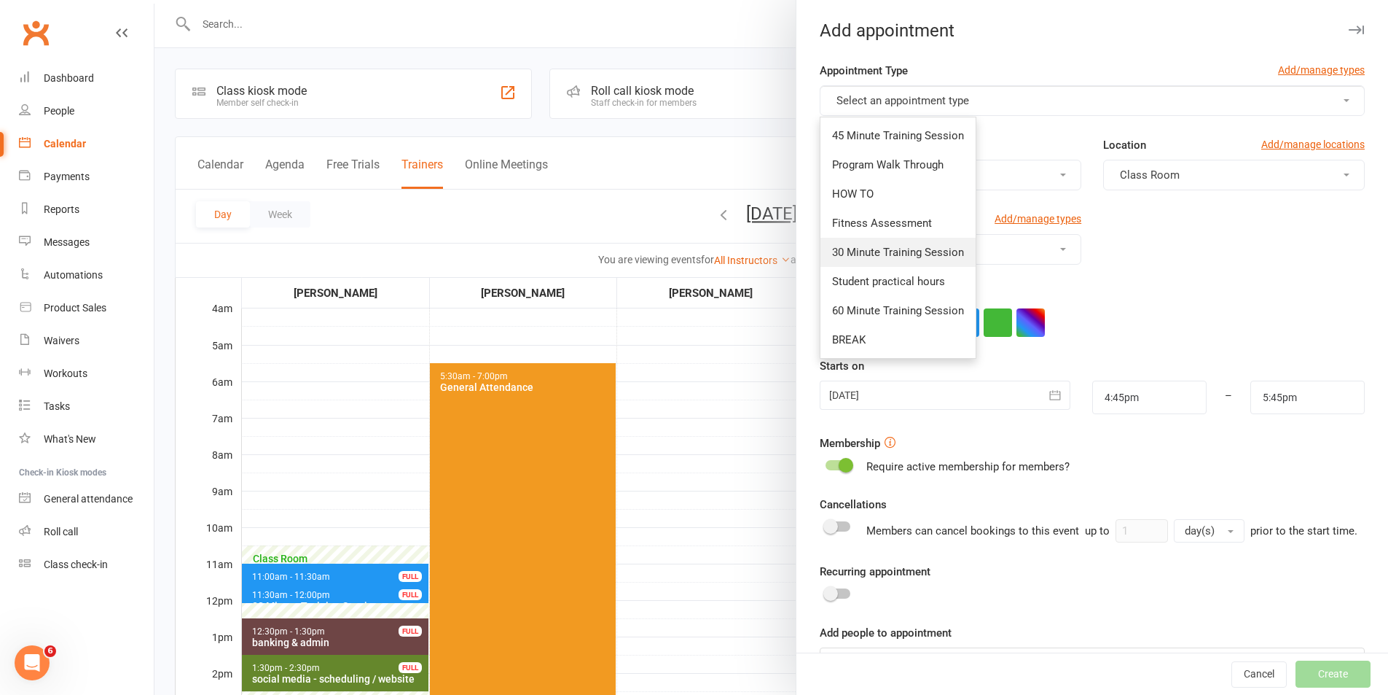
click at [882, 252] on span "30 Minute Training Session" at bounding box center [898, 252] width 132 height 13
type input "5:15pm"
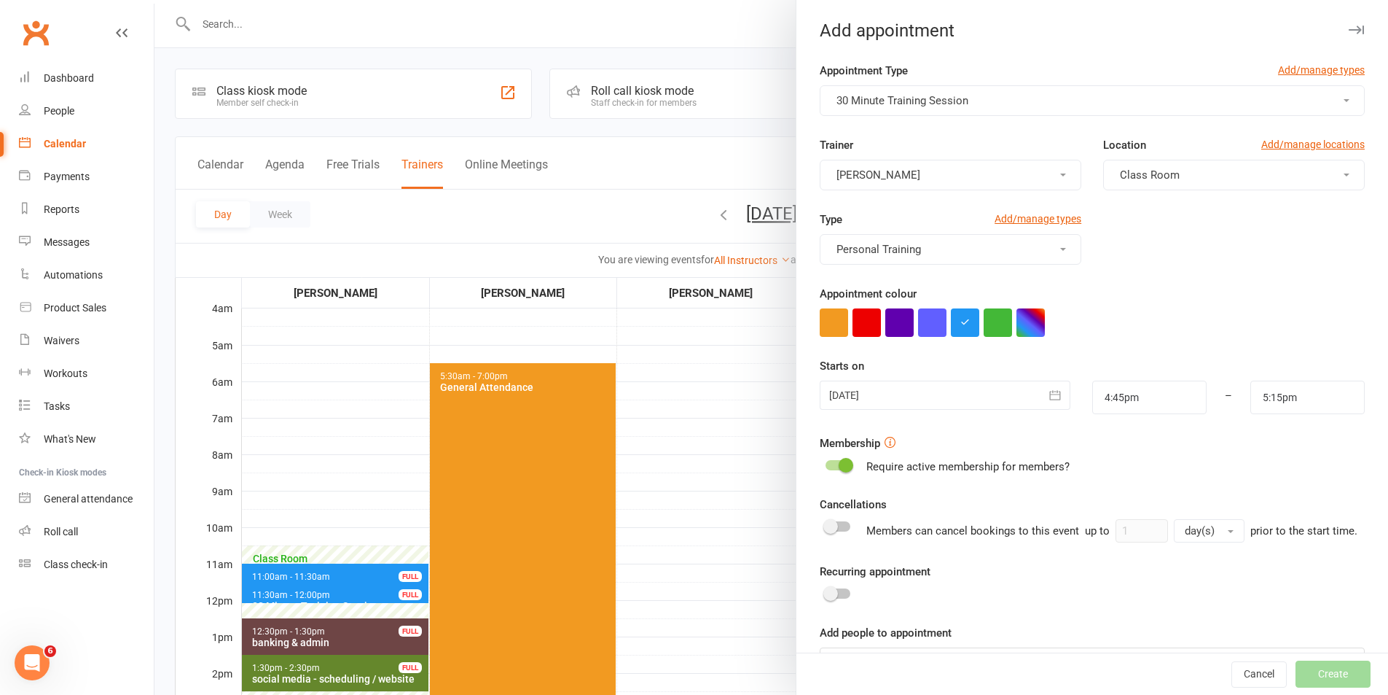
drag, startPoint x: 910, startPoint y: 394, endPoint x: 980, endPoint y: 488, distance: 117.6
click at [910, 394] on div at bounding box center [945, 394] width 250 height 29
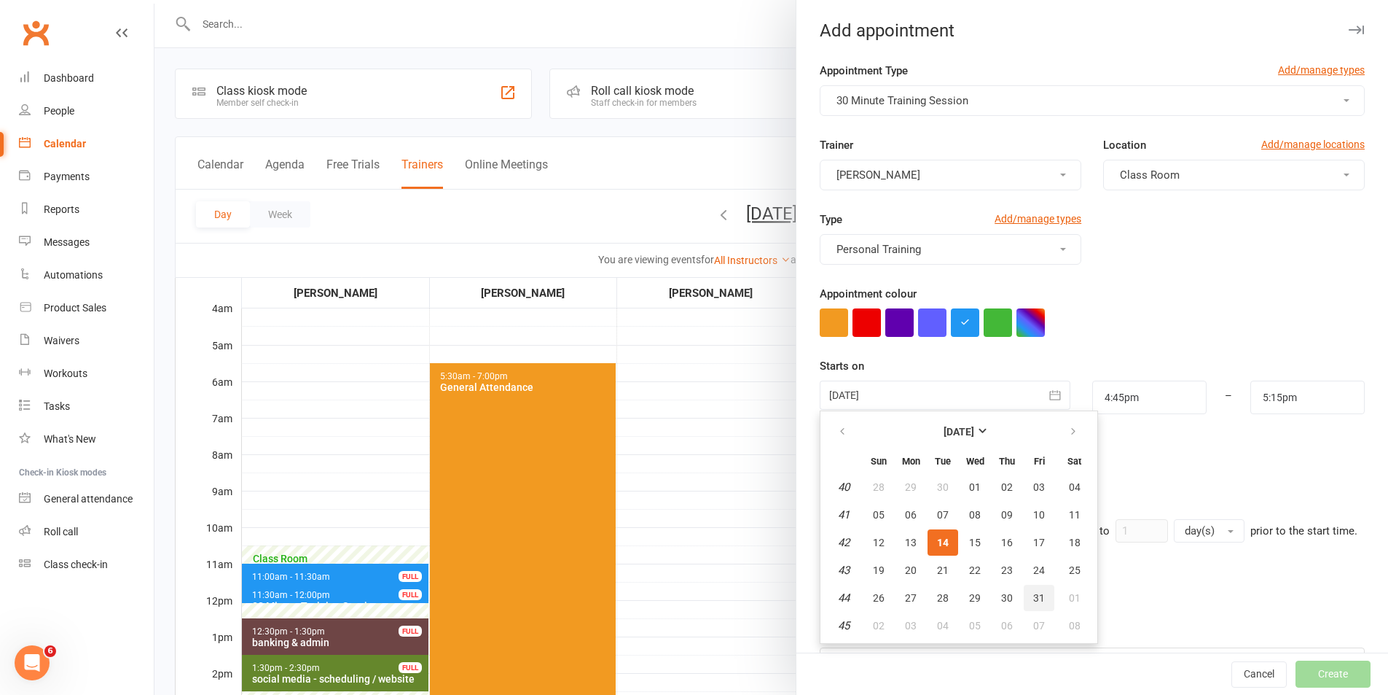
click at [1033, 601] on span "31" at bounding box center [1039, 598] width 12 height 12
type input "[DATE]"
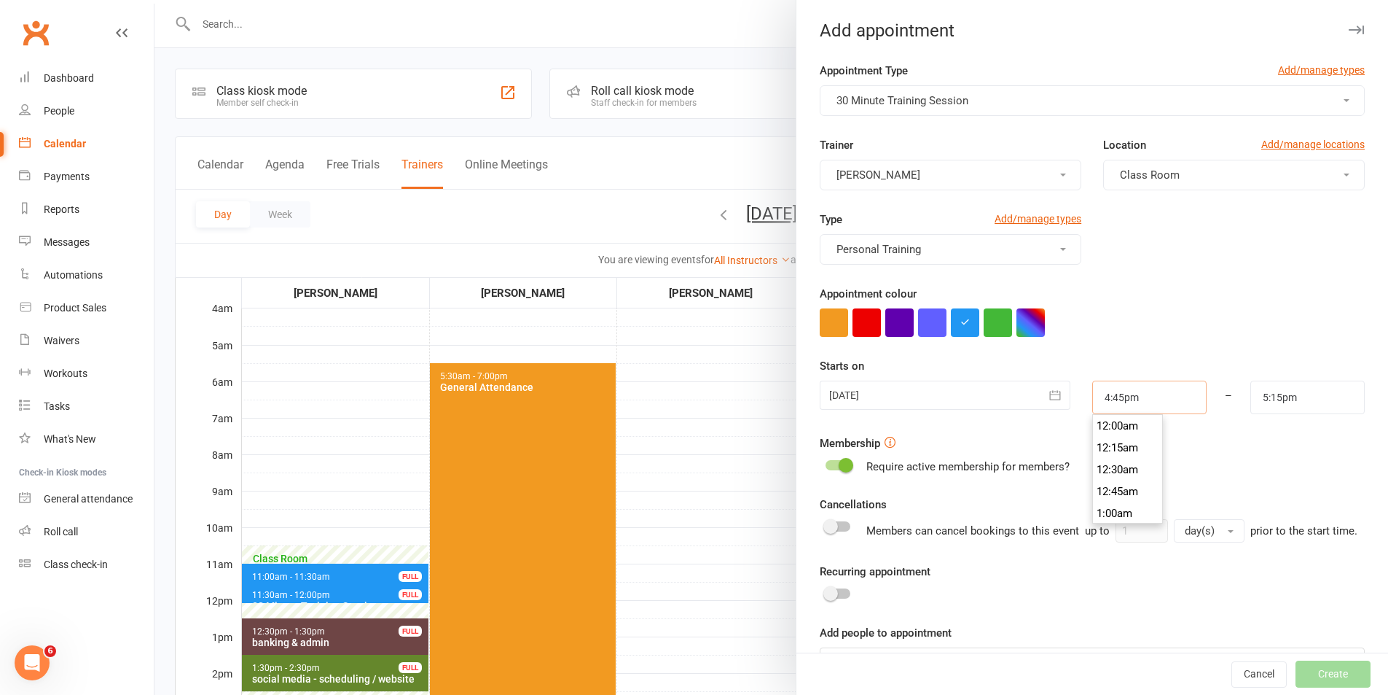
click at [1136, 397] on input "4:45pm" at bounding box center [1150, 397] width 114 height 34
type input "12:00pm"
click at [1135, 442] on li "12:00pm" at bounding box center [1128, 435] width 70 height 22
click at [1308, 397] on input "5:15pm" at bounding box center [1308, 397] width 114 height 34
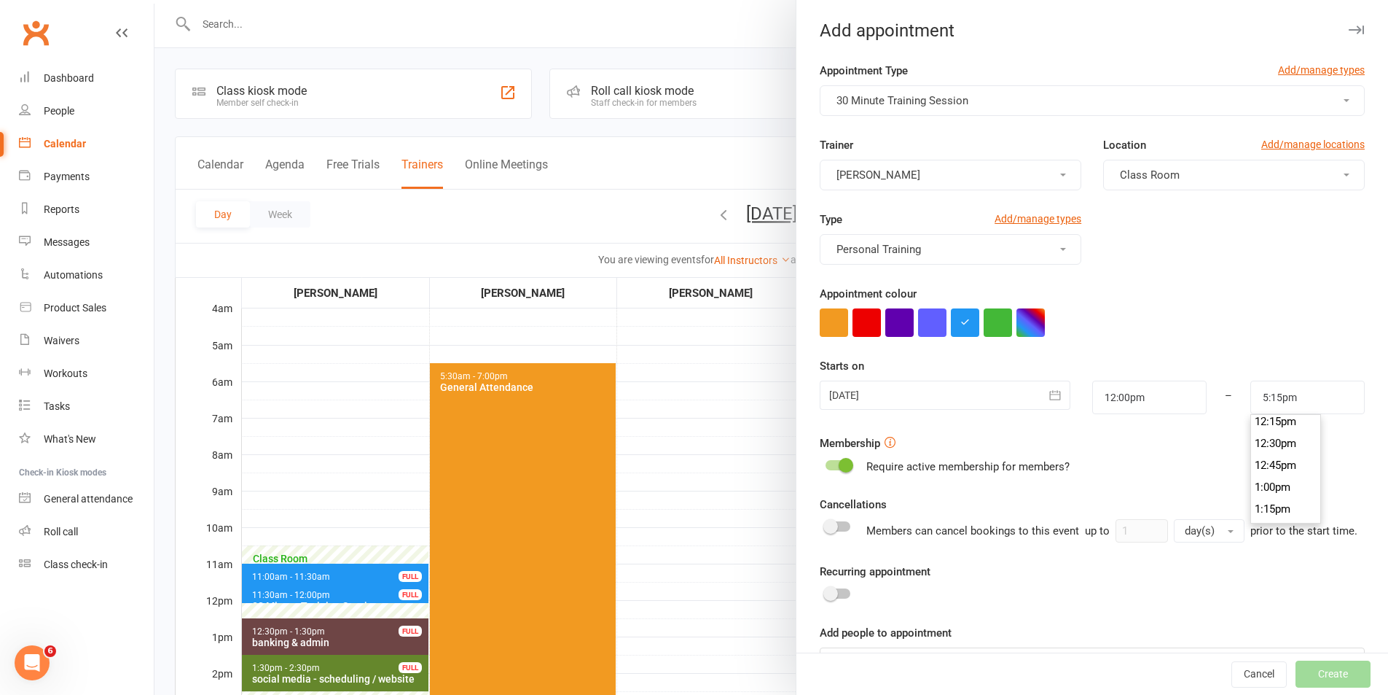
scroll to position [1044, 0]
type input "12:30pm"
click at [1276, 478] on li "12:30pm" at bounding box center [1286, 475] width 70 height 22
click at [1273, 478] on form "Appointment Type Add/manage types 30 Minute Training Session Trainer [PERSON_NA…" at bounding box center [1092, 370] width 545 height 616
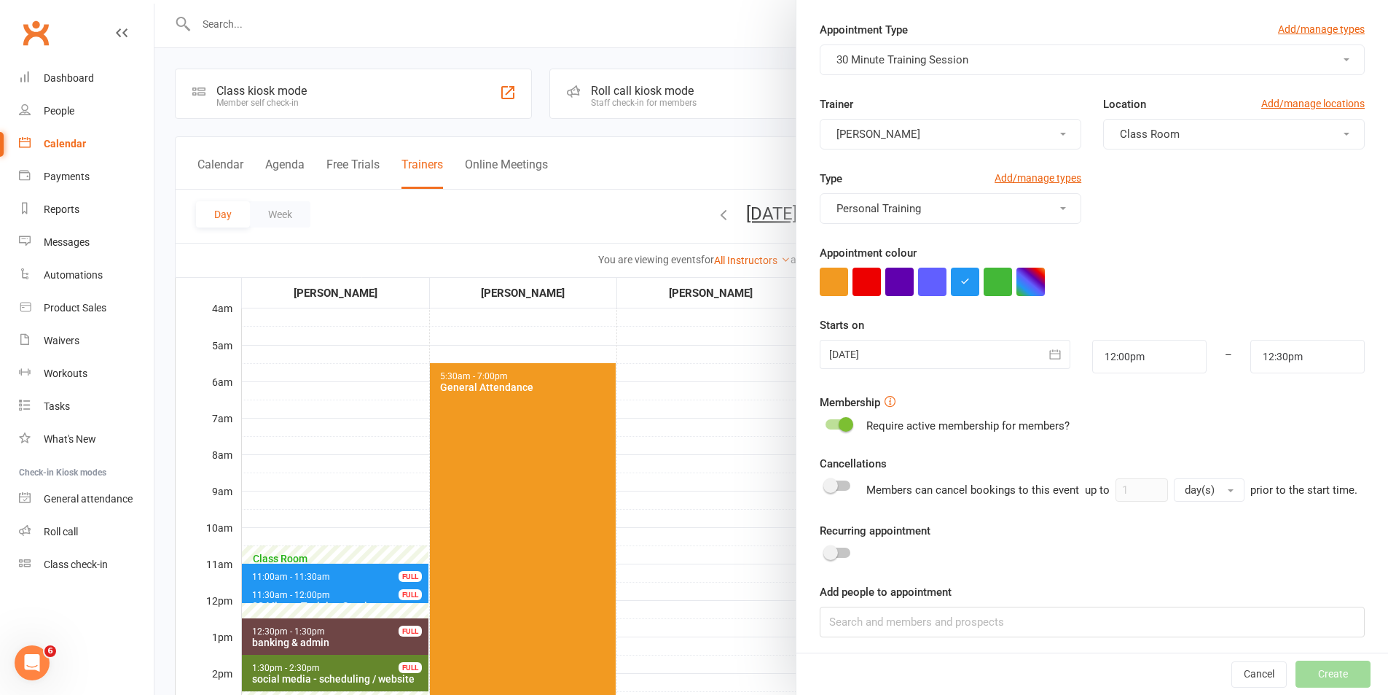
scroll to position [63, 0]
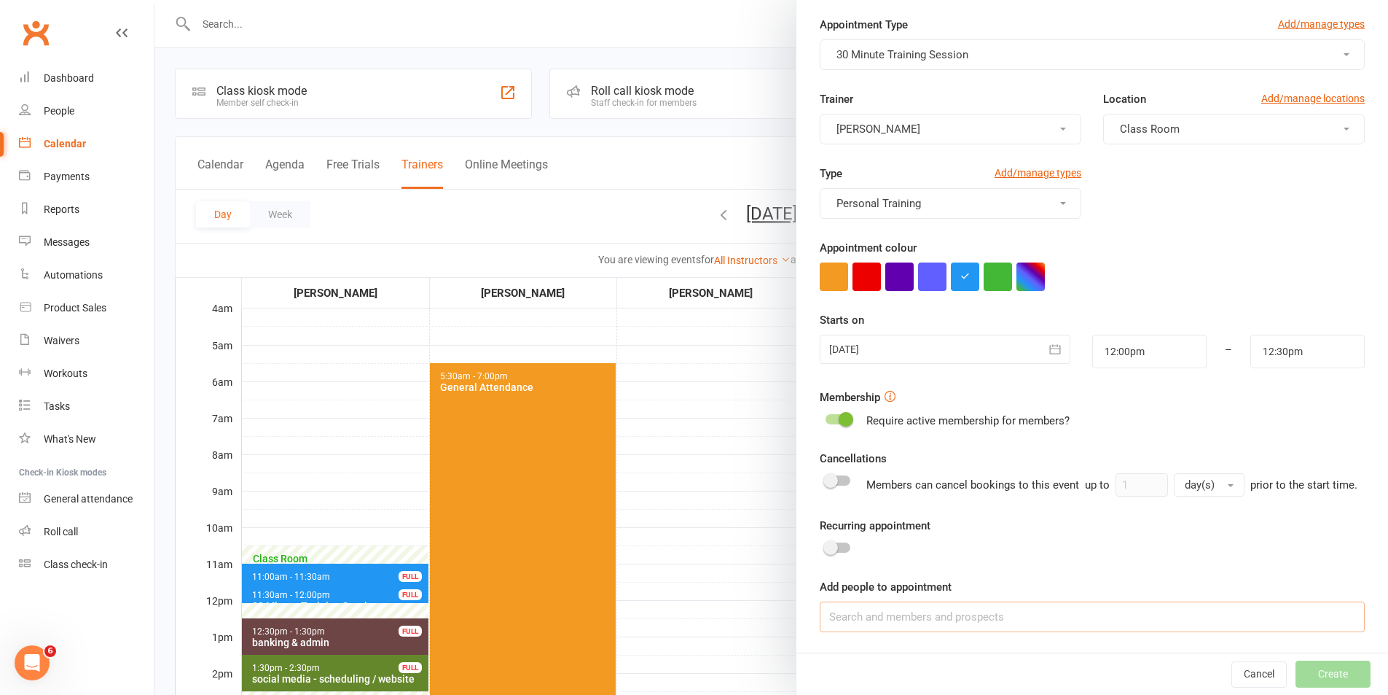
click at [1158, 607] on input at bounding box center [1092, 616] width 545 height 31
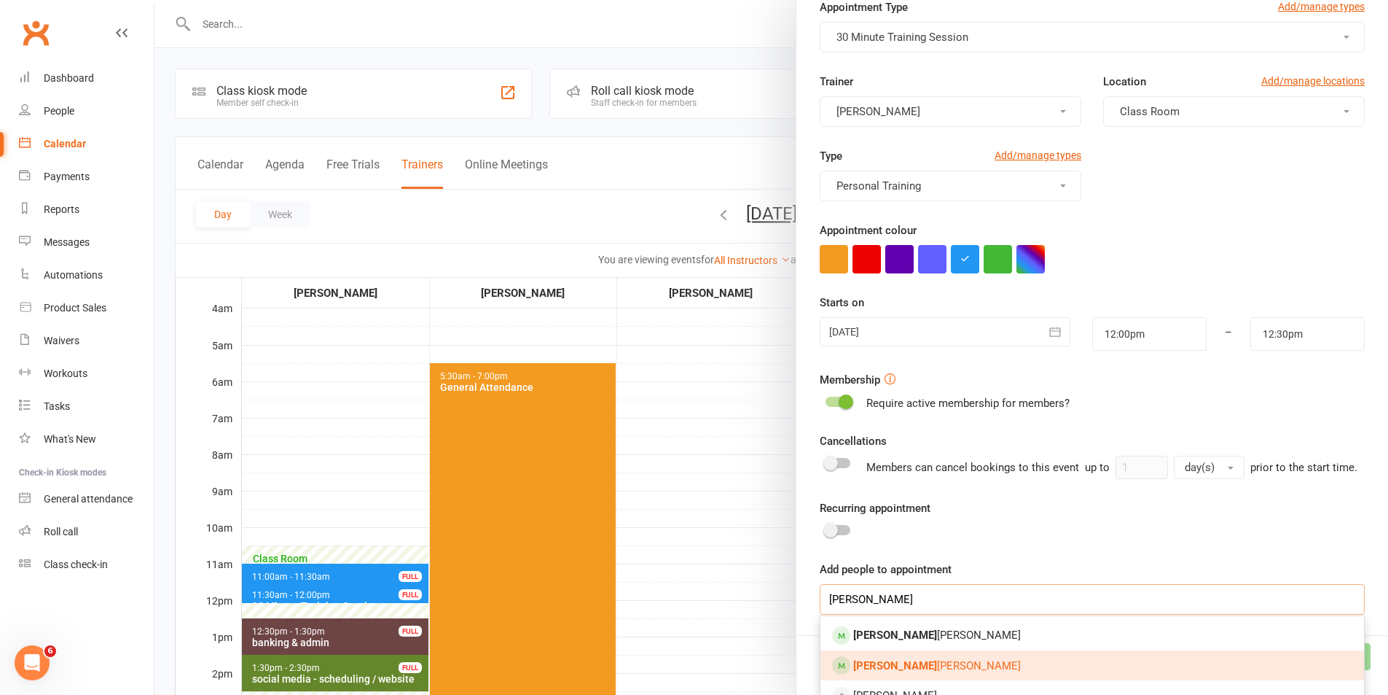
type input "[PERSON_NAME]"
click at [896, 668] on link "[PERSON_NAME]" at bounding box center [1093, 665] width 544 height 31
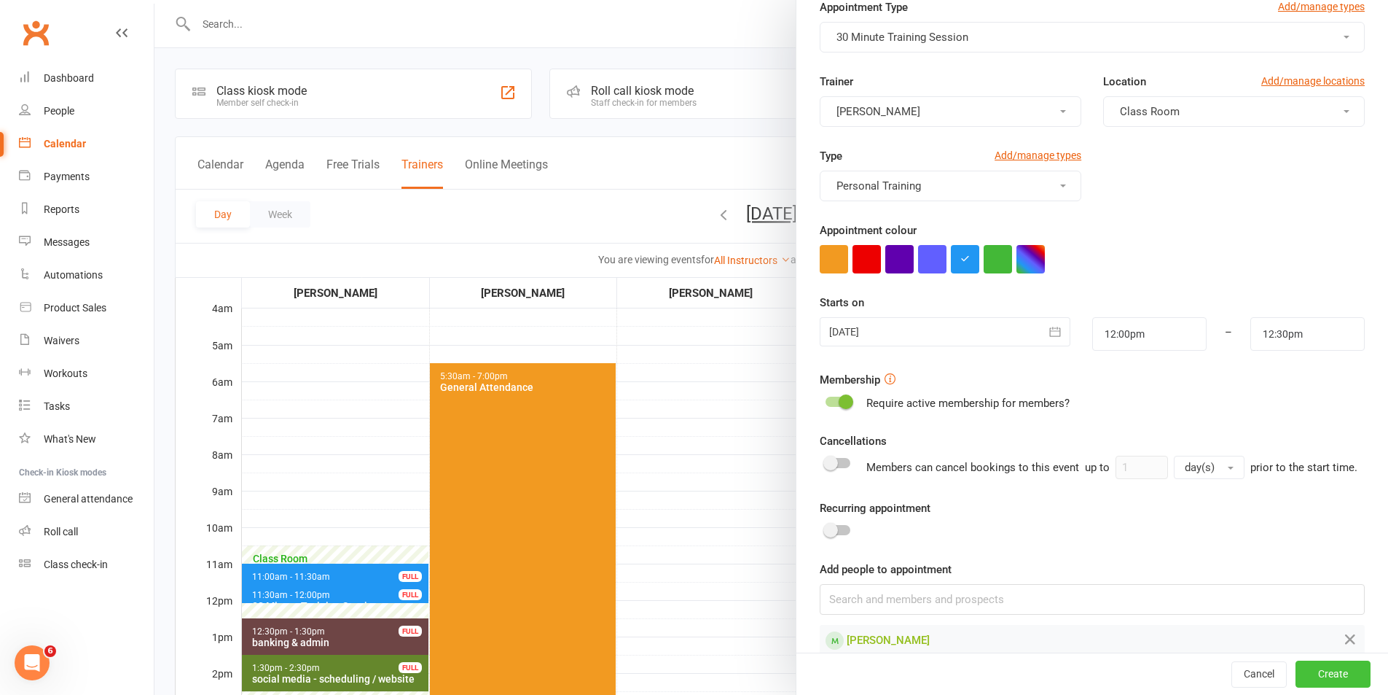
click at [1300, 668] on button "Create" at bounding box center [1333, 674] width 75 height 26
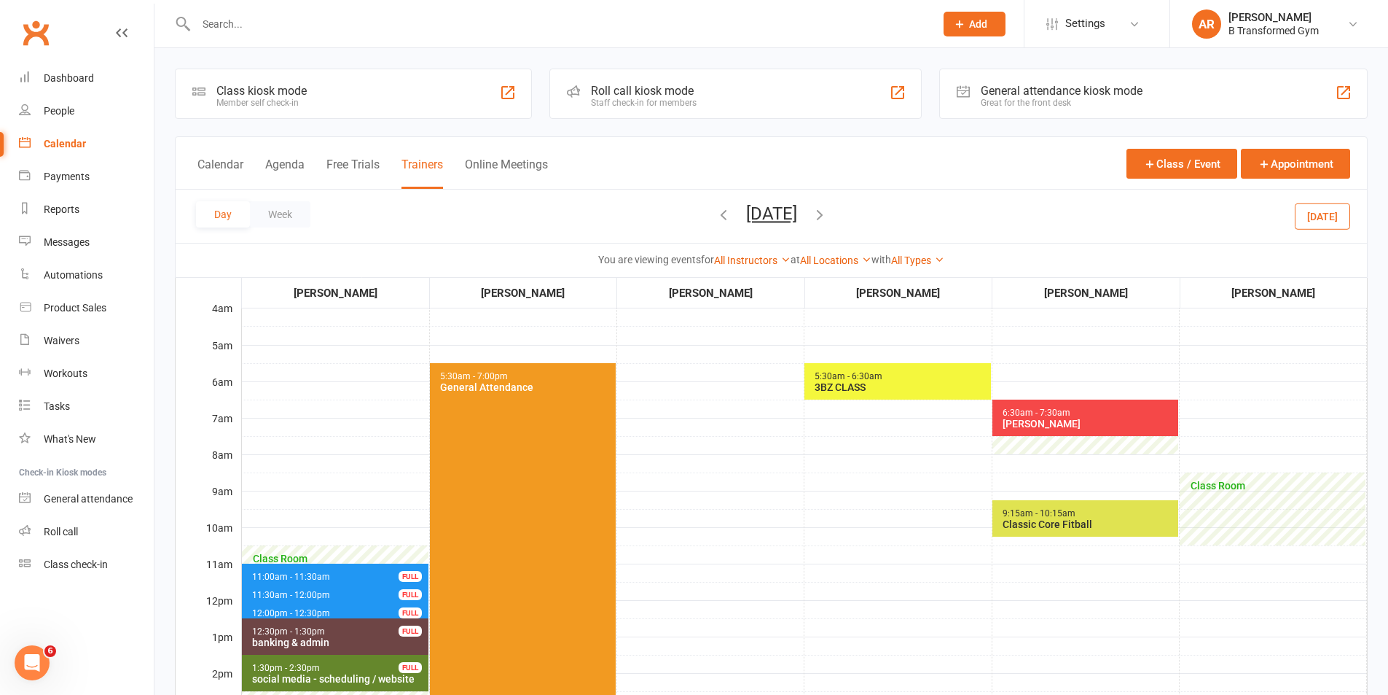
click at [726, 488] on td at bounding box center [710, 672] width 187 height 729
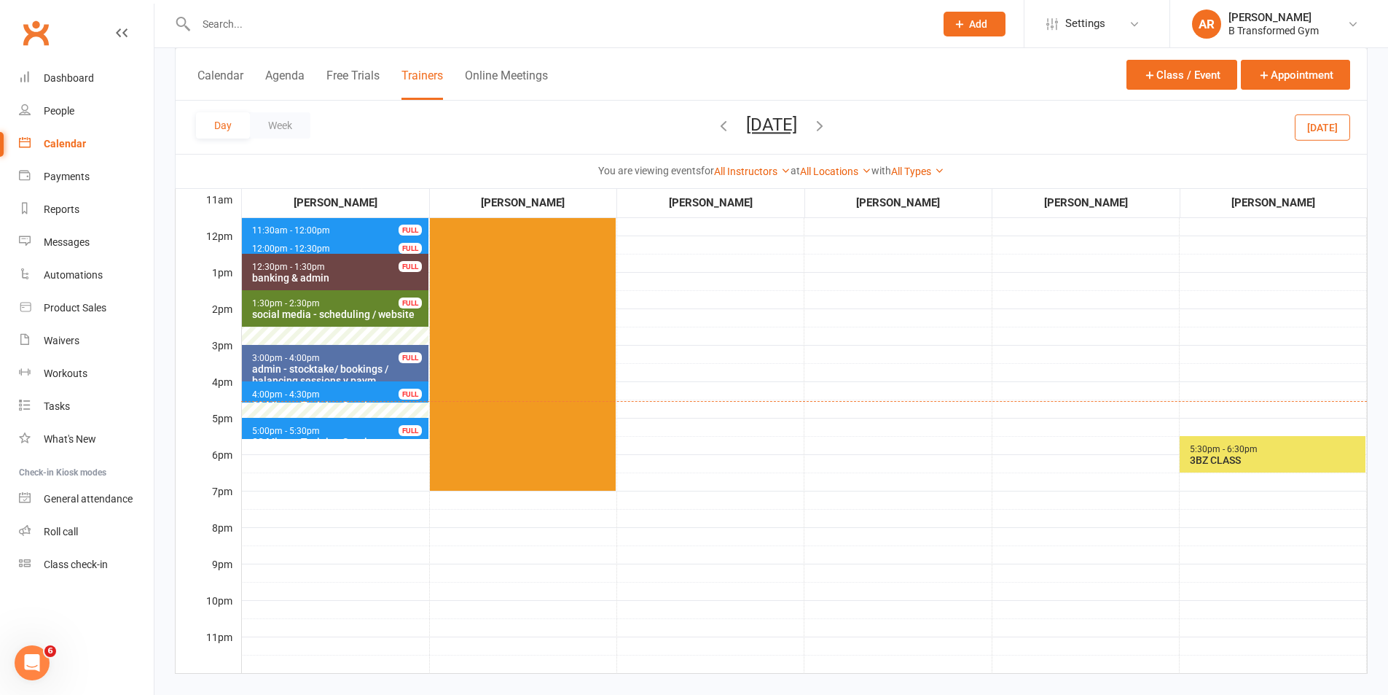
click at [794, 122] on button "[DATE]" at bounding box center [771, 124] width 51 height 20
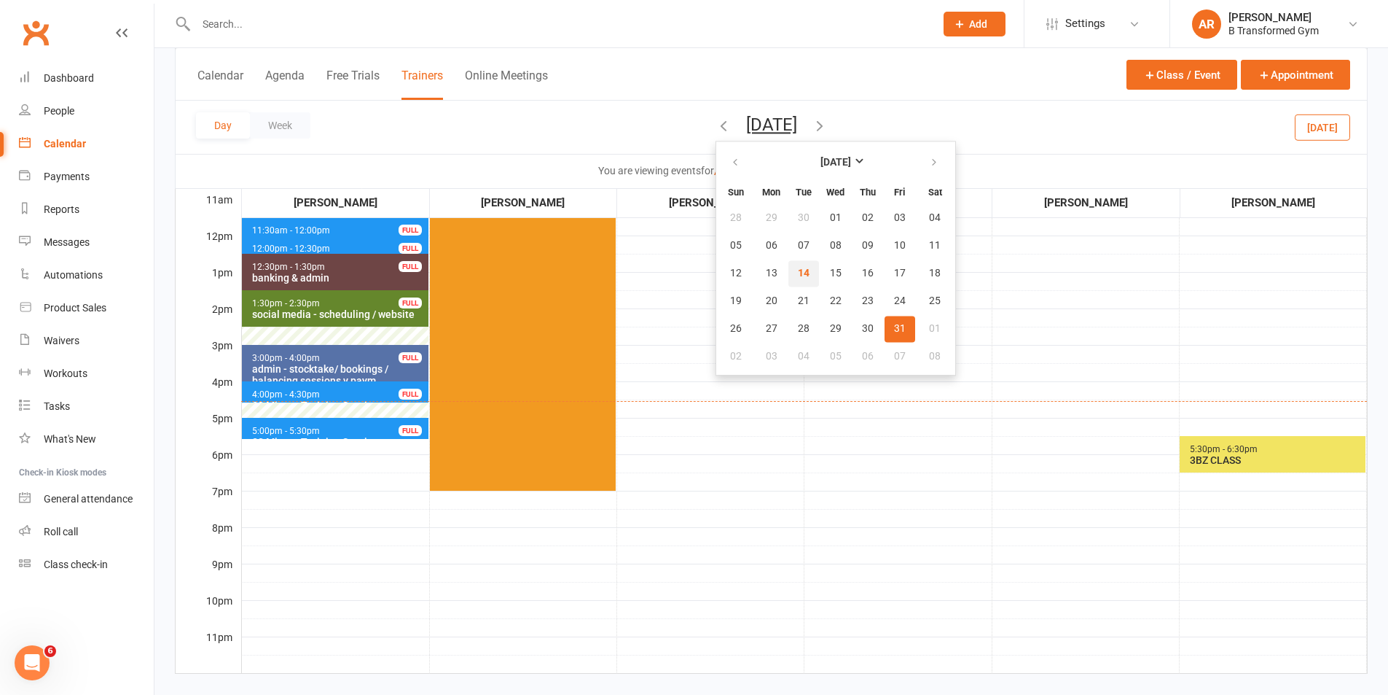
click at [798, 273] on span "14" at bounding box center [804, 273] width 12 height 12
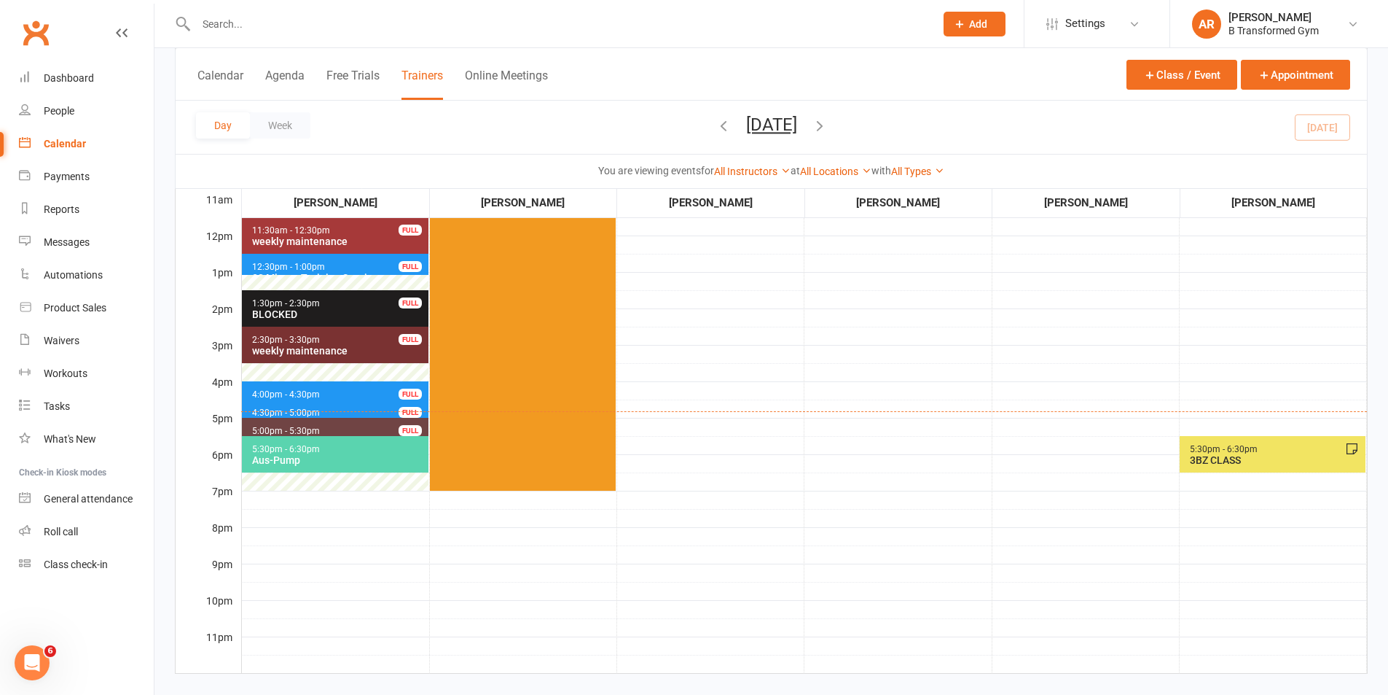
click at [432, 22] on input "text" at bounding box center [558, 24] width 733 height 20
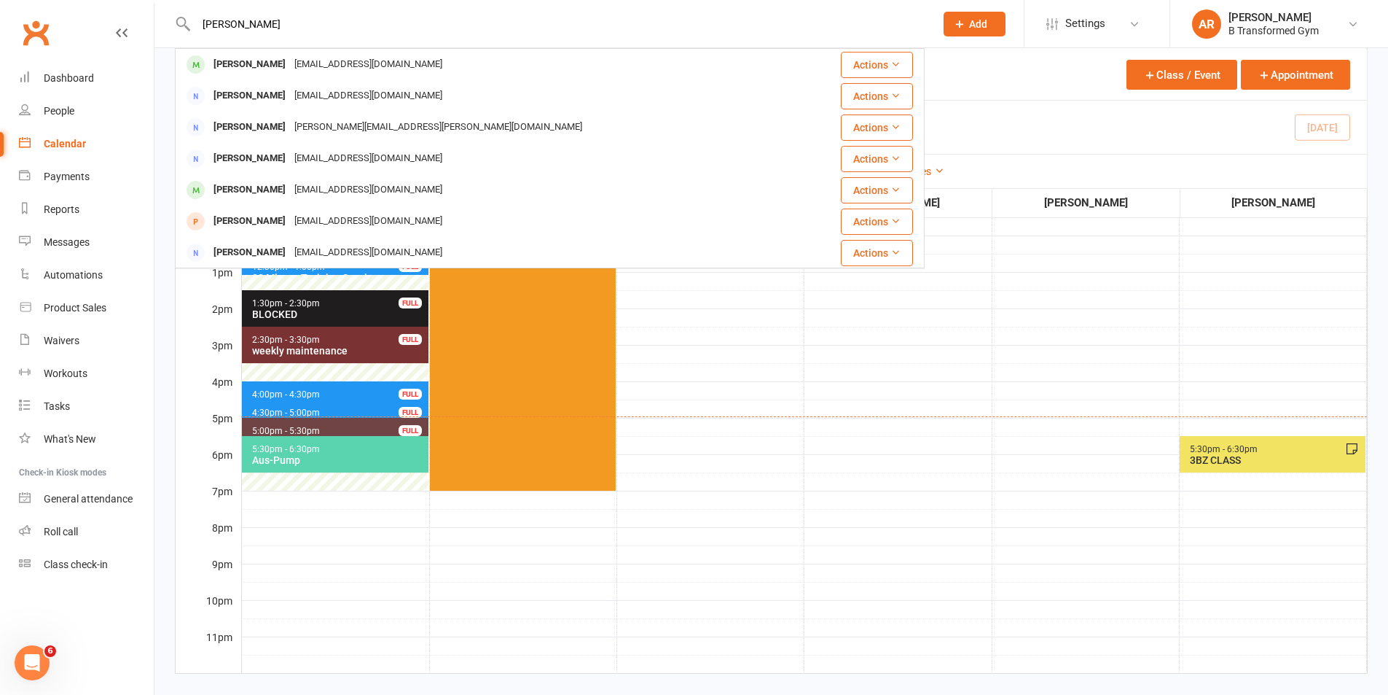
type input "[PERSON_NAME]"
click at [616, 618] on td "5:30am - 7:00pm General Attendance" at bounding box center [522, 307] width 187 height 729
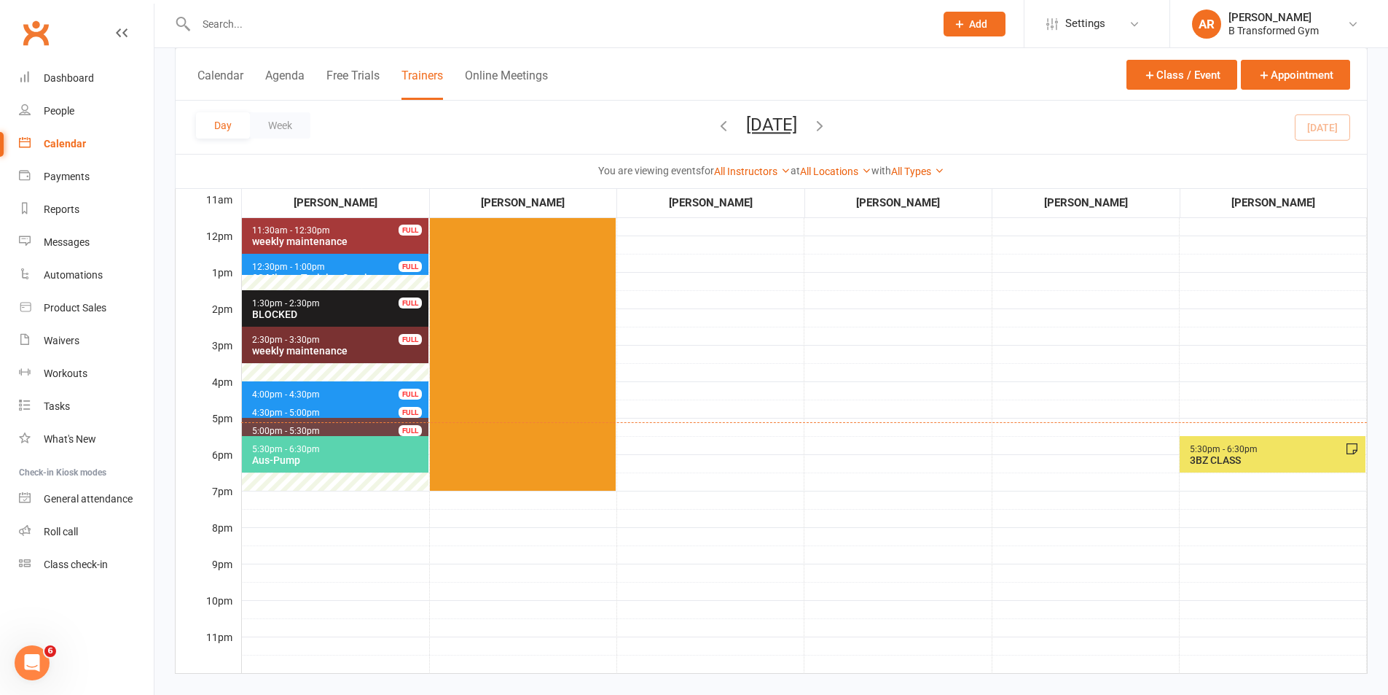
click at [412, 23] on input "text" at bounding box center [558, 24] width 733 height 20
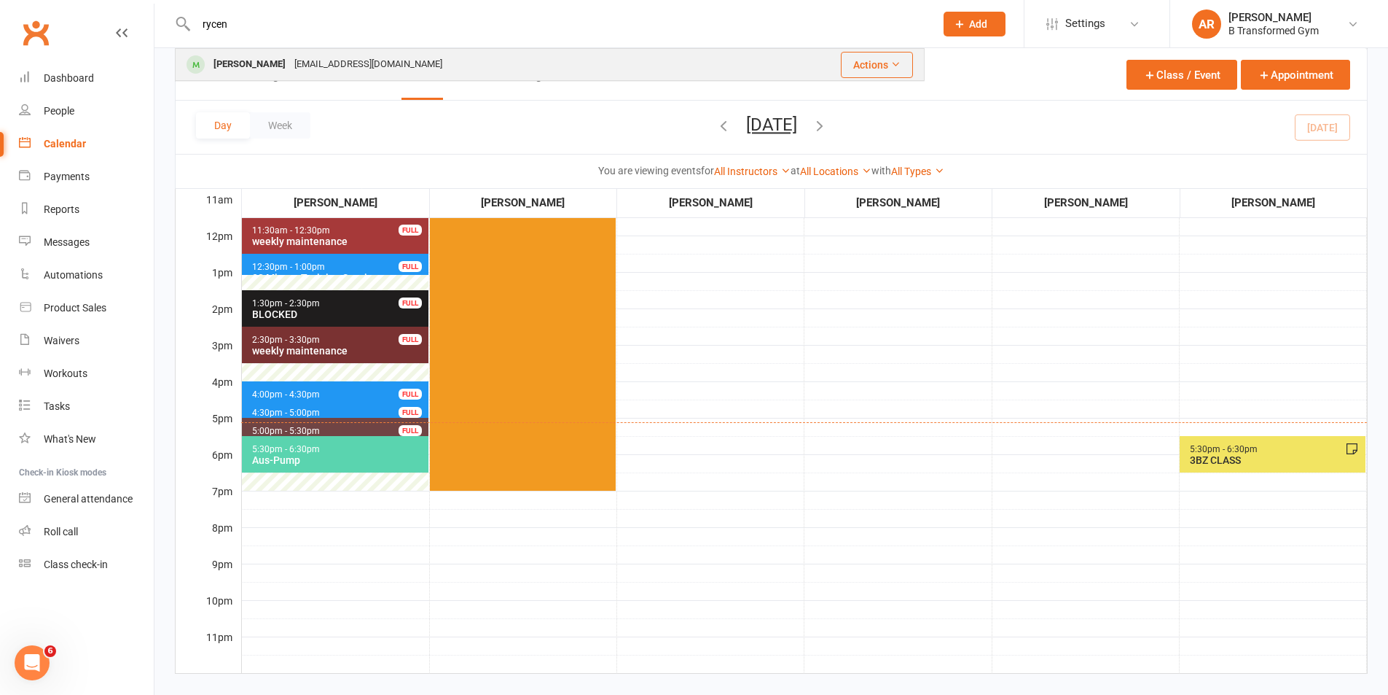
type input "rycen"
click at [419, 60] on div "[PERSON_NAME] [EMAIL_ADDRESS][DOMAIN_NAME]" at bounding box center [463, 65] width 574 height 30
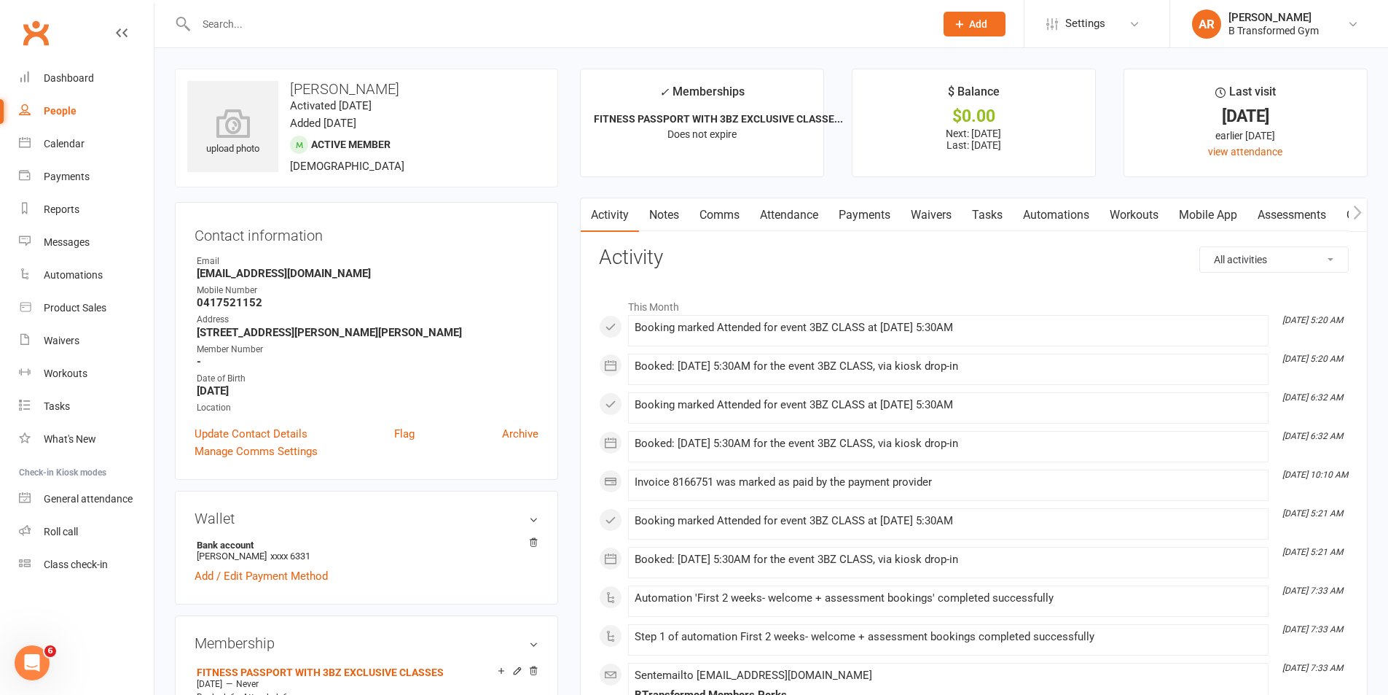
click at [863, 213] on link "Payments" at bounding box center [865, 215] width 72 height 34
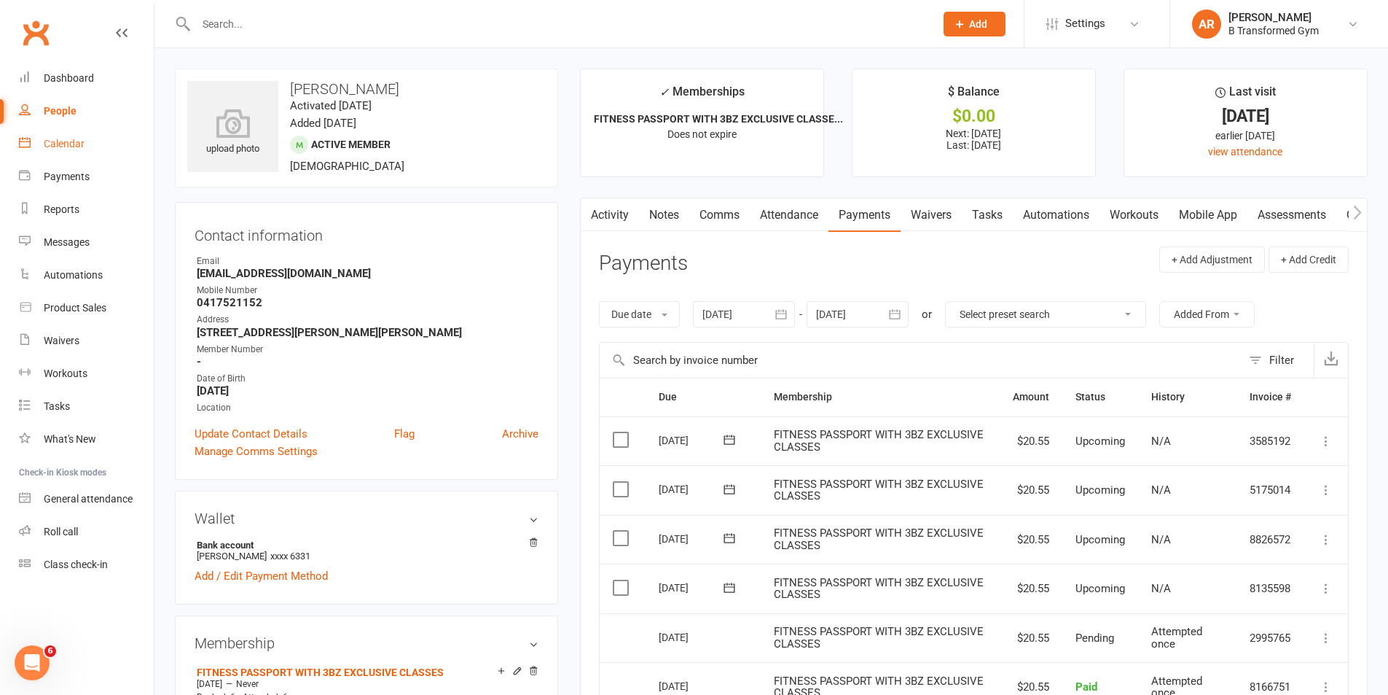
click at [78, 150] on link "Calendar" at bounding box center [86, 144] width 135 height 33
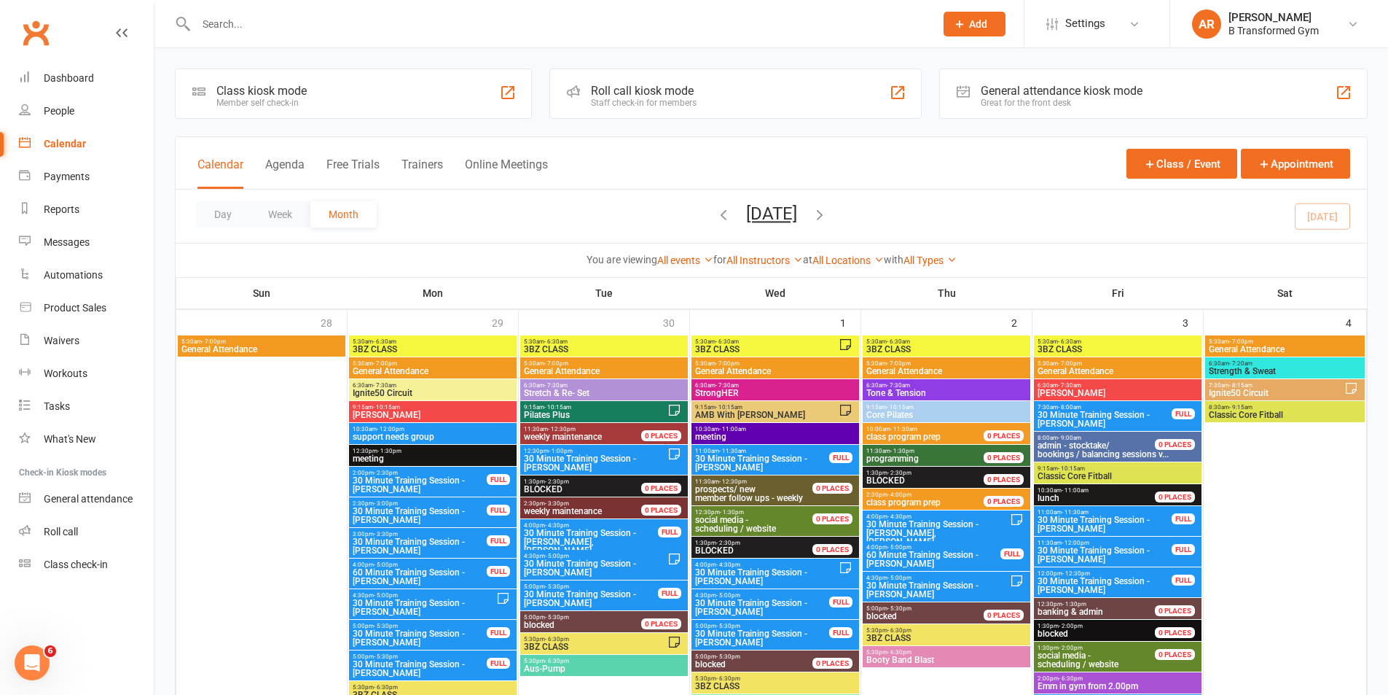
click at [422, 155] on div "Calendar Agenda Free Trials Trainers Online Meetings Class / Event Appointment" at bounding box center [772, 163] width 1192 height 52
click at [422, 161] on button "Trainers" at bounding box center [423, 172] width 42 height 31
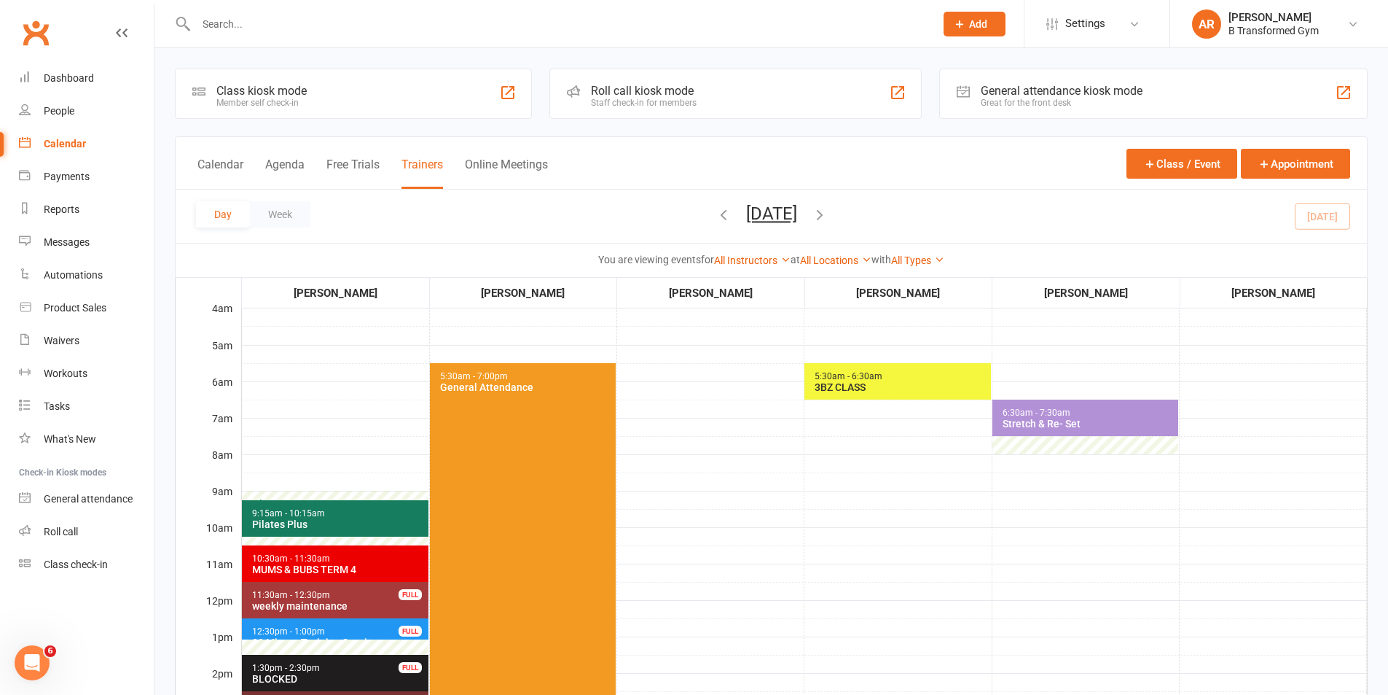
drag, startPoint x: 1076, startPoint y: 566, endPoint x: 1085, endPoint y: 570, distance: 10.4
click at [1082, 569] on td "6:30am - 7:30am Stretch & Re- Set Class Room" at bounding box center [1085, 672] width 187 height 729
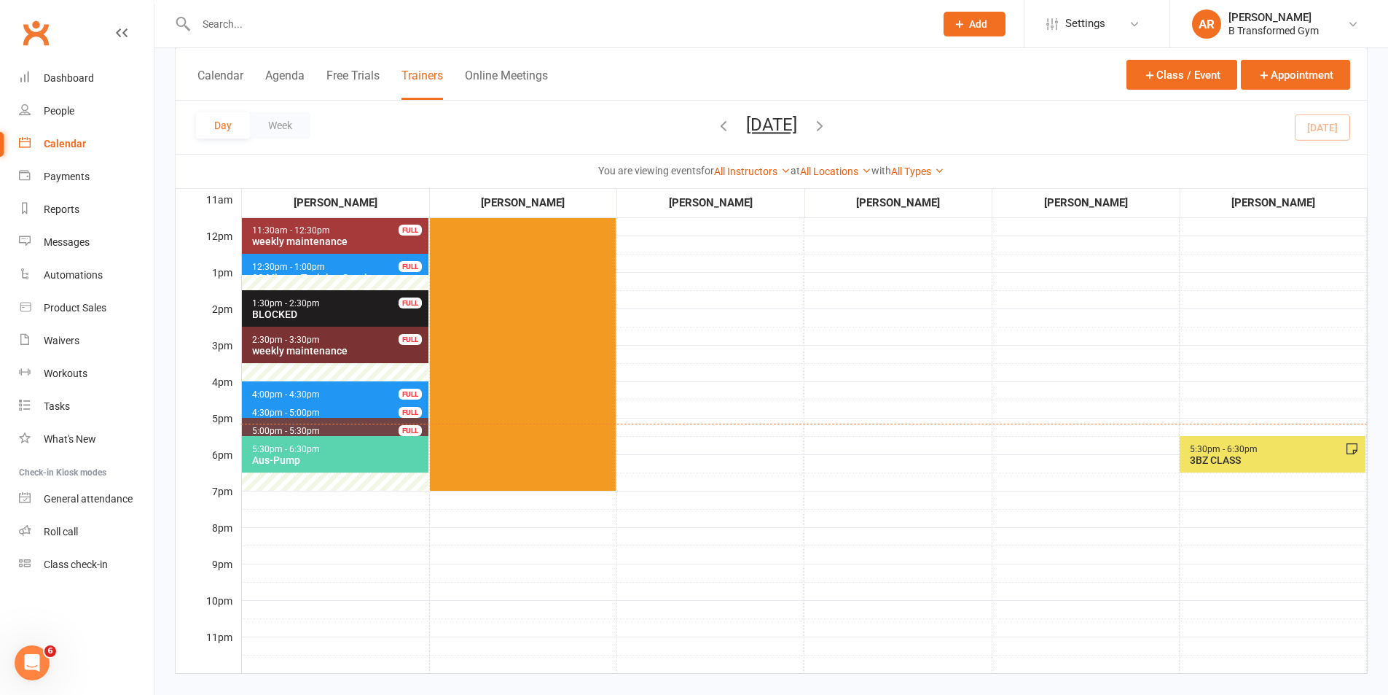
click at [1286, 435] on td "5:30pm - 6:30pm 3BZ CLASS Class Room" at bounding box center [1272, 307] width 187 height 729
click at [1286, 439] on span "5:30pm - 6:30pm 3BZ CLASS" at bounding box center [1273, 454] width 186 height 36
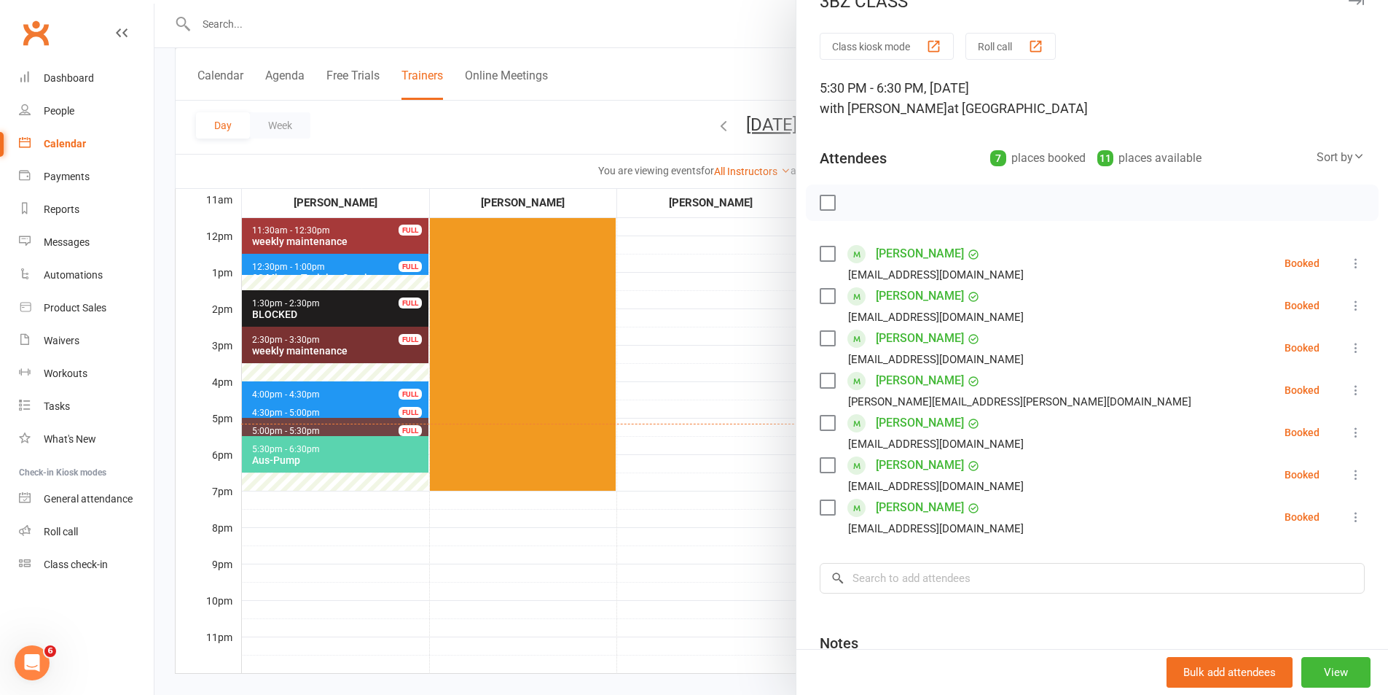
scroll to position [0, 0]
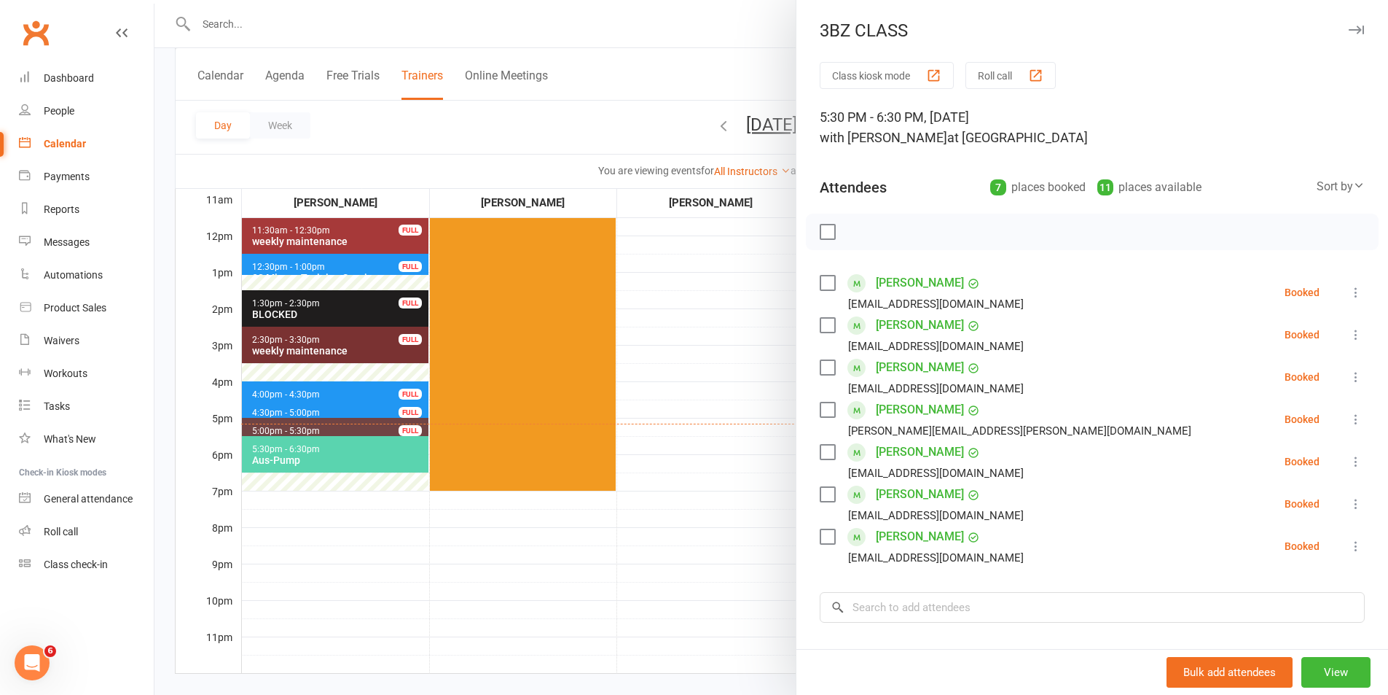
click at [716, 400] on div at bounding box center [772, 347] width 1234 height 695
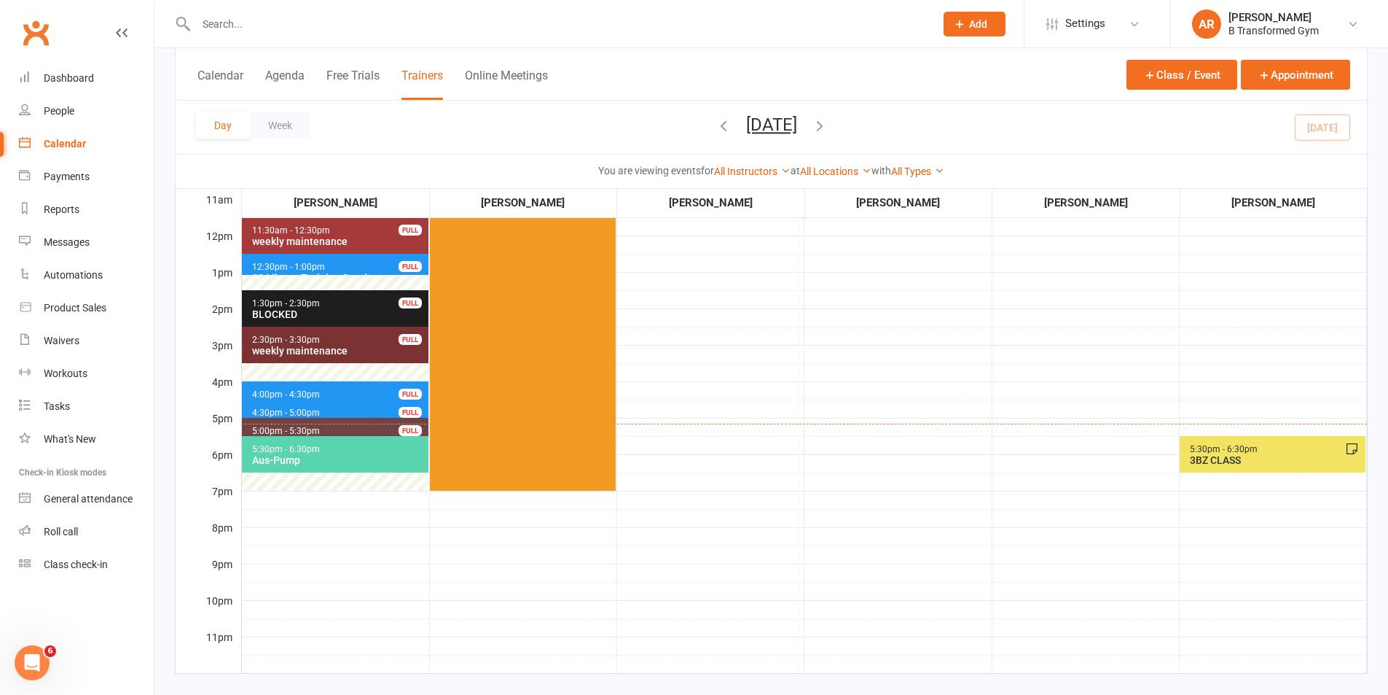
click at [381, 464] on div "Aus-Pump" at bounding box center [338, 460] width 174 height 12
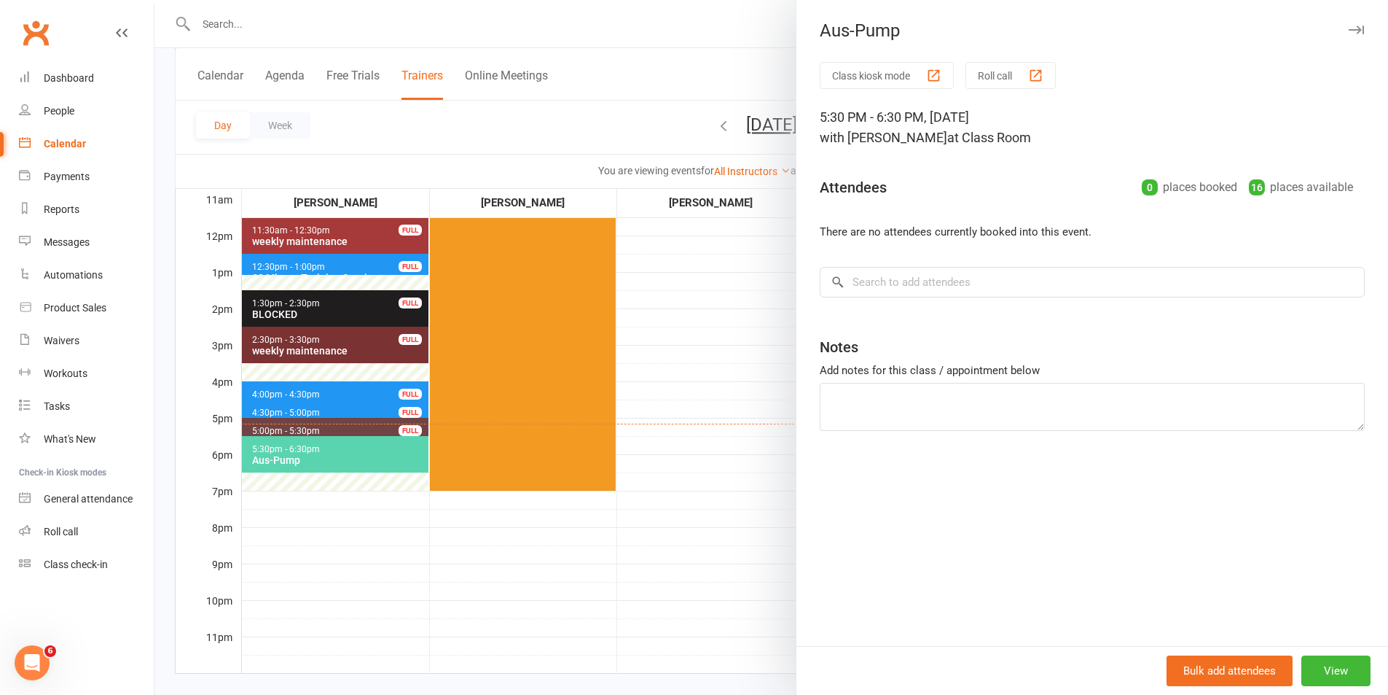
click at [718, 375] on div at bounding box center [772, 347] width 1234 height 695
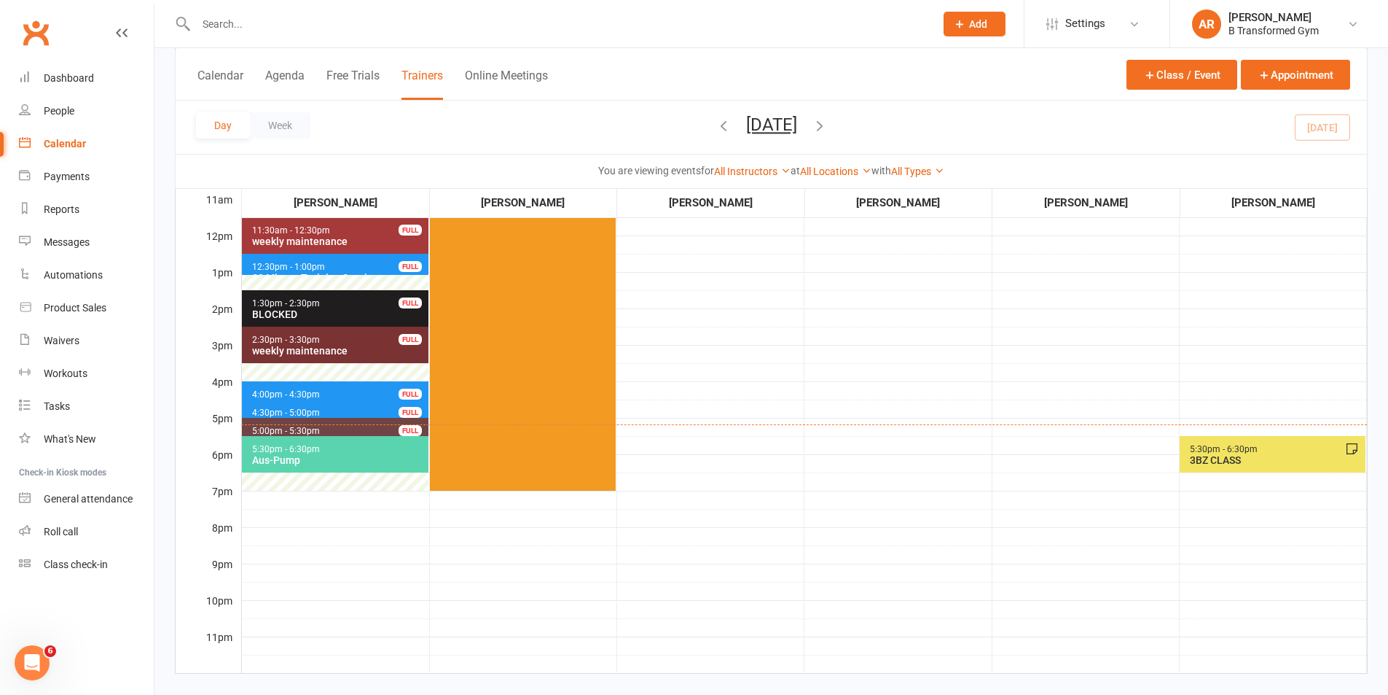
click at [355, 461] on div "Aus-Pump" at bounding box center [338, 460] width 174 height 12
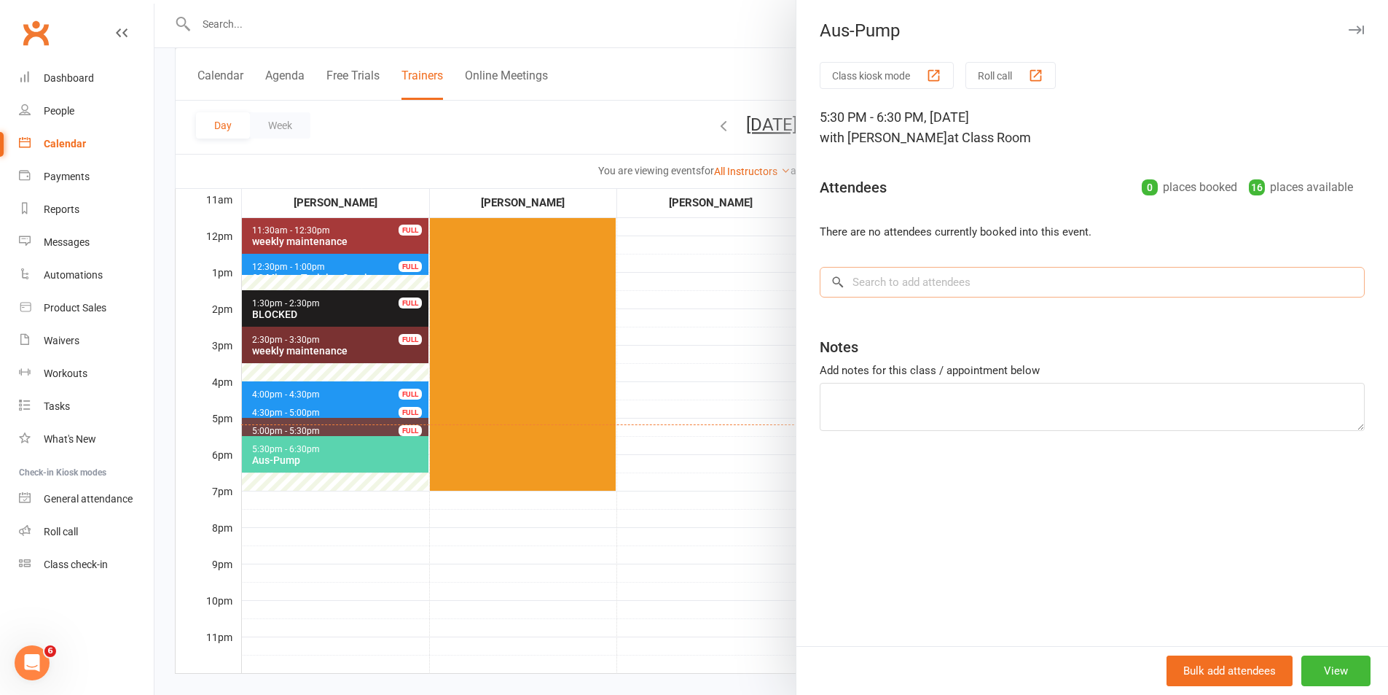
click at [905, 281] on input "search" at bounding box center [1092, 282] width 545 height 31
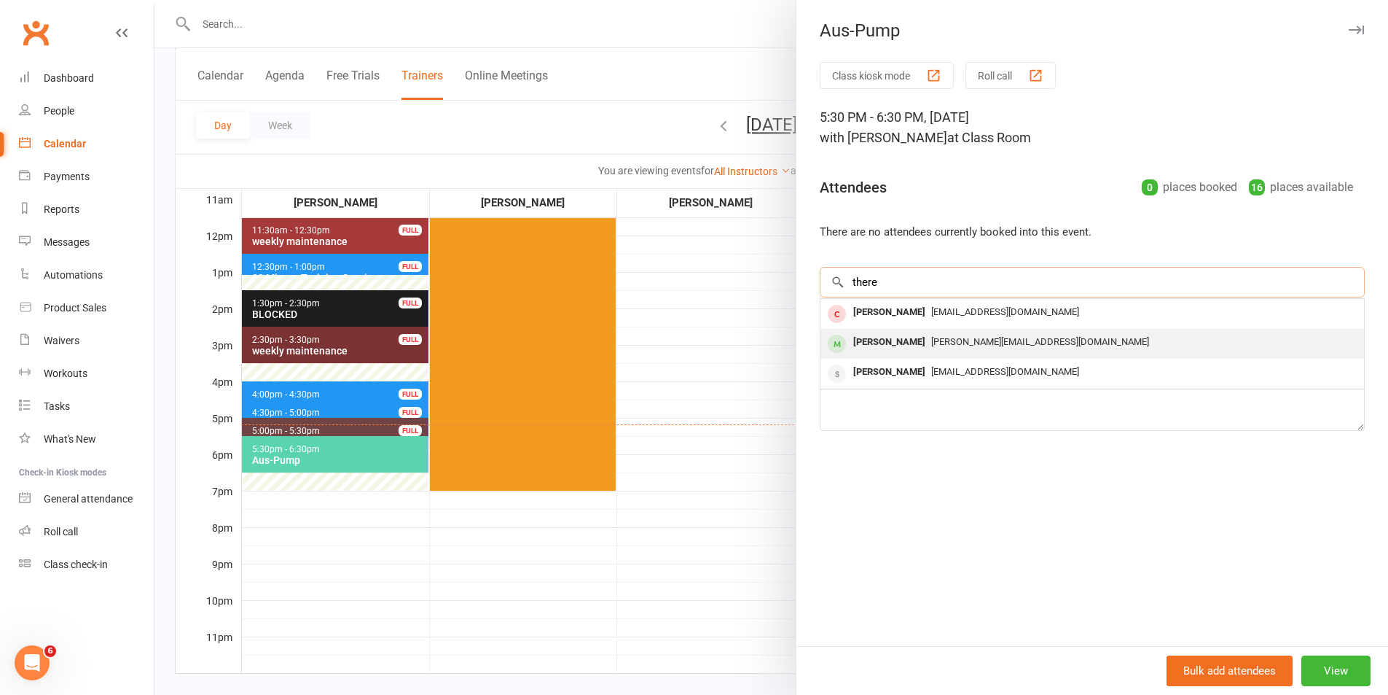
type input "there"
click at [907, 344] on div "[PERSON_NAME]" at bounding box center [890, 342] width 84 height 21
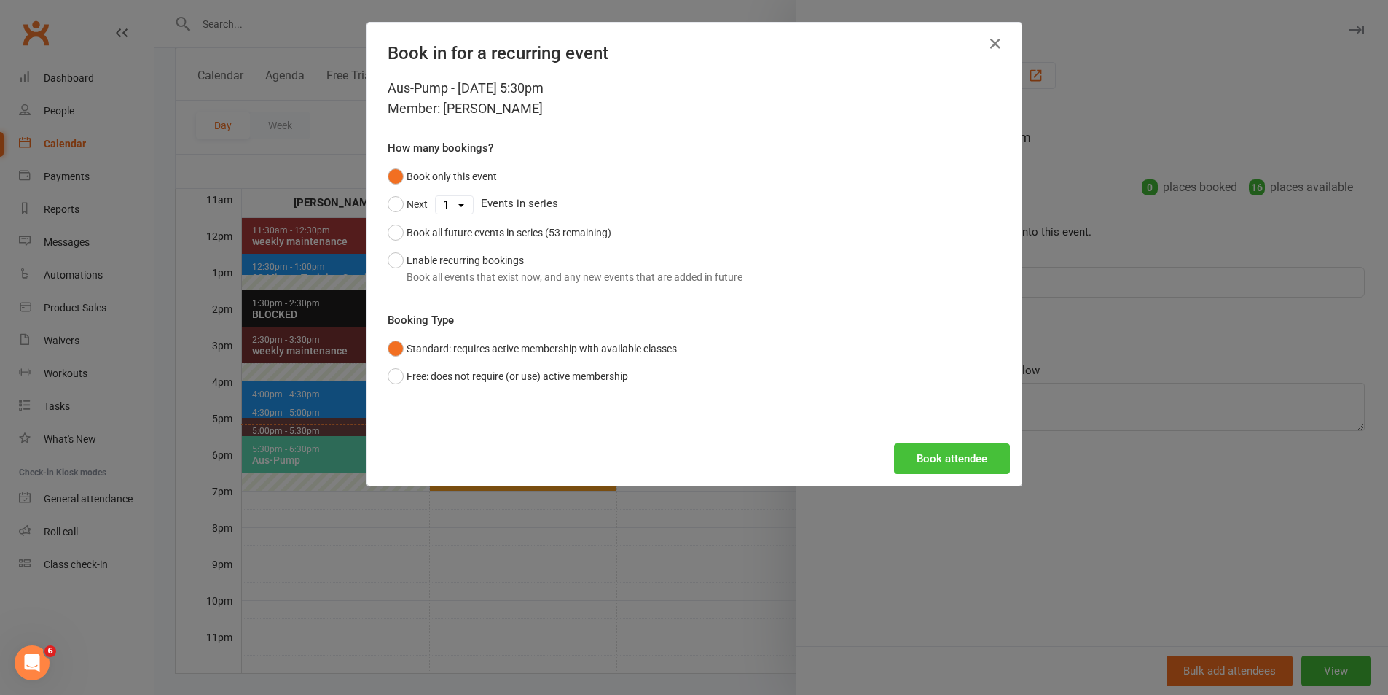
click at [934, 454] on button "Book attendee" at bounding box center [952, 458] width 116 height 31
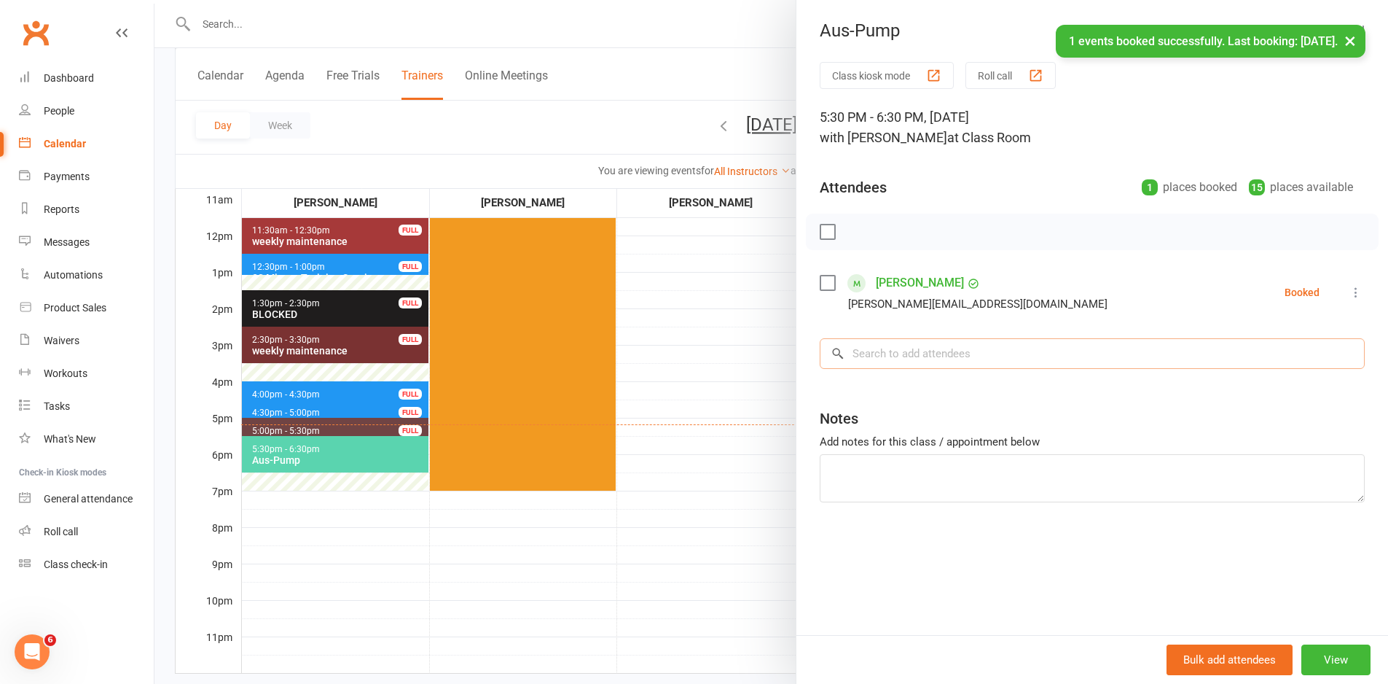
click at [969, 364] on input "search" at bounding box center [1092, 353] width 545 height 31
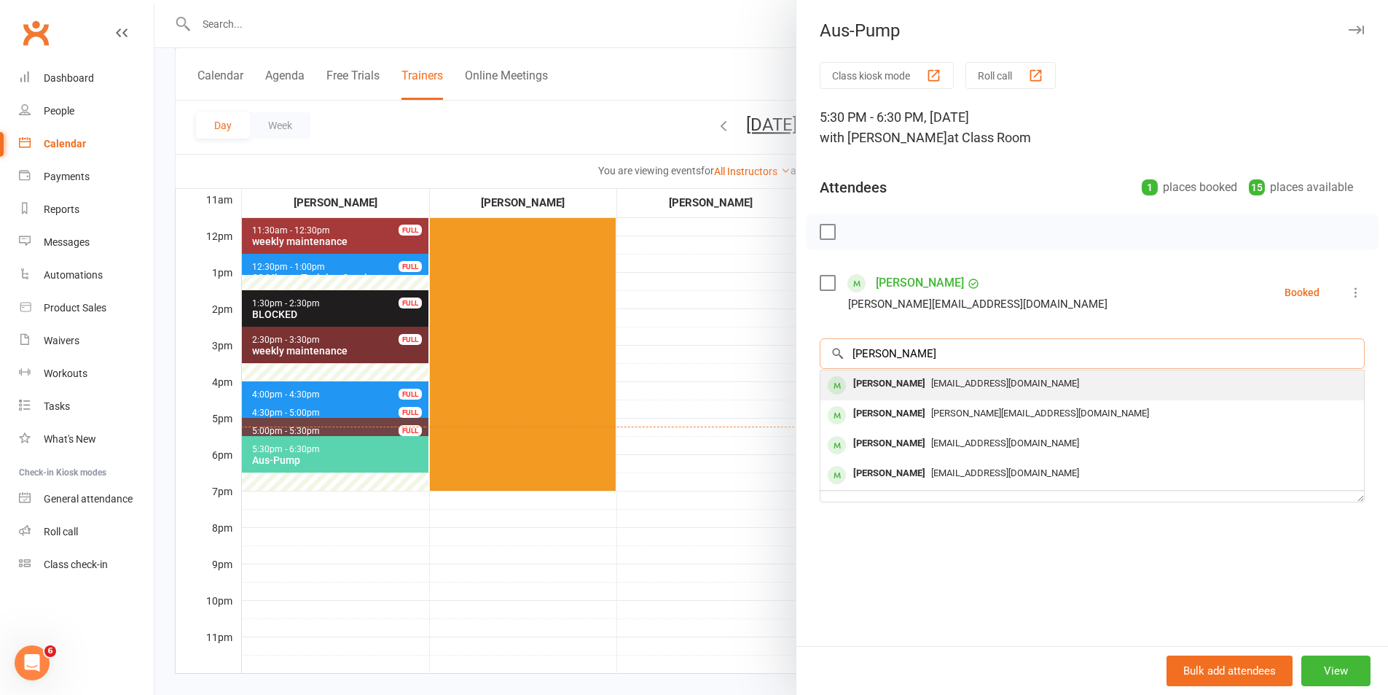
type input "[PERSON_NAME]"
click at [964, 385] on span "[EMAIL_ADDRESS][DOMAIN_NAME]" at bounding box center [1005, 383] width 148 height 11
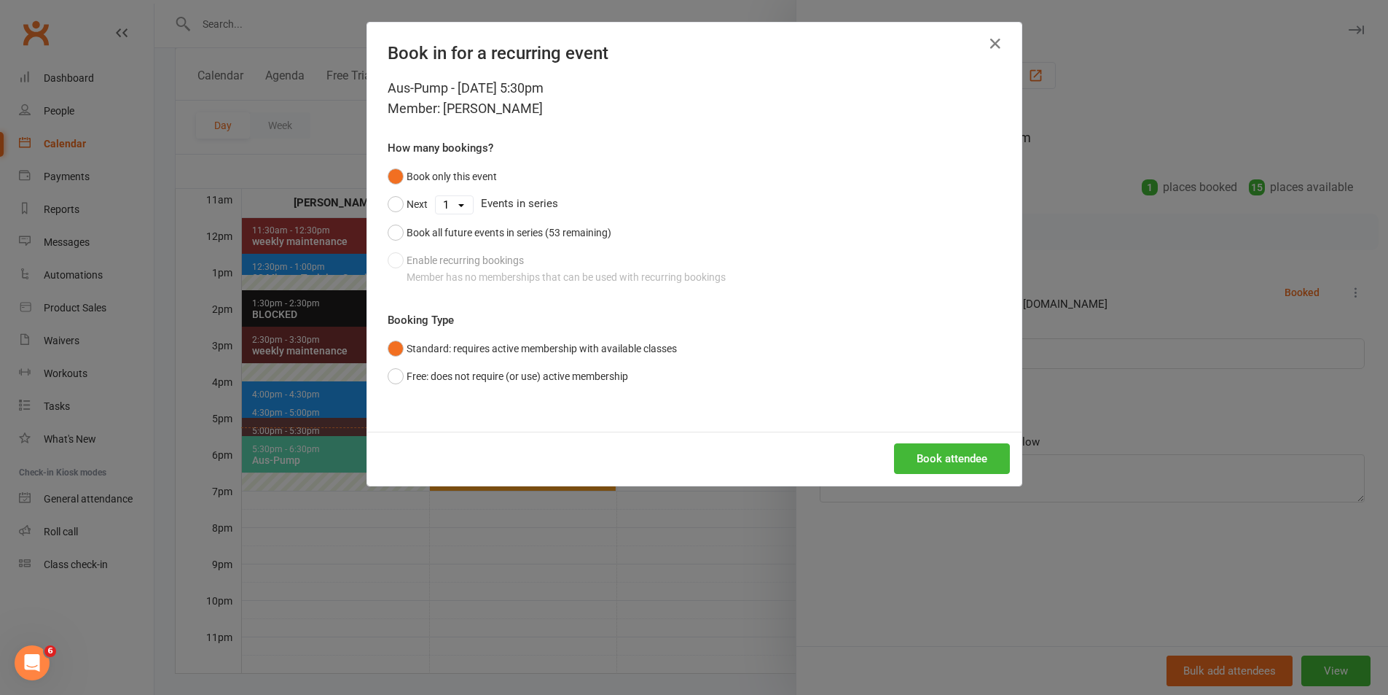
click at [724, 284] on div "Aus-Pump - [DATE] 5:30pm Member: [PERSON_NAME] How many bookings? Book only thi…" at bounding box center [694, 254] width 654 height 353
click at [902, 450] on button "Book attendee" at bounding box center [952, 458] width 116 height 31
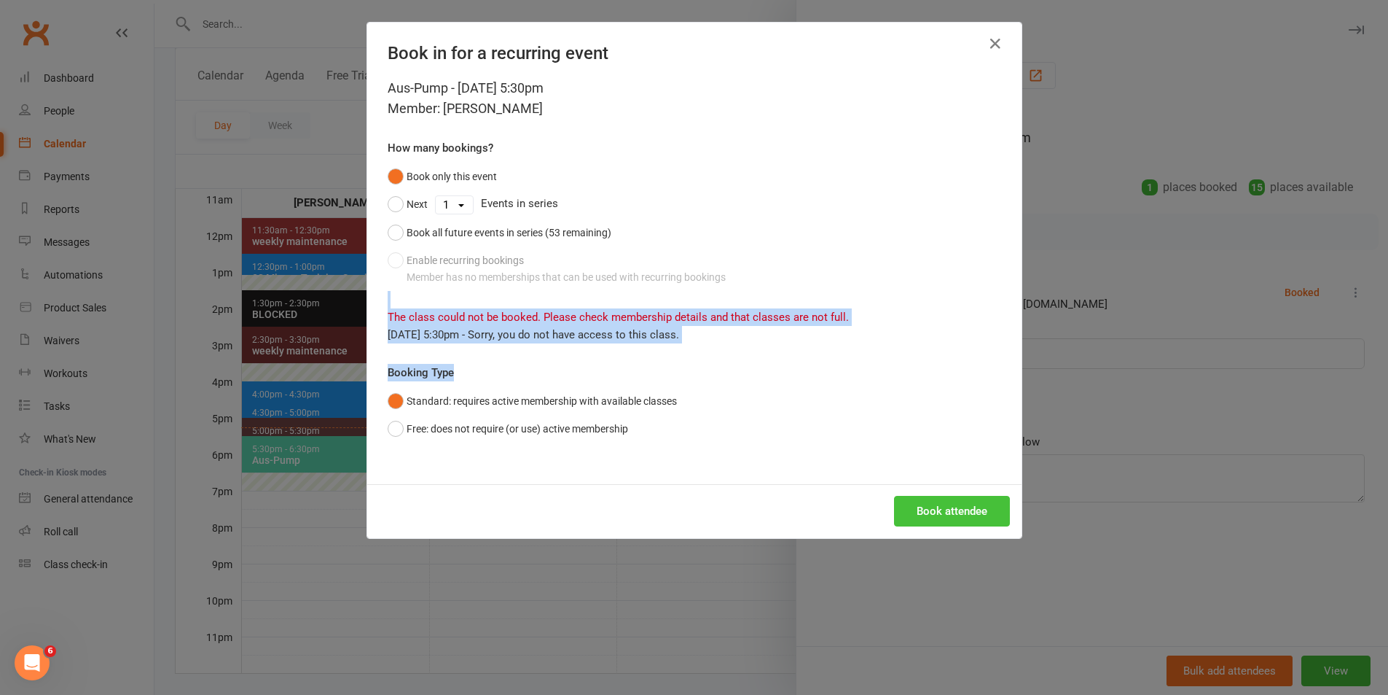
drag, startPoint x: 945, startPoint y: 502, endPoint x: 928, endPoint y: 509, distance: 18.0
click at [945, 501] on button "Book attendee" at bounding box center [952, 511] width 116 height 31
click at [485, 431] on button "Free: does not require (or use) active membership" at bounding box center [508, 429] width 241 height 28
click at [989, 42] on icon "button" at bounding box center [995, 43] width 17 height 17
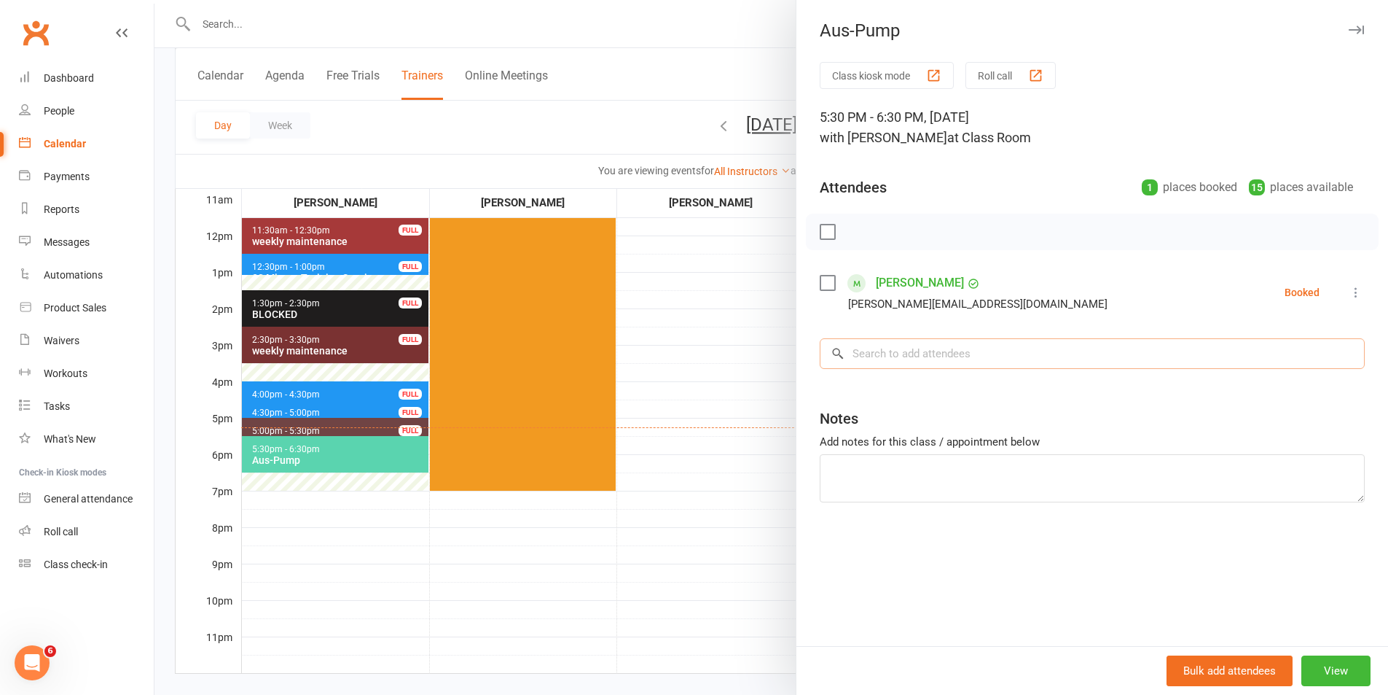
click at [920, 364] on input "search" at bounding box center [1092, 353] width 545 height 31
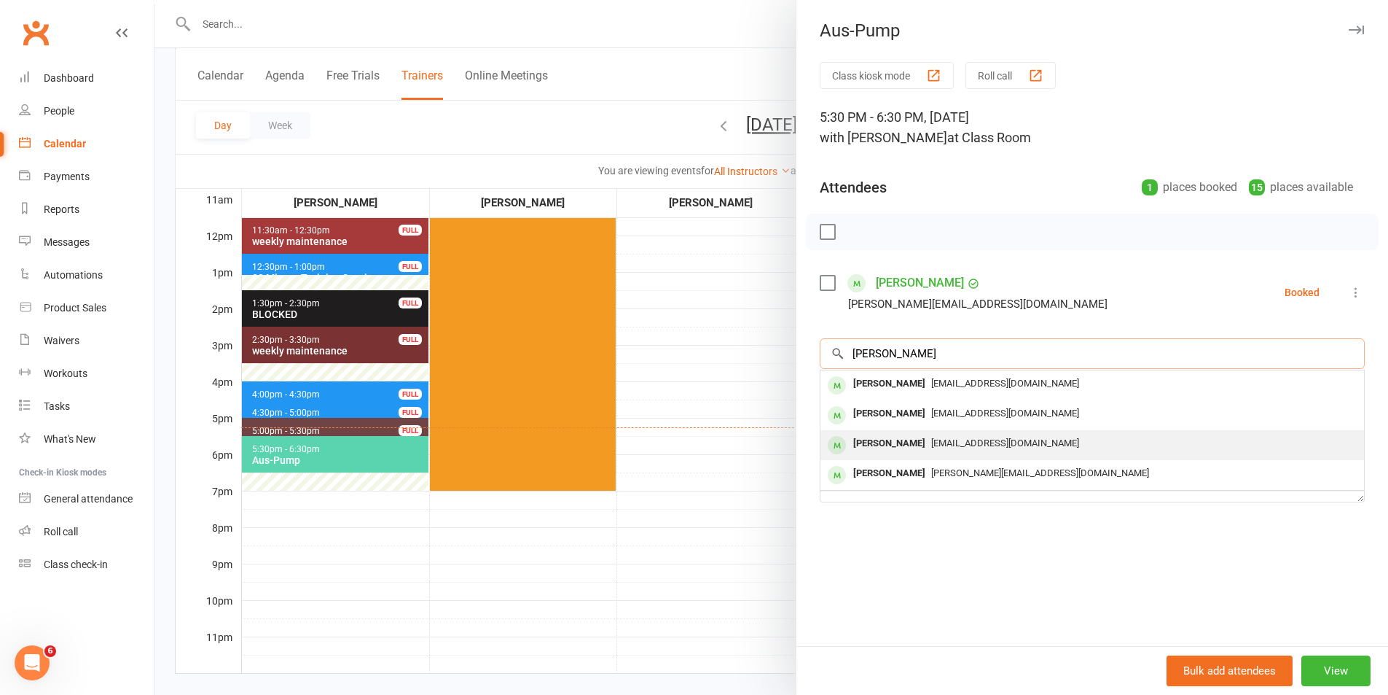
type input "[PERSON_NAME]"
click at [942, 455] on div "[PERSON_NAME] [EMAIL_ADDRESS][DOMAIN_NAME]" at bounding box center [1093, 445] width 544 height 30
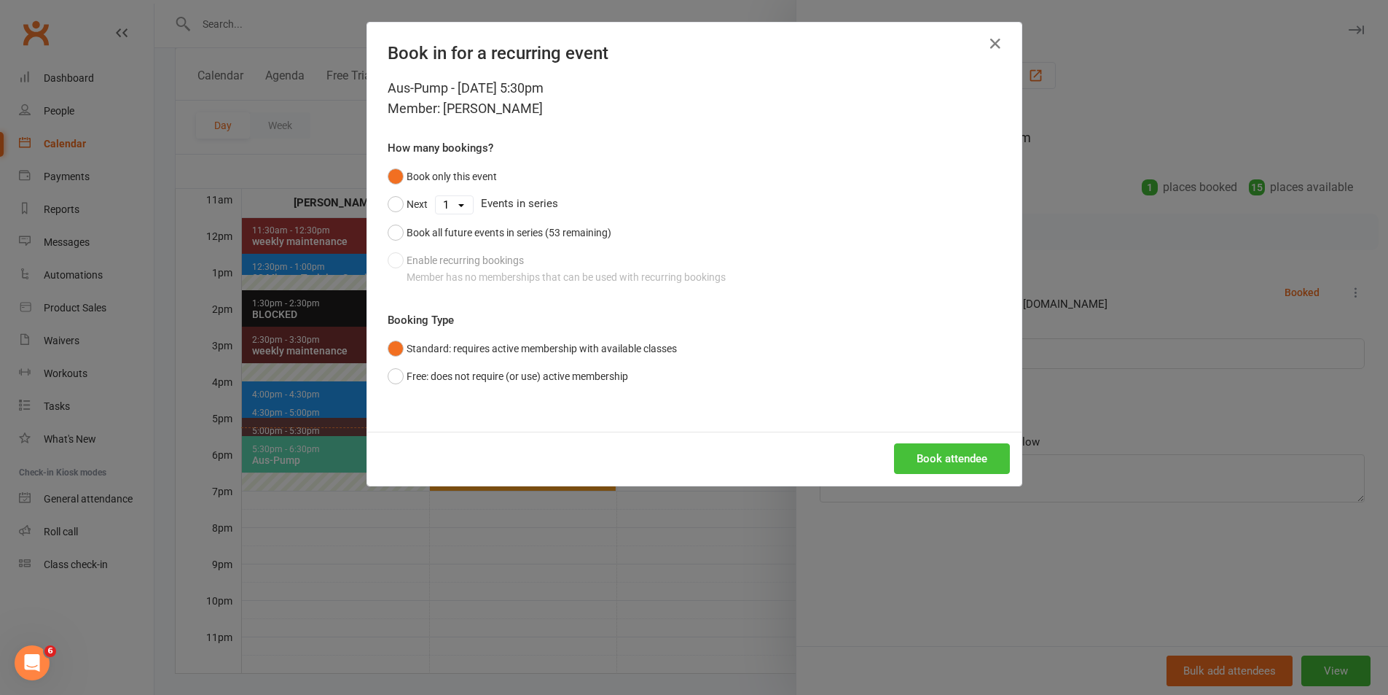
click at [953, 456] on button "Book attendee" at bounding box center [952, 458] width 116 height 31
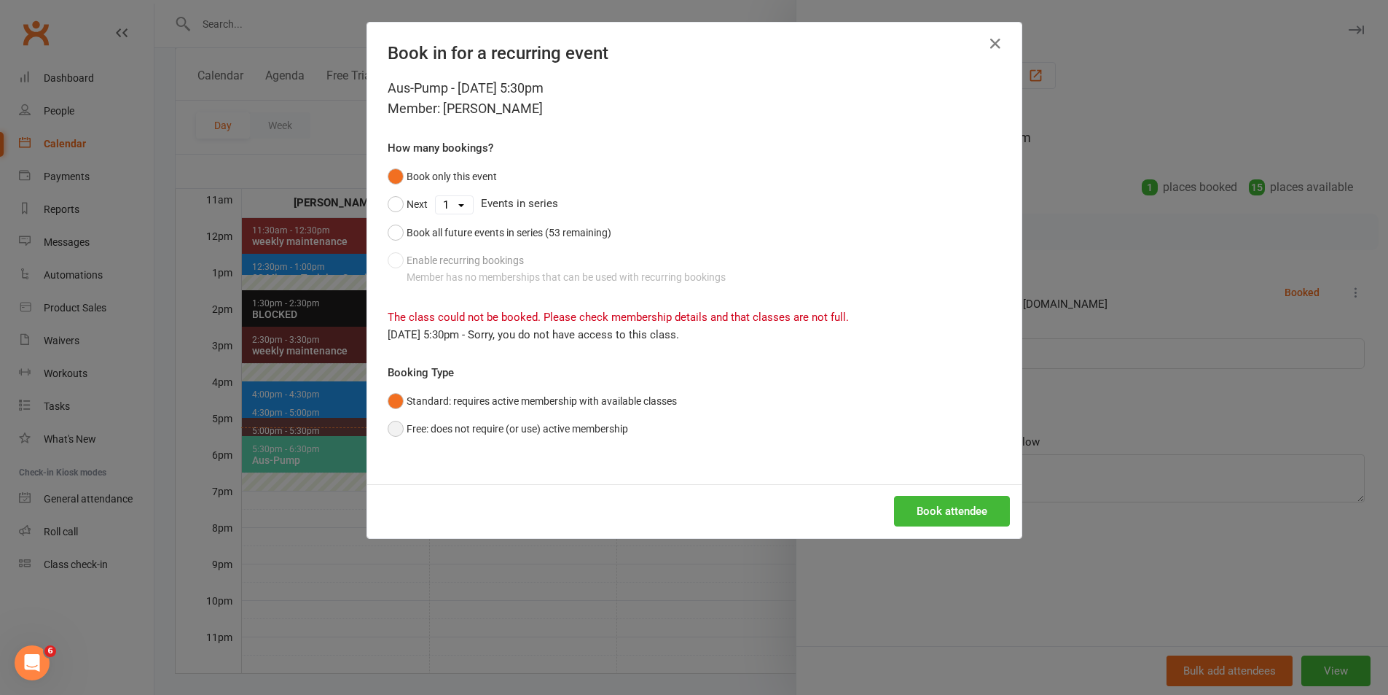
click at [556, 432] on button "Free: does not require (or use) active membership" at bounding box center [508, 429] width 241 height 28
click at [917, 504] on button "Book attendee" at bounding box center [952, 511] width 116 height 31
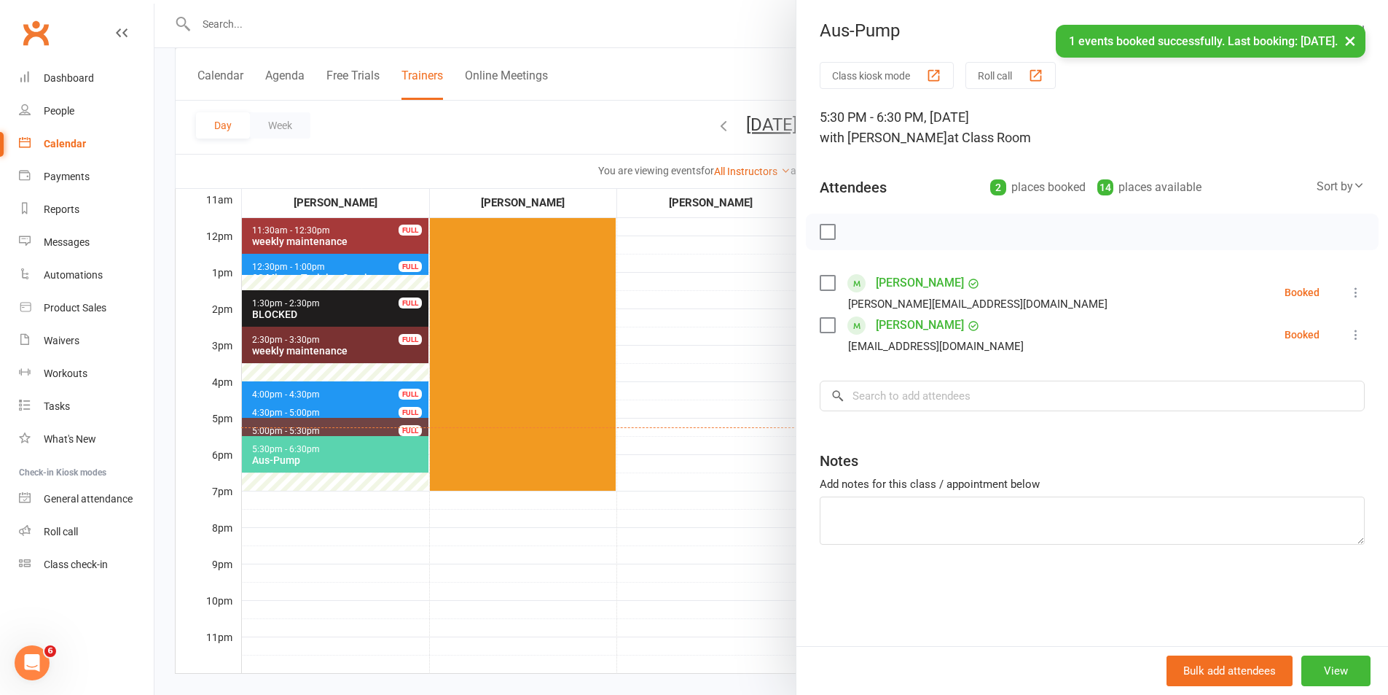
click at [689, 562] on div at bounding box center [772, 347] width 1234 height 695
